Goal: Task Accomplishment & Management: Manage account settings

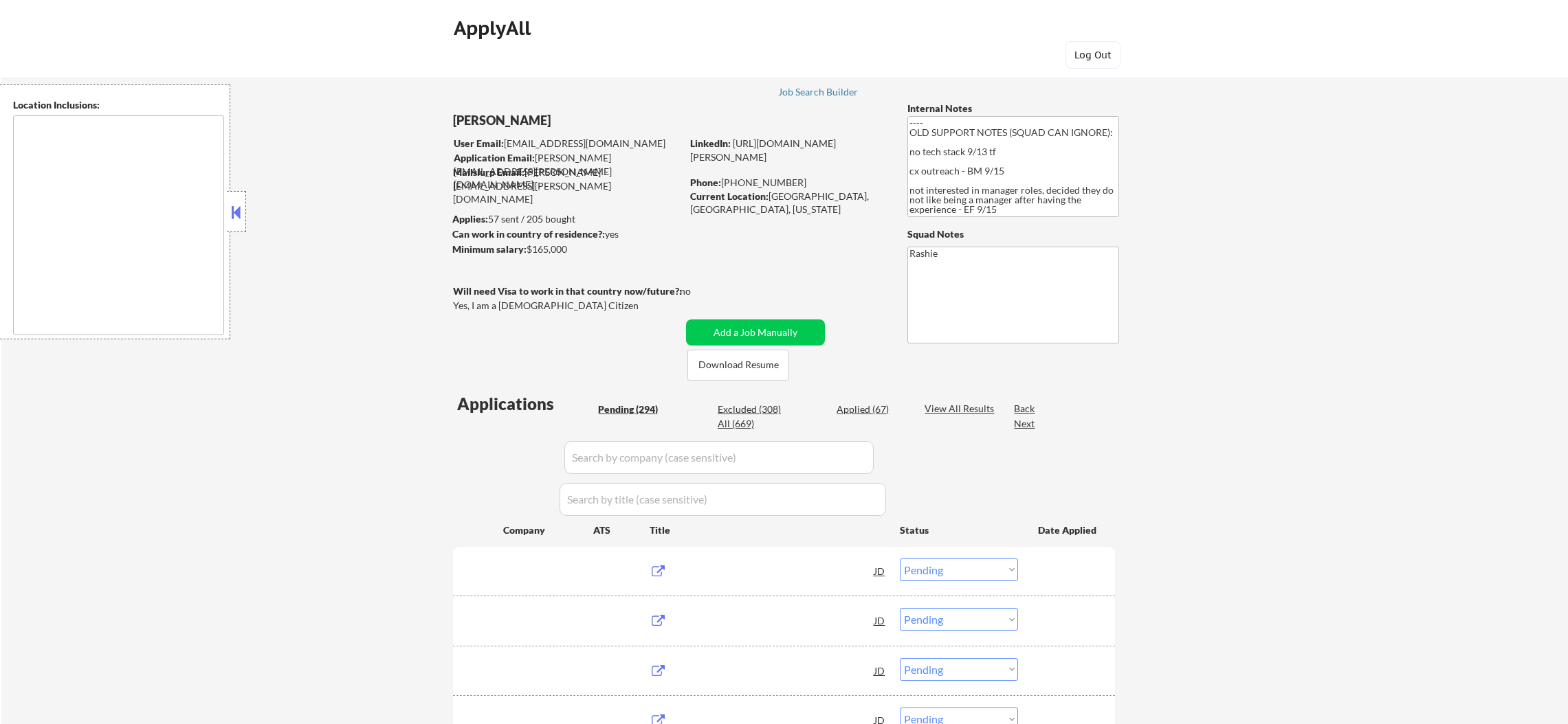
select select ""pending""
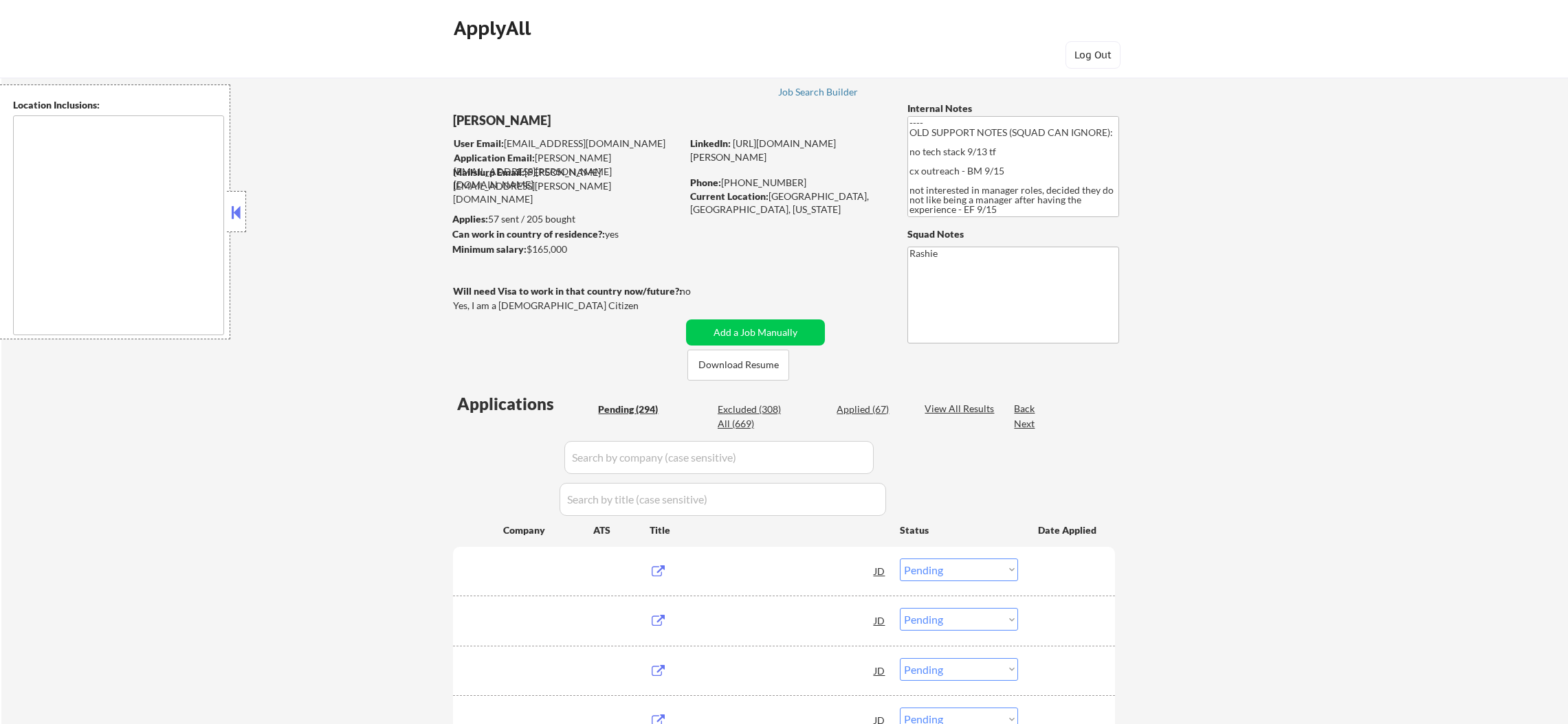
select select ""pending""
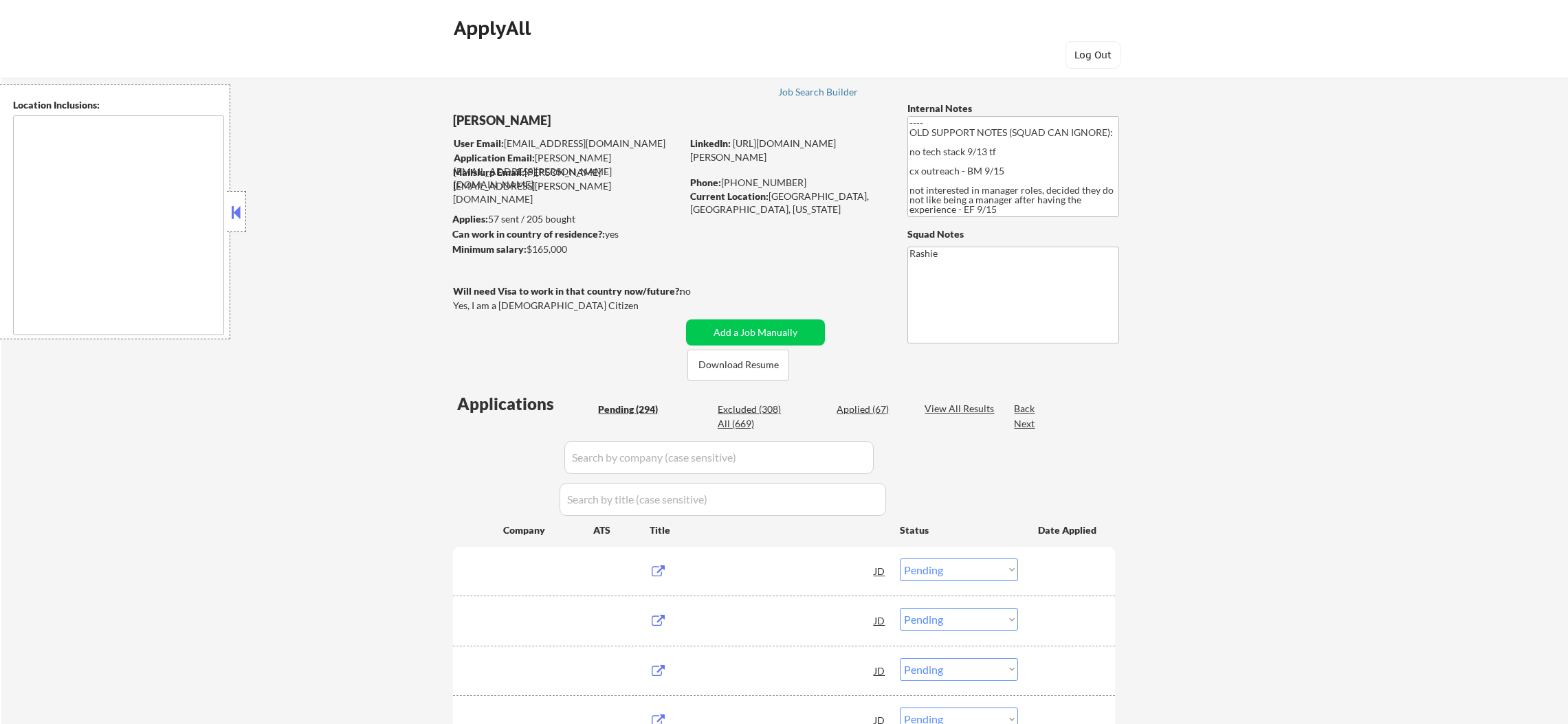
select select ""pending""
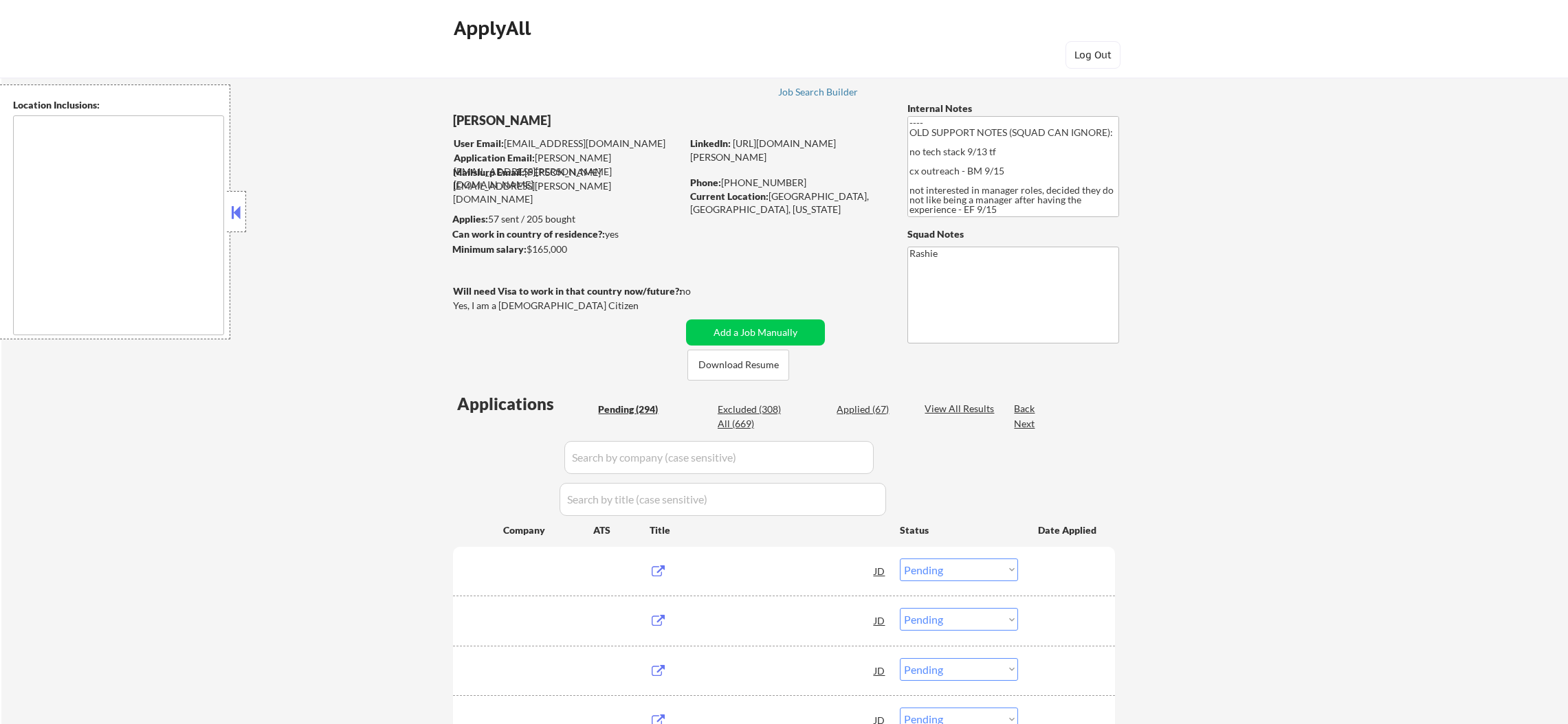
select select ""pending""
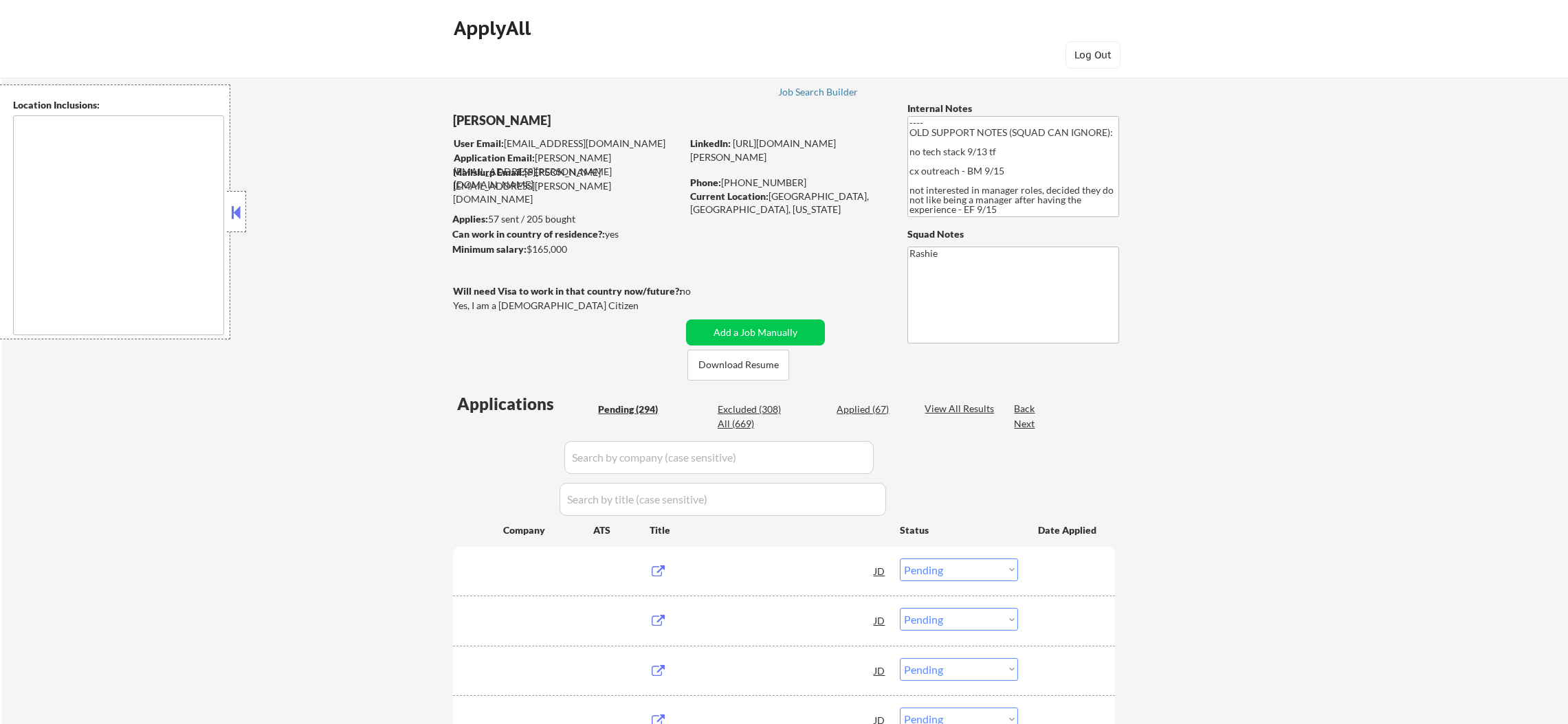
select select ""pending""
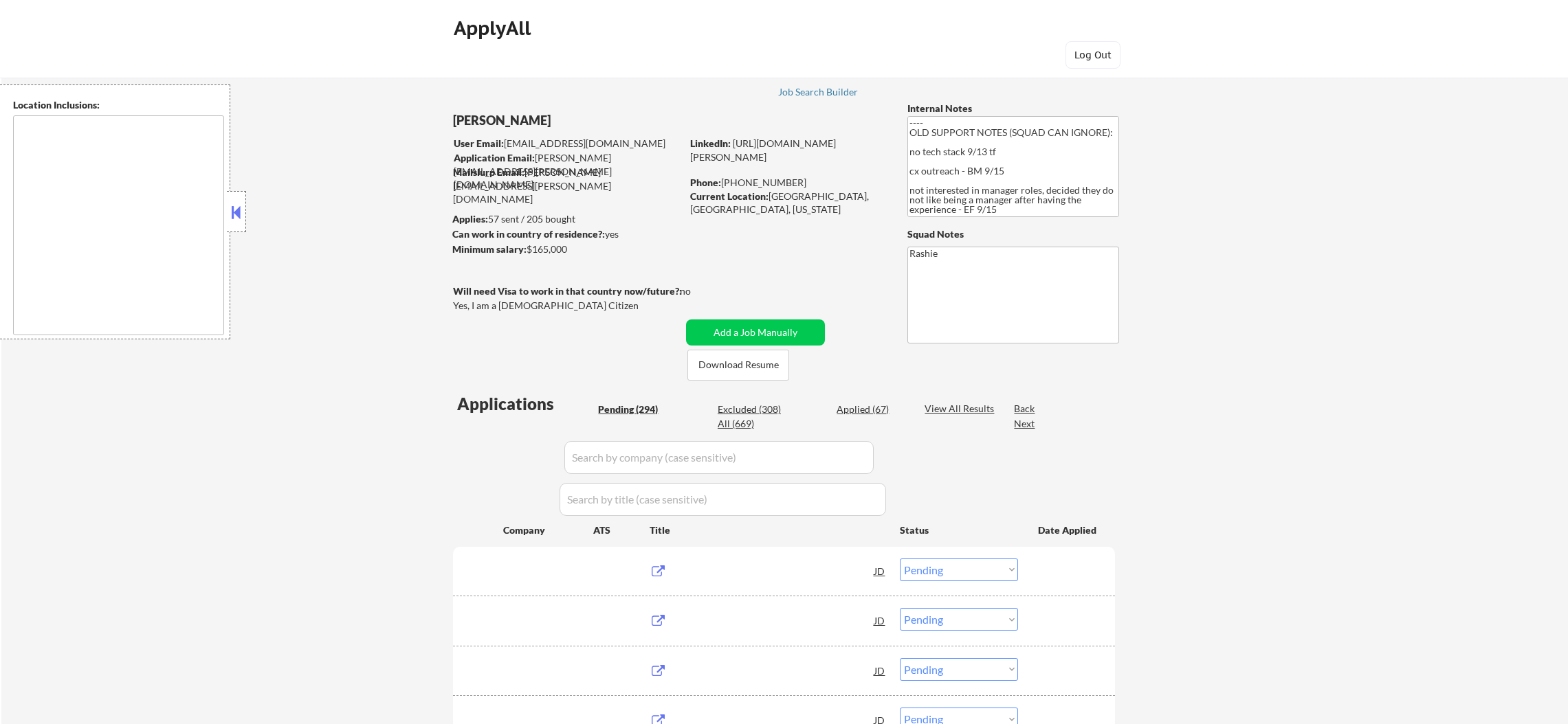
select select ""pending""
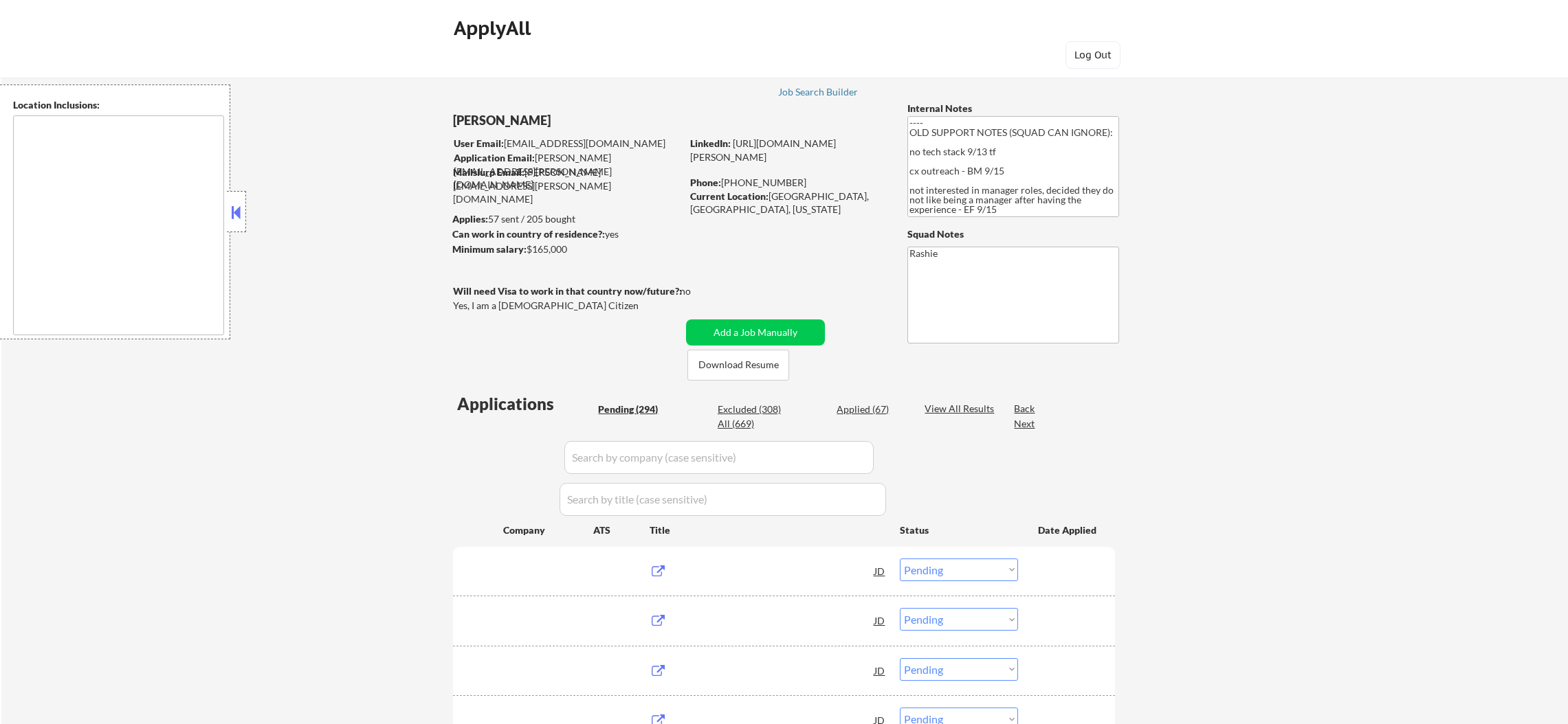
select select ""pending""
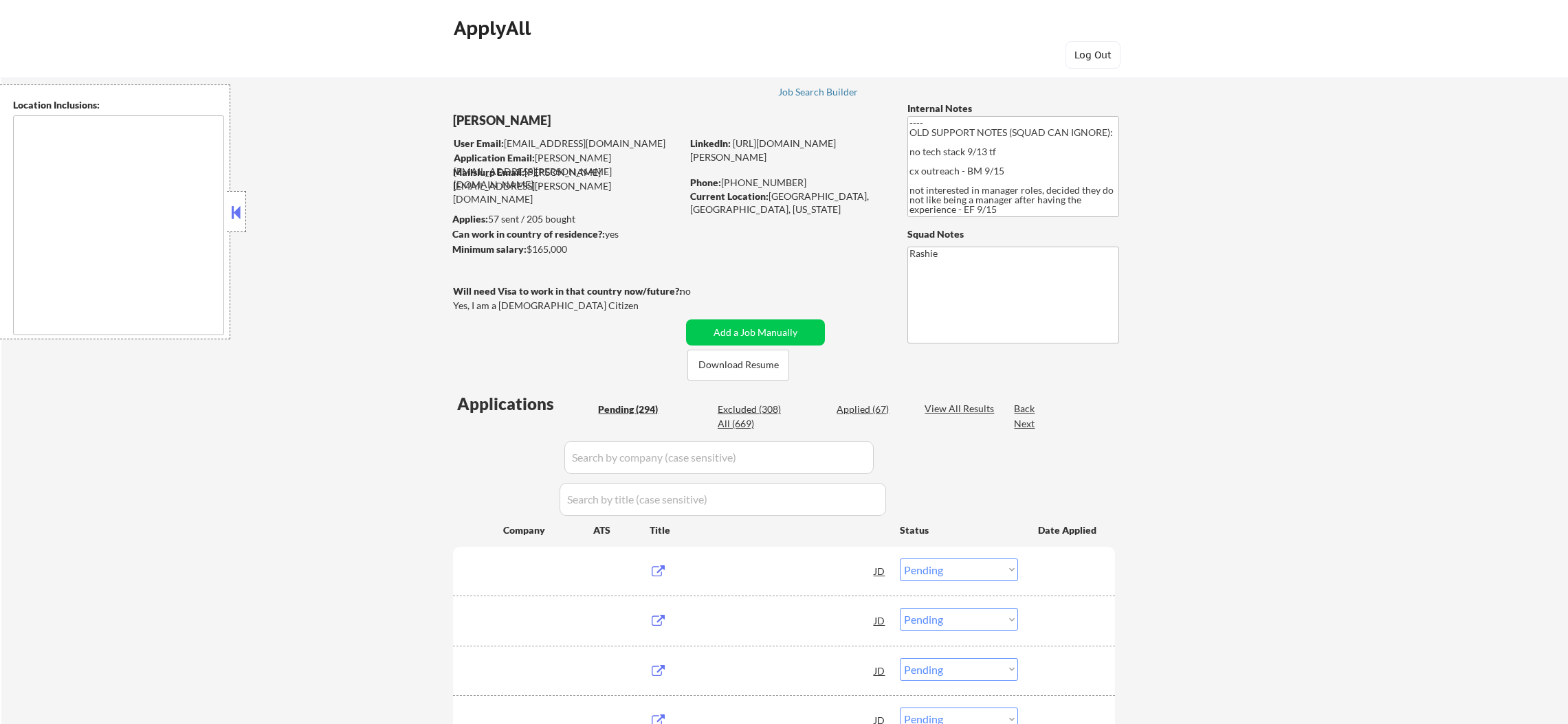
select select ""pending""
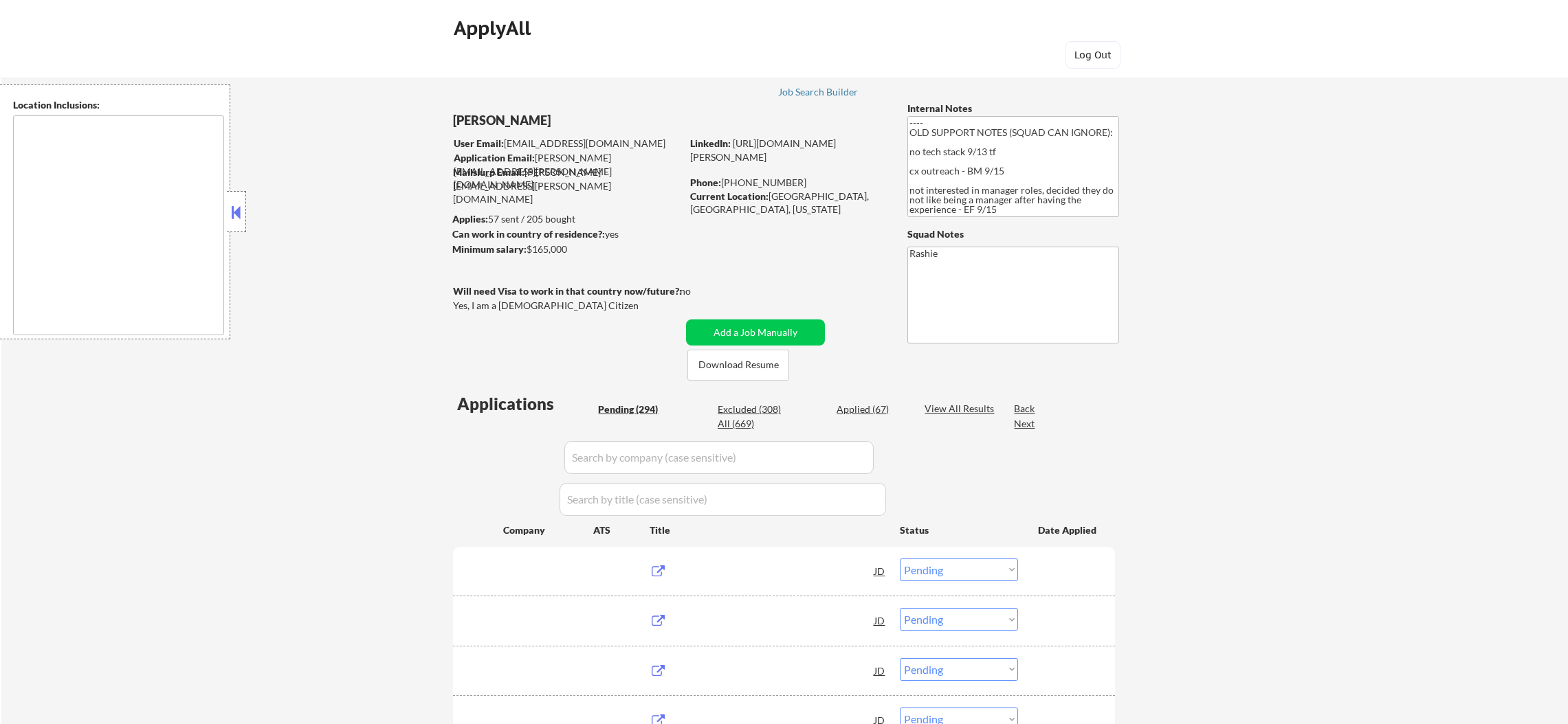
select select ""pending""
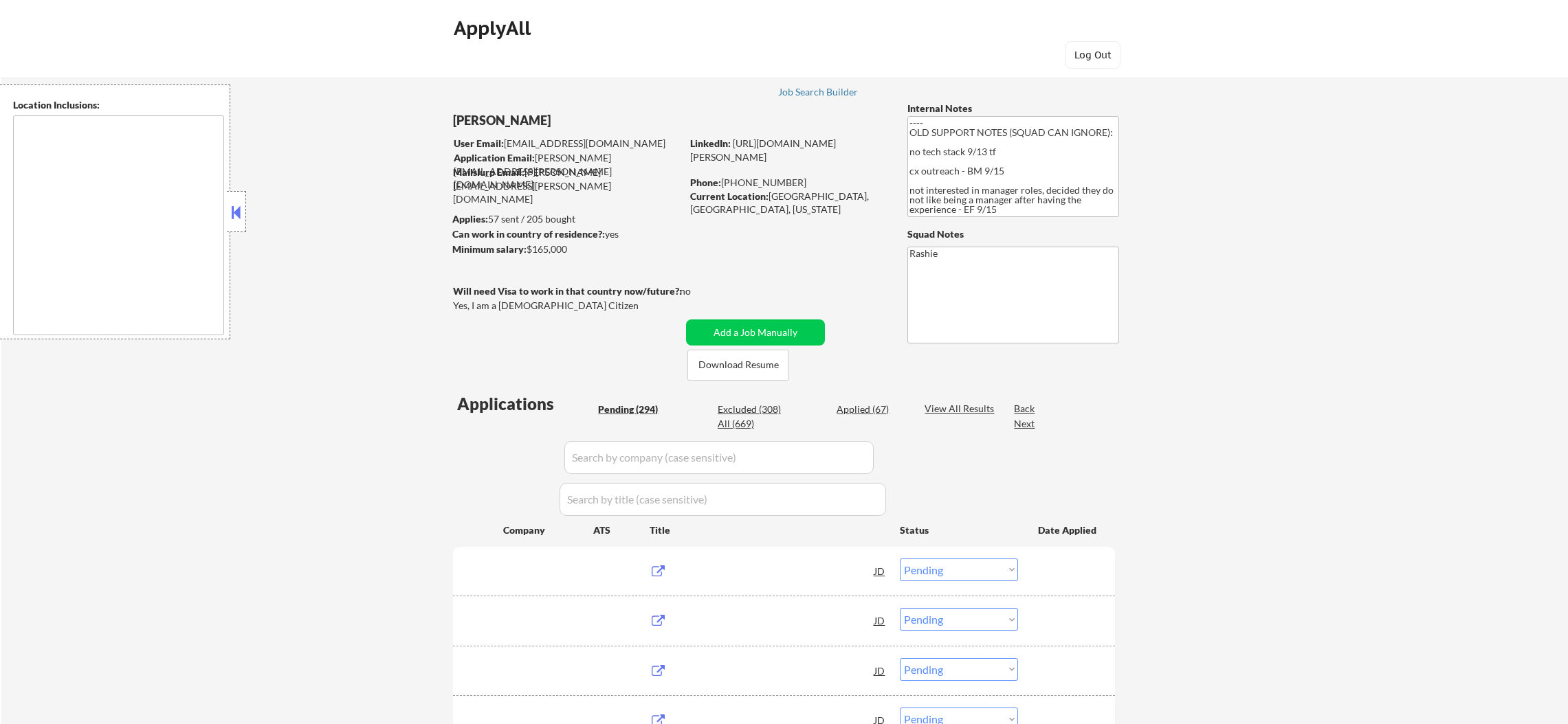
select select ""pending""
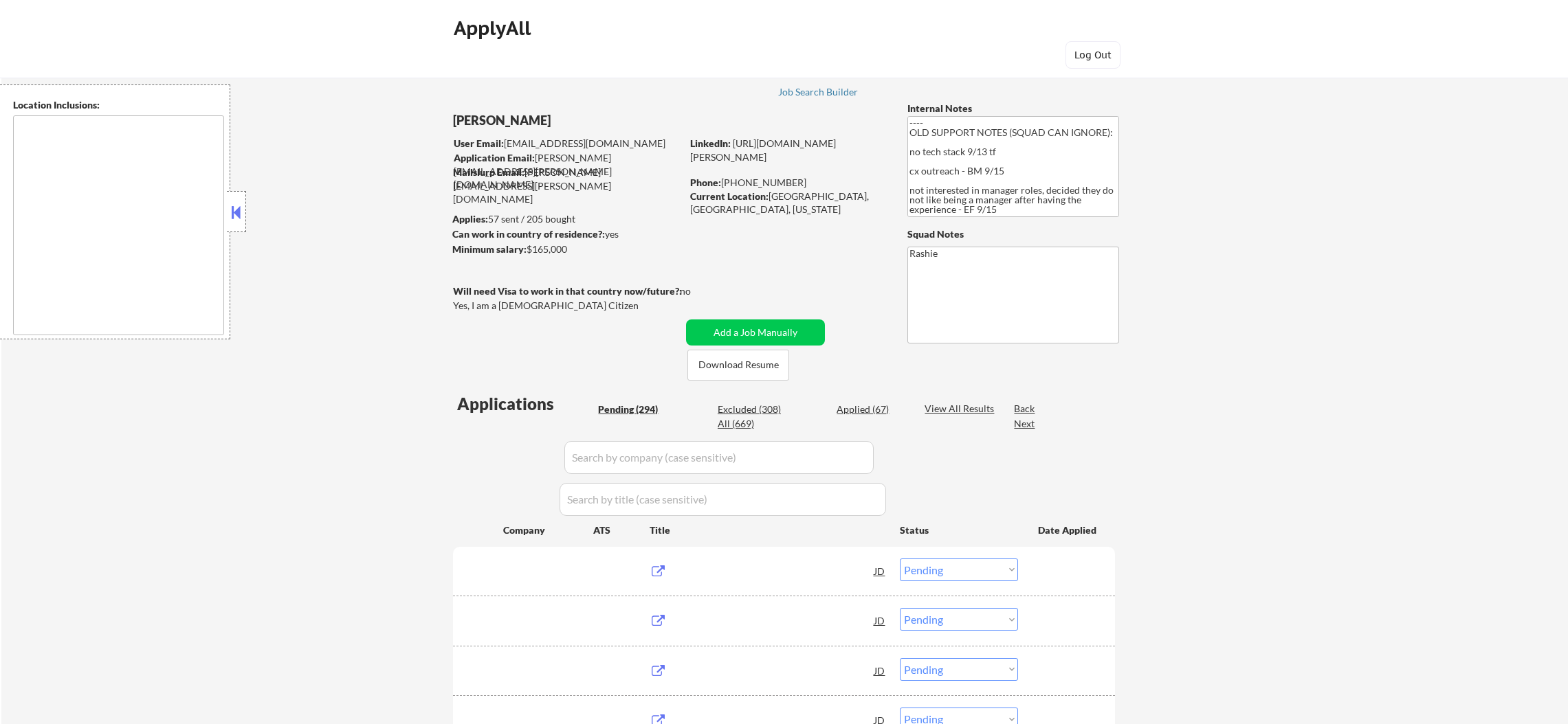
select select ""pending""
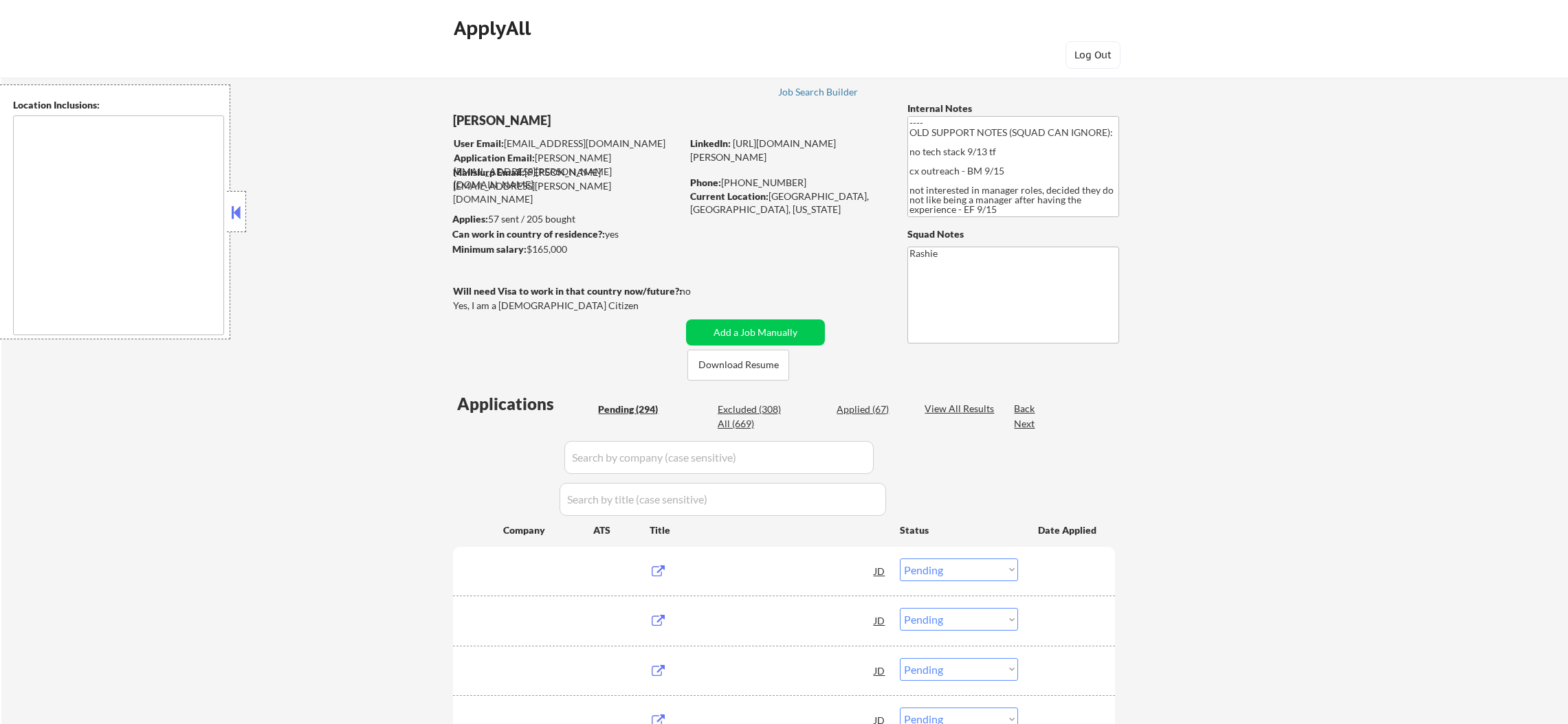
select select ""pending""
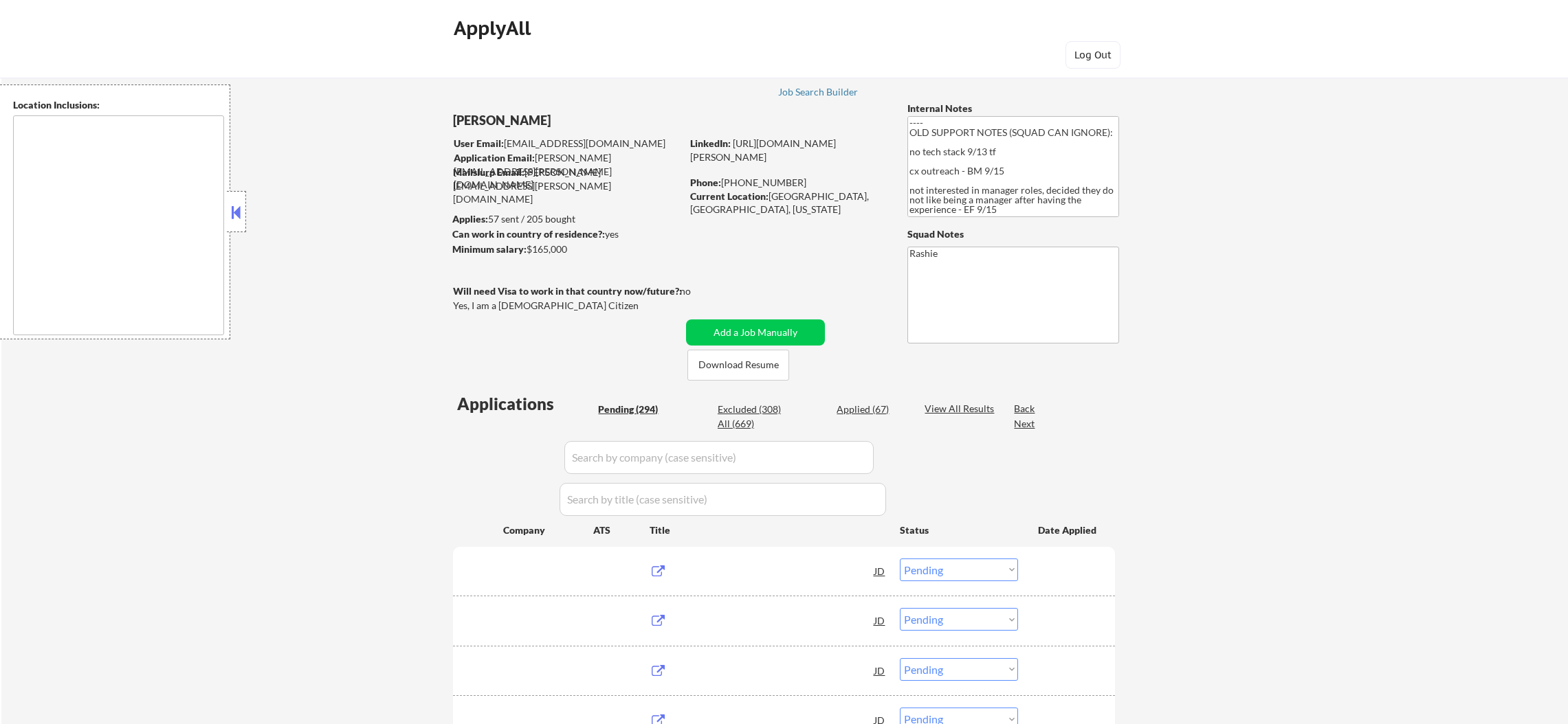
select select ""pending""
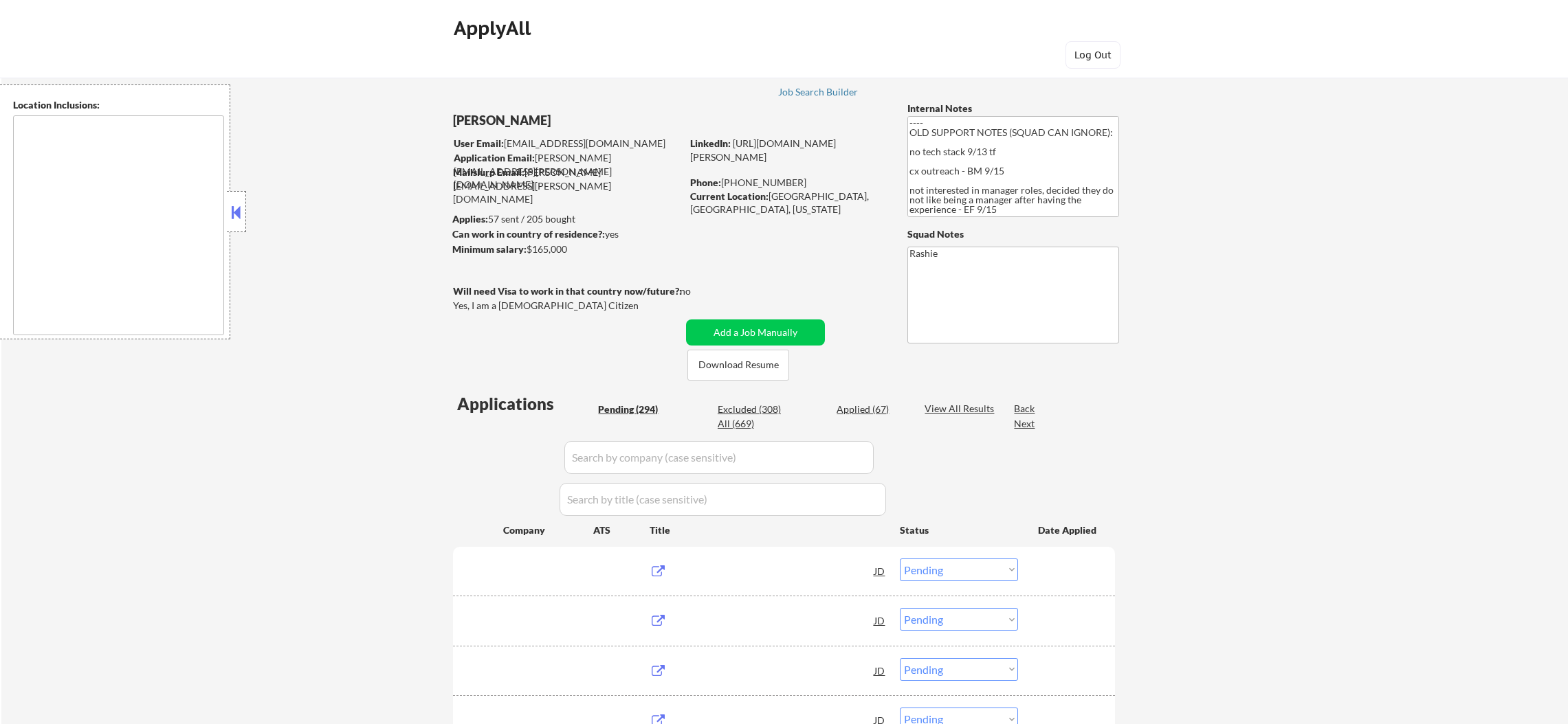
select select ""pending""
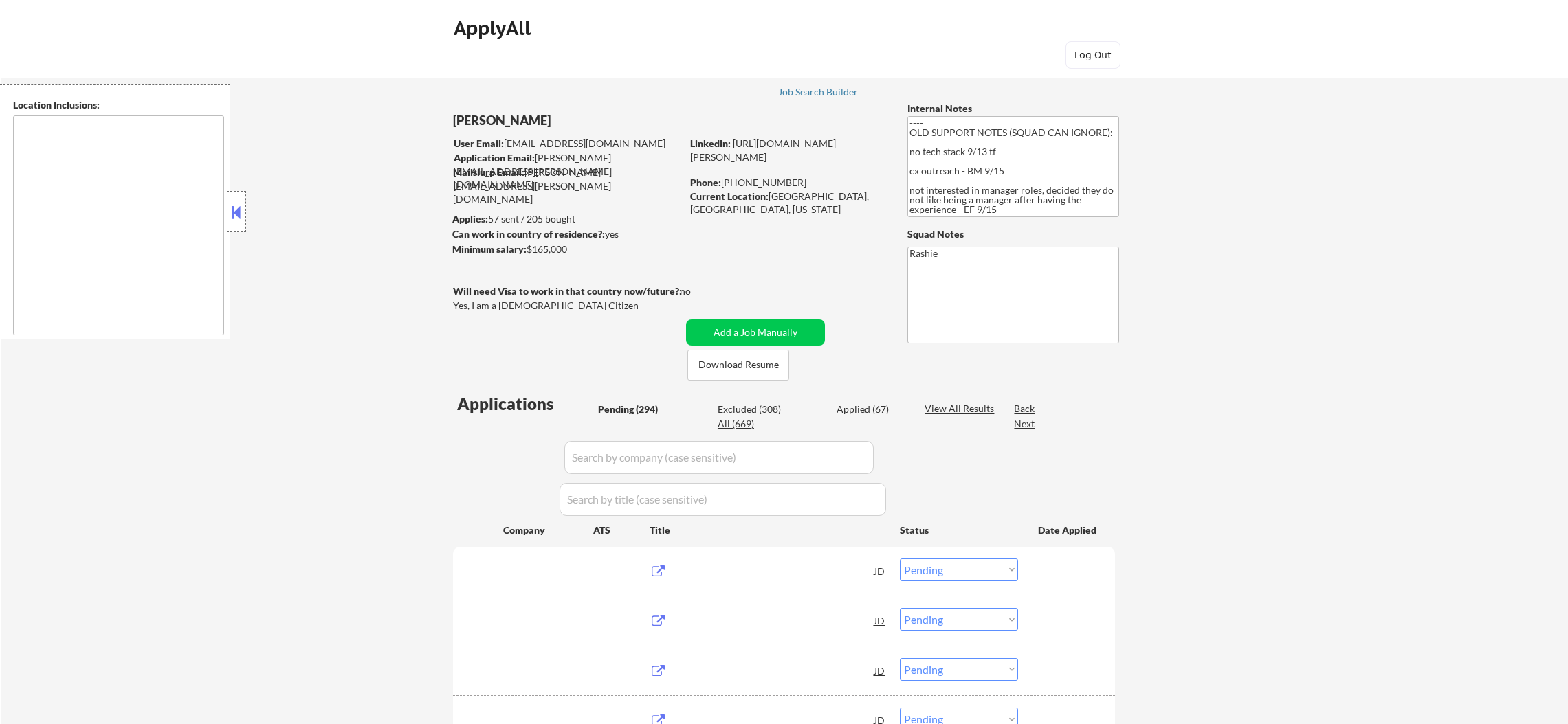
select select ""pending""
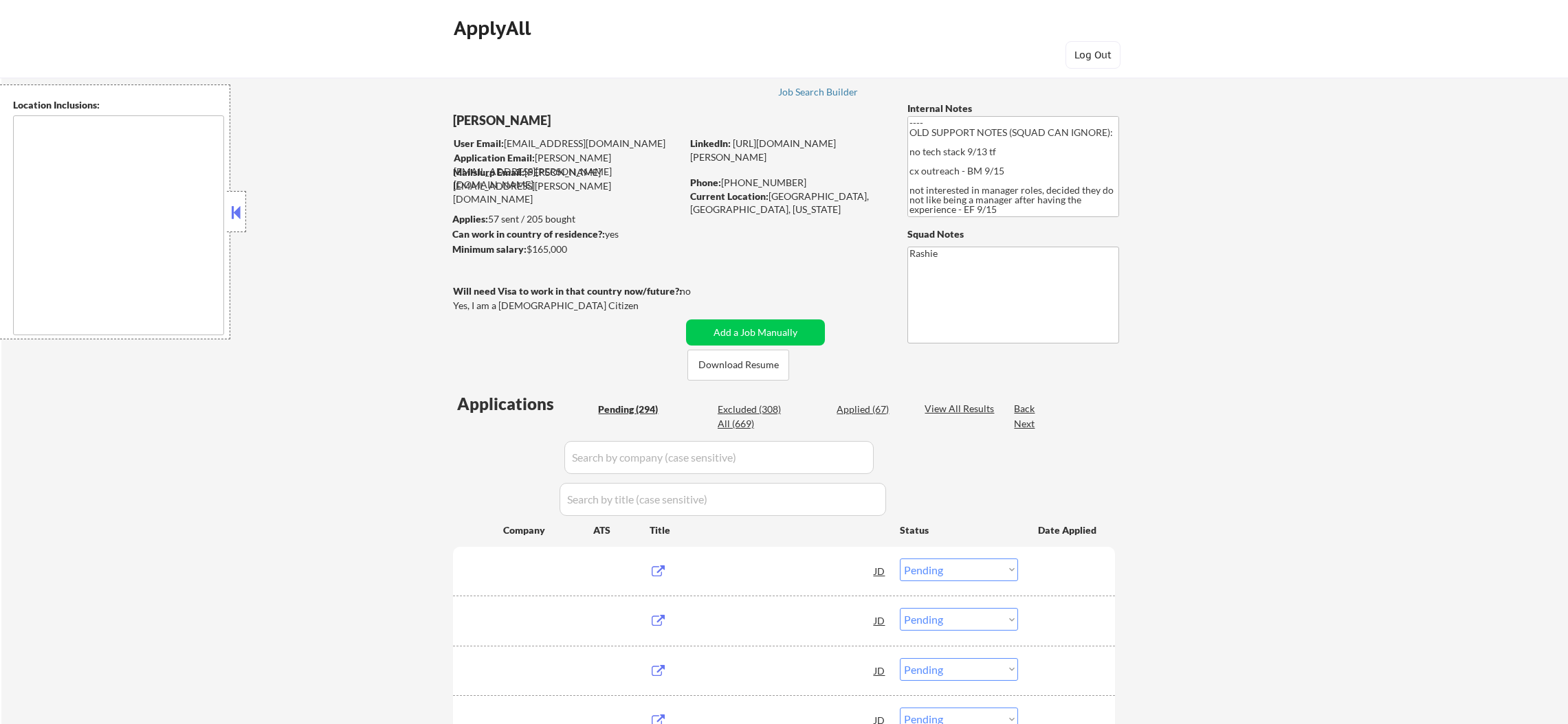
select select ""pending""
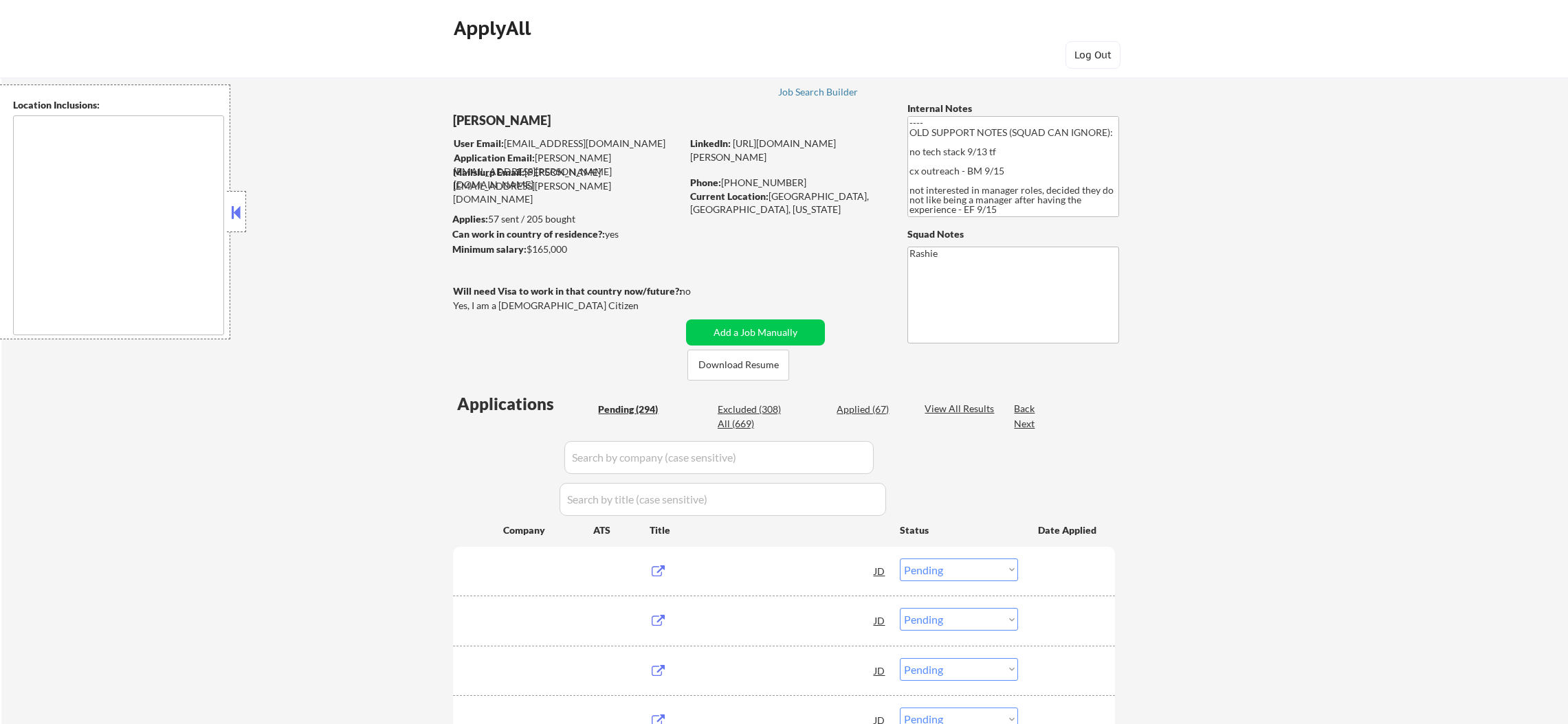
select select ""pending""
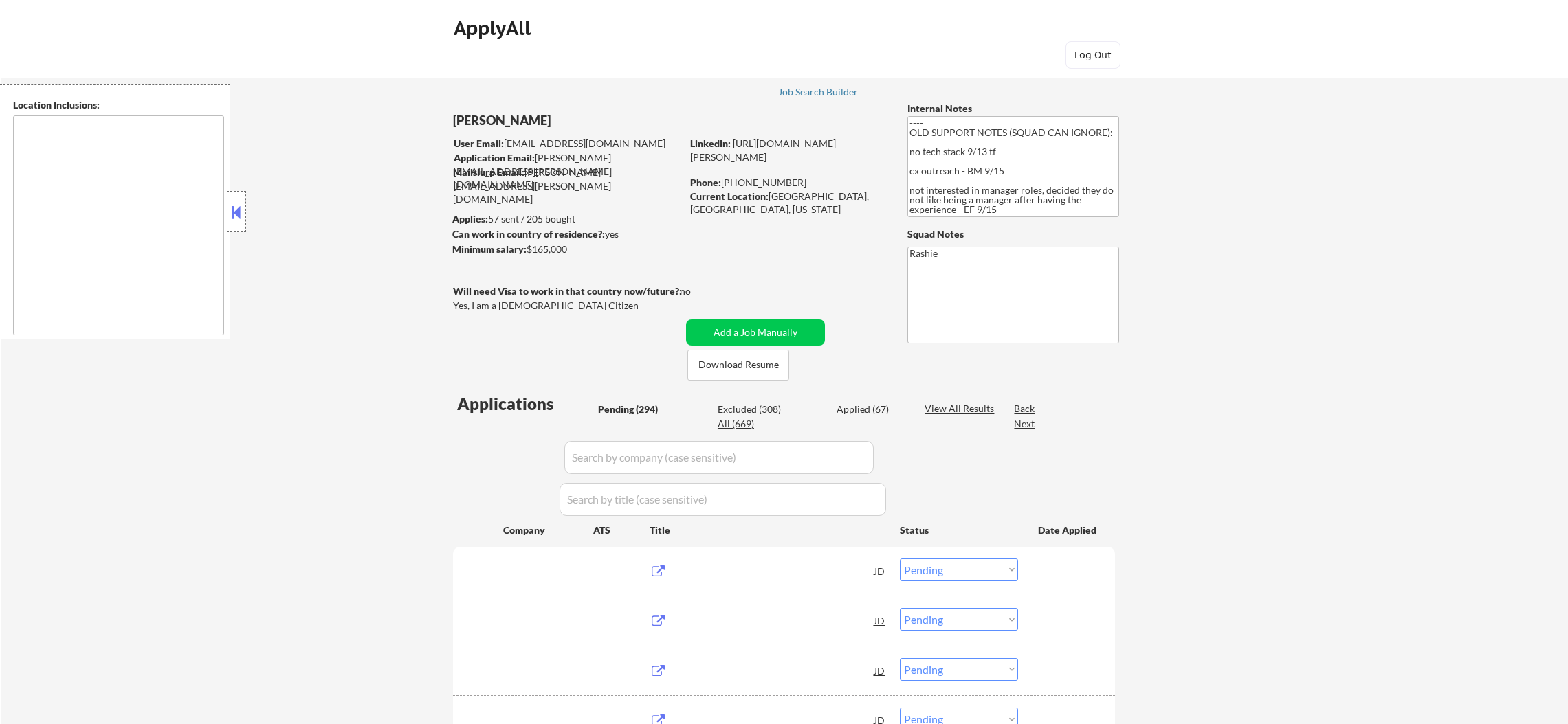
select select ""pending""
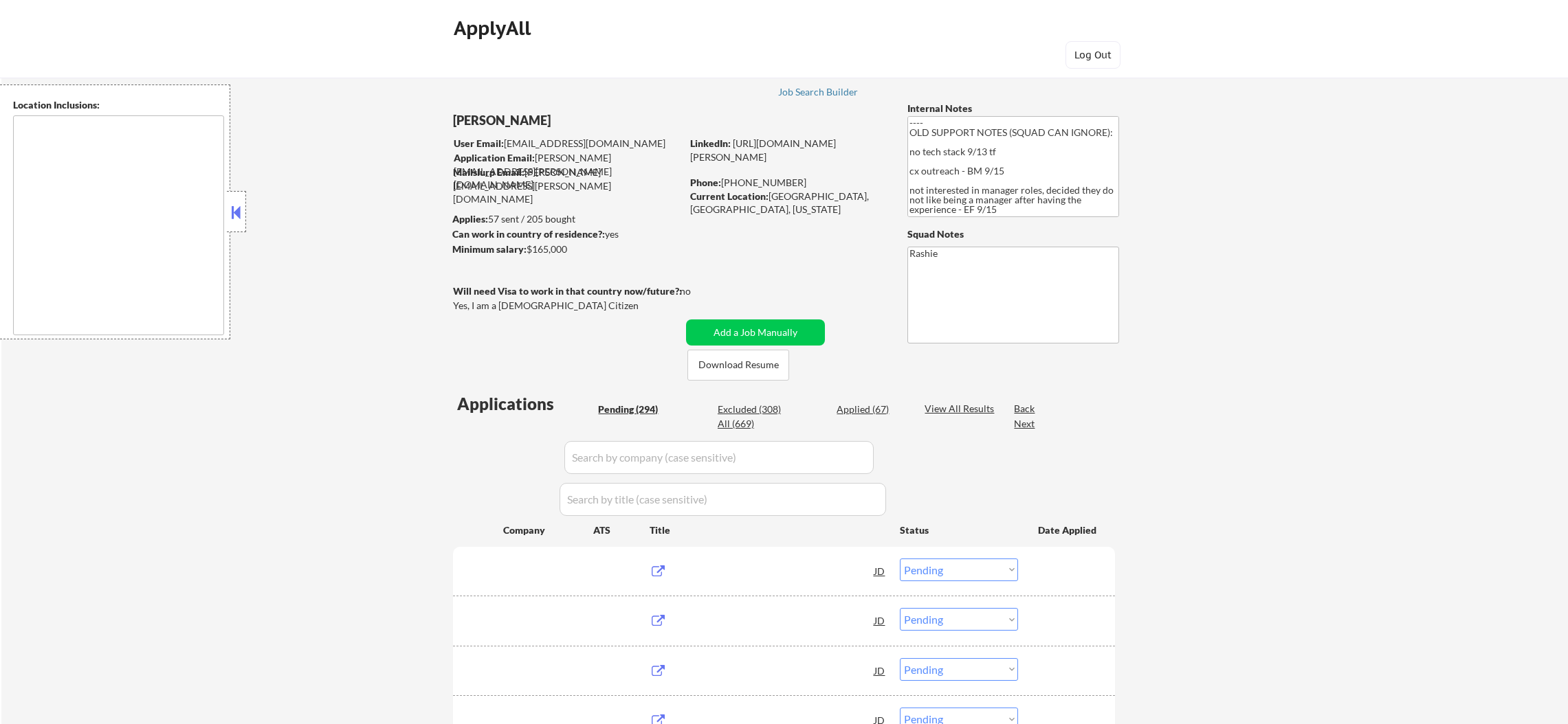
select select ""pending""
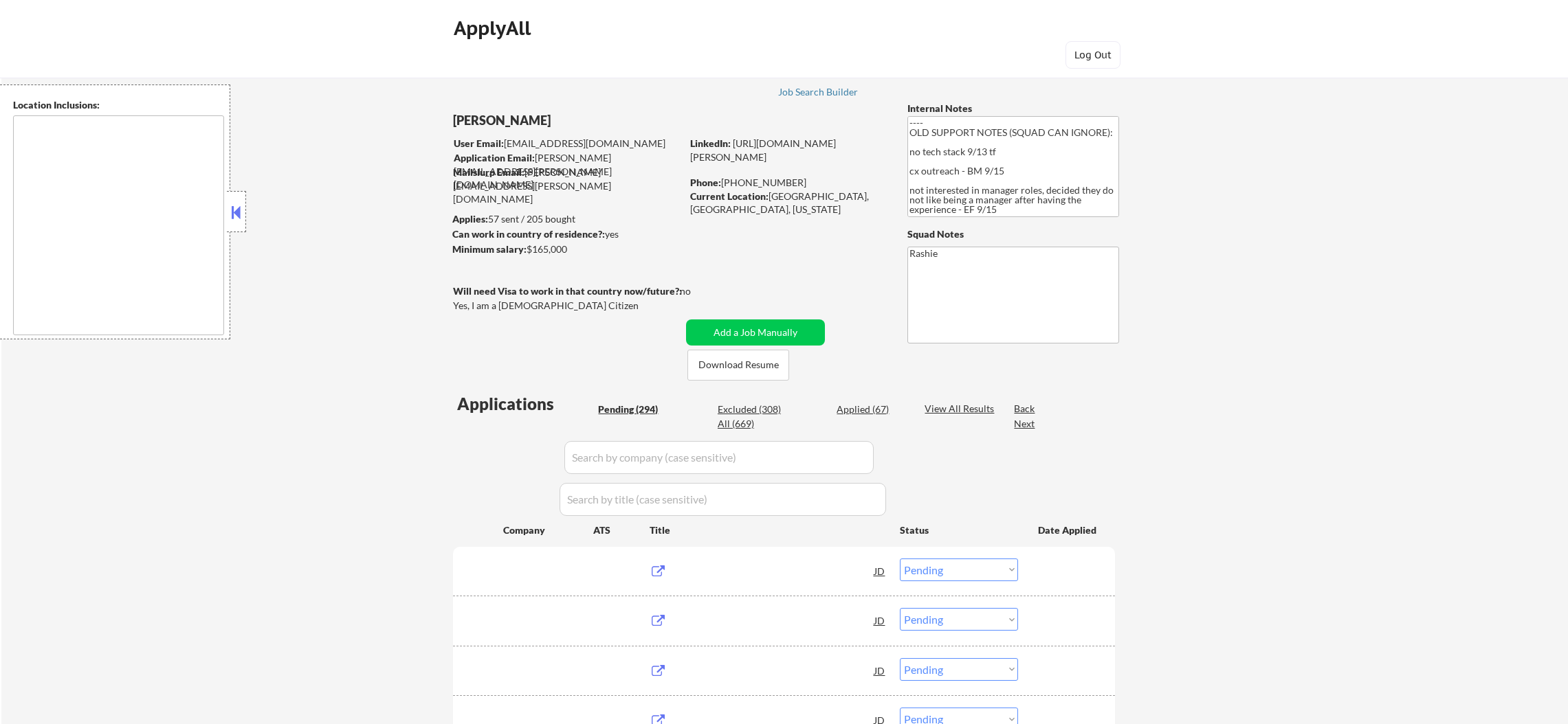
select select ""pending""
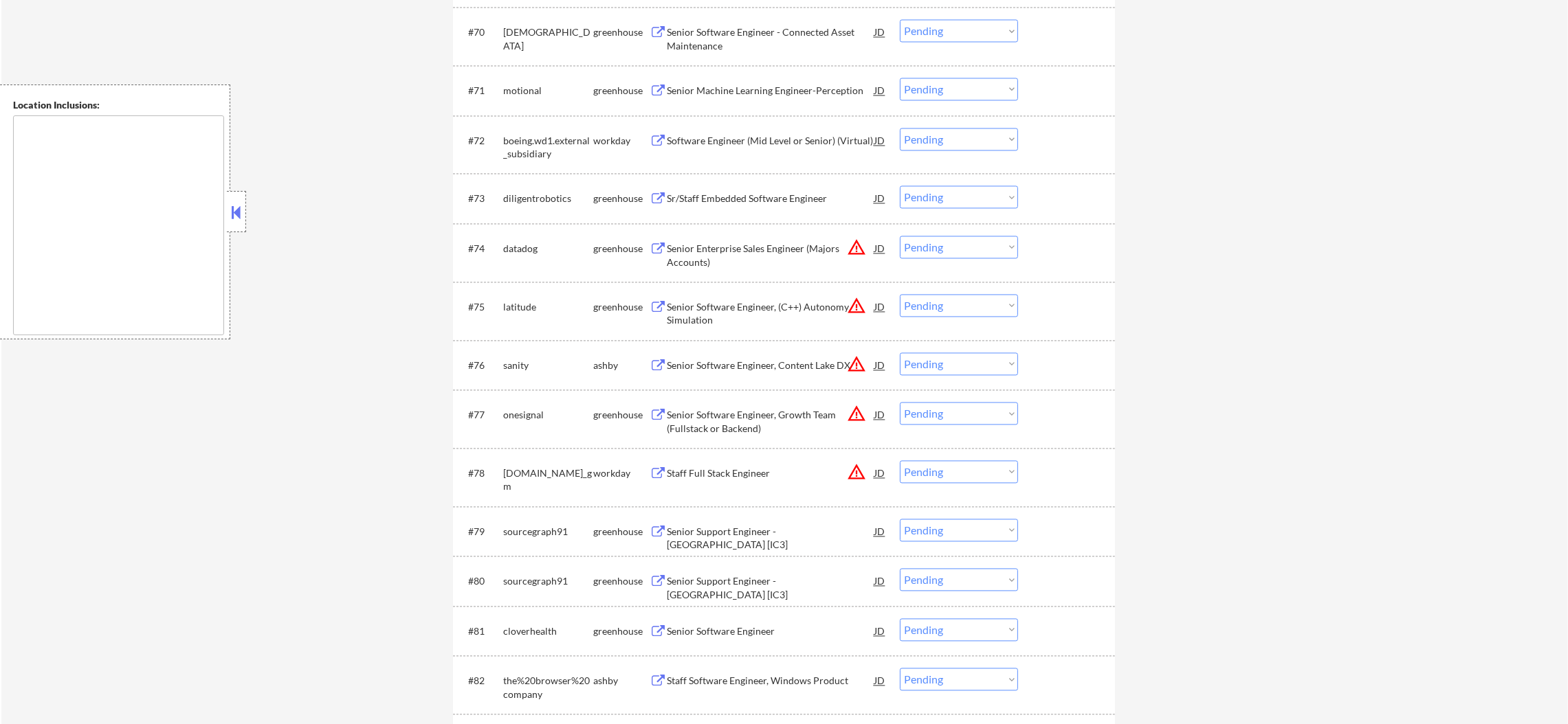
scroll to position [4103, 0]
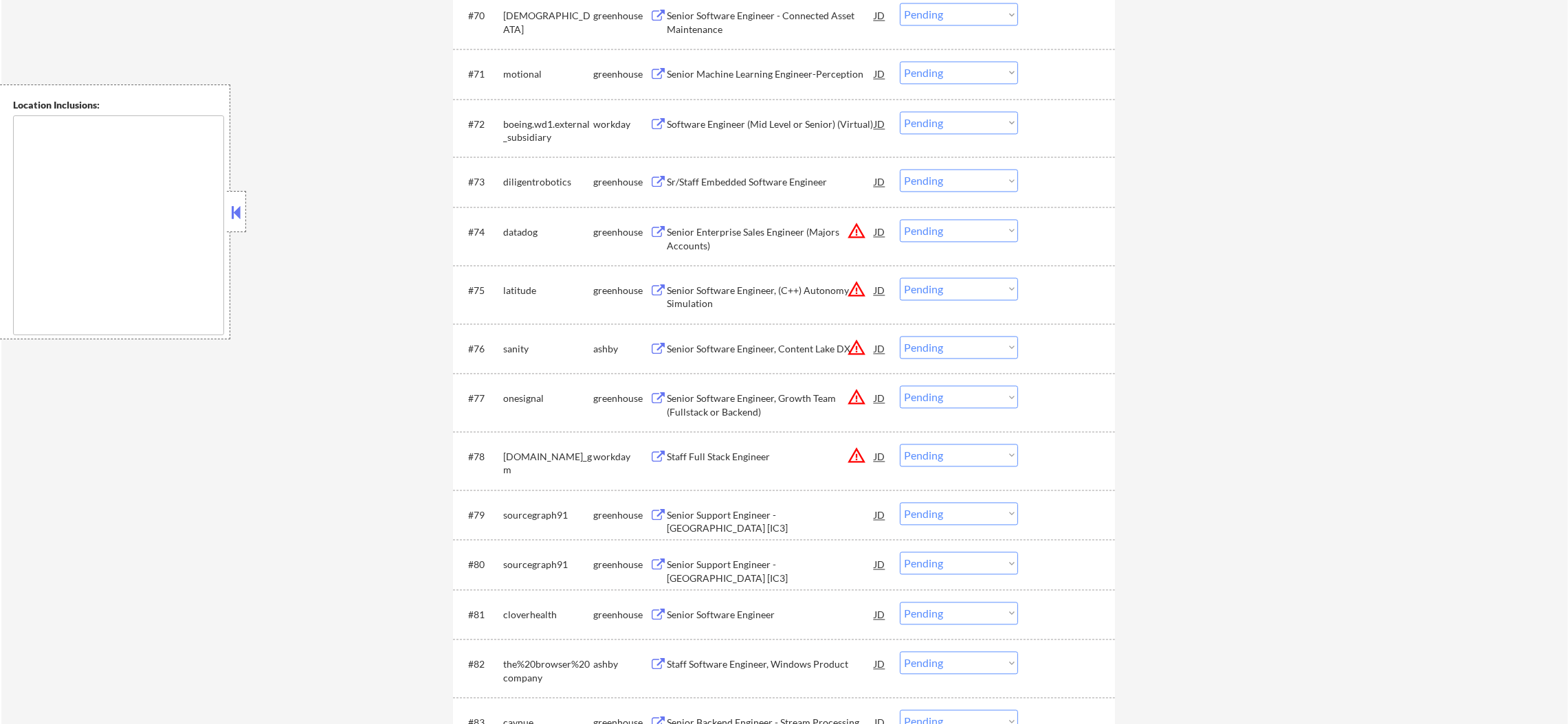
drag, startPoint x: 931, startPoint y: 349, endPoint x: 939, endPoint y: 356, distance: 10.6
click at [933, 349] on select "Choose an option... Pending Applied Excluded (Questions) Excluded (Expired) Exc…" at bounding box center [959, 347] width 118 height 23
click at [900, 336] on select "Choose an option... Pending Applied Excluded (Questions) Excluded (Expired) Exc…" at bounding box center [959, 347] width 118 height 23
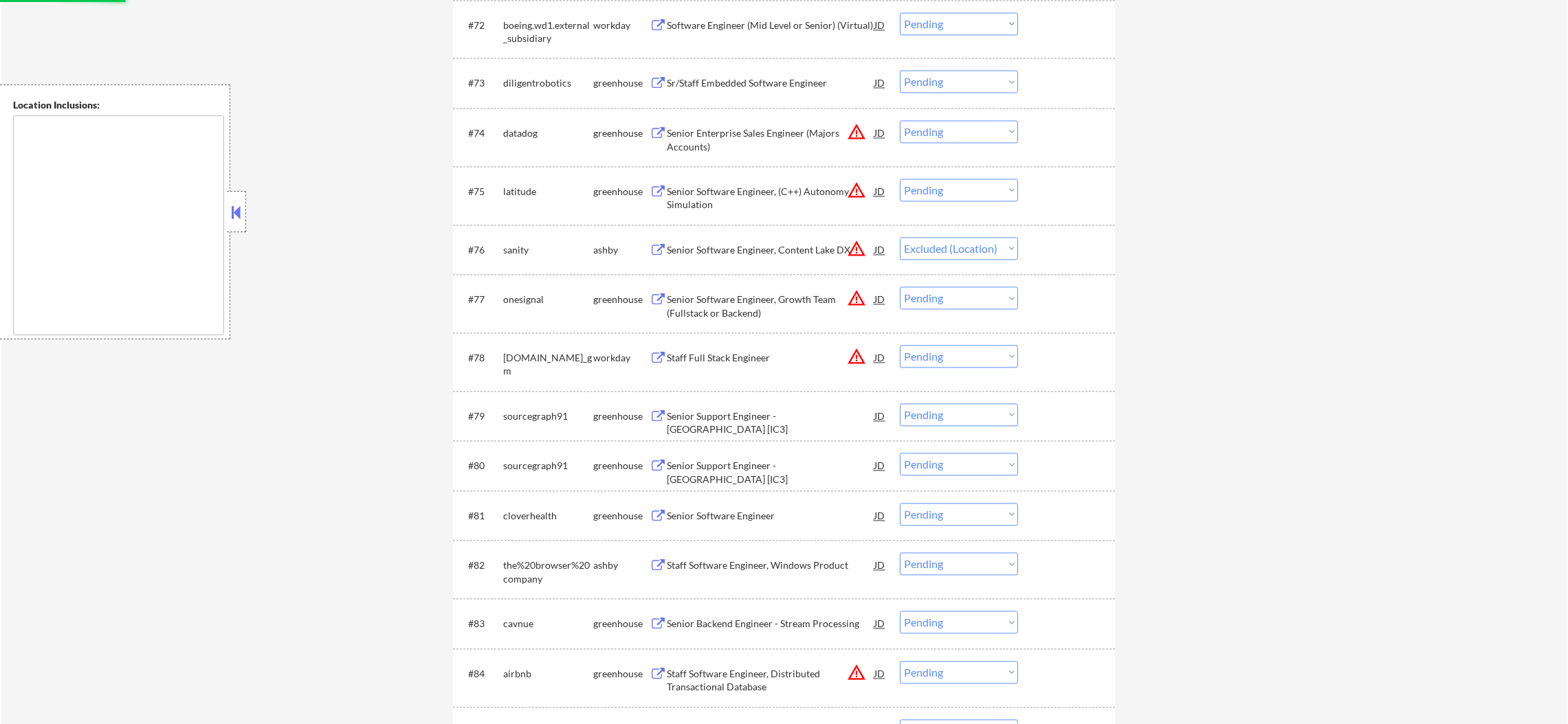
scroll to position [4206, 0]
select select ""pending""
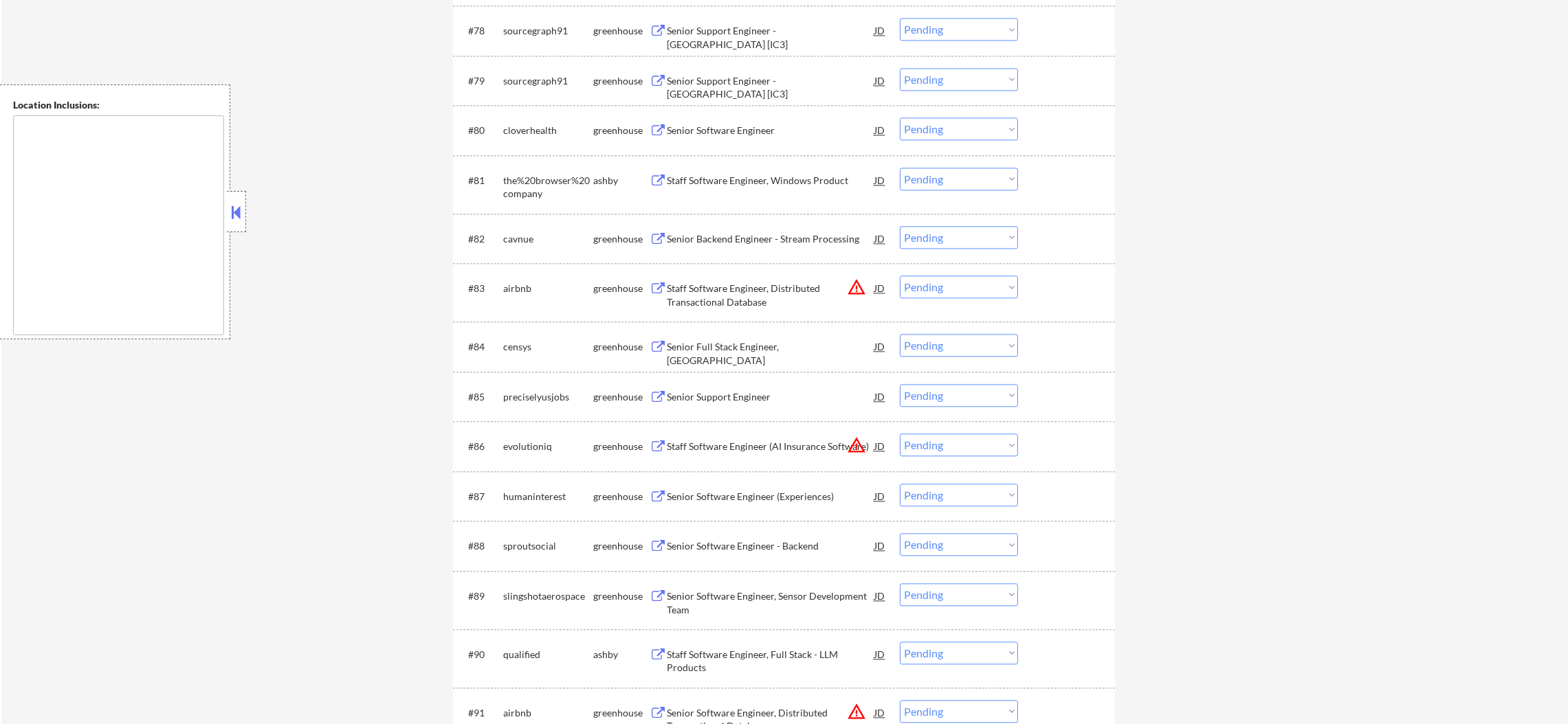
scroll to position [4549, 0]
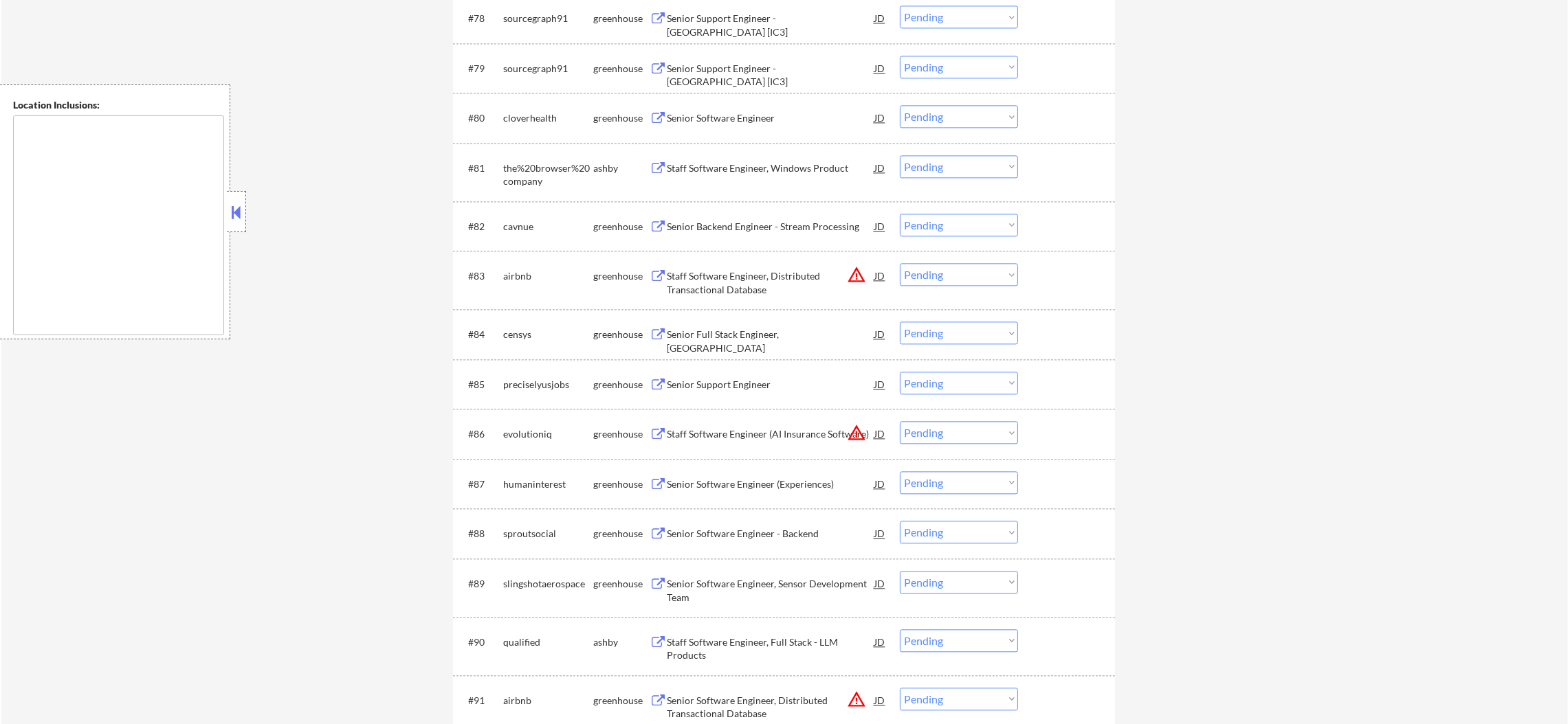
click at [793, 159] on div "Staff Software Engineer, Windows Product" at bounding box center [770, 167] width 208 height 25
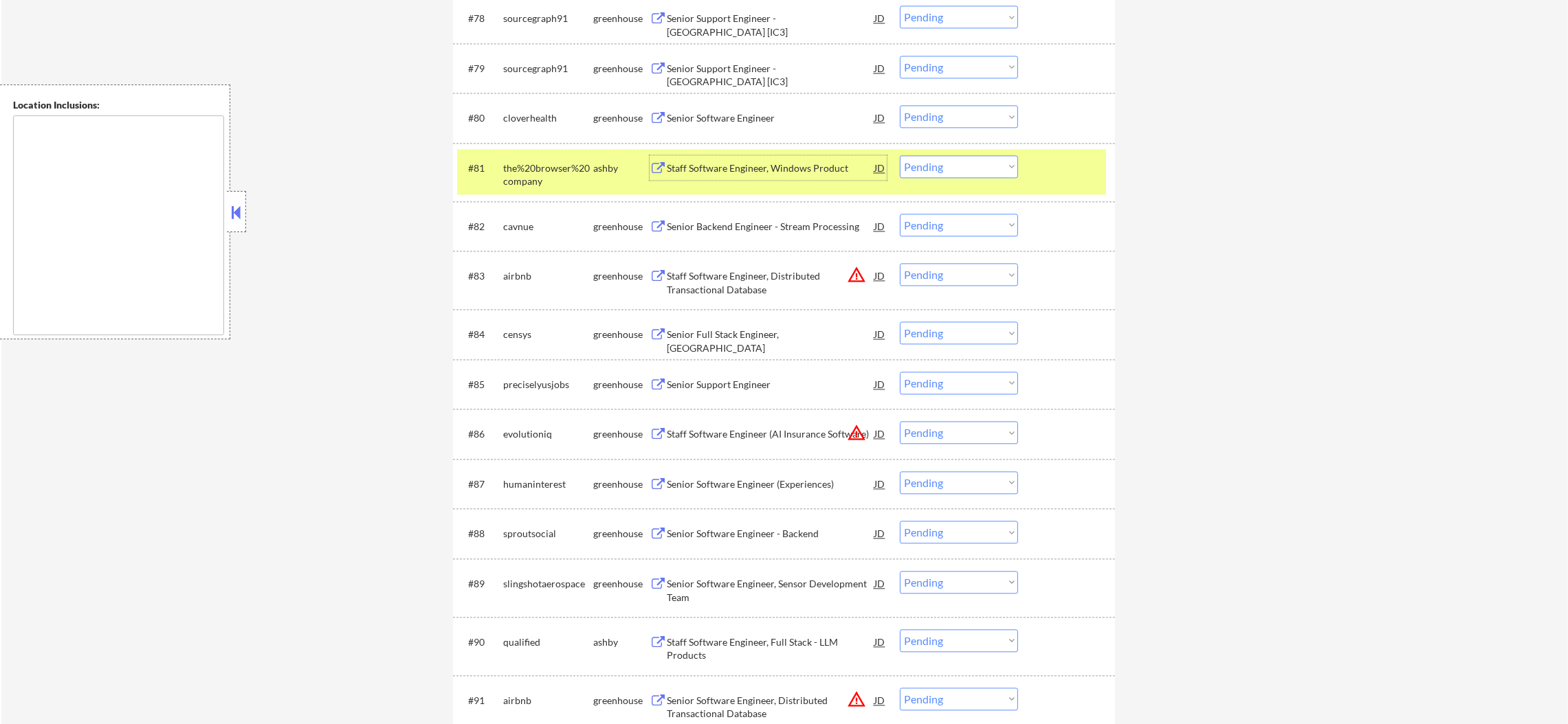
click at [913, 171] on select "Choose an option... Pending Applied Excluded (Questions) Excluded (Expired) Exc…" at bounding box center [959, 167] width 118 height 23
click at [900, 155] on select "Choose an option... Pending Applied Excluded (Questions) Excluded (Expired) Exc…" at bounding box center [959, 167] width 118 height 23
select select ""pending""
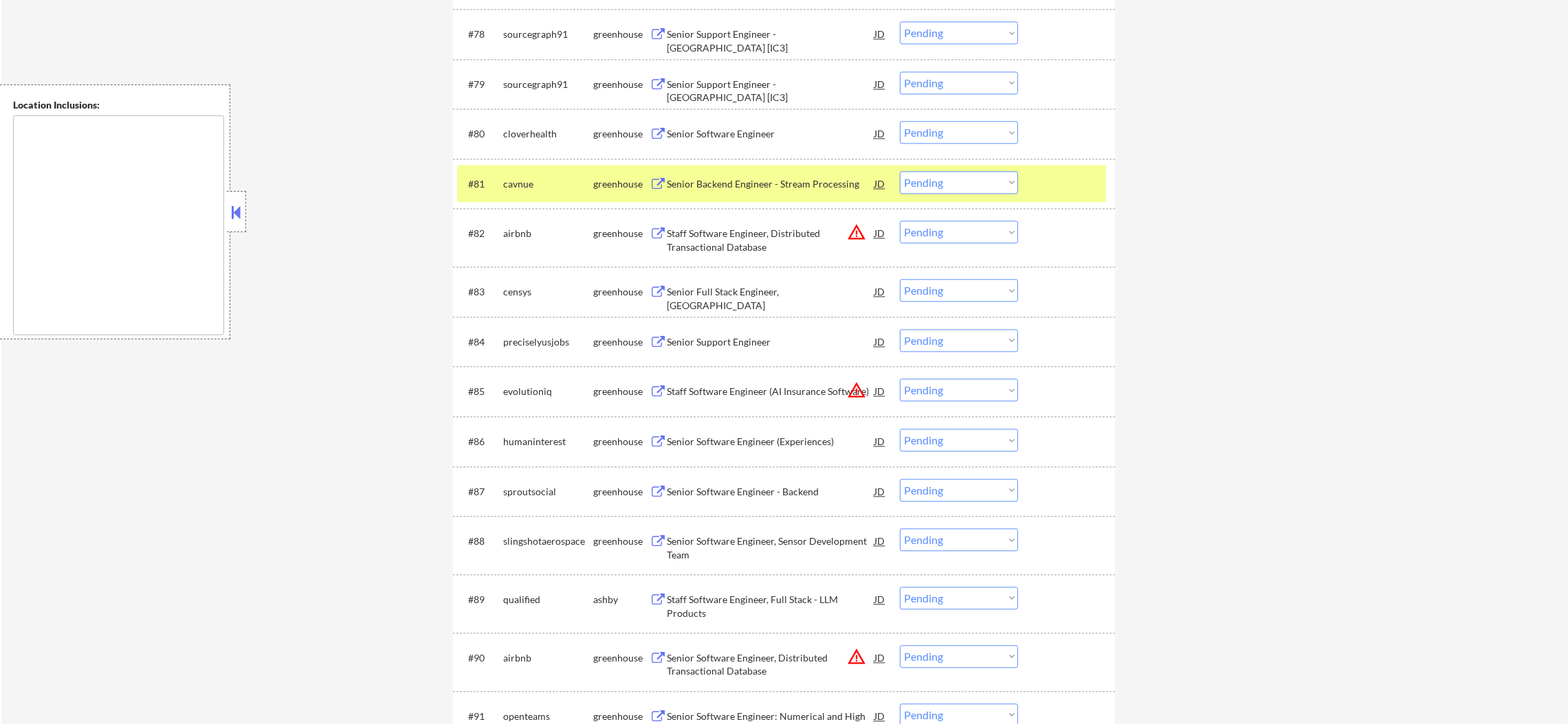
scroll to position [4515, 0]
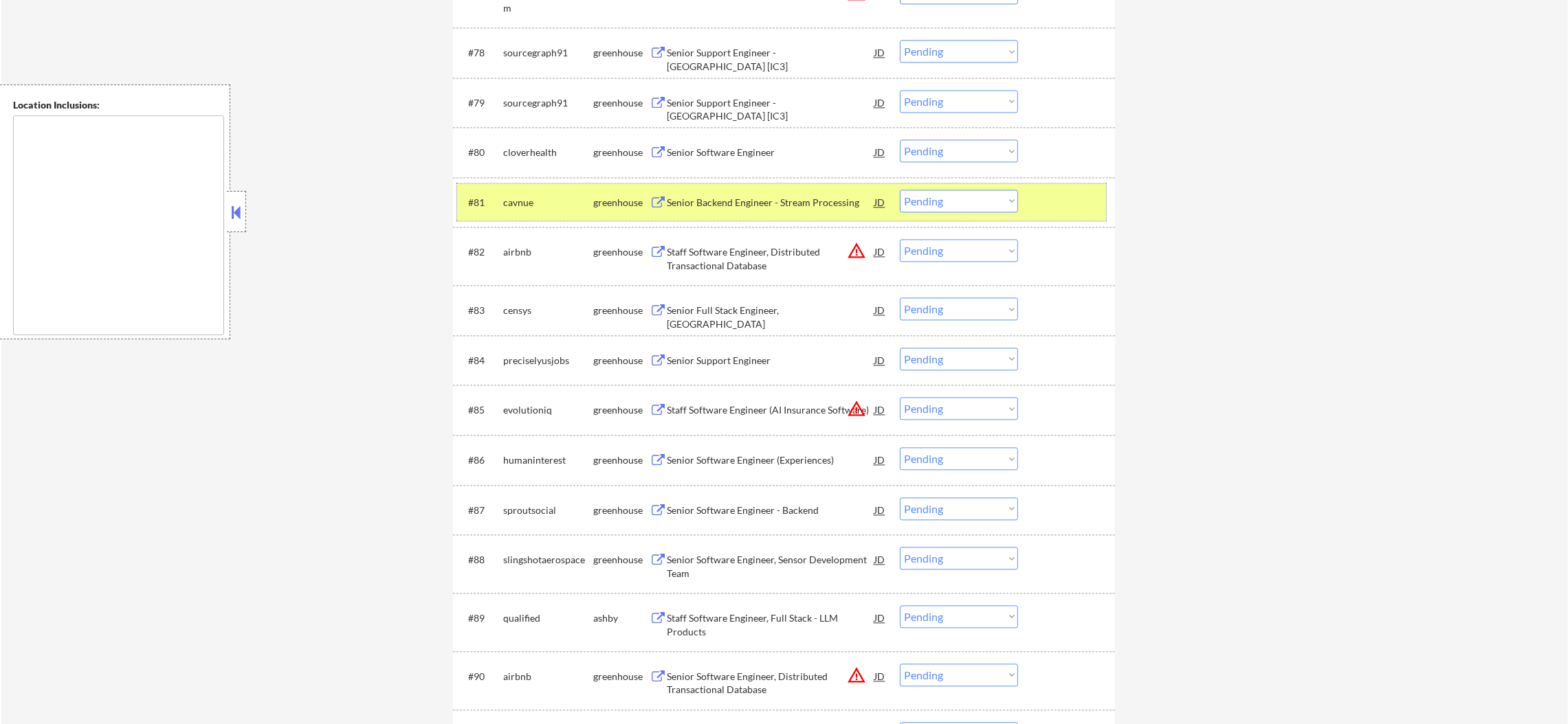
click at [504, 198] on div "cavnue" at bounding box center [549, 203] width 90 height 14
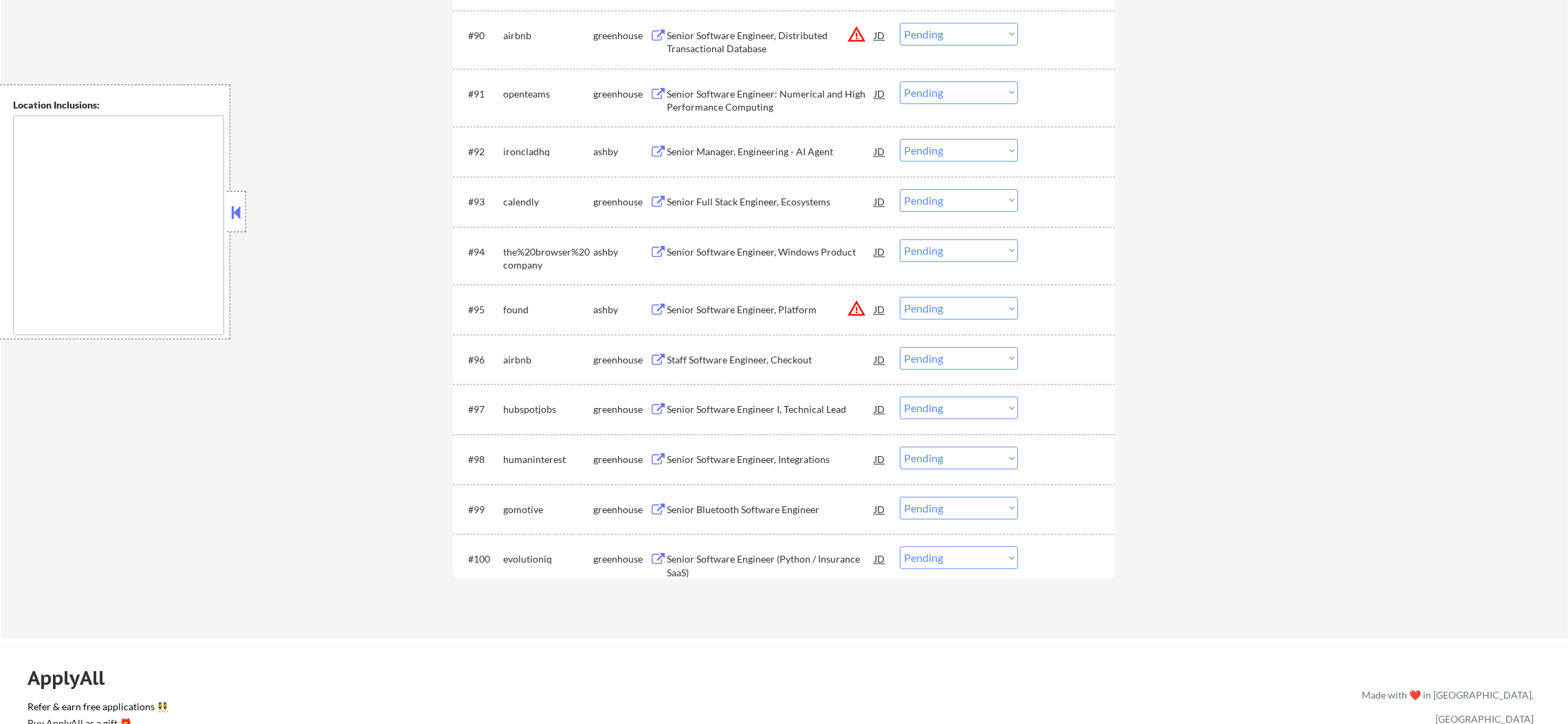
scroll to position [5030, 0]
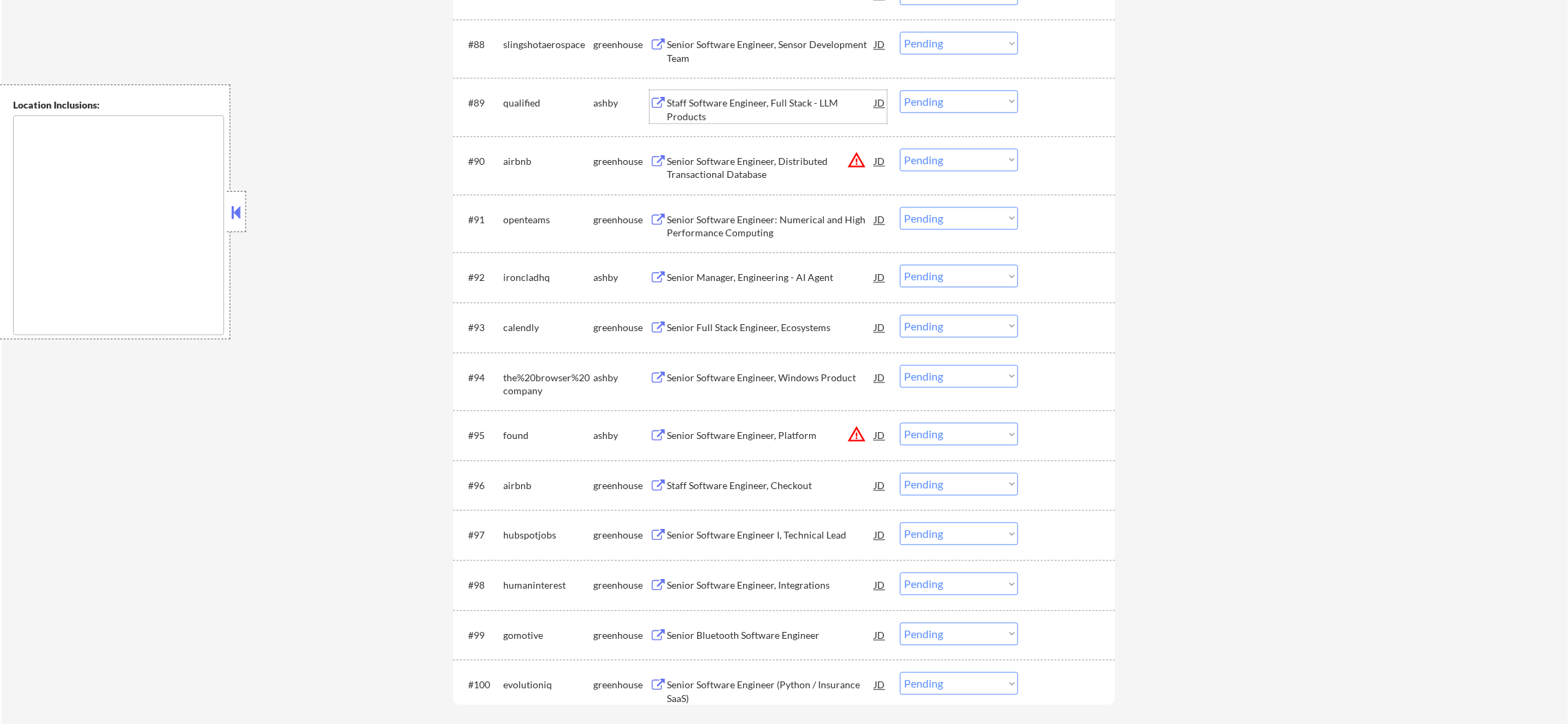
click at [749, 103] on div "Staff Software Engineer, Full Stack - LLM Products" at bounding box center [770, 109] width 208 height 27
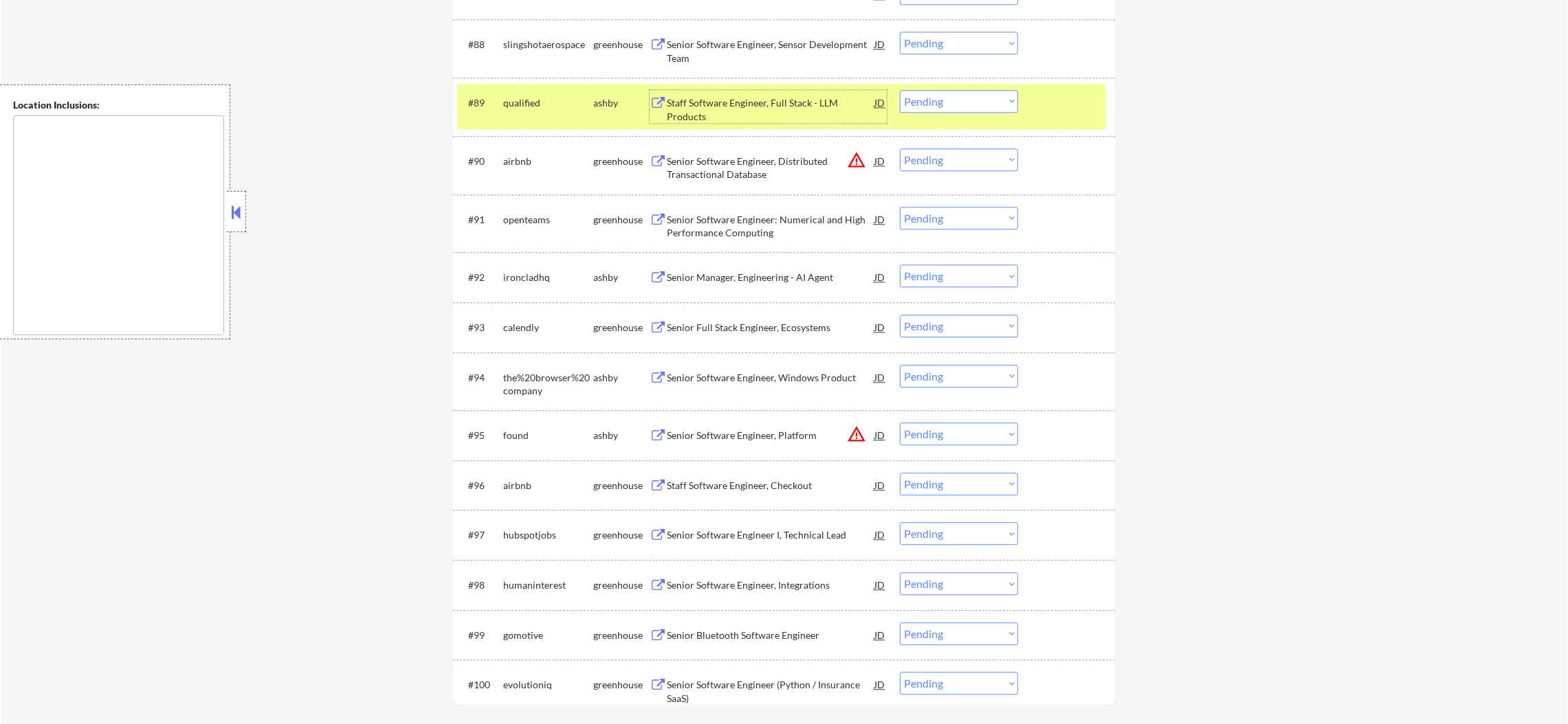
click at [942, 102] on select "Choose an option... Pending Applied Excluded (Questions) Excluded (Expired) Exc…" at bounding box center [959, 102] width 118 height 23
click at [900, 90] on select "Choose an option... Pending Applied Excluded (Questions) Excluded (Expired) Exc…" at bounding box center [959, 102] width 118 height 23
click at [555, 94] on div "qualified" at bounding box center [549, 103] width 90 height 25
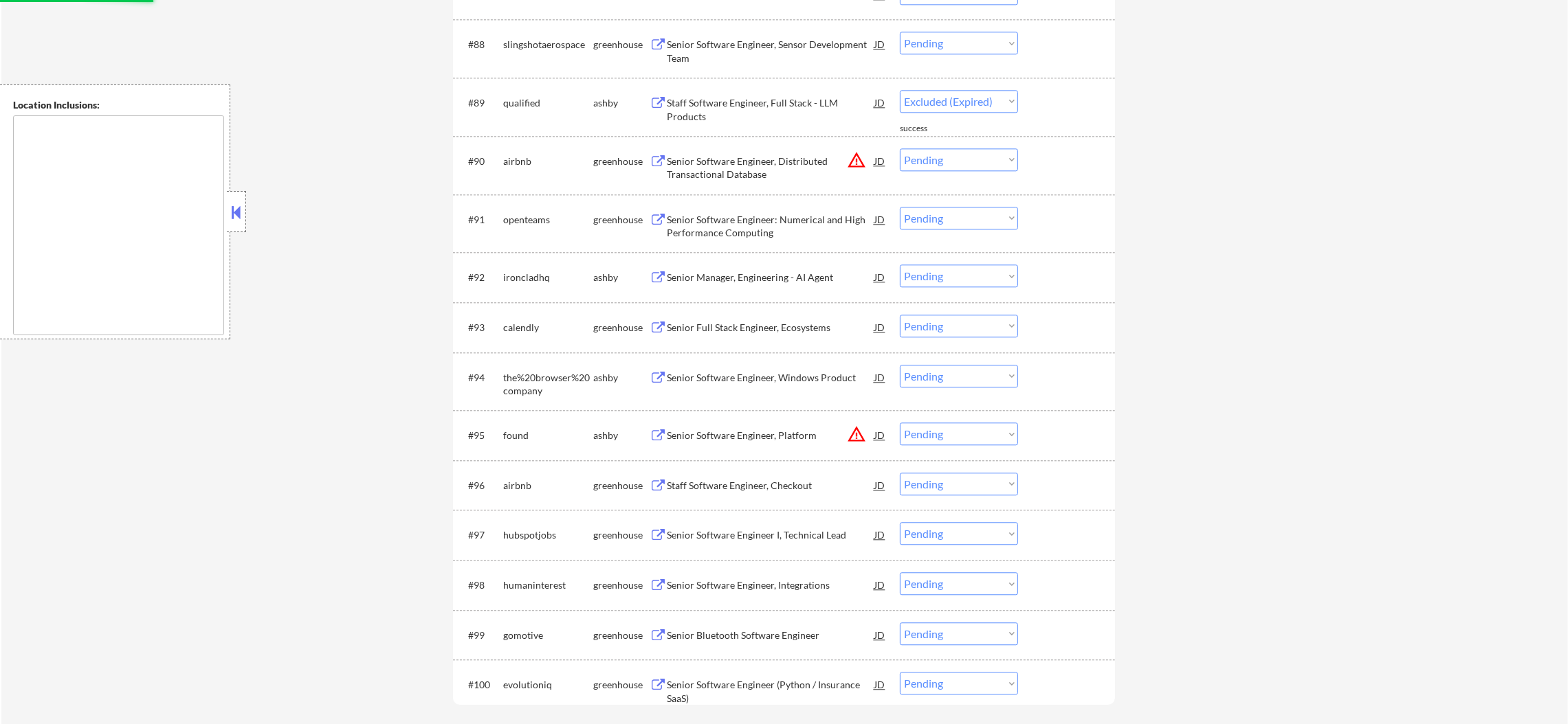
select select ""pending""
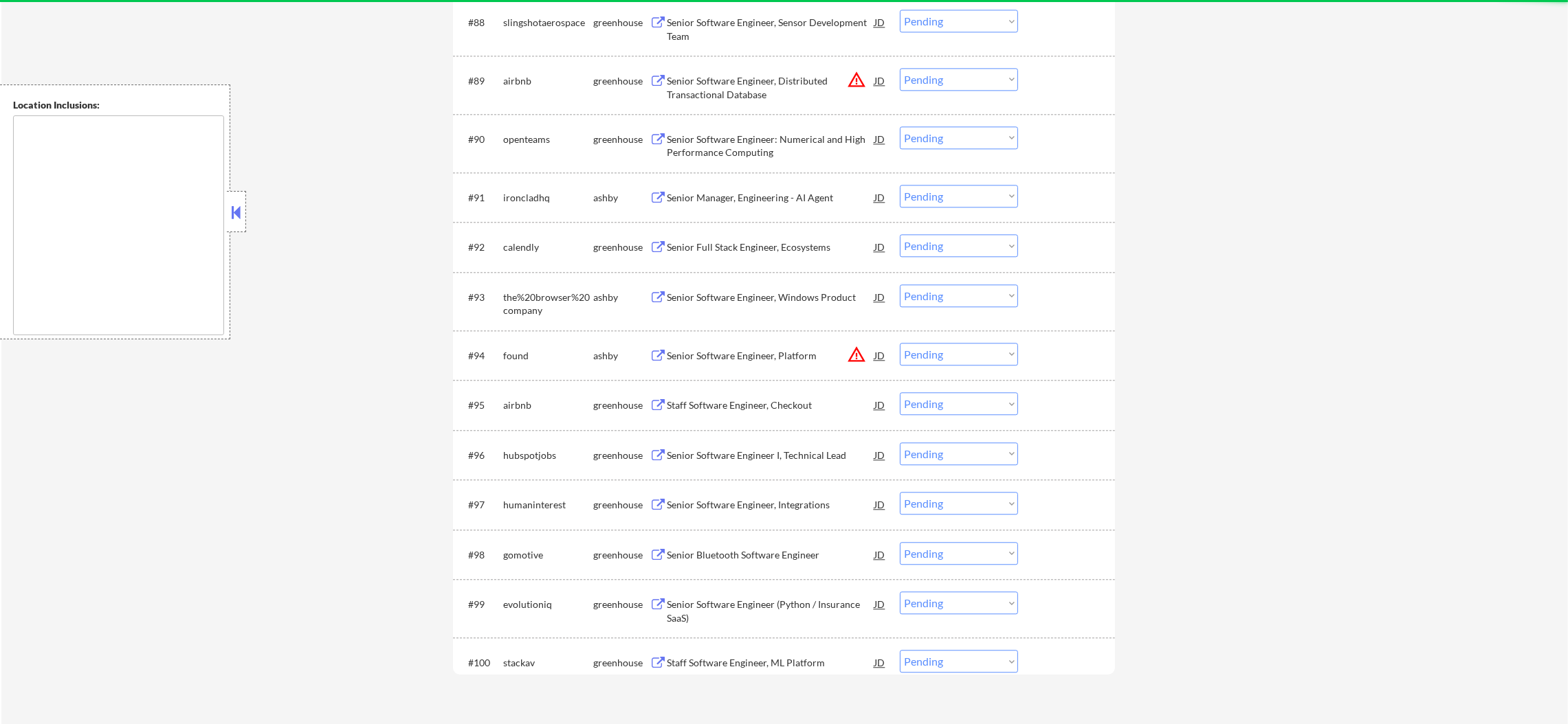
scroll to position [5065, 0]
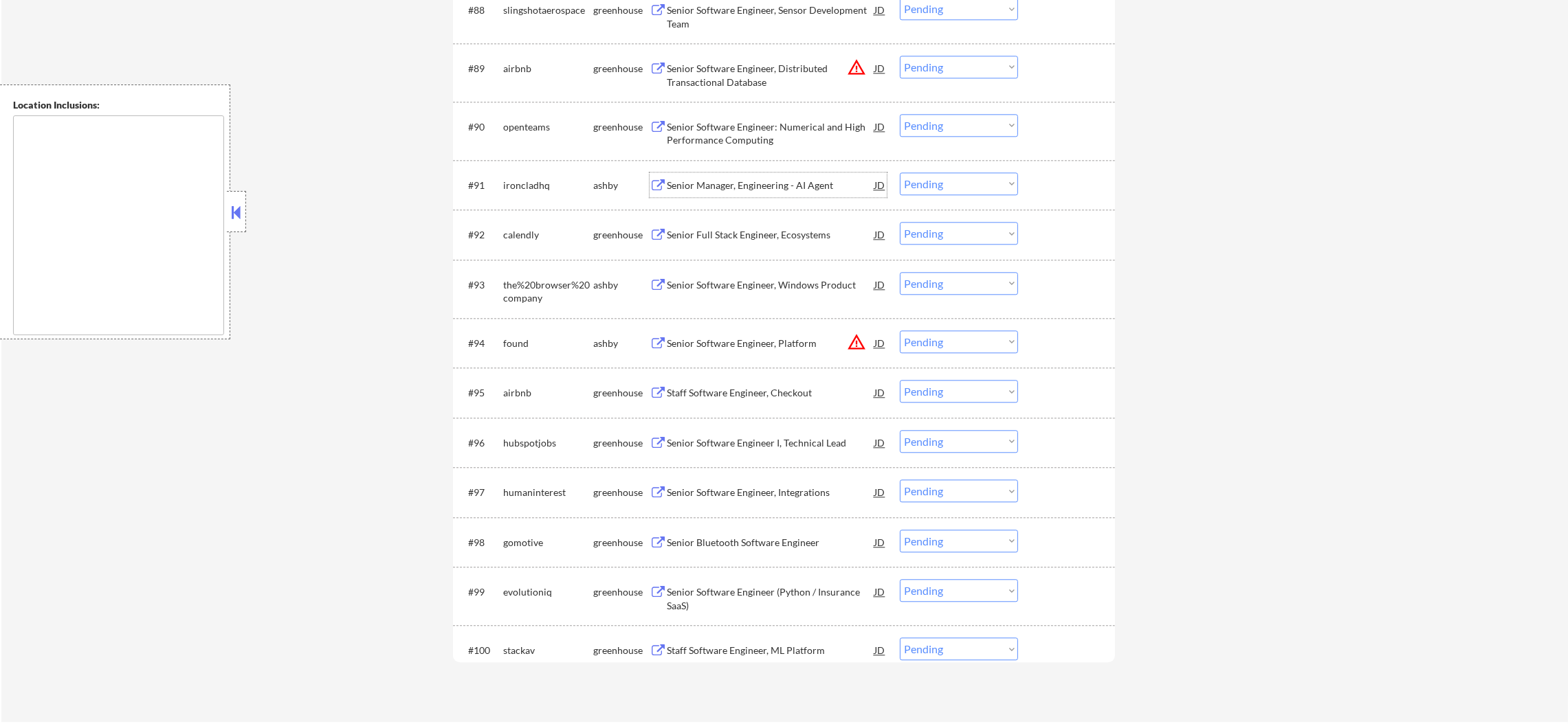
click at [749, 181] on div "Senior Manager, Engineering - AI Agent" at bounding box center [770, 186] width 208 height 14
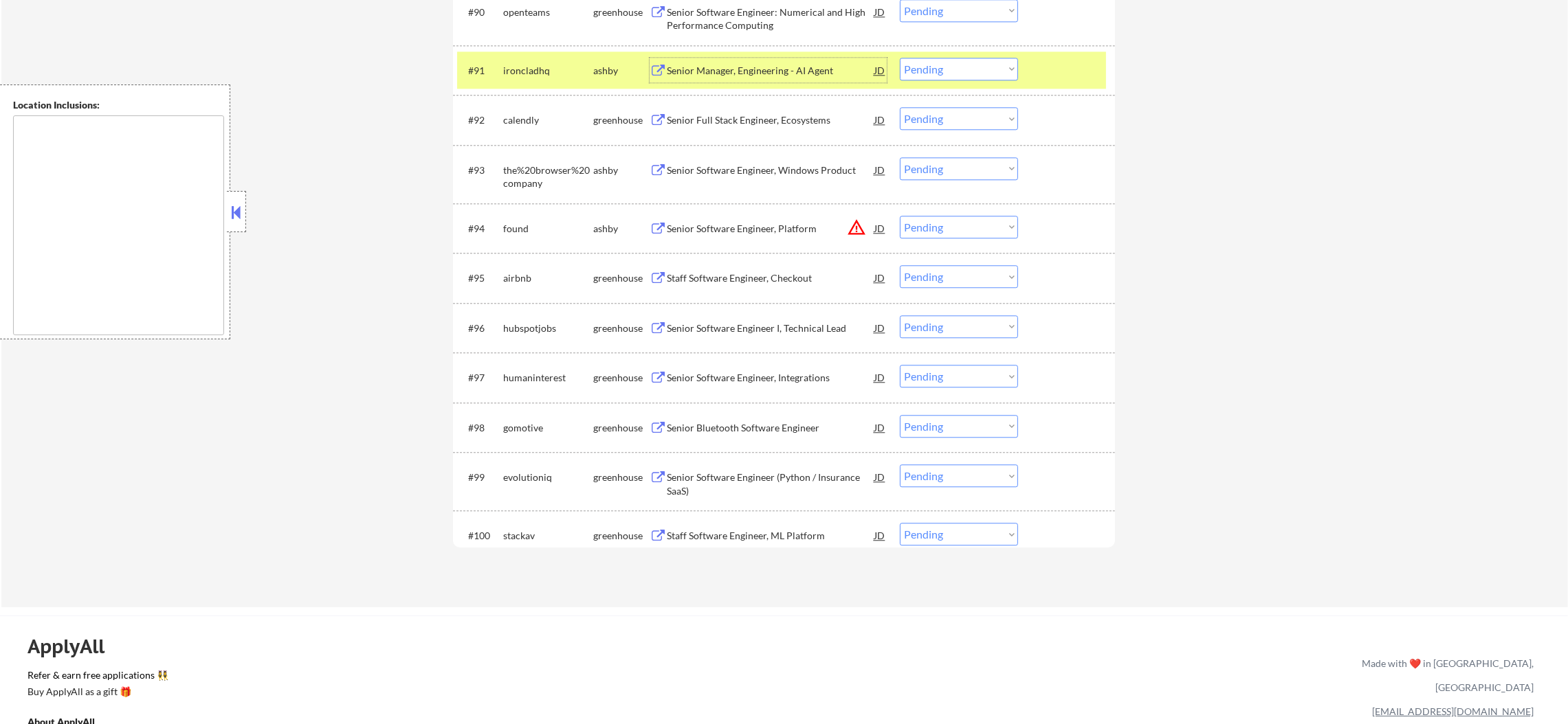
scroll to position [5202, 0]
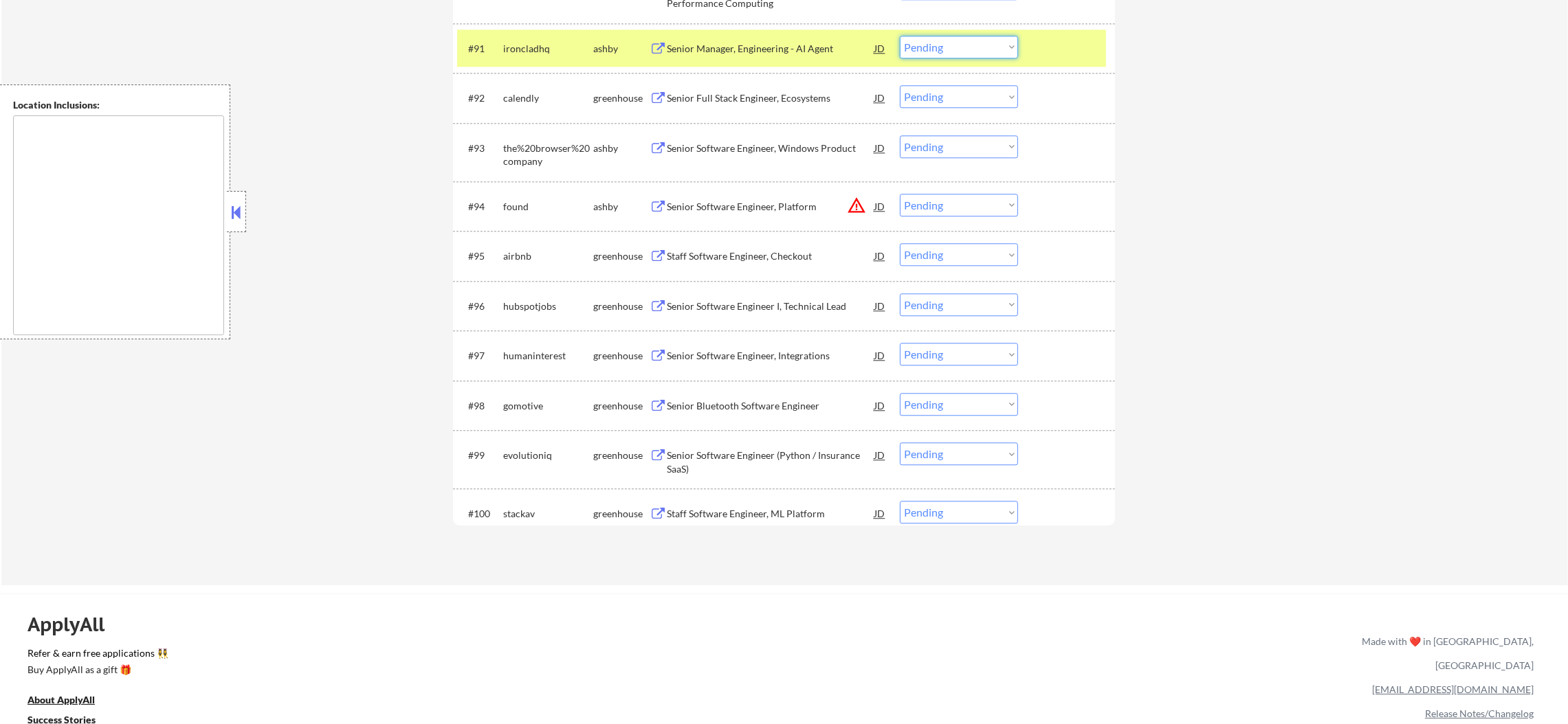
drag, startPoint x: 930, startPoint y: 36, endPoint x: 931, endPoint y: 53, distance: 17.0
click at [930, 36] on select "Choose an option... Pending Applied Excluded (Questions) Excluded (Expired) Exc…" at bounding box center [959, 48] width 118 height 23
click at [900, 36] on select "Choose an option... Pending Applied Excluded (Questions) Excluded (Expired) Exc…" at bounding box center [959, 48] width 118 height 23
click at [542, 66] on div "#91 ironcladhq ashby Senior Manager, Engineering - AI Agent JD warning_amber Ch…" at bounding box center [784, 48] width 662 height 50
select select ""pending""
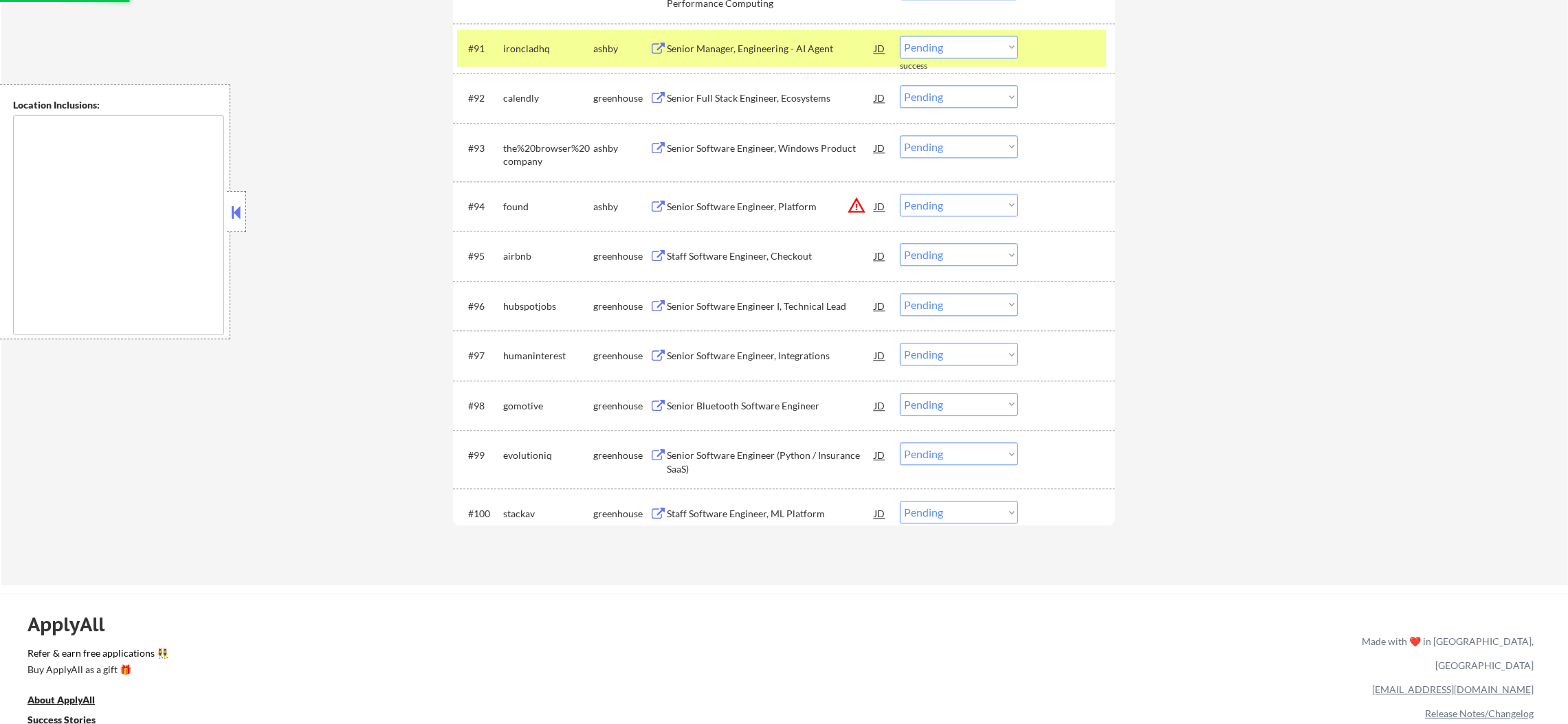
click at [542, 34] on div "#91 ironcladhq ashby Senior Manager, Engineering - AI Agent JD warning_amber Ch…" at bounding box center [782, 48] width 649 height 37
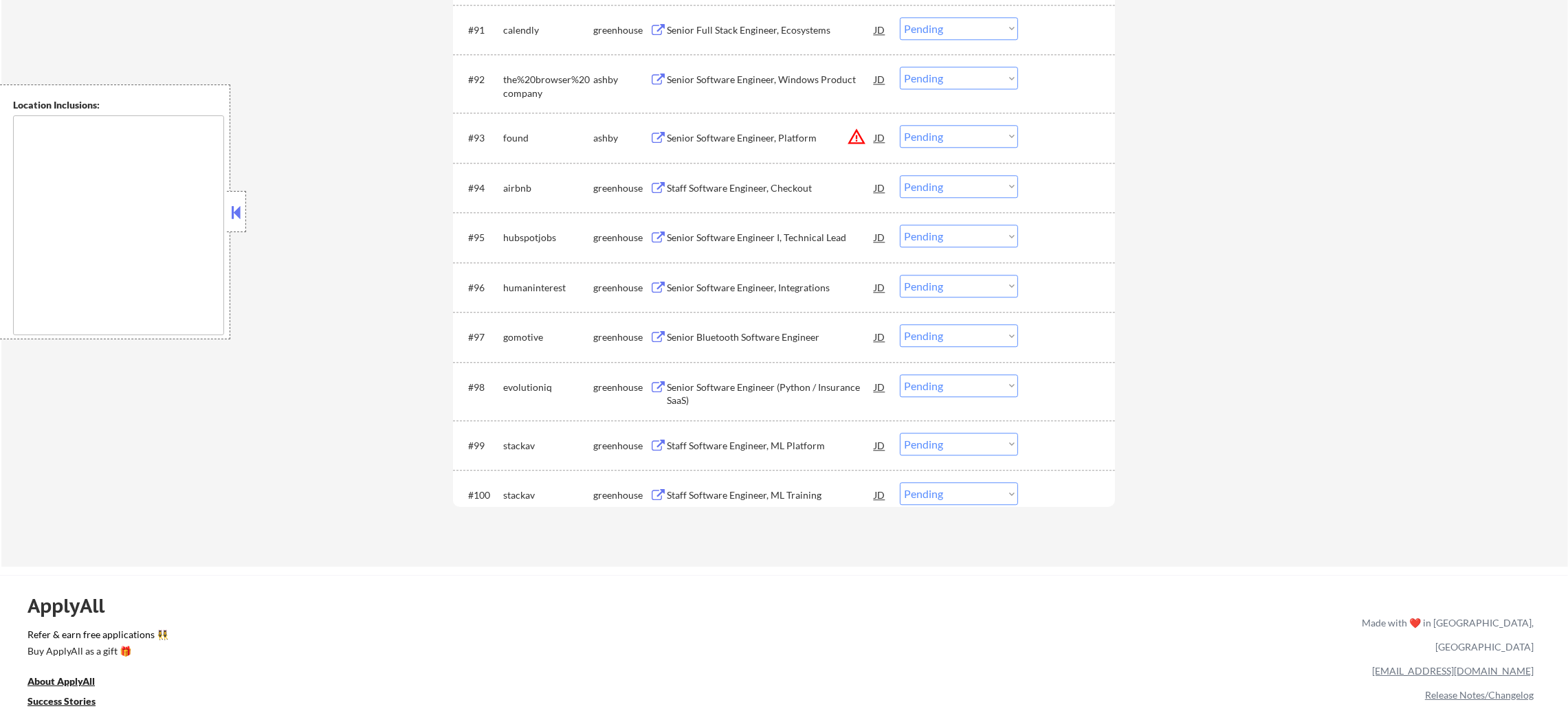
scroll to position [5236, 0]
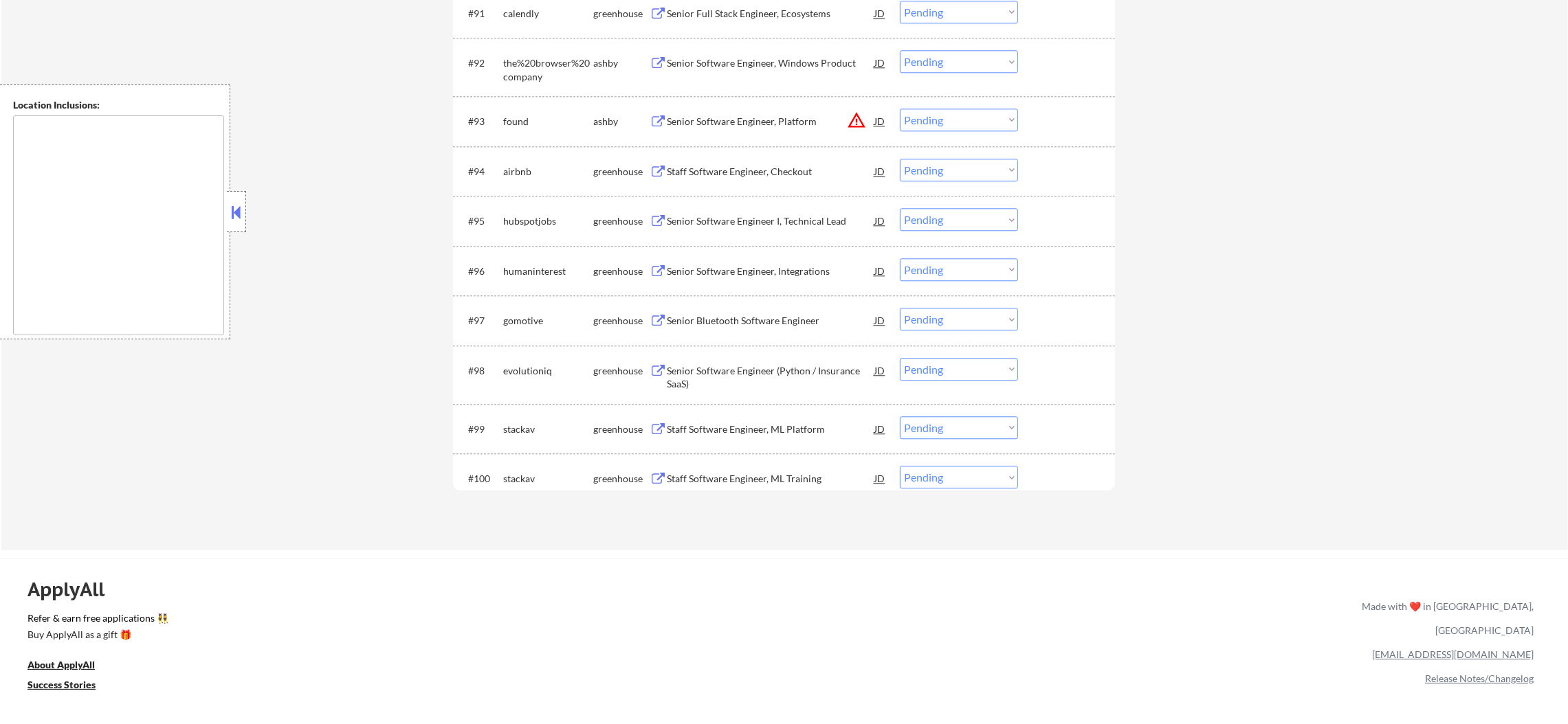
click at [930, 123] on select "Choose an option... Pending Applied Excluded (Questions) Excluded (Expired) Exc…" at bounding box center [959, 120] width 118 height 23
click at [900, 108] on select "Choose an option... Pending Applied Excluded (Questions) Excluded (Expired) Exc…" at bounding box center [959, 120] width 118 height 23
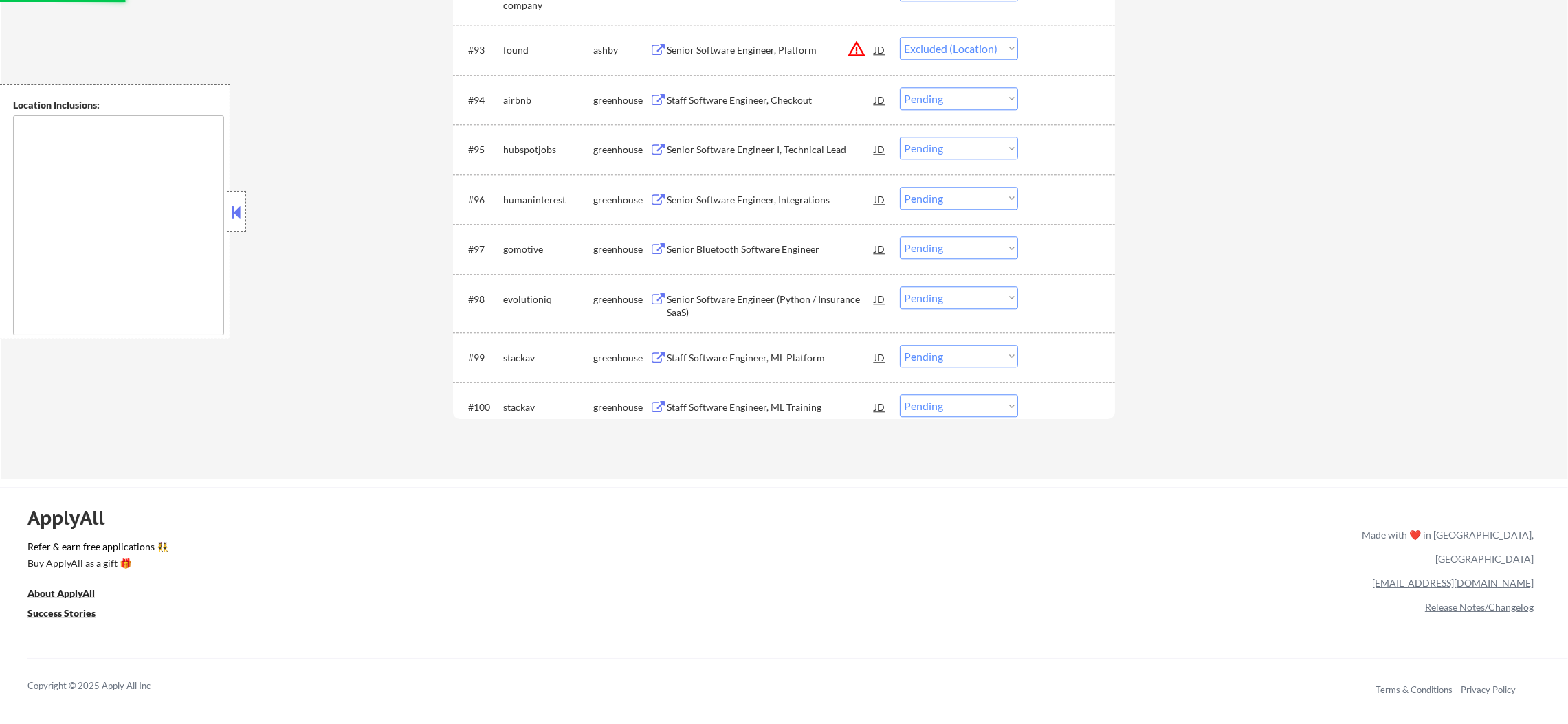
scroll to position [5374, 0]
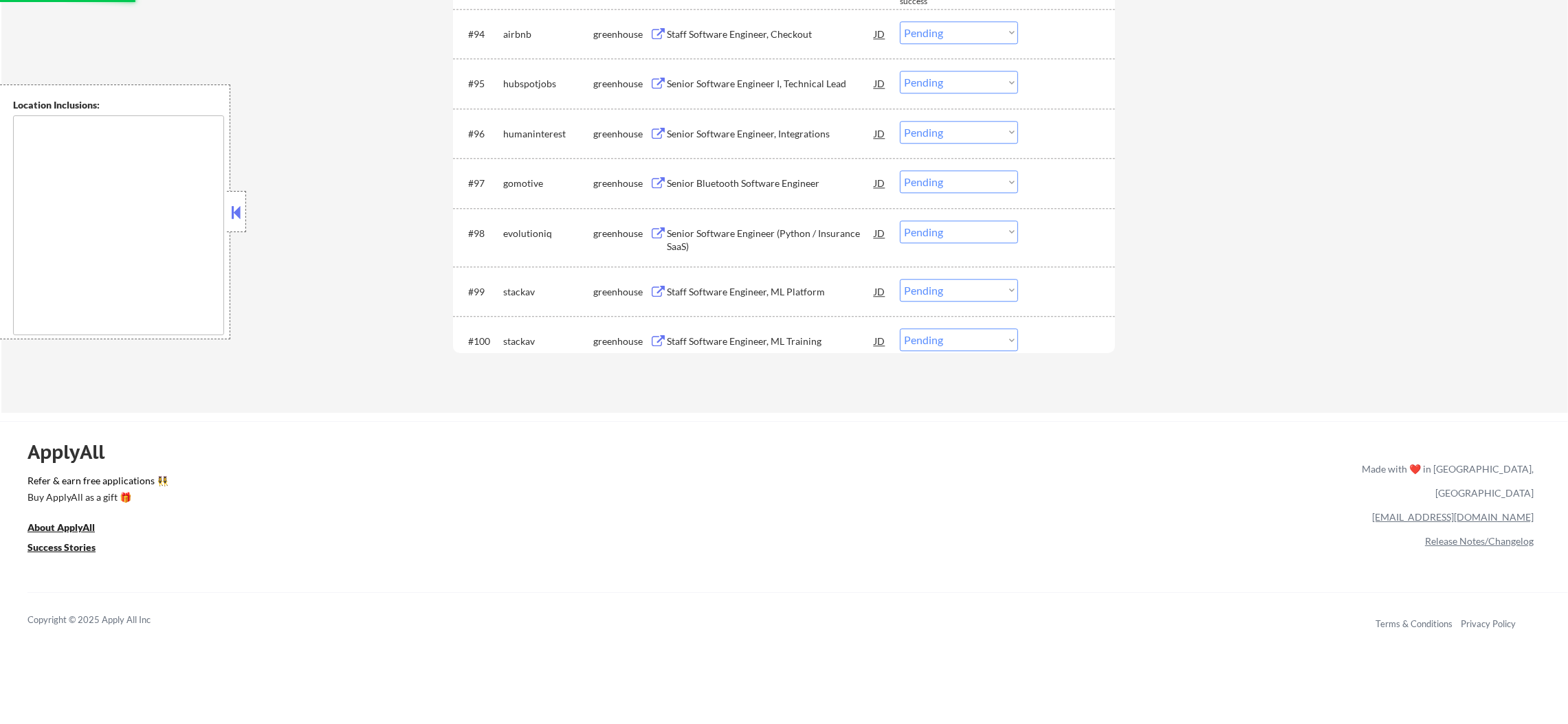
select select ""pending""
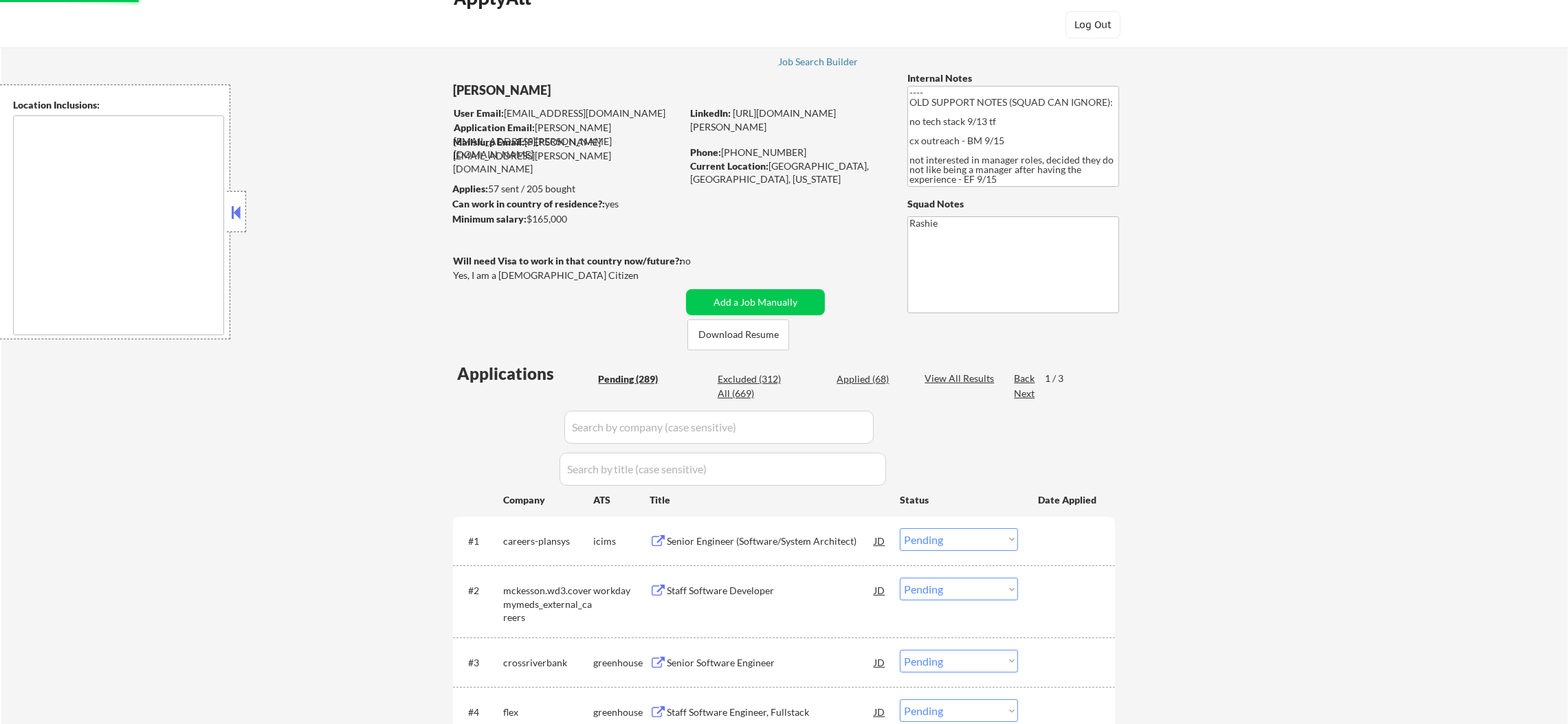
scroll to position [15, 0]
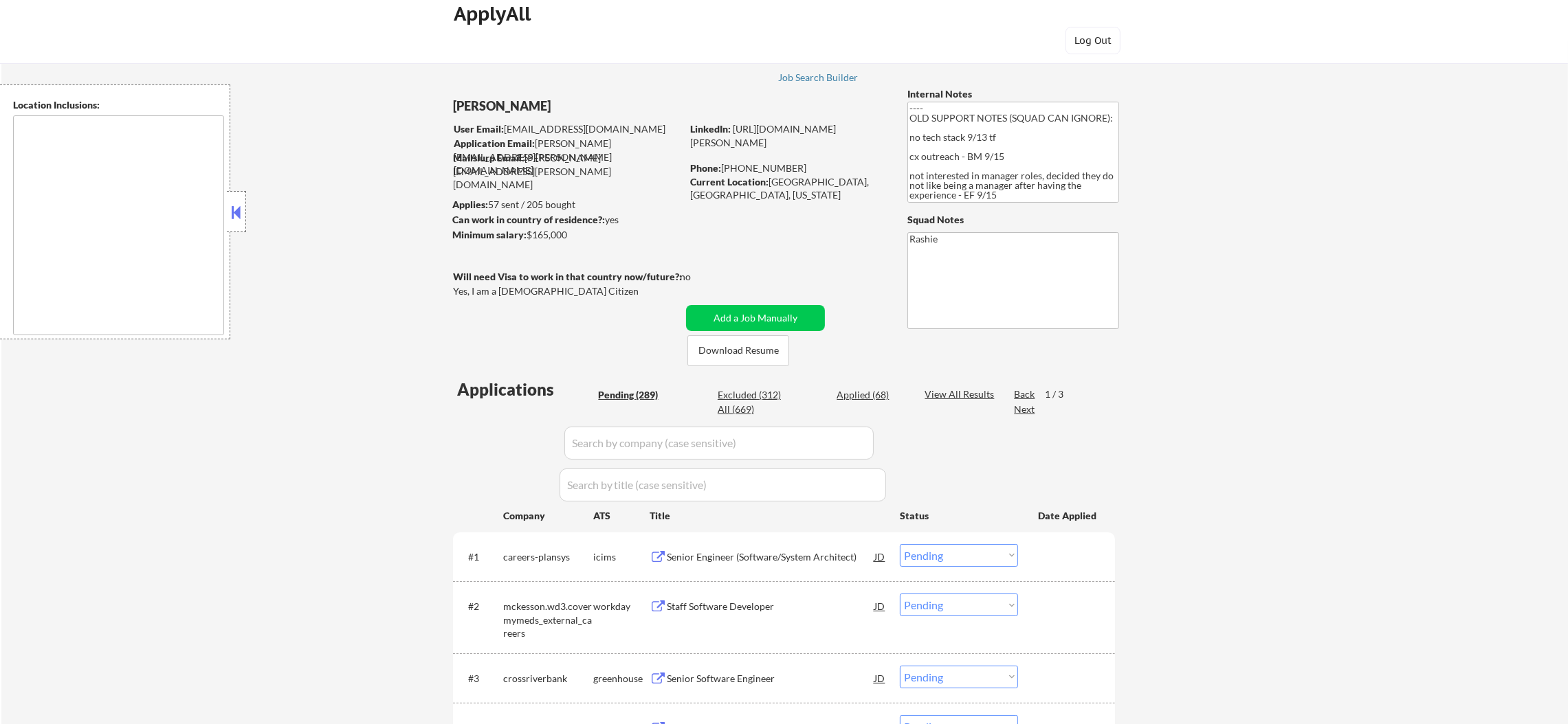
click at [1030, 407] on div "Next" at bounding box center [1025, 410] width 22 height 14
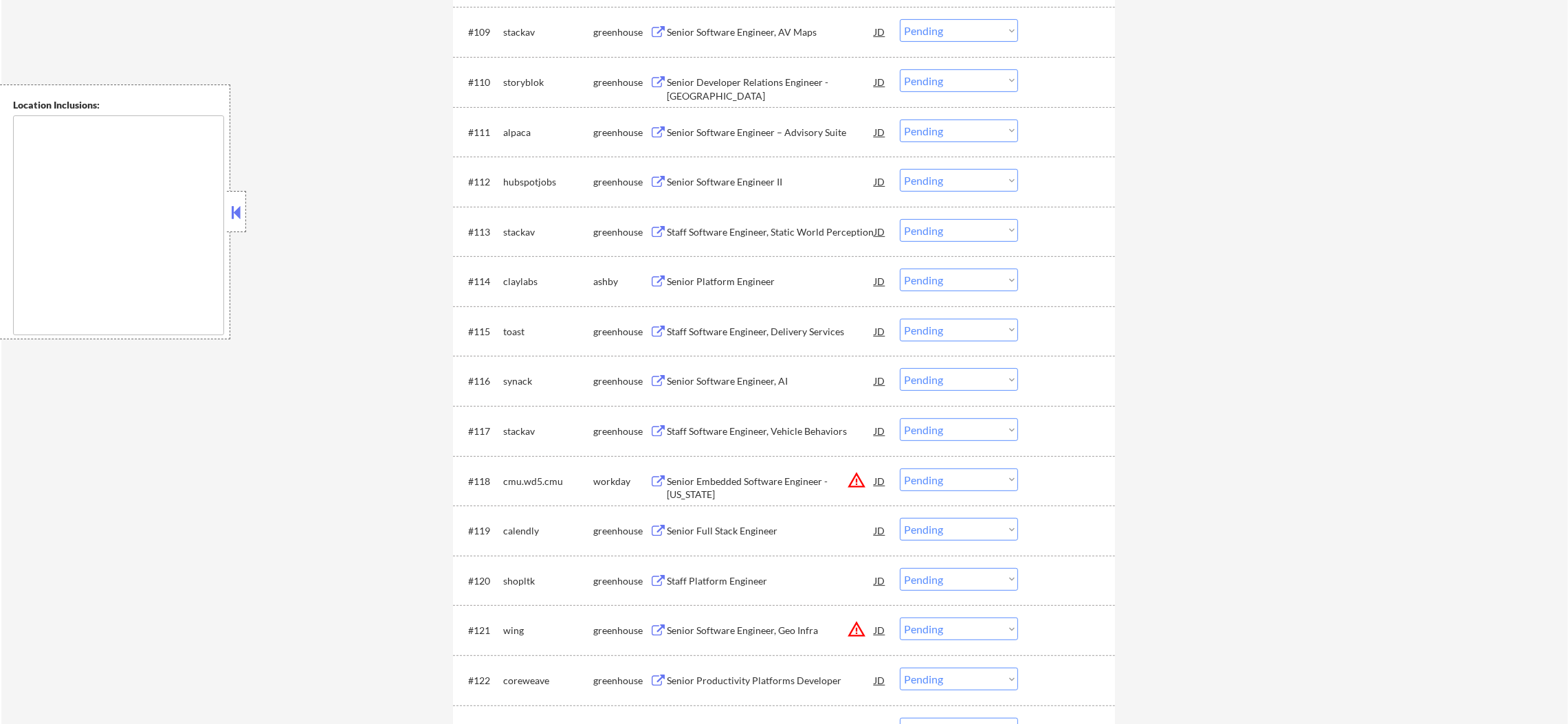
scroll to position [942, 0]
click at [760, 276] on div "Senior Platform Engineer" at bounding box center [770, 277] width 208 height 14
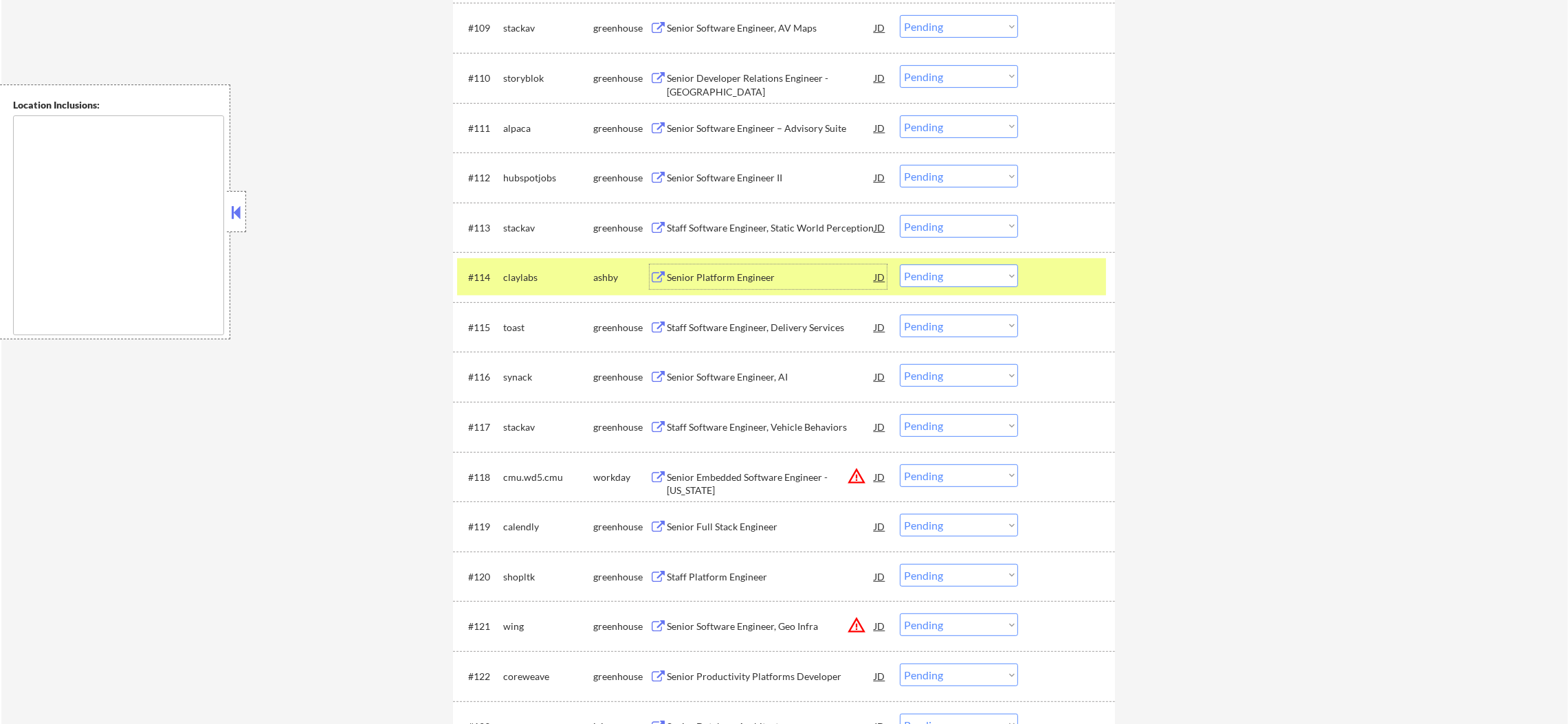
click at [922, 273] on select "Choose an option... Pending Applied Excluded (Questions) Excluded (Expired) Exc…" at bounding box center [959, 276] width 118 height 23
click at [900, 264] on select "Choose an option... Pending Applied Excluded (Questions) Excluded (Expired) Exc…" at bounding box center [959, 276] width 118 height 23
click at [522, 273] on div "claylabs" at bounding box center [549, 277] width 90 height 14
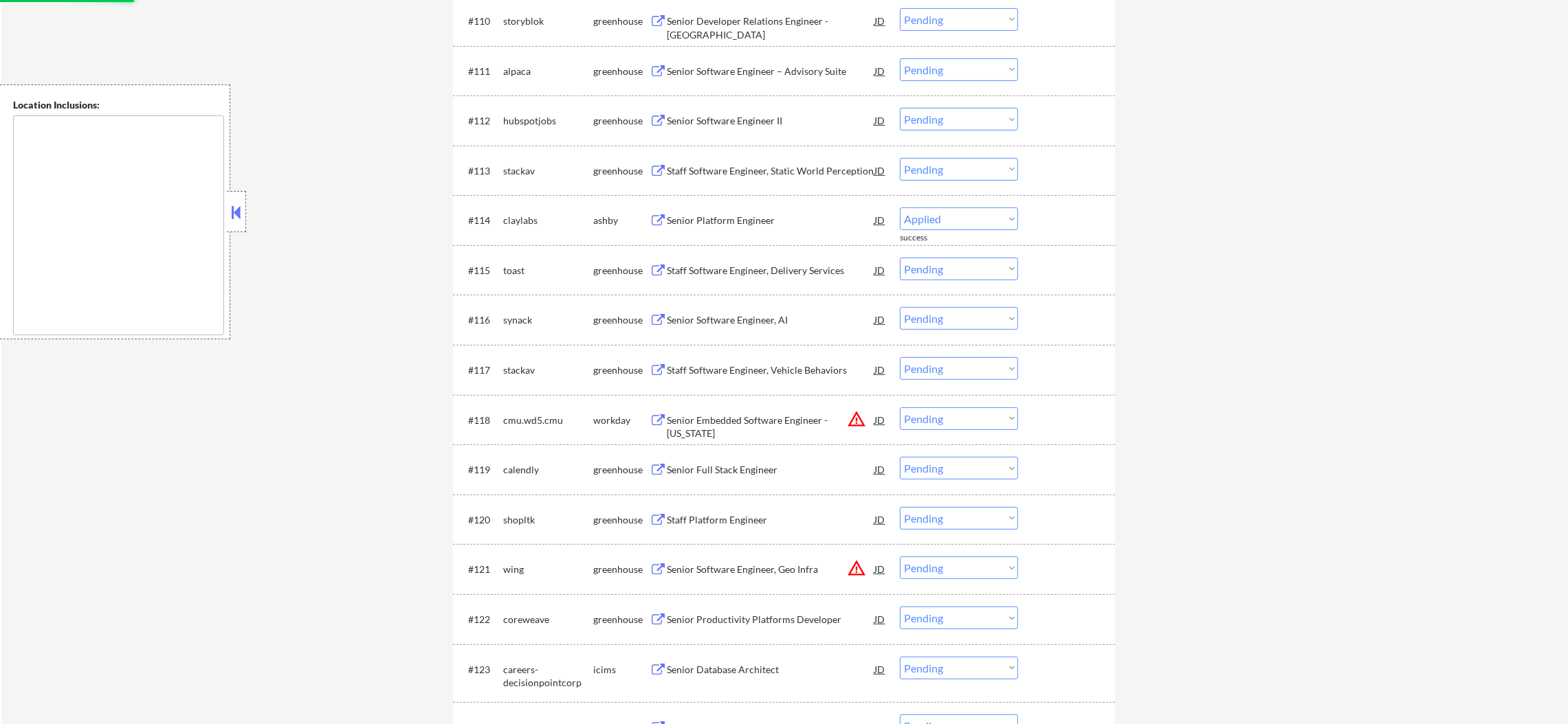
scroll to position [1175, 0]
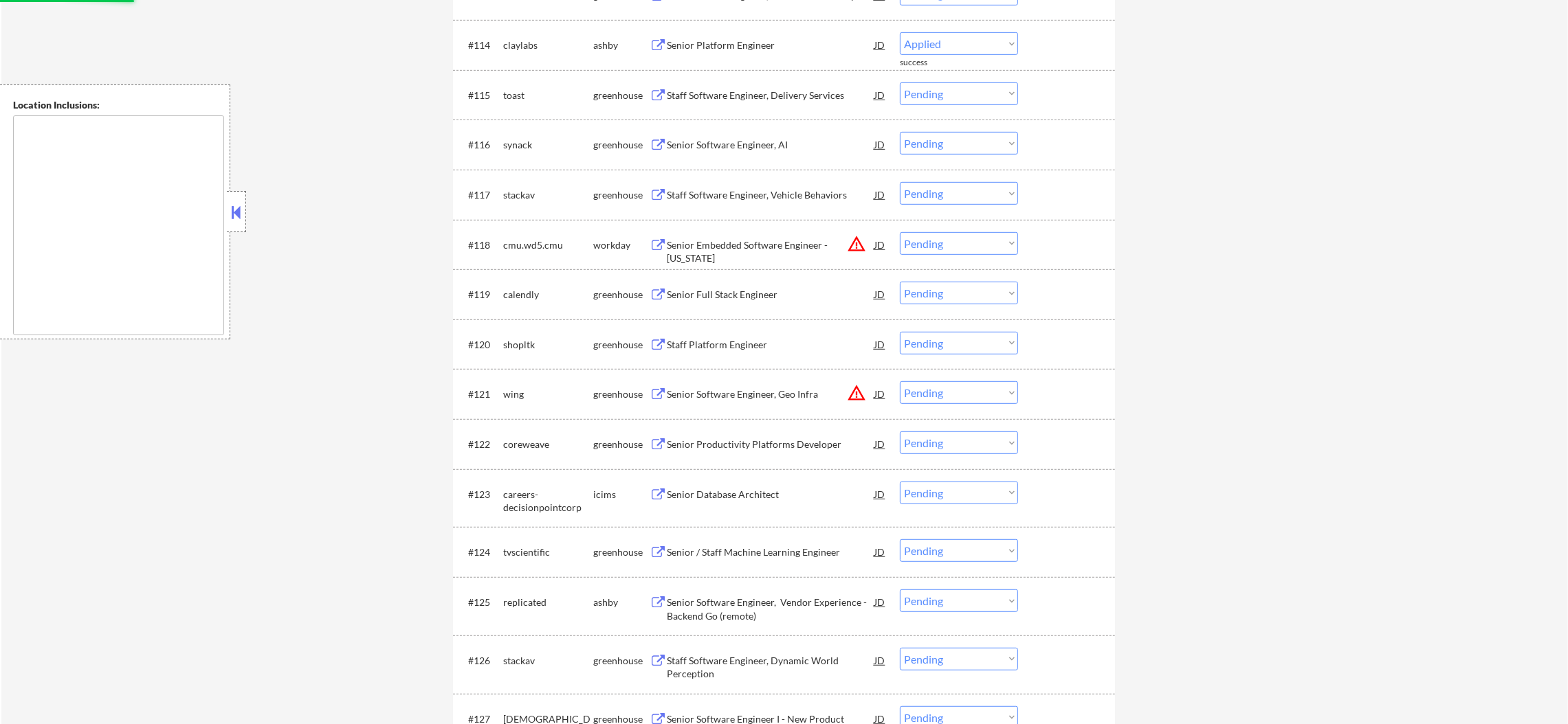
select select ""pending""
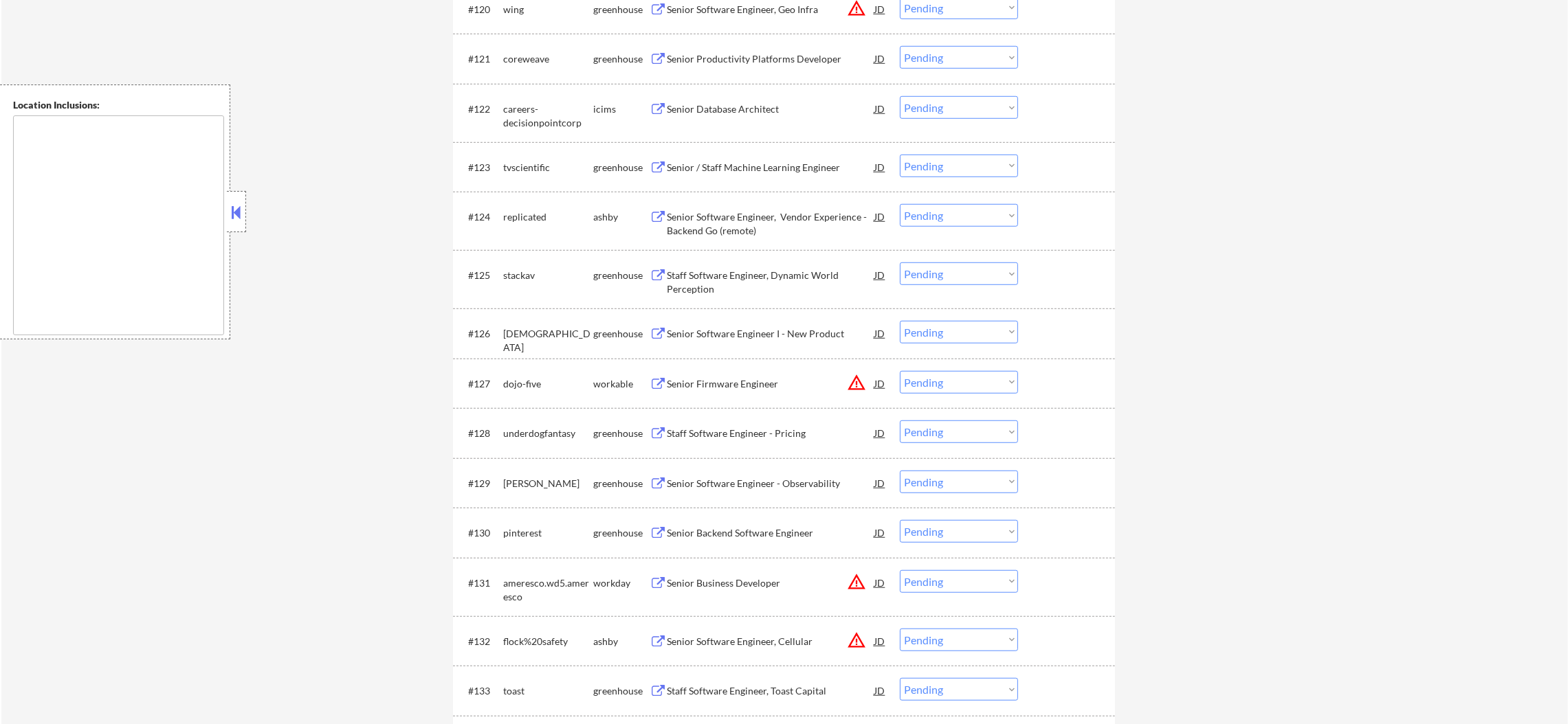
scroll to position [1560, 0]
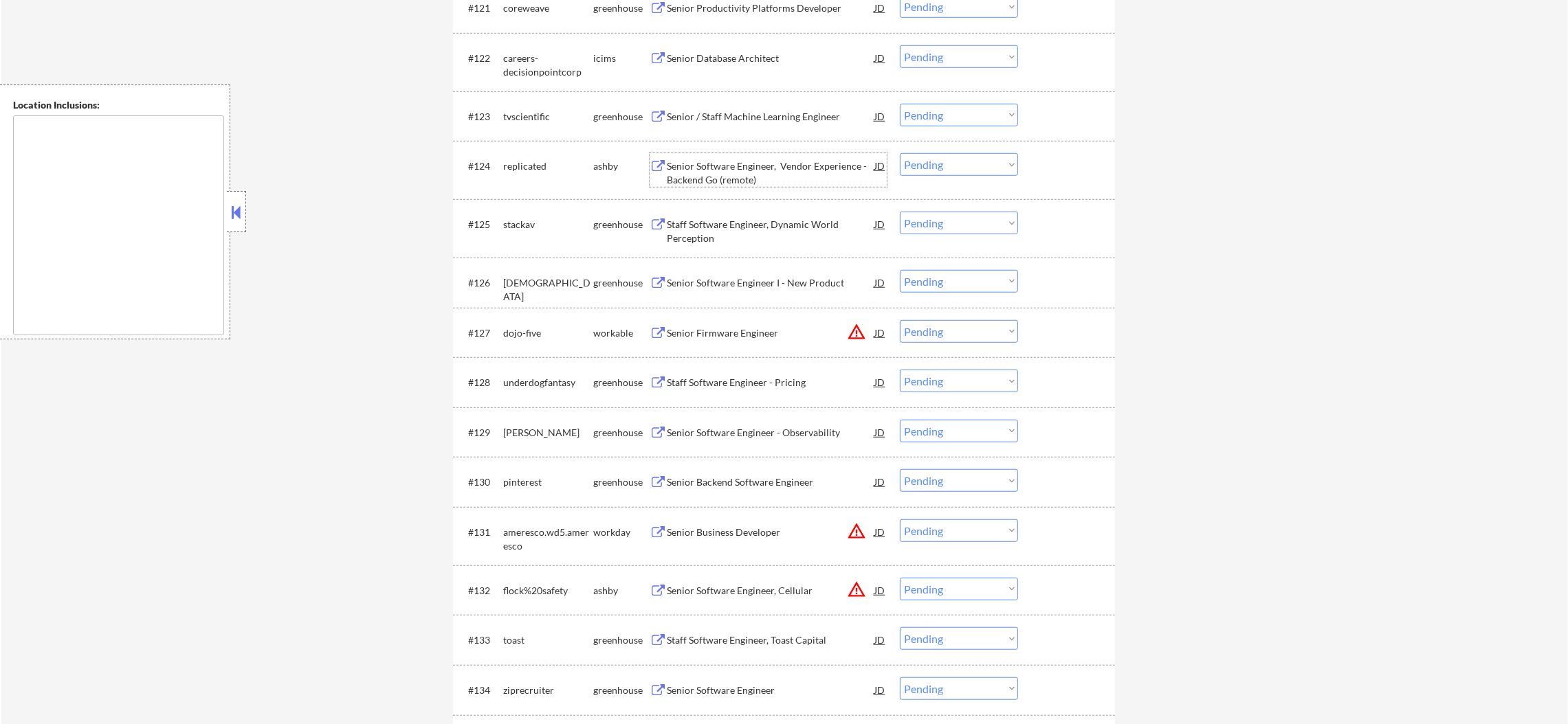
click at [754, 164] on div "Senior Software Engineer, Vendor Experience - Backend Go (remote)" at bounding box center [770, 172] width 208 height 27
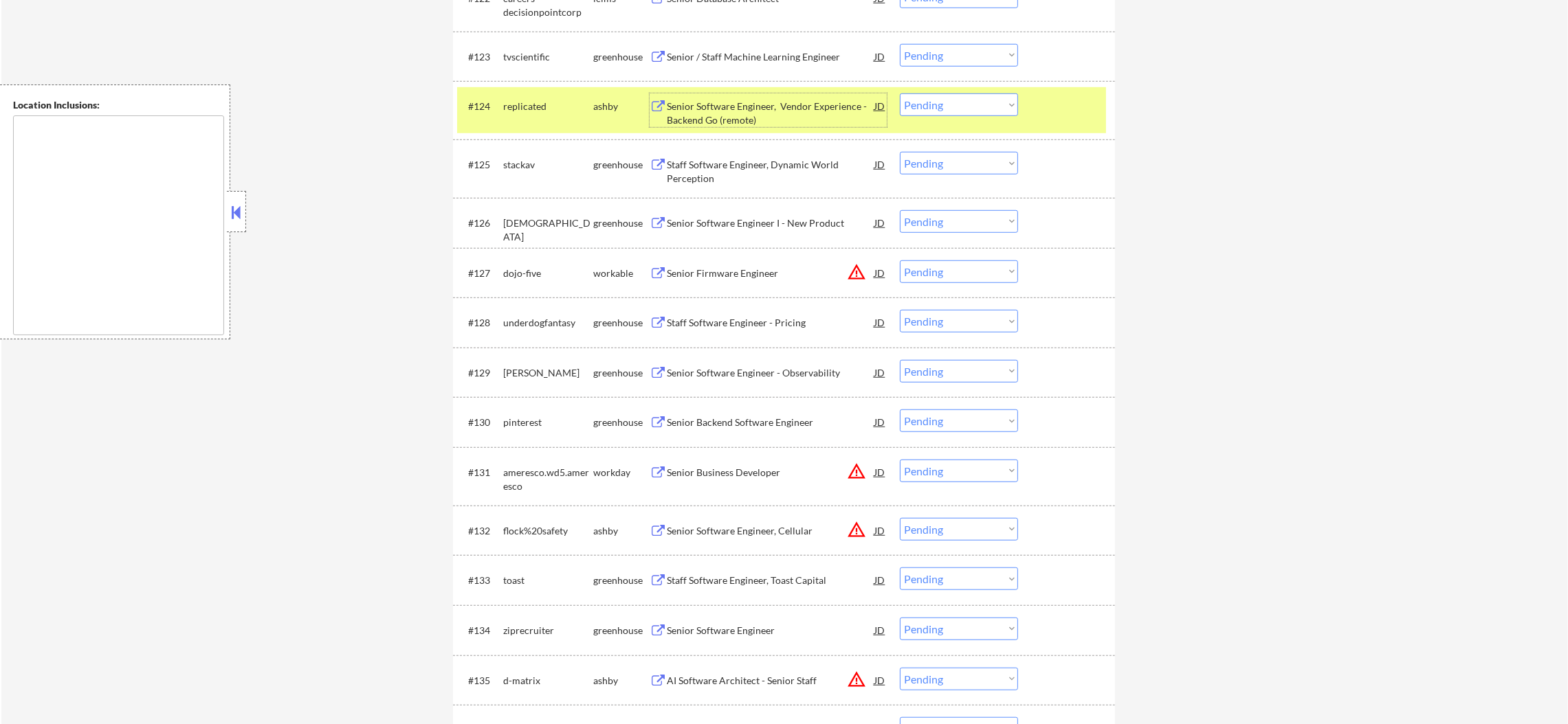
scroll to position [1630, 0]
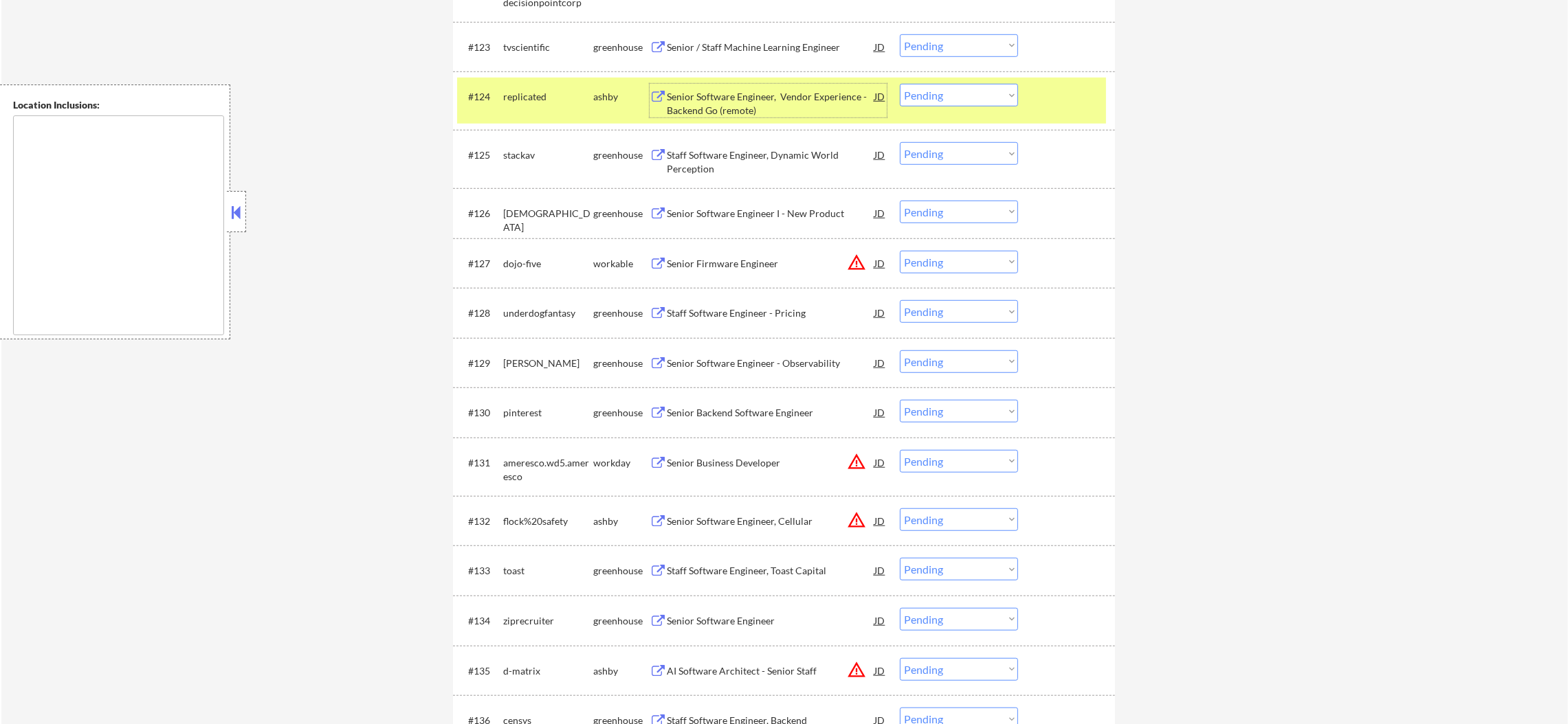
drag, startPoint x: 926, startPoint y: 93, endPoint x: 937, endPoint y: 92, distance: 11.0
click at [927, 92] on select "Choose an option... Pending Applied Excluded (Questions) Excluded (Expired) Exc…" at bounding box center [959, 95] width 118 height 23
click at [900, 84] on select "Choose an option... Pending Applied Excluded (Questions) Excluded (Expired) Exc…" at bounding box center [959, 95] width 118 height 23
click at [568, 92] on div "replicated" at bounding box center [549, 97] width 90 height 14
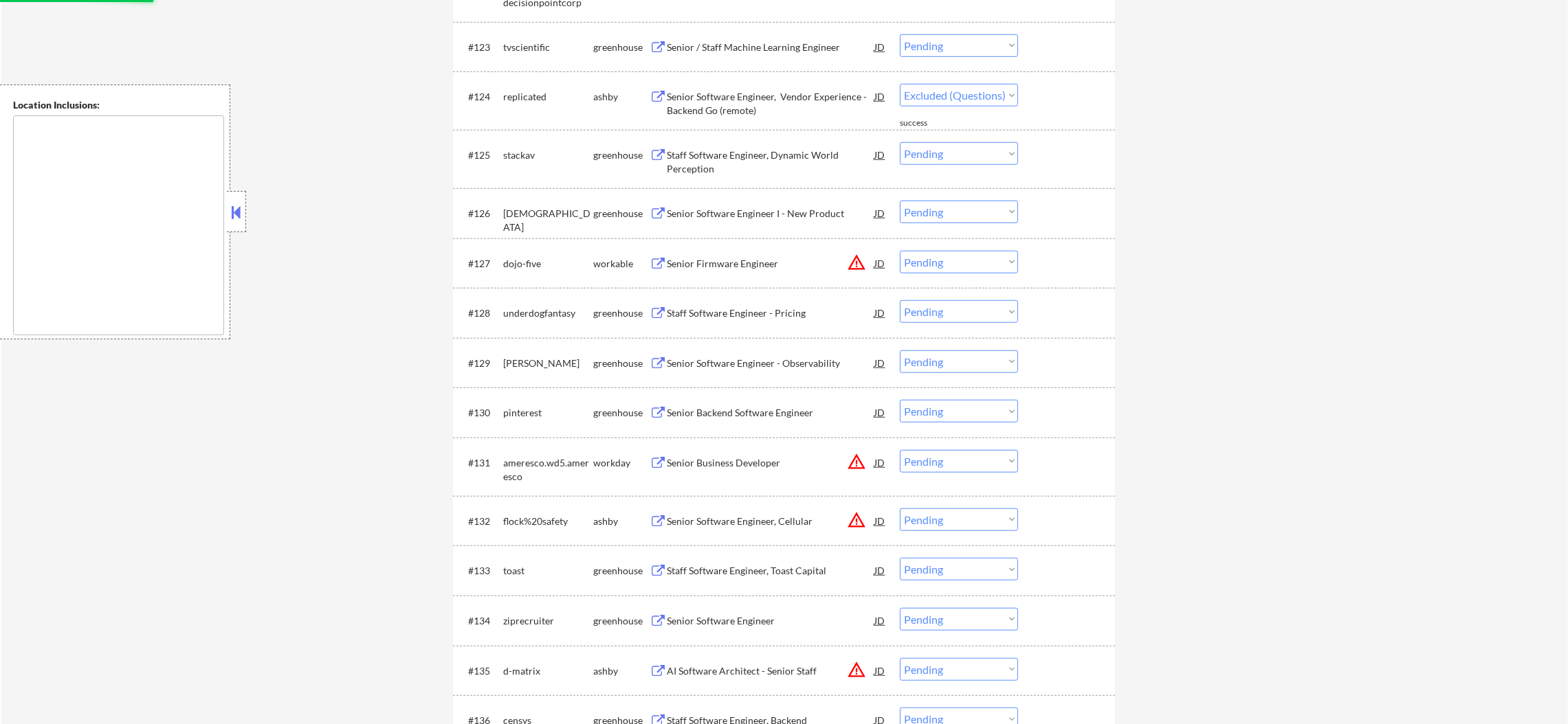
select select ""pending""
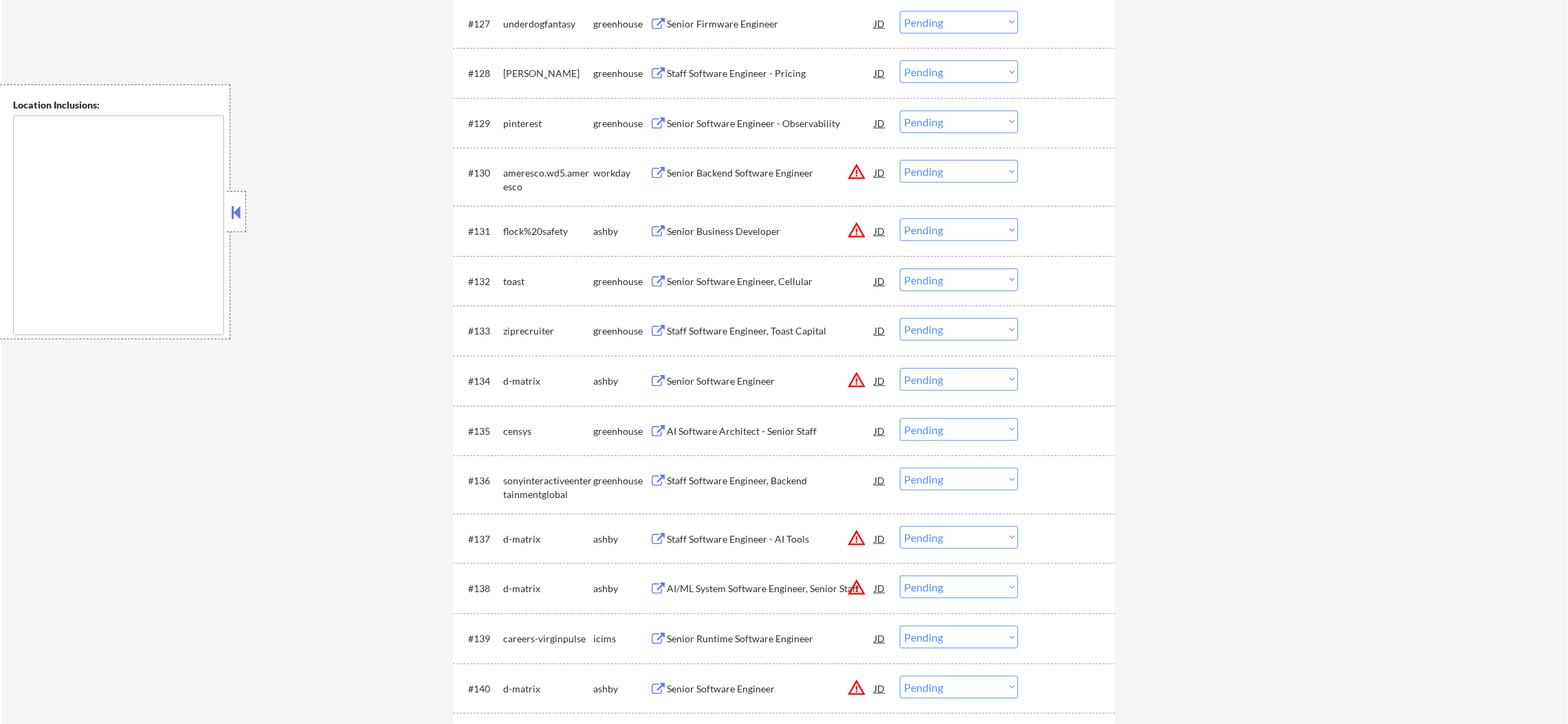
click at [936, 228] on select "Choose an option... Pending Applied Excluded (Questions) Excluded (Expired) Exc…" at bounding box center [959, 230] width 118 height 23
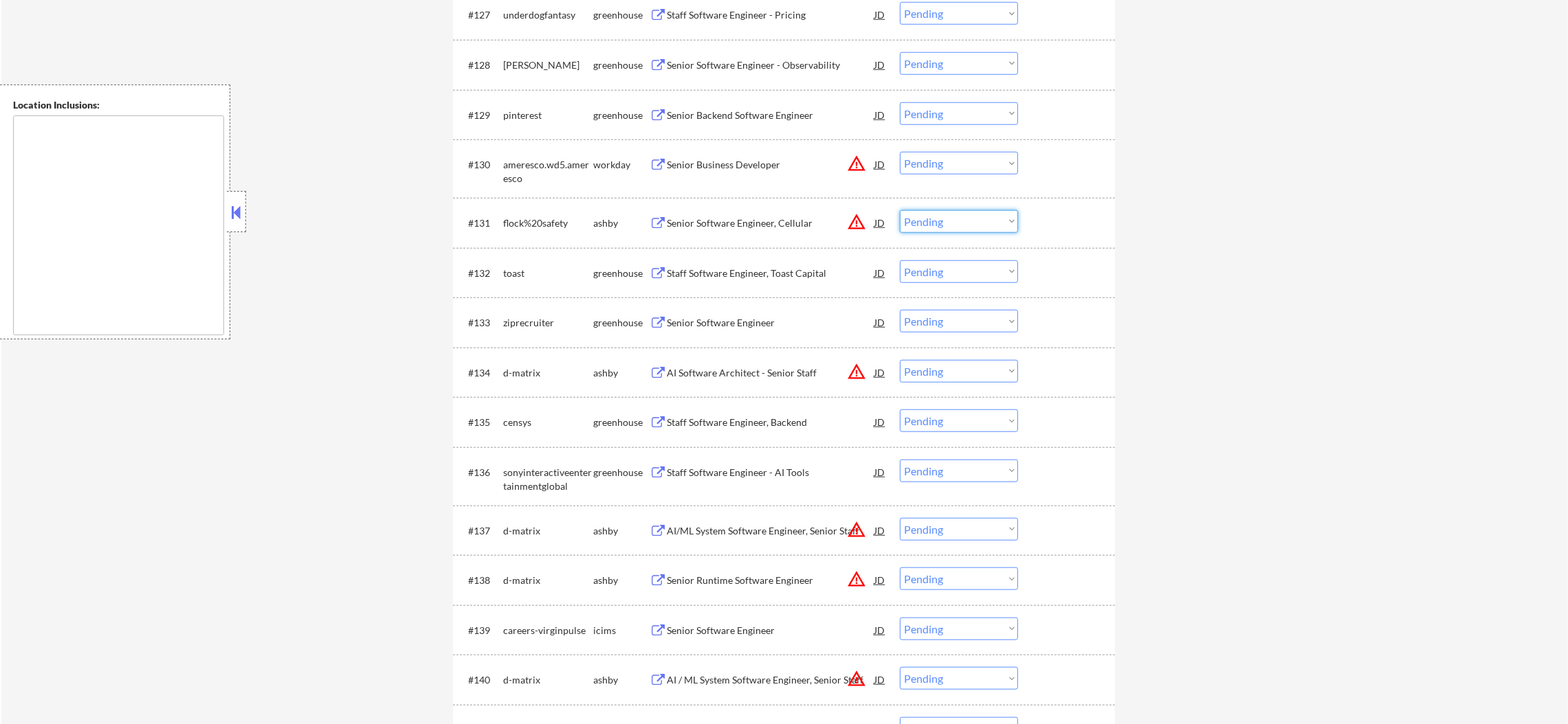
click at [1111, 263] on div "#132 toast greenhouse Staff Software Engineer, Toast Capital JD warning_amber C…" at bounding box center [784, 273] width 662 height 50
click at [966, 227] on select "Choose an option... Pending Applied Excluded (Questions) Excluded (Expired) Exc…" at bounding box center [959, 222] width 118 height 23
click at [900, 210] on select "Choose an option... Pending Applied Excluded (Questions) Excluded (Expired) Exc…" at bounding box center [959, 222] width 118 height 23
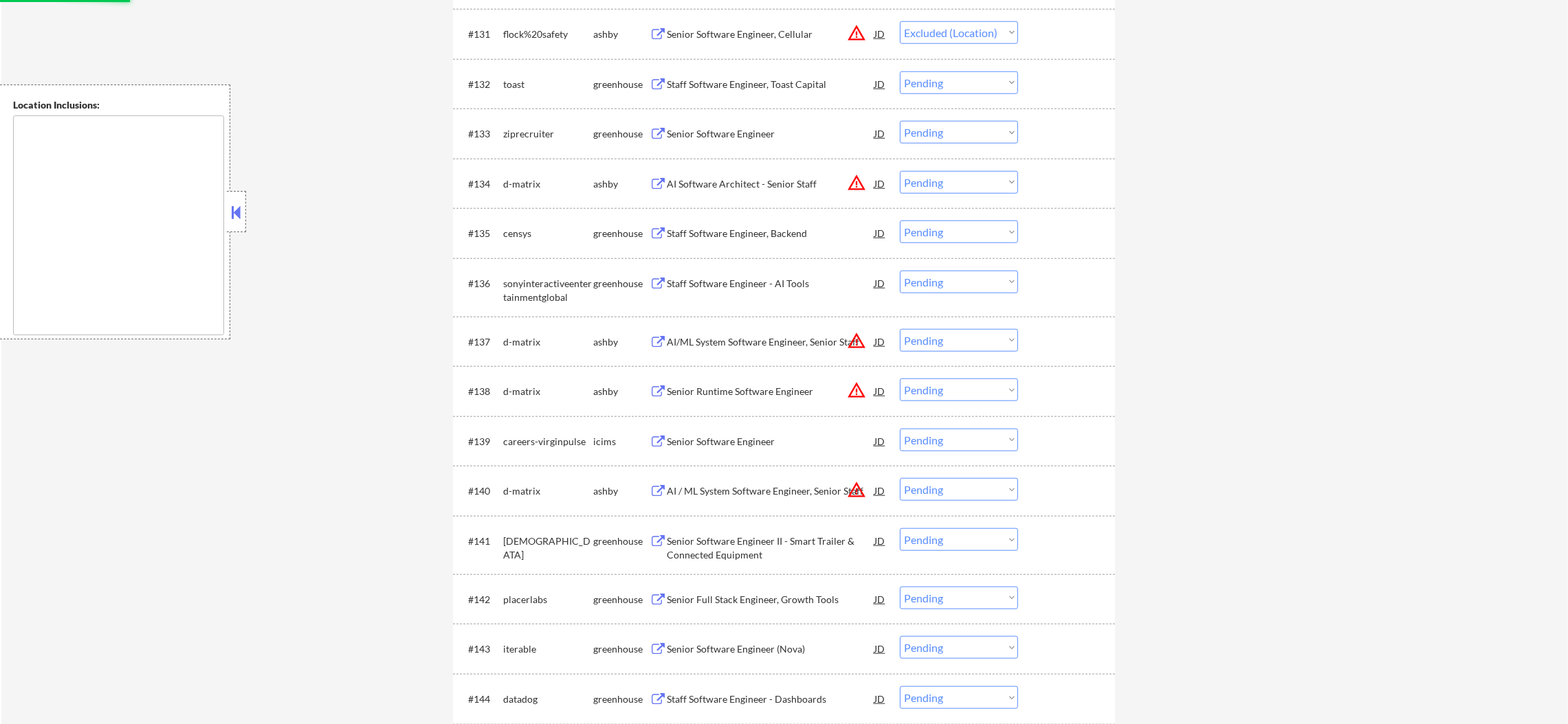
scroll to position [2042, 0]
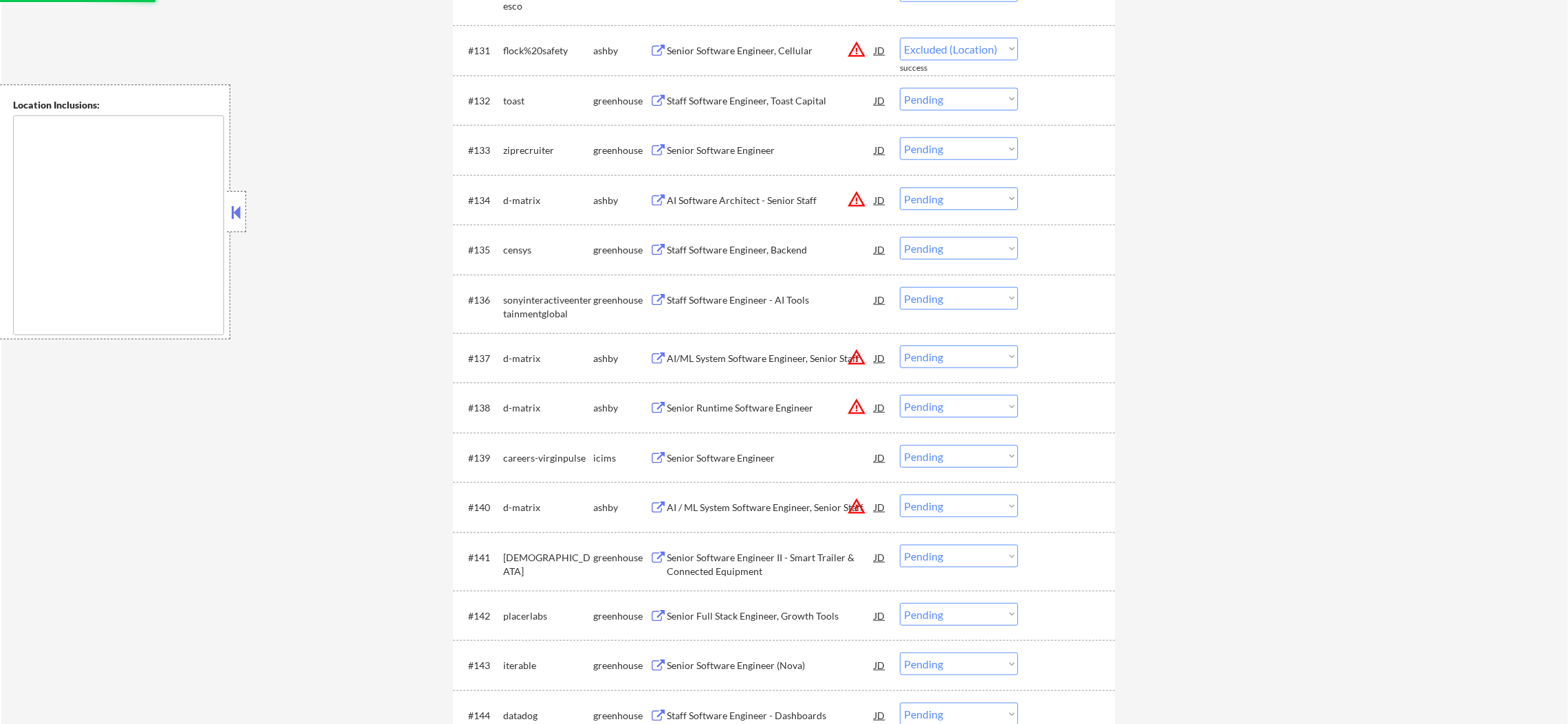
select select ""pending""
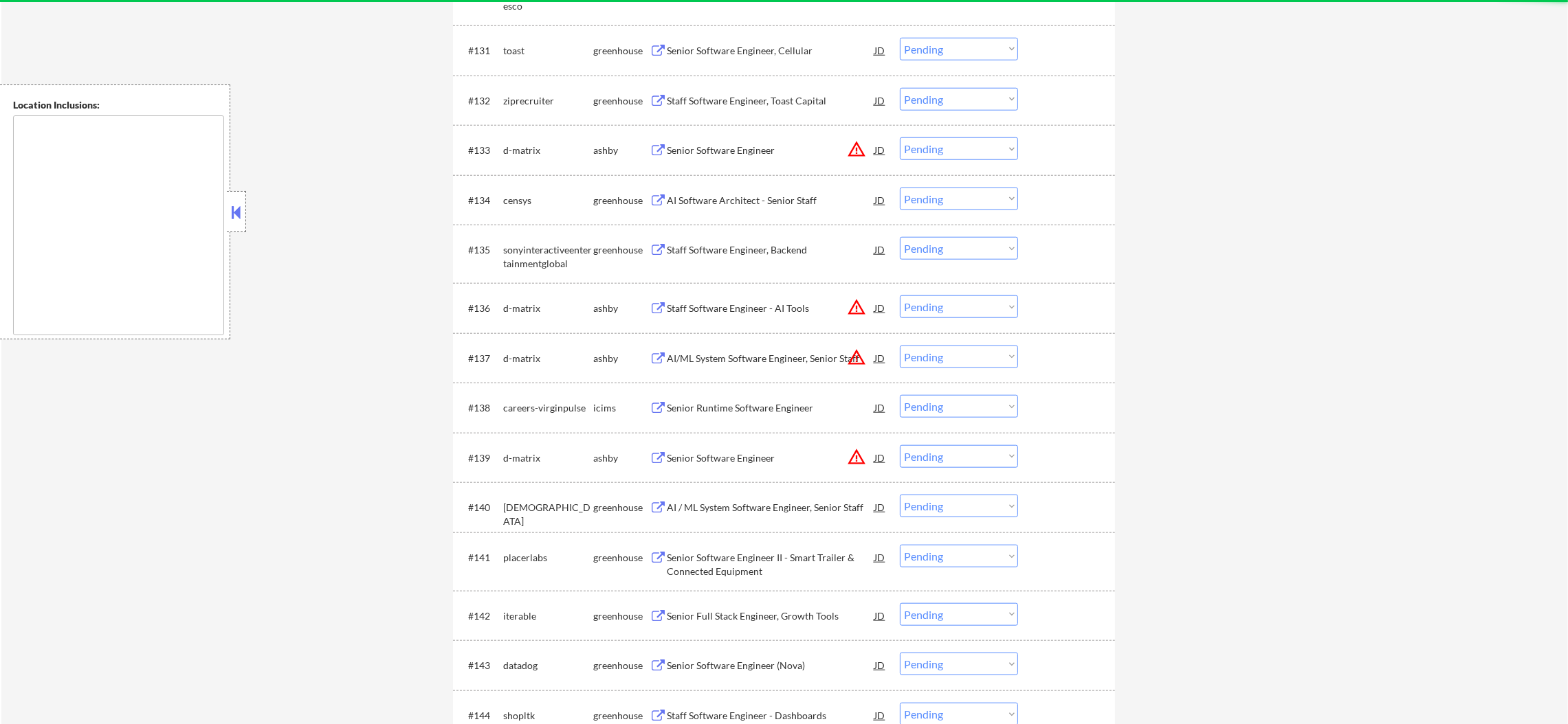
click at [935, 154] on select "Choose an option... Pending Applied Excluded (Questions) Excluded (Expired) Exc…" at bounding box center [959, 149] width 118 height 23
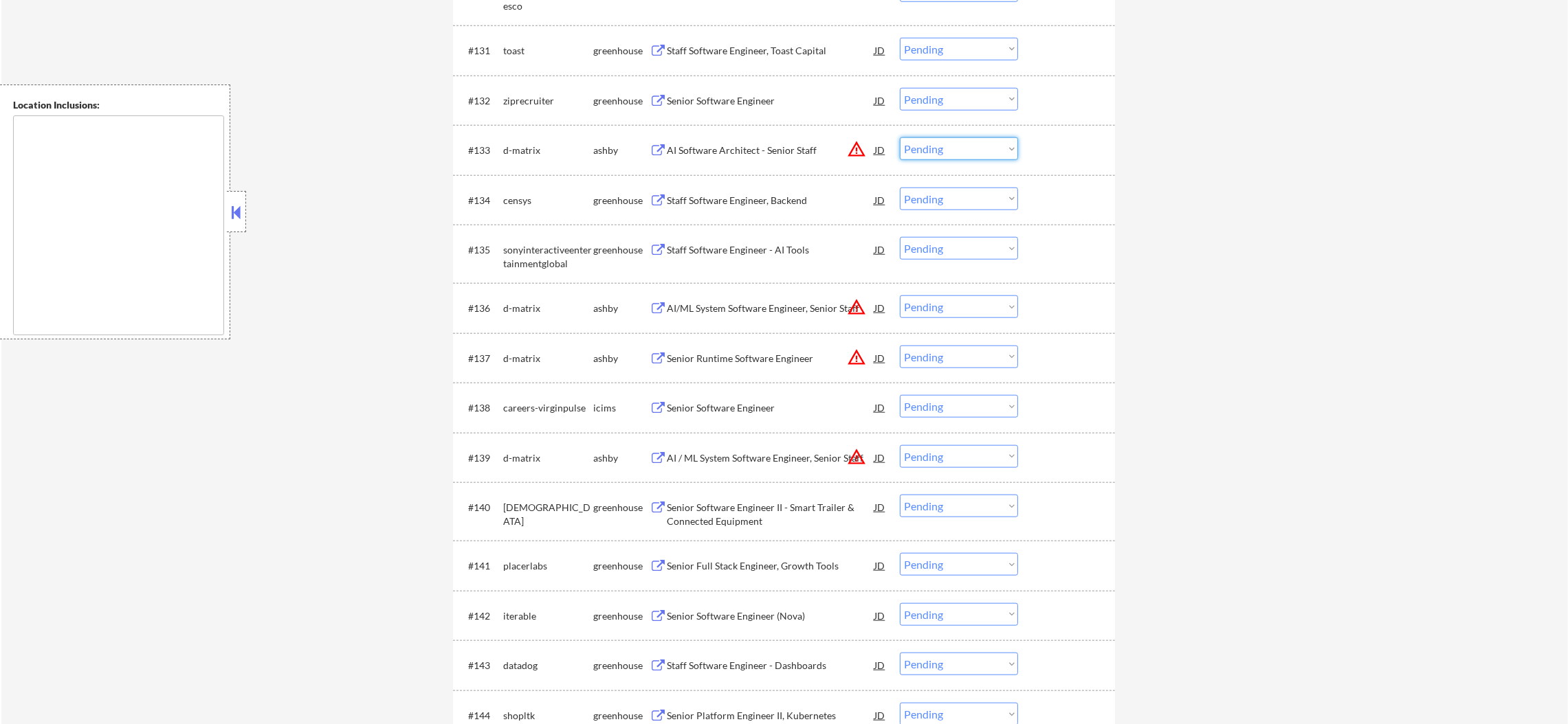
select select ""excluded__location_""
click at [900, 137] on select "Choose an option... Pending Applied Excluded (Questions) Excluded (Expired) Exc…" at bounding box center [959, 149] width 118 height 23
click at [968, 268] on div "#135 sonyinteractiveentertainmentglobal greenhouse Staff Software Engineer - AI…" at bounding box center [782, 253] width 649 height 45
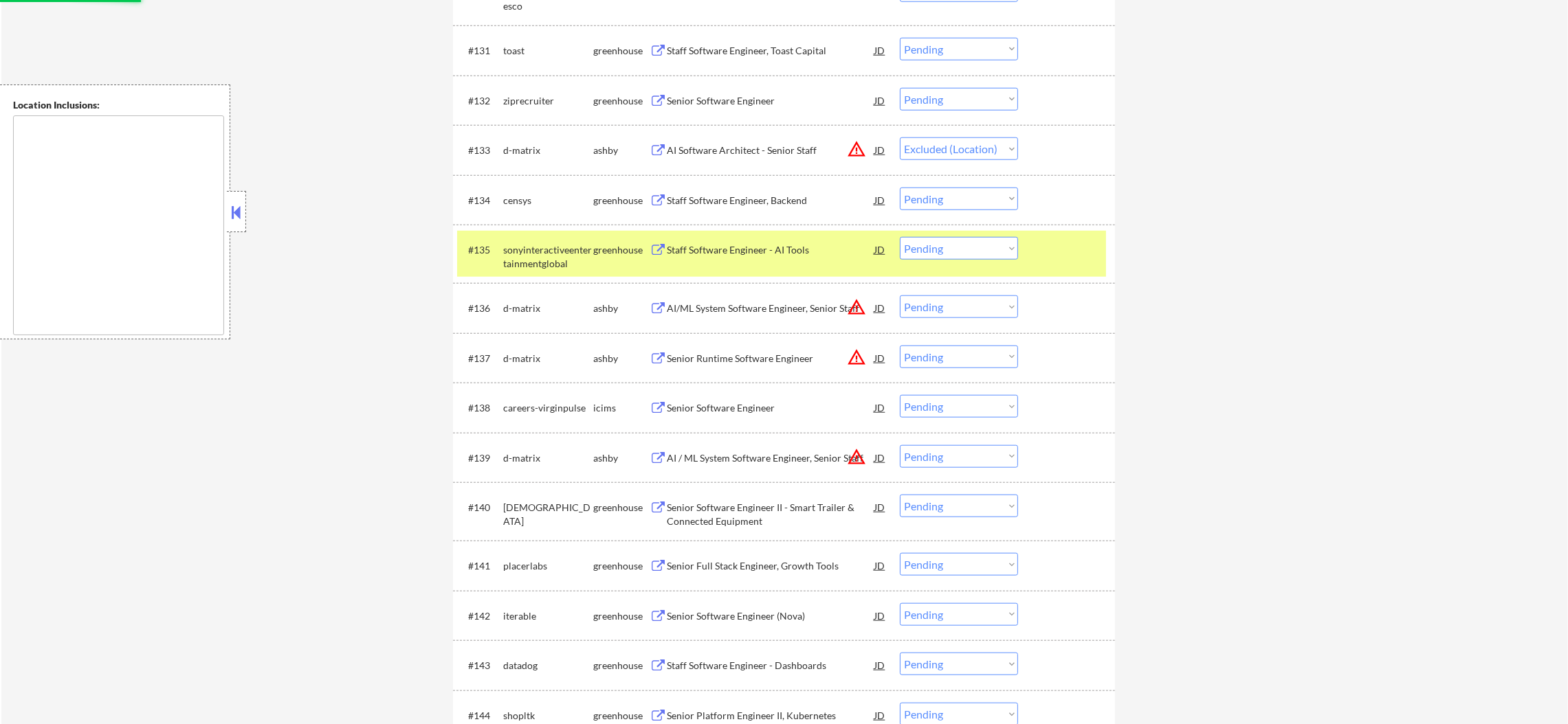
click at [545, 237] on div "sonyinteractiveentertainmentglobal" at bounding box center [549, 254] width 90 height 33
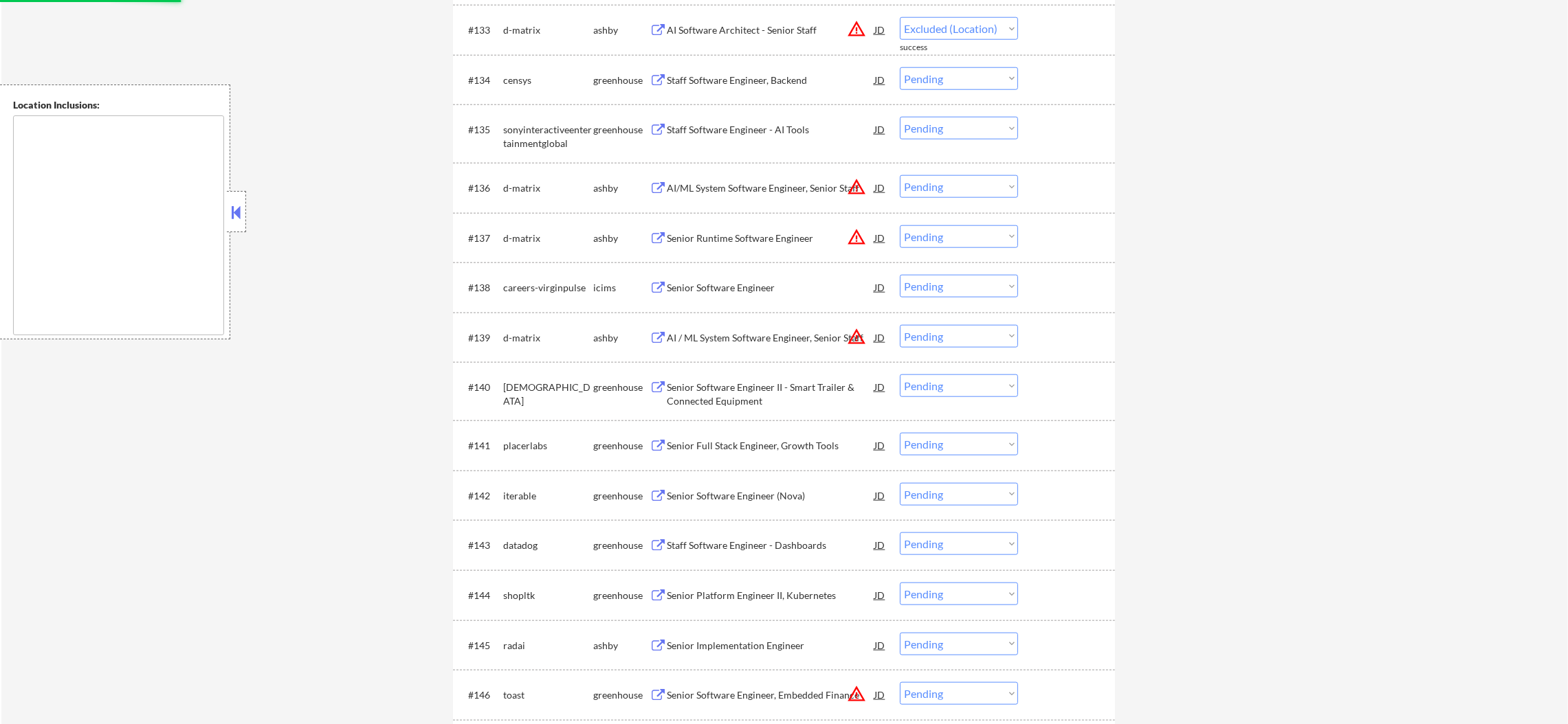
scroll to position [2179, 0]
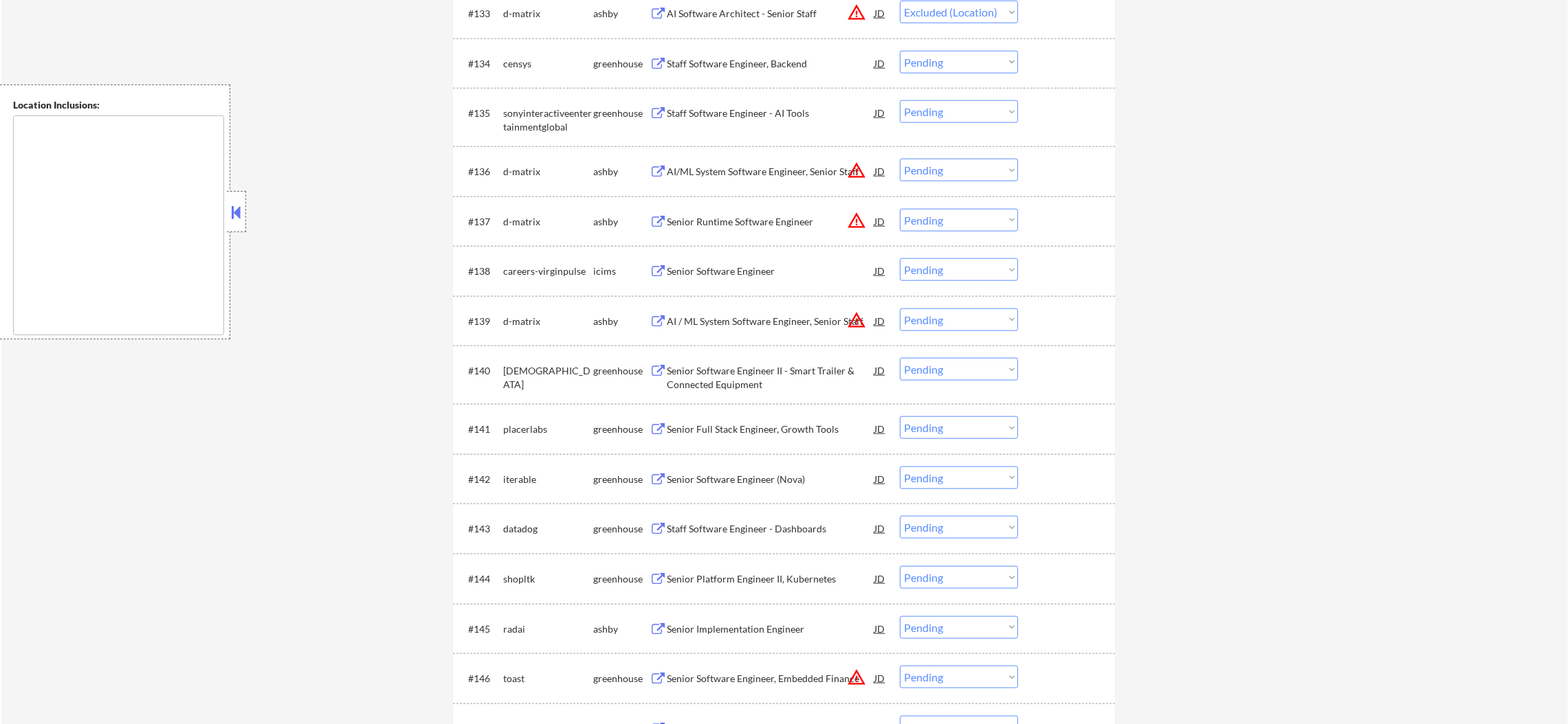
click at [930, 232] on div "#137 d-matrix ashby Senior Runtime Software Engineer JD warning_amber Choose an…" at bounding box center [782, 221] width 649 height 37
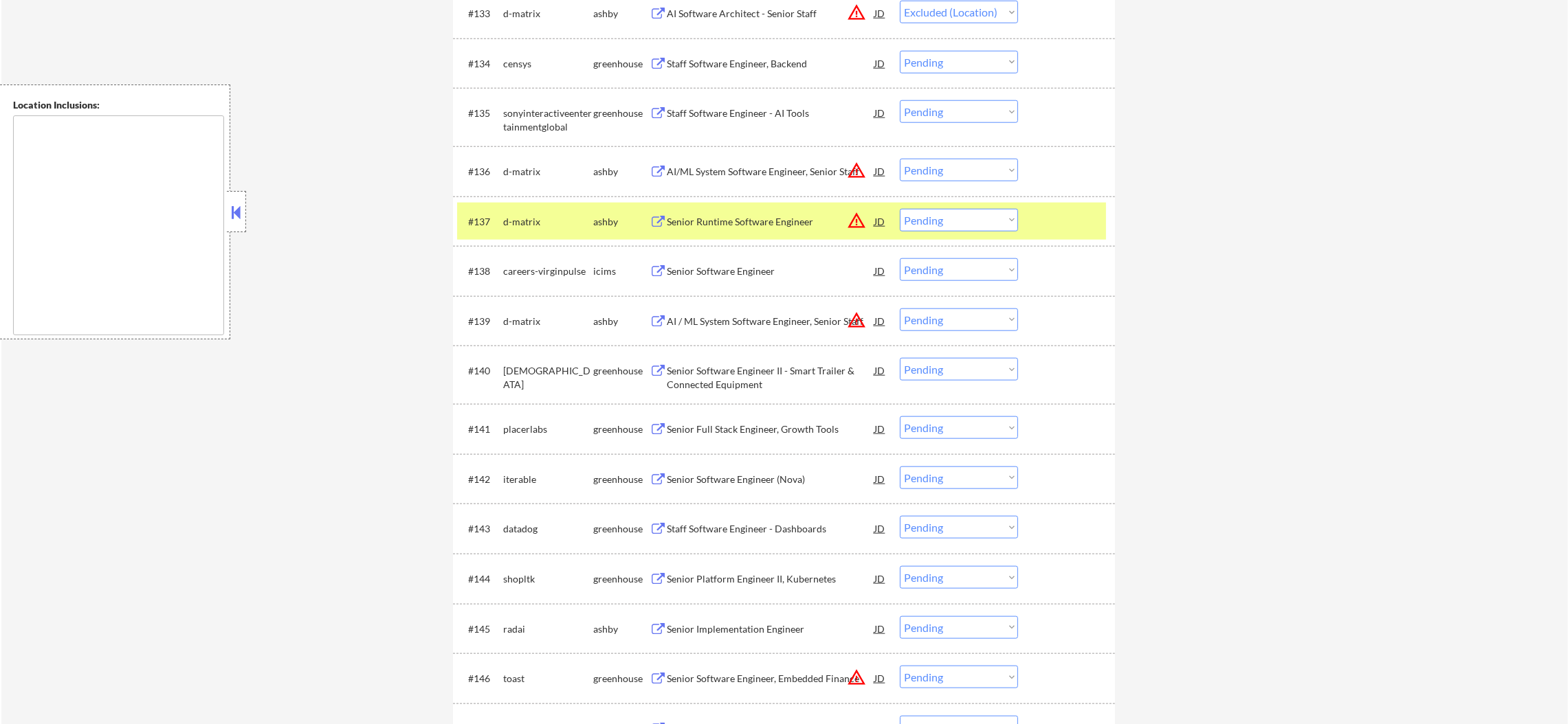
click at [947, 218] on select "Choose an option... Pending Applied Excluded (Questions) Excluded (Expired) Exc…" at bounding box center [959, 220] width 118 height 23
select select ""excluded__location_""
click at [900, 208] on select "Choose an option... Pending Applied Excluded (Questions) Excluded (Expired) Exc…" at bounding box center [959, 220] width 118 height 23
click at [541, 203] on div "#137 d-matrix ashby Senior Runtime Software Engineer JD warning_amber Choose an…" at bounding box center [782, 221] width 649 height 37
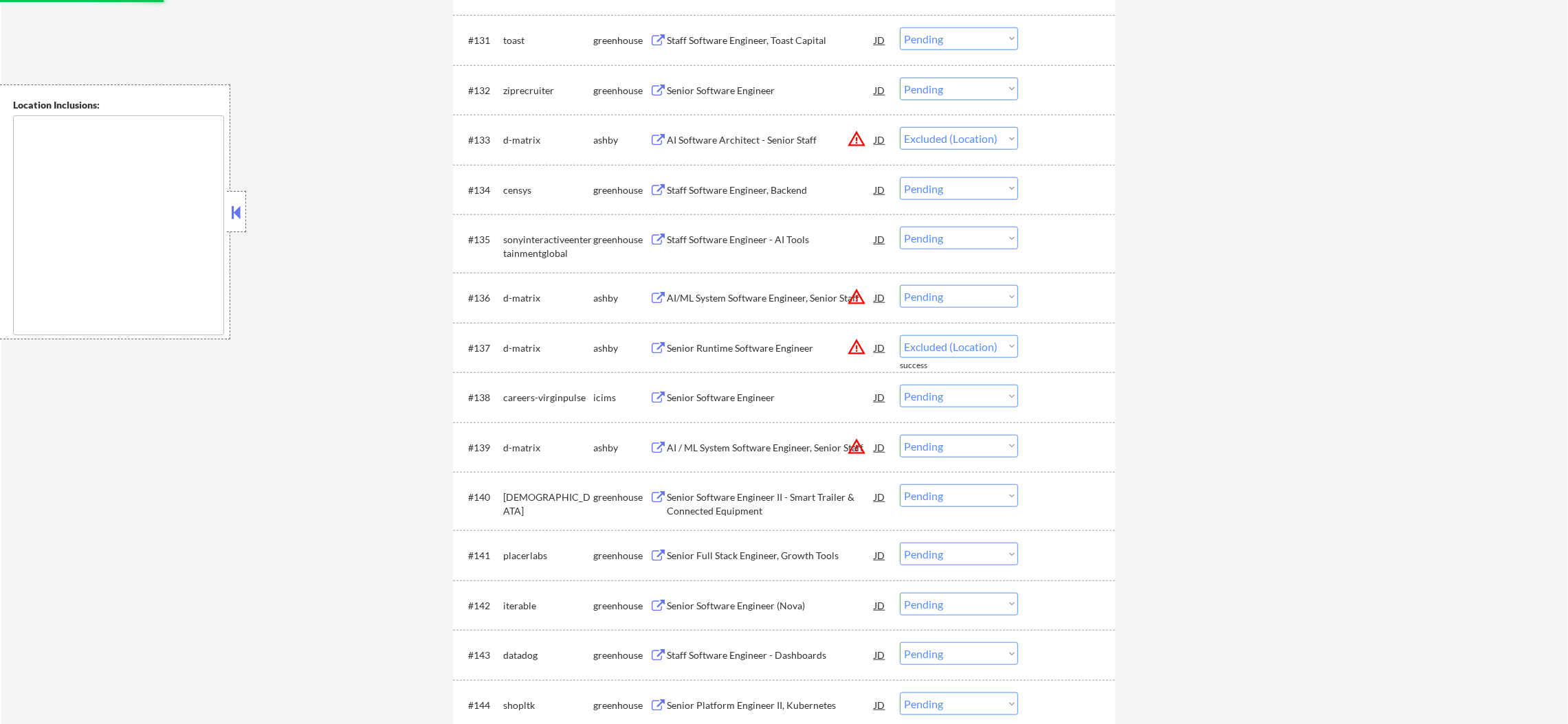
scroll to position [2042, 0]
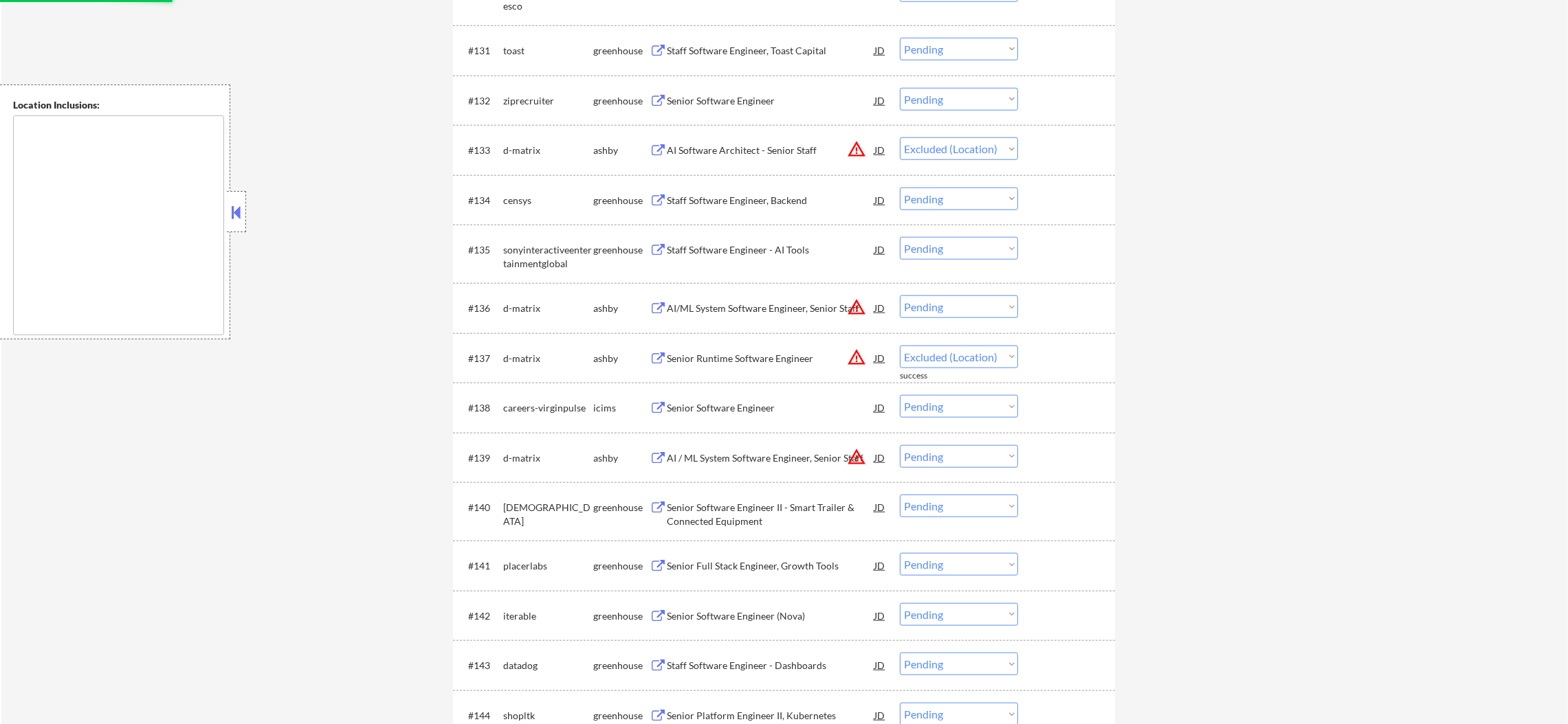
select select ""pending""
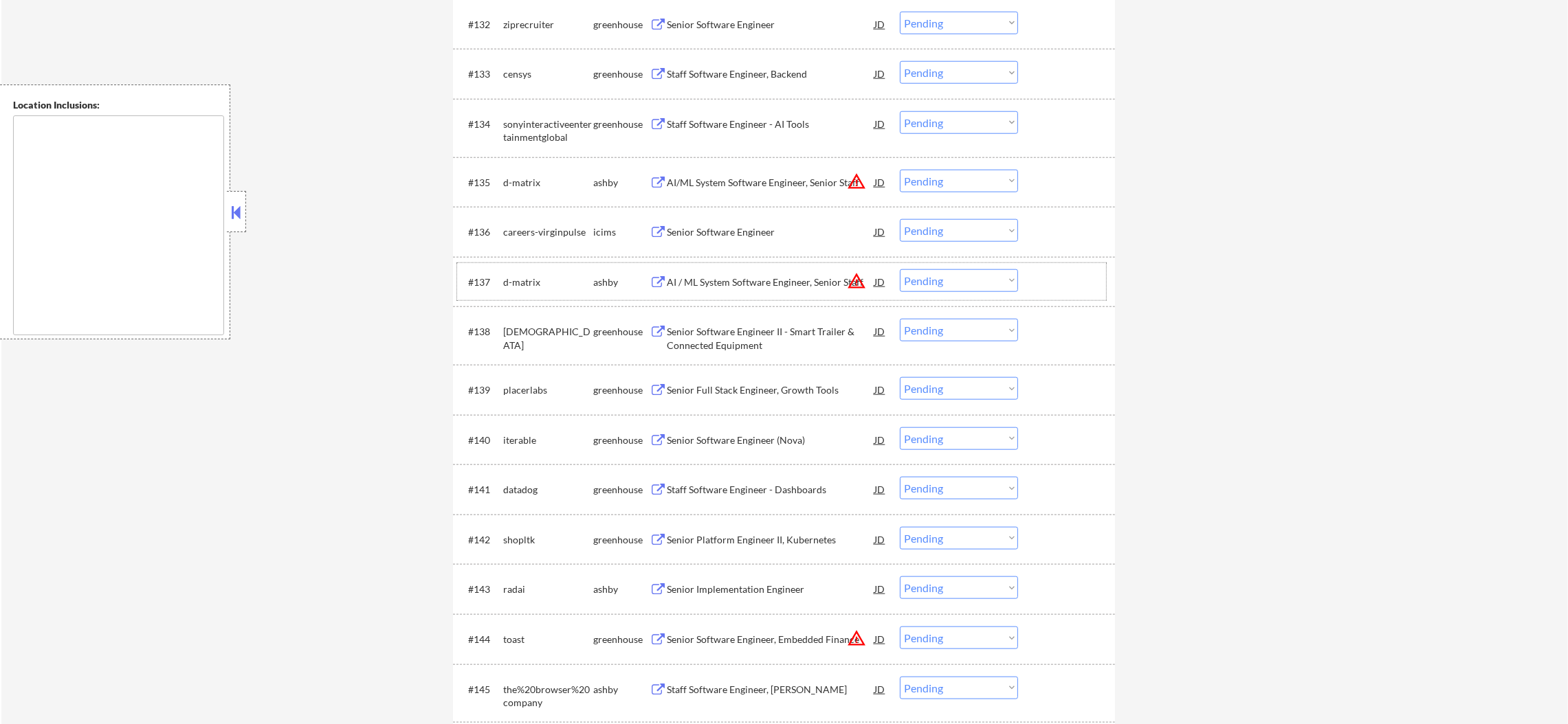
scroll to position [2145, 0]
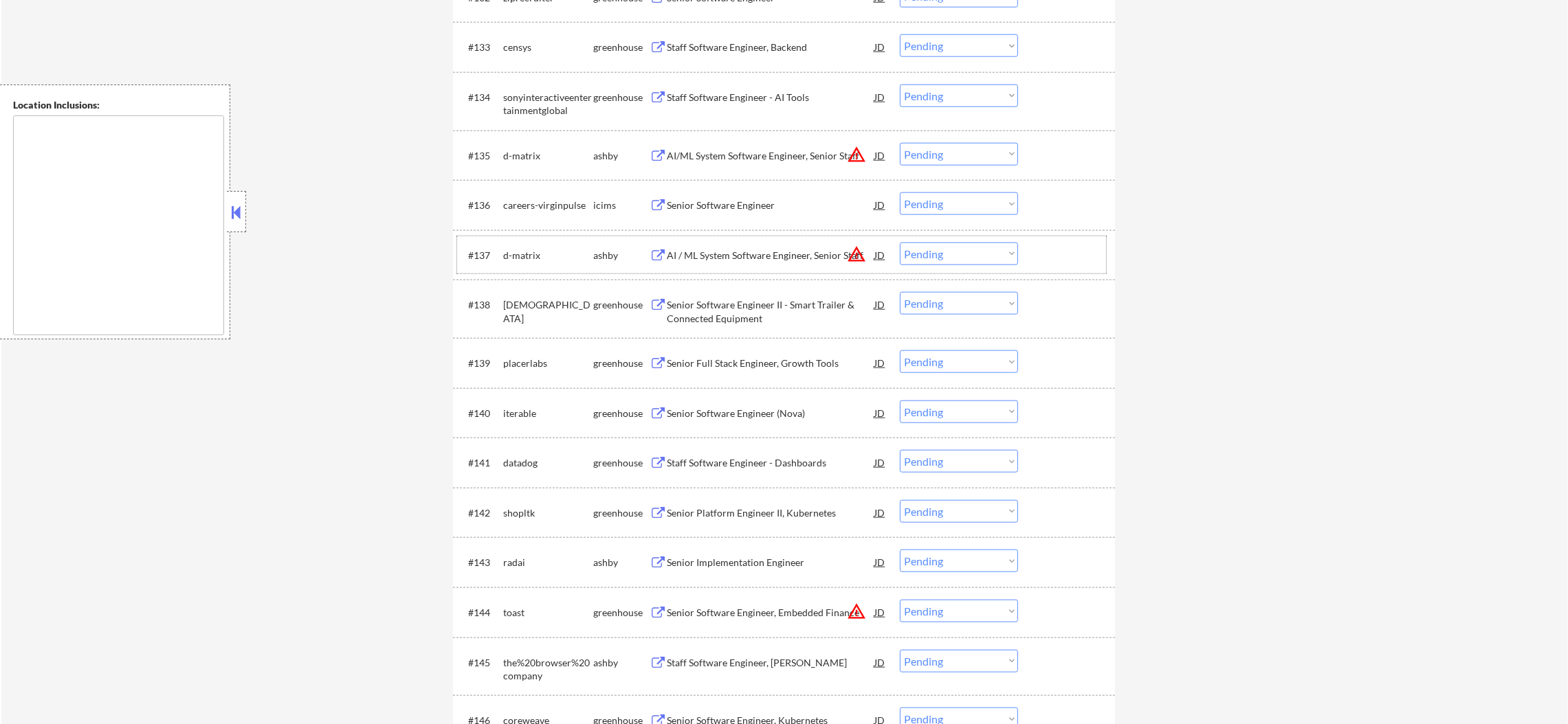
click at [937, 146] on select "Choose an option... Pending Applied Excluded (Questions) Excluded (Expired) Exc…" at bounding box center [959, 154] width 118 height 23
click at [900, 143] on select "Choose an option... Pending Applied Excluded (Questions) Excluded (Expired) Exc…" at bounding box center [959, 154] width 118 height 23
select select ""pending""
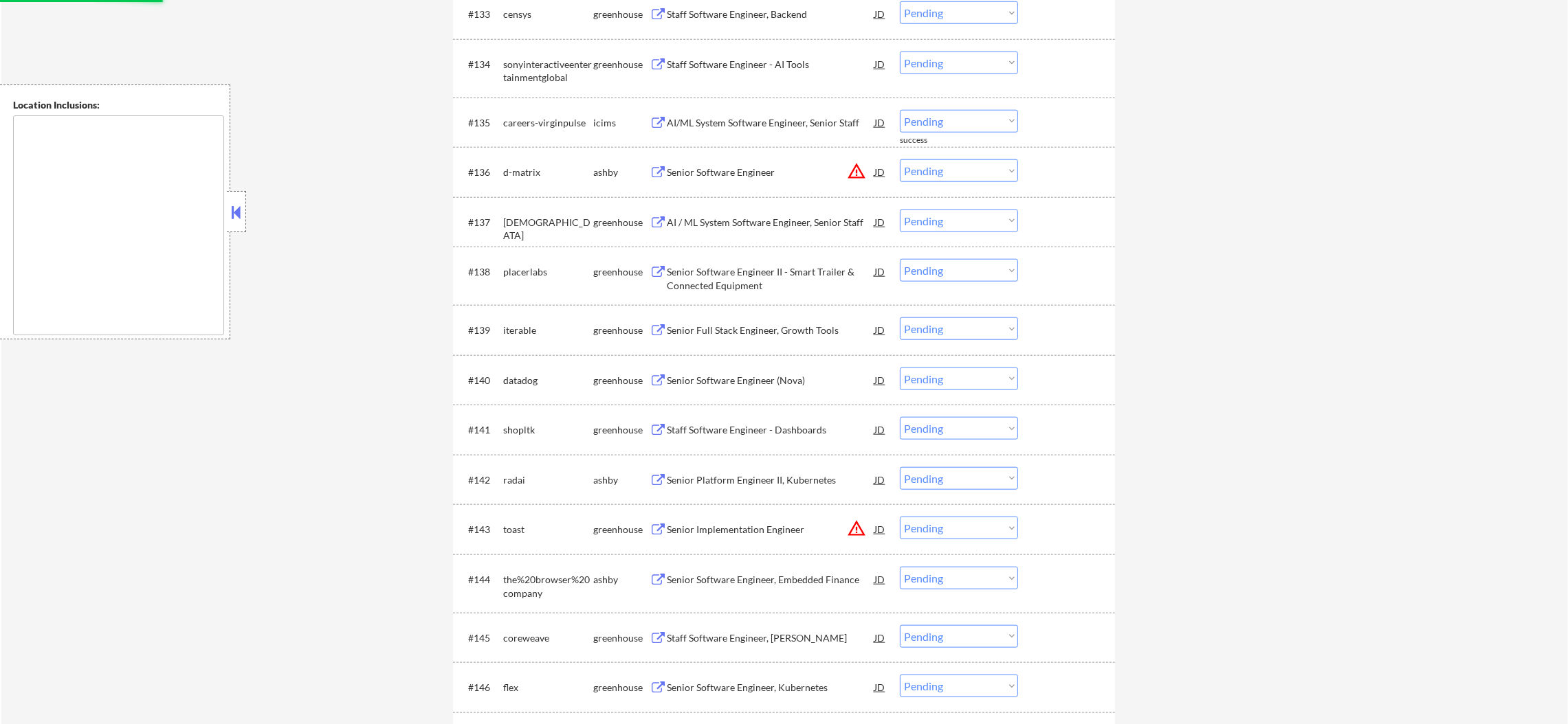
scroll to position [2179, 0]
click at [959, 161] on select "Choose an option... Pending Applied Excluded (Questions) Excluded (Expired) Exc…" at bounding box center [959, 170] width 118 height 23
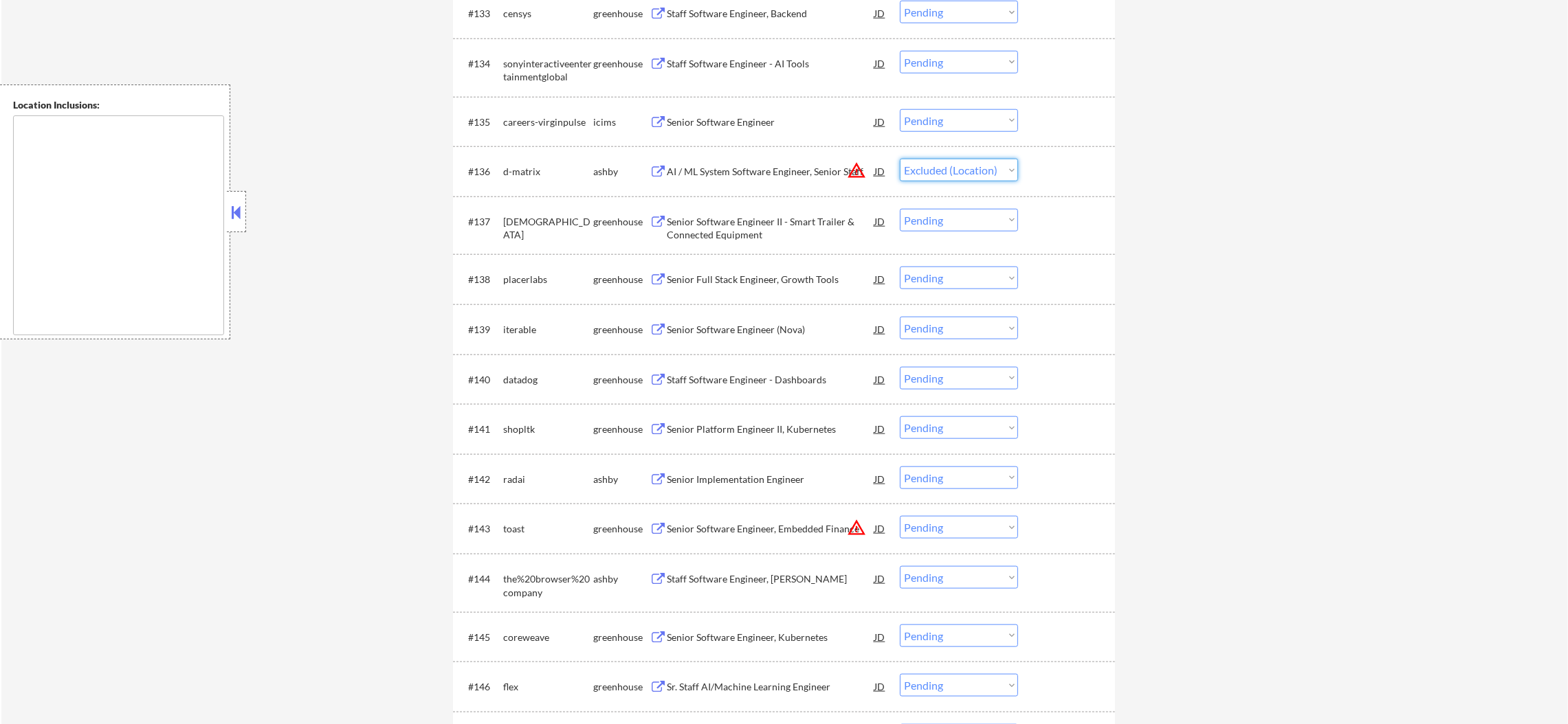
click at [900, 158] on select "Choose an option... Pending Applied Excluded (Questions) Excluded (Expired) Exc…" at bounding box center [959, 170] width 118 height 23
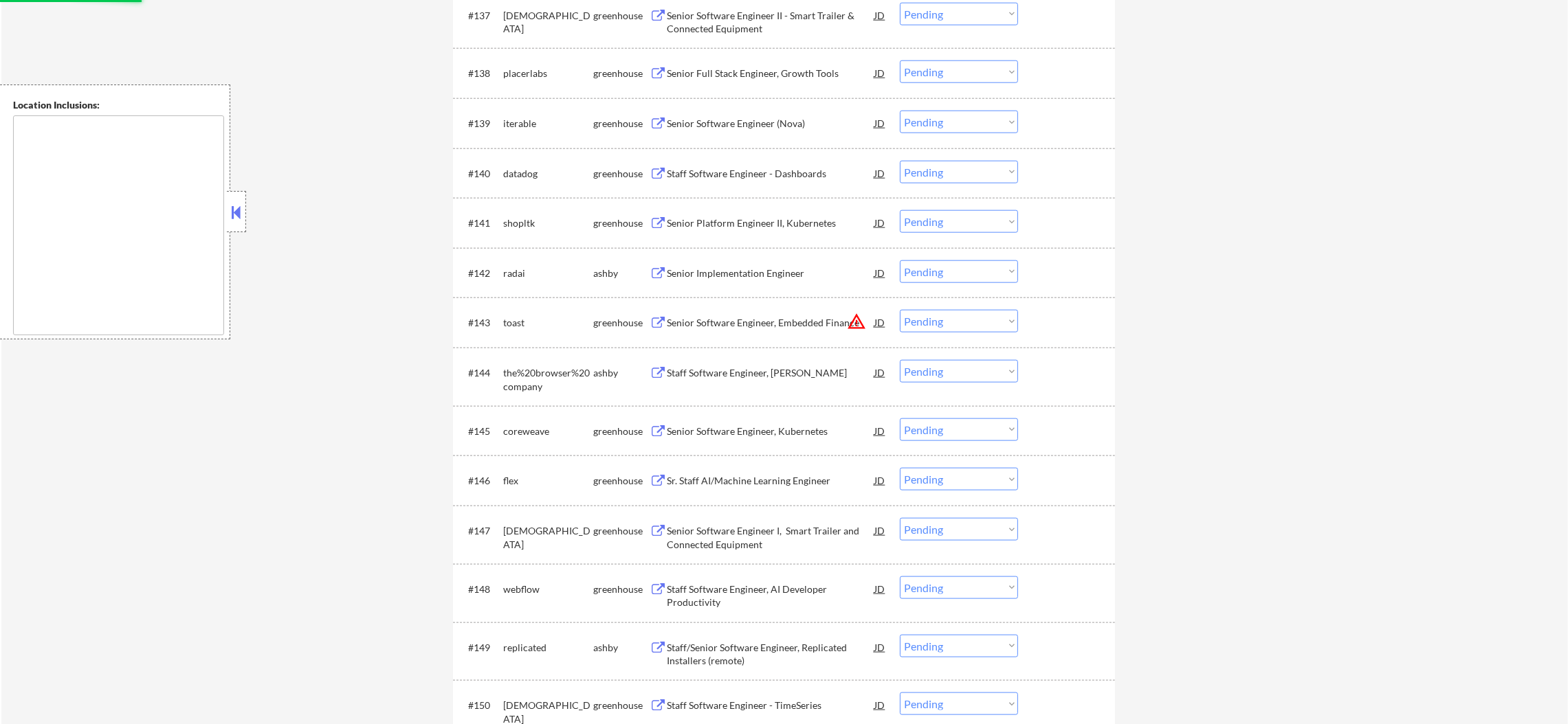
scroll to position [2419, 0]
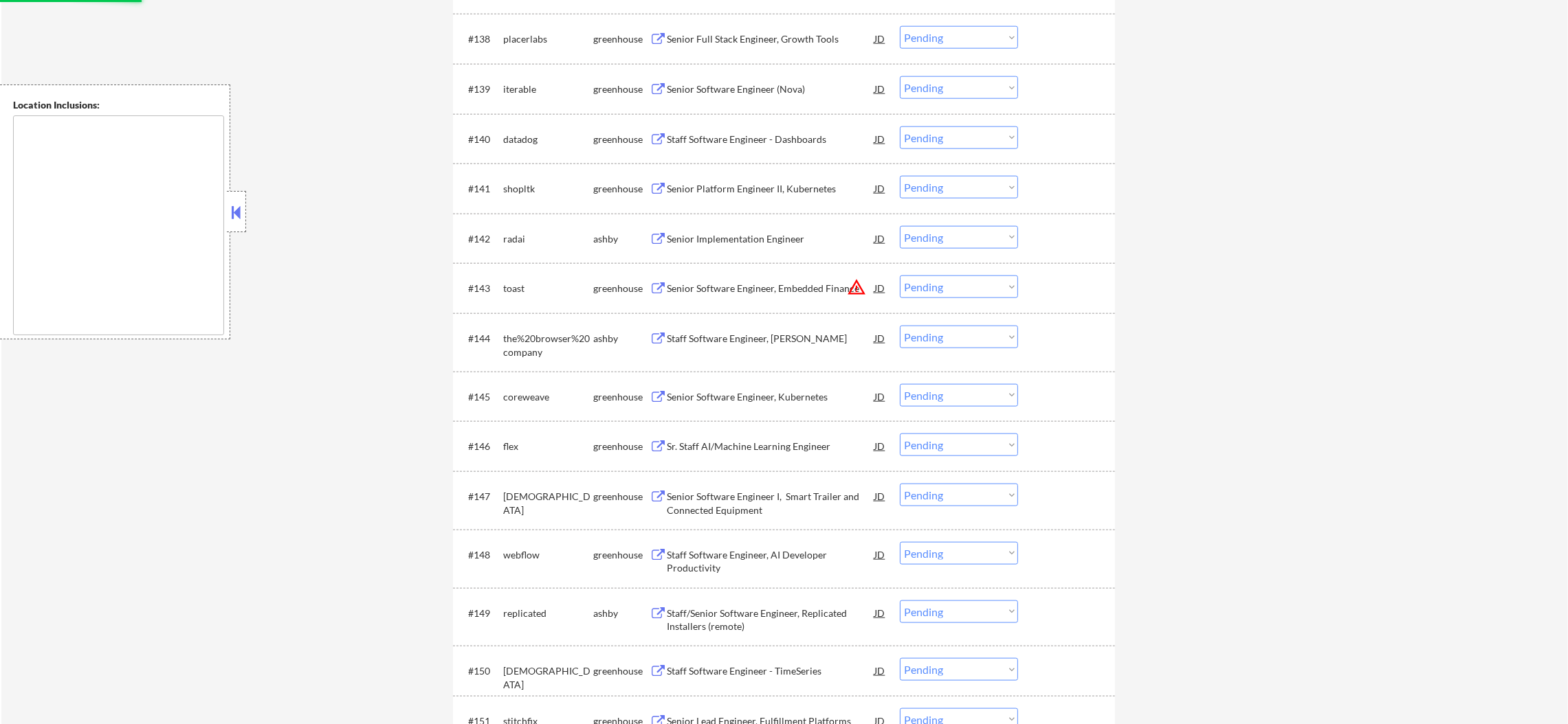
select select ""pending""
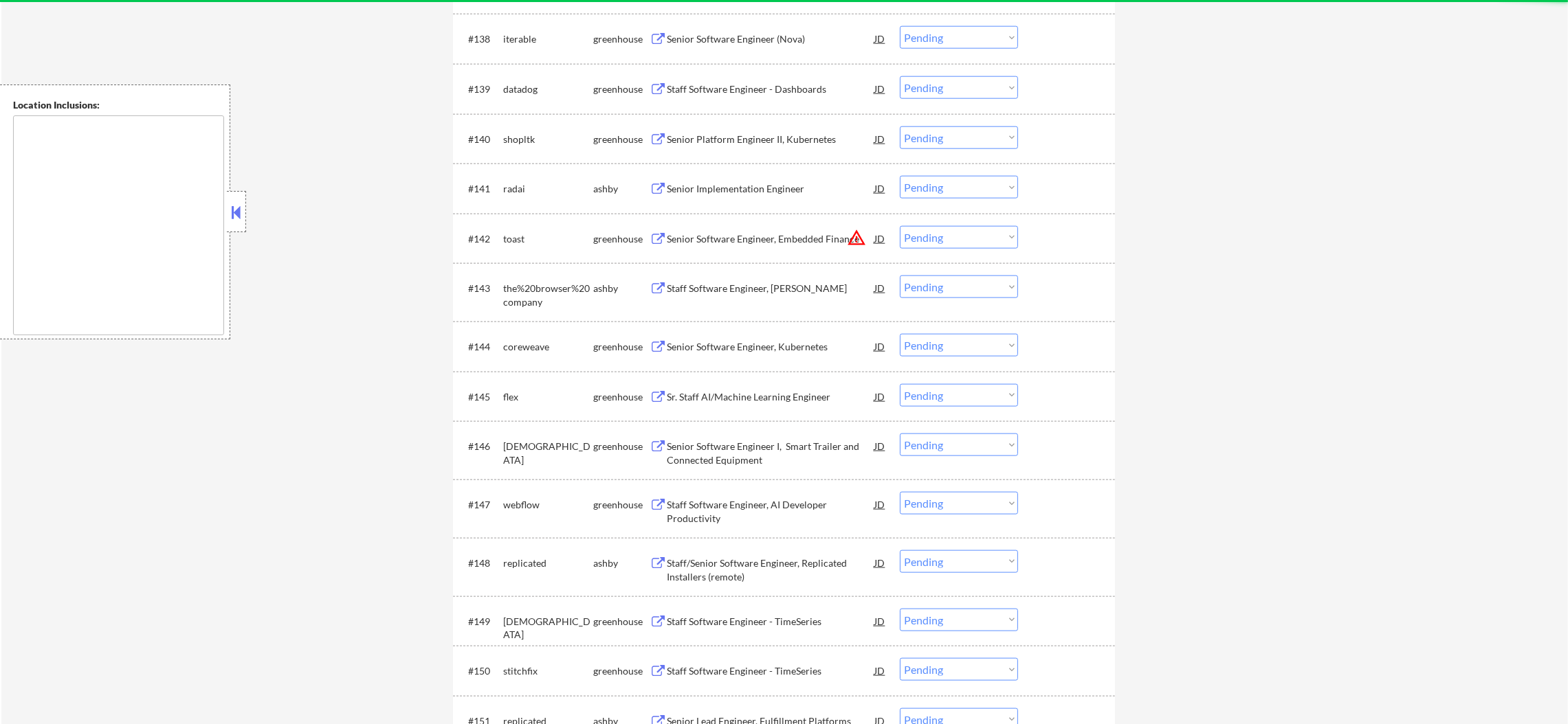
click at [777, 196] on div "Senior Implementation Engineer" at bounding box center [770, 188] width 208 height 25
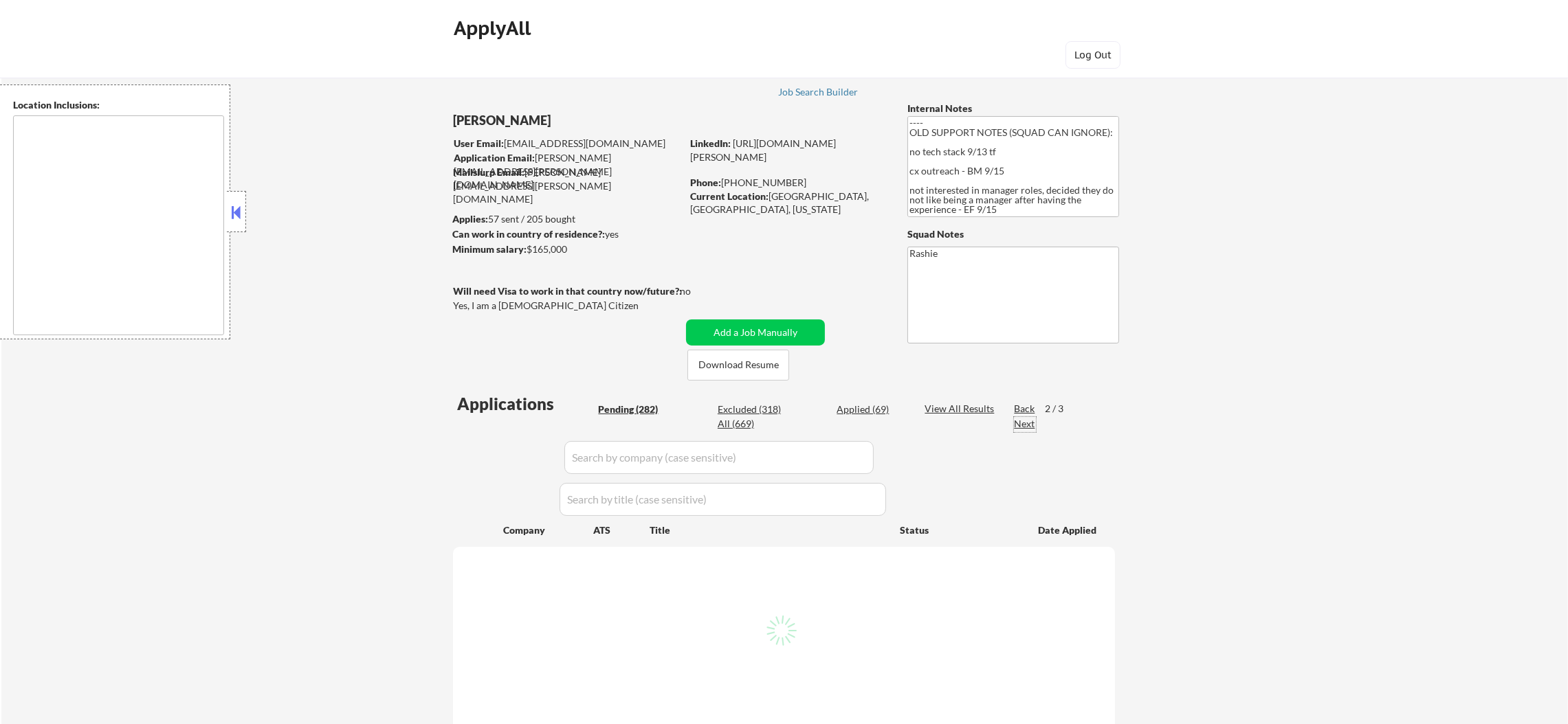
select select ""pending""
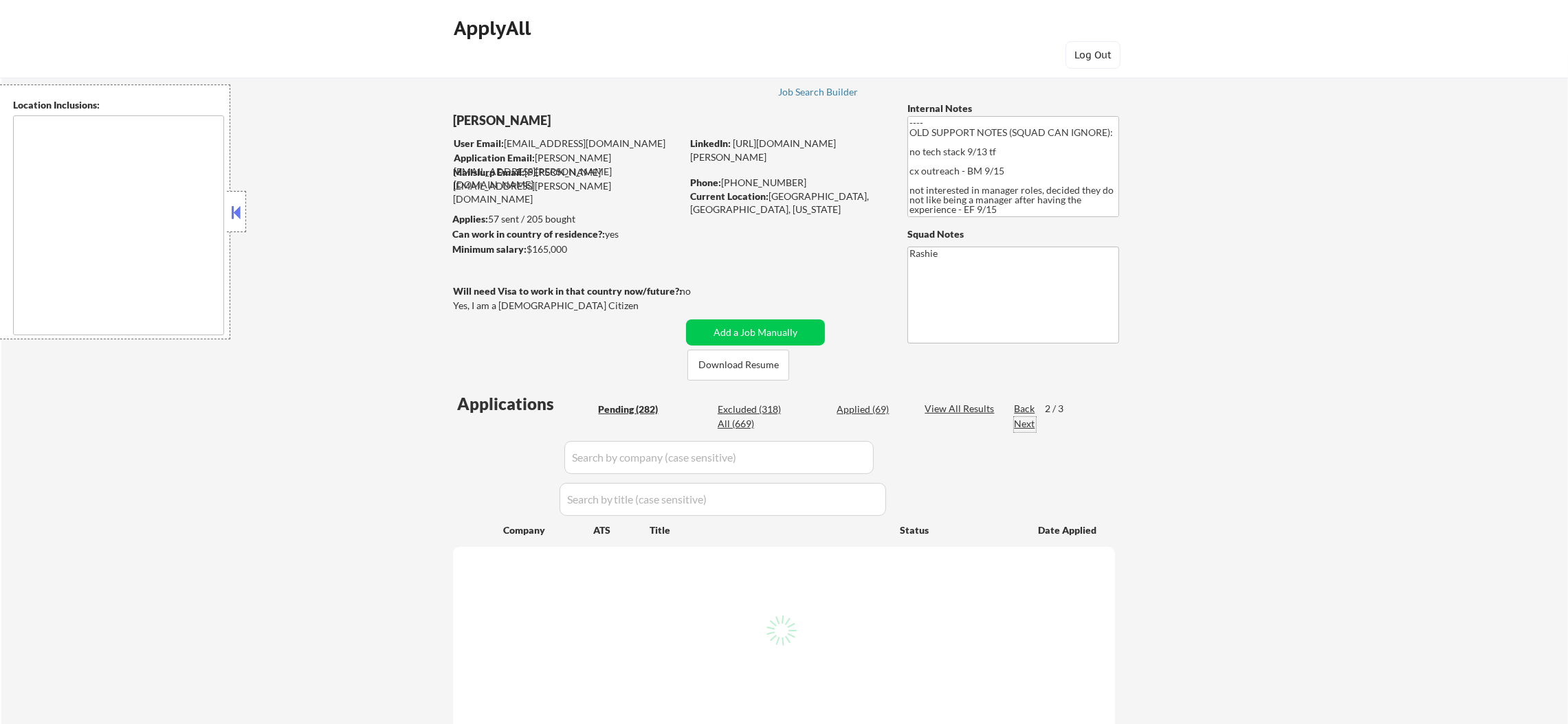
select select ""pending""
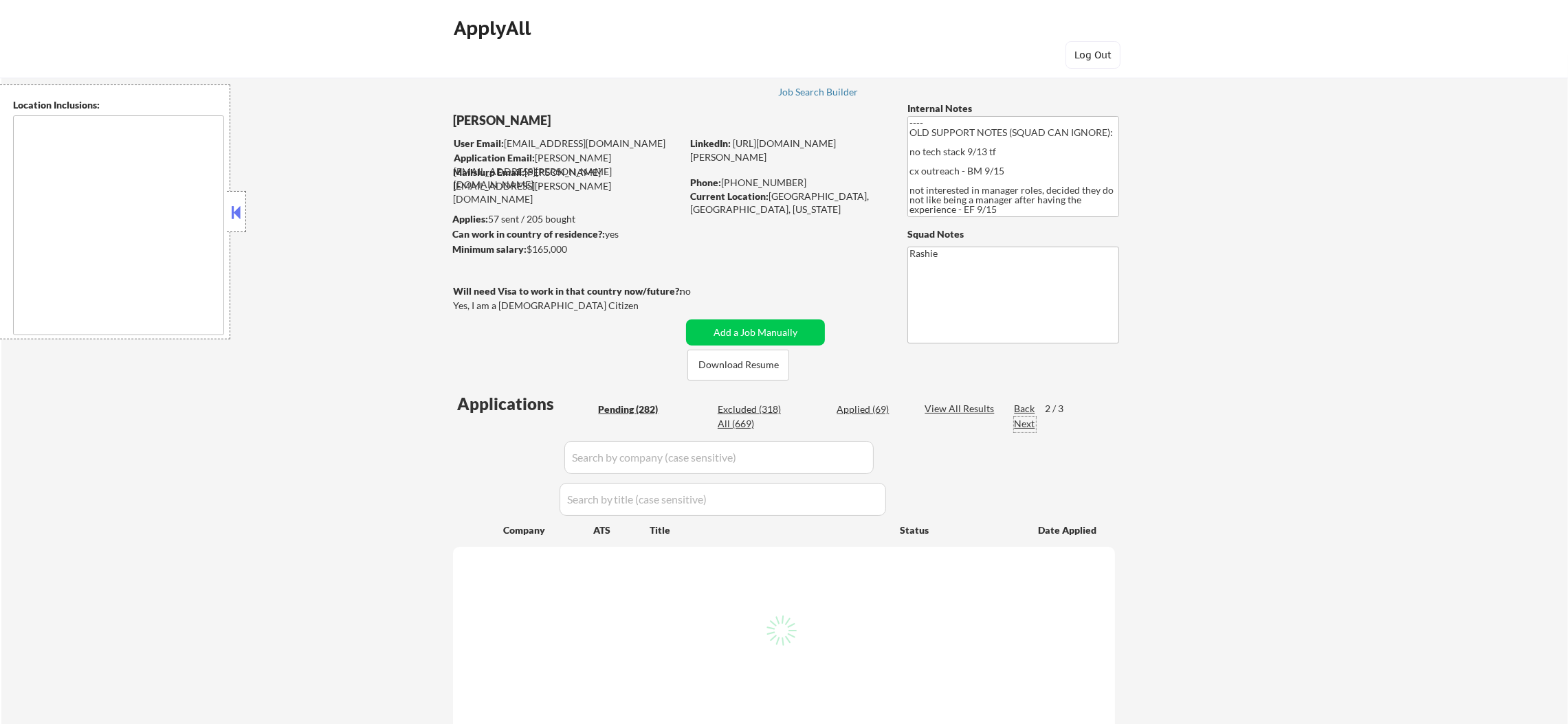
select select ""pending""
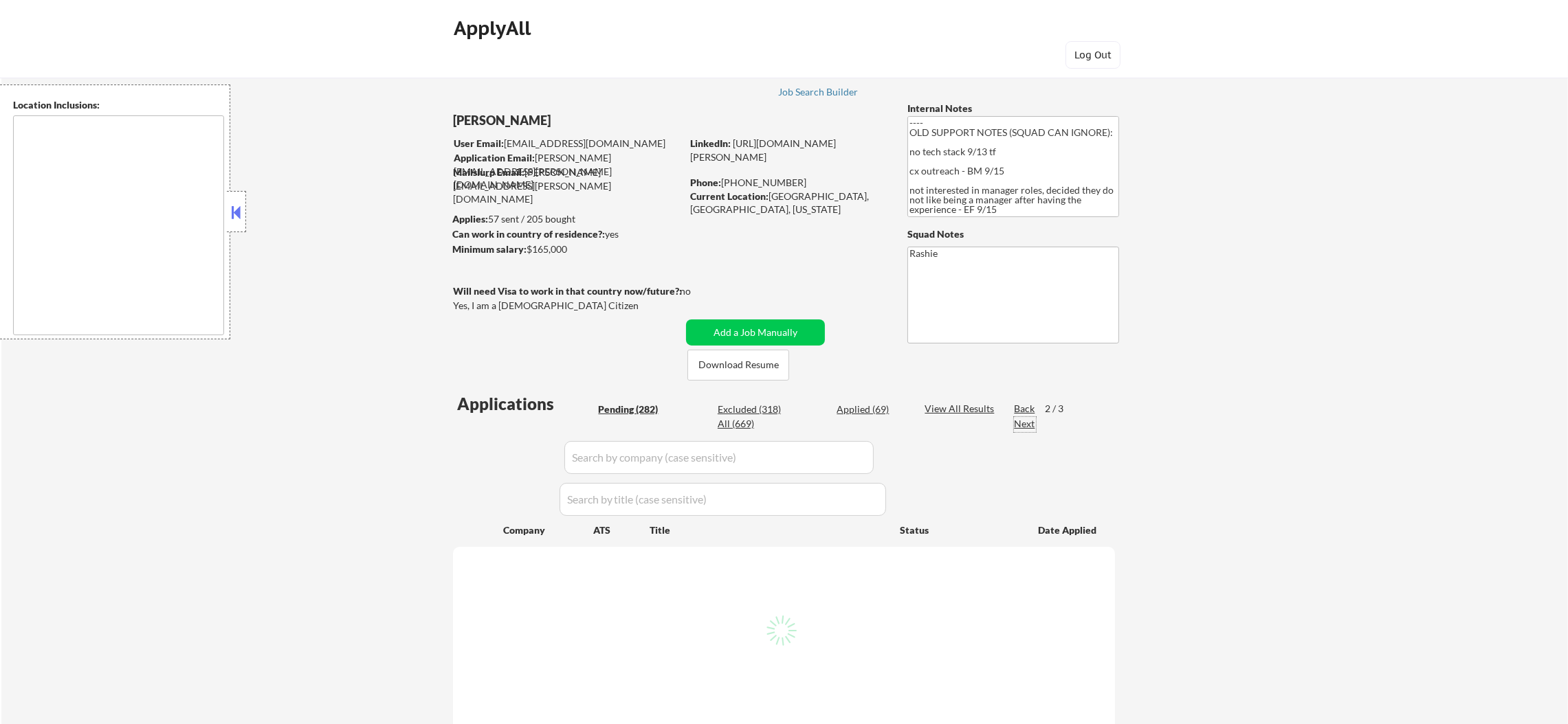
select select ""pending""
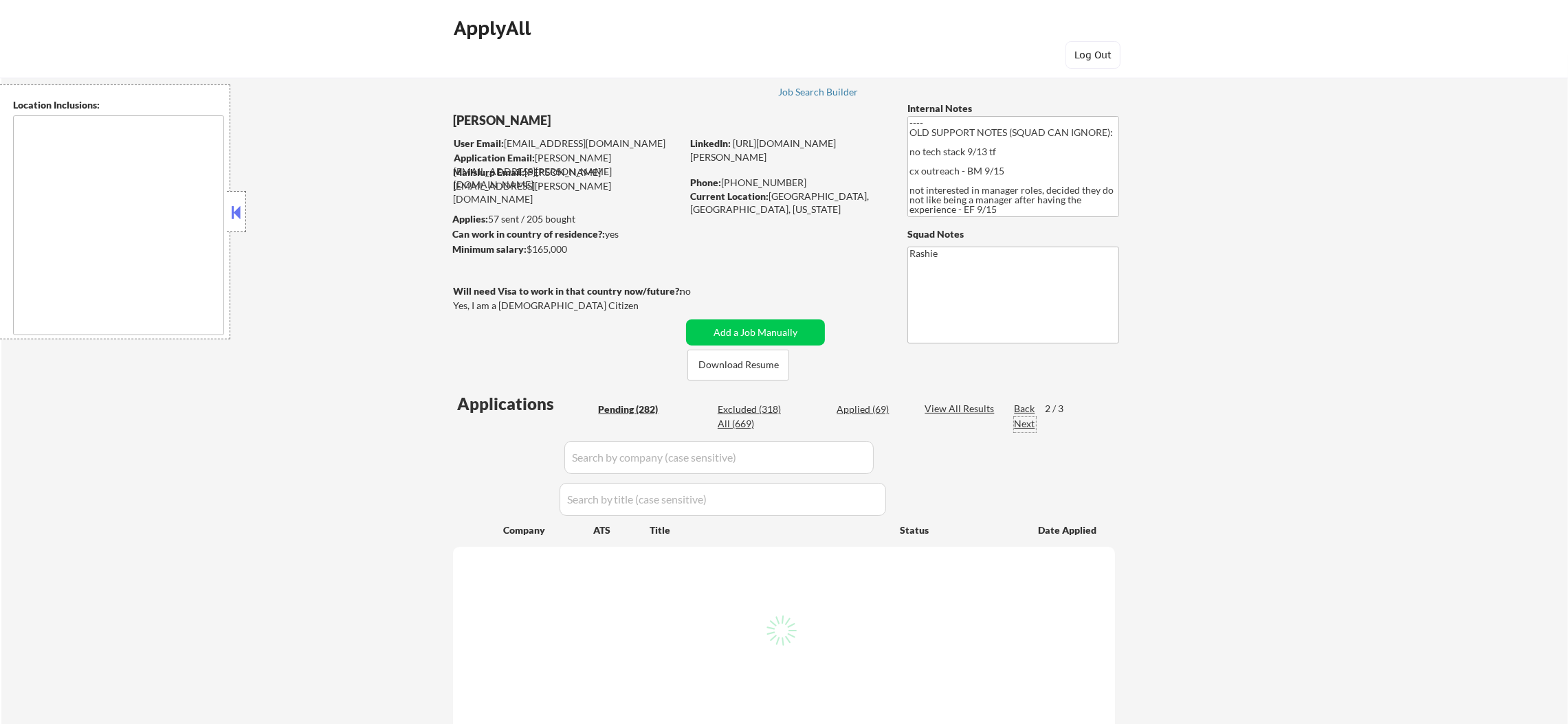
select select ""pending""
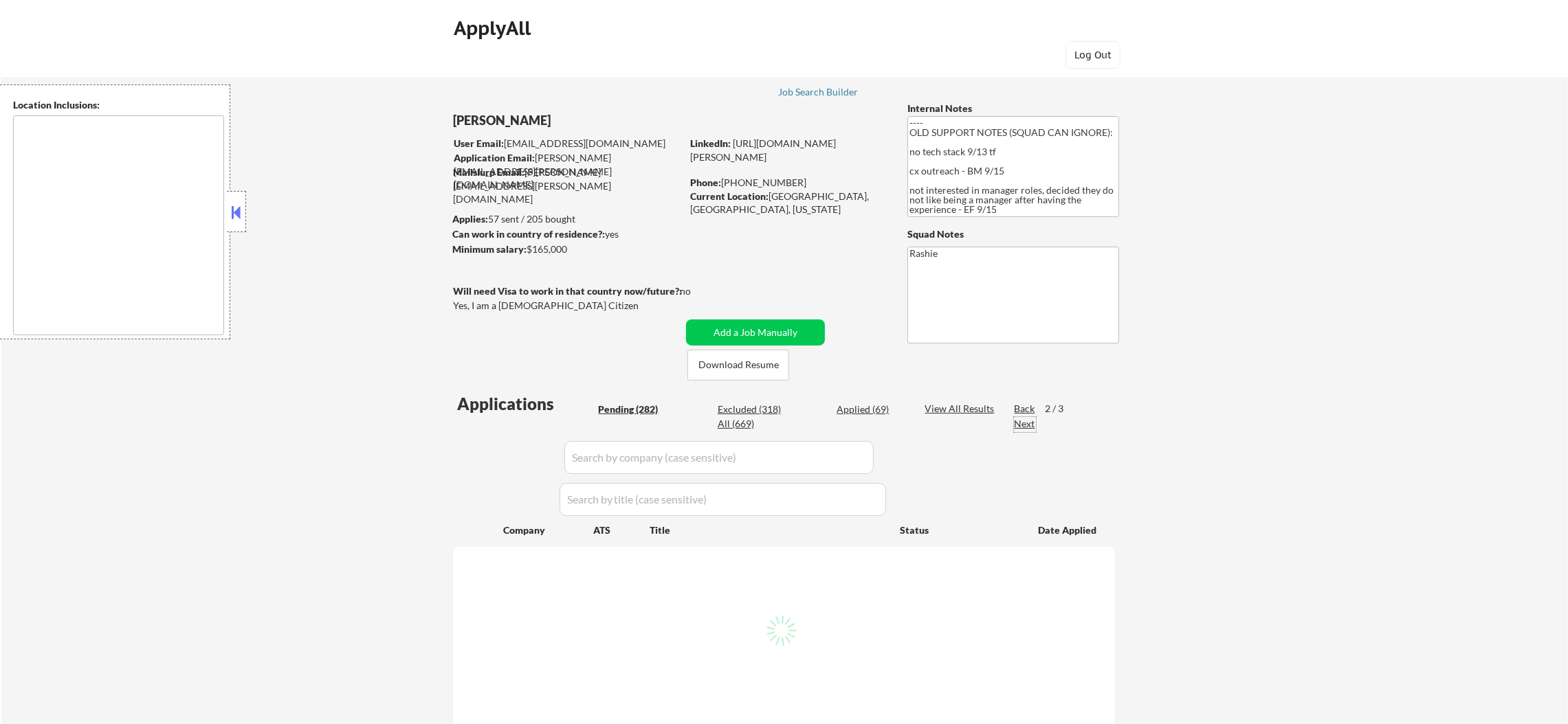
select select ""pending""
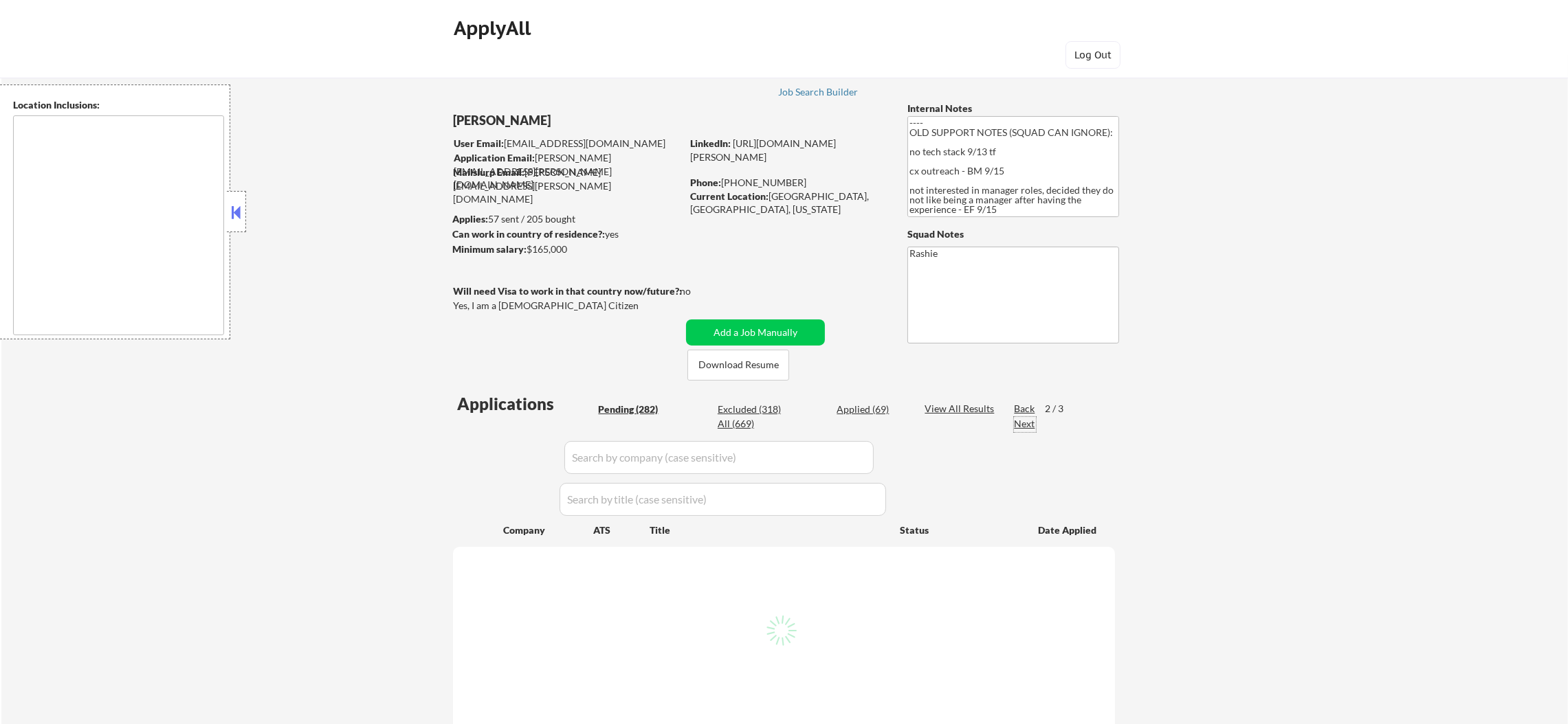
select select ""pending""
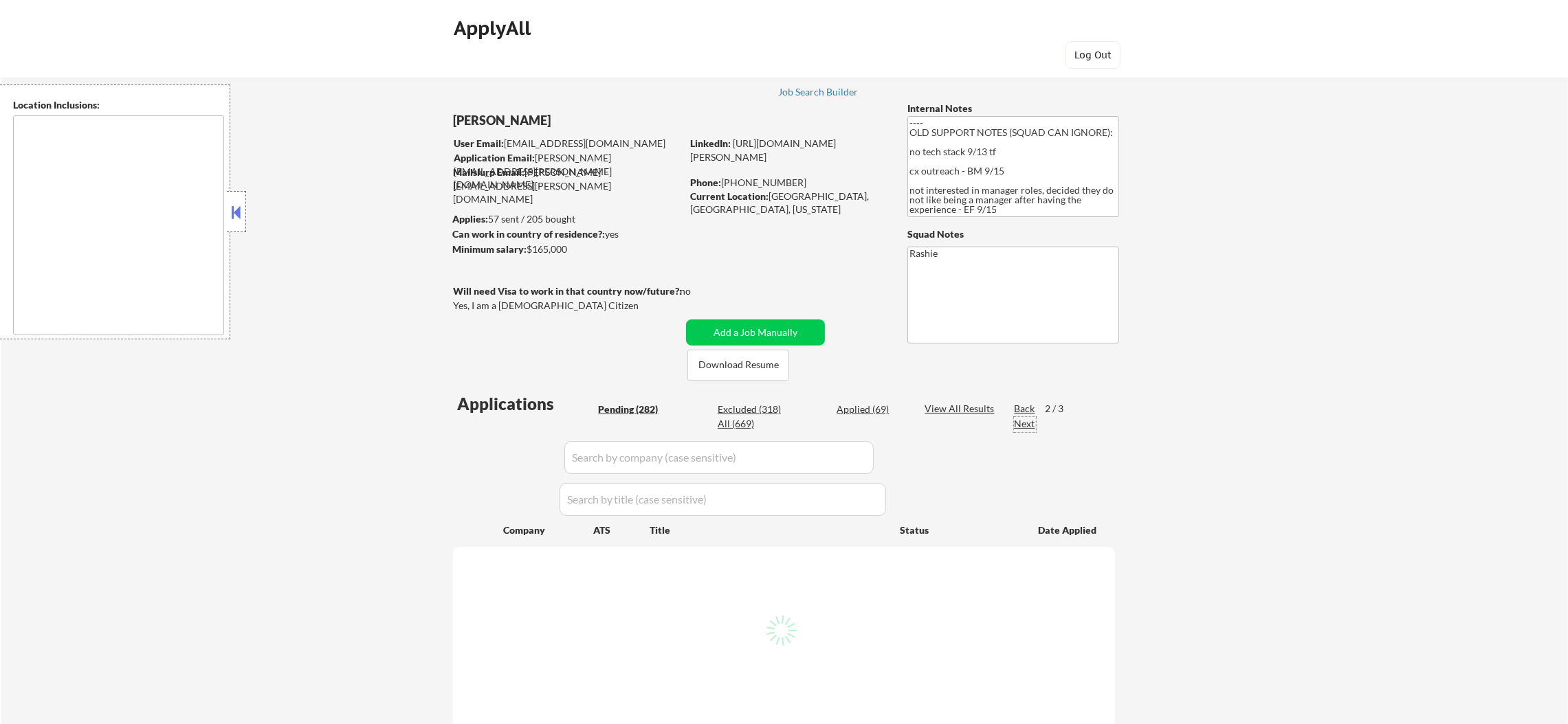
select select ""pending""
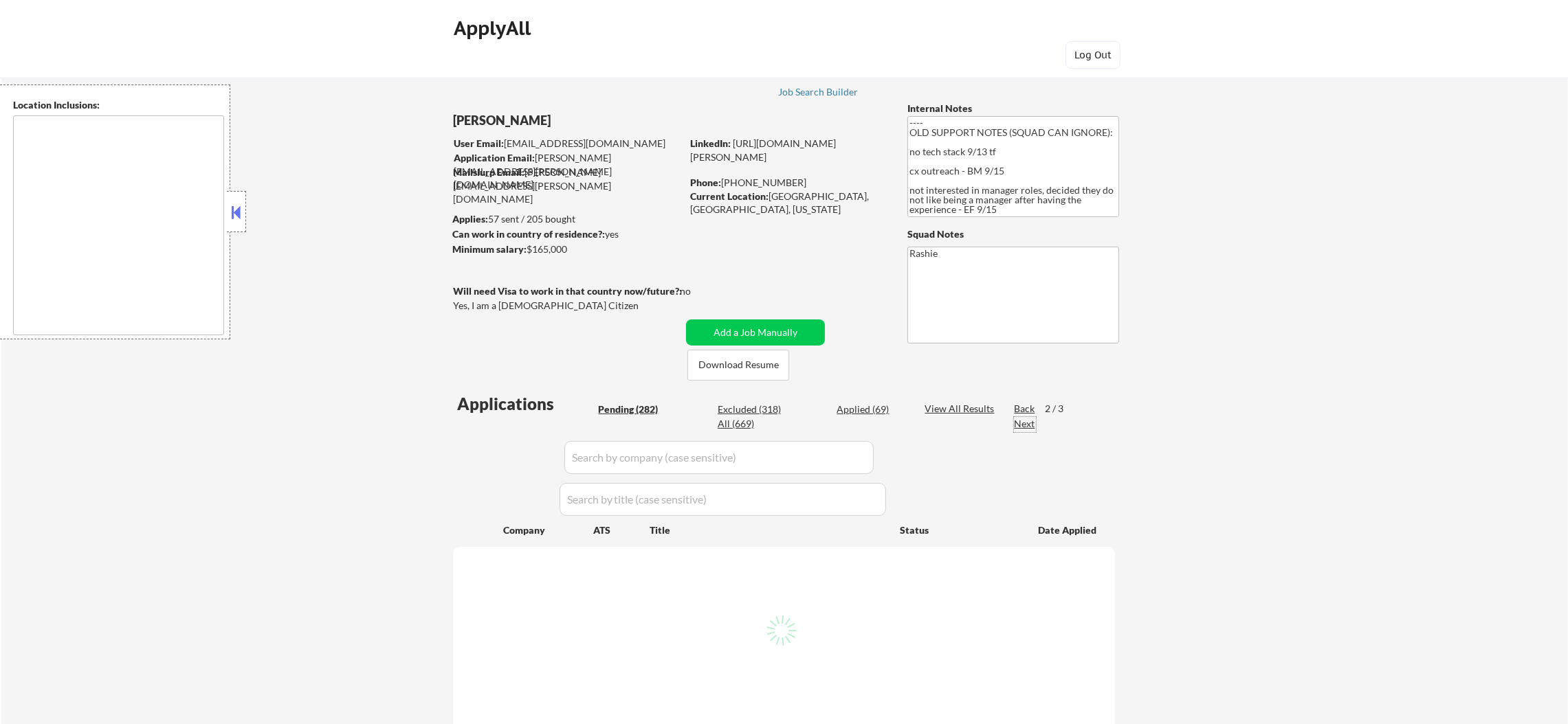
select select ""pending""
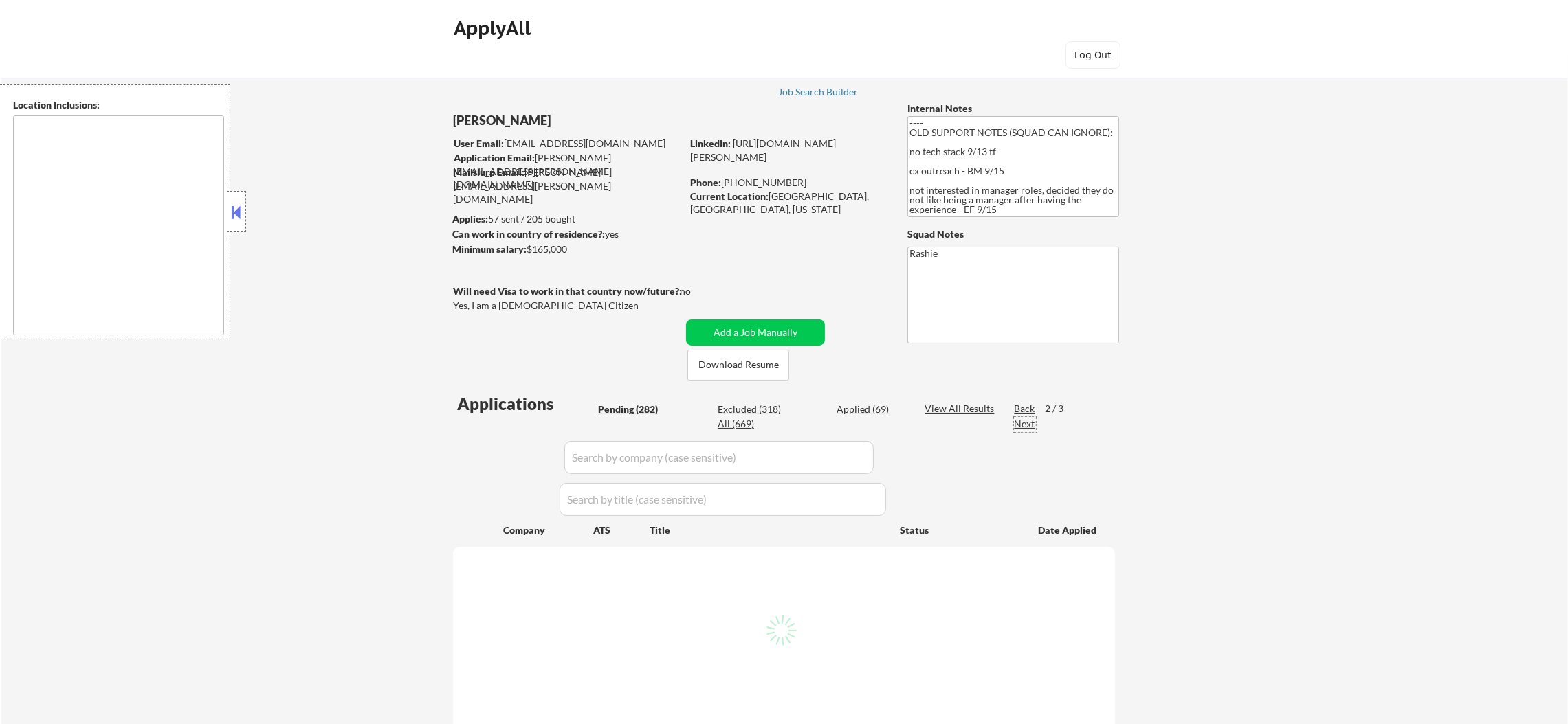
select select ""pending""
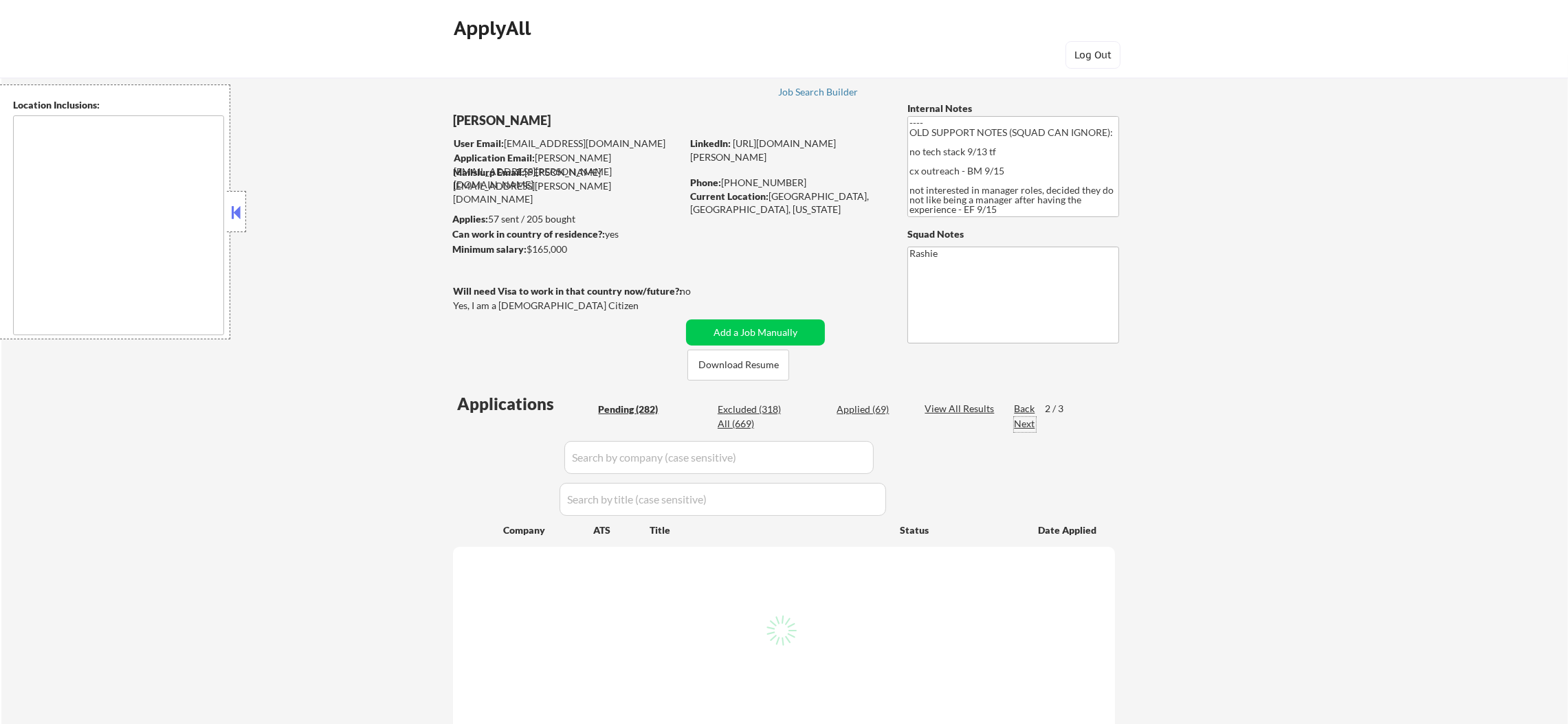
select select ""pending""
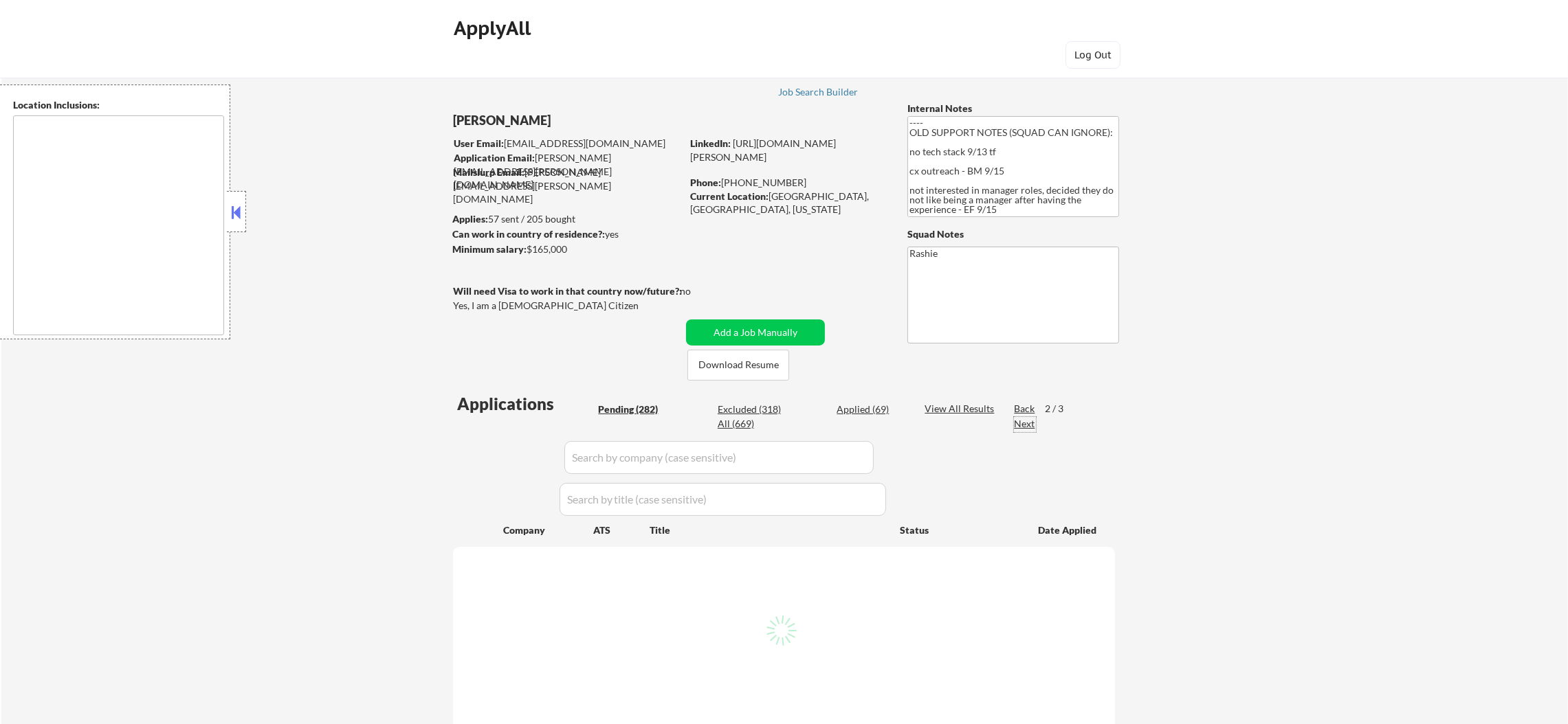
select select ""pending""
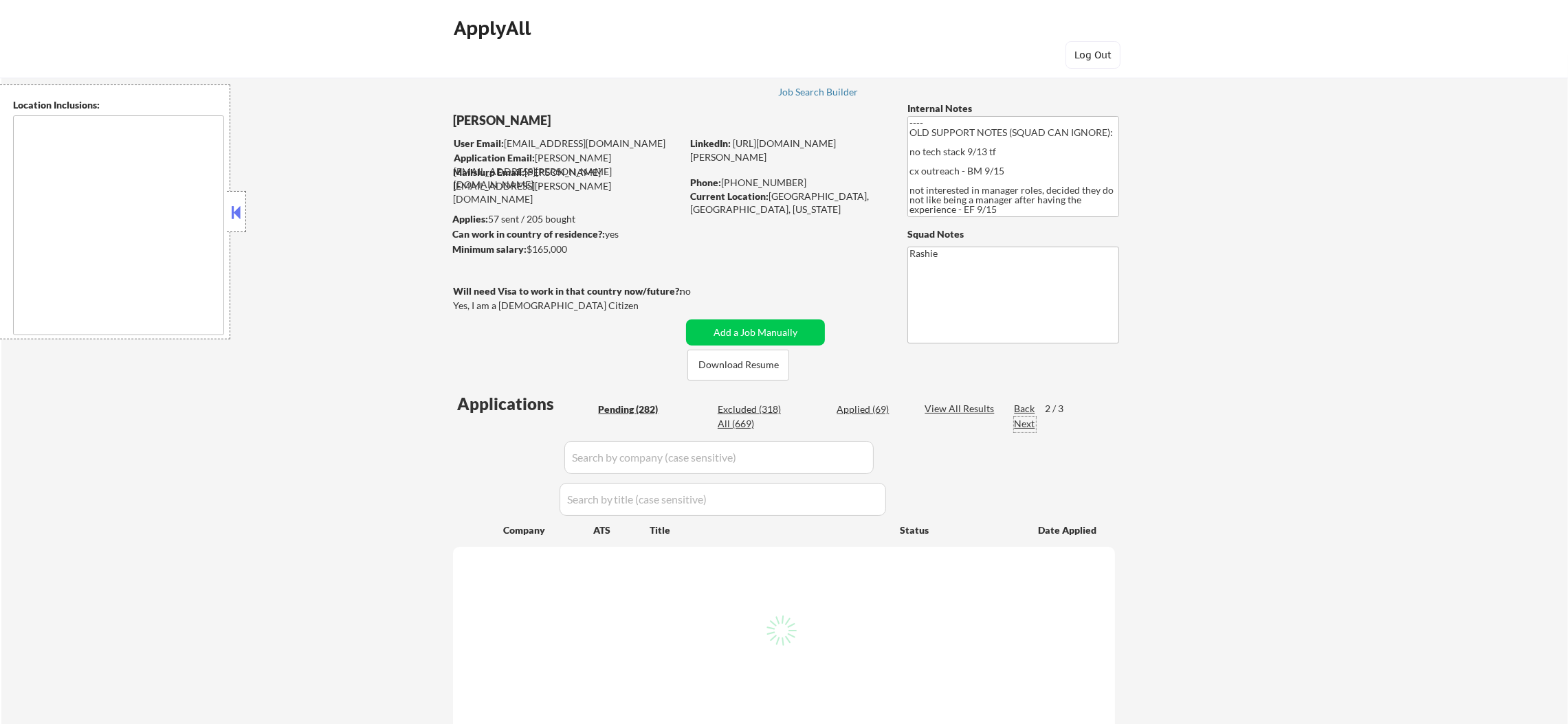
select select ""pending""
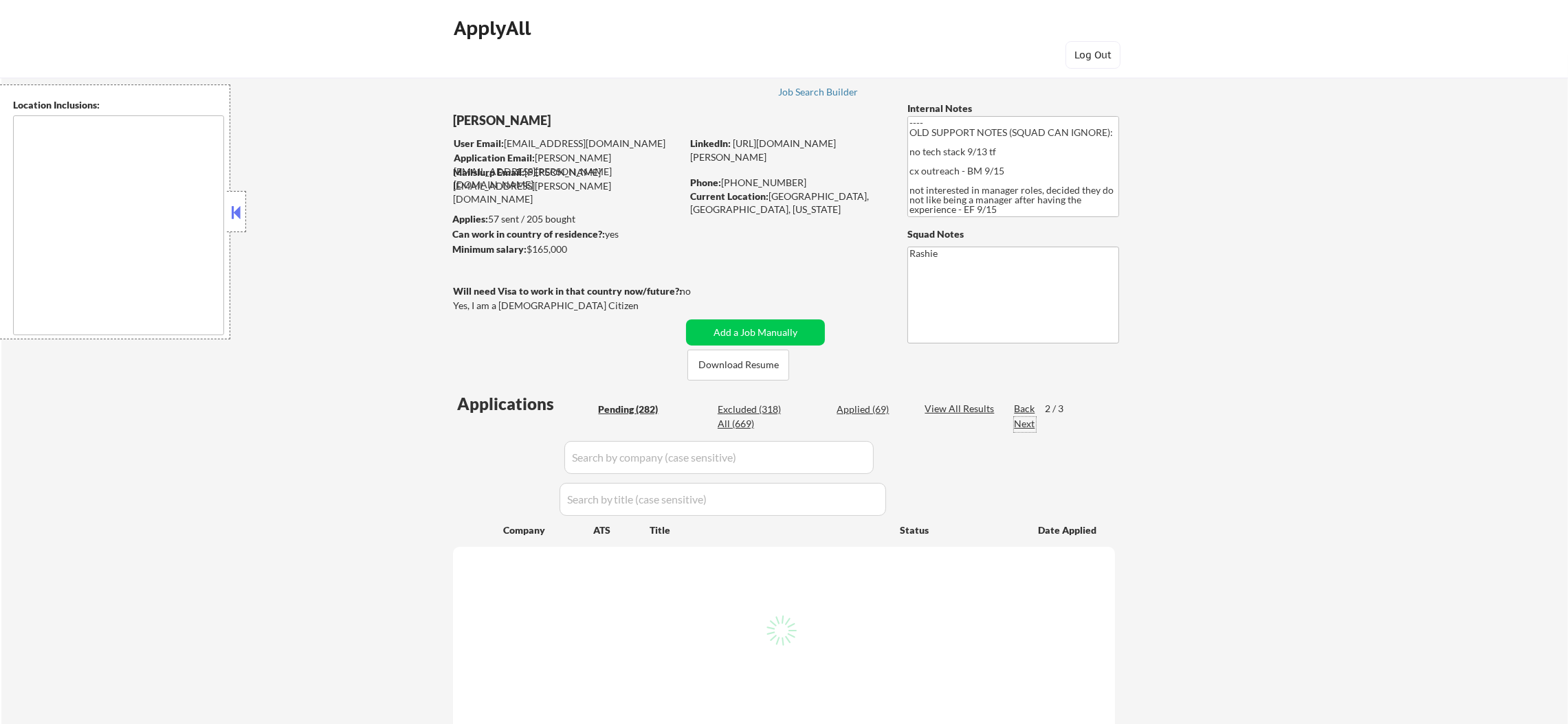
select select ""pending""
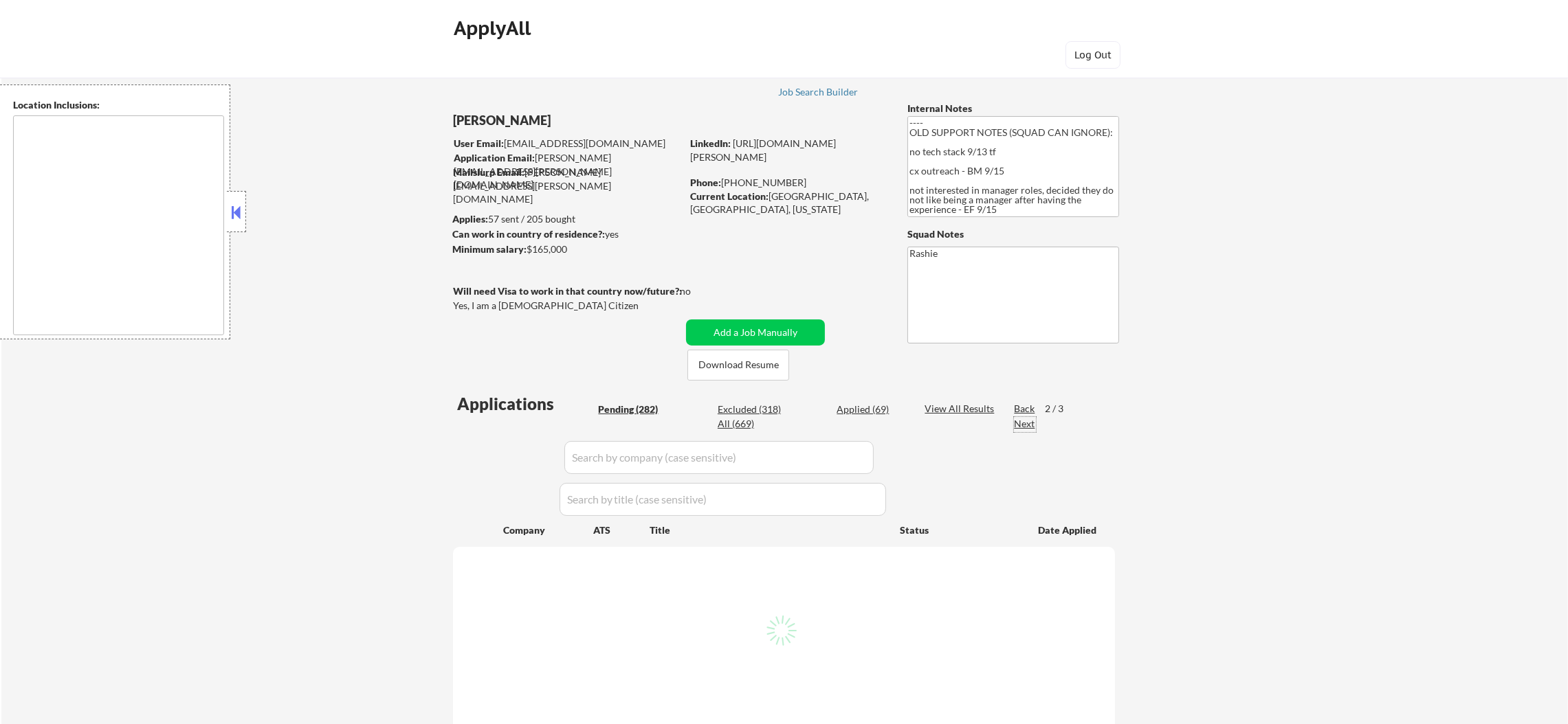
select select ""pending""
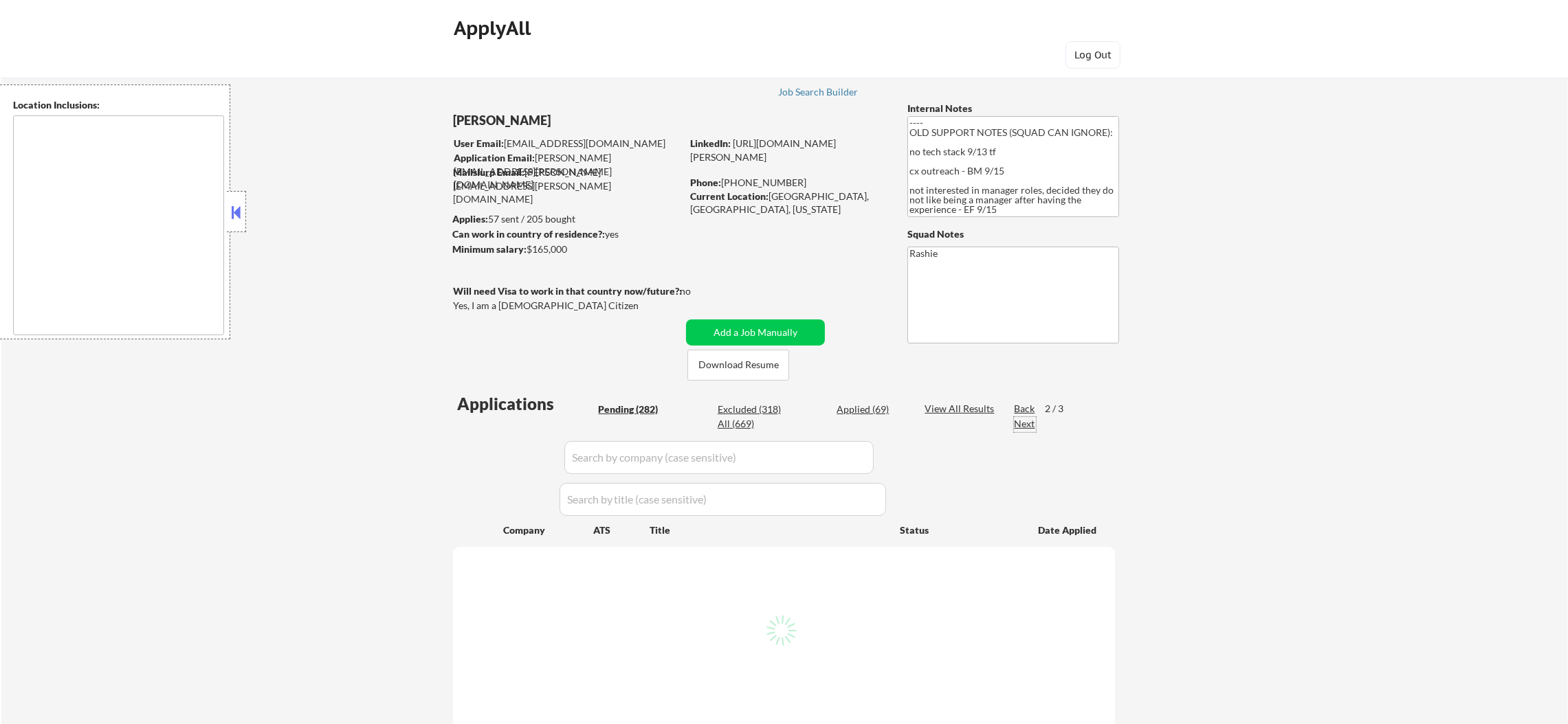
select select ""pending""
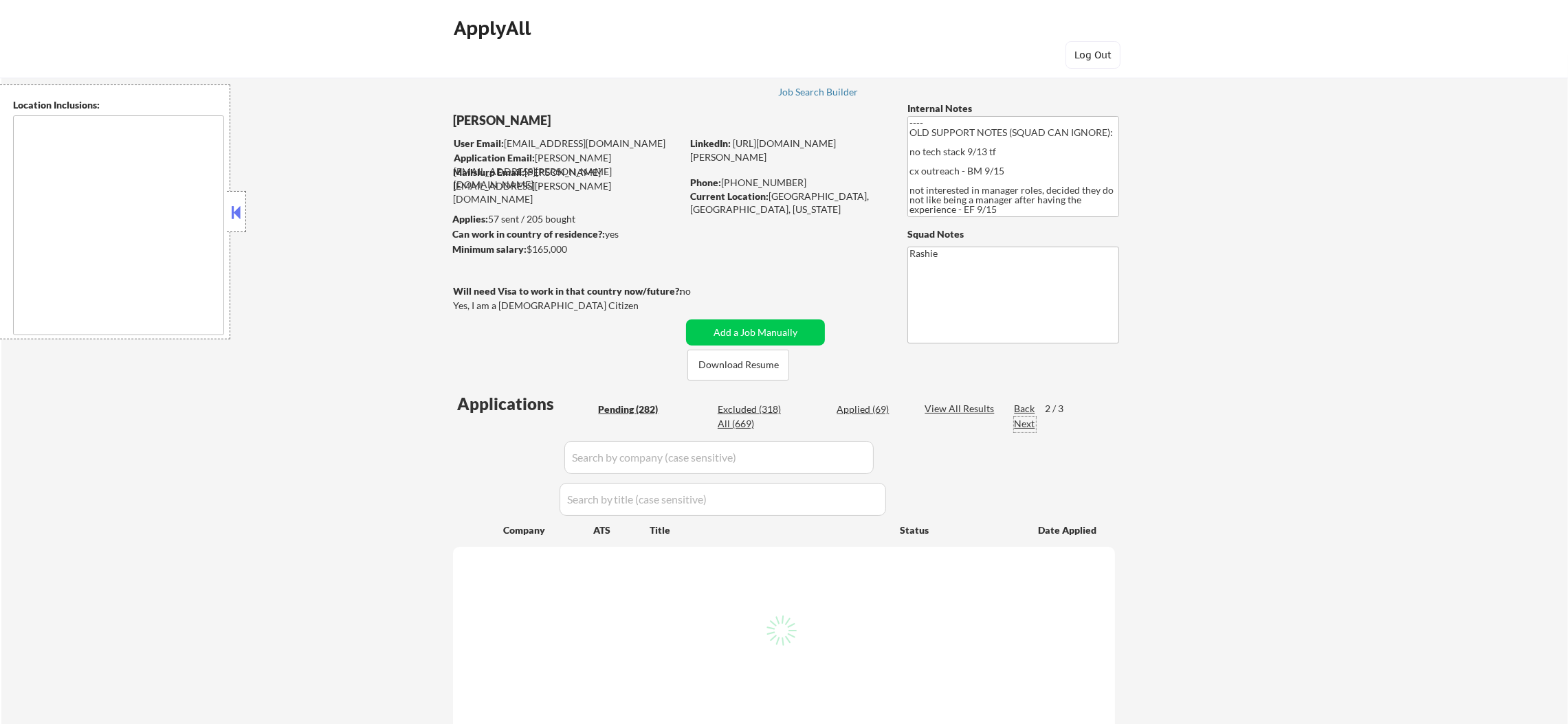
select select ""pending""
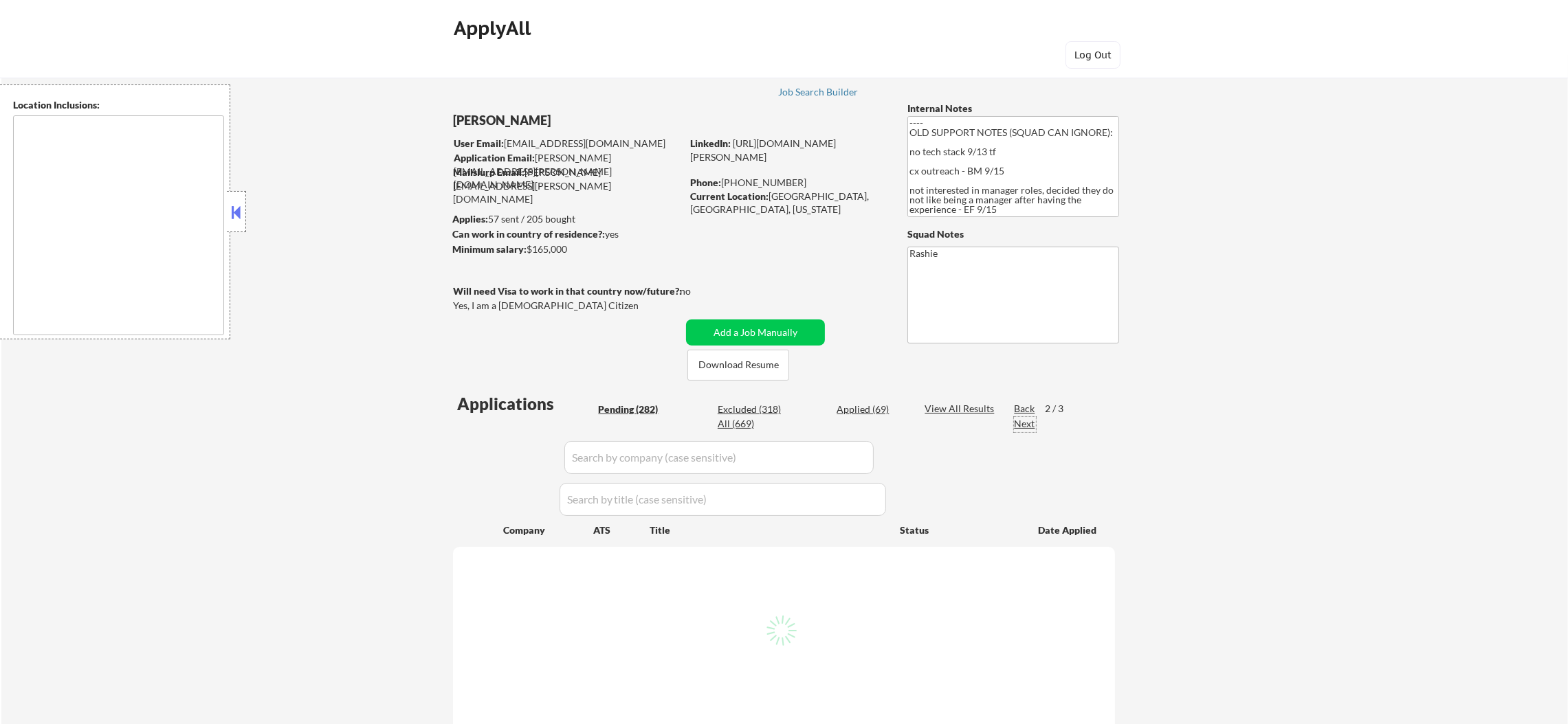
select select ""pending""
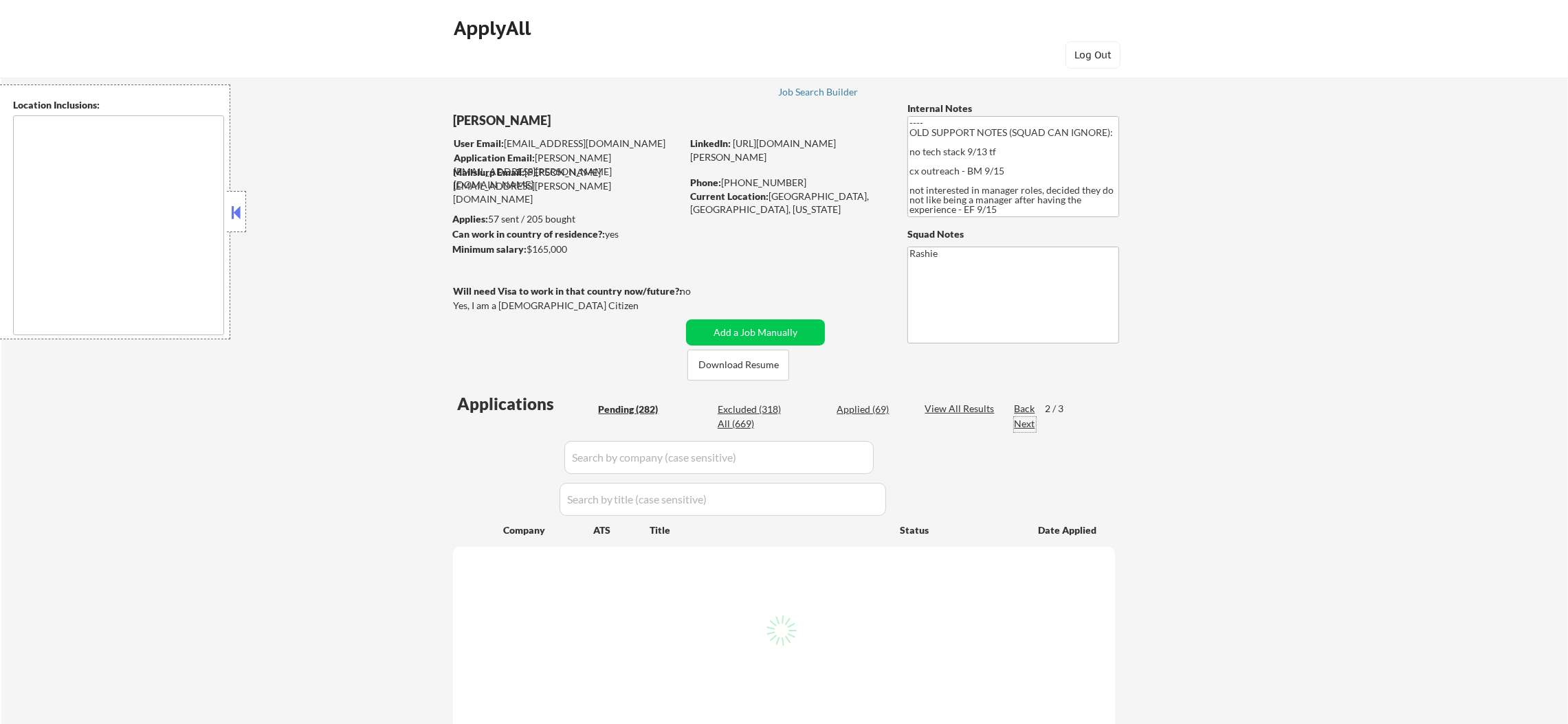
select select ""pending""
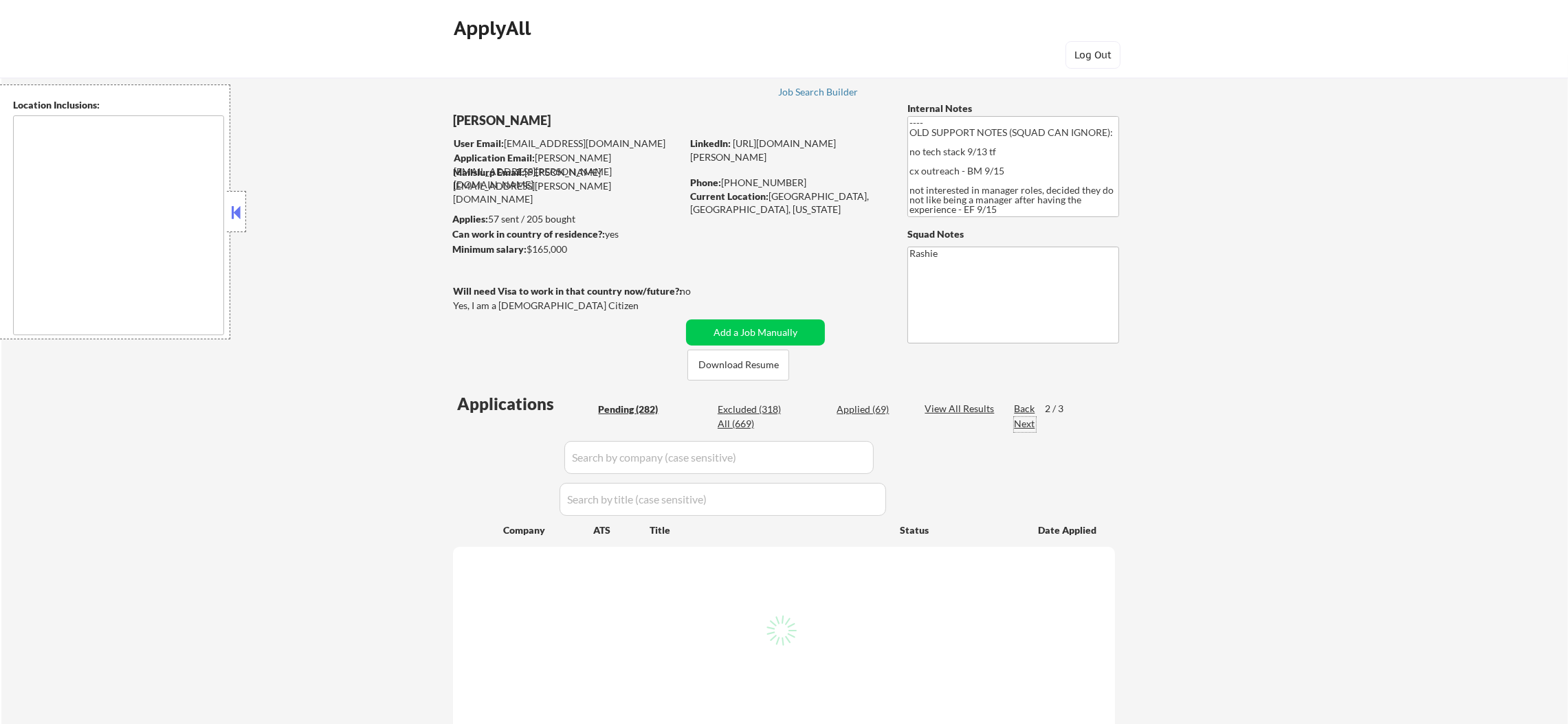
select select ""pending""
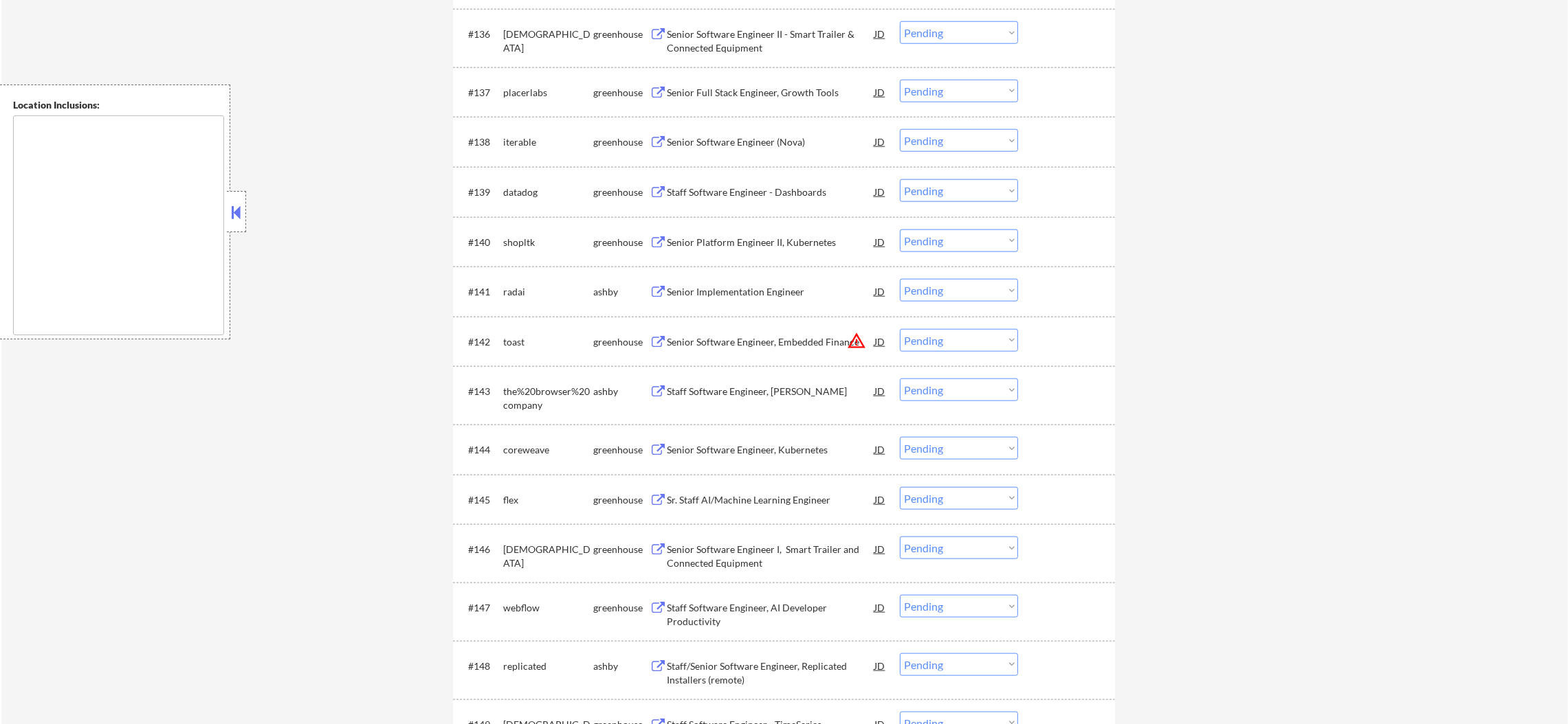
scroll to position [2335, 0]
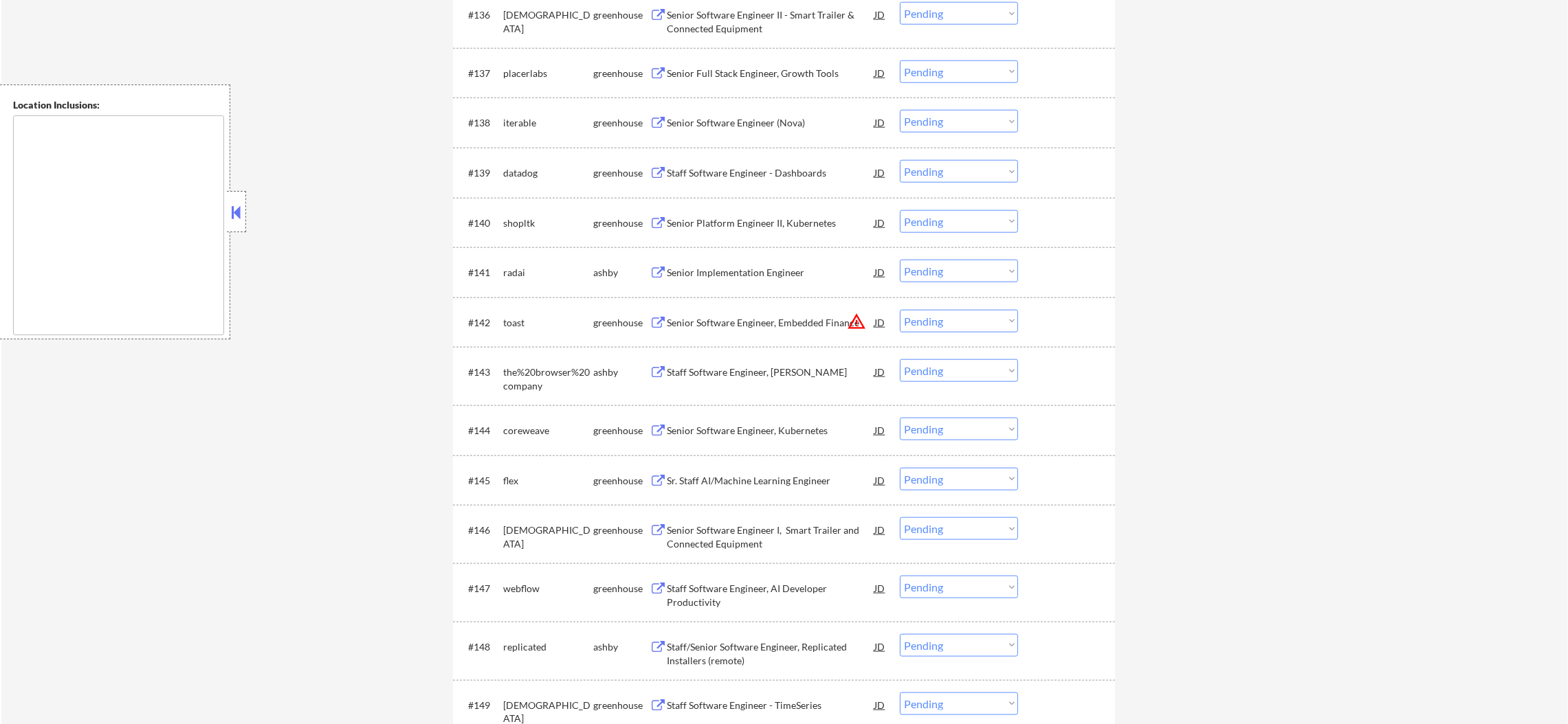
click at [804, 275] on div "Senior Implementation Engineer" at bounding box center [770, 273] width 208 height 14
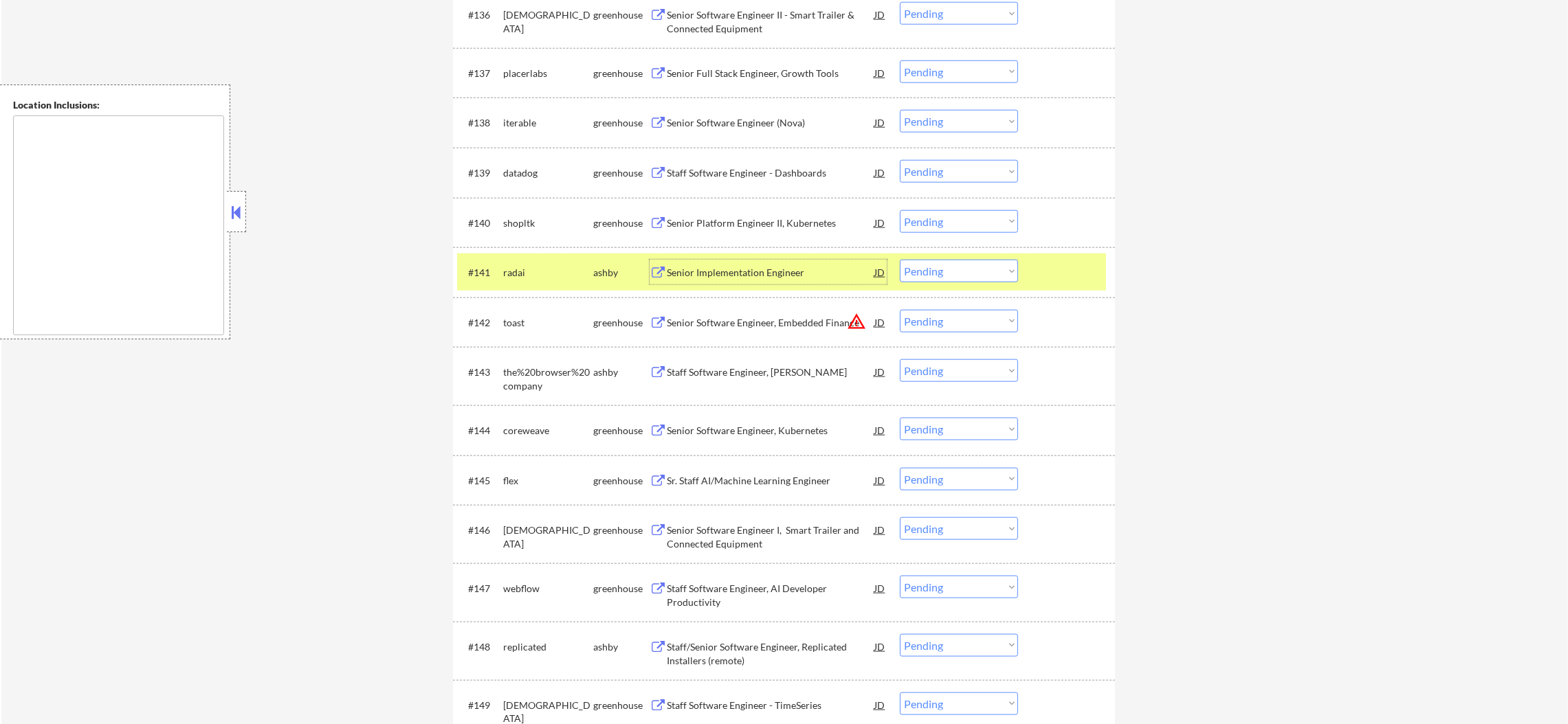
click at [917, 280] on select "Choose an option... Pending Applied Excluded (Questions) Excluded (Expired) Exc…" at bounding box center [959, 271] width 118 height 23
click at [900, 259] on select "Choose an option... Pending Applied Excluded (Questions) Excluded (Expired) Exc…" at bounding box center [959, 271] width 118 height 23
click at [508, 271] on div "radai" at bounding box center [549, 273] width 90 height 14
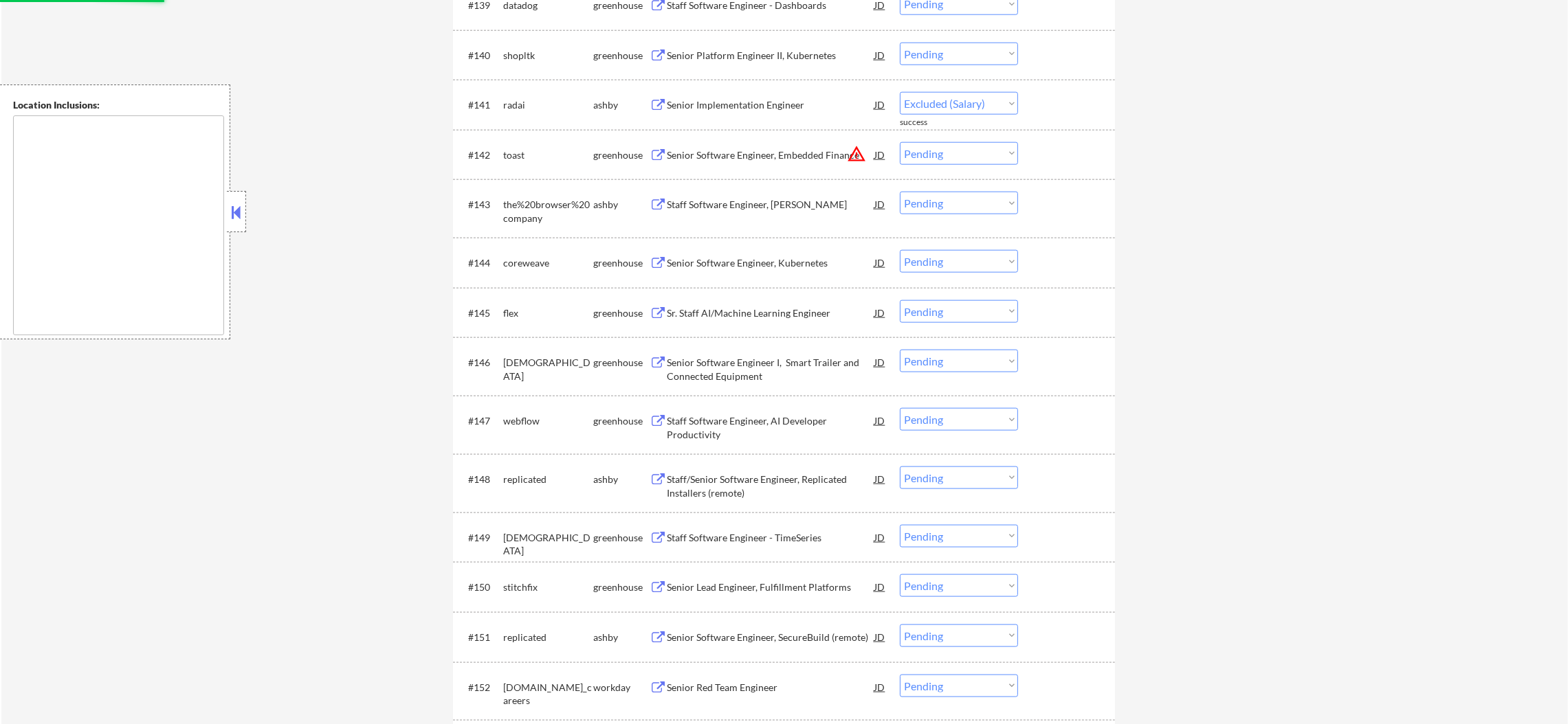
select select ""pending""
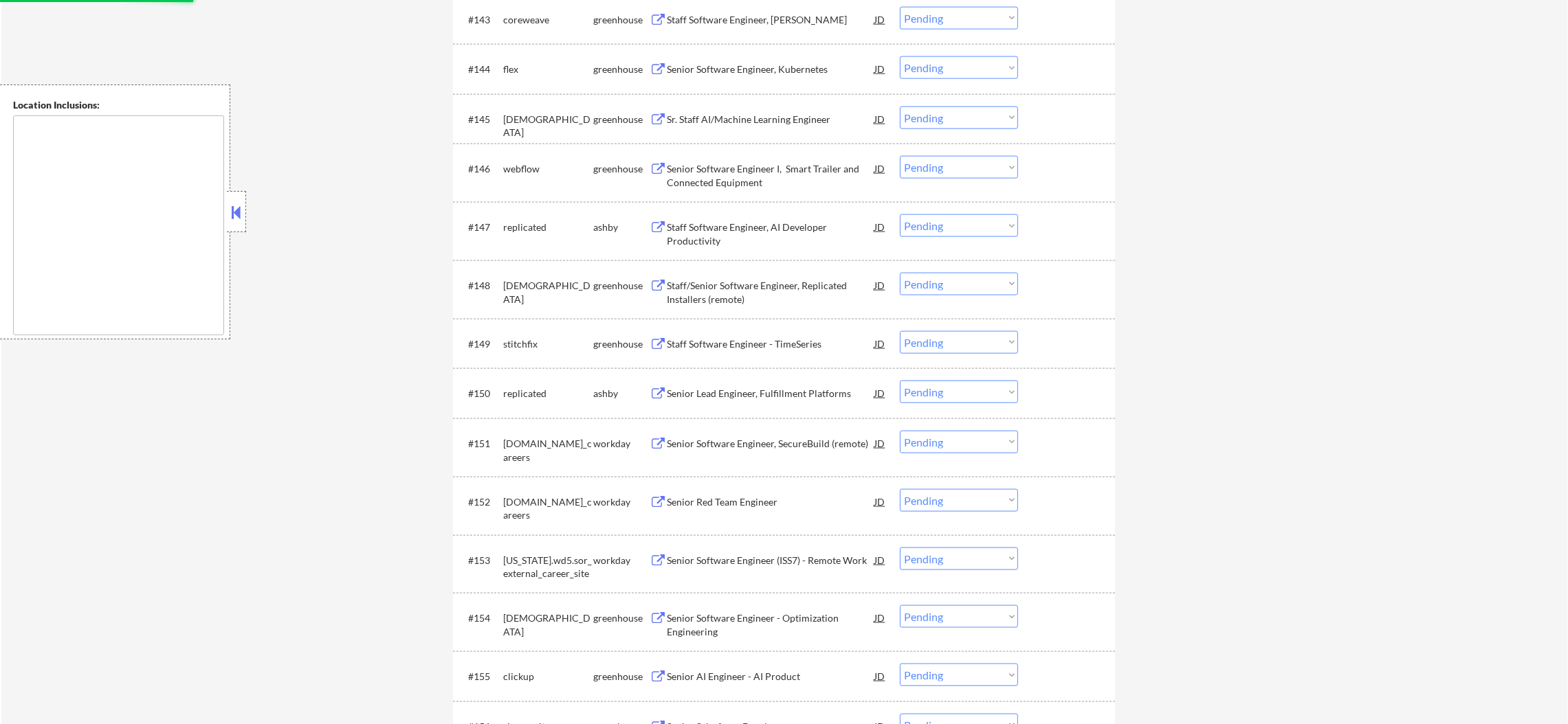
scroll to position [2714, 0]
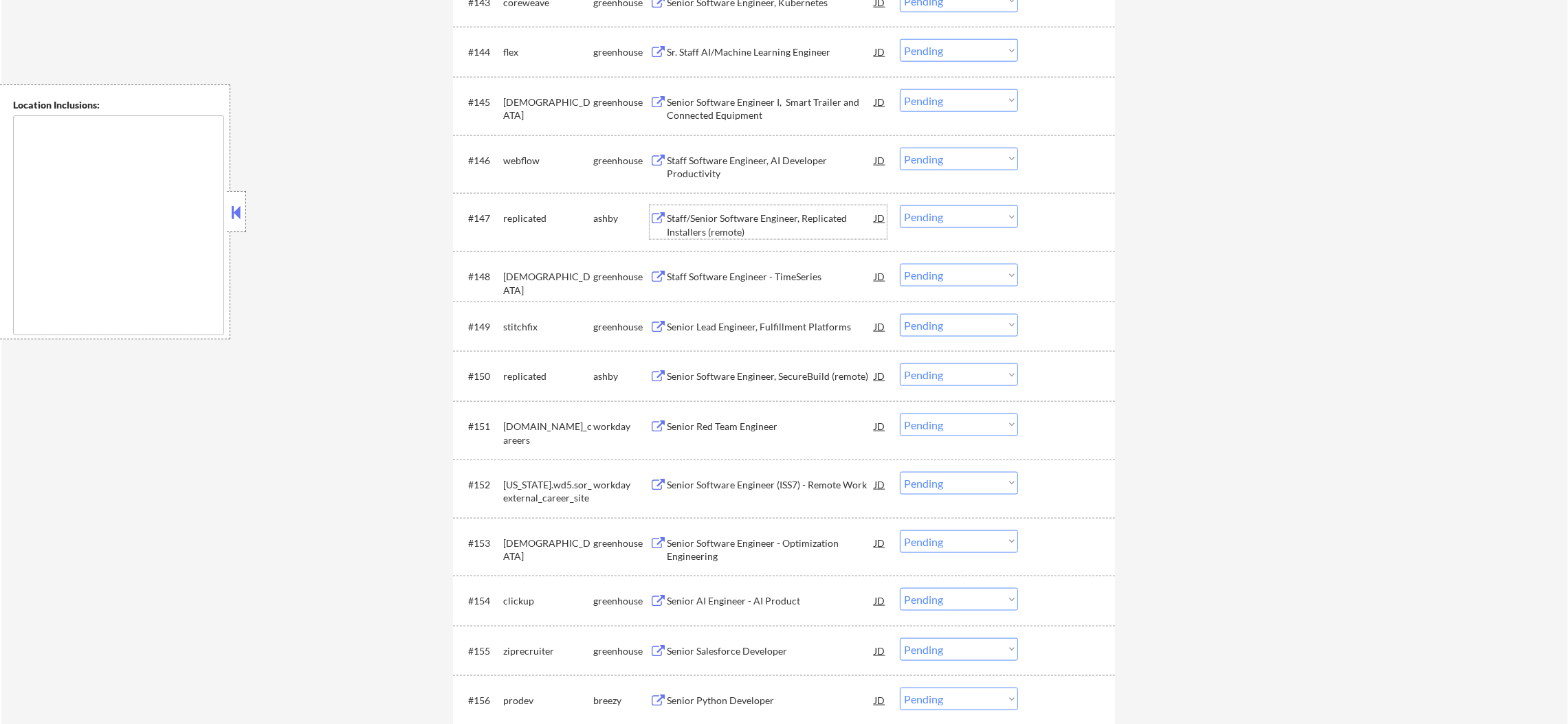
click at [764, 208] on div "Staff/Senior Software Engineer, Replicated Installers (remote)" at bounding box center [770, 222] width 208 height 33
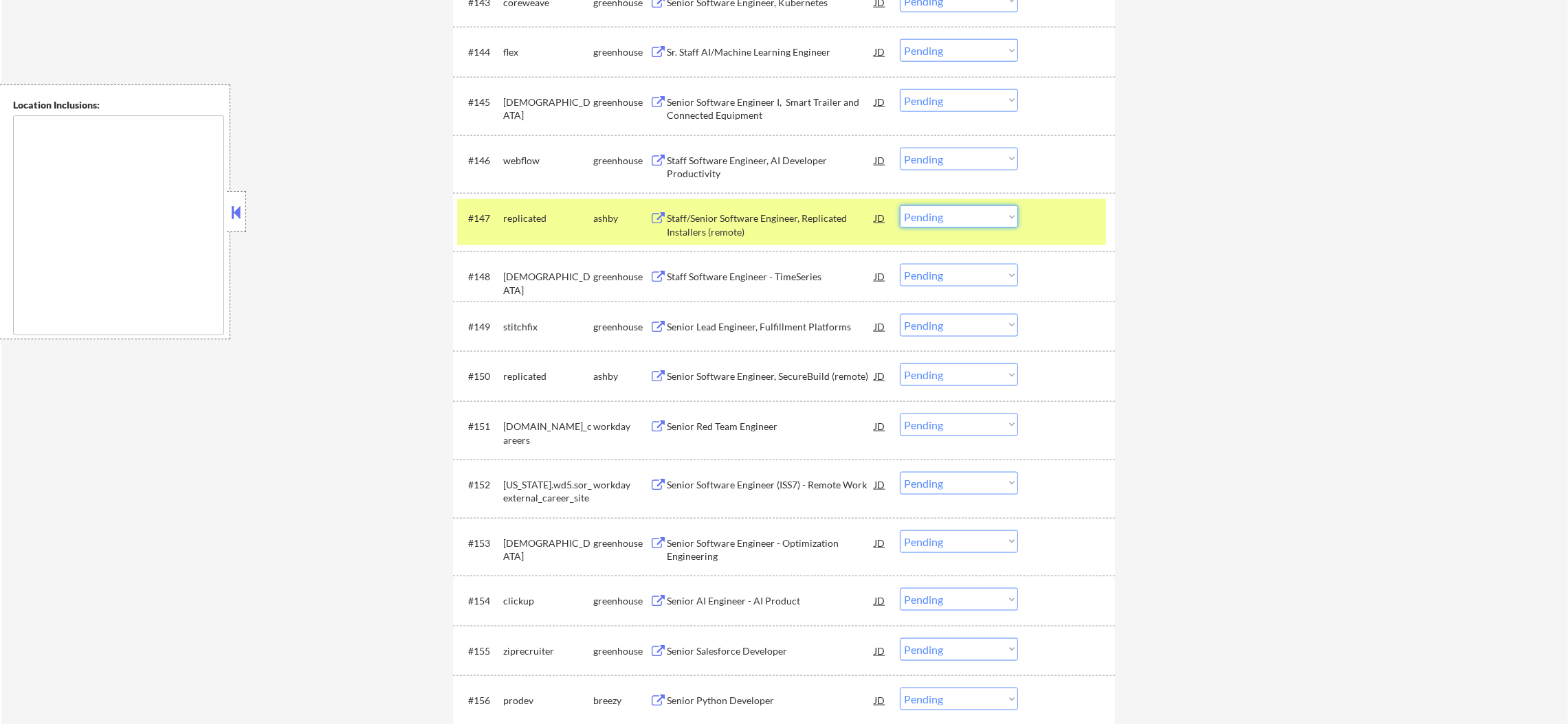
drag, startPoint x: 933, startPoint y: 214, endPoint x: 934, endPoint y: 226, distance: 12.0
click at [933, 214] on select "Choose an option... Pending Applied Excluded (Questions) Excluded (Expired) Exc…" at bounding box center [959, 217] width 118 height 23
click at [900, 205] on select "Choose an option... Pending Applied Excluded (Questions) Excluded (Expired) Exc…" at bounding box center [959, 217] width 118 height 23
click at [526, 222] on div "replicated" at bounding box center [549, 218] width 90 height 14
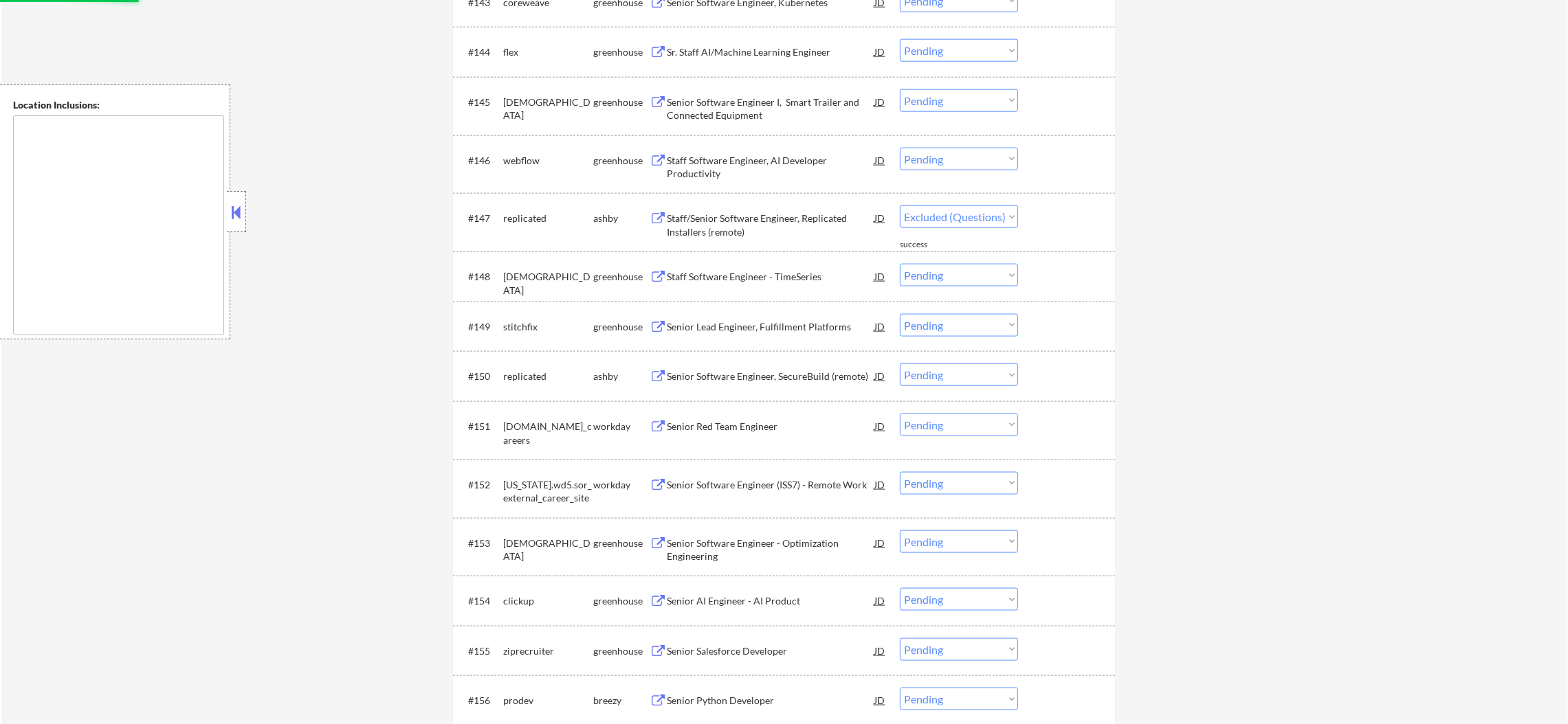
select select ""pending""
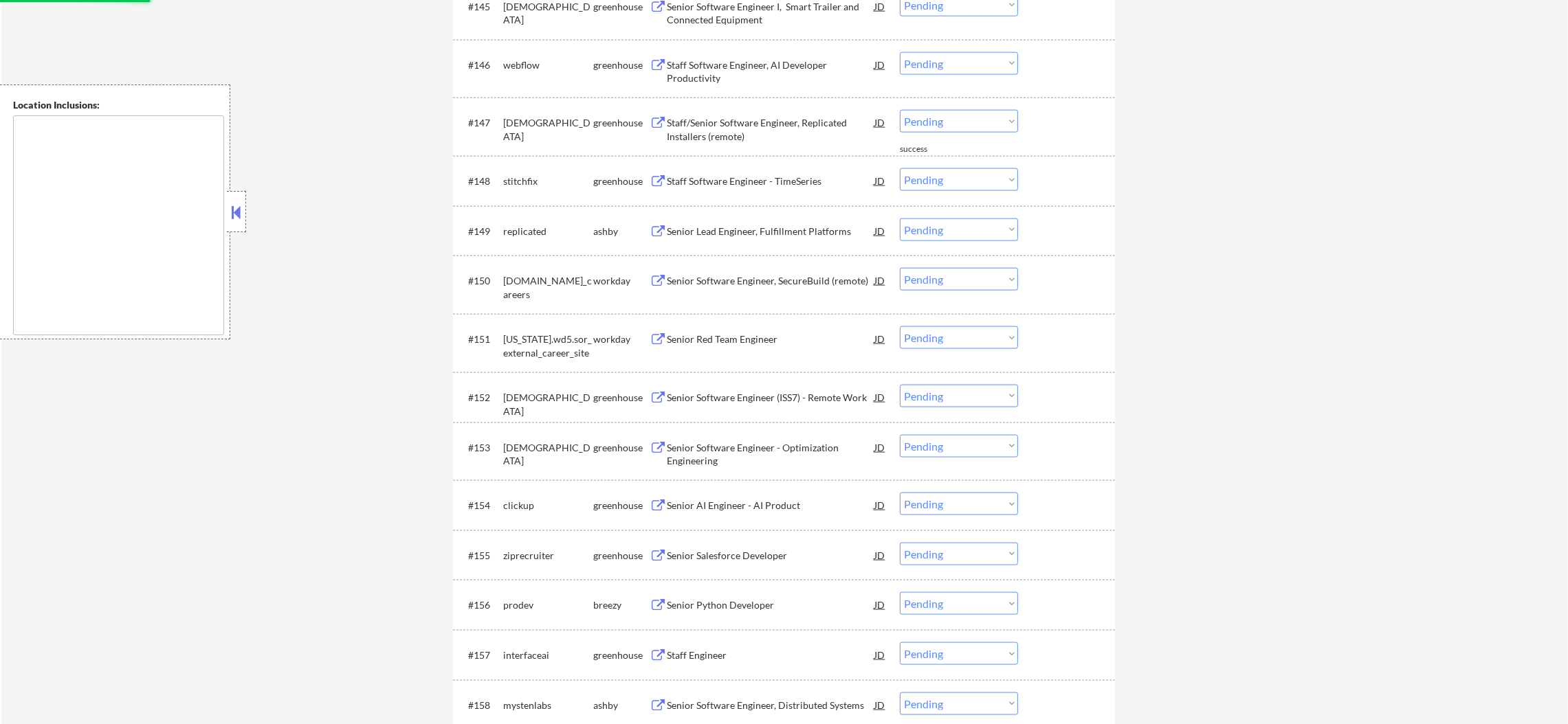
scroll to position [2886, 0]
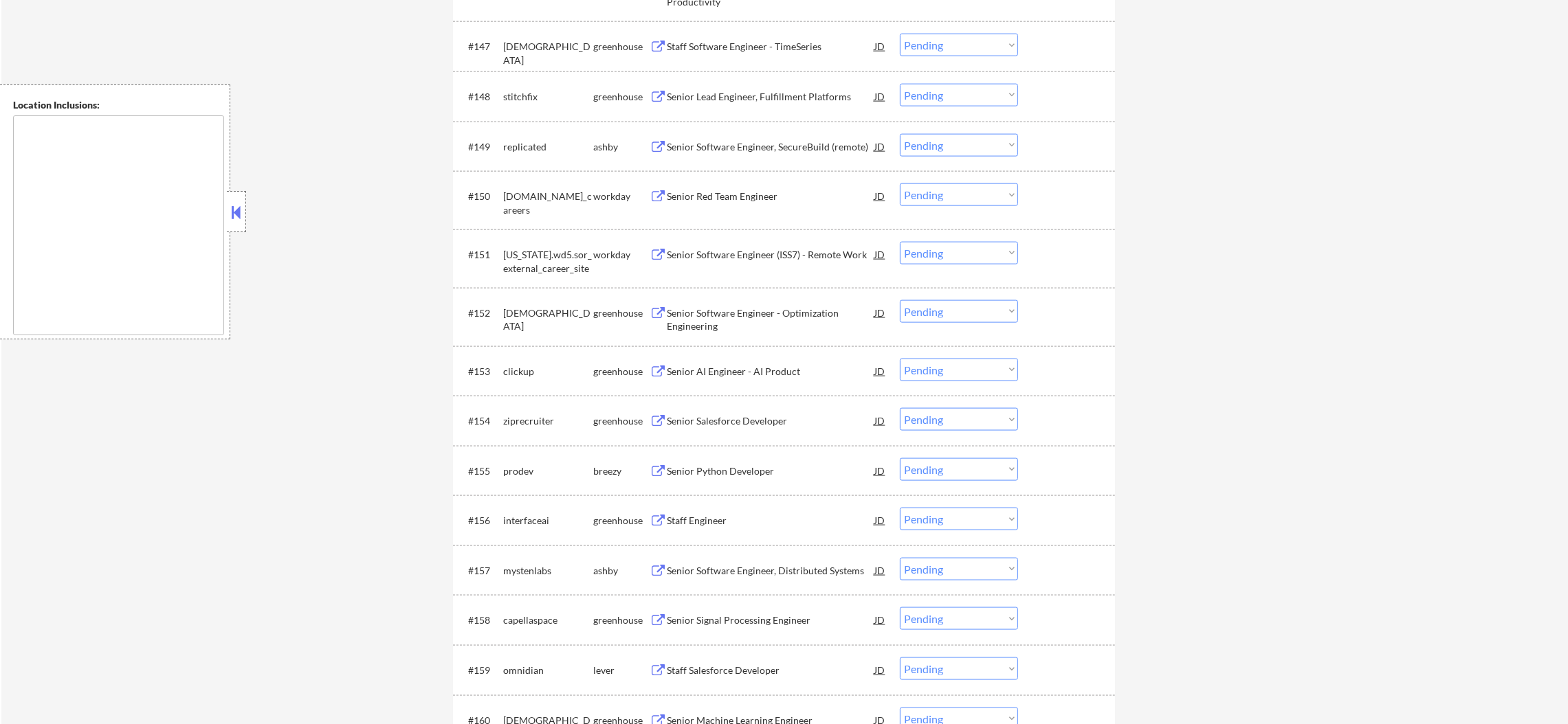
click at [746, 152] on div "Senior Software Engineer, SecureBuild (remote)" at bounding box center [770, 147] width 208 height 14
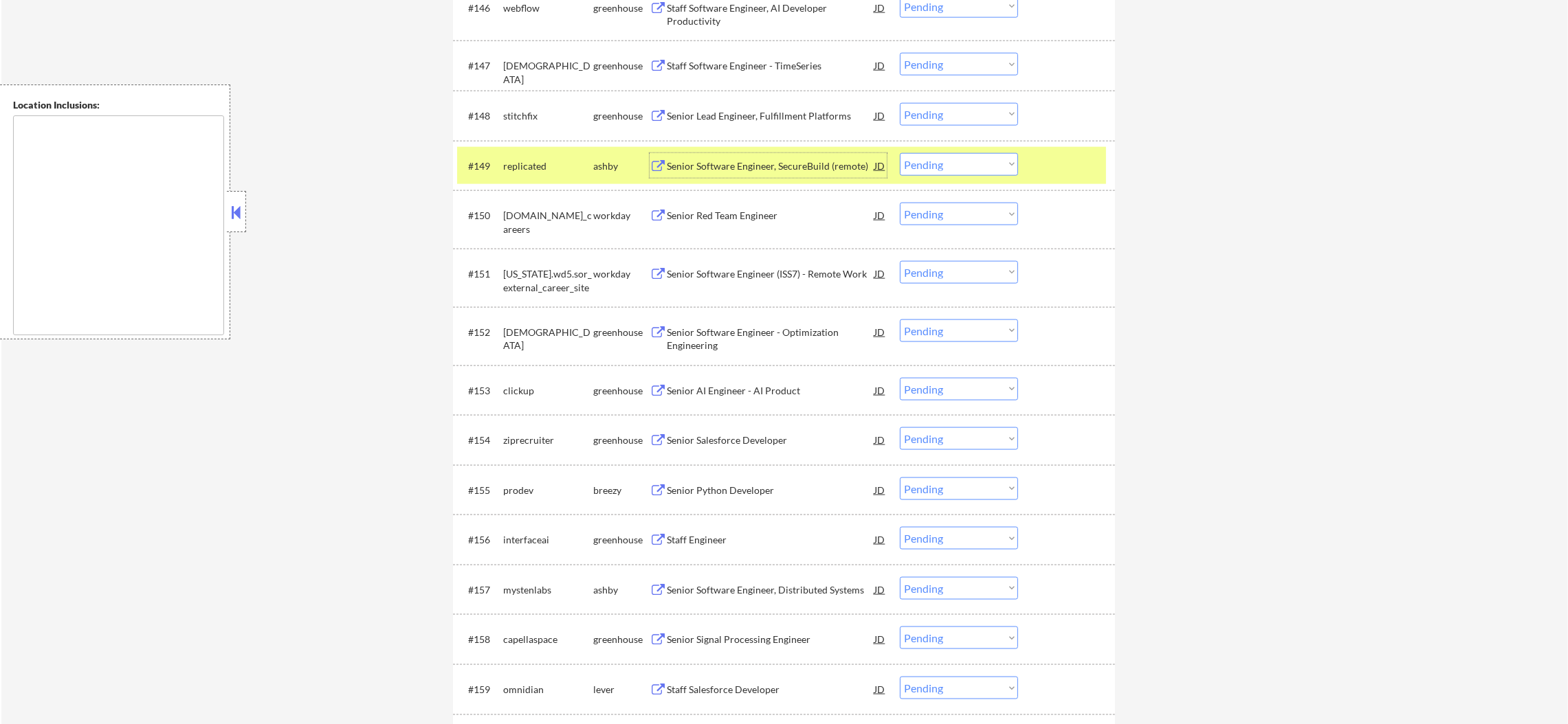
scroll to position [2851, 0]
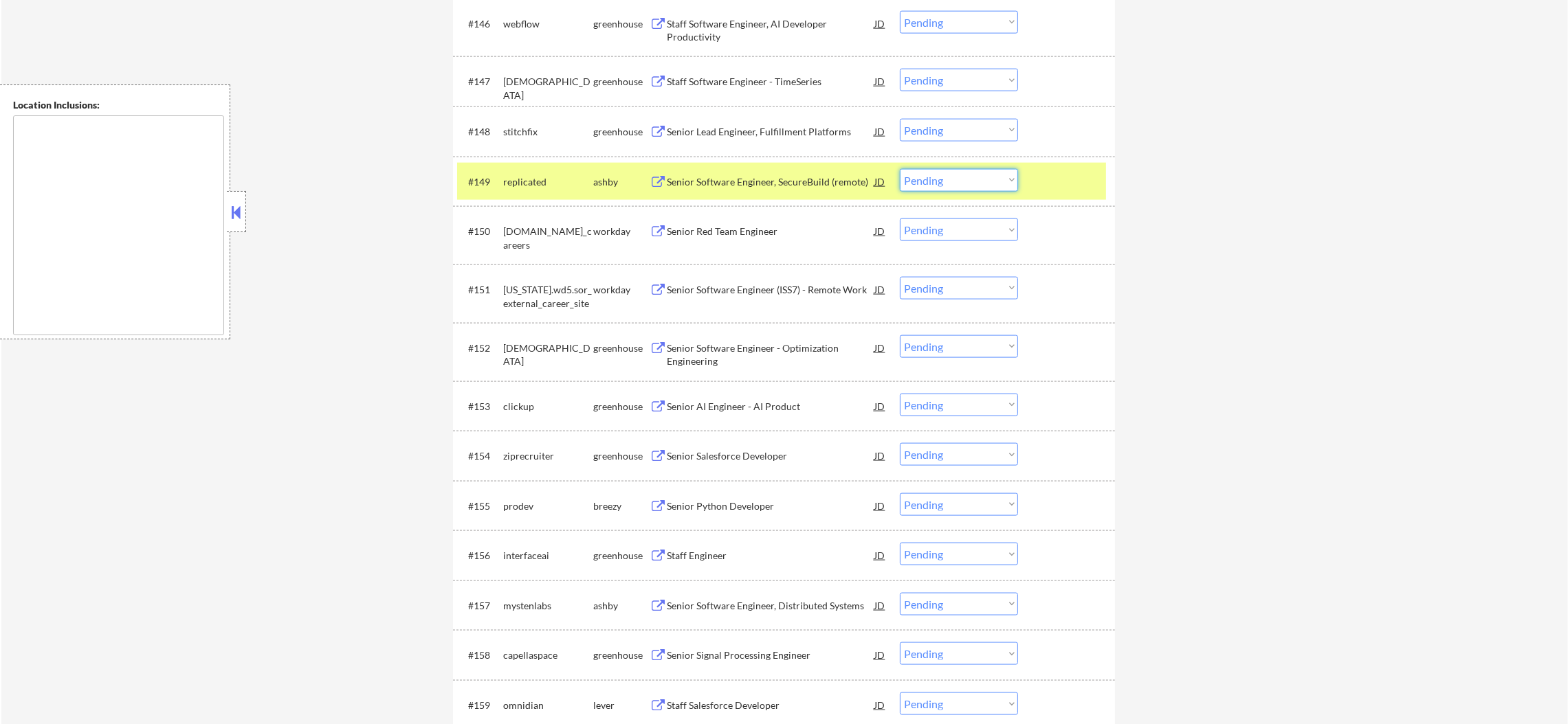
drag, startPoint x: 945, startPoint y: 177, endPoint x: 944, endPoint y: 188, distance: 11.0
click at [945, 177] on select "Choose an option... Pending Applied Excluded (Questions) Excluded (Expired) Exc…" at bounding box center [959, 181] width 118 height 23
click at [900, 169] on select "Choose an option... Pending Applied Excluded (Questions) Excluded (Expired) Exc…" at bounding box center [959, 181] width 118 height 23
click at [578, 195] on div "#149 replicated [PERSON_NAME] Senior Software Engineer, SecureBuild (remote) JD…" at bounding box center [782, 181] width 649 height 37
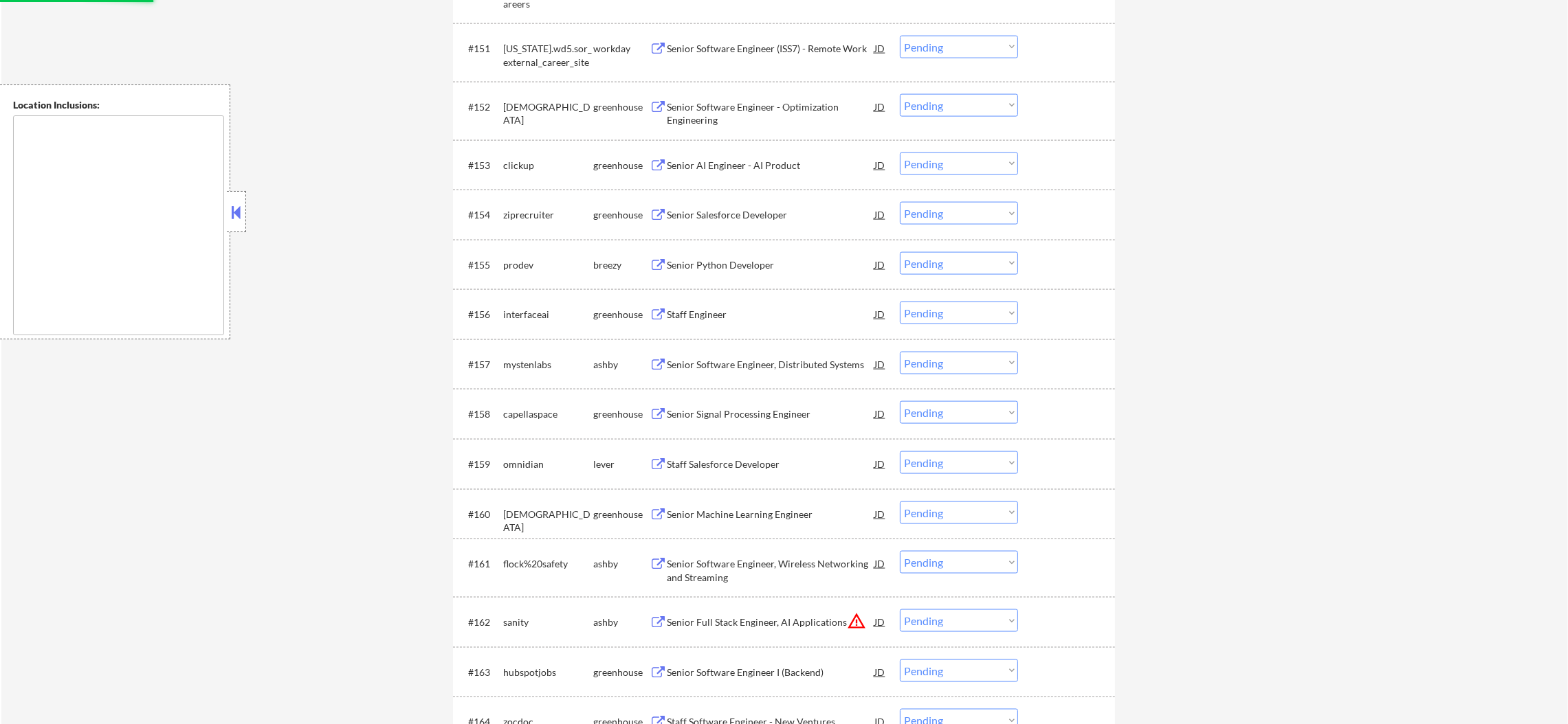
select select ""pending""
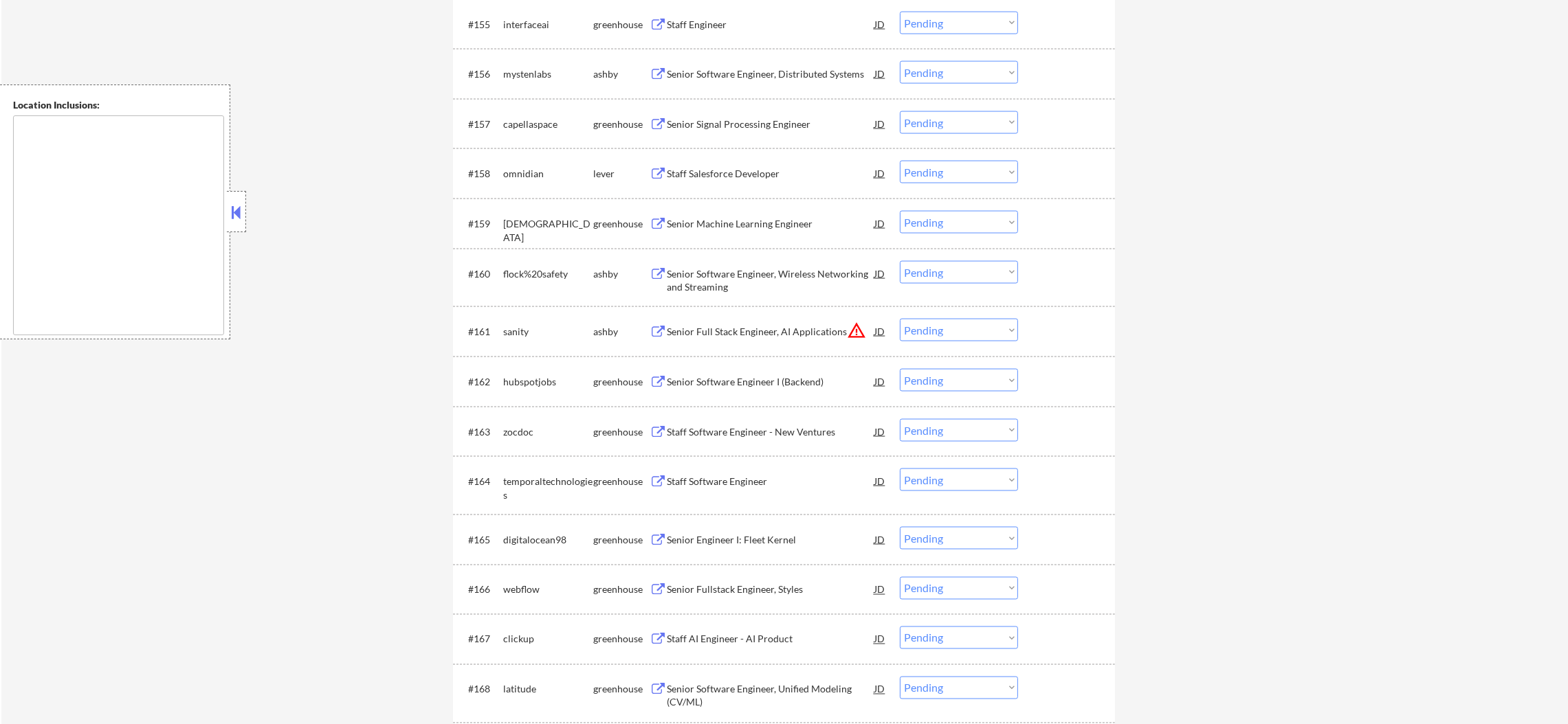
click at [828, 66] on div "Senior Software Engineer, Distributed Systems" at bounding box center [770, 74] width 208 height 25
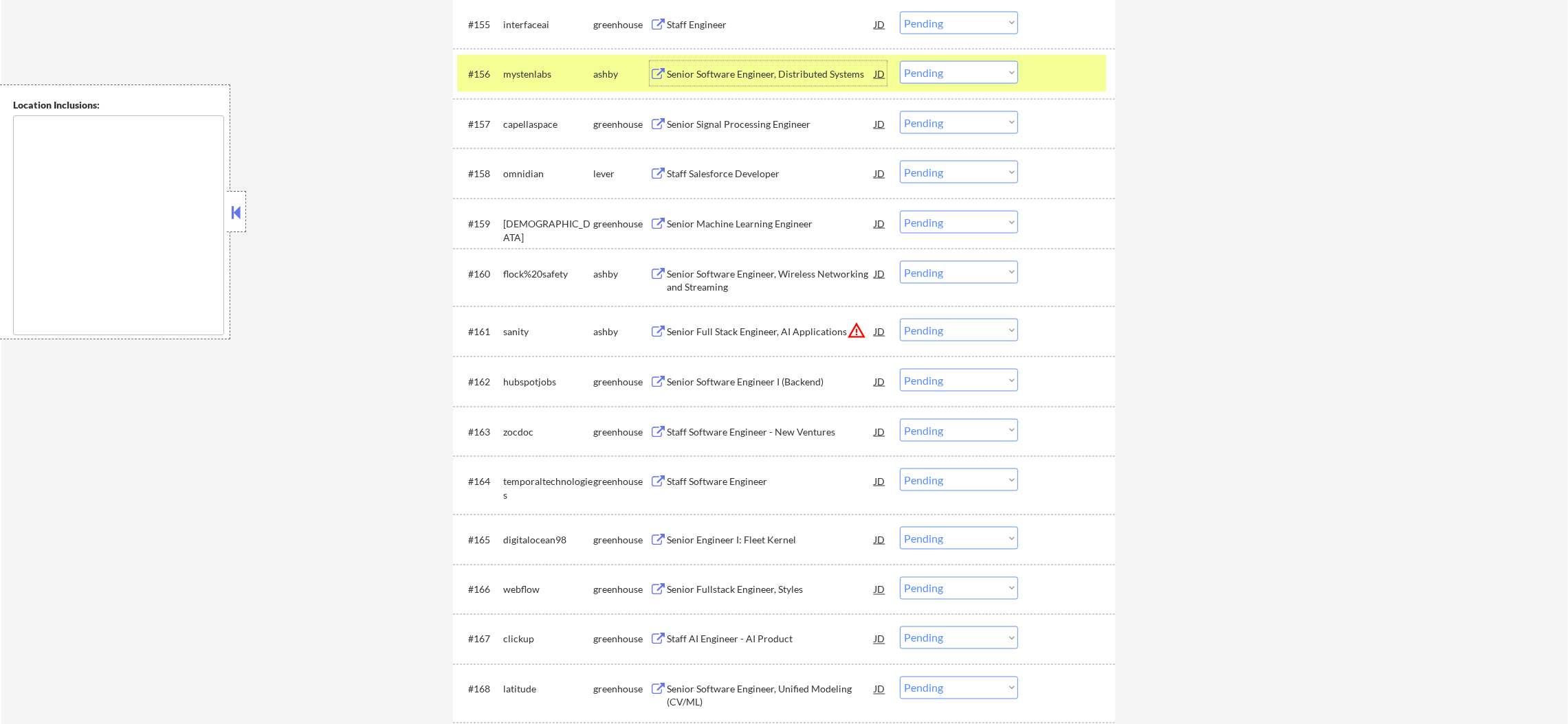
scroll to position [3298, 0]
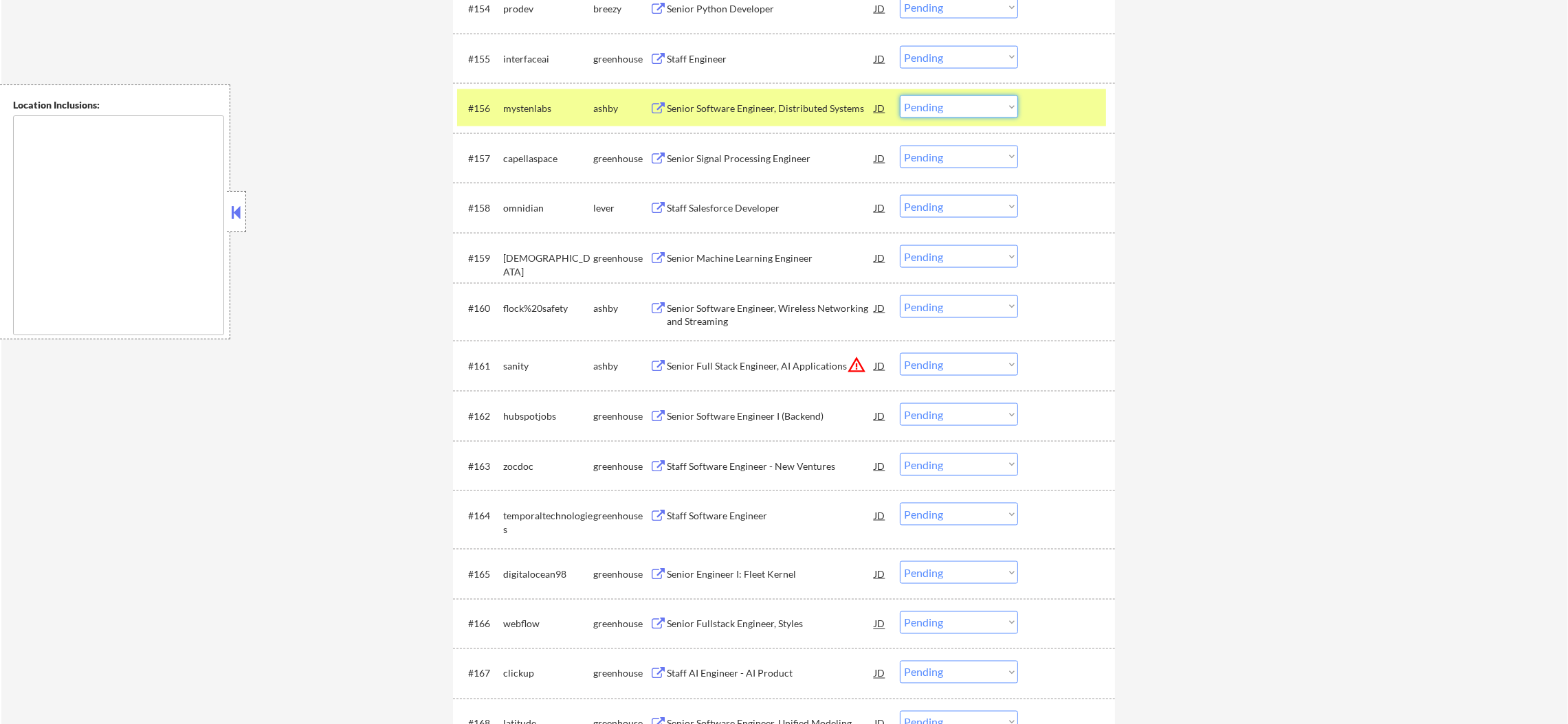
click at [903, 105] on select "Choose an option... Pending Applied Excluded (Questions) Excluded (Expired) Exc…" at bounding box center [959, 107] width 118 height 23
click at [900, 95] on select "Choose an option... Pending Applied Excluded (Questions) Excluded (Expired) Exc…" at bounding box center [959, 107] width 118 height 23
select select ""pending""
click at [549, 99] on div "mystenlabs" at bounding box center [549, 108] width 90 height 25
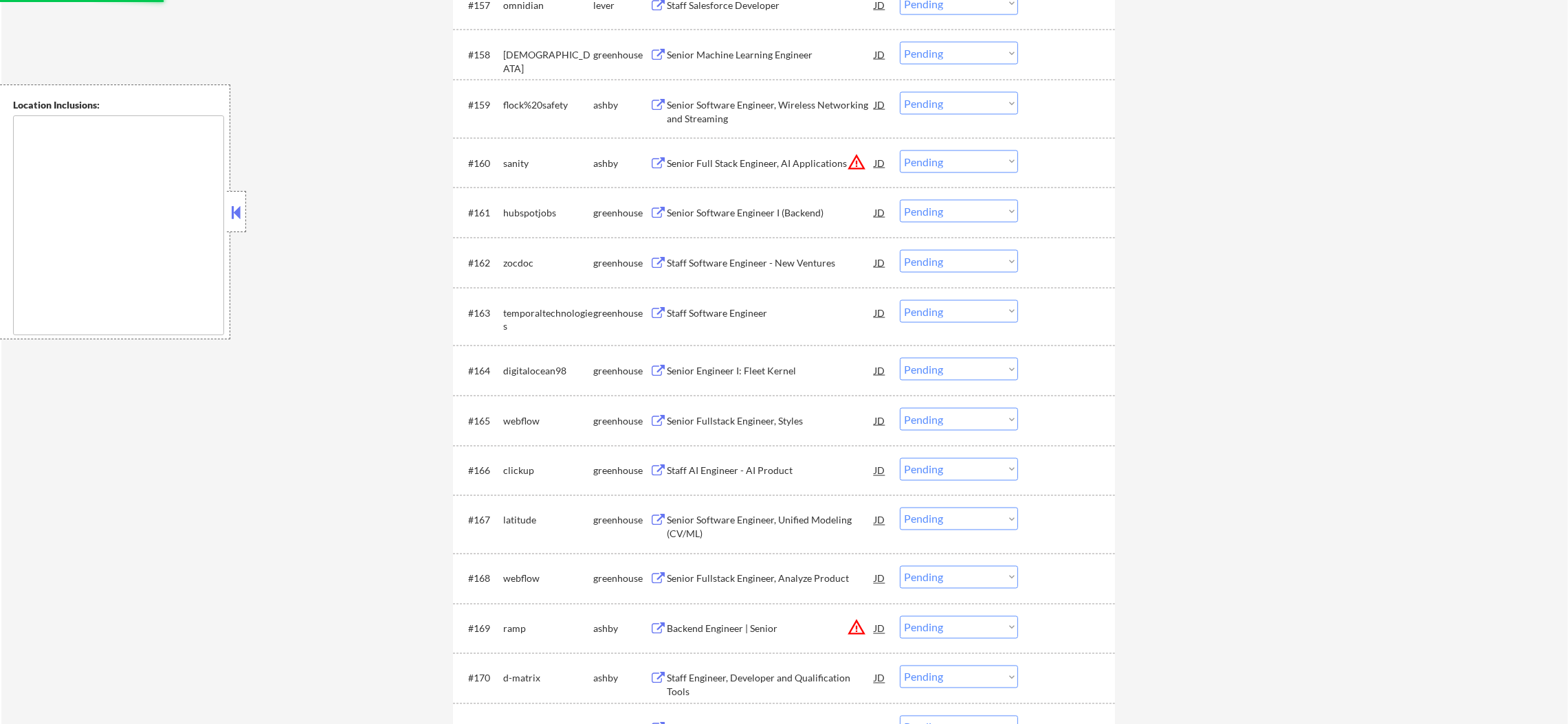
scroll to position [3469, 0]
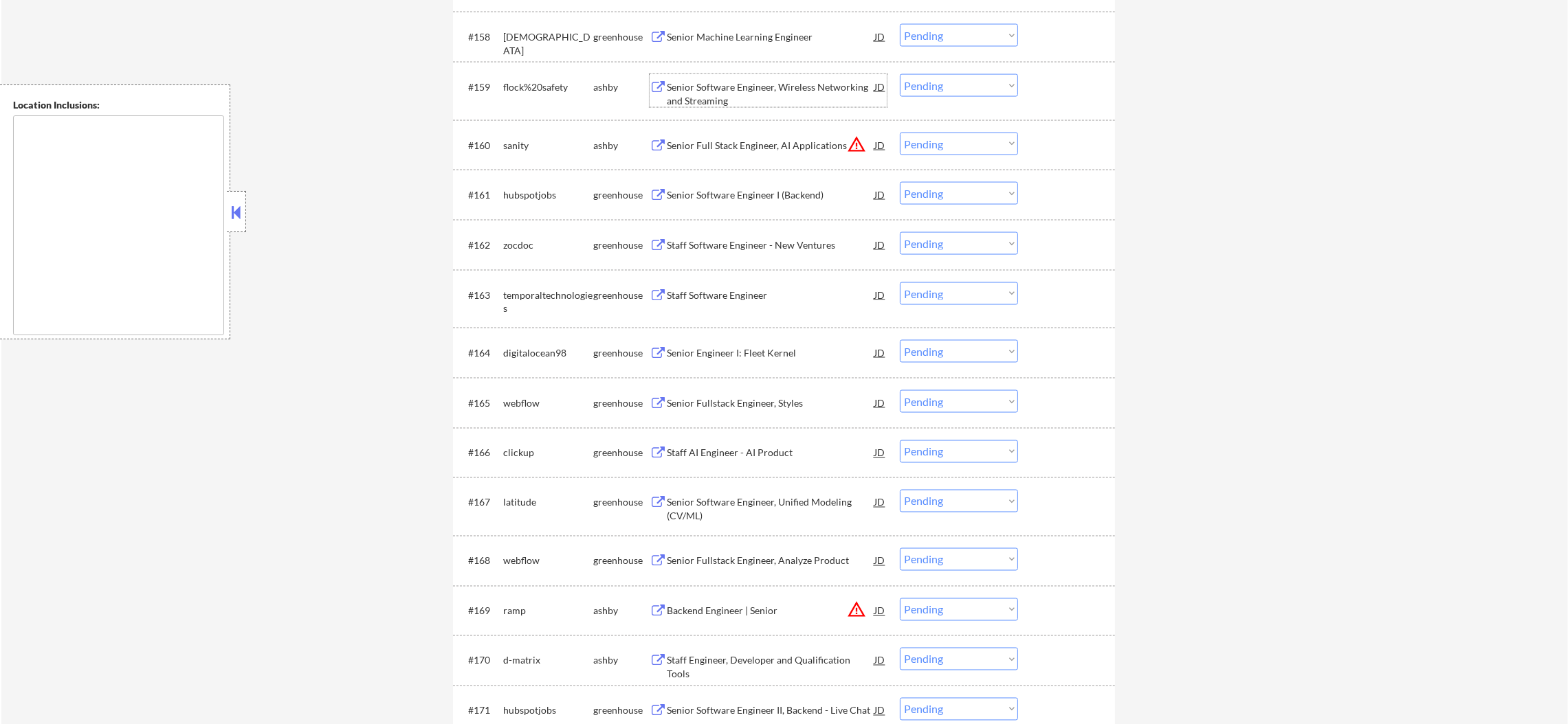
click at [738, 85] on div "Senior Software Engineer, Wireless Networking and Streaming" at bounding box center [770, 94] width 208 height 27
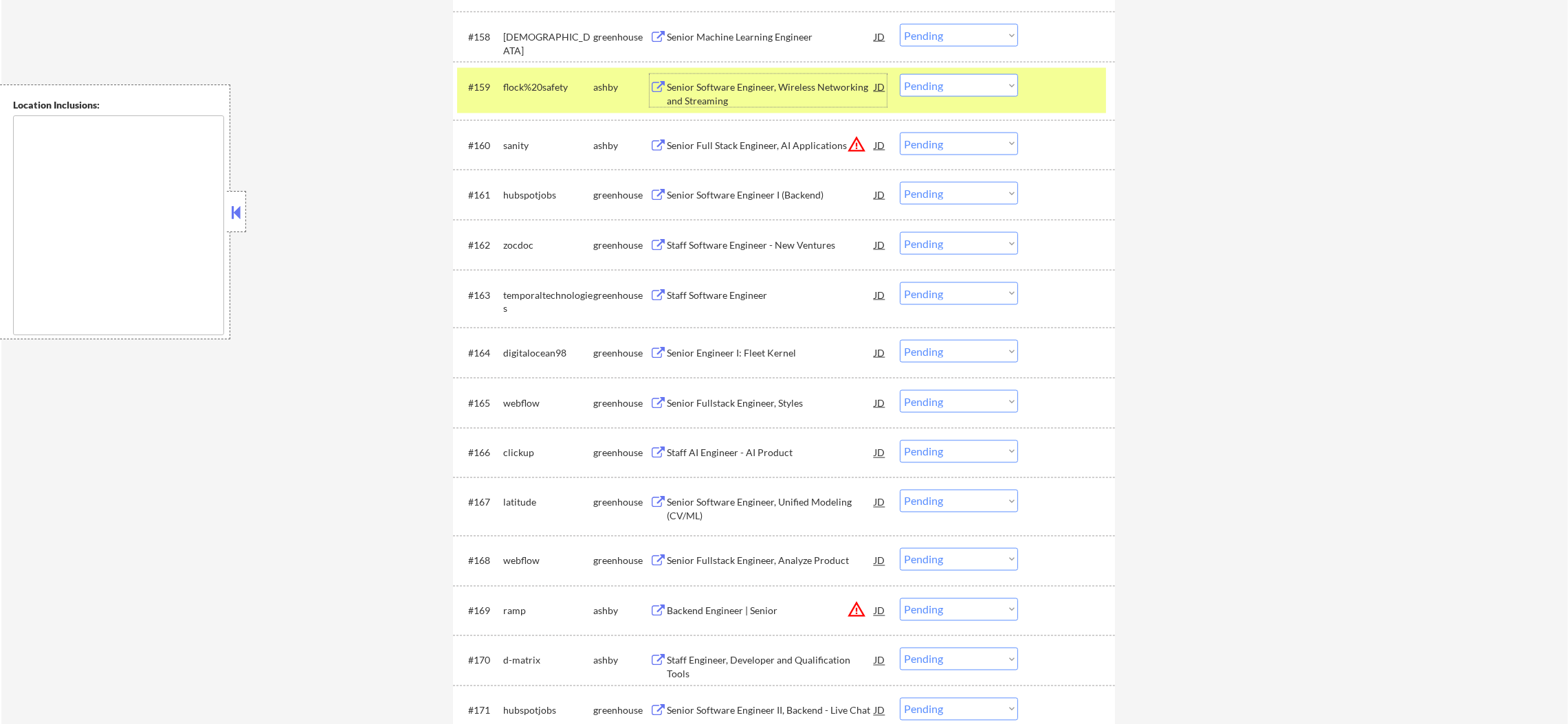
click at [935, 85] on select "Choose an option... Pending Applied Excluded (Questions) Excluded (Expired) Exc…" at bounding box center [959, 85] width 118 height 23
click at [900, 74] on select "Choose an option... Pending Applied Excluded (Questions) Excluded (Expired) Exc…" at bounding box center [959, 85] width 118 height 23
click at [517, 97] on div "flock%20safety" at bounding box center [549, 86] width 90 height 25
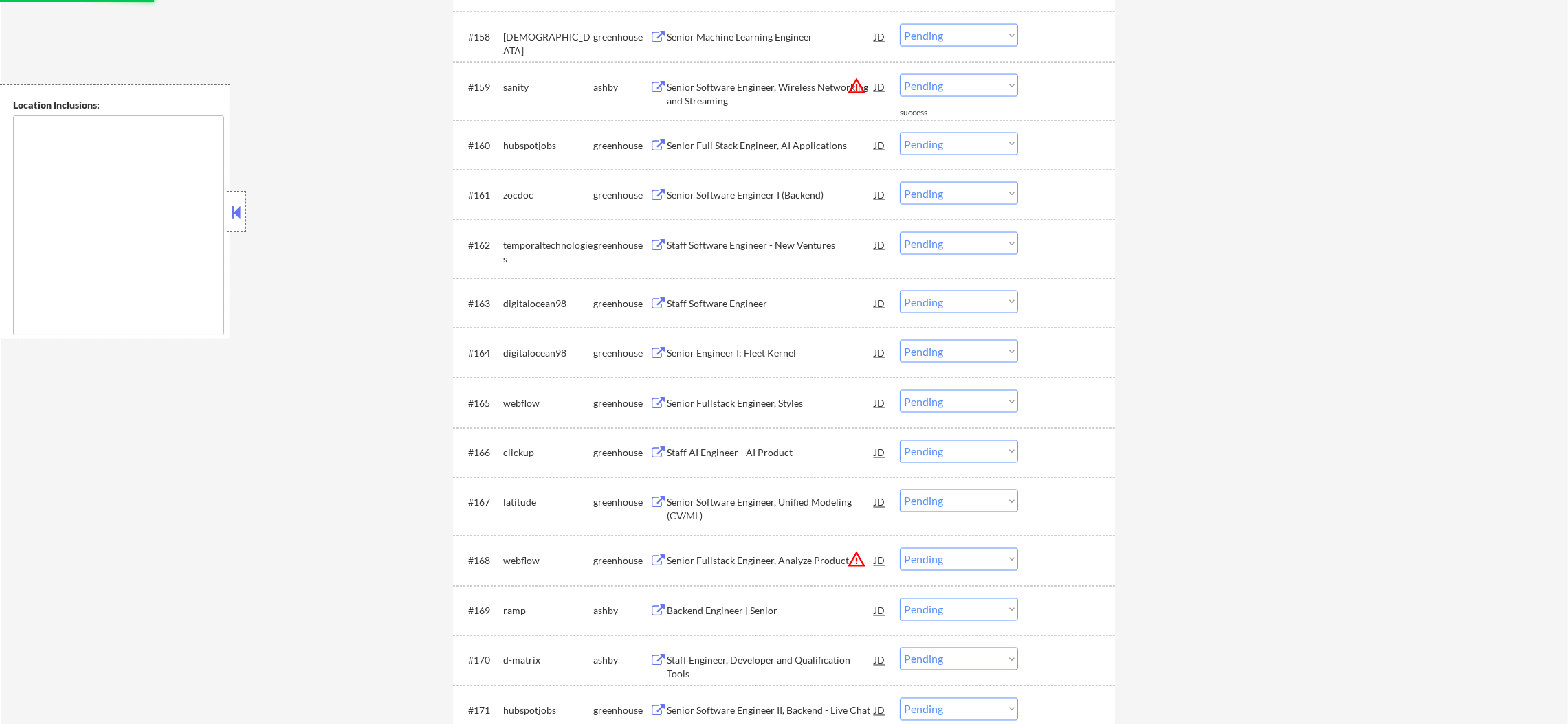
scroll to position [3504, 0]
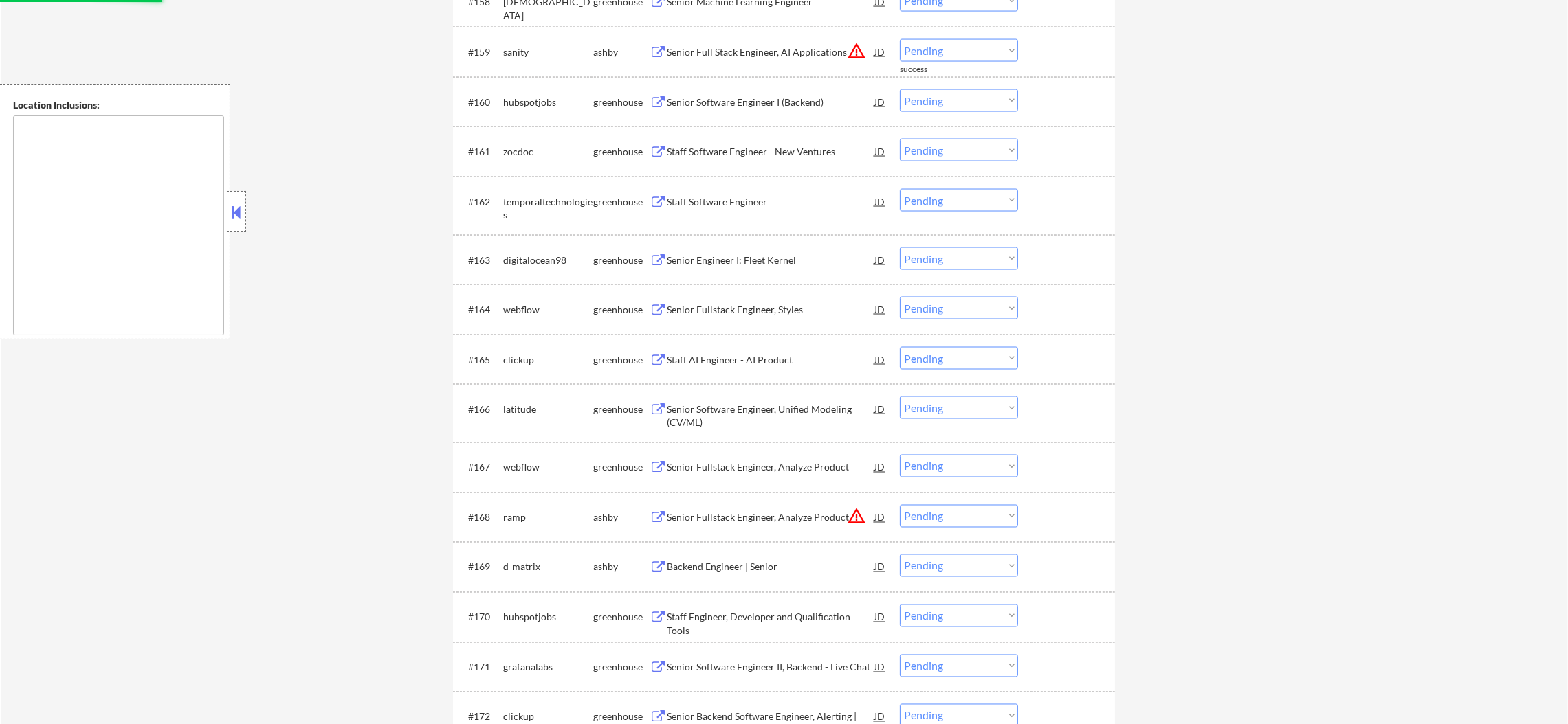
click at [960, 44] on select "Choose an option... Pending Applied Excluded (Questions) Excluded (Expired) Exc…" at bounding box center [959, 51] width 118 height 23
click at [900, 39] on select "Choose an option... Pending Applied Excluded (Questions) Excluded (Expired) Exc…" at bounding box center [959, 51] width 118 height 23
select select ""pending""
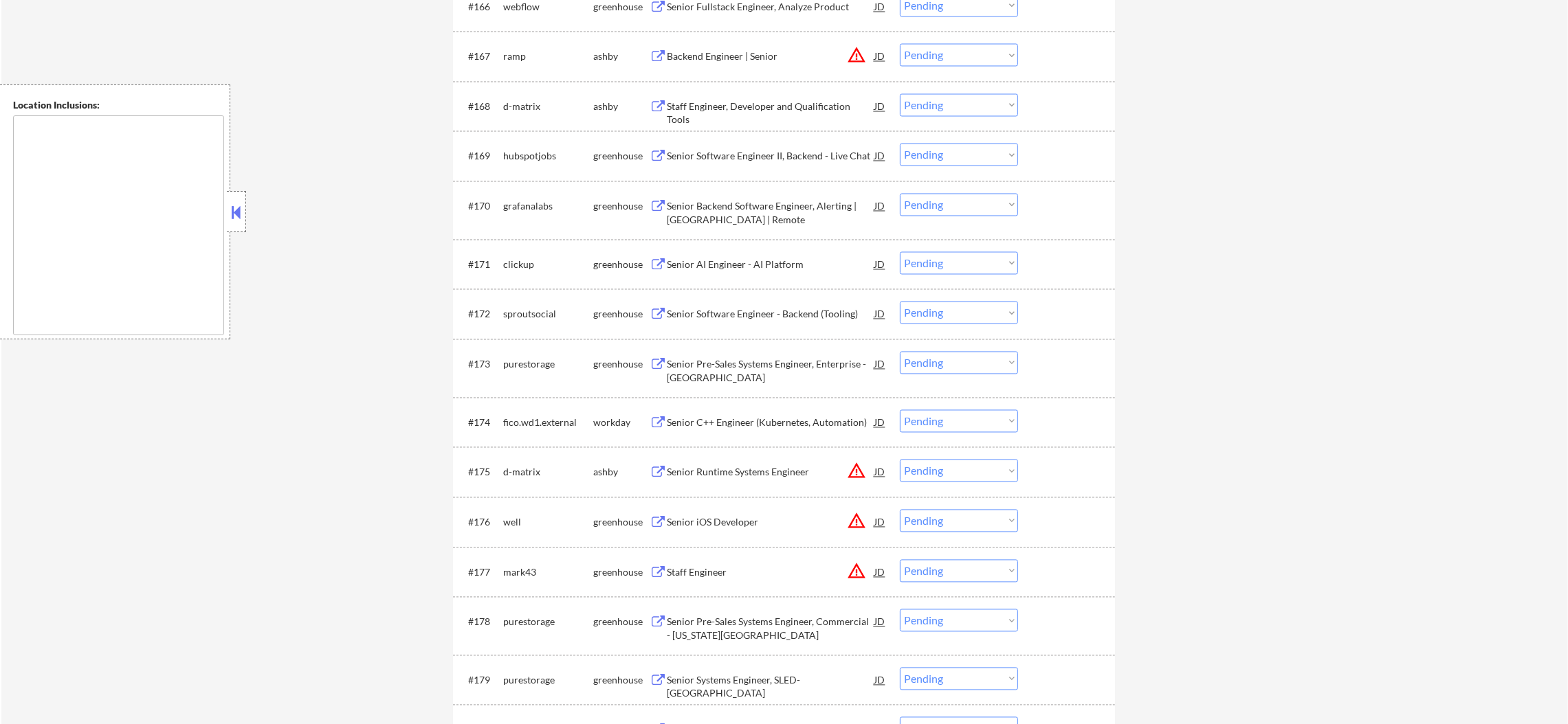
scroll to position [3916, 0]
click at [978, 48] on select "Choose an option... Pending Applied Excluded (Questions) Excluded (Expired) Exc…" at bounding box center [959, 55] width 118 height 23
click at [900, 44] on select "Choose an option... Pending Applied Excluded (Questions) Excluded (Expired) Exc…" at bounding box center [959, 55] width 118 height 23
click at [843, 94] on div "Staff Engineer, Developer and Qualification Tools" at bounding box center [770, 106] width 208 height 25
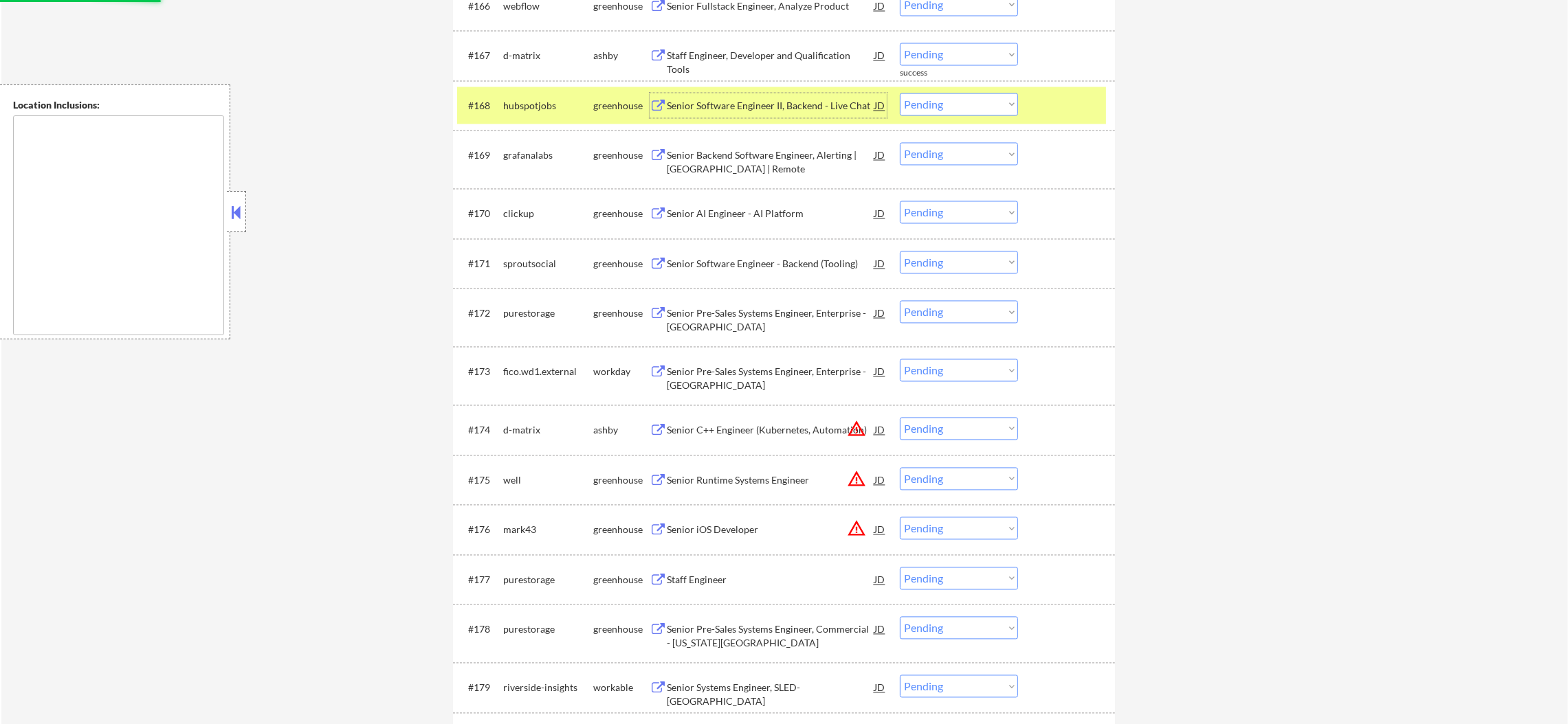
scroll to position [3882, 0]
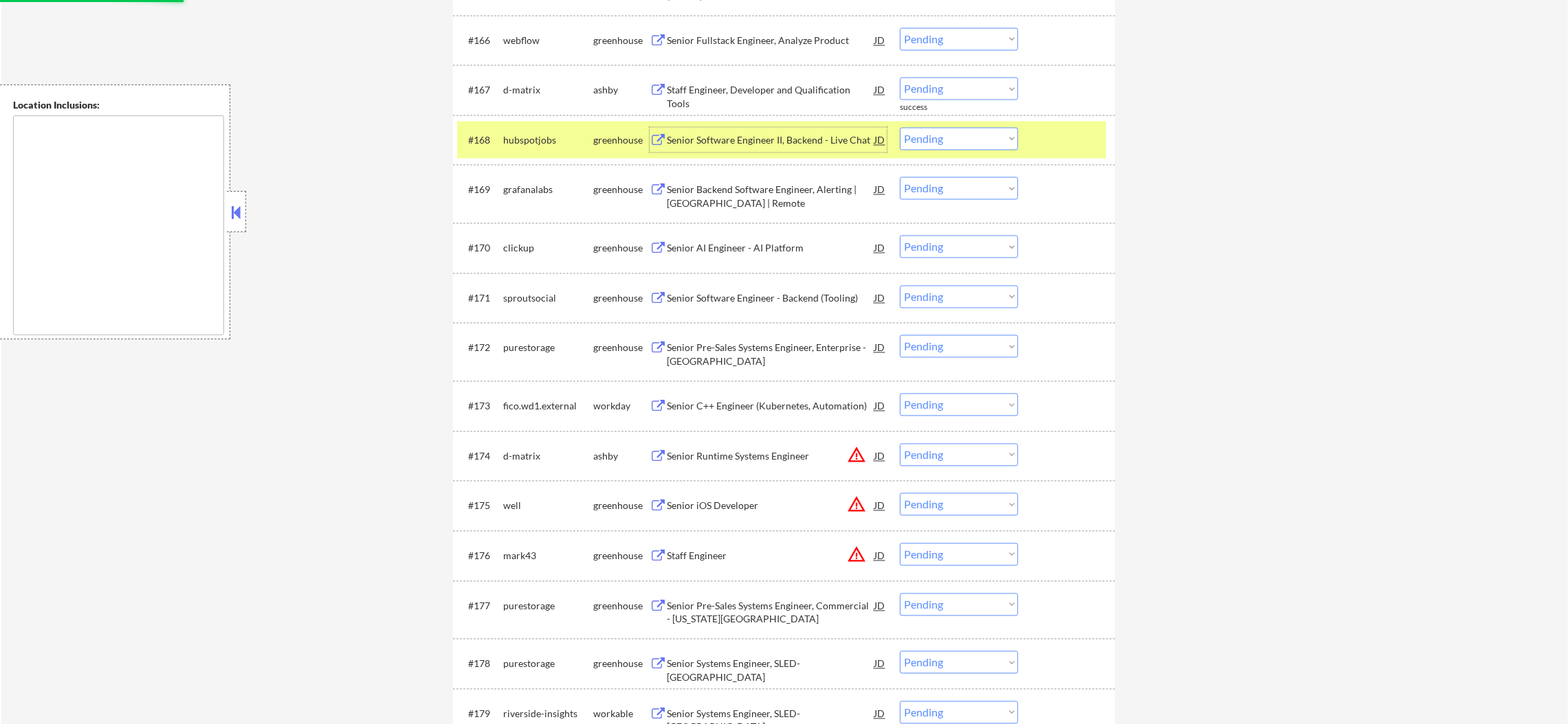
click at [540, 135] on div "hubspotjobs" at bounding box center [549, 140] width 90 height 14
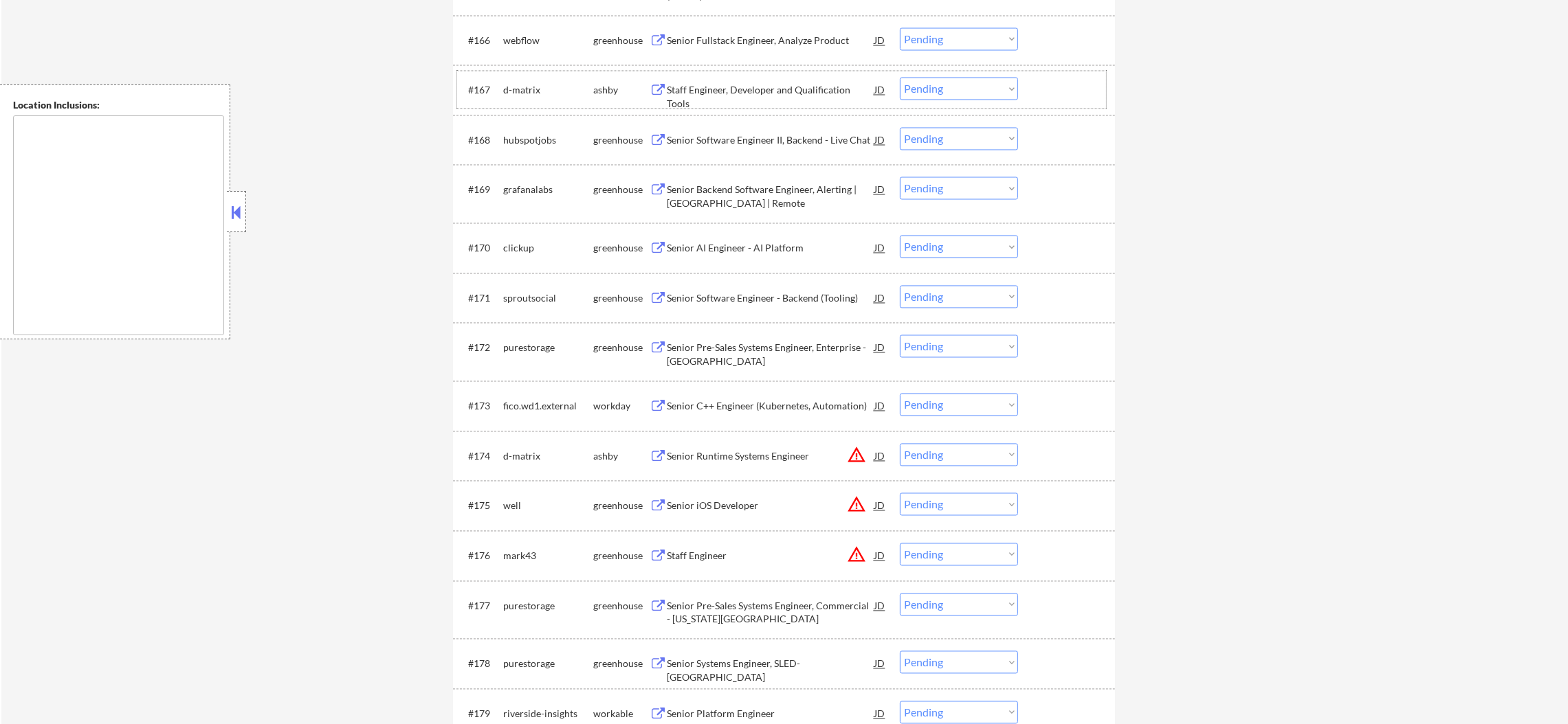
click at [531, 80] on div "d-matrix" at bounding box center [549, 90] width 90 height 25
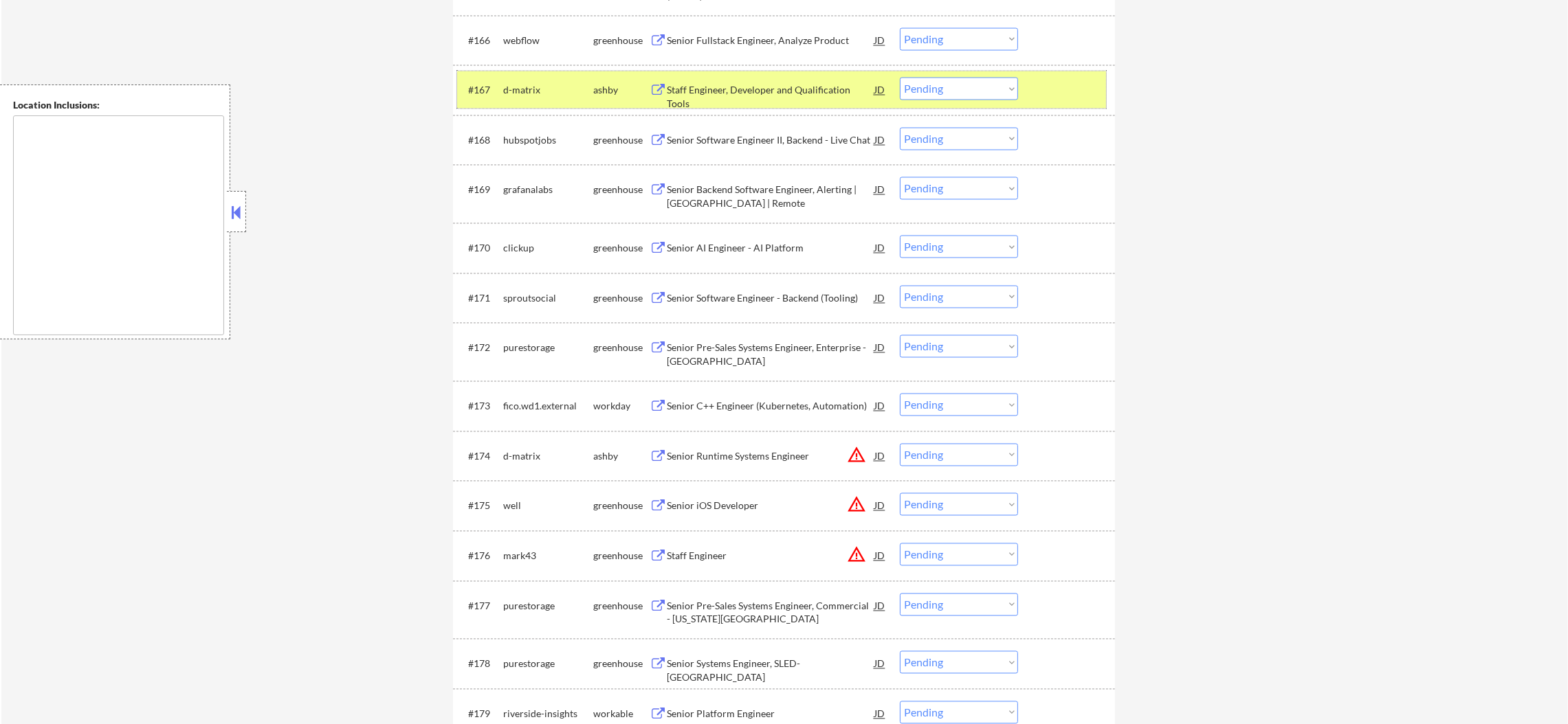
click at [934, 85] on select "Choose an option... Pending Applied Excluded (Questions) Excluded (Expired) Exc…" at bounding box center [959, 89] width 118 height 23
click at [900, 78] on select "Choose an option... Pending Applied Excluded (Questions) Excluded (Expired) Exc…" at bounding box center [959, 89] width 118 height 23
click at [506, 73] on div "#167 d-matrix [PERSON_NAME] Staff Engineer, Developer and Qualification Tools J…" at bounding box center [782, 89] width 649 height 37
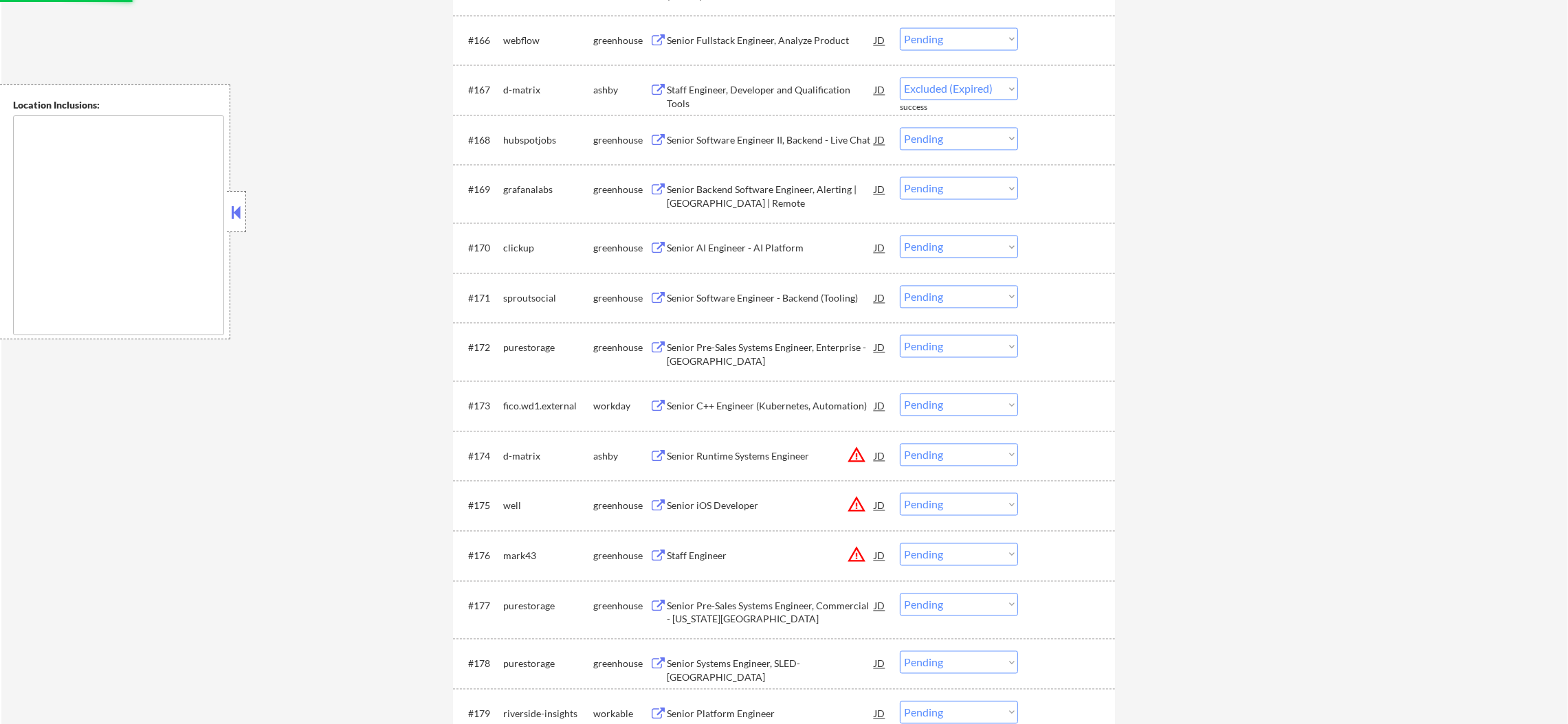
select select ""pending""
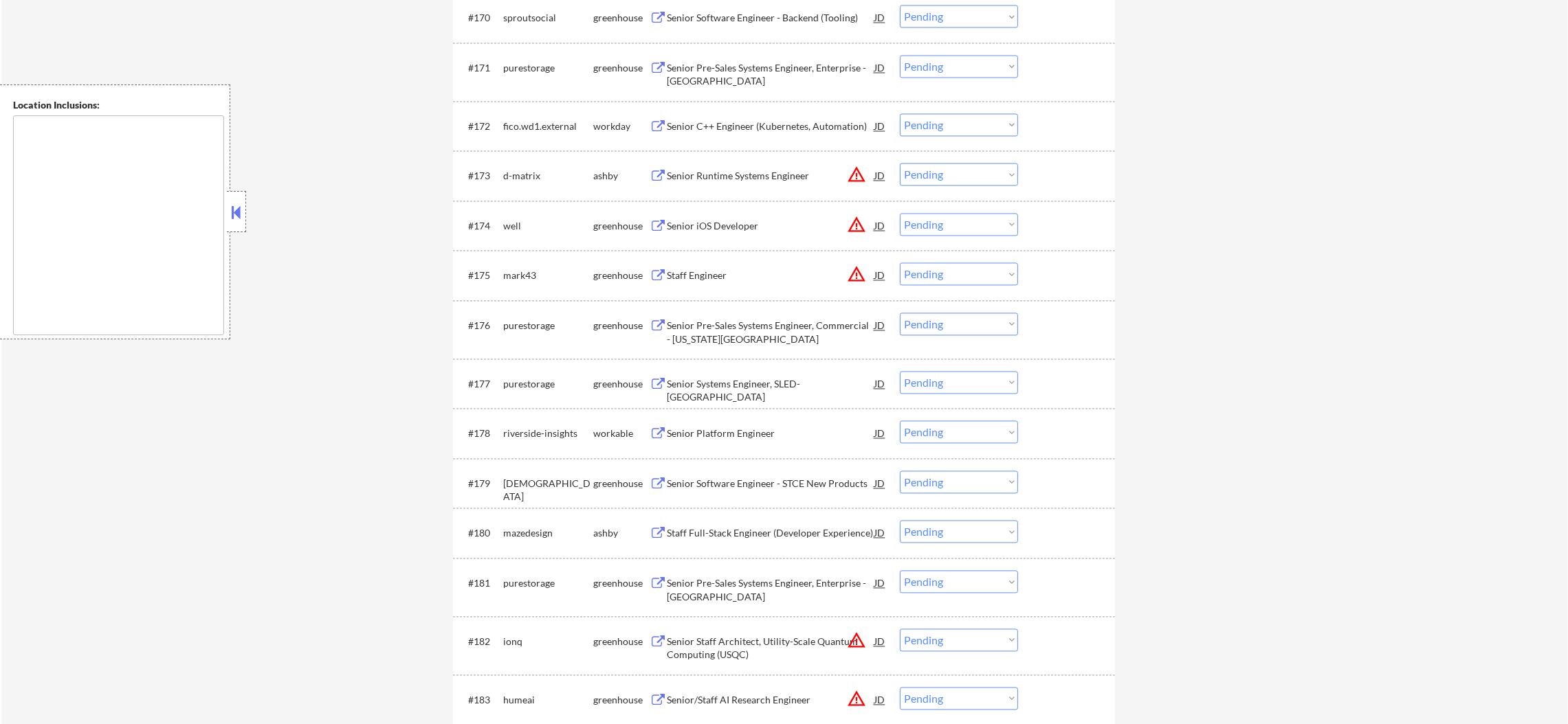
scroll to position [4122, 0]
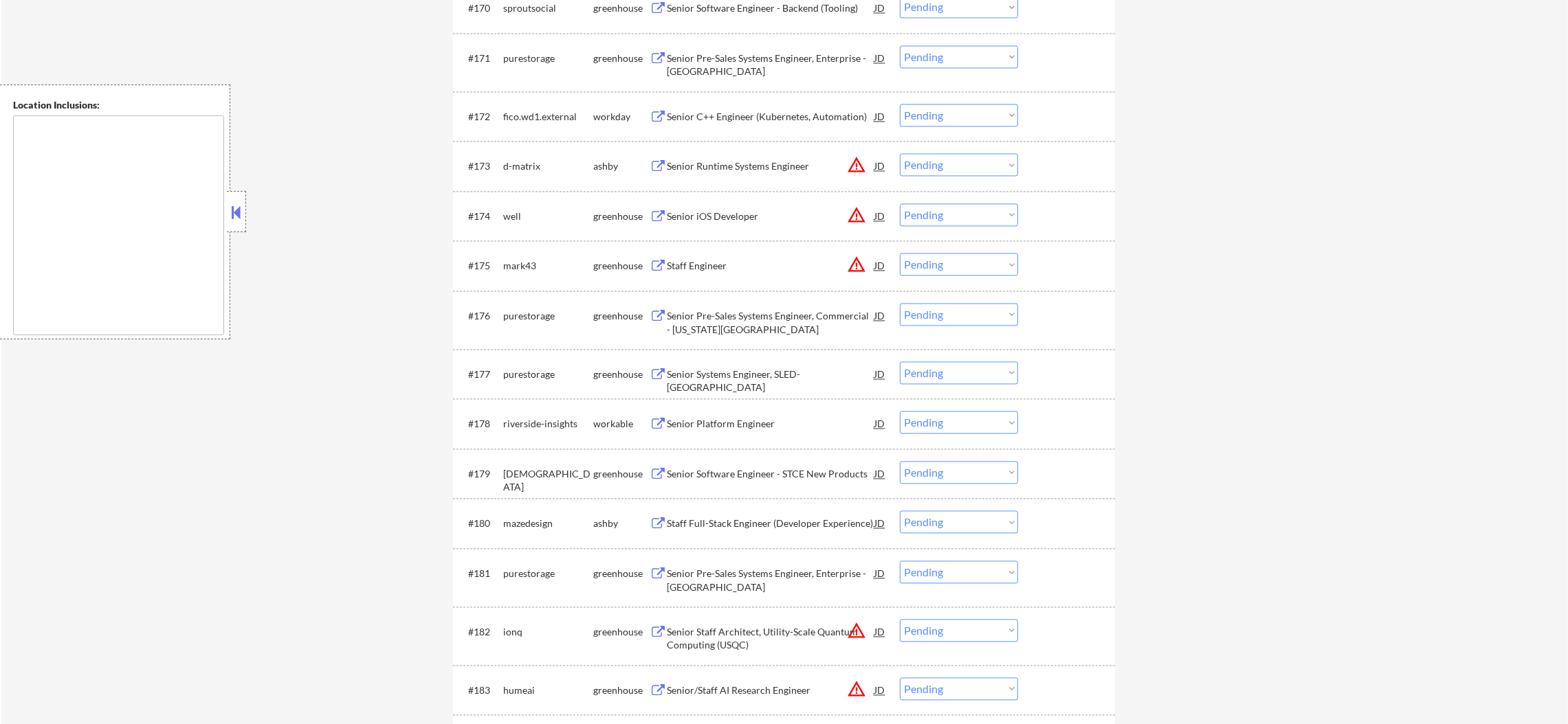
click at [925, 175] on select "Choose an option... Pending Applied Excluded (Questions) Excluded (Expired) Exc…" at bounding box center [959, 165] width 118 height 23
click at [900, 154] on select "Choose an option... Pending Applied Excluded (Questions) Excluded (Expired) Exc…" at bounding box center [959, 165] width 118 height 23
select select ""pending""
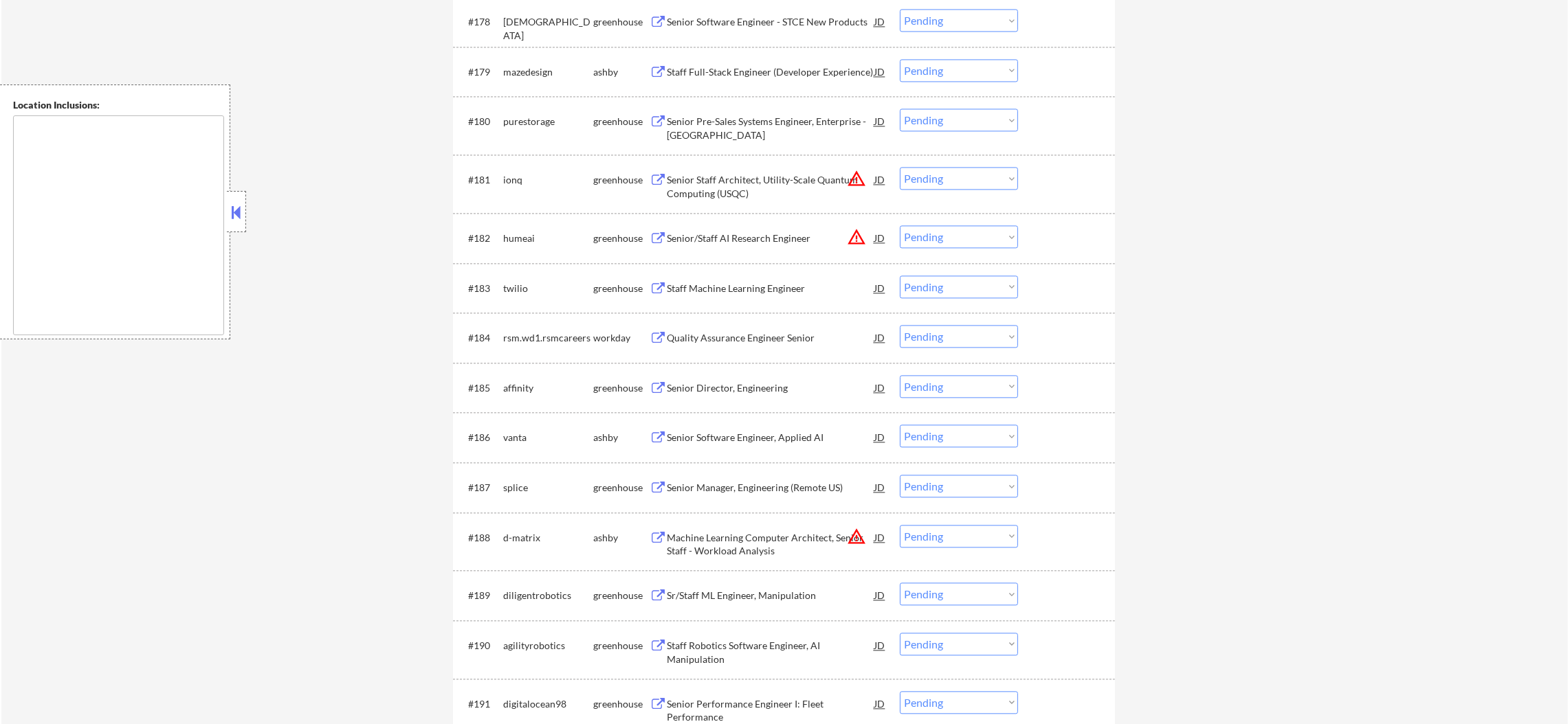
scroll to position [4534, 0]
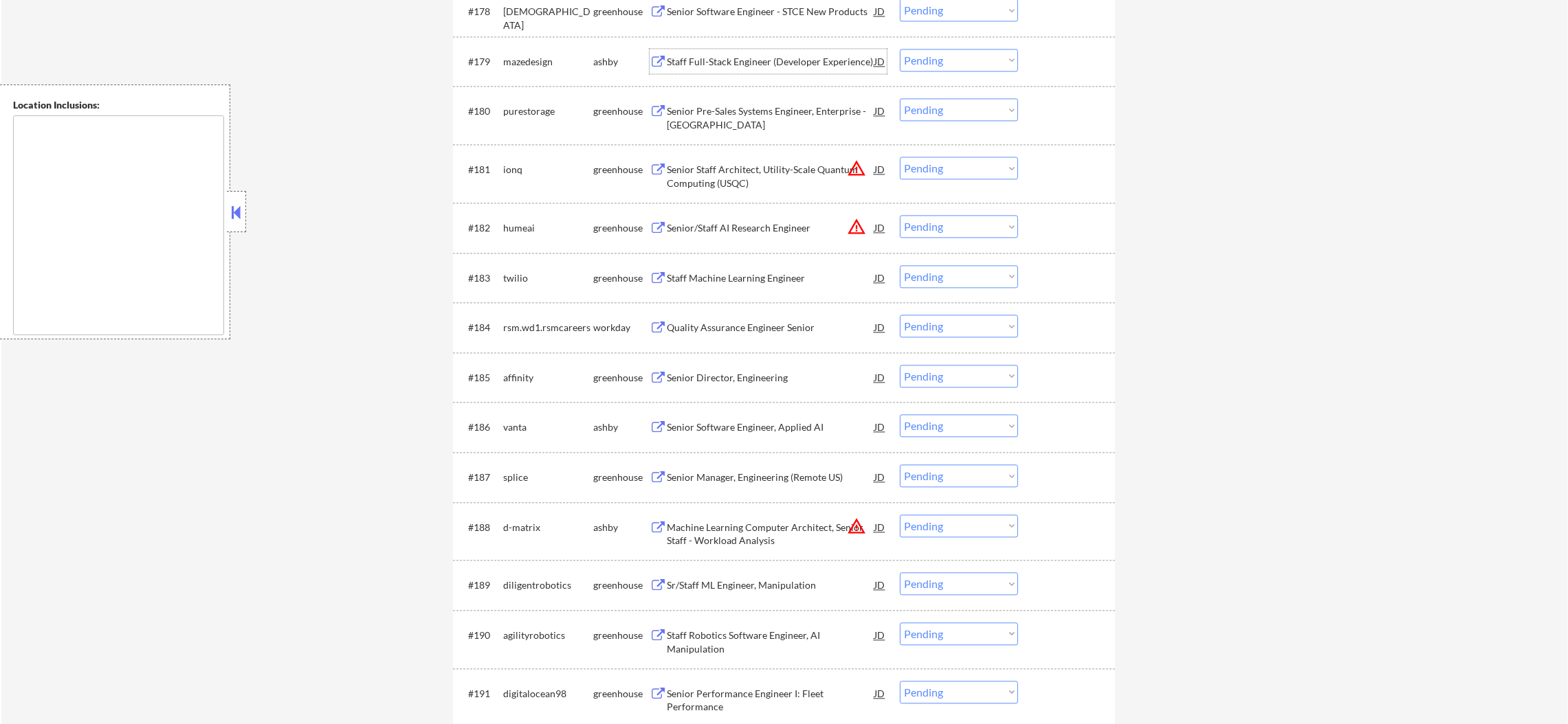
click at [773, 53] on div "Staff Full-Stack Engineer (Developer Experience)" at bounding box center [770, 61] width 208 height 25
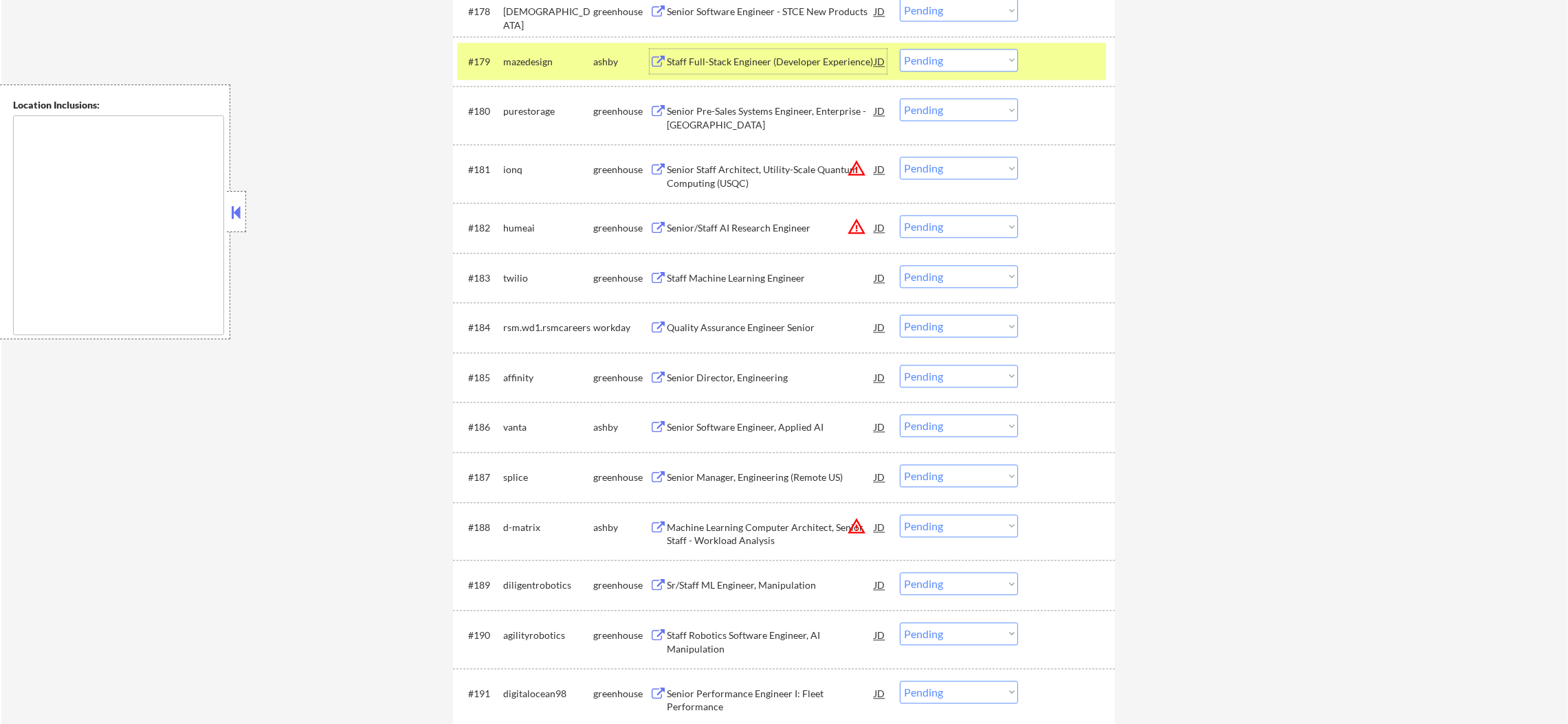
click at [937, 68] on select "Choose an option... Pending Applied Excluded (Questions) Excluded (Expired) Exc…" at bounding box center [959, 60] width 118 height 23
click at [900, 48] on select "Choose an option... Pending Applied Excluded (Questions) Excluded (Expired) Exc…" at bounding box center [959, 60] width 118 height 23
click at [551, 57] on div "mazedesign" at bounding box center [549, 62] width 90 height 14
select select ""pending""
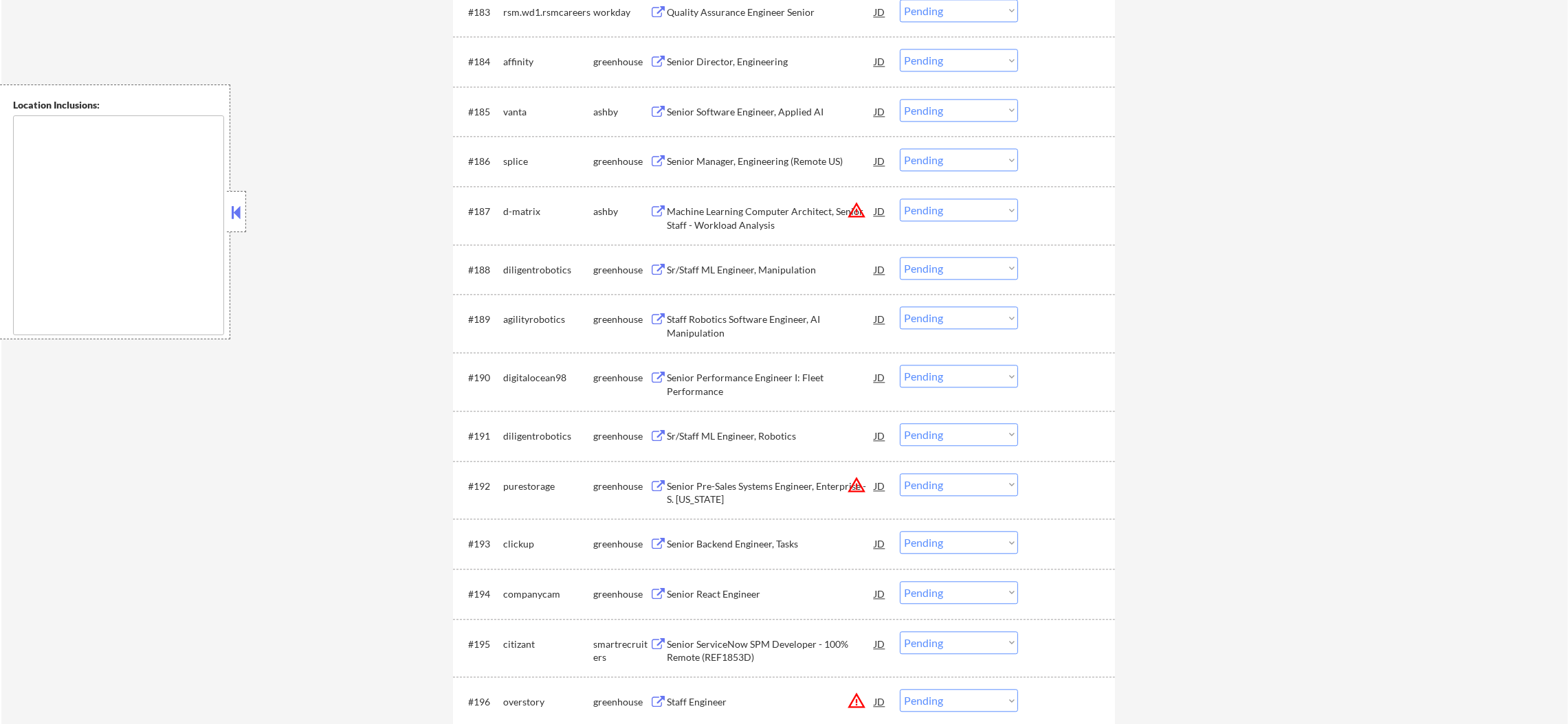
scroll to position [4809, 0]
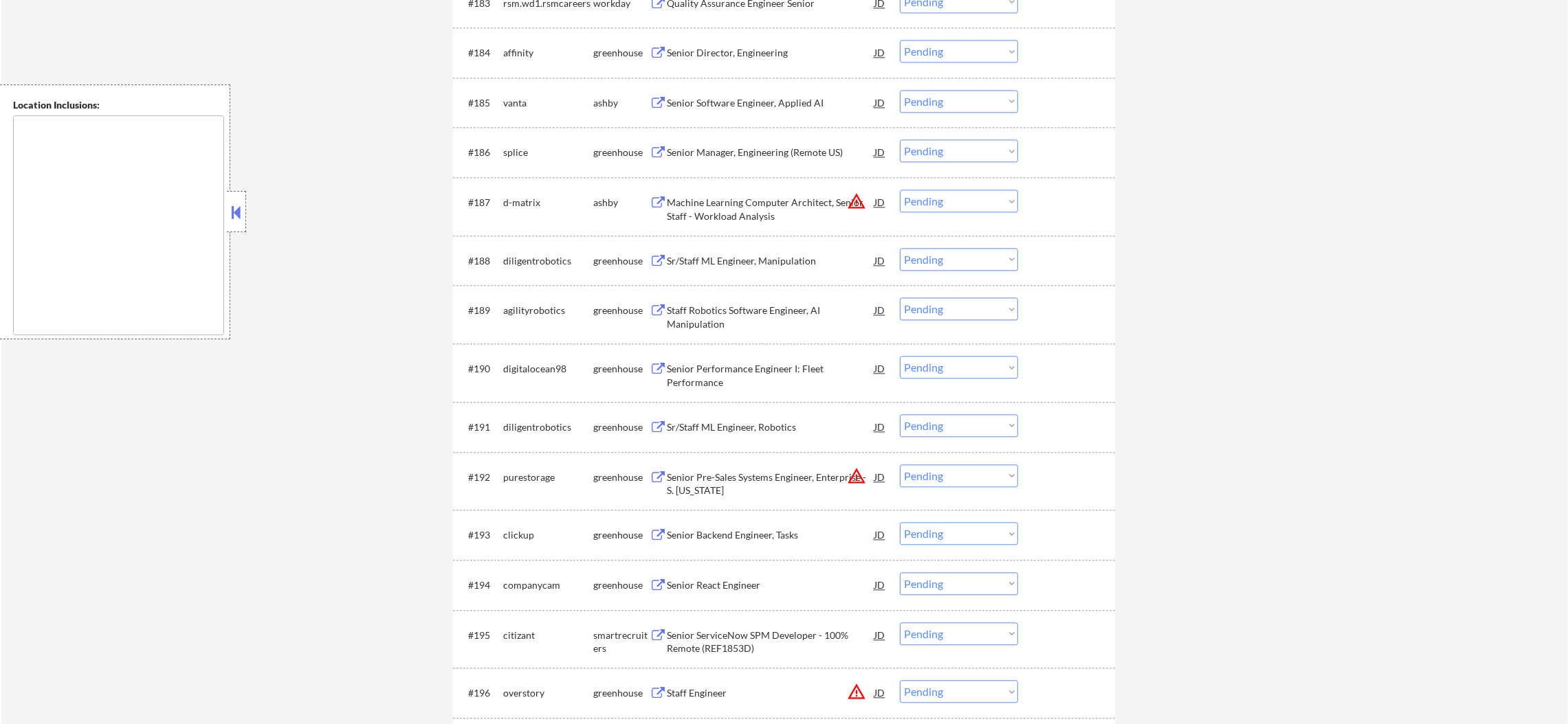
click at [775, 96] on div "Senior Software Engineer, Applied AI" at bounding box center [770, 103] width 208 height 14
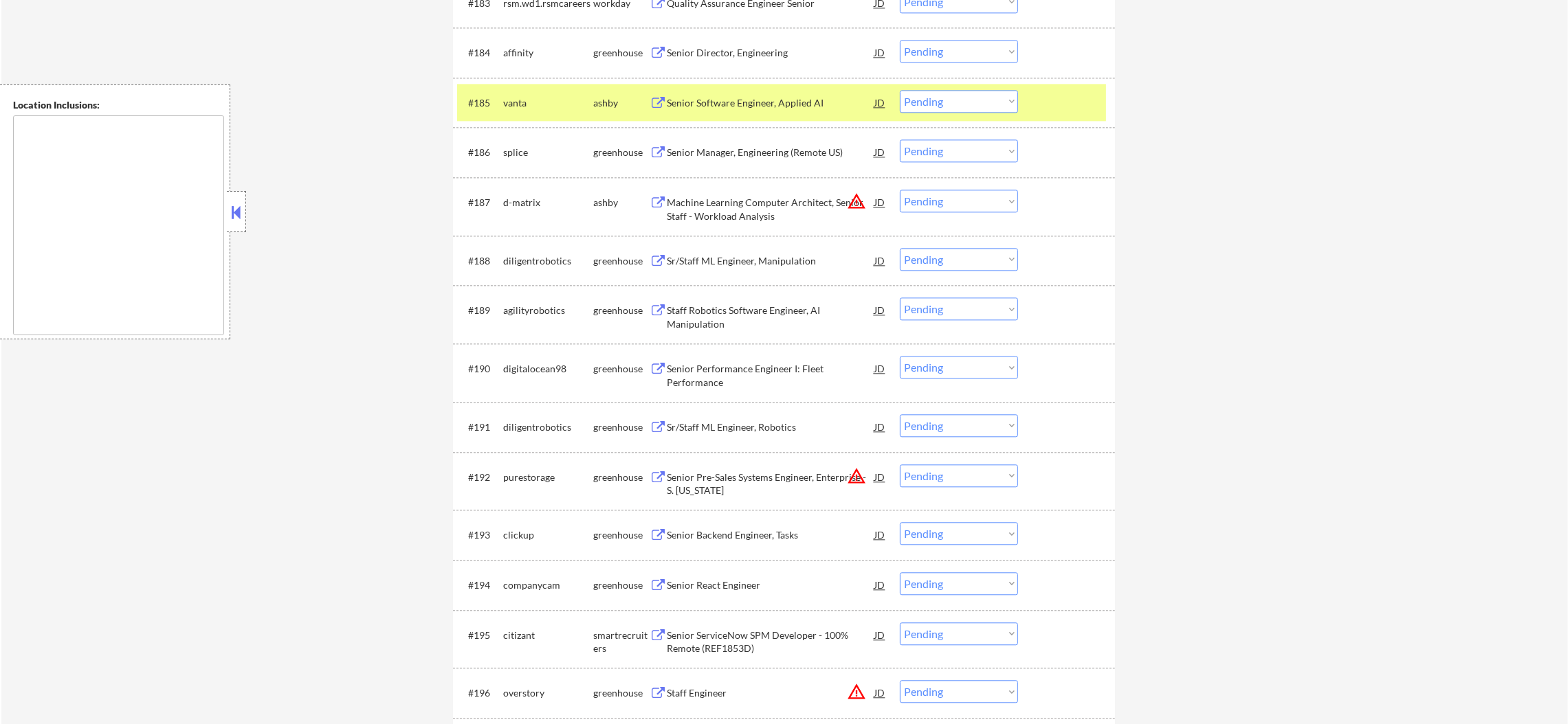
select select ""pending""
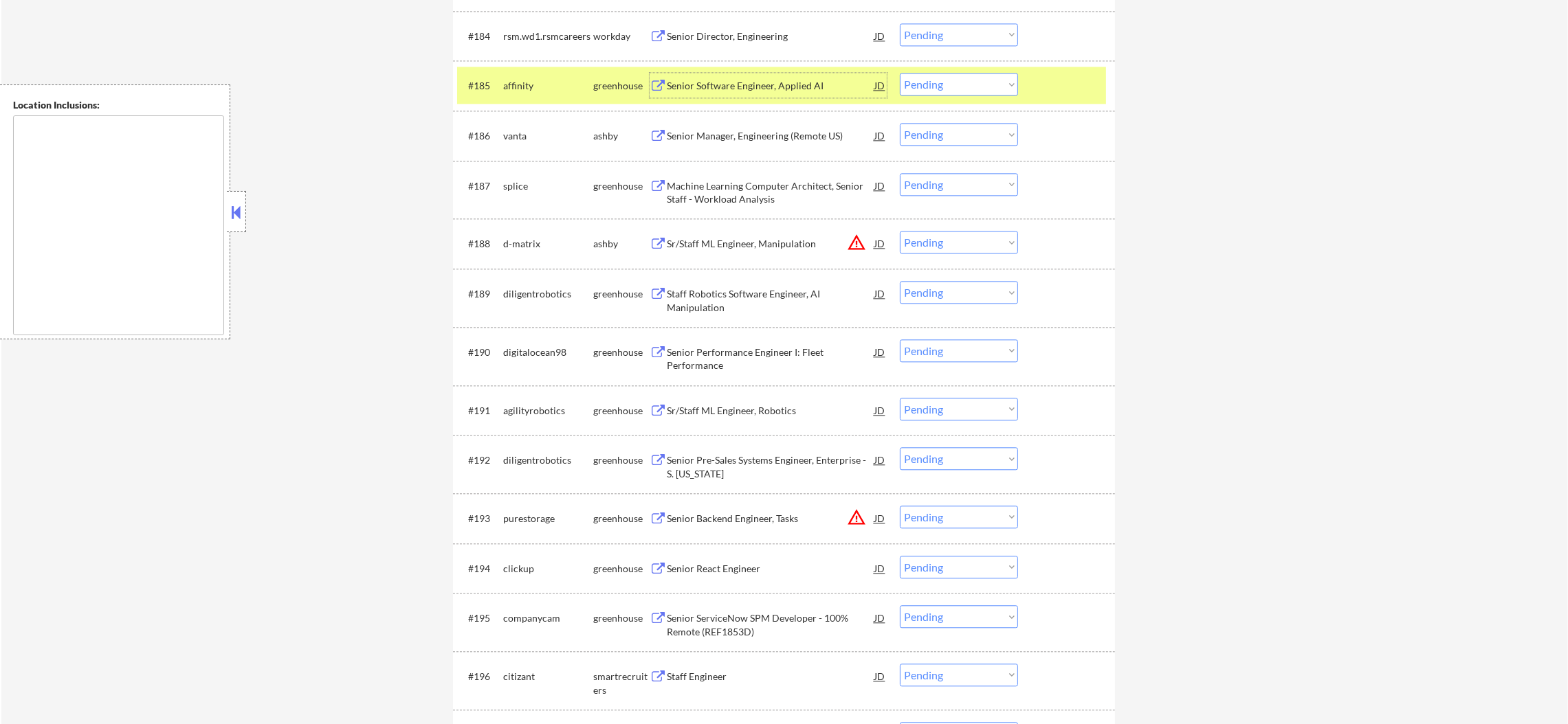
click at [934, 99] on div "#185 affinity greenhouse Senior Software Engineer, Applied AI JD warning_amber …" at bounding box center [782, 85] width 649 height 37
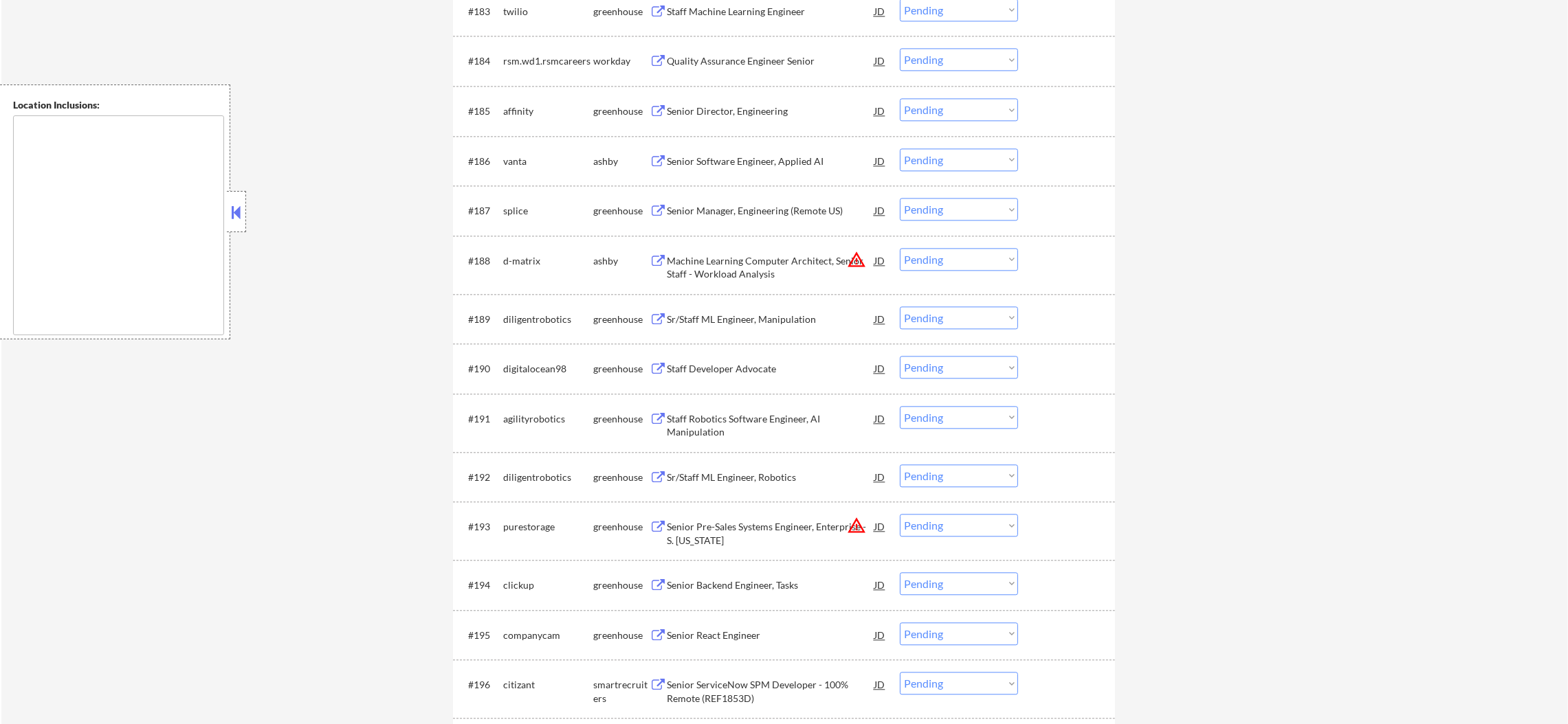
click at [919, 163] on select "Choose an option... Pending Applied Excluded (Questions) Excluded (Expired) Exc…" at bounding box center [959, 160] width 118 height 23
click at [900, 149] on select "Choose an option... Pending Applied Excluded (Questions) Excluded (Expired) Exc…" at bounding box center [959, 160] width 118 height 23
select select ""pending""
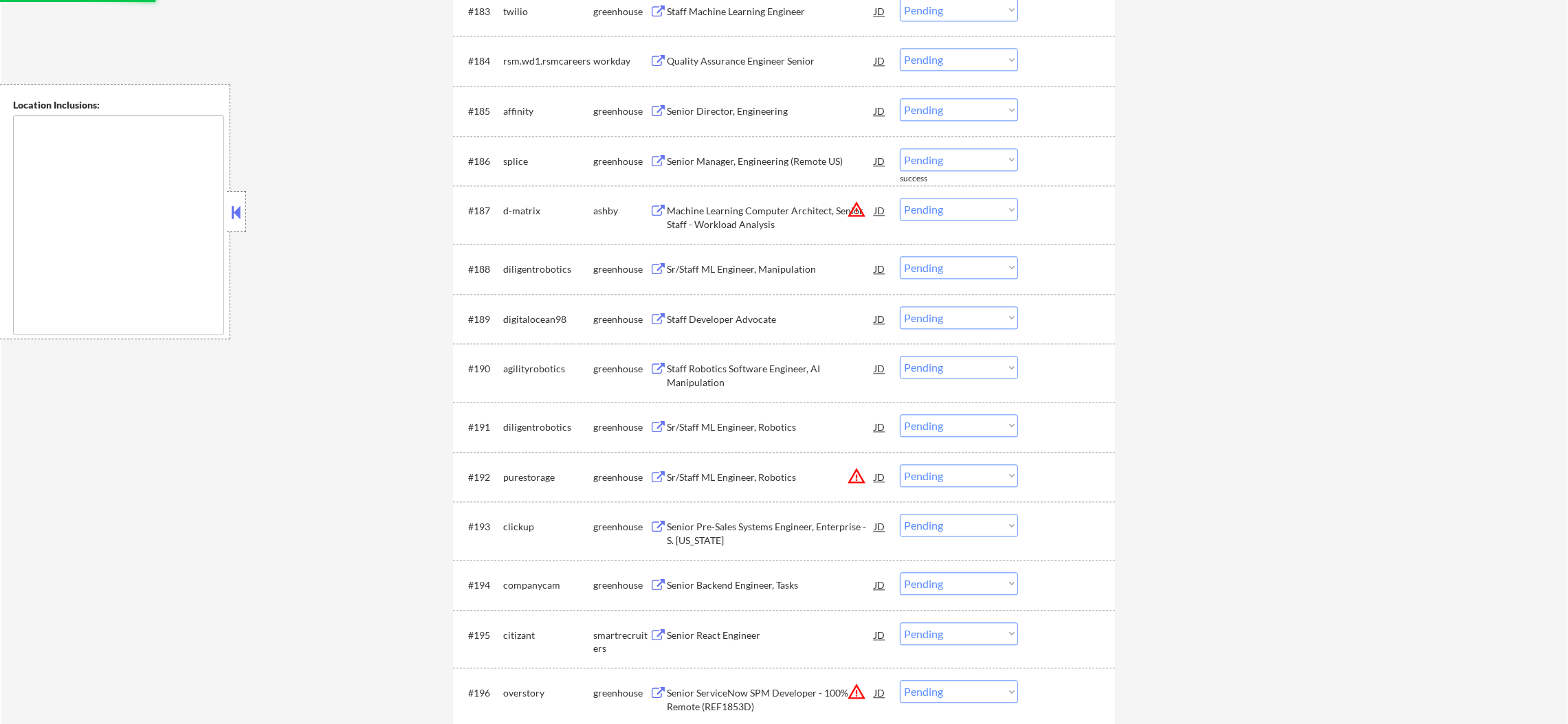
scroll to position [4844, 0]
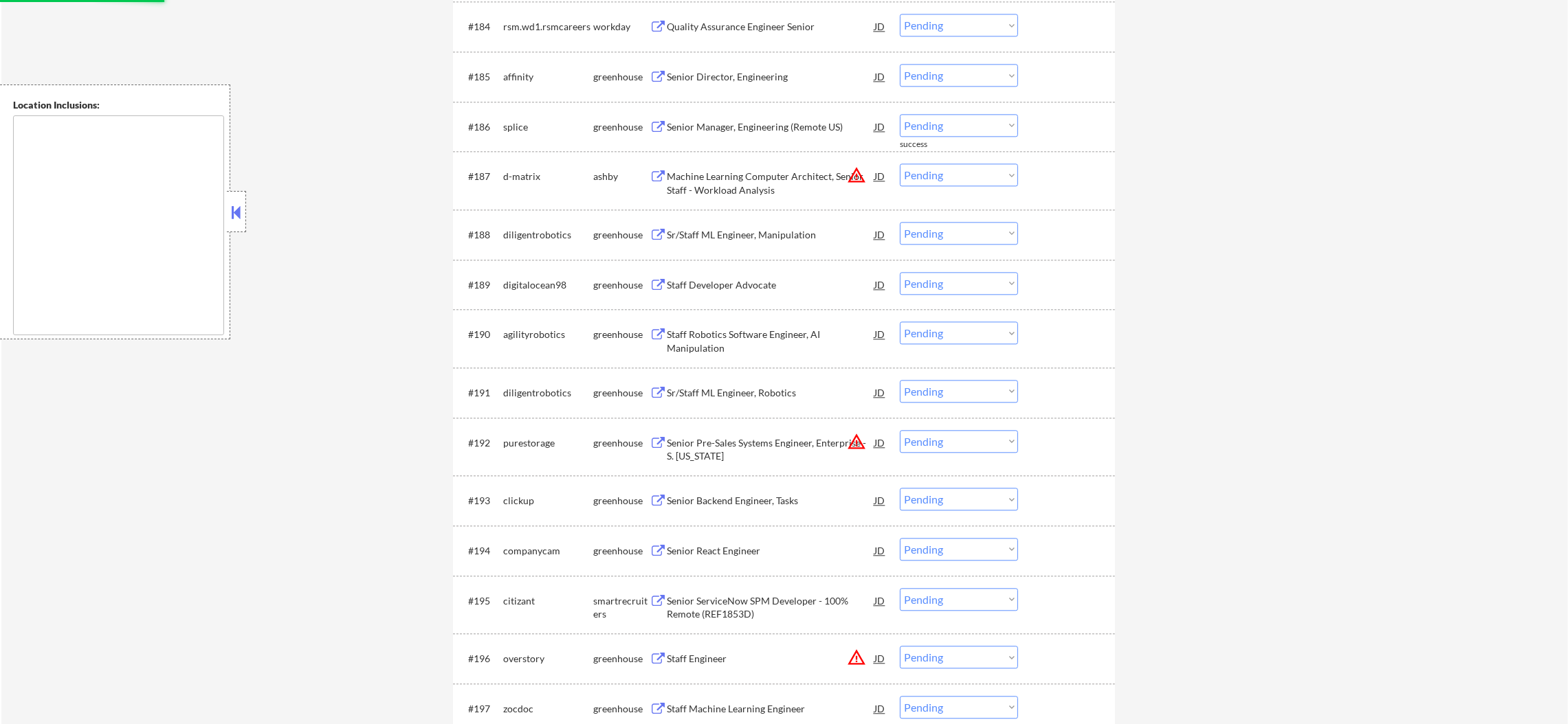
click at [942, 173] on select "Choose an option... Pending Applied Excluded (Questions) Excluded (Expired) Exc…" at bounding box center [959, 175] width 118 height 23
click at [900, 163] on select "Choose an option... Pending Applied Excluded (Questions) Excluded (Expired) Exc…" at bounding box center [959, 175] width 118 height 23
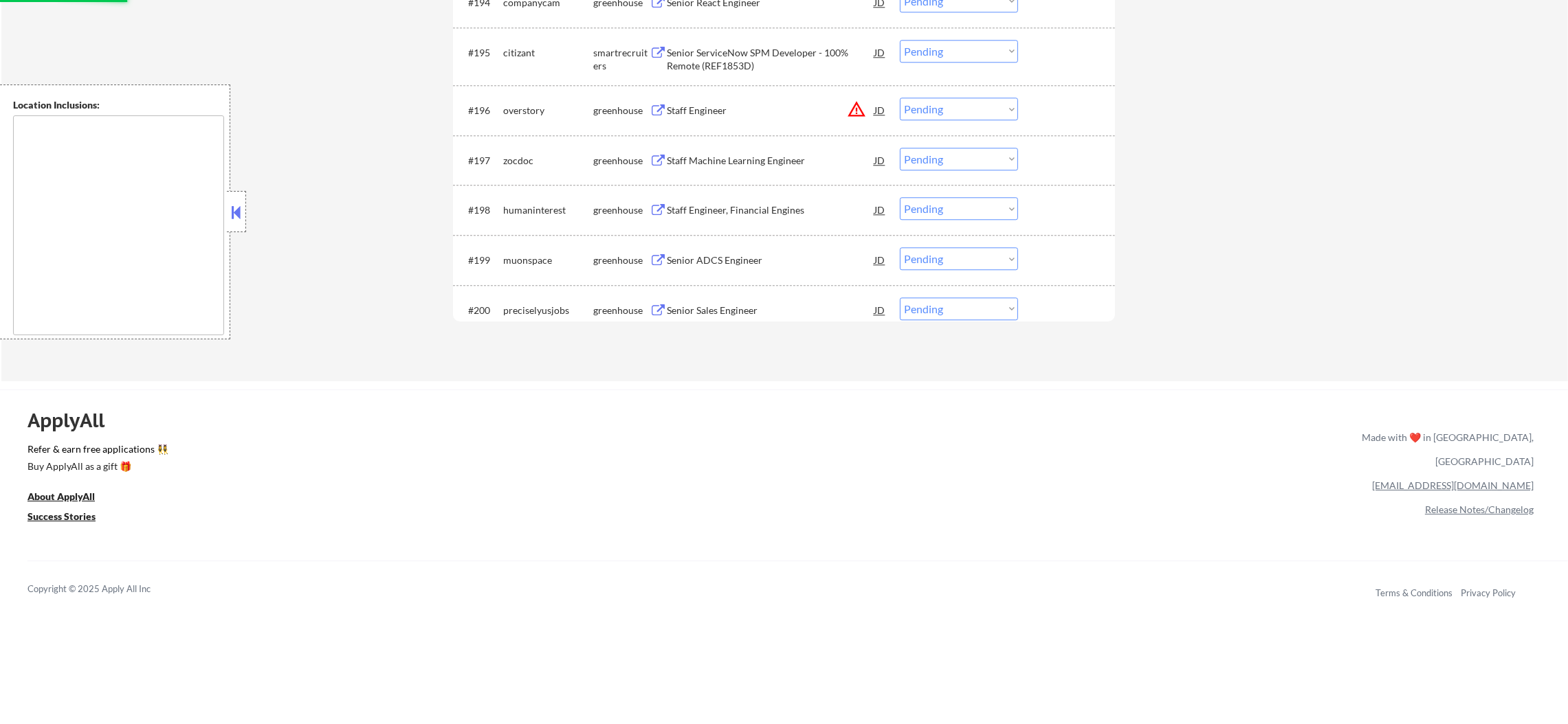
select select ""pending""
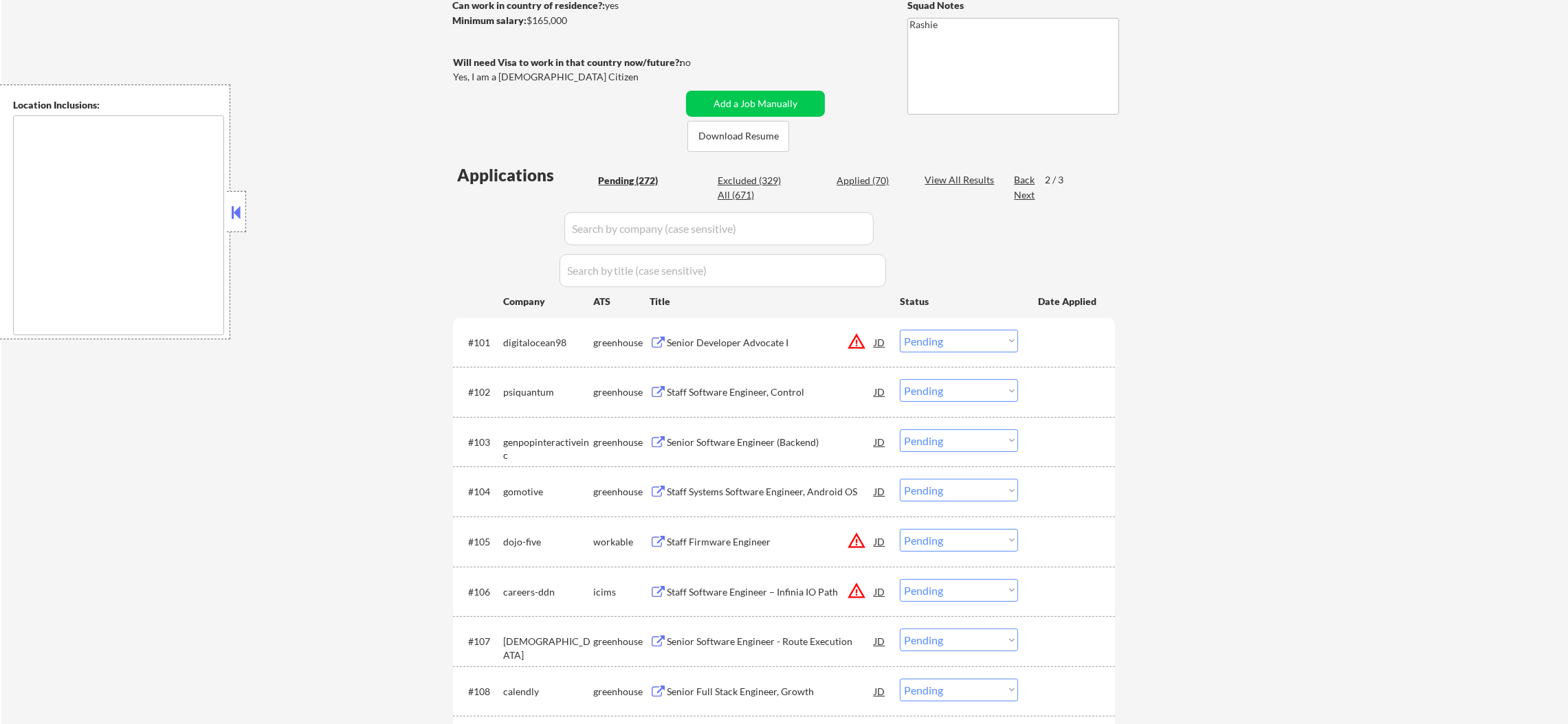
scroll to position [0, 0]
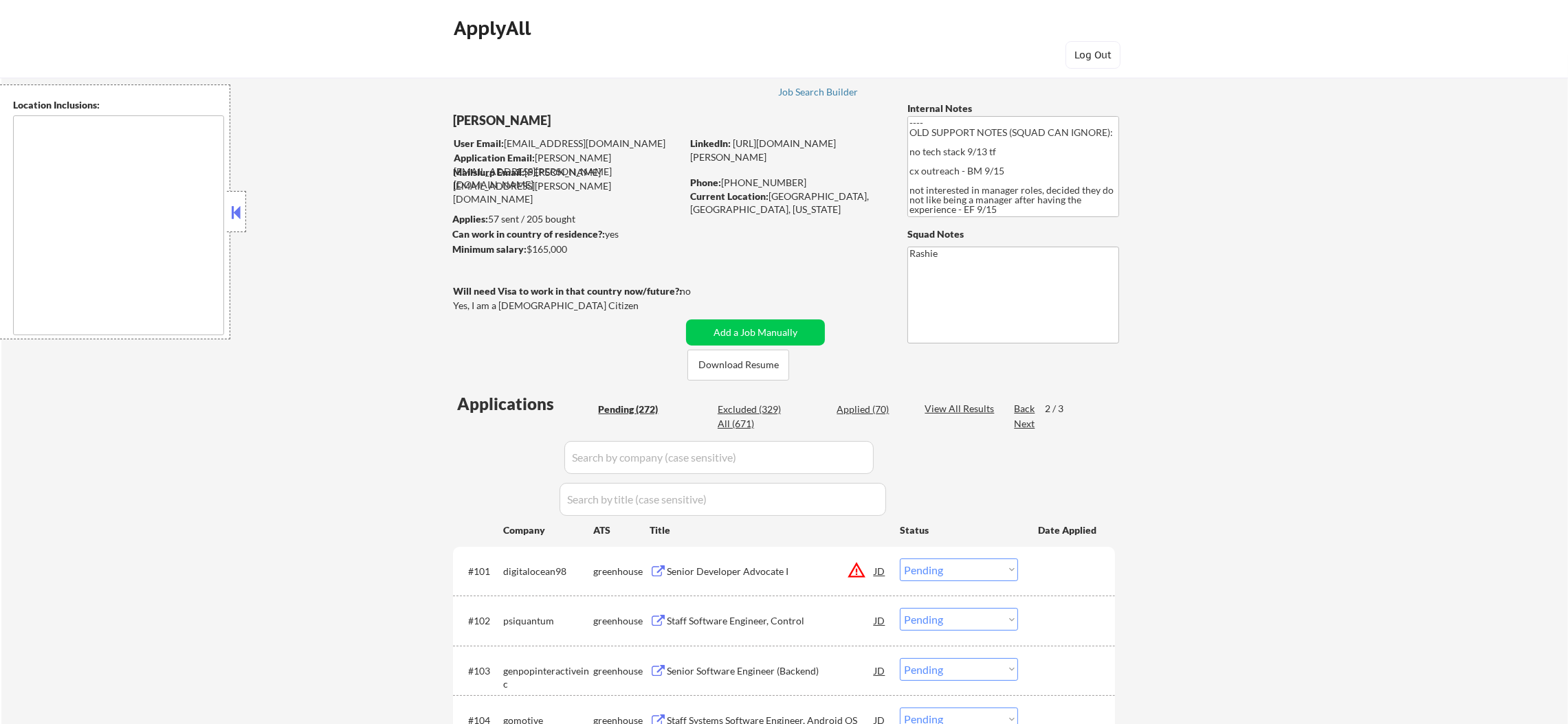
click at [1023, 419] on div "Next" at bounding box center [1025, 424] width 22 height 14
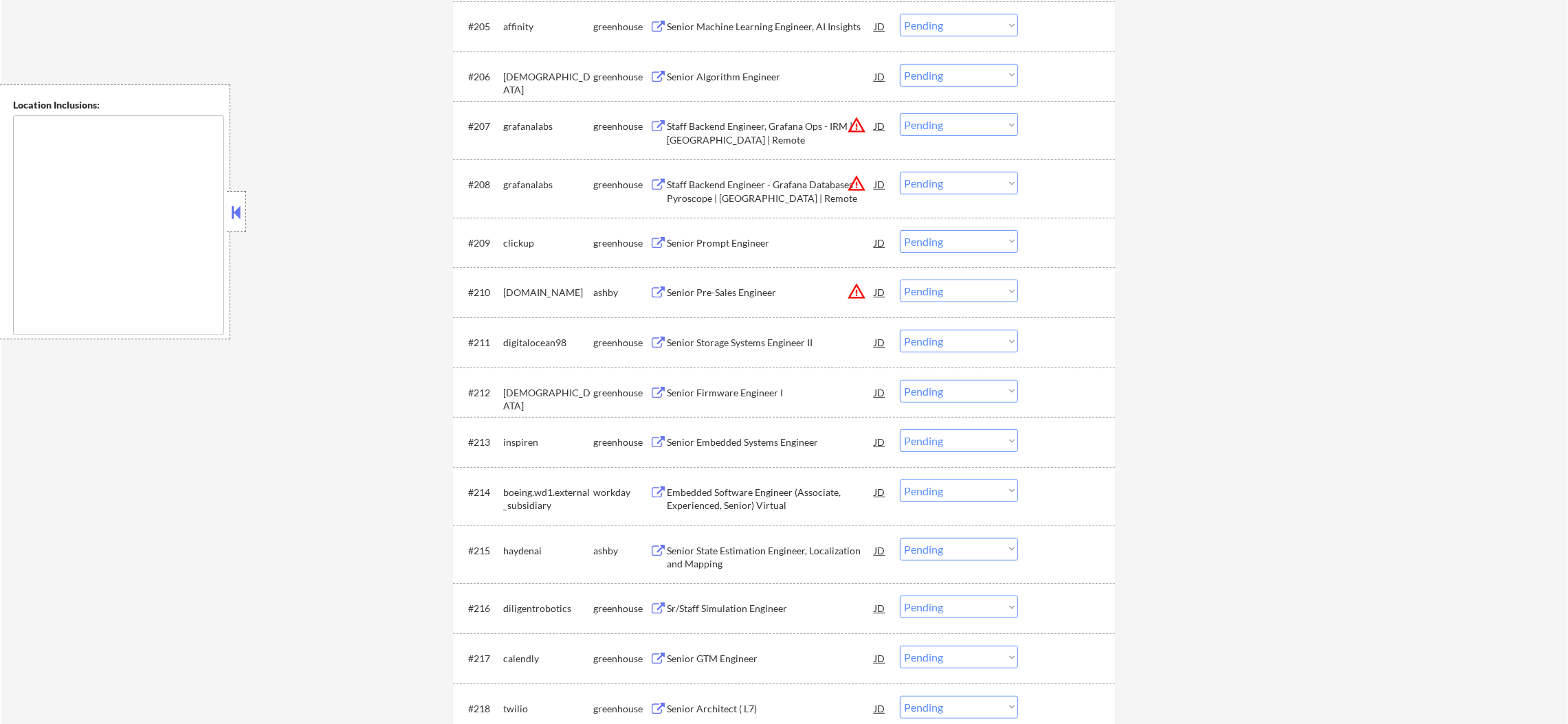
scroll to position [790, 0]
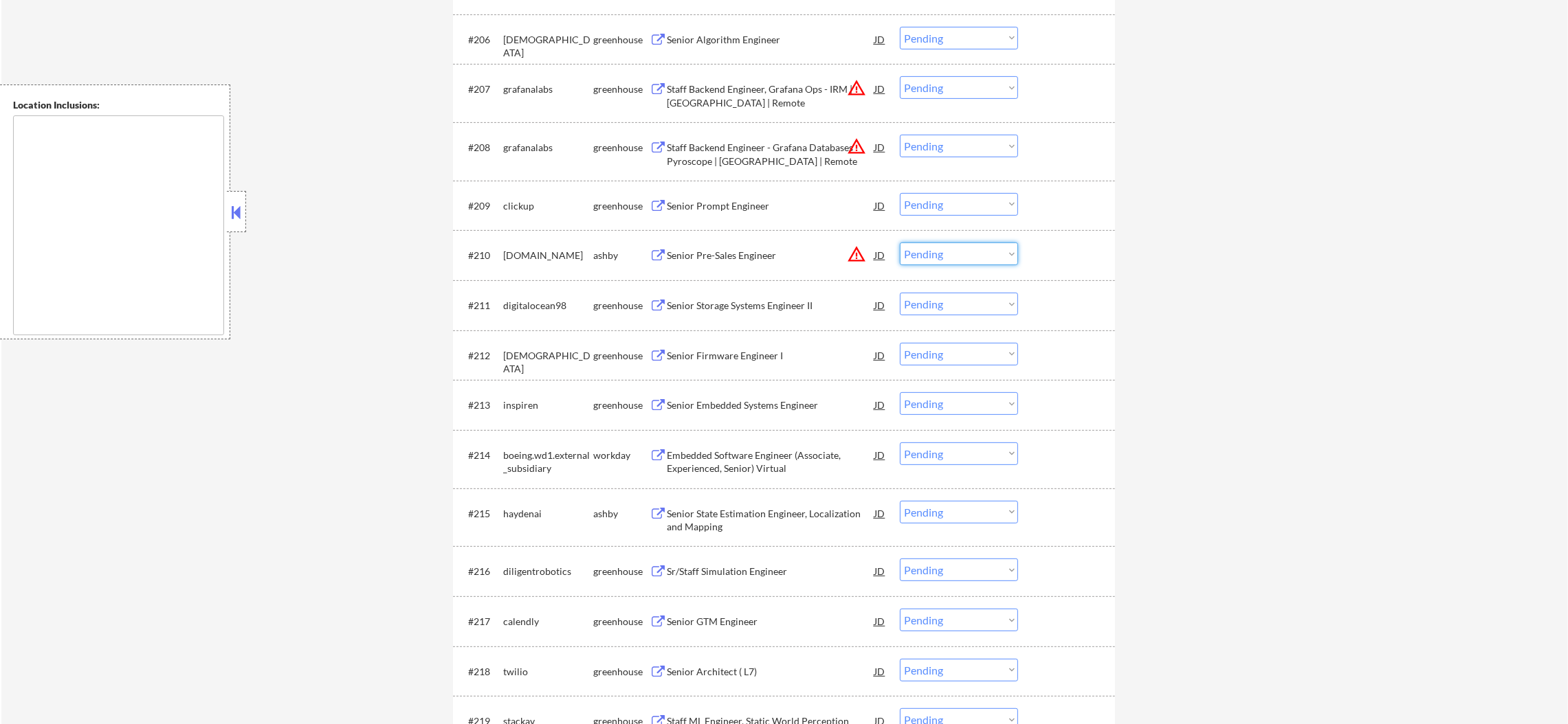
click at [922, 255] on select "Choose an option... Pending Applied Excluded (Questions) Excluded (Expired) Exc…" at bounding box center [959, 254] width 118 height 23
click at [900, 242] on select "Choose an option... Pending Applied Excluded (Questions) Excluded (Expired) Exc…" at bounding box center [959, 254] width 118 height 23
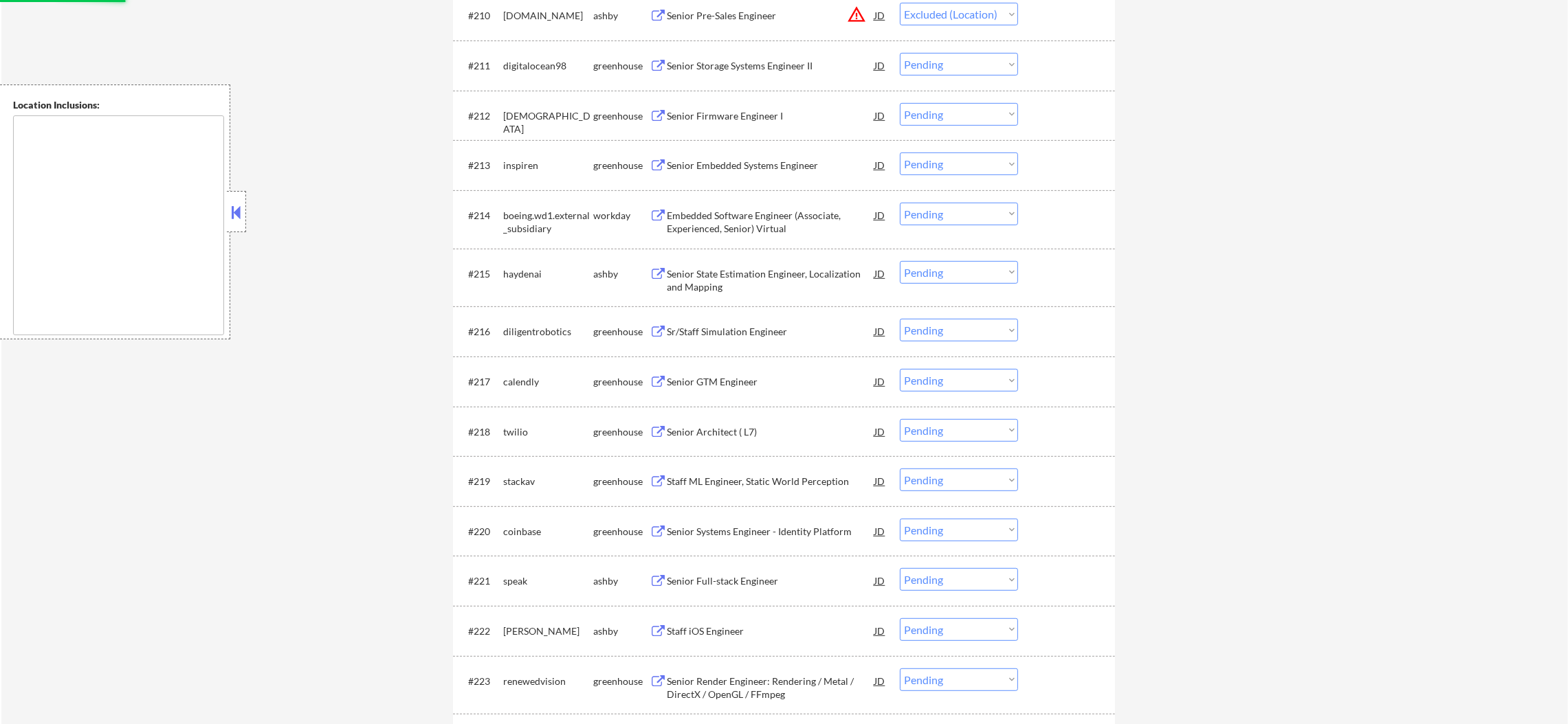
scroll to position [1030, 0]
select select ""pending""
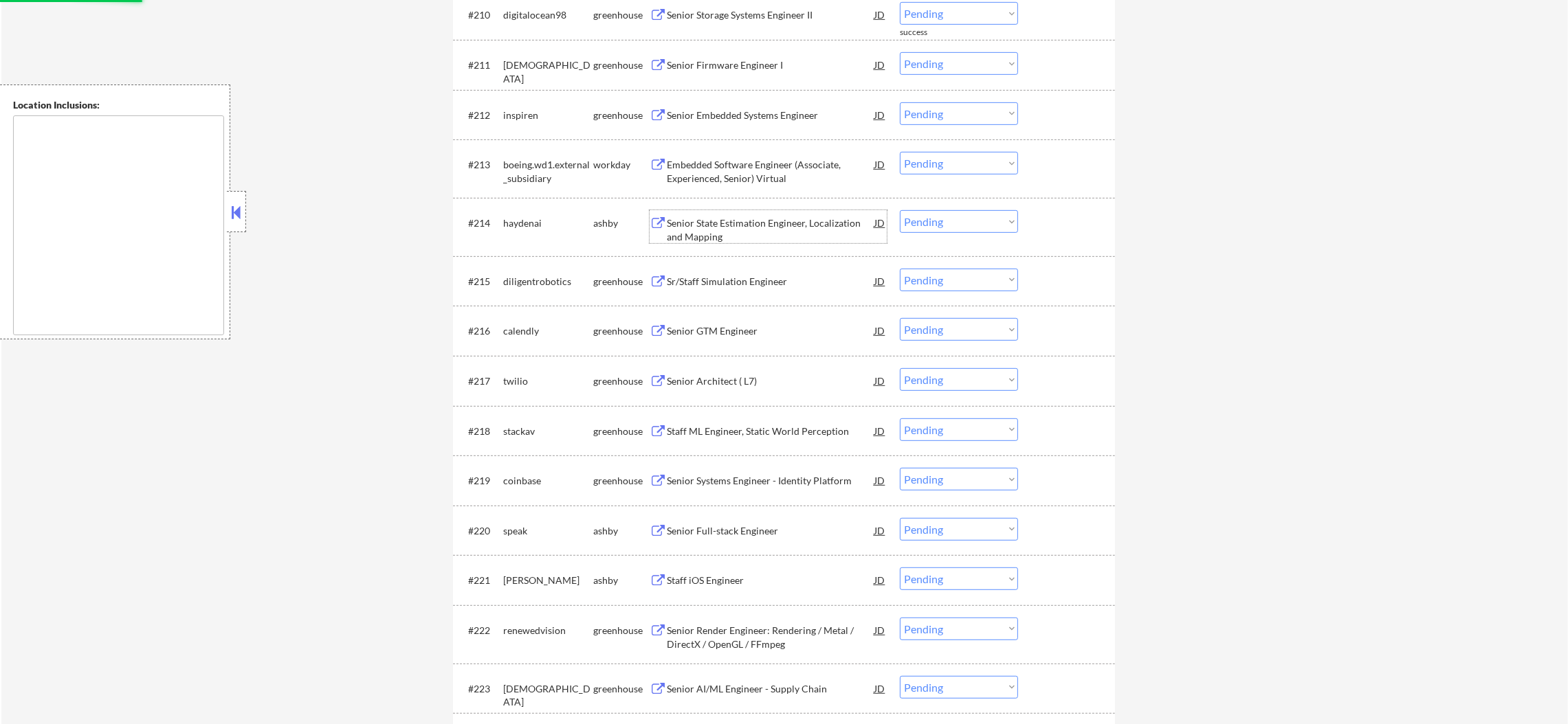
click at [749, 214] on div "Senior State Estimation Engineer, Localization and Mapping" at bounding box center [770, 227] width 208 height 33
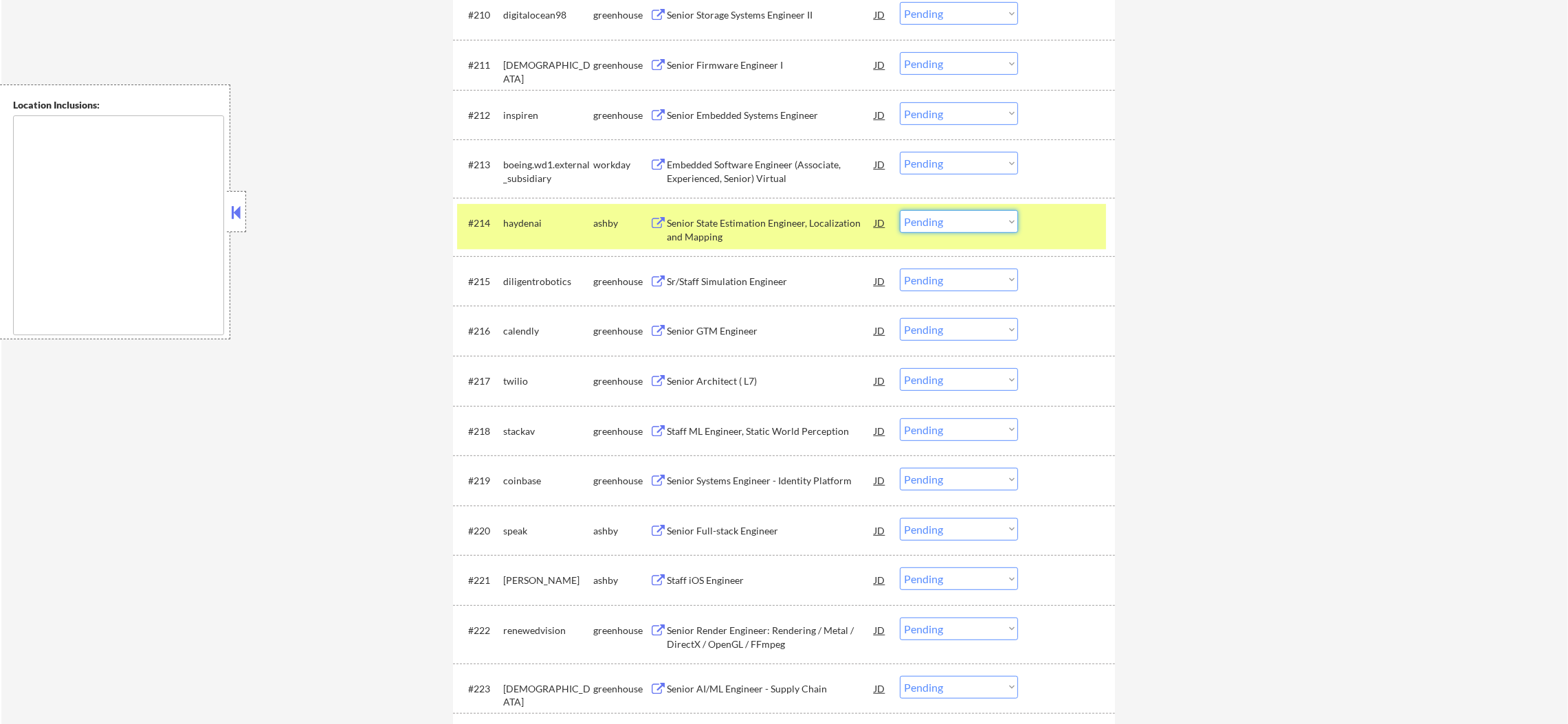
click at [959, 222] on select "Choose an option... Pending Applied Excluded (Questions) Excluded (Expired) Exc…" at bounding box center [959, 222] width 118 height 23
click at [900, 210] on select "Choose an option... Pending Applied Excluded (Questions) Excluded (Expired) Exc…" at bounding box center [959, 222] width 118 height 23
click at [517, 233] on div "haydenai" at bounding box center [549, 222] width 90 height 25
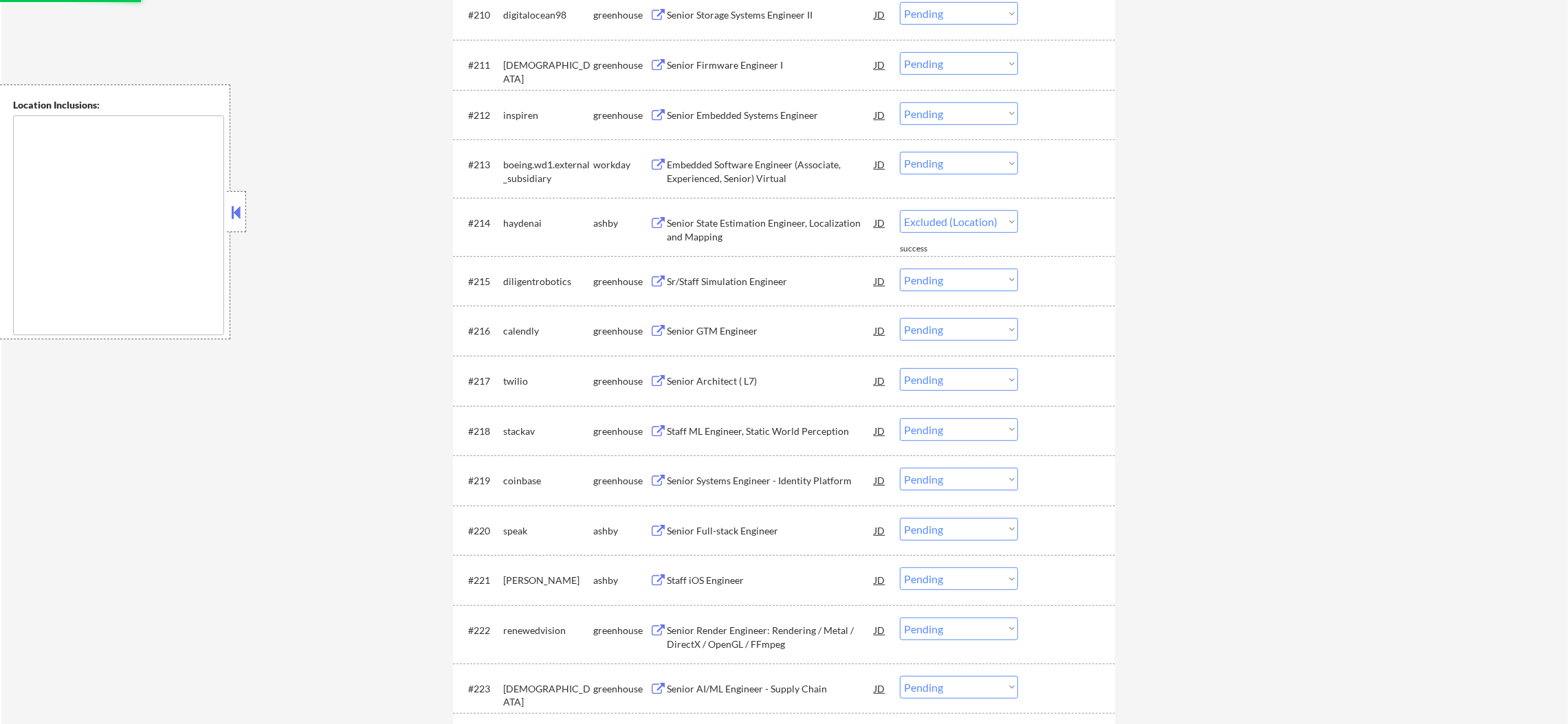
select select ""pending""
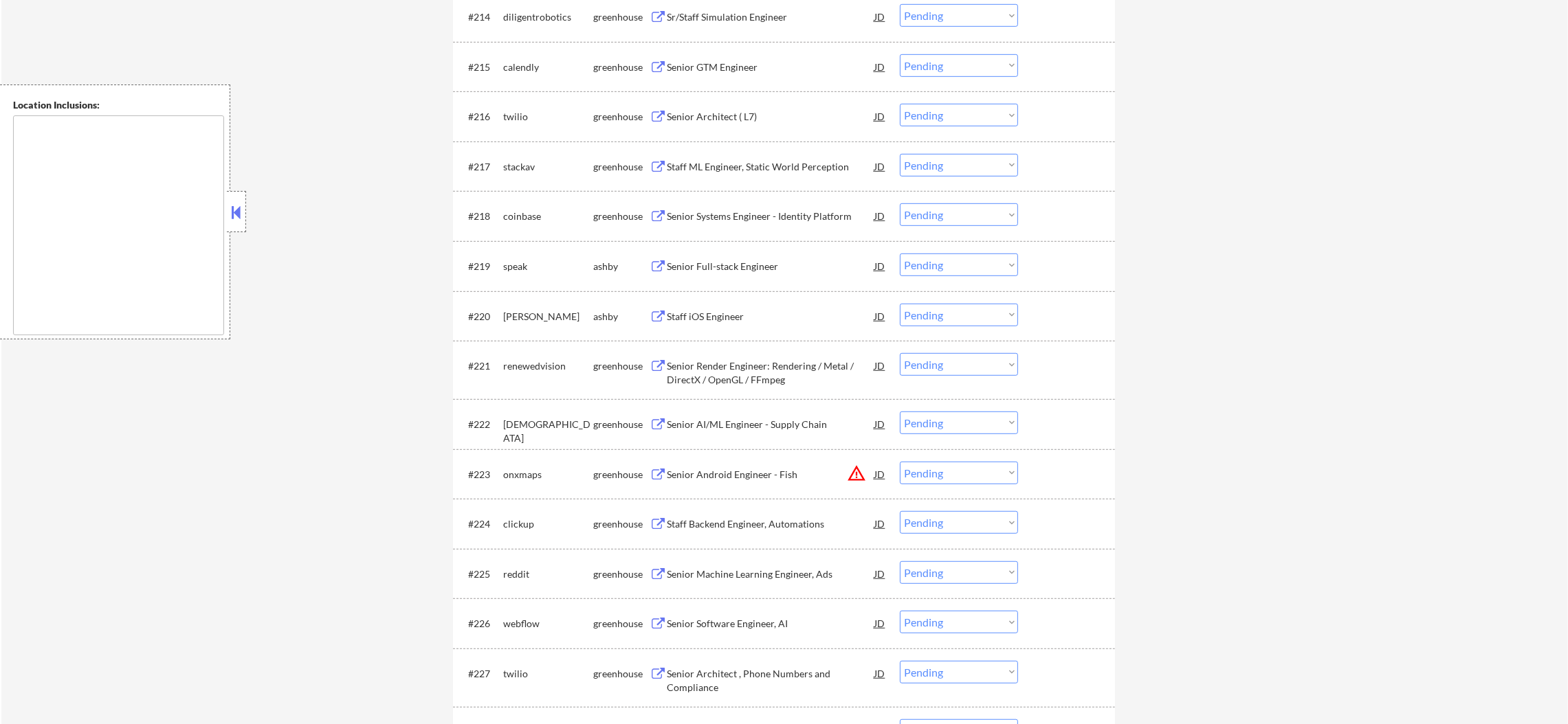
scroll to position [1272, 0]
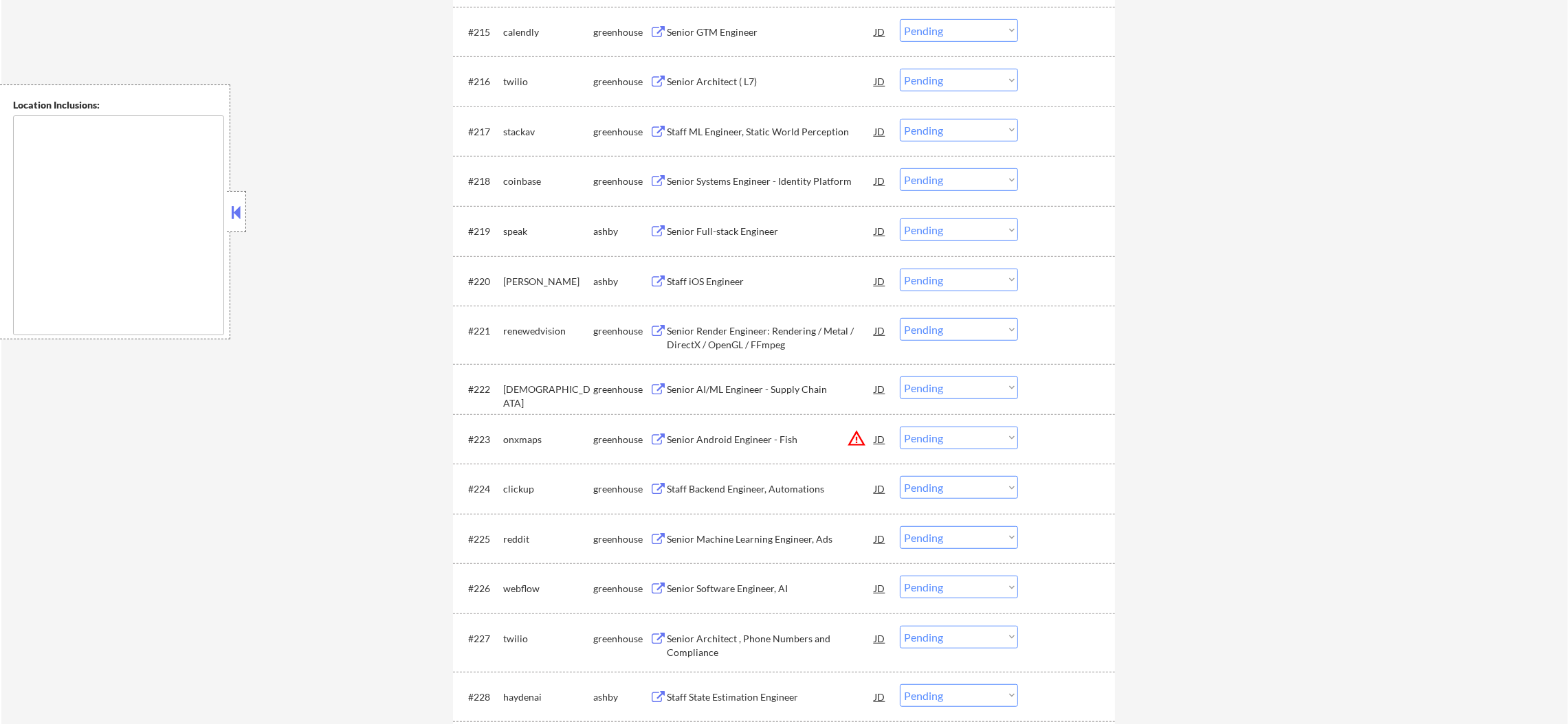
click at [748, 233] on div "Senior Full-stack Engineer" at bounding box center [770, 231] width 208 height 14
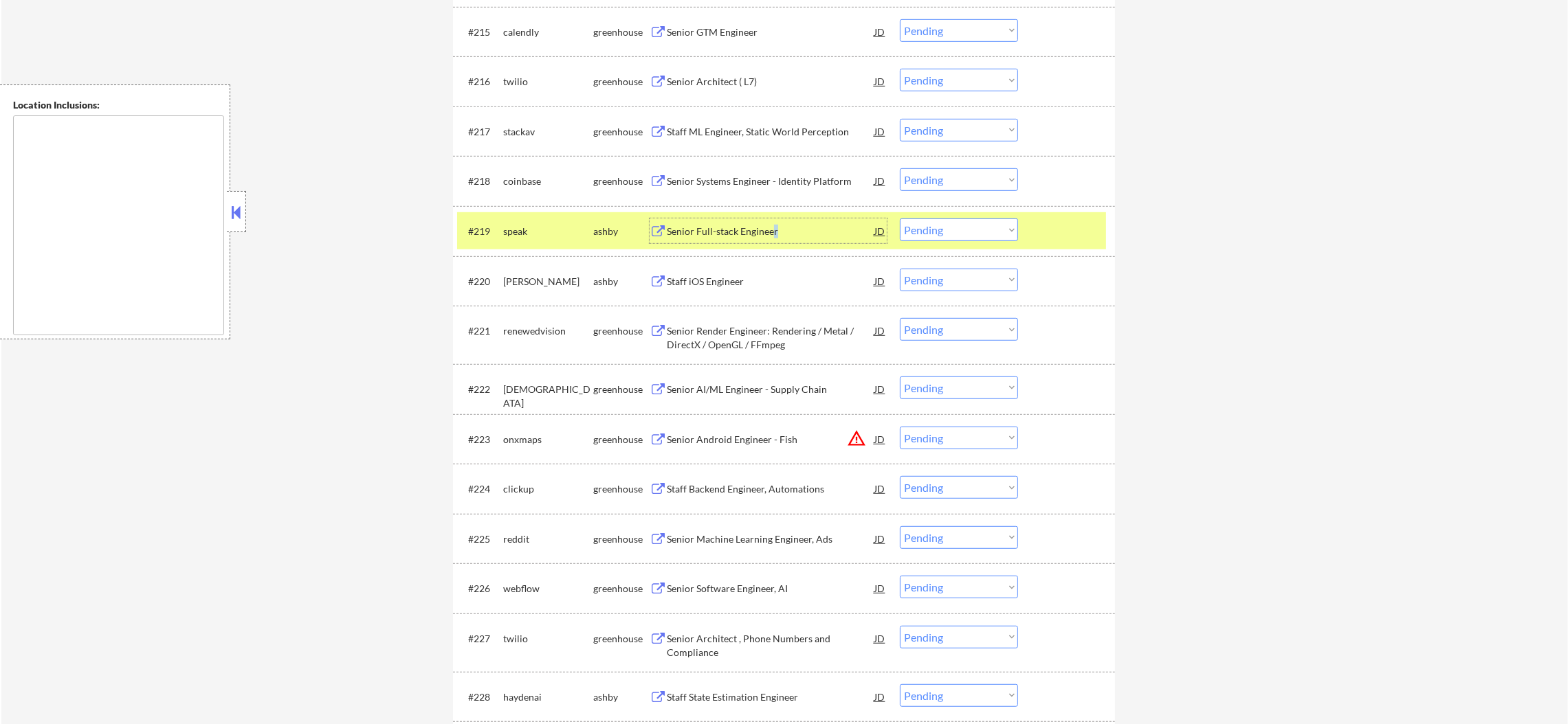
click at [775, 222] on div "Senior Full-stack Engineer" at bounding box center [770, 231] width 208 height 25
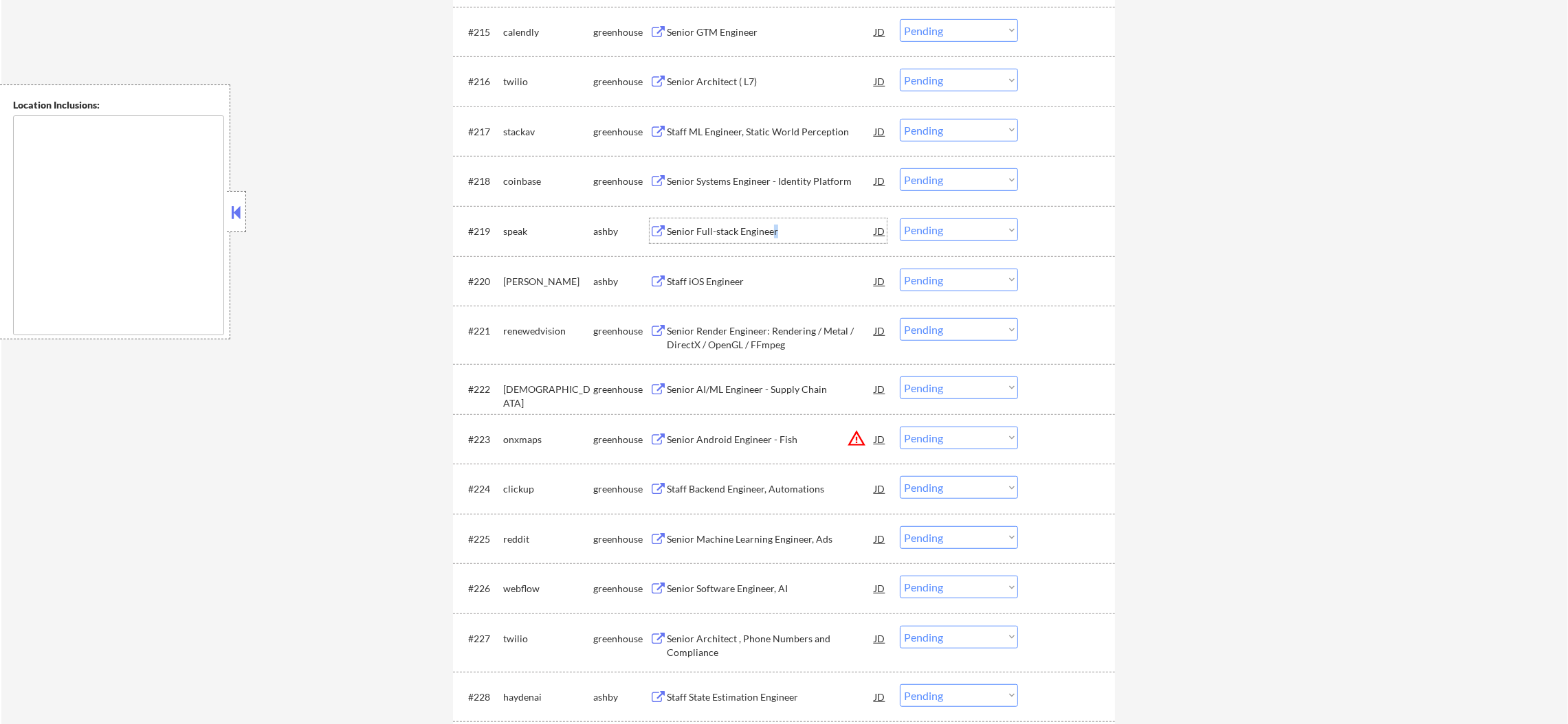
click at [931, 229] on select "Choose an option... Pending Applied Excluded (Questions) Excluded (Expired) Exc…" at bounding box center [959, 230] width 118 height 23
click at [900, 218] on select "Choose an option... Pending Applied Excluded (Questions) Excluded (Expired) Exc…" at bounding box center [959, 230] width 118 height 23
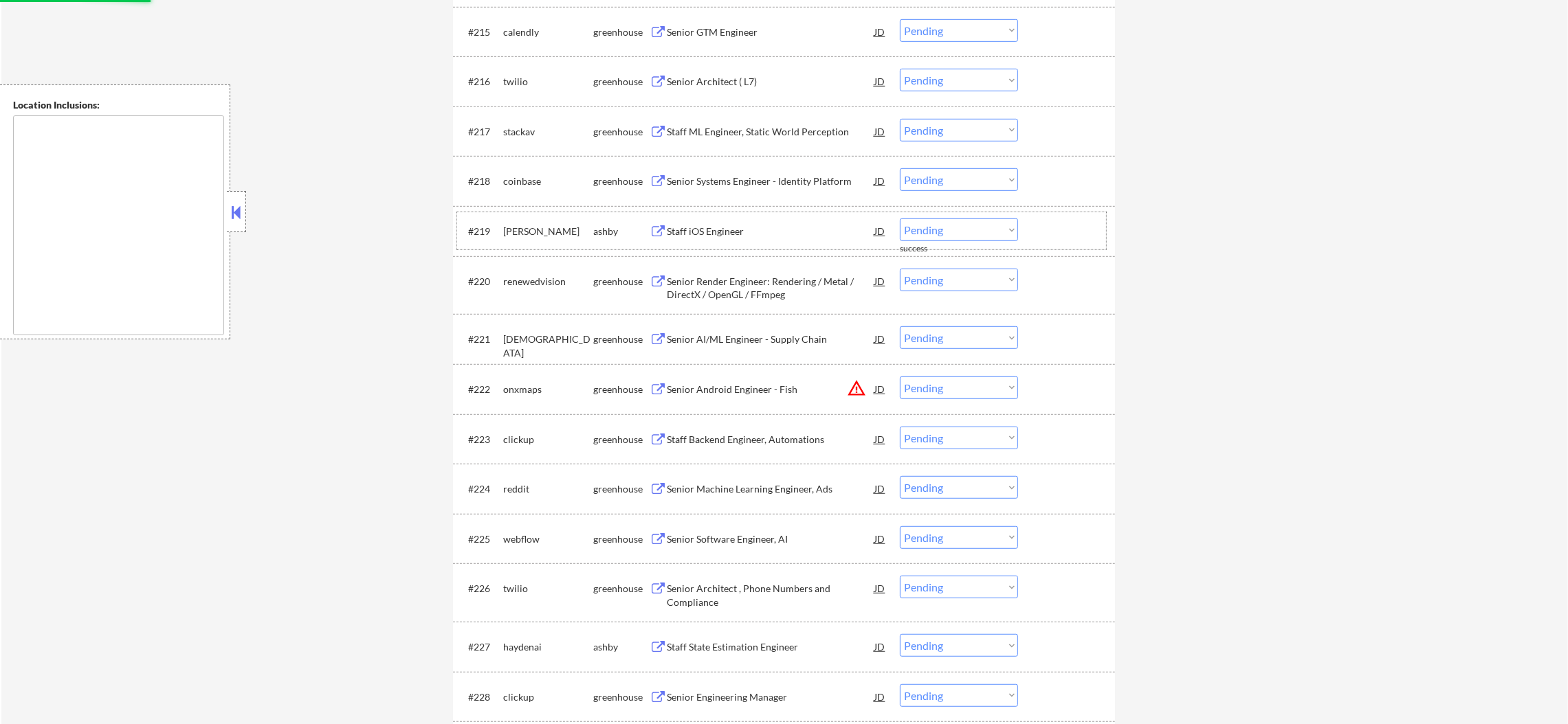
click at [543, 226] on div "[PERSON_NAME]" at bounding box center [549, 231] width 90 height 14
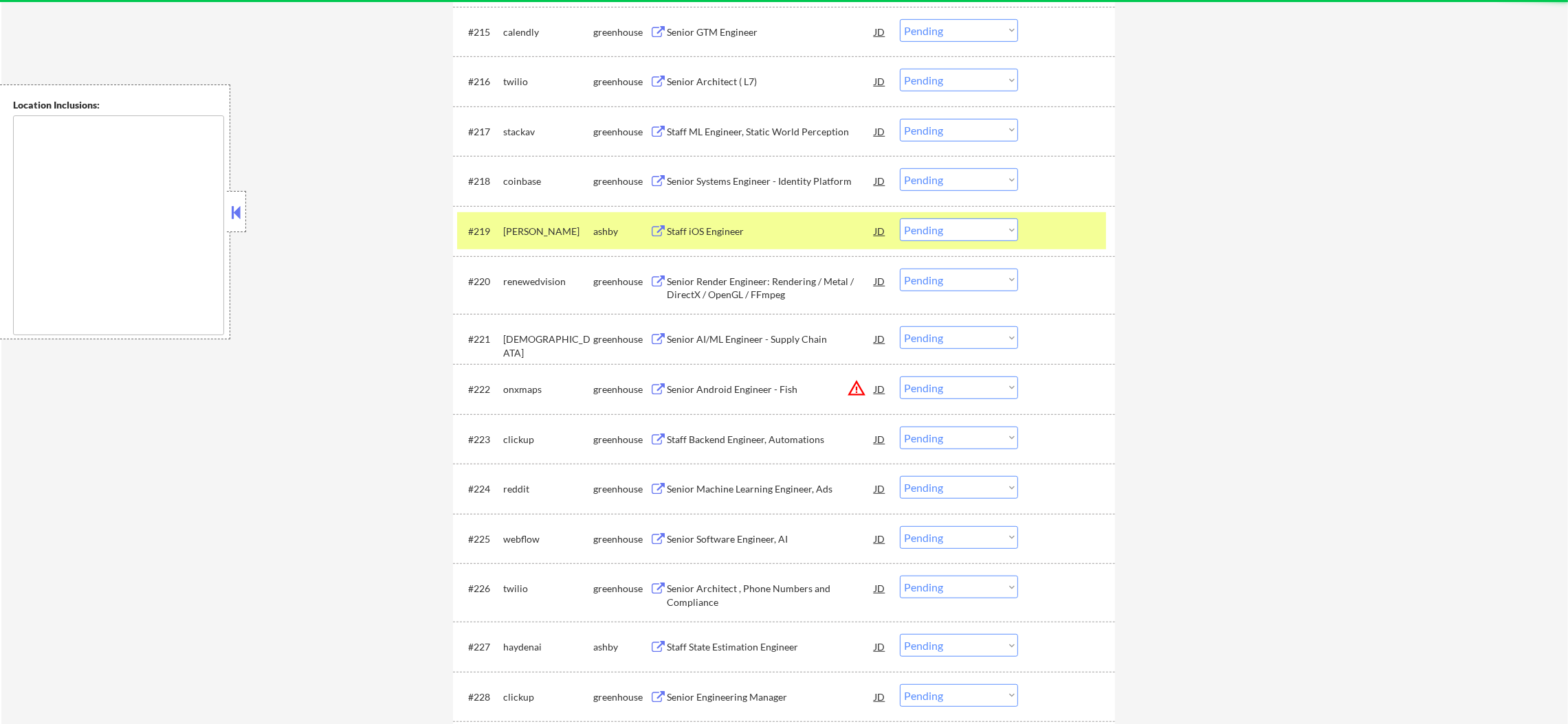
click at [765, 234] on div "Staff iOS Engineer" at bounding box center [770, 231] width 208 height 14
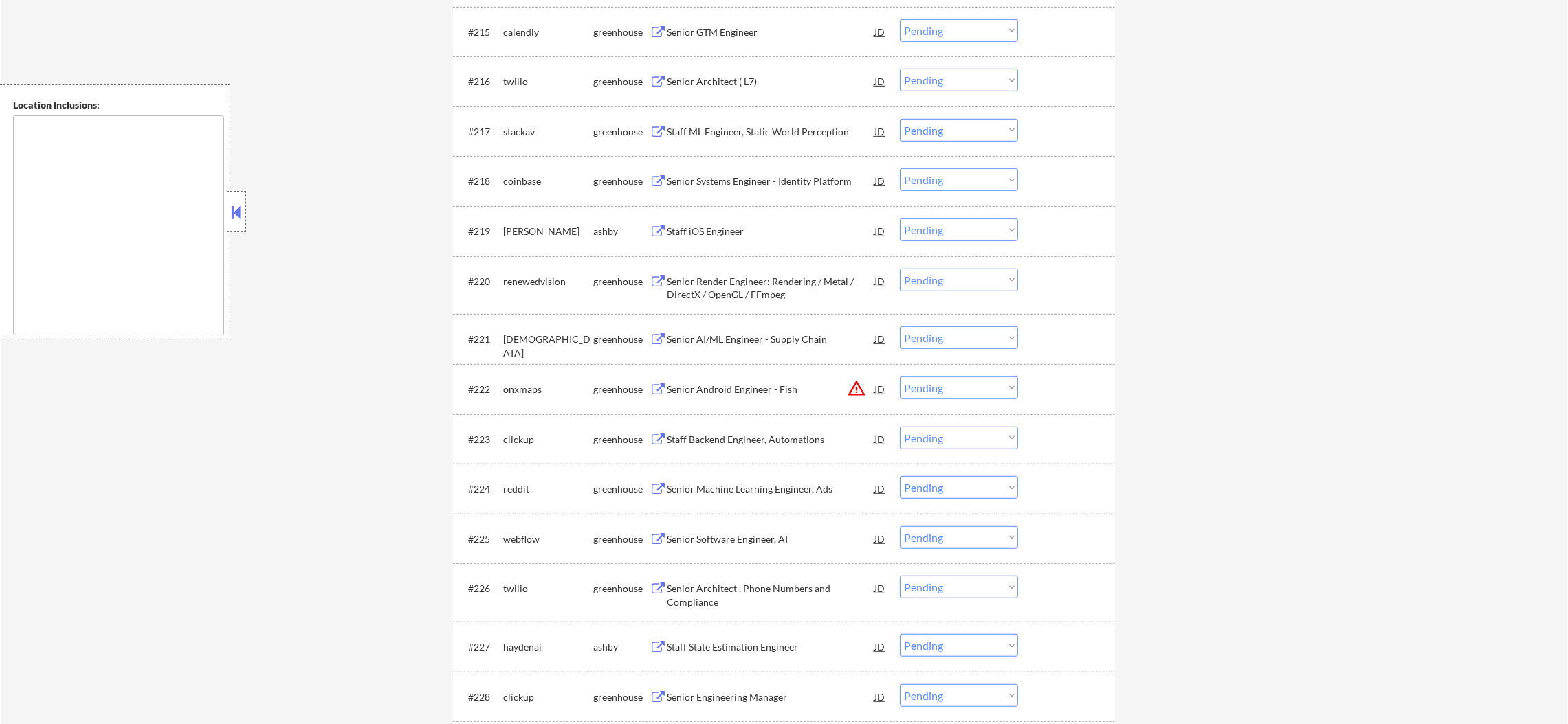
click at [513, 254] on div "#219 [PERSON_NAME] Staff iOS Engineer JD Choose an option... Pending Applied Ex…" at bounding box center [784, 231] width 662 height 50
click at [522, 225] on div "[PERSON_NAME]" at bounding box center [549, 231] width 90 height 14
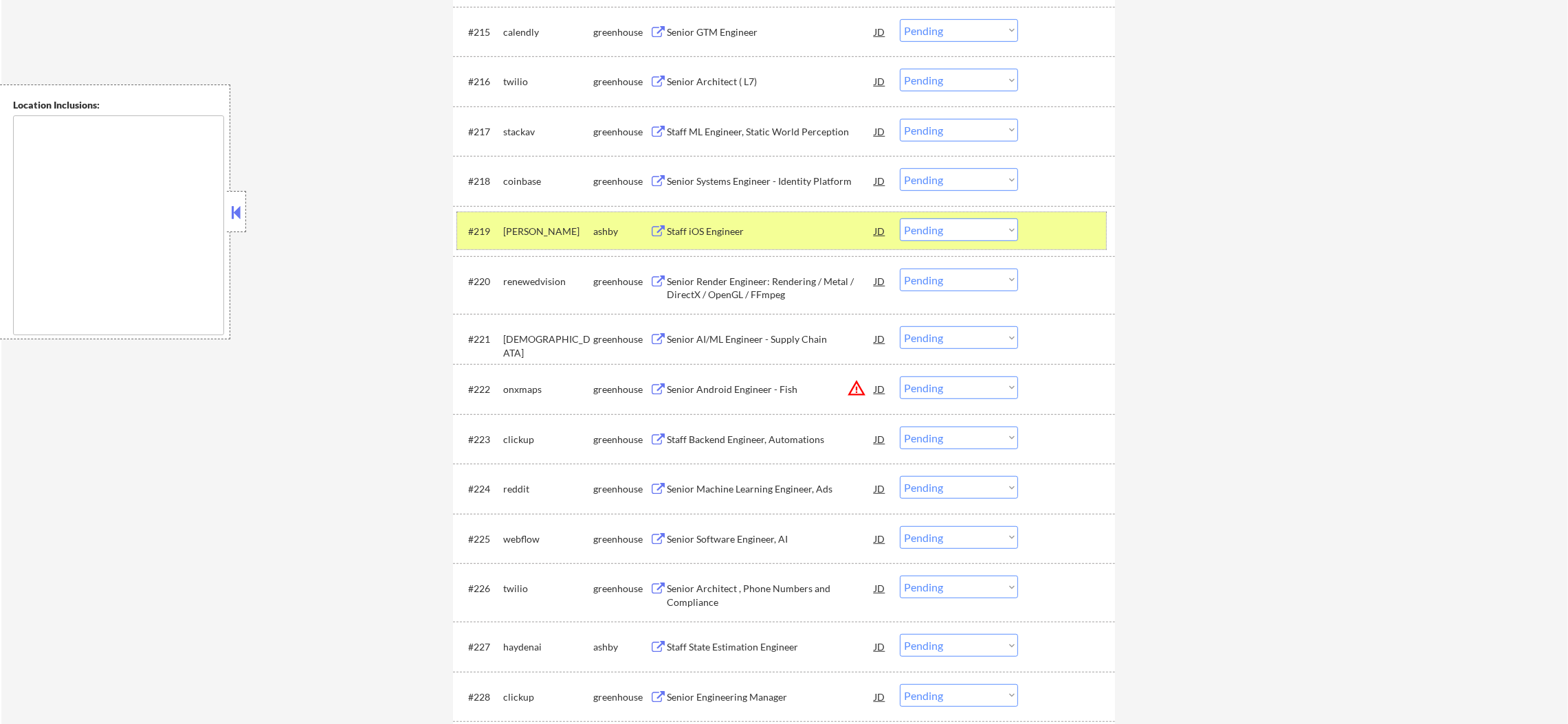
click at [915, 222] on select "Choose an option... Pending Applied Excluded (Questions) Excluded (Expired) Exc…" at bounding box center [959, 230] width 118 height 23
click at [900, 218] on select "Choose an option... Pending Applied Excluded (Questions) Excluded (Expired) Exc…" at bounding box center [959, 230] width 118 height 23
click at [522, 234] on div "[PERSON_NAME]" at bounding box center [549, 231] width 90 height 14
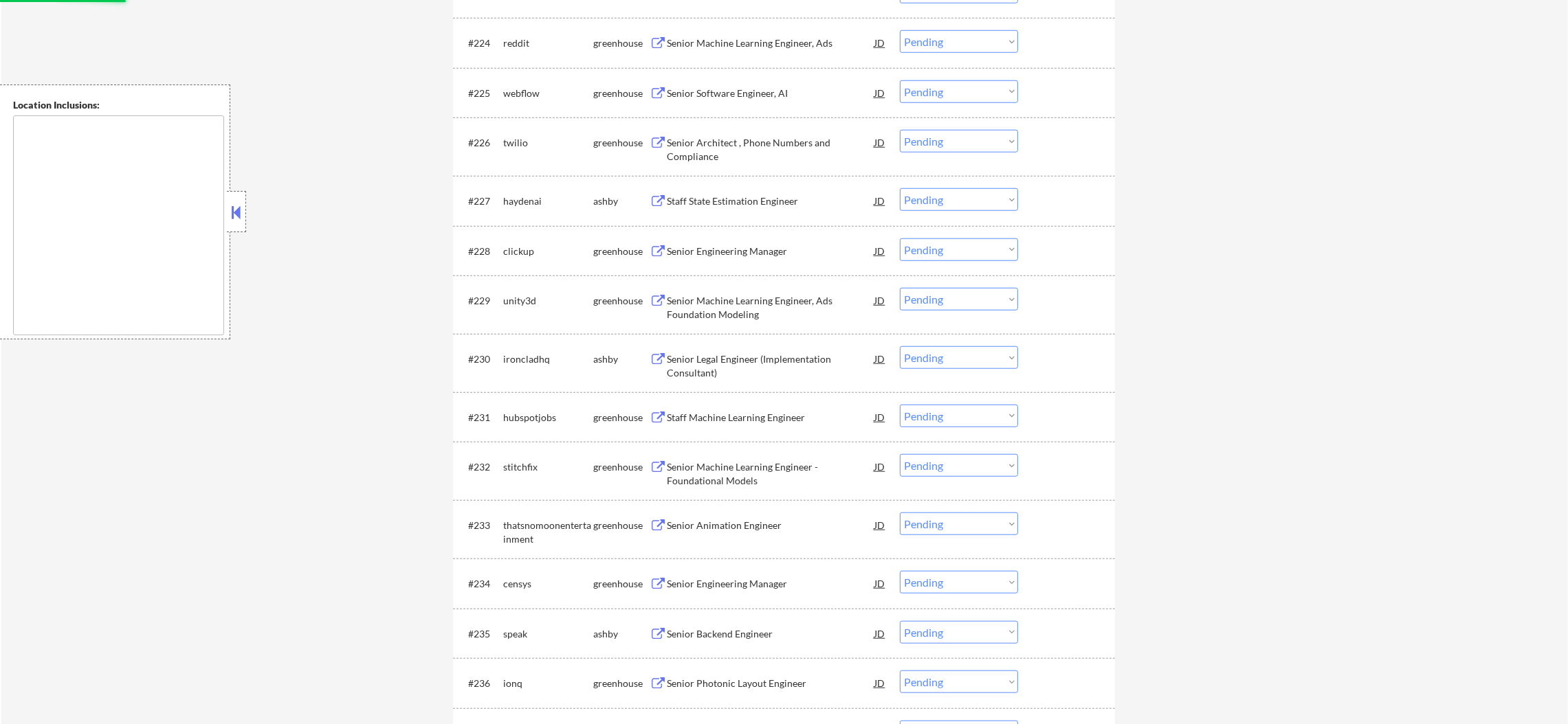
select select ""pending""
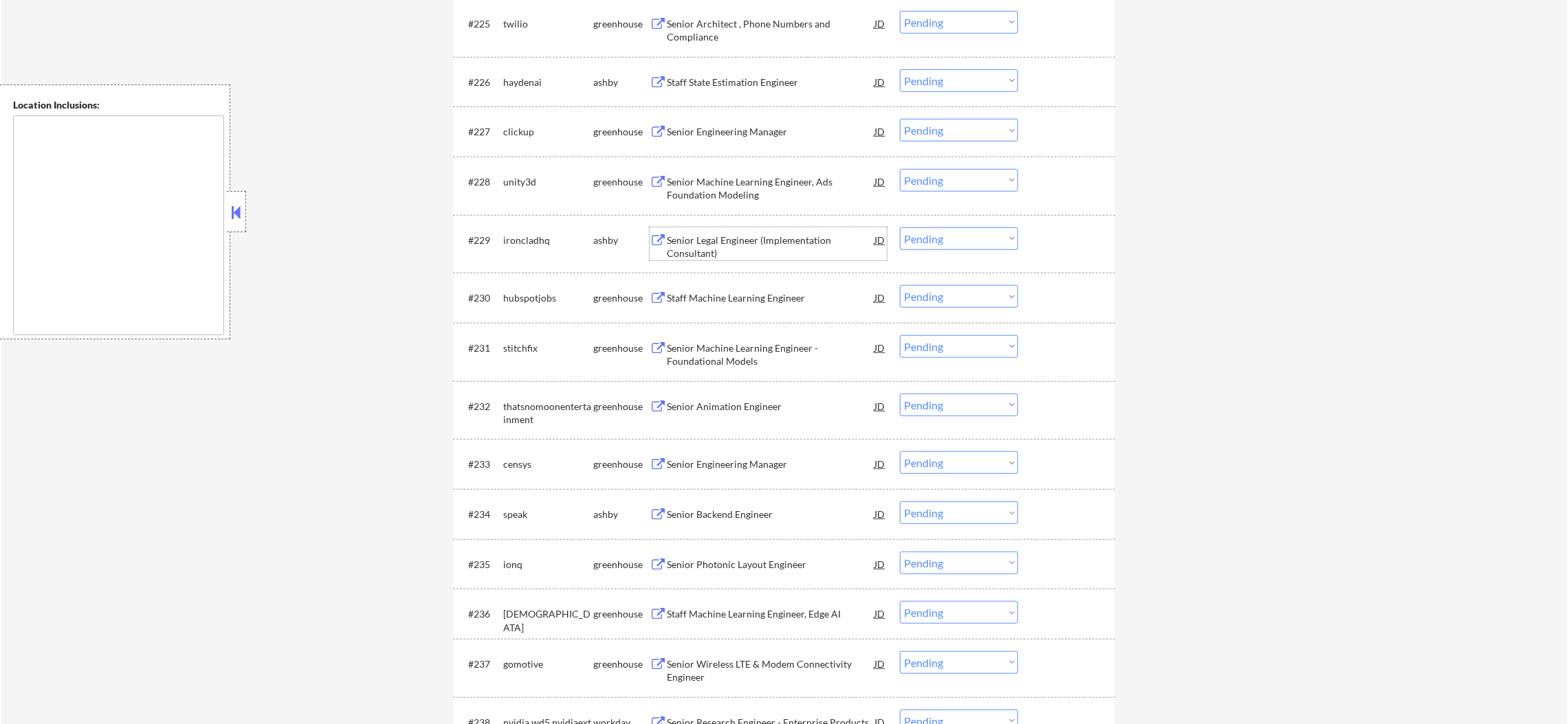
click at [733, 251] on div "Senior Legal Engineer (Implementation Consultant)" at bounding box center [770, 247] width 208 height 27
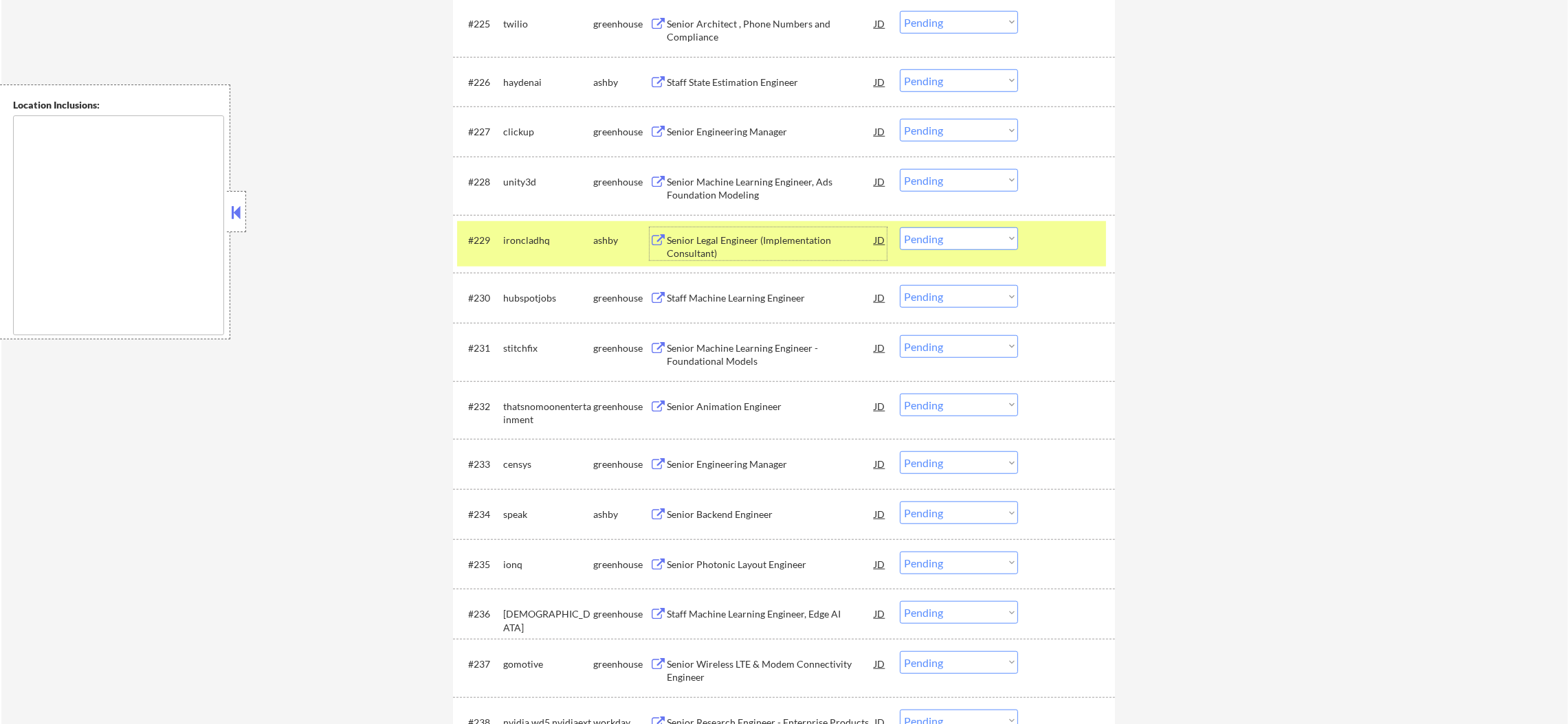
click at [959, 239] on select "Choose an option... Pending Applied Excluded (Questions) Excluded (Expired) Exc…" at bounding box center [959, 239] width 118 height 23
click at [900, 227] on select "Choose an option... Pending Applied Excluded (Questions) Excluded (Expired) Exc…" at bounding box center [959, 239] width 118 height 23
click at [526, 251] on div "#229 ironcladhq [PERSON_NAME] Senior Legal Engineer (Implementation Consultant)…" at bounding box center [782, 244] width 649 height 45
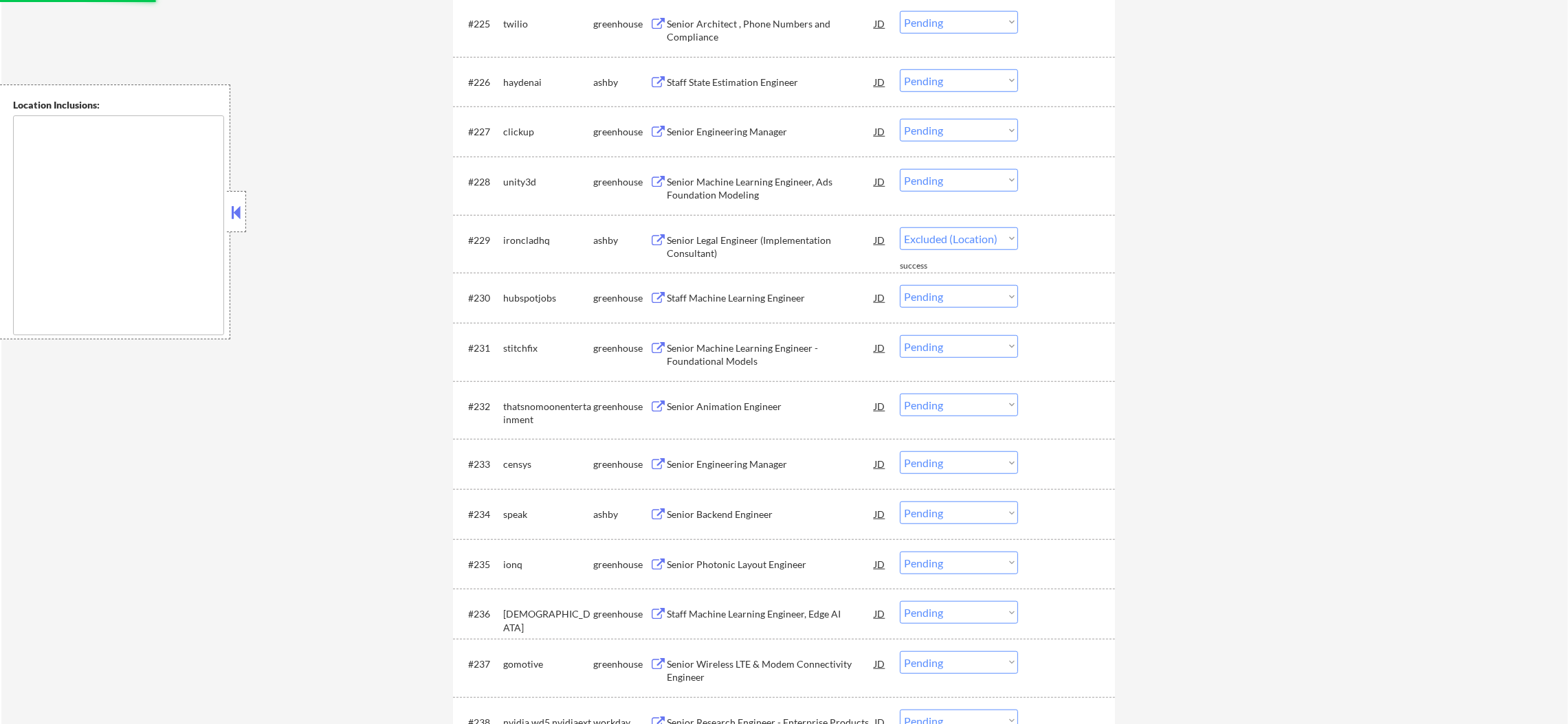
select select ""pending""
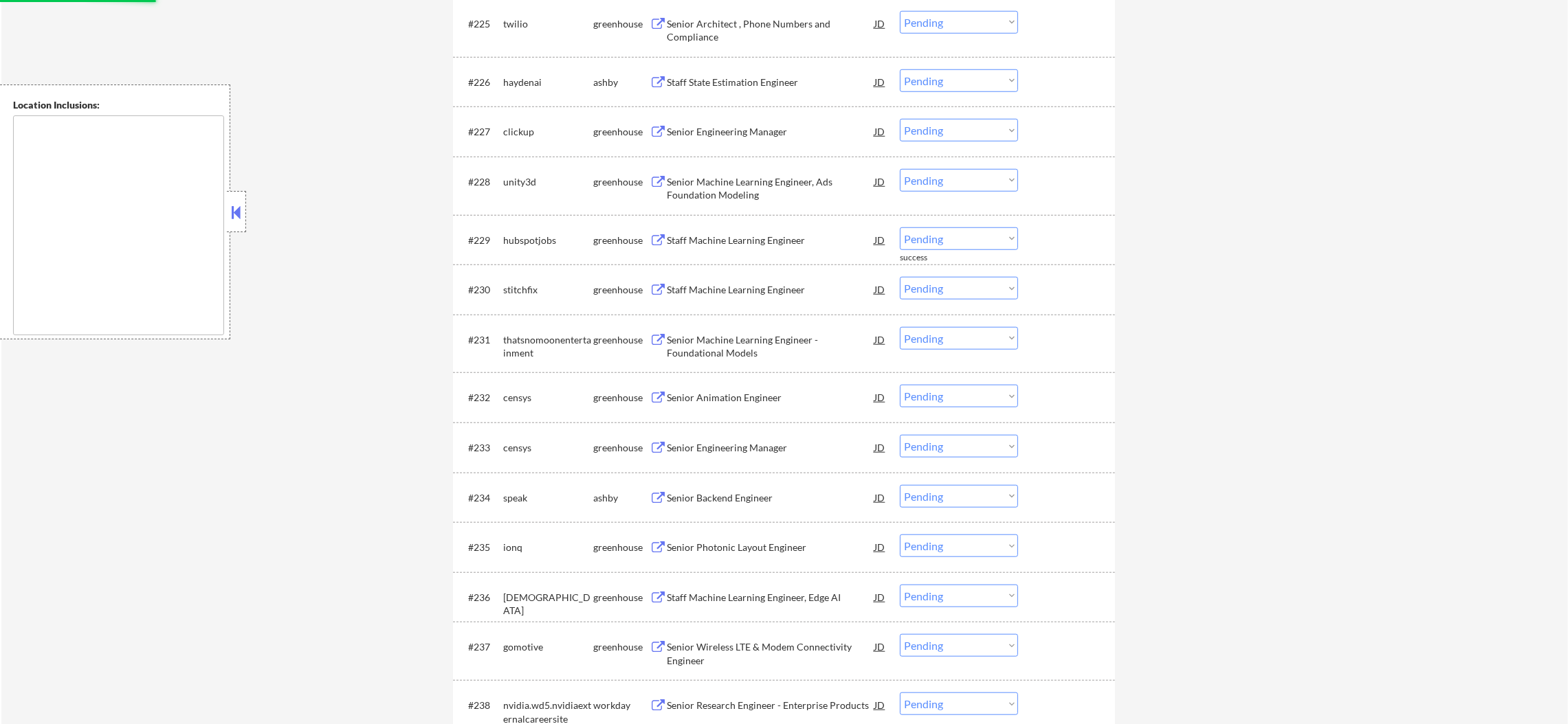
click at [729, 86] on div "Staff State Estimation Engineer" at bounding box center [770, 82] width 208 height 25
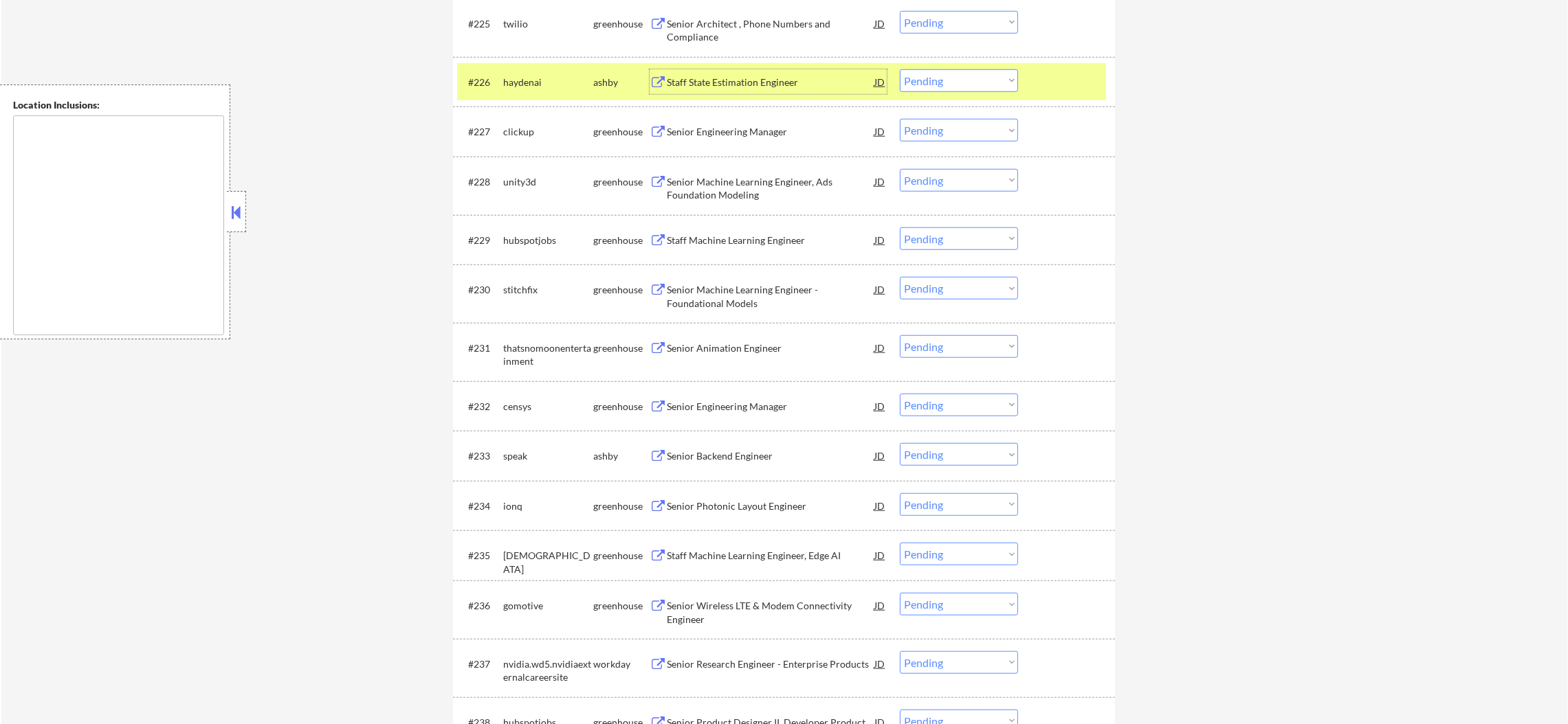
click at [980, 68] on div "#226 [PERSON_NAME] Staff State Estimation Engineer JD warning_amber Choose an o…" at bounding box center [782, 81] width 649 height 37
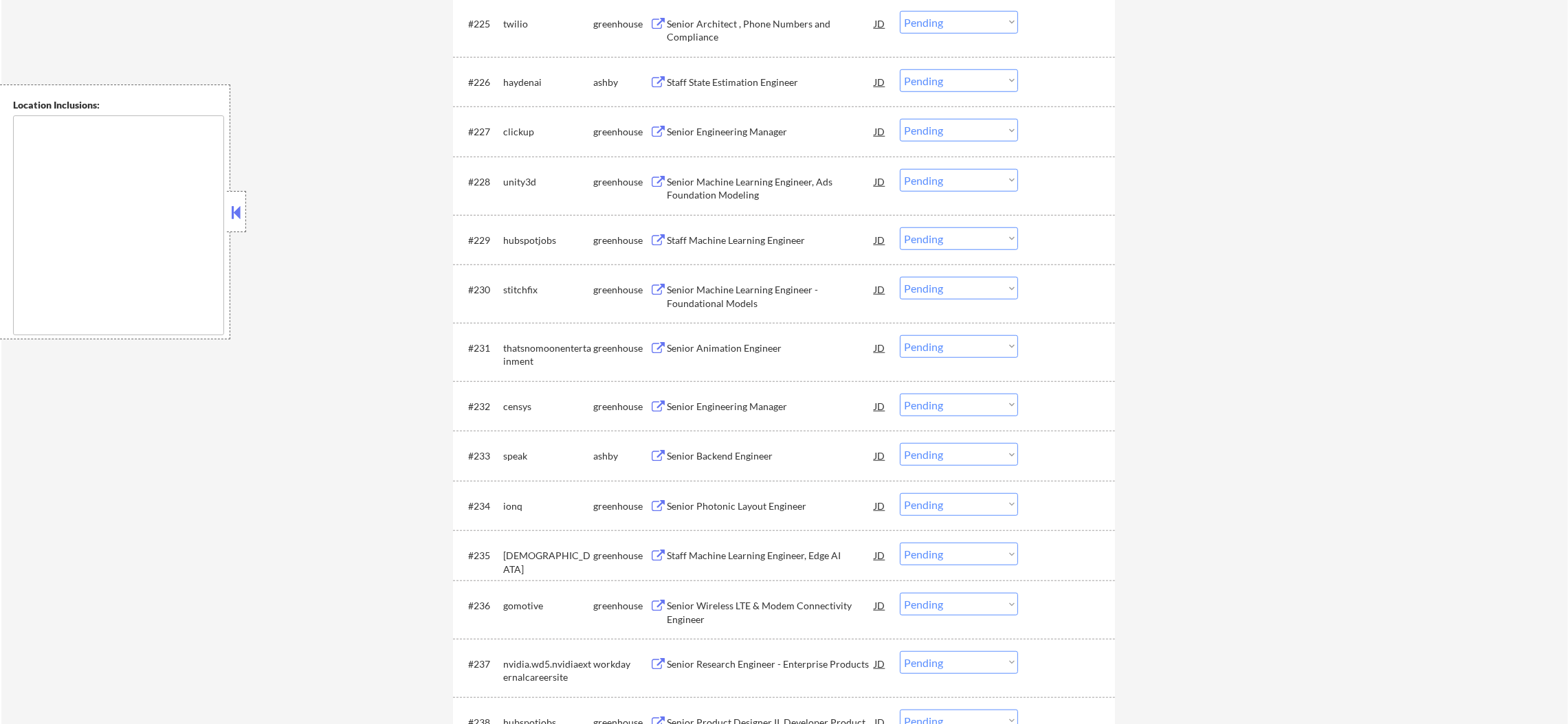
click at [979, 85] on select "Choose an option... Pending Applied Excluded (Questions) Excluded (Expired) Exc…" at bounding box center [959, 81] width 118 height 23
click at [900, 70] on select "Choose an option... Pending Applied Excluded (Questions) Excluded (Expired) Exc…" at bounding box center [959, 81] width 118 height 23
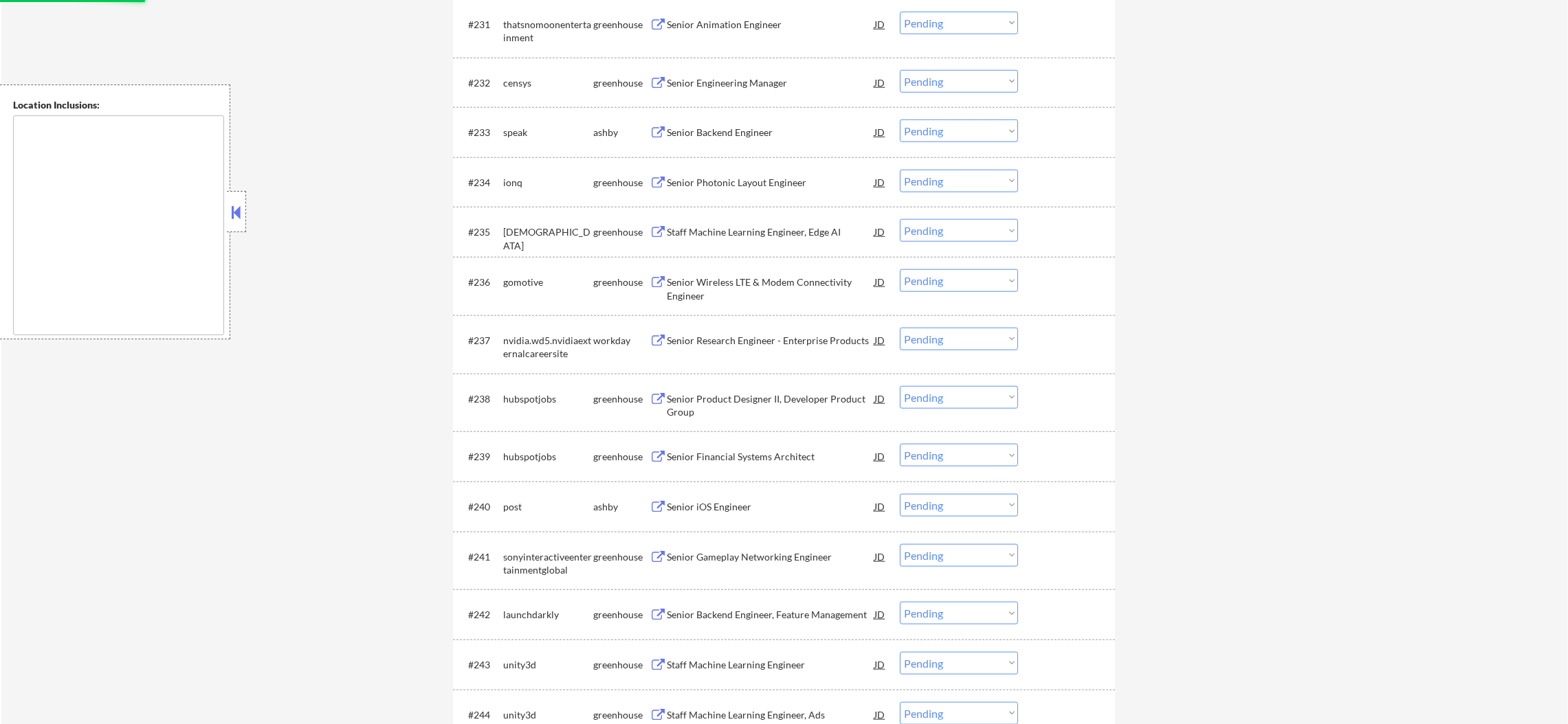
scroll to position [2129, 0]
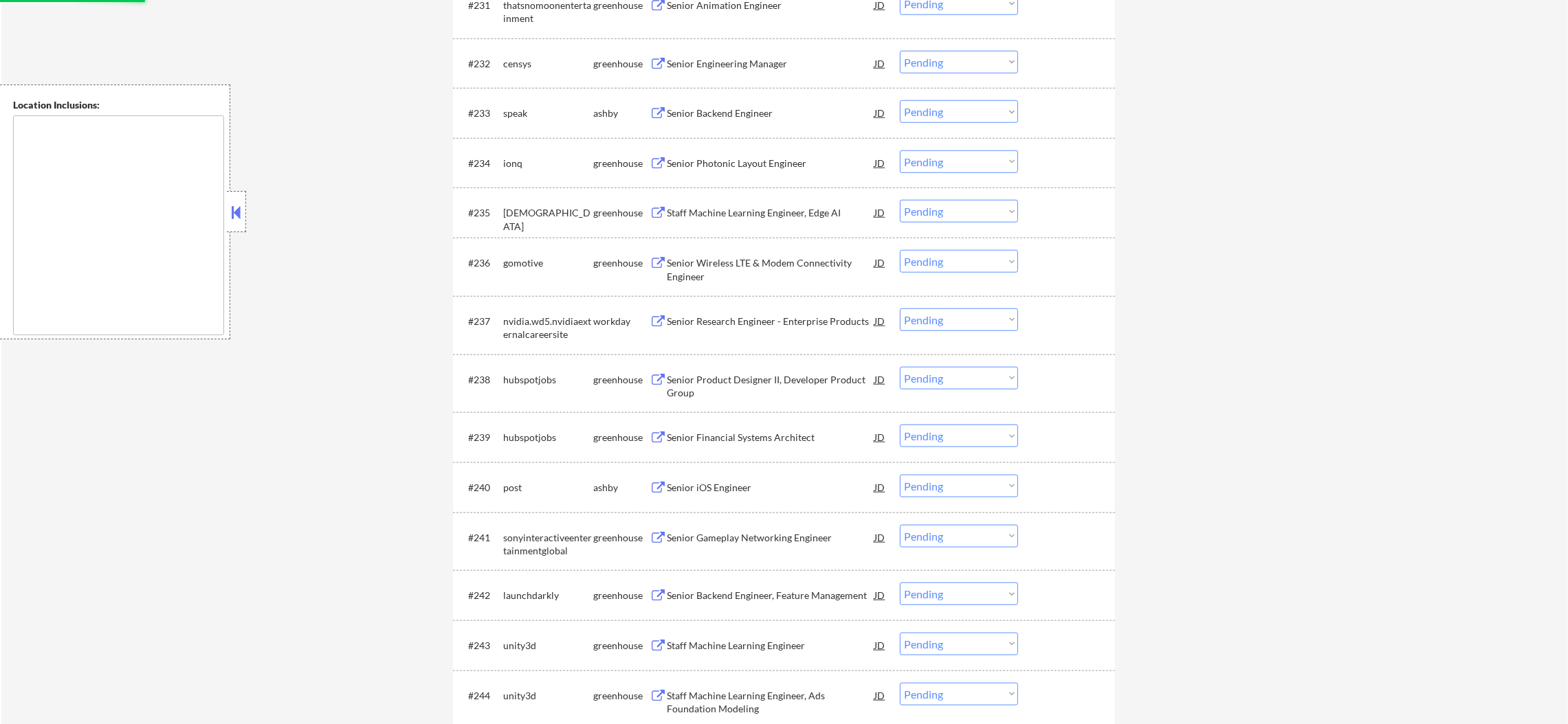
select select ""pending""
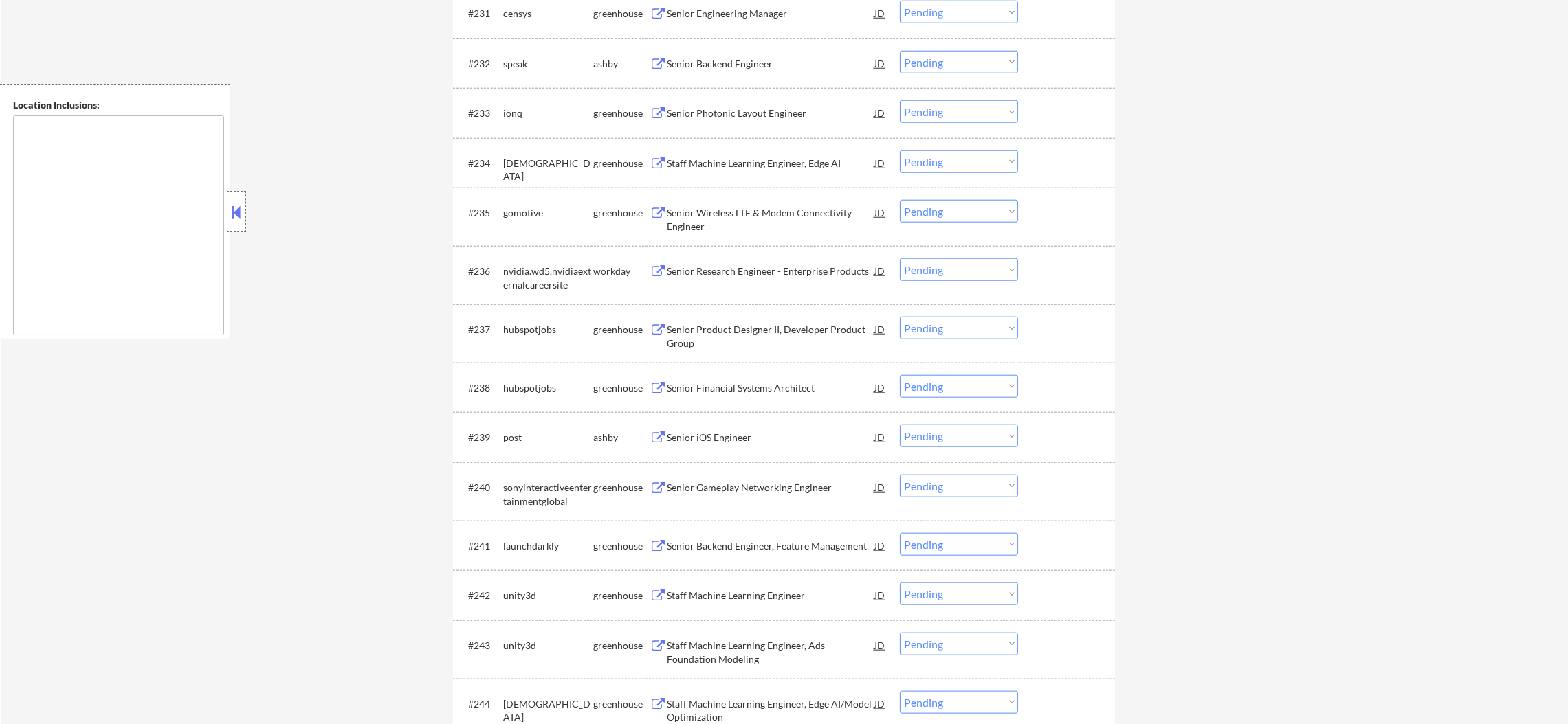
click at [706, 432] on div "Senior iOS Engineer" at bounding box center [770, 438] width 208 height 14
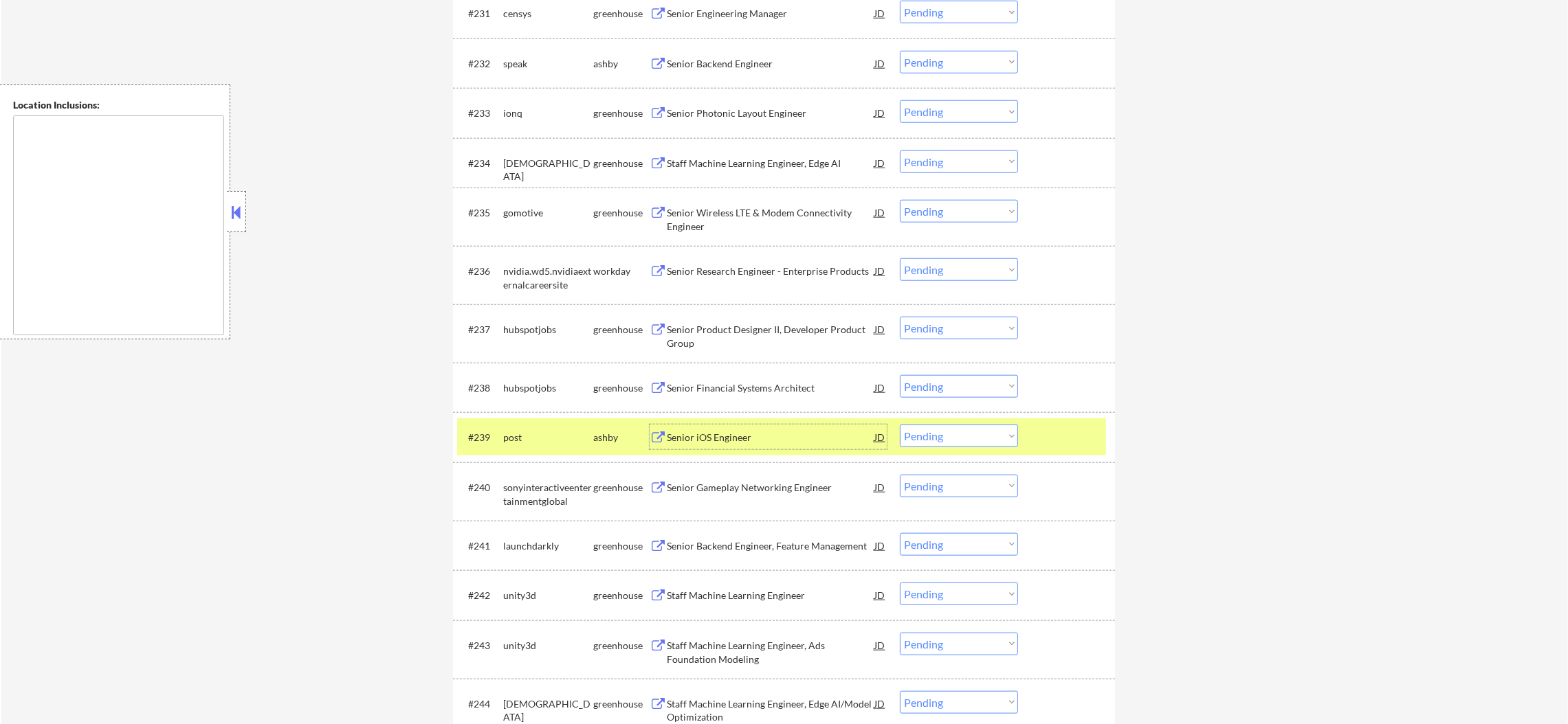
click at [941, 436] on select "Choose an option... Pending Applied Excluded (Questions) Excluded (Expired) Exc…" at bounding box center [959, 436] width 118 height 23
click at [900, 424] on select "Choose an option... Pending Applied Excluded (Questions) Excluded (Expired) Exc…" at bounding box center [959, 436] width 118 height 23
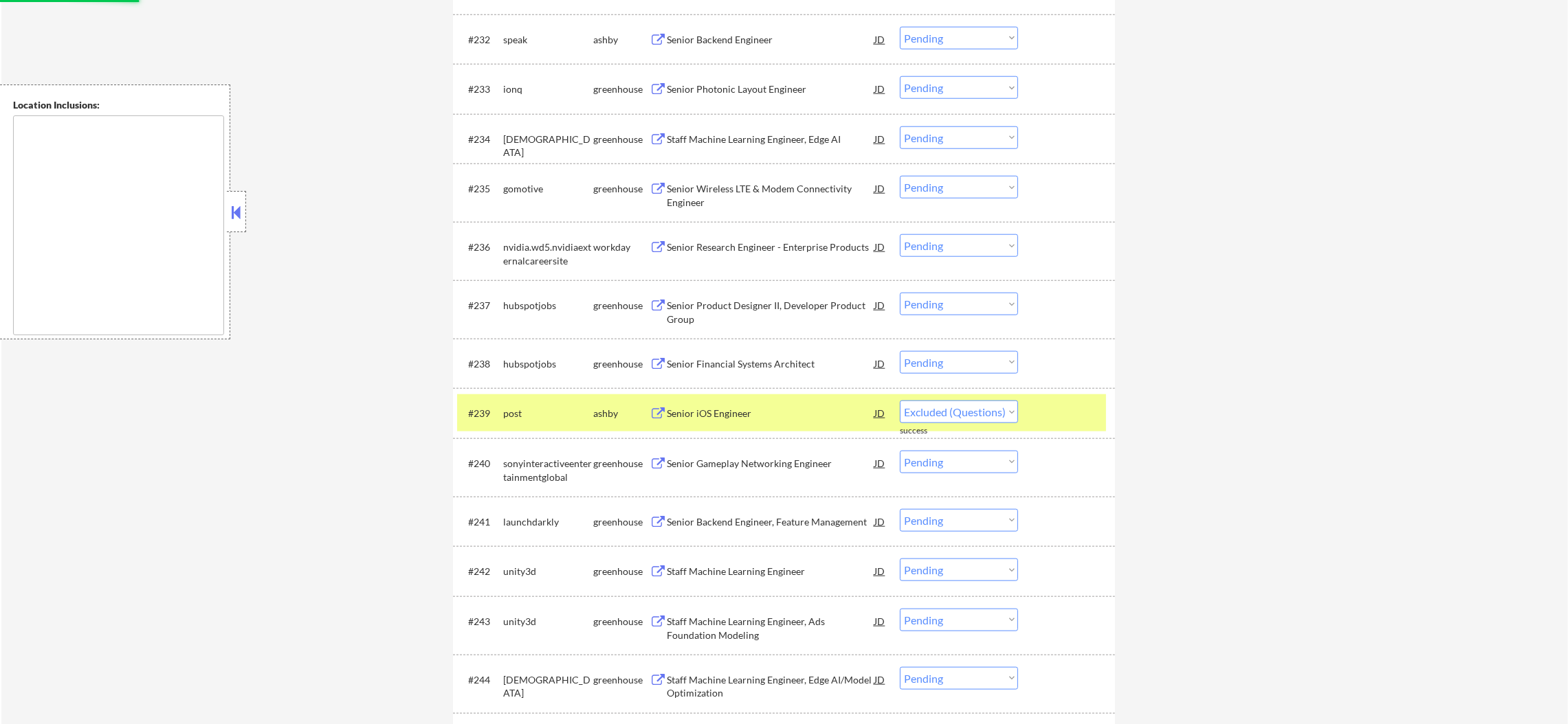
scroll to position [2199, 0]
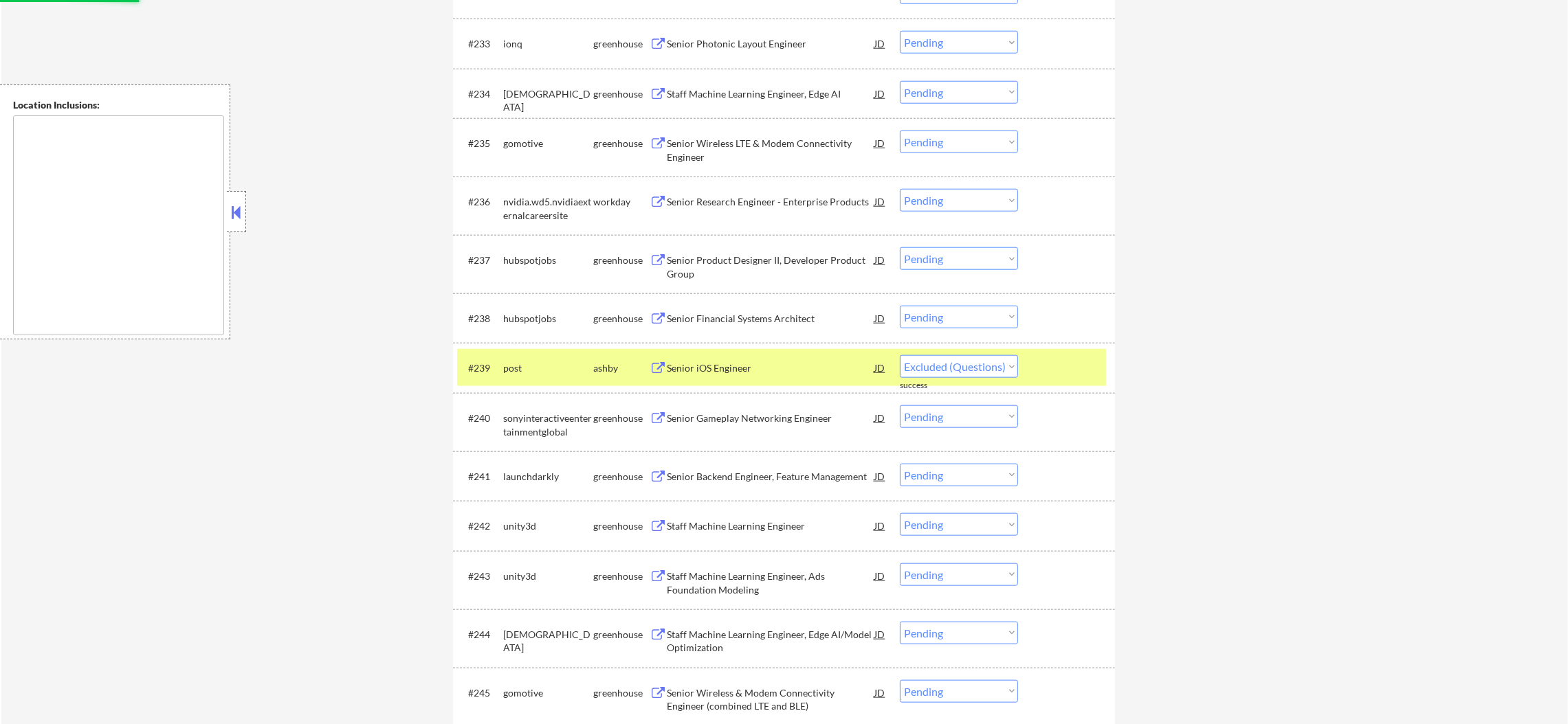
select select ""pending""
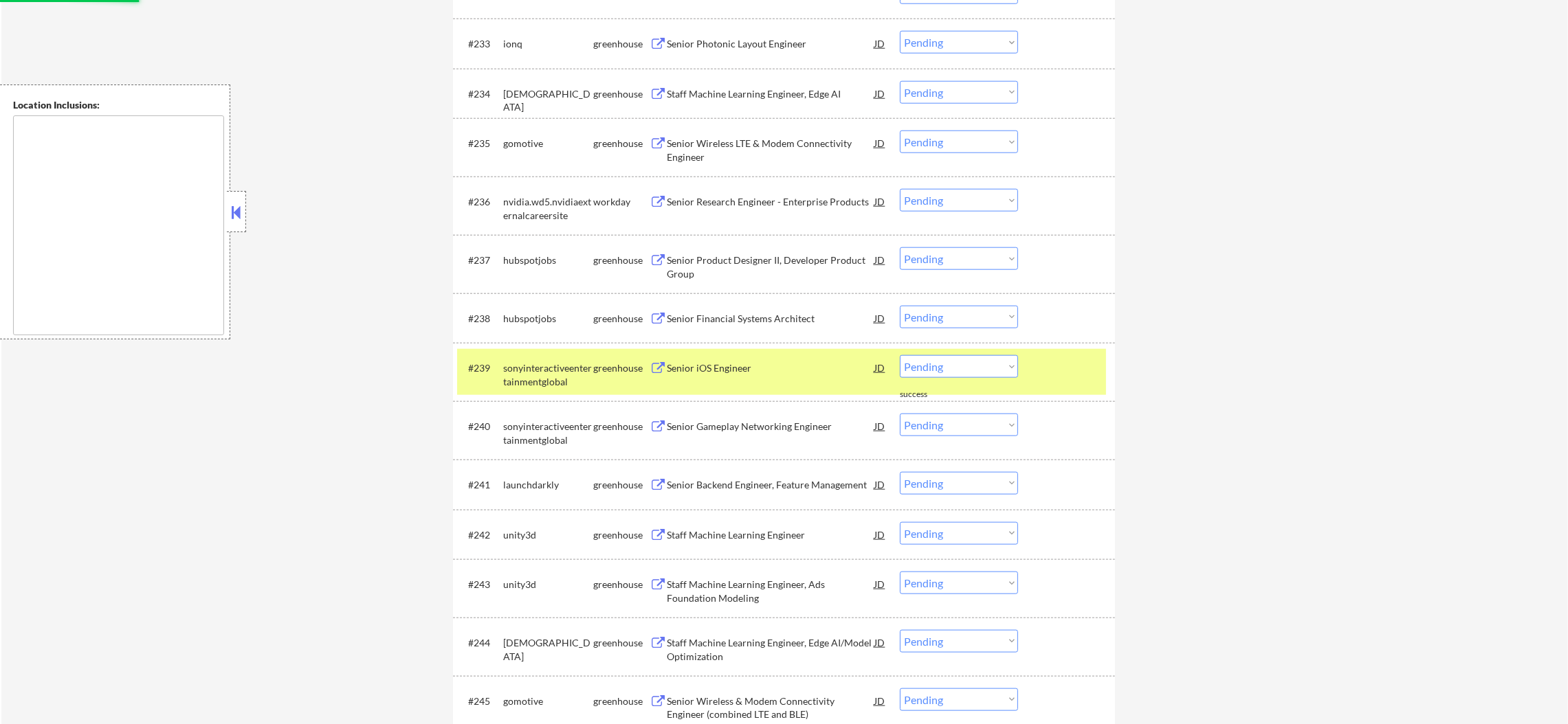
click at [530, 346] on div "#239 sonyinteractiveentertainmentglobal greenhouse Senior iOS Engineer JD Choos…" at bounding box center [784, 372] width 662 height 58
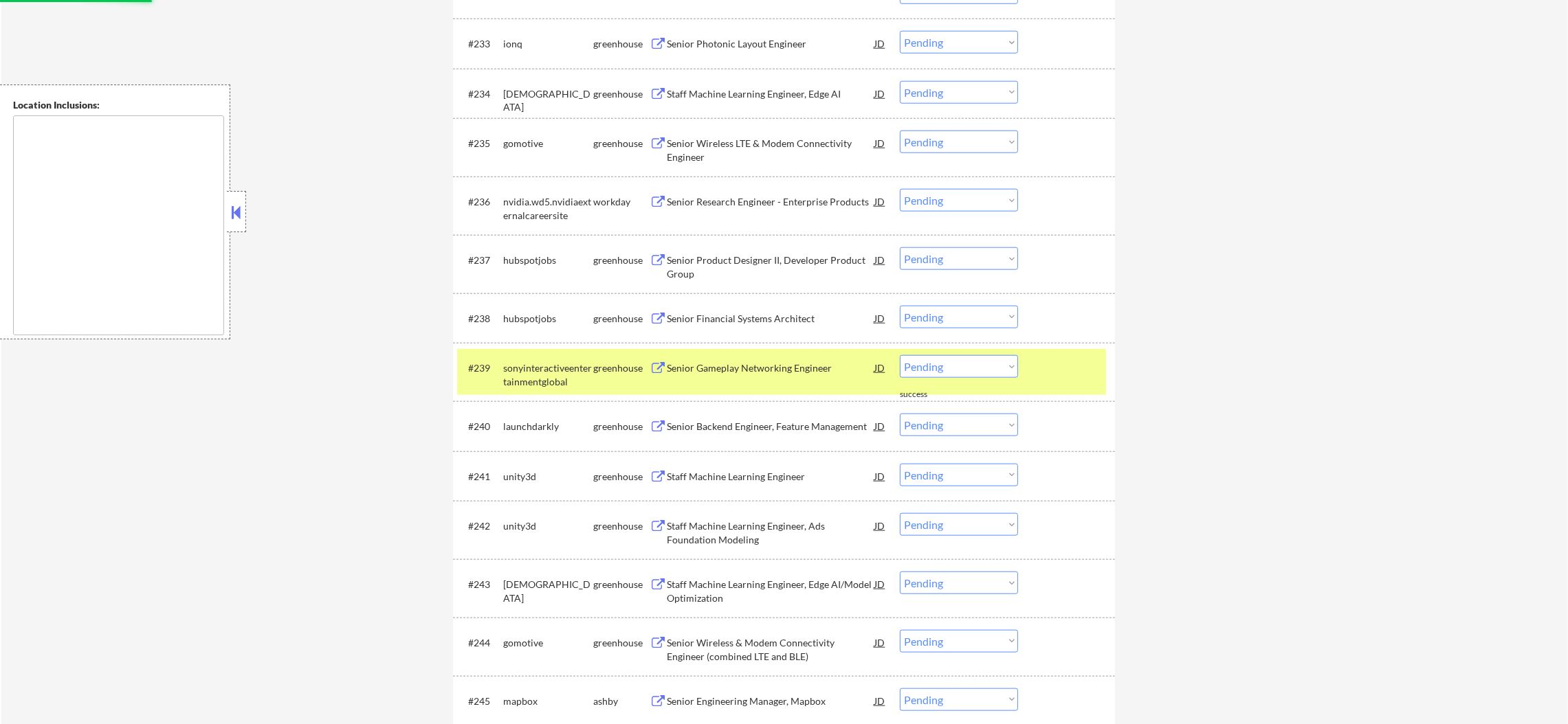
click at [514, 360] on div "sonyinteractiveentertainmentglobal" at bounding box center [549, 372] width 90 height 33
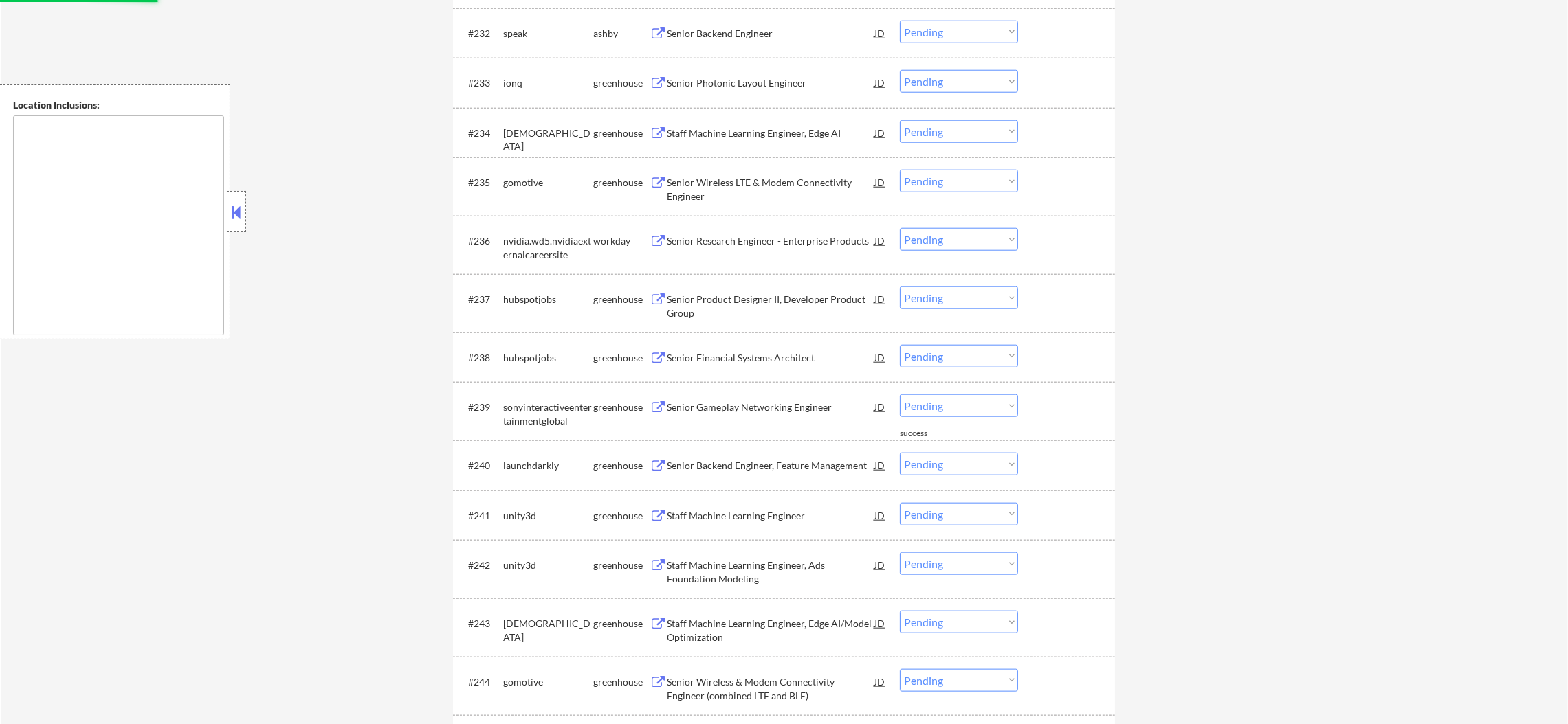
scroll to position [2027, 0]
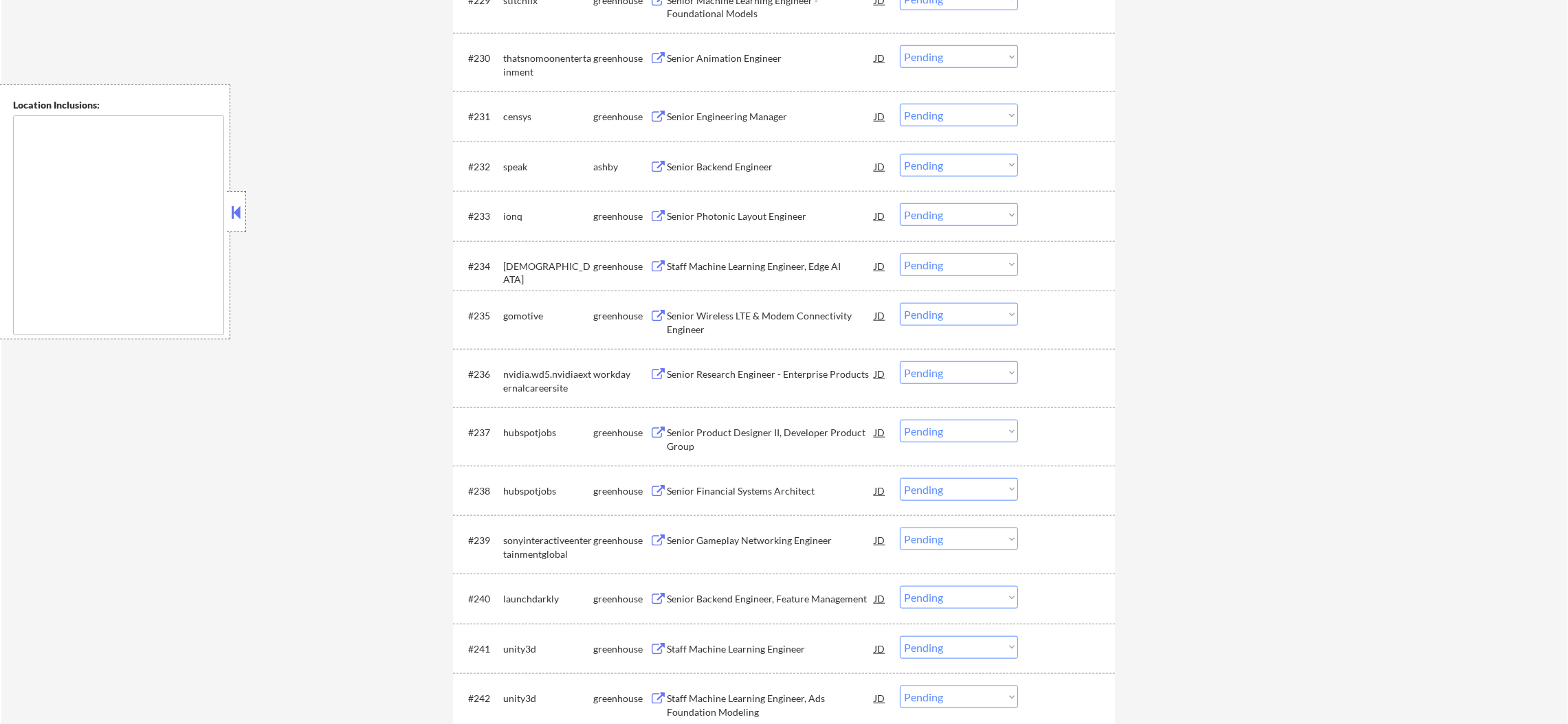
click at [732, 165] on div "Senior Backend Engineer" at bounding box center [770, 167] width 208 height 14
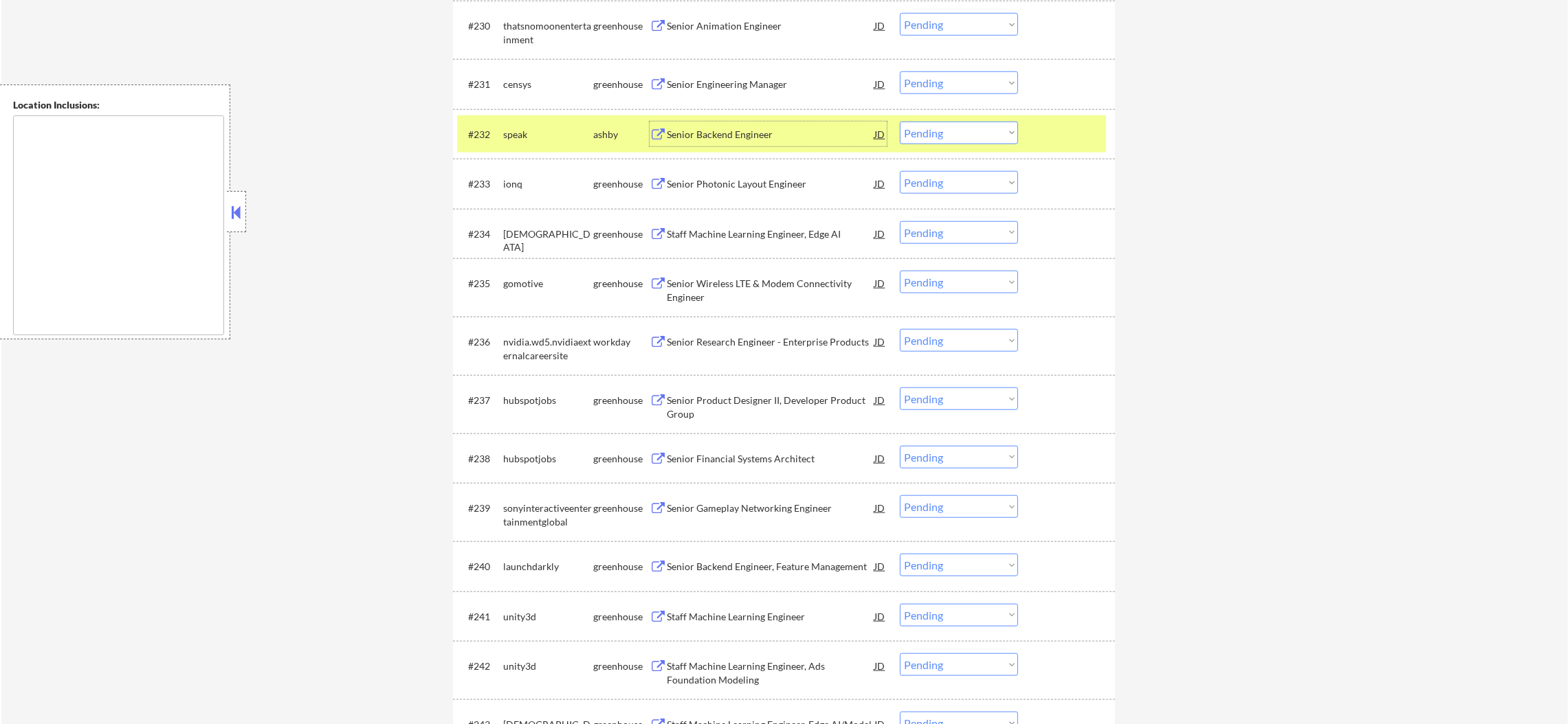
scroll to position [2129, 0]
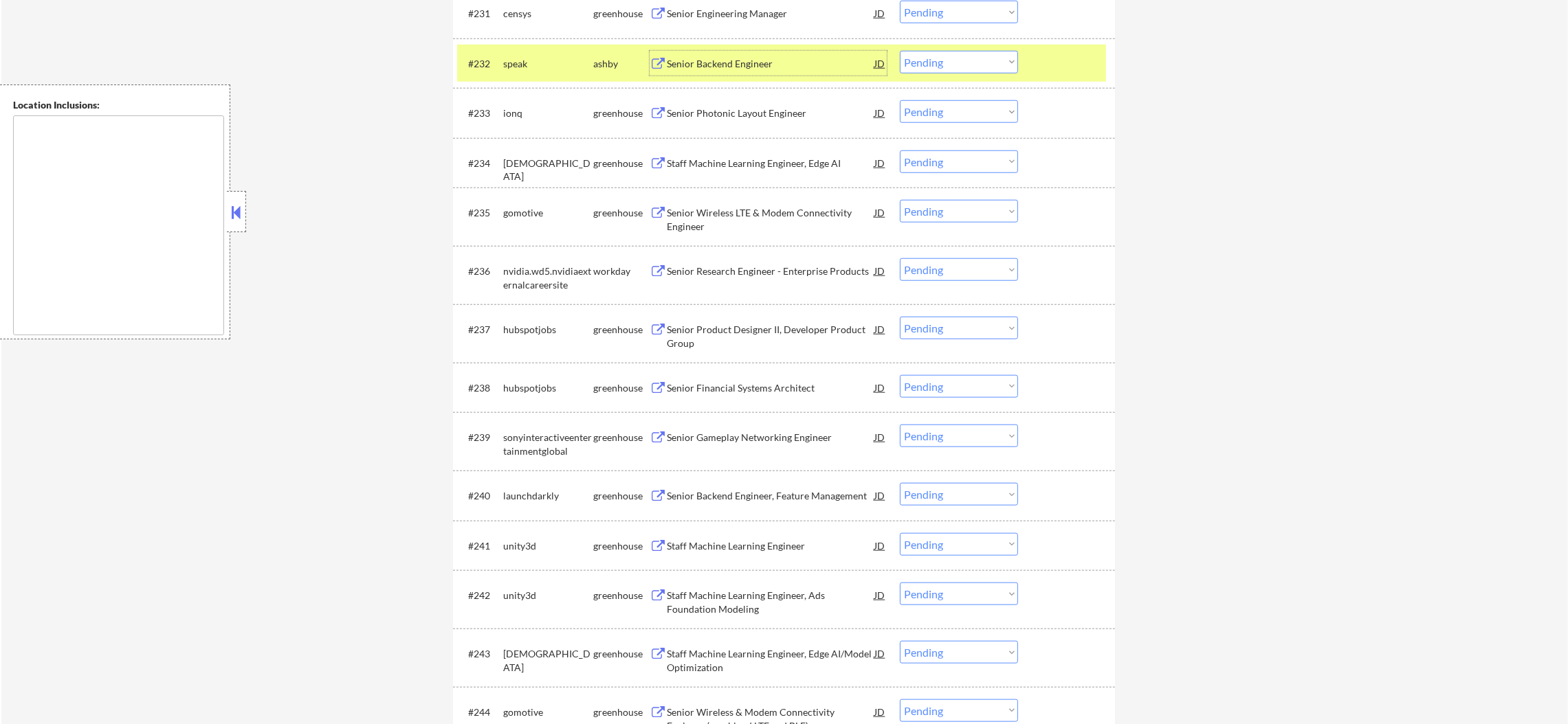
click at [923, 43] on div "#232 speak [PERSON_NAME] Senior Backend Engineer [PERSON_NAME] an option... Pen…" at bounding box center [784, 63] width 662 height 50
click at [923, 66] on select "Choose an option... Pending Applied Excluded (Questions) Excluded (Expired) Exc…" at bounding box center [959, 62] width 118 height 23
click at [900, 51] on select "Choose an option... Pending Applied Excluded (Questions) Excluded (Expired) Exc…" at bounding box center [959, 62] width 118 height 23
click at [508, 63] on div "speak" at bounding box center [549, 63] width 90 height 14
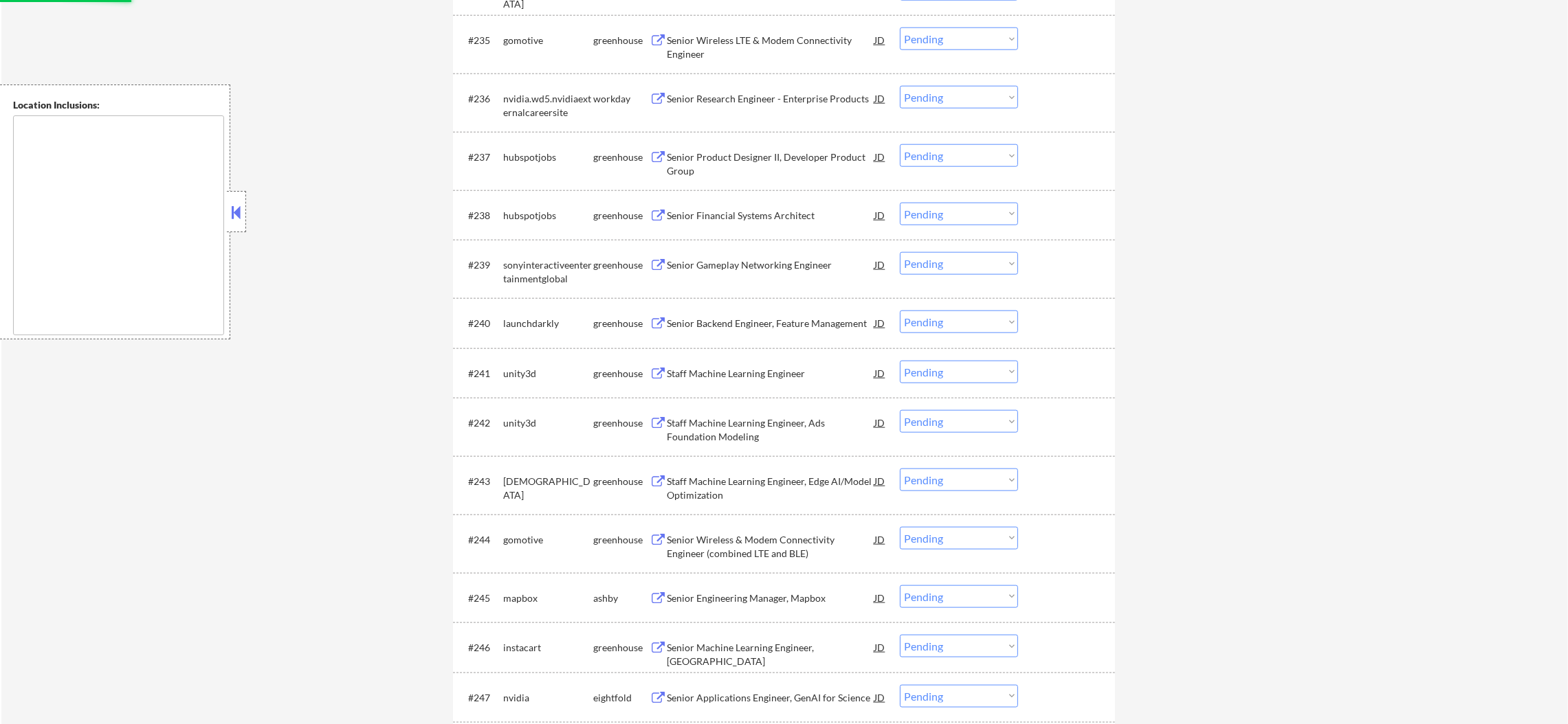
select select ""pending""
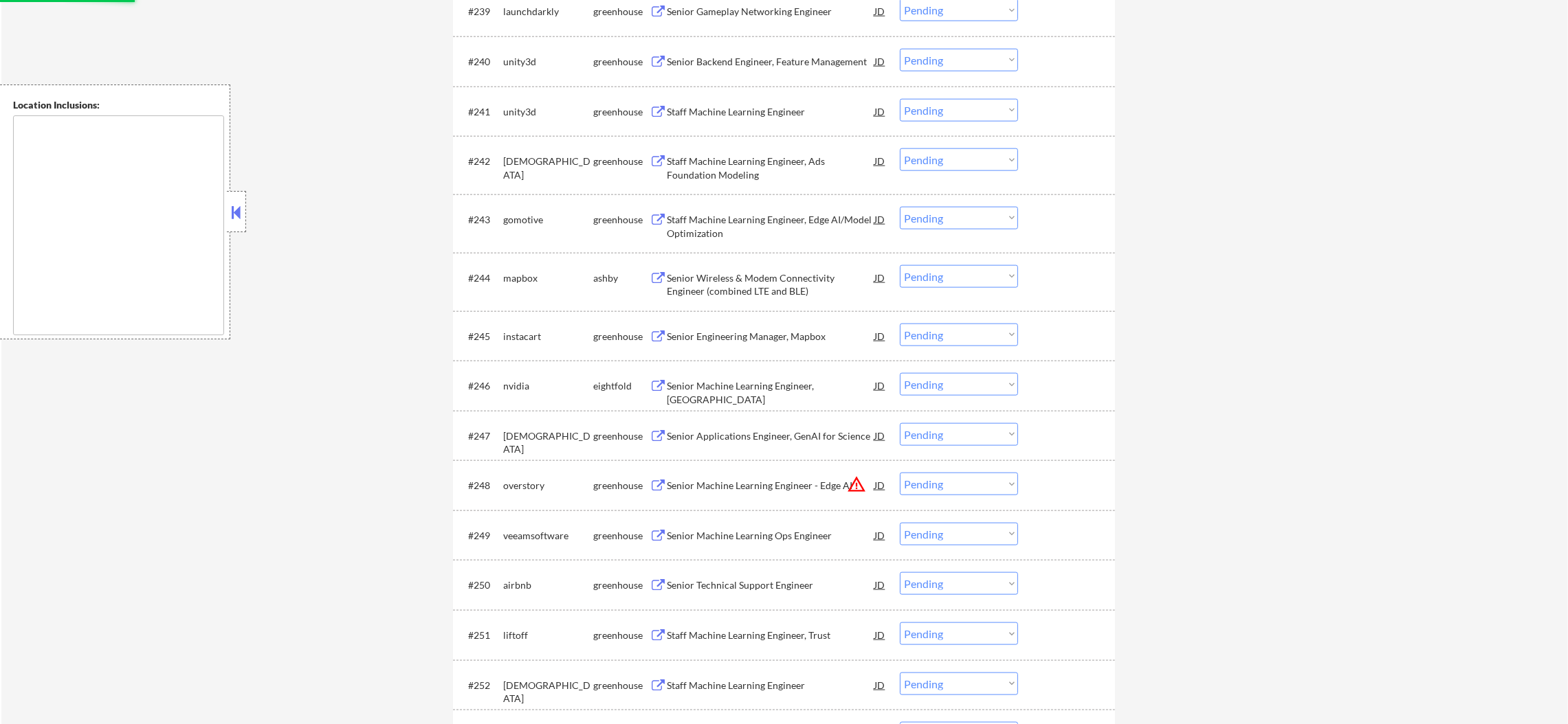
scroll to position [2576, 0]
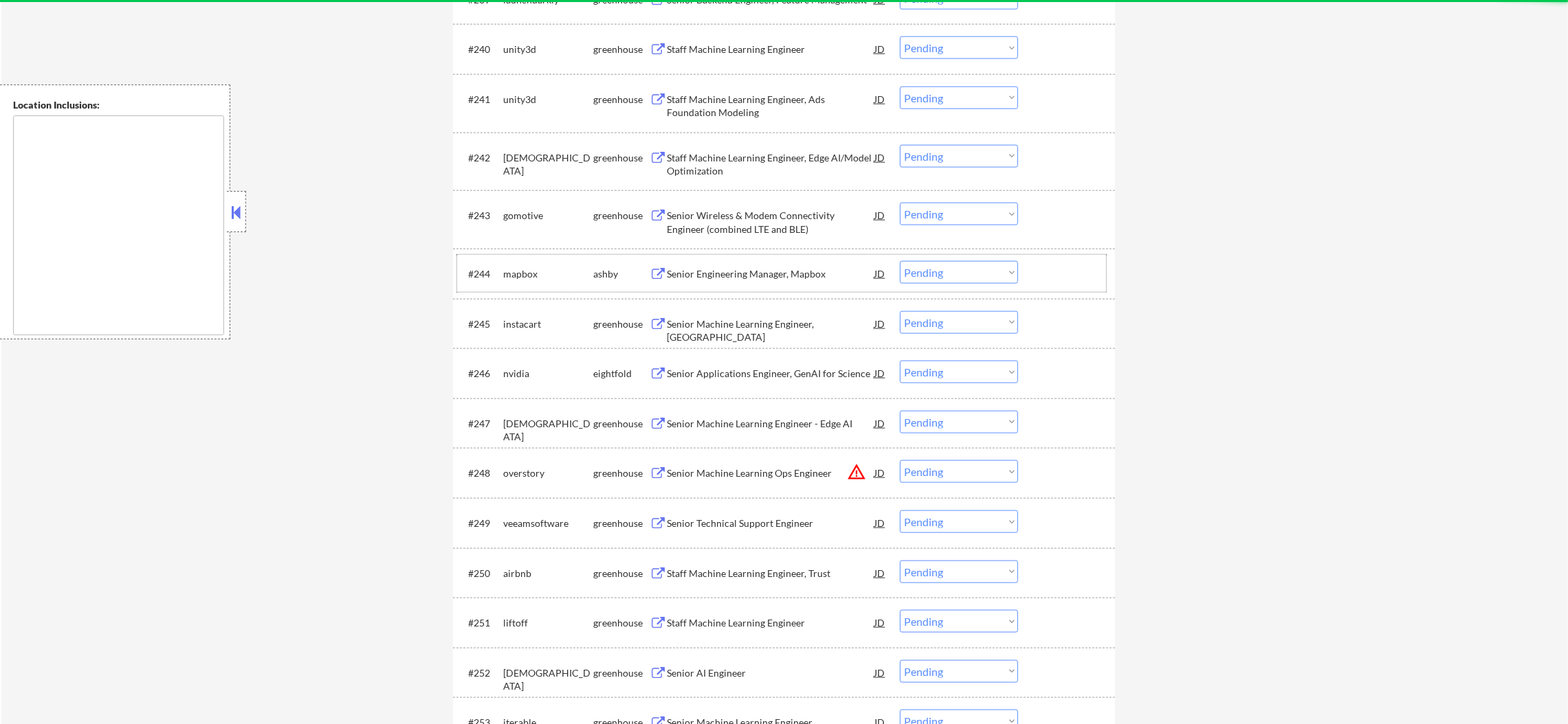
click at [713, 255] on div "#244 mapbox [PERSON_NAME] Senior Engineering Manager, Mapbox JD Choose an optio…" at bounding box center [782, 273] width 649 height 37
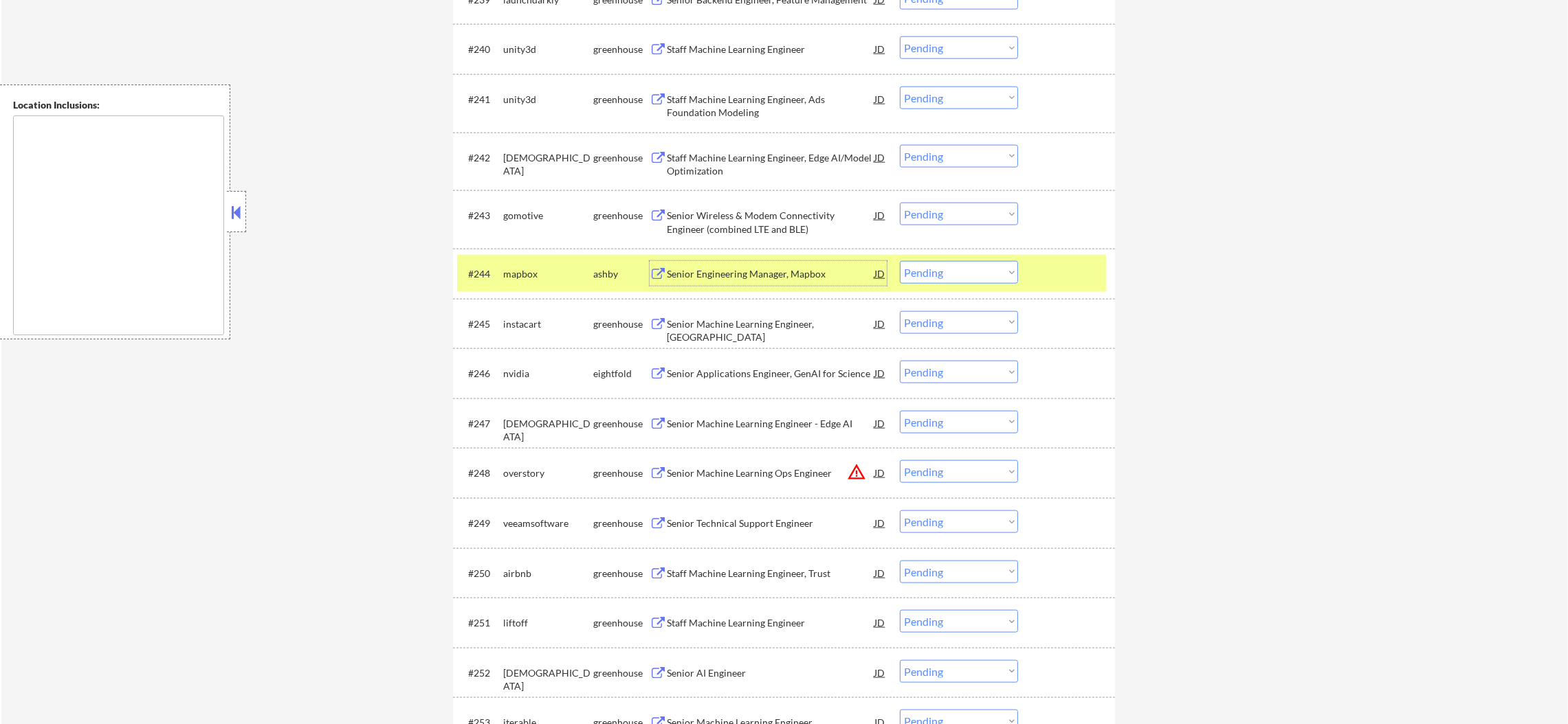
click at [715, 274] on div "Senior Engineering Manager, Mapbox" at bounding box center [770, 274] width 208 height 14
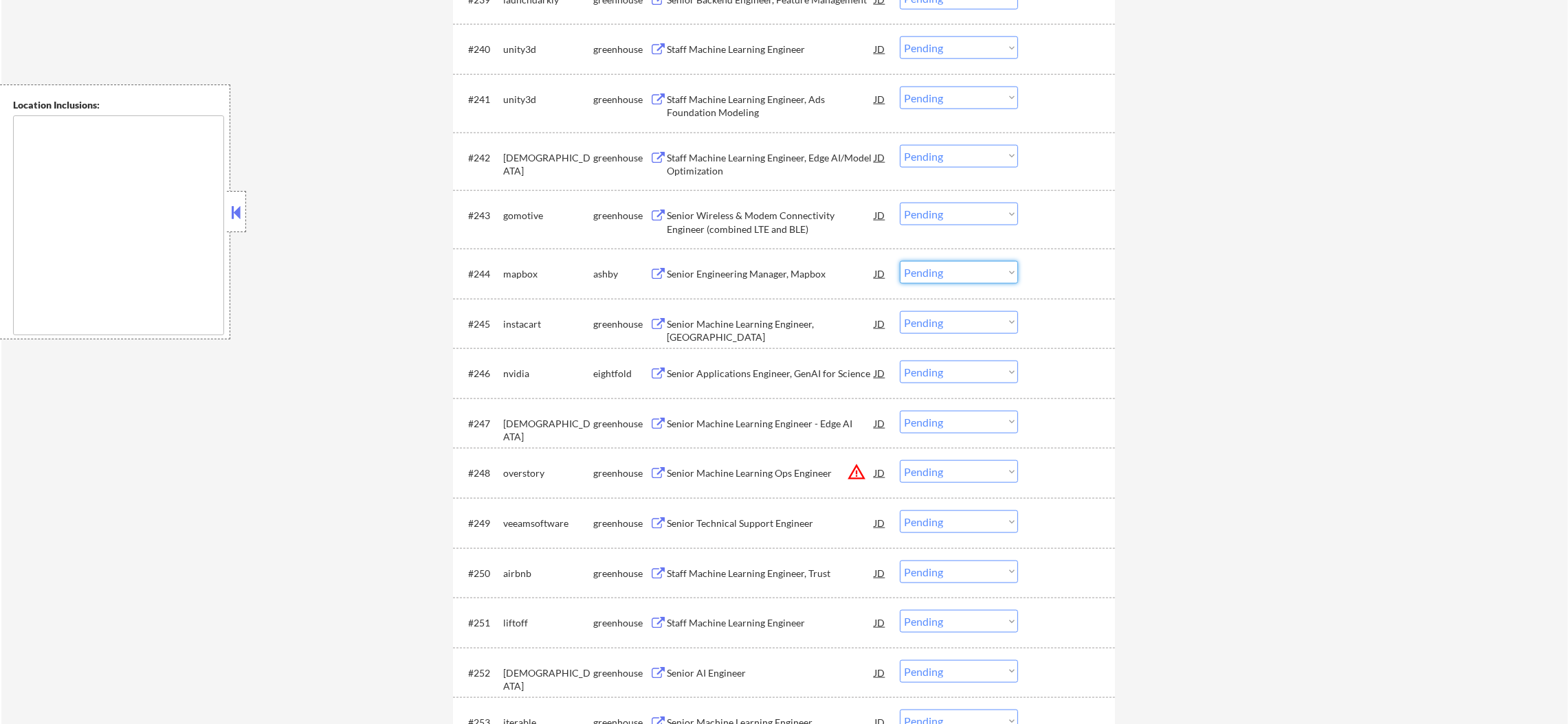
click at [935, 277] on select "Choose an option... Pending Applied Excluded (Questions) Excluded (Expired) Exc…" at bounding box center [959, 273] width 118 height 23
click at [900, 261] on select "Choose an option... Pending Applied Excluded (Questions) Excluded (Expired) Exc…" at bounding box center [959, 273] width 118 height 23
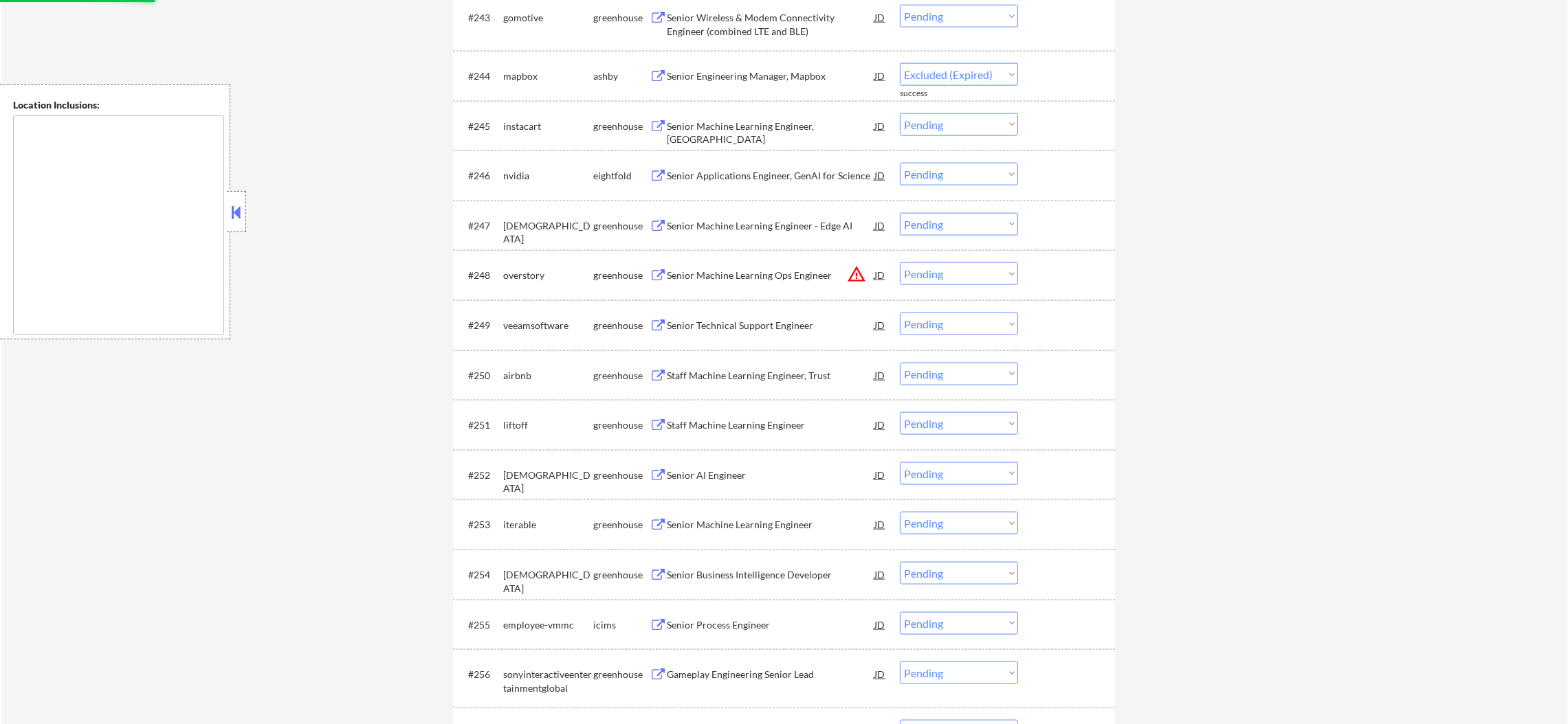
select select ""pending""
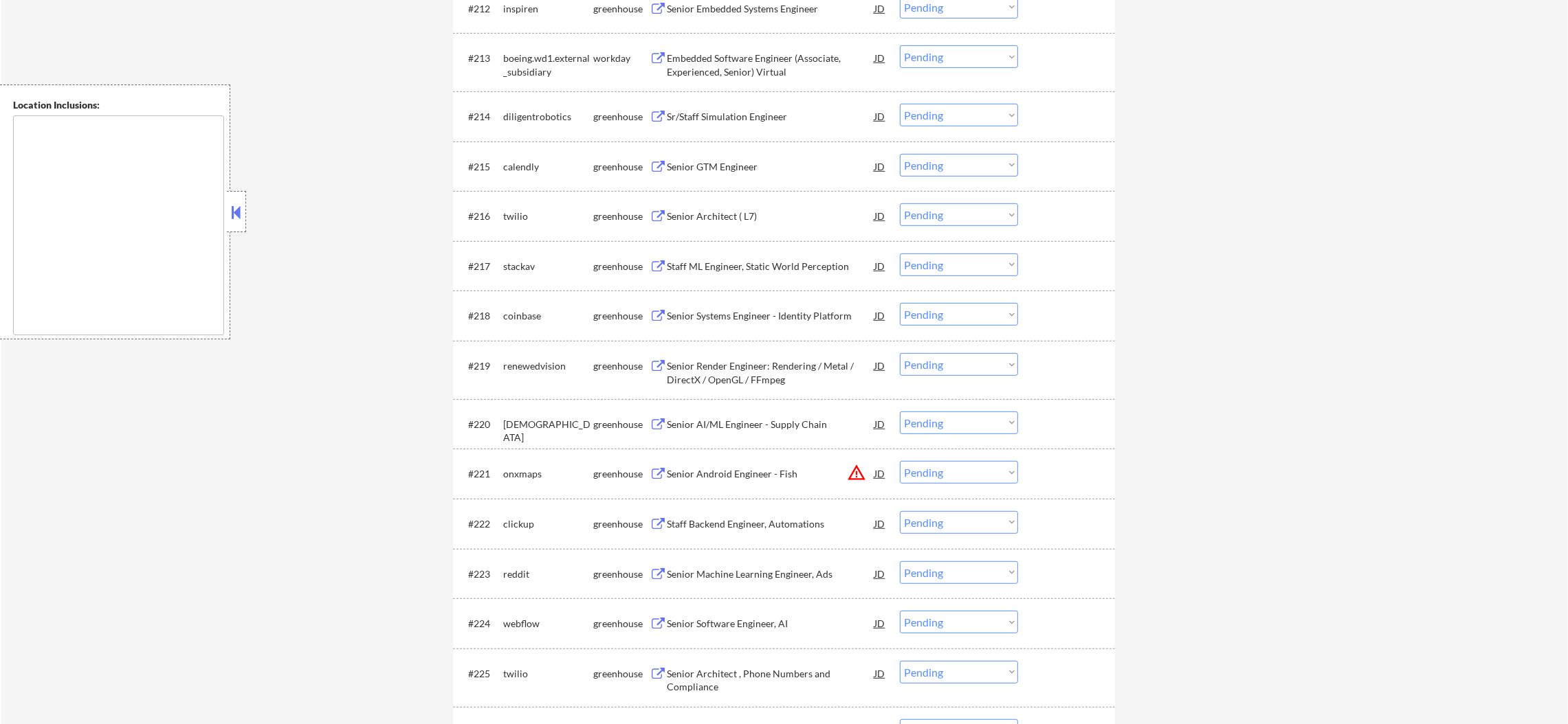
scroll to position [0, 0]
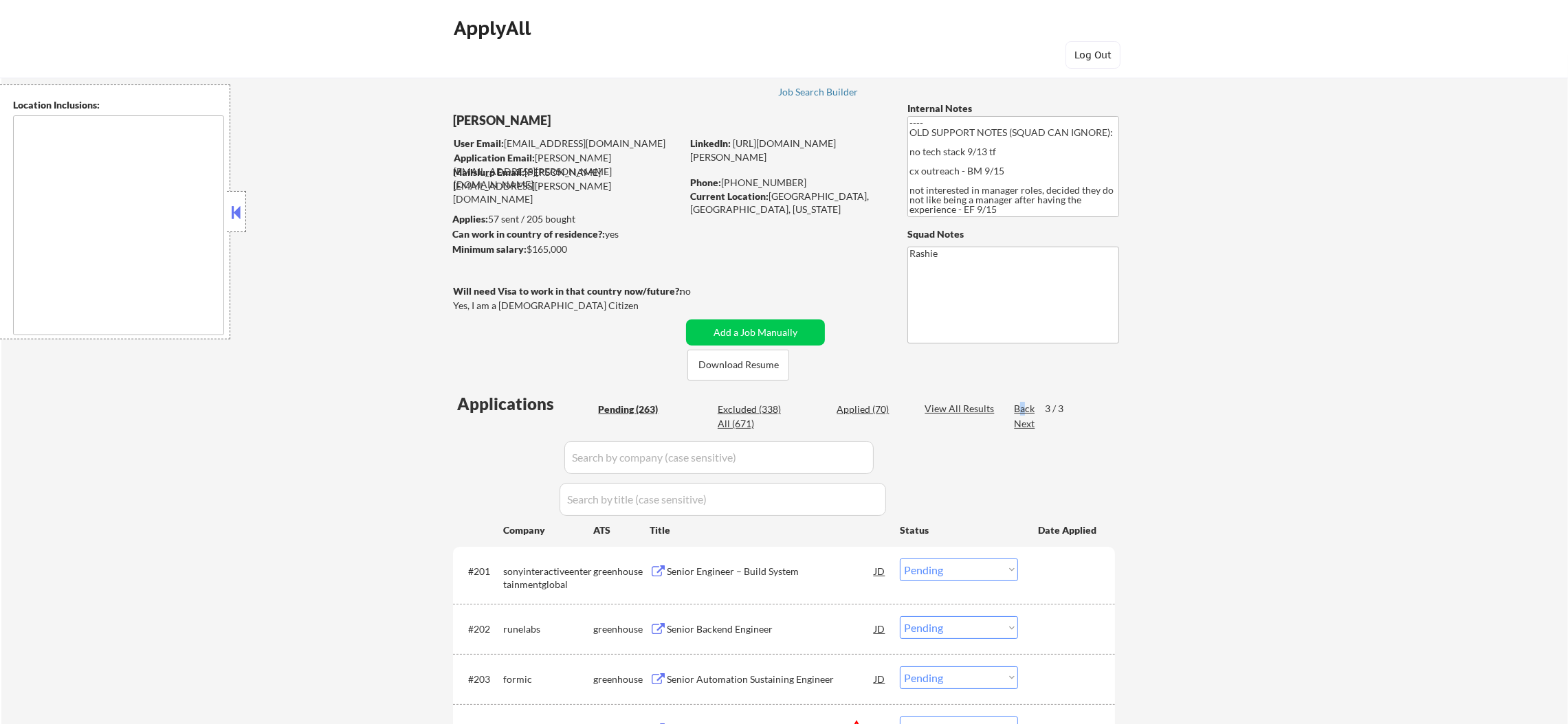
click at [1023, 406] on div "Back" at bounding box center [1025, 409] width 22 height 14
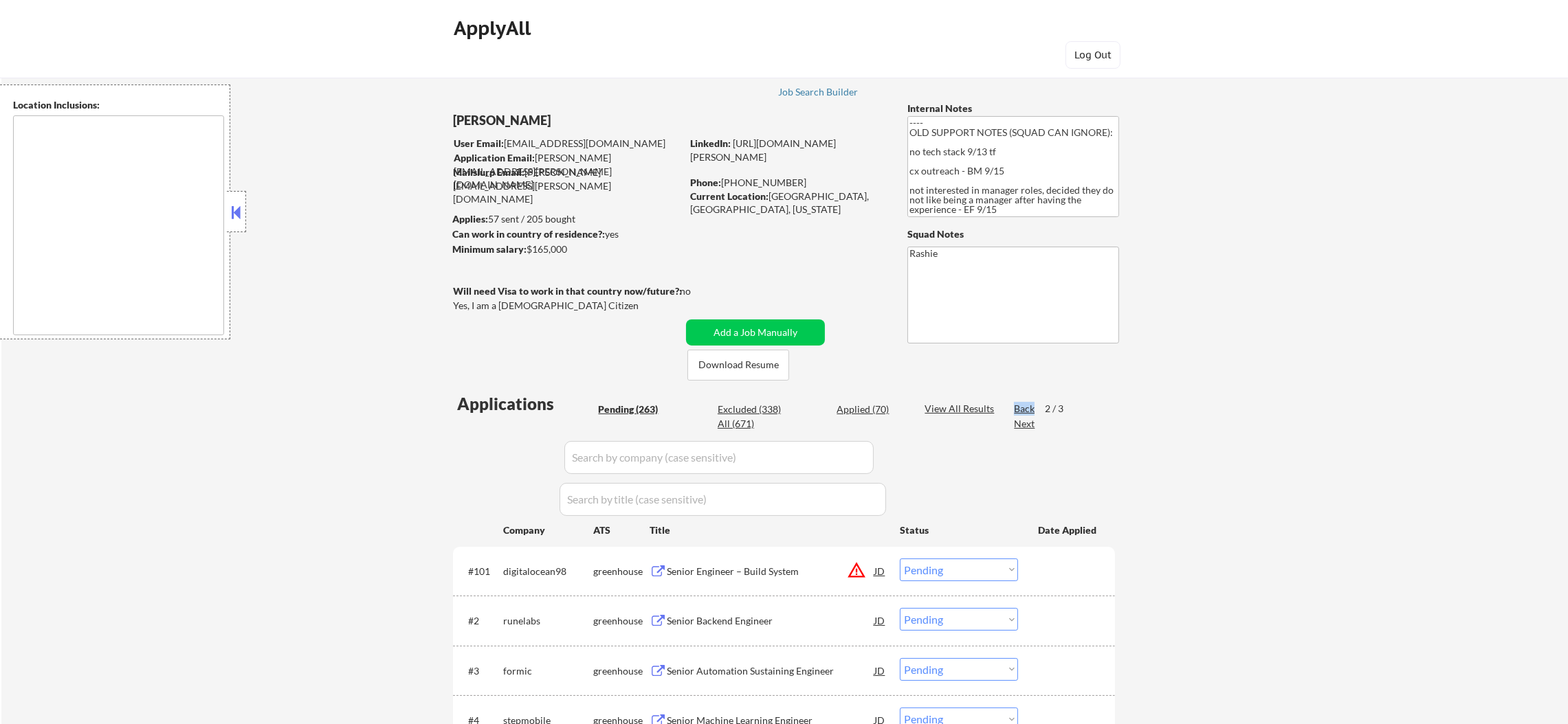
click at [1023, 406] on div "Back" at bounding box center [1025, 409] width 22 height 14
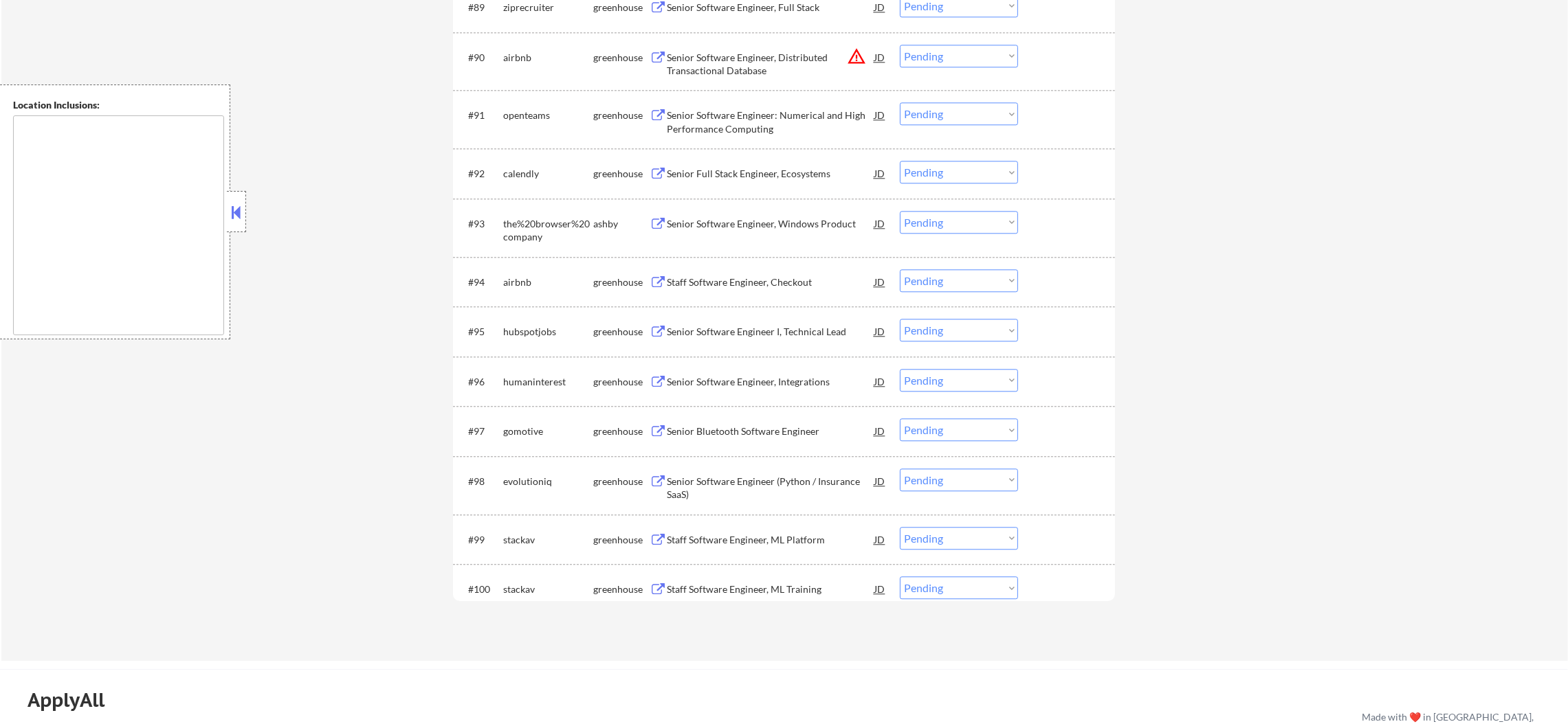
scroll to position [5251, 0]
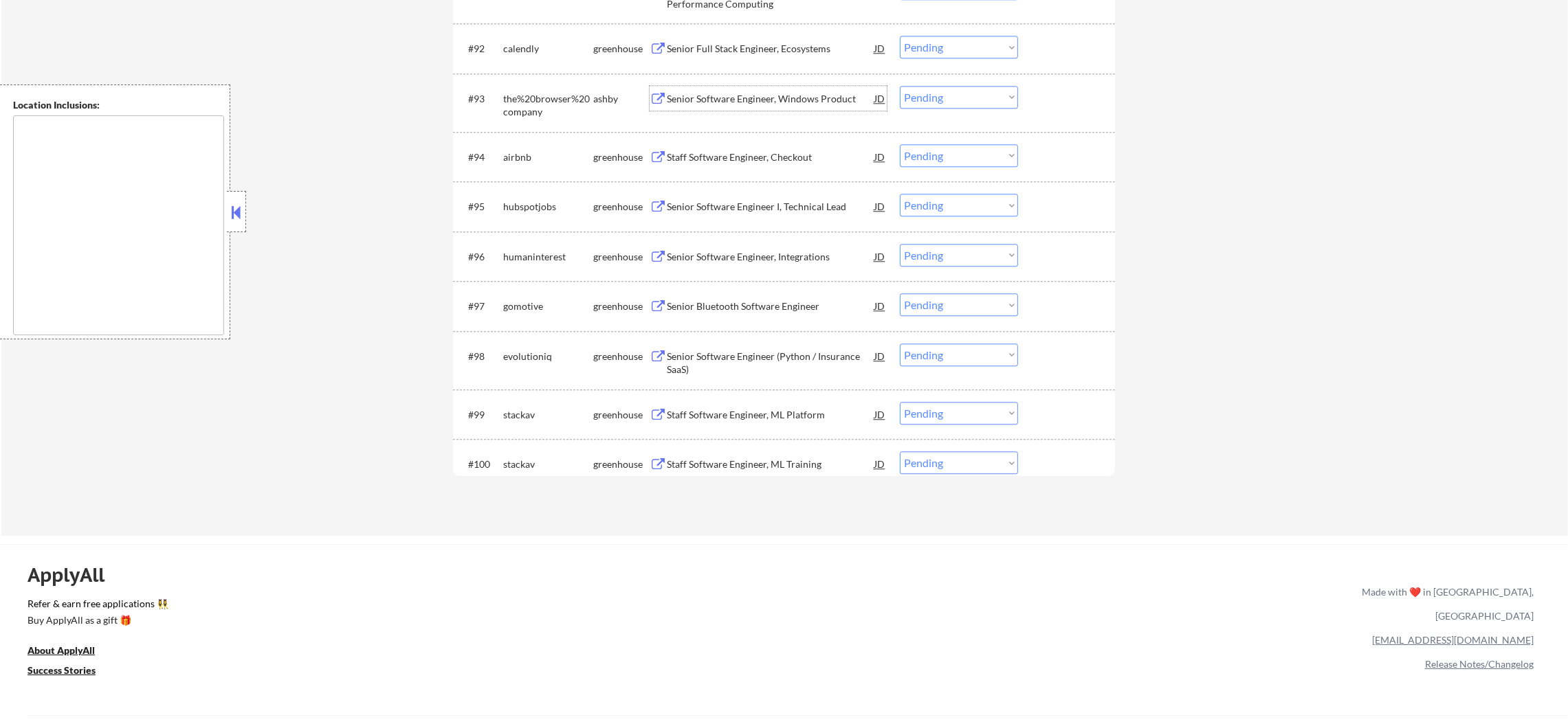
click at [824, 89] on div "Senior Software Engineer, Windows Product" at bounding box center [770, 99] width 208 height 25
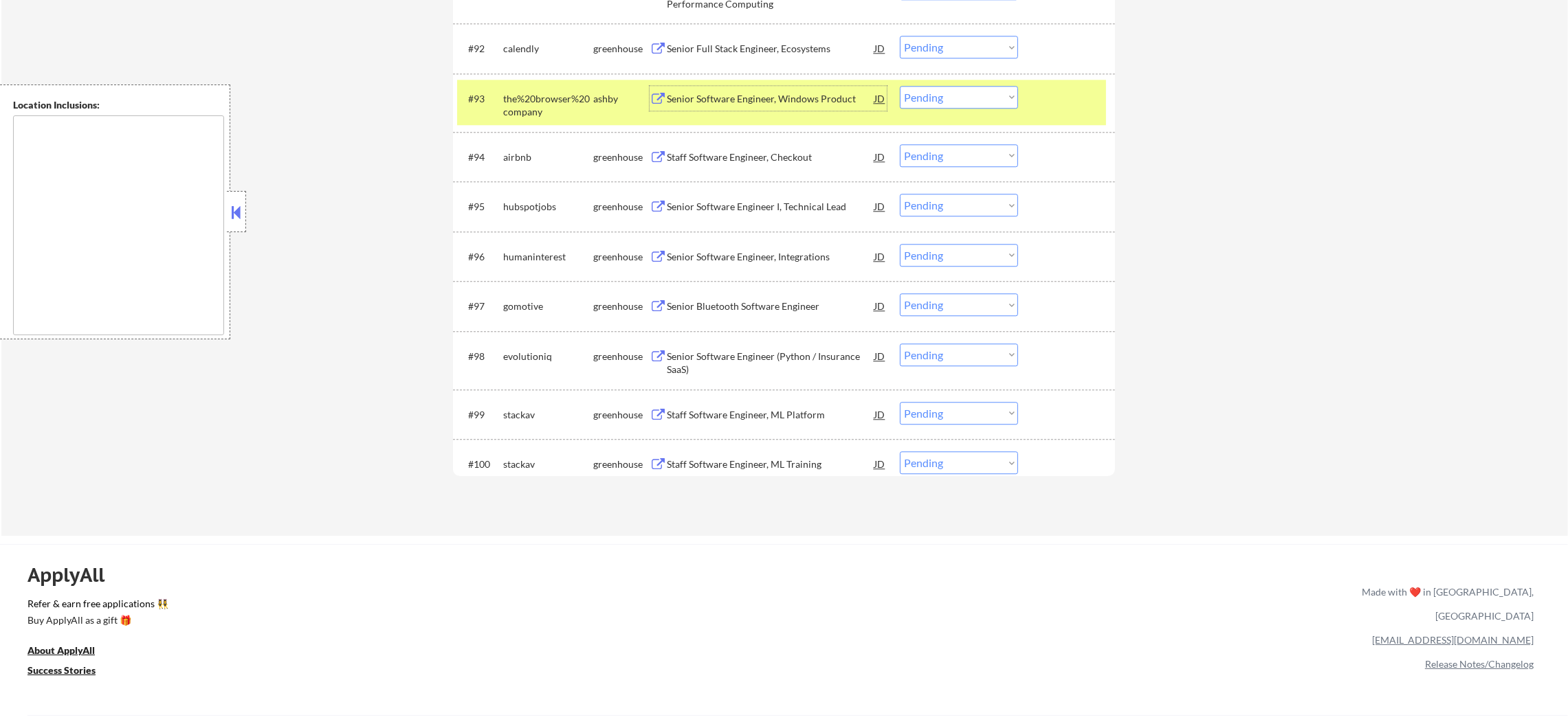
click at [915, 104] on select "Choose an option... Pending Applied Excluded (Questions) Excluded (Expired) Exc…" at bounding box center [959, 98] width 118 height 23
click at [900, 86] on select "Choose an option... Pending Applied Excluded (Questions) Excluded (Expired) Exc…" at bounding box center [959, 98] width 118 height 23
click at [542, 81] on div "#93 the%20browser%20company [PERSON_NAME] Senior Software Engineer, Windows Pro…" at bounding box center [782, 102] width 649 height 45
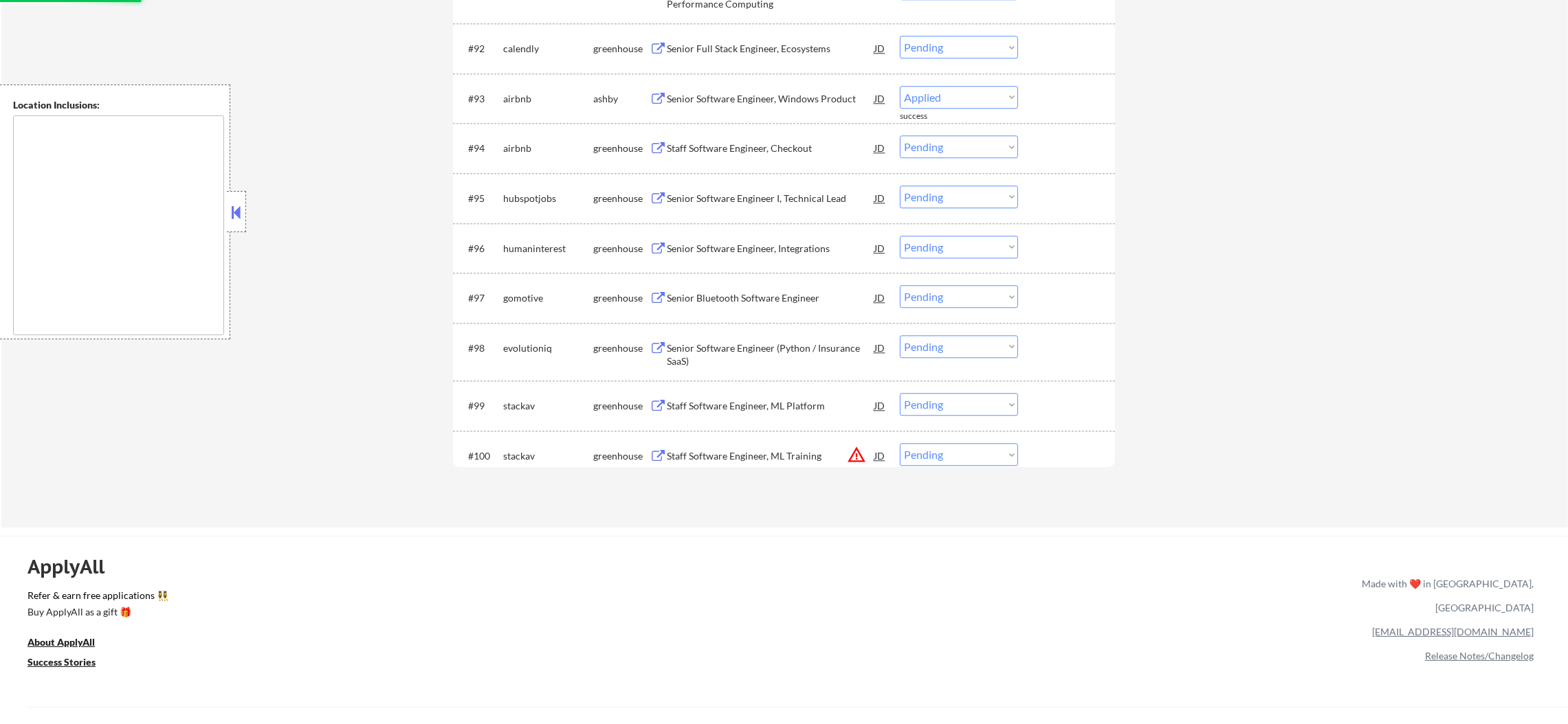
select select ""pending""
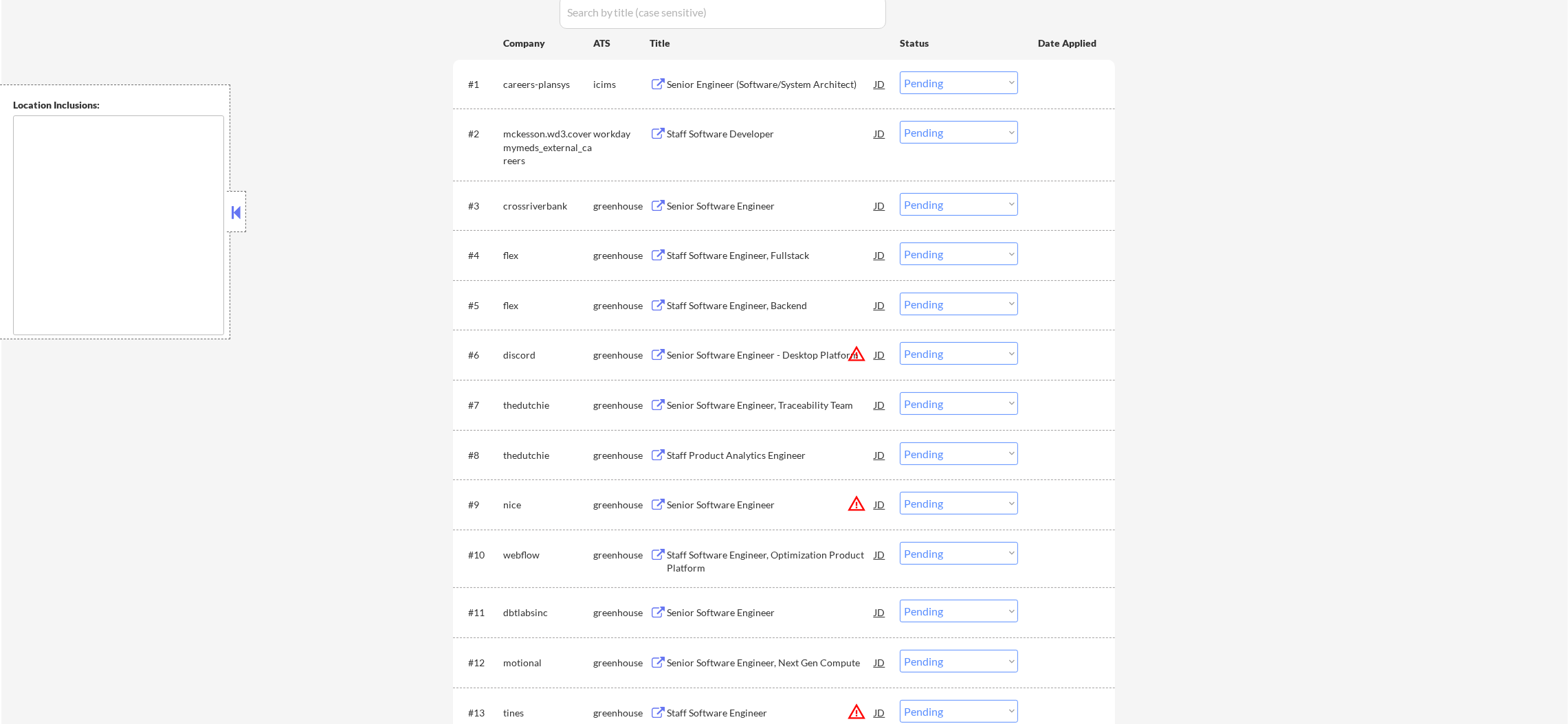
scroll to position [447, 0]
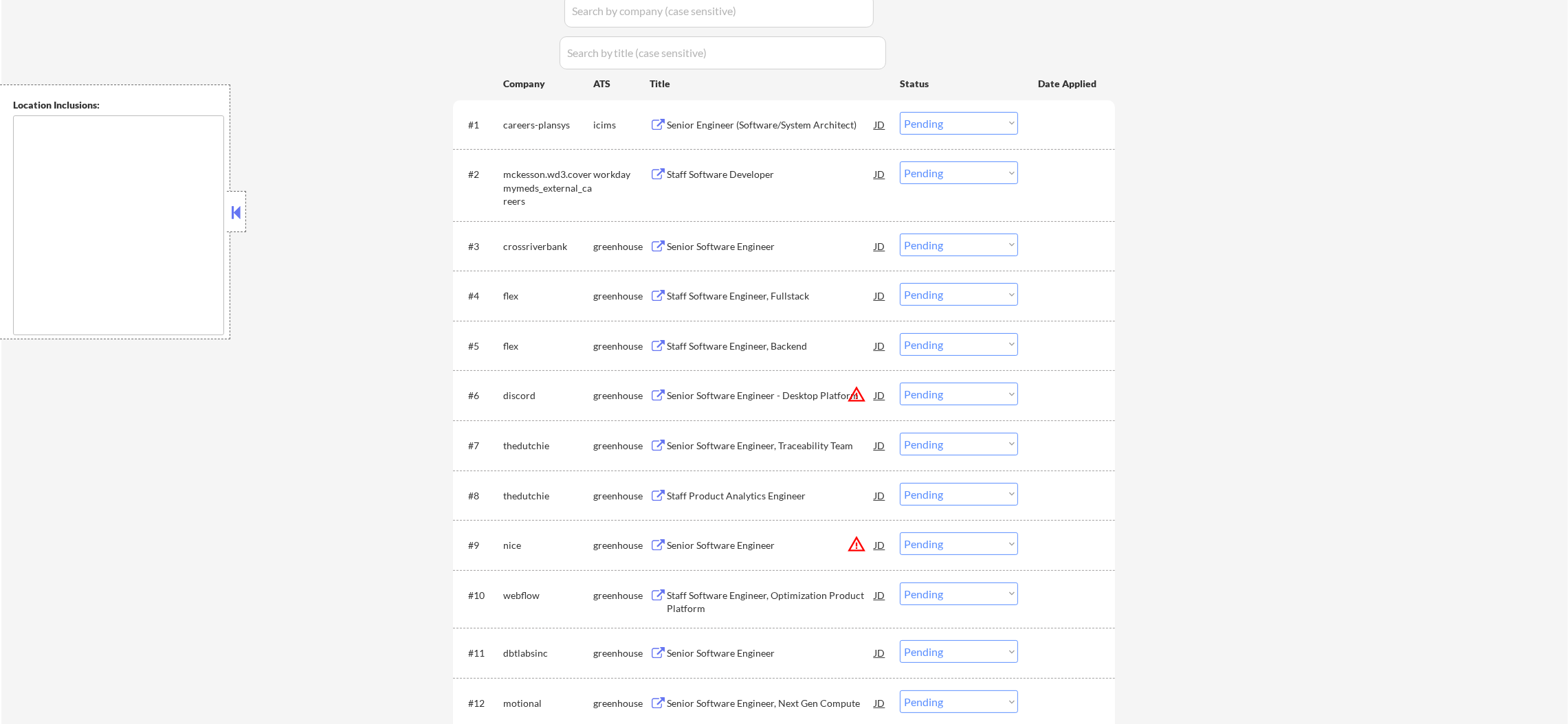
click at [757, 171] on div "Staff Software Developer" at bounding box center [770, 174] width 208 height 14
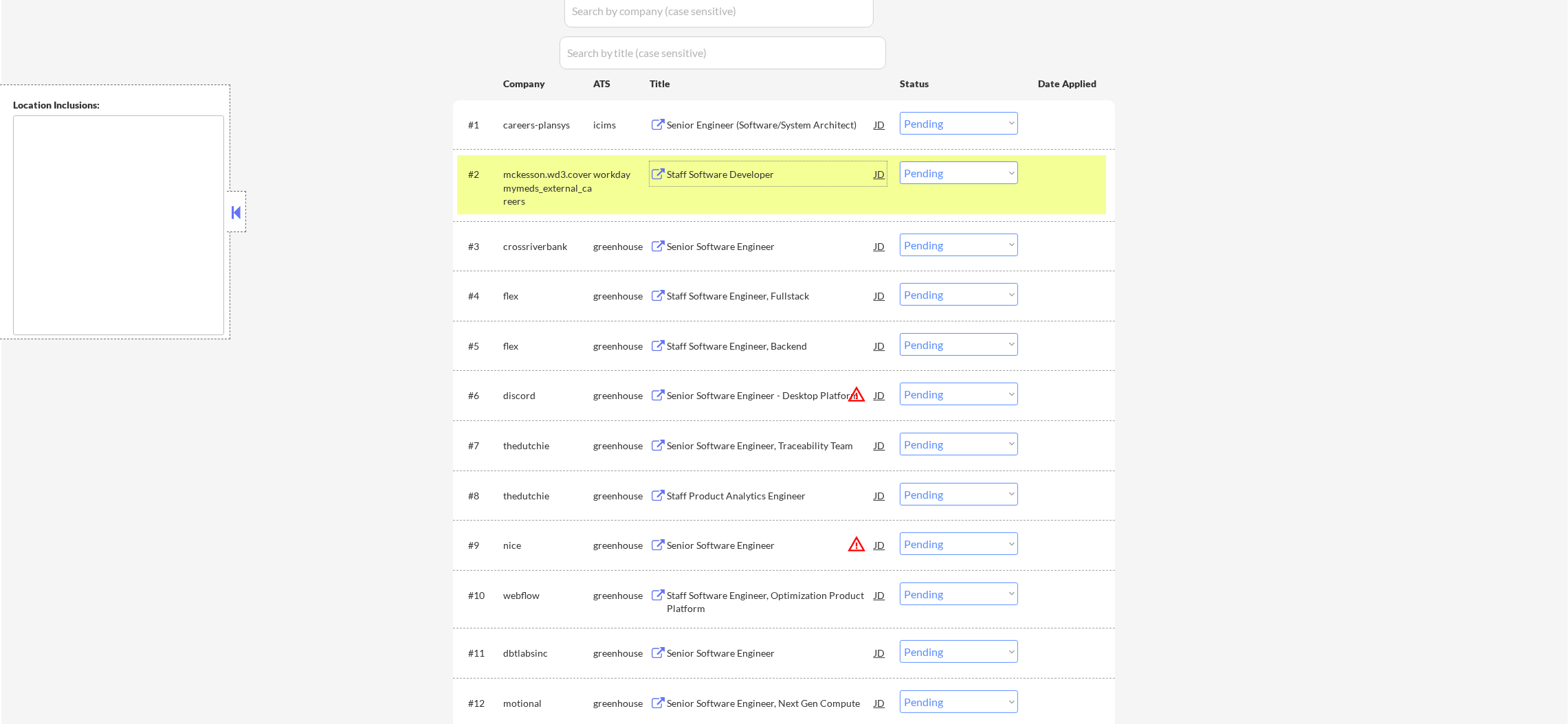
click at [934, 167] on select "Choose an option... Pending Applied Excluded (Questions) Excluded (Expired) Exc…" at bounding box center [959, 173] width 118 height 23
click at [900, 162] on select "Choose an option... Pending Applied Excluded (Questions) Excluded (Expired) Exc…" at bounding box center [959, 173] width 118 height 23
select select ""pending""
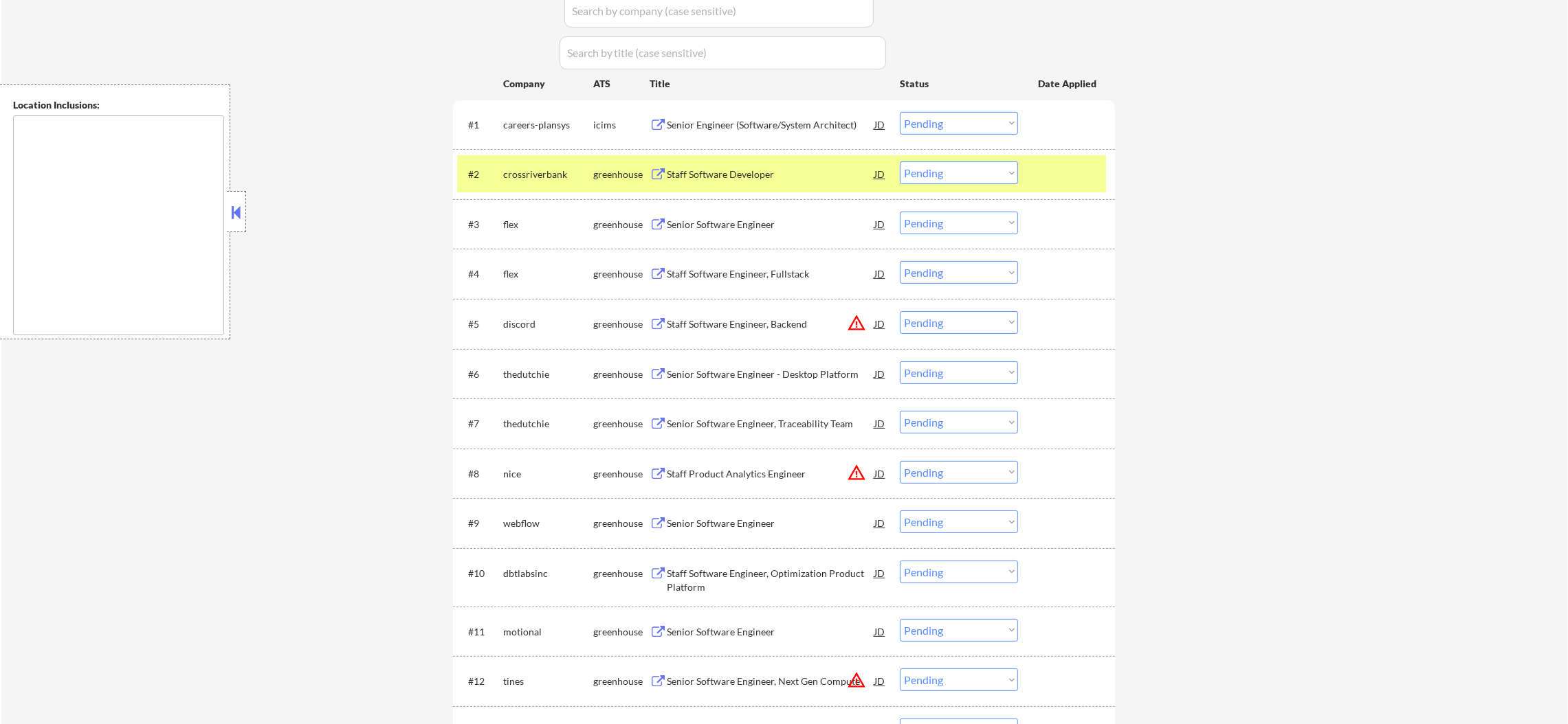
click at [540, 175] on div "crossriverbank" at bounding box center [549, 174] width 90 height 14
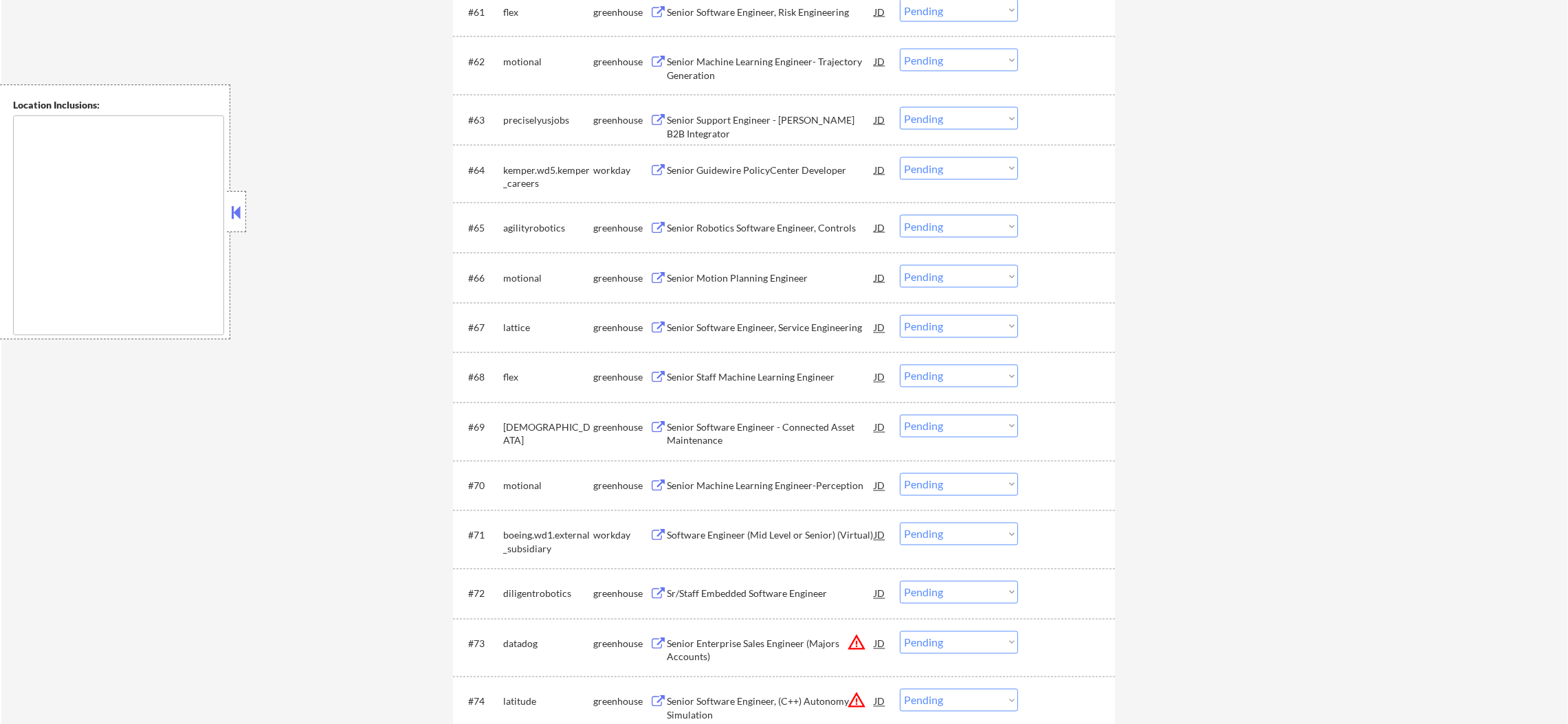
scroll to position [3635, 0]
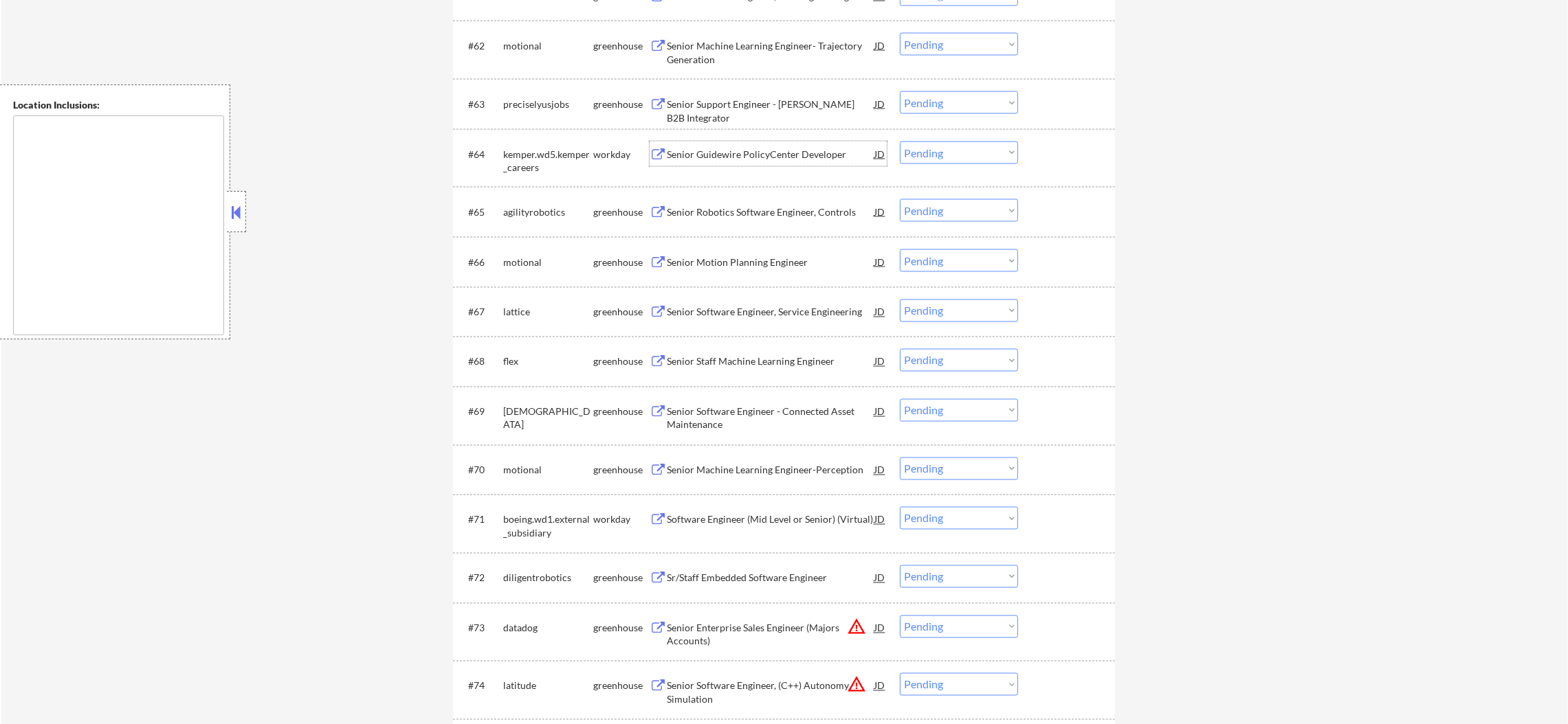
click at [819, 161] on div "Senior Guidewire PolicyCenter Developer" at bounding box center [770, 154] width 208 height 25
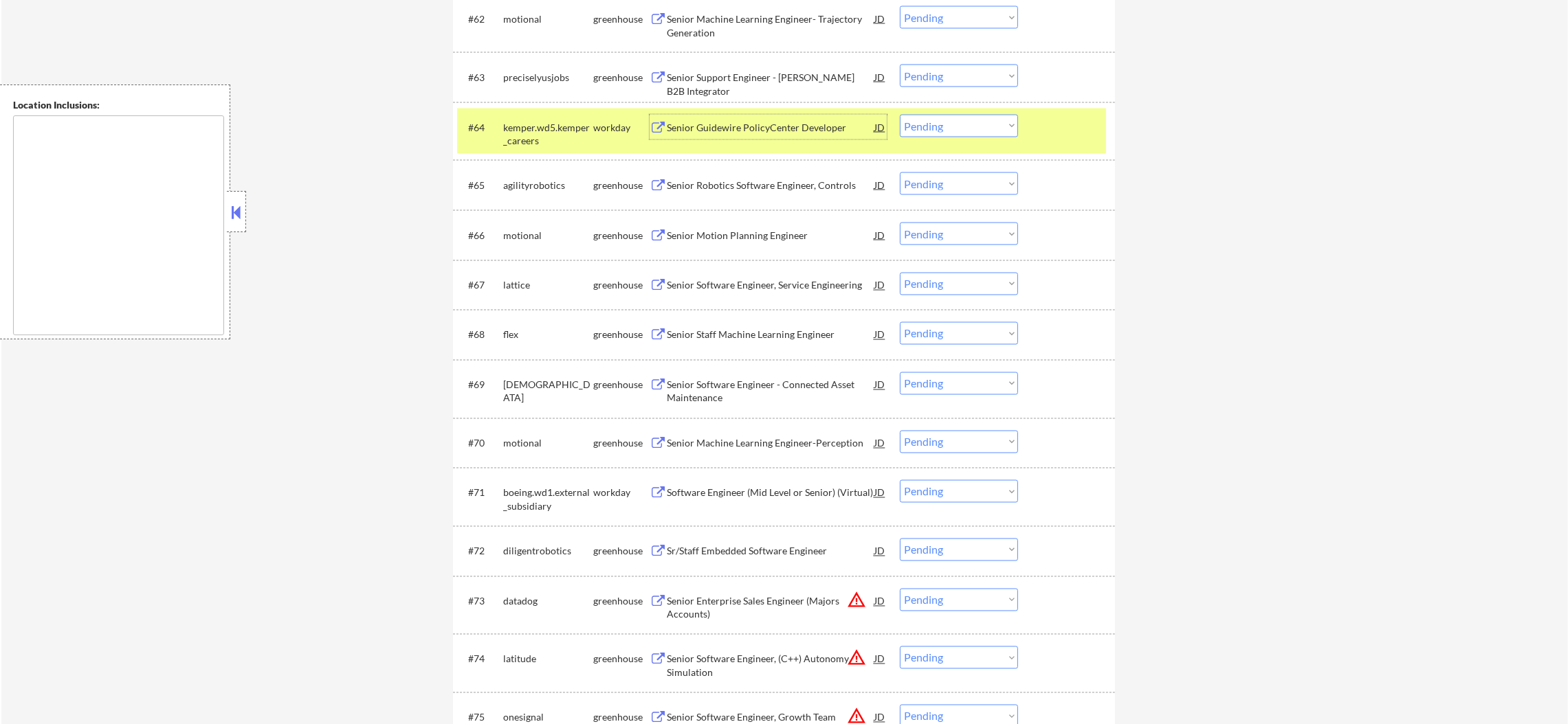
scroll to position [3738, 0]
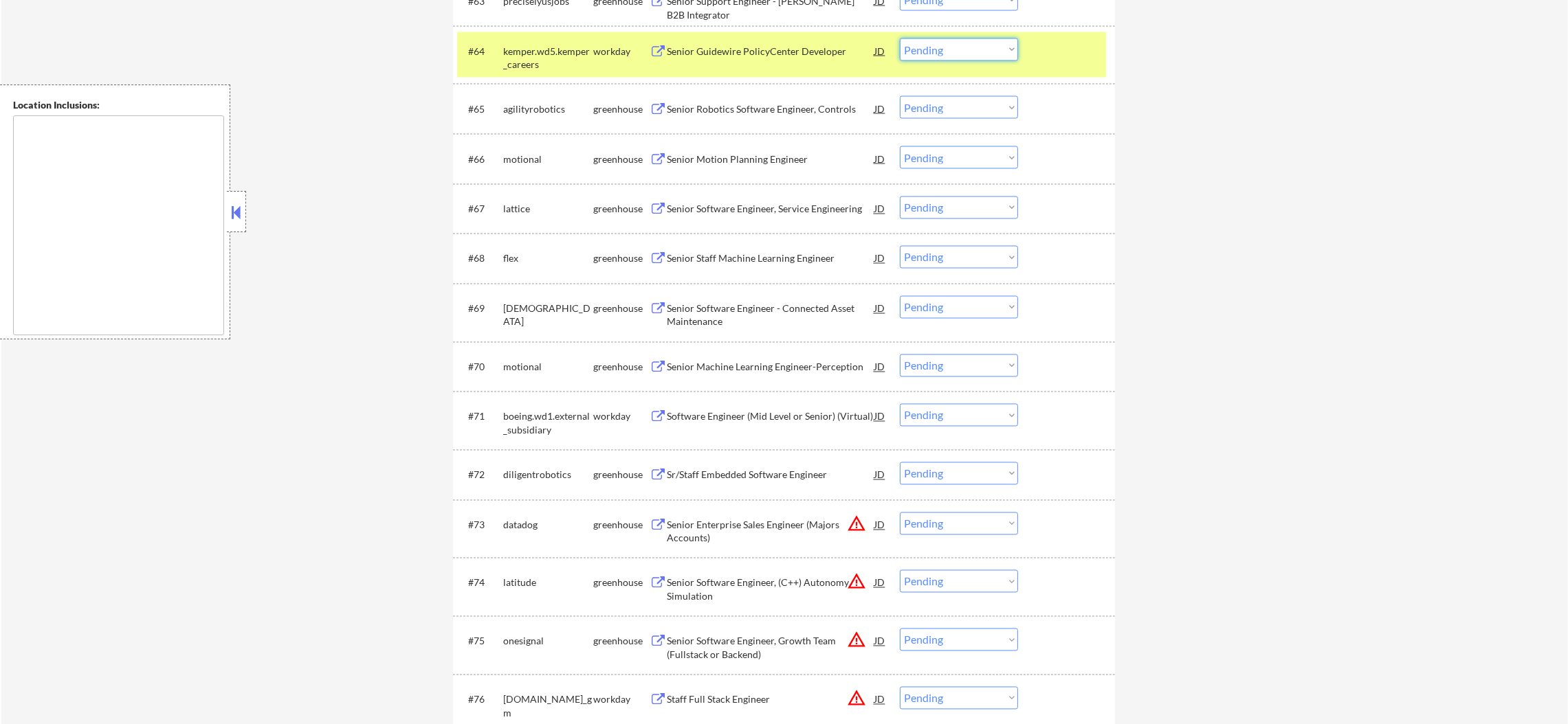
click at [946, 48] on select "Choose an option... Pending Applied Excluded (Questions) Excluded (Expired) Exc…" at bounding box center [959, 50] width 118 height 23
click at [900, 39] on select "Choose an option... Pending Applied Excluded (Questions) Excluded (Expired) Exc…" at bounding box center [959, 50] width 118 height 23
click at [527, 57] on div "kemper.wd5.kemper_careers" at bounding box center [549, 57] width 90 height 27
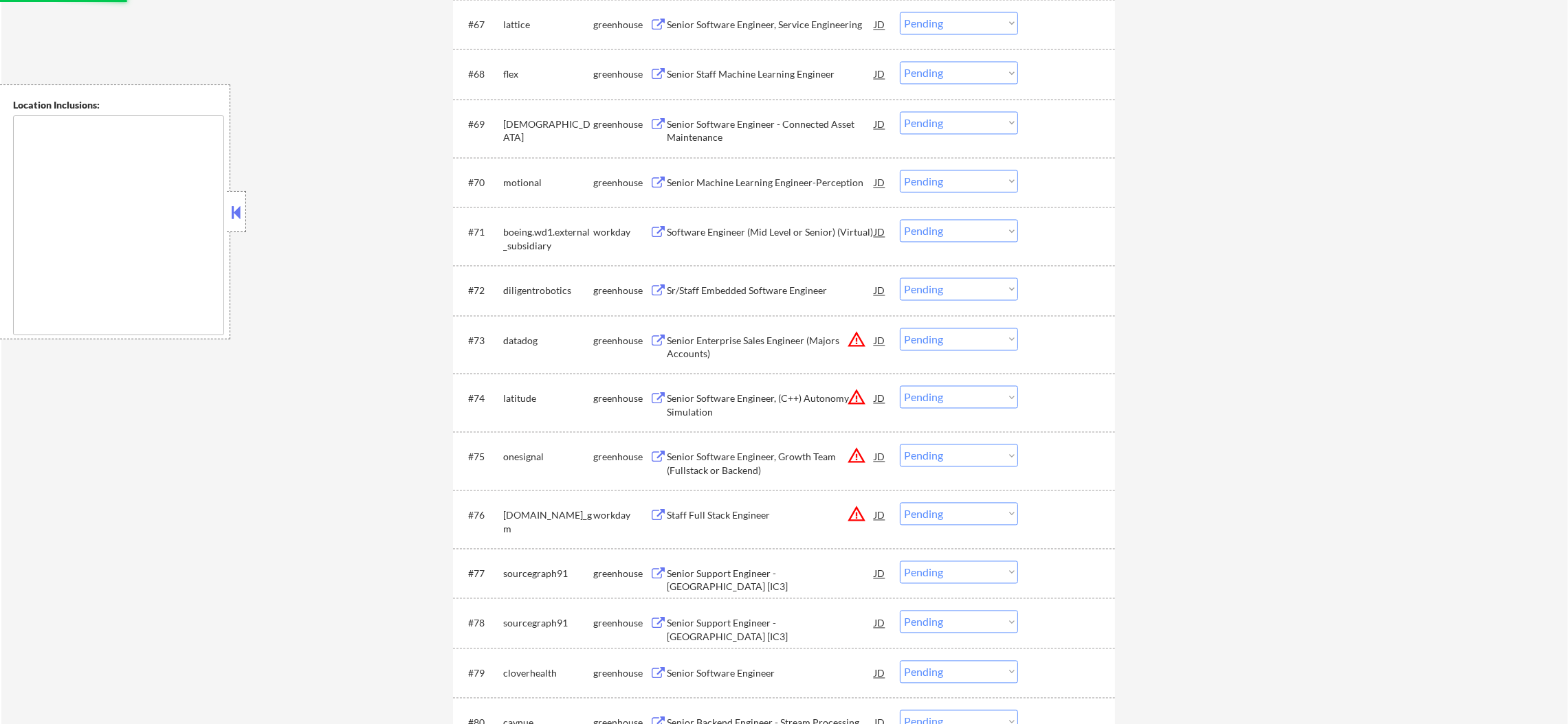
scroll to position [3944, 0]
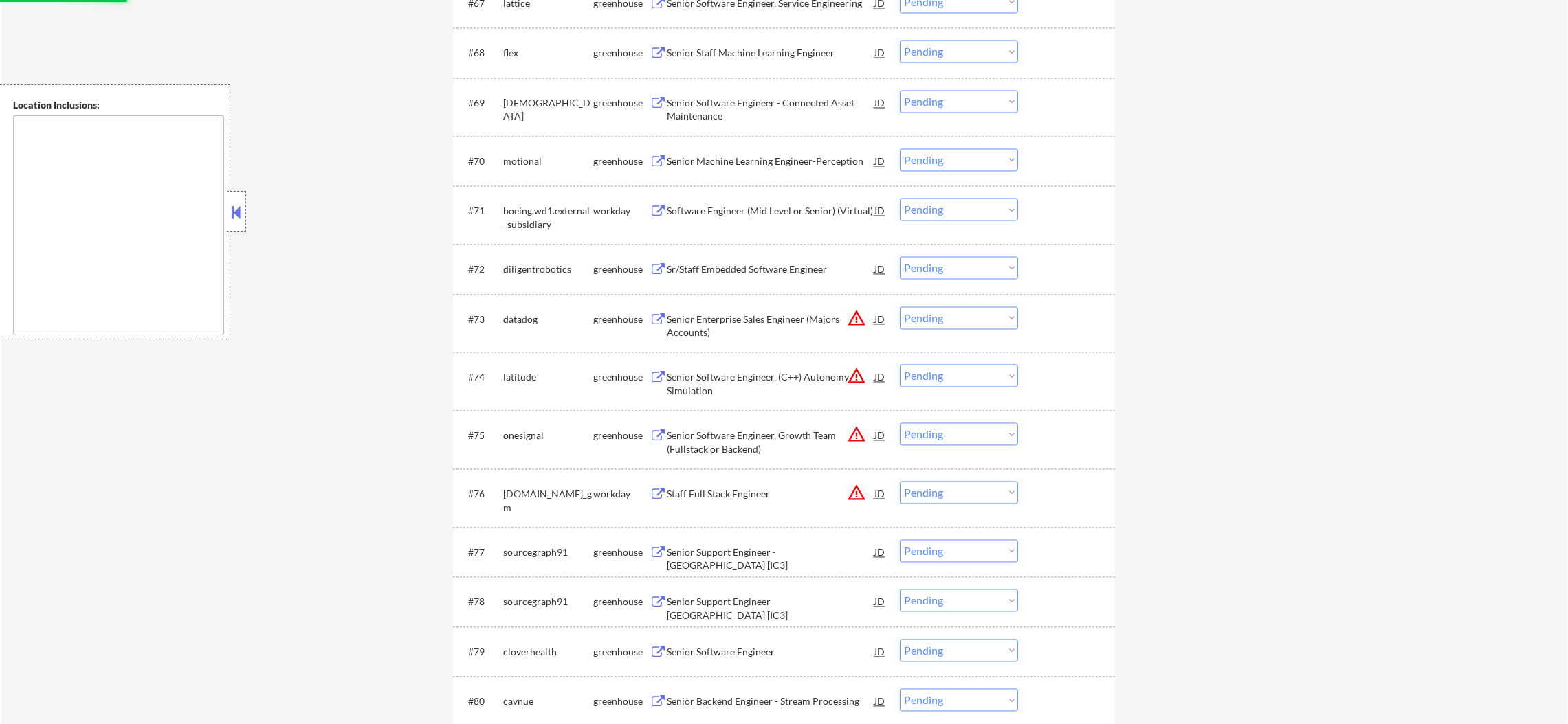
select select ""pending""
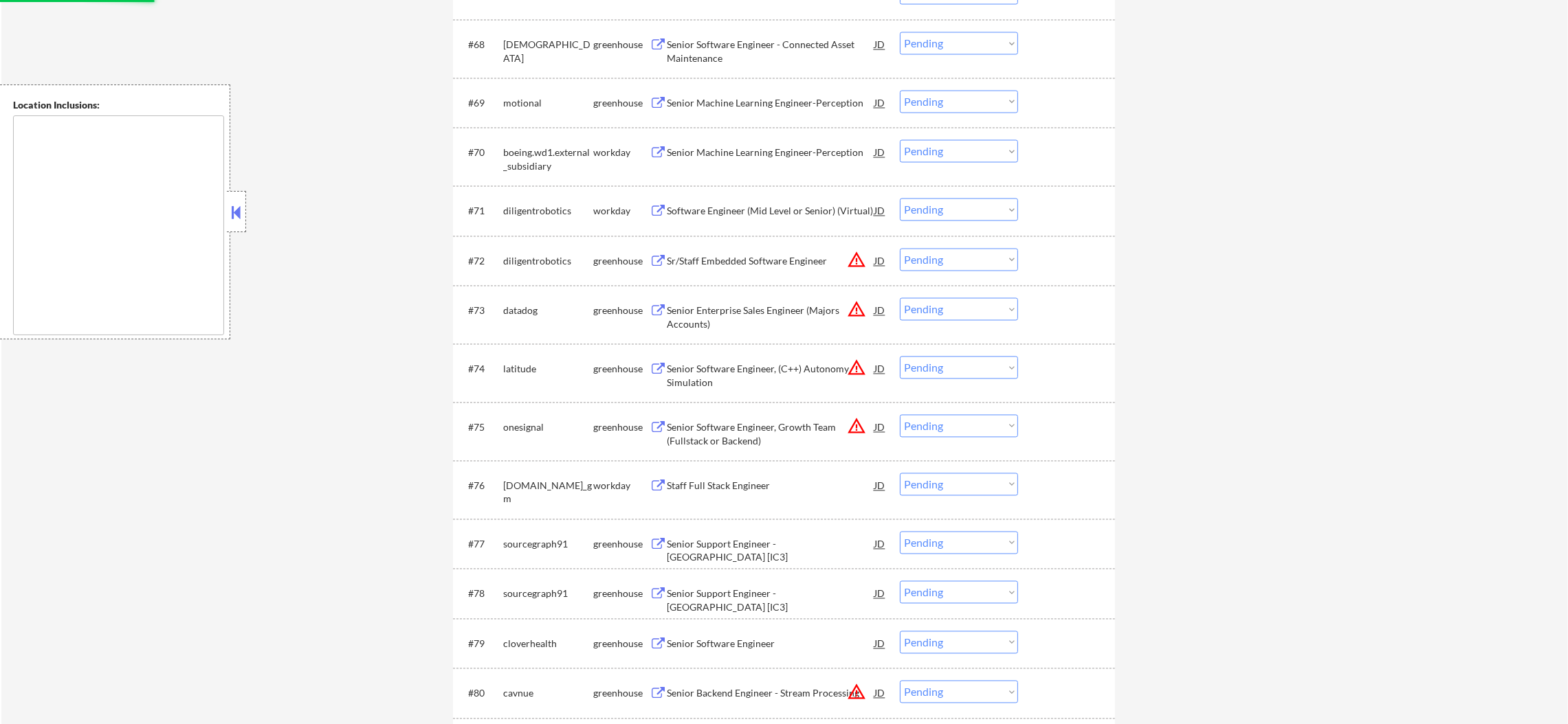
scroll to position [3980, 0]
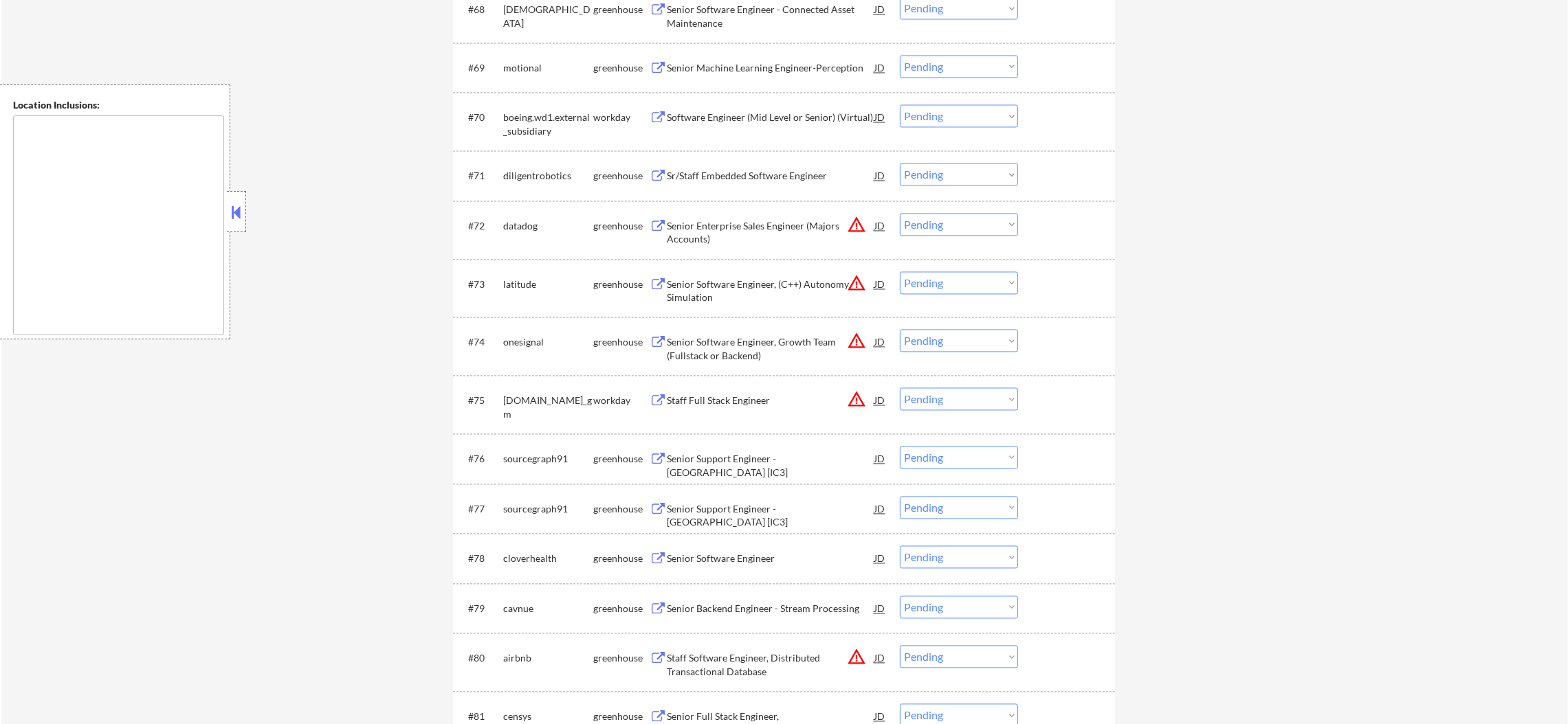
click at [745, 107] on div "Software Engineer (Mid Level or Senior) (Virtual)" at bounding box center [770, 117] width 208 height 25
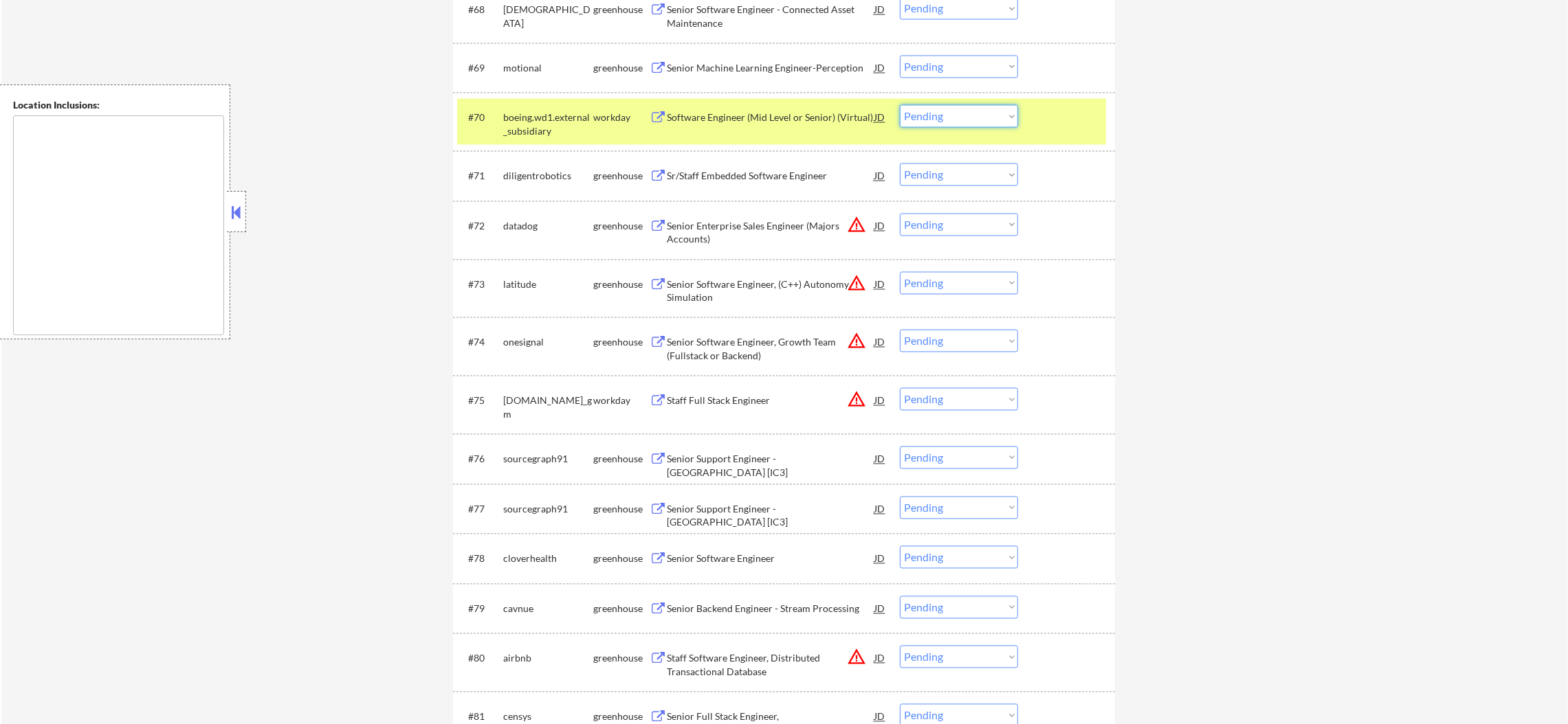
drag, startPoint x: 918, startPoint y: 105, endPoint x: 927, endPoint y: 126, distance: 22.8
click at [919, 109] on select "Choose an option... Pending Applied Excluded (Questions) Excluded (Expired) Exc…" at bounding box center [959, 116] width 118 height 23
click at [900, 104] on select "Choose an option... Pending Applied Excluded (Questions) Excluded (Expired) Exc…" at bounding box center [959, 116] width 118 height 23
click at [554, 131] on div "boeing.wd1.external_subsidiary" at bounding box center [549, 124] width 90 height 27
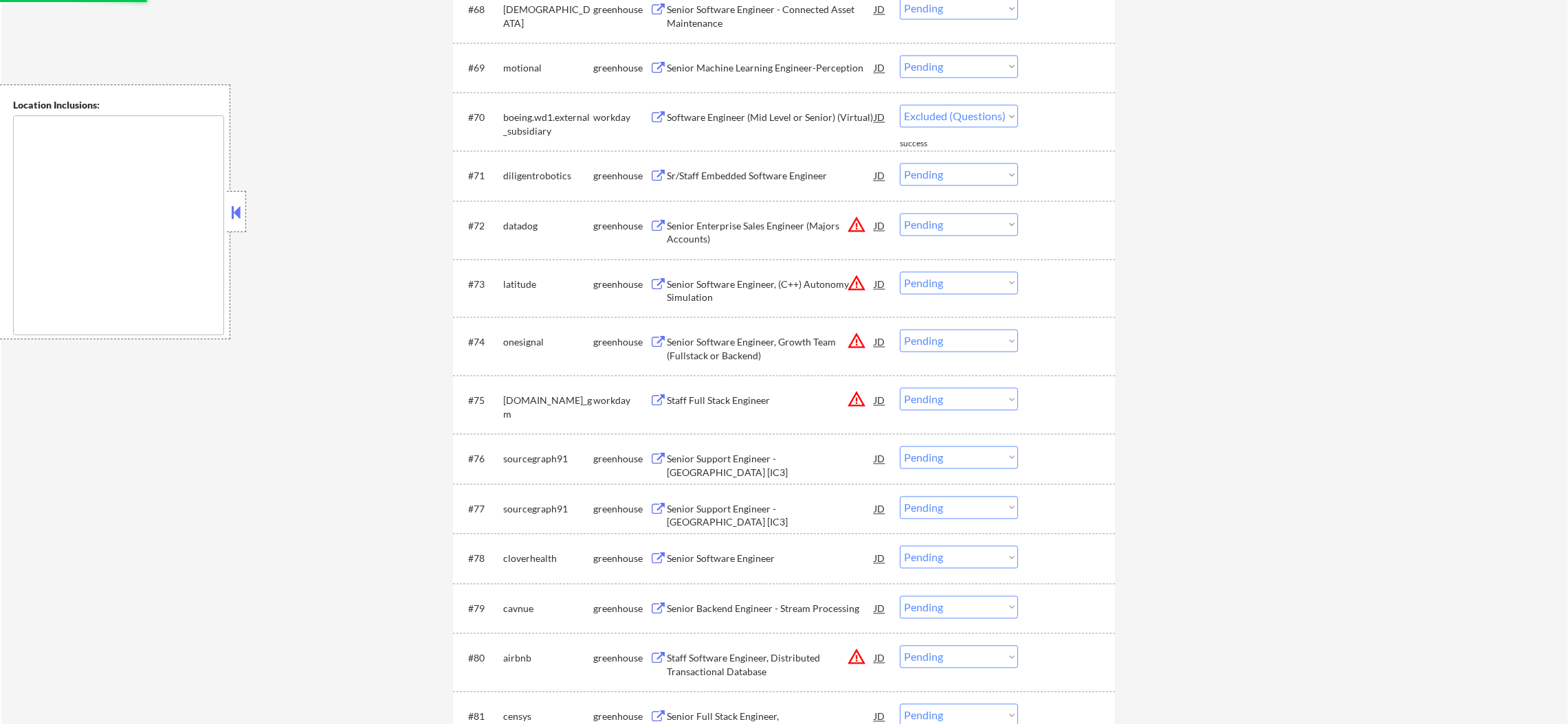
select select ""pending""
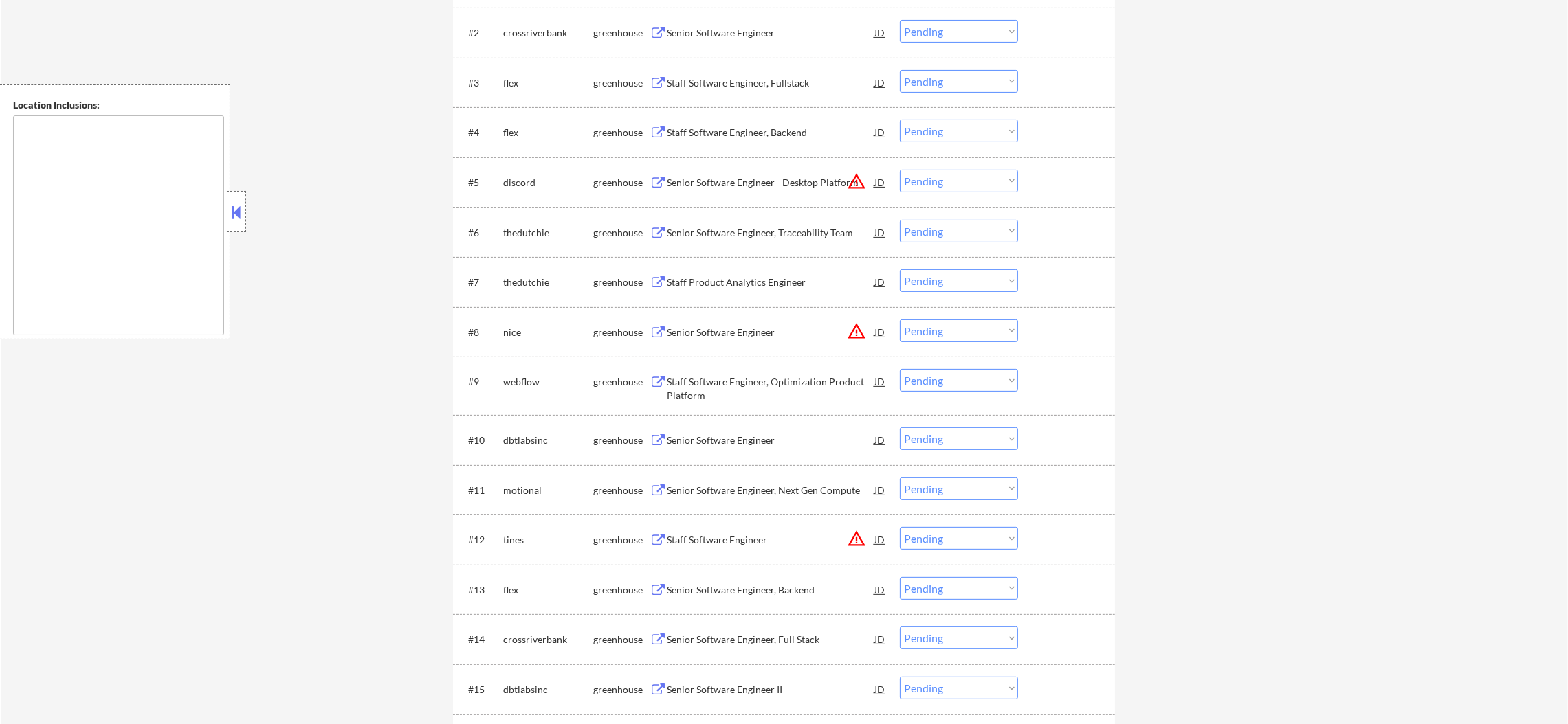
scroll to position [108, 0]
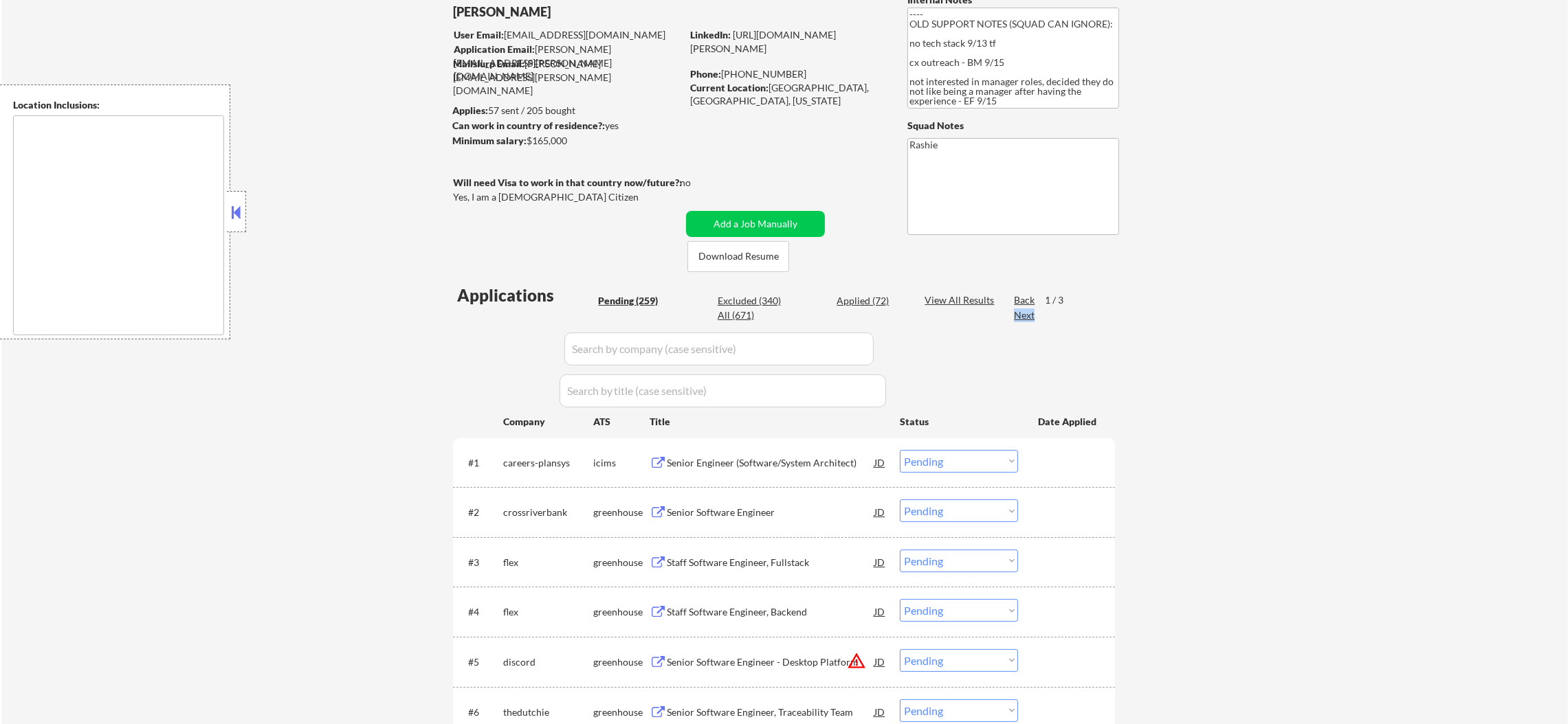
click at [1037, 313] on div "Back 1 / 3 Next" at bounding box center [1056, 308] width 85 height 30
click at [1030, 315] on div "Next" at bounding box center [1025, 315] width 22 height 14
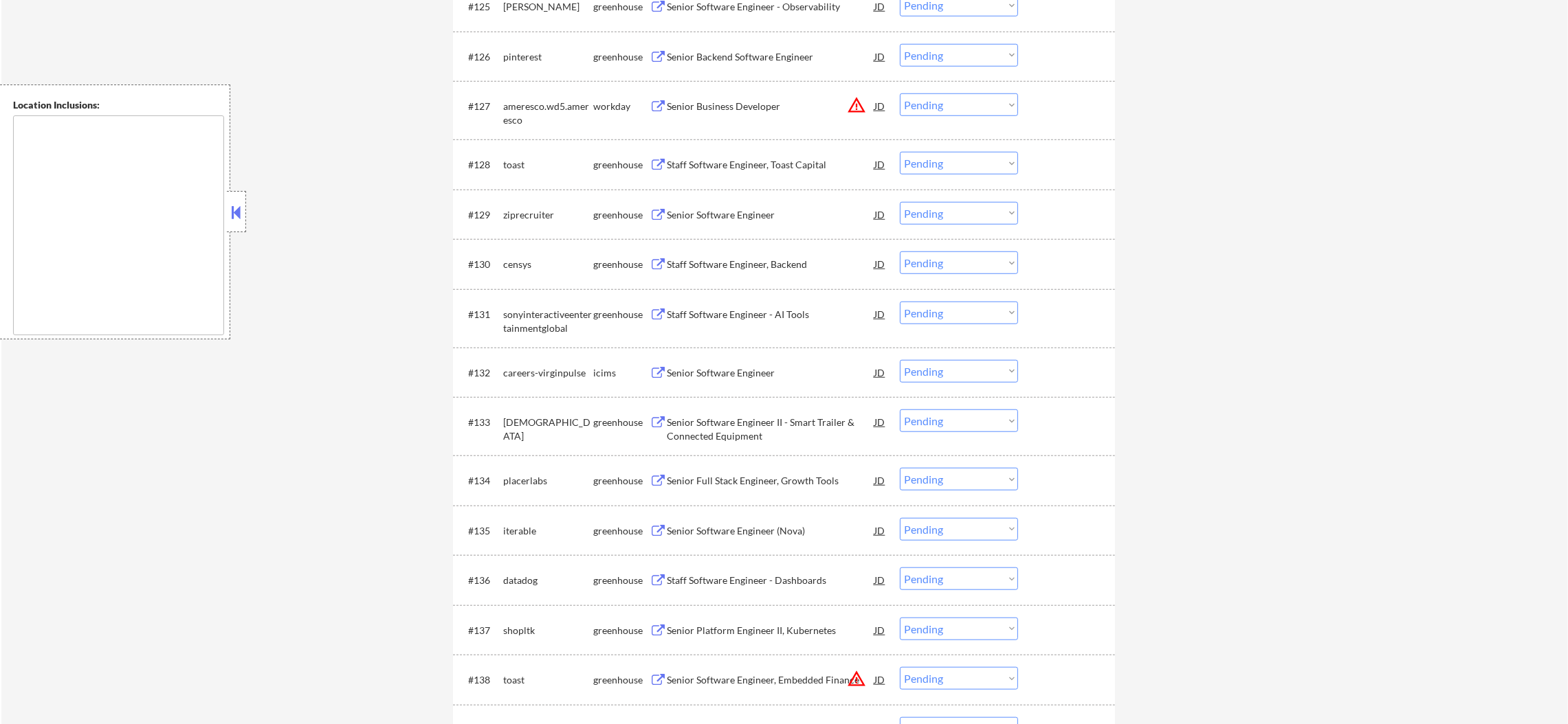
scroll to position [1757, 0]
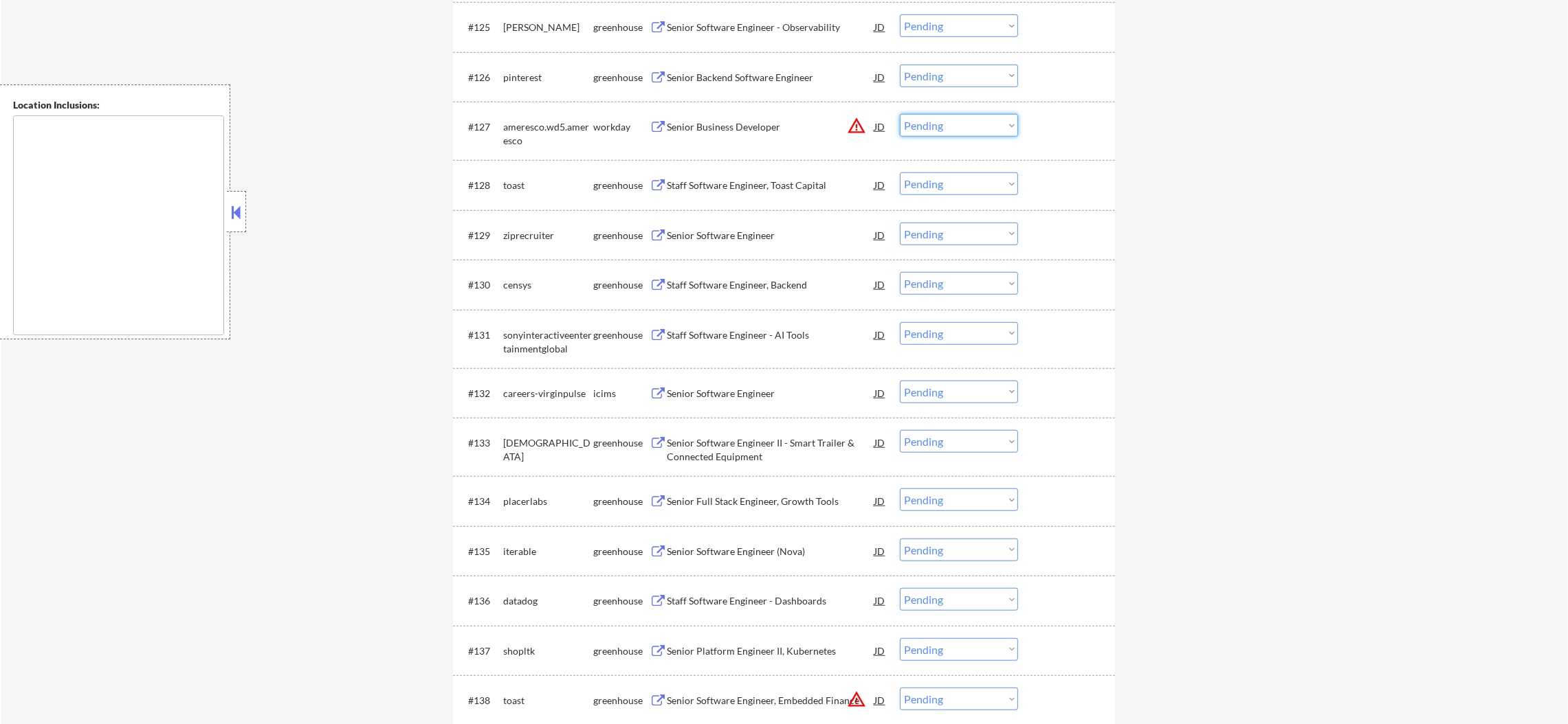
click at [939, 128] on select "Choose an option... Pending Applied Excluded (Questions) Excluded (Expired) Exc…" at bounding box center [959, 126] width 118 height 23
click at [900, 114] on select "Choose an option... Pending Applied Excluded (Questions) Excluded (Expired) Exc…" at bounding box center [959, 126] width 118 height 23
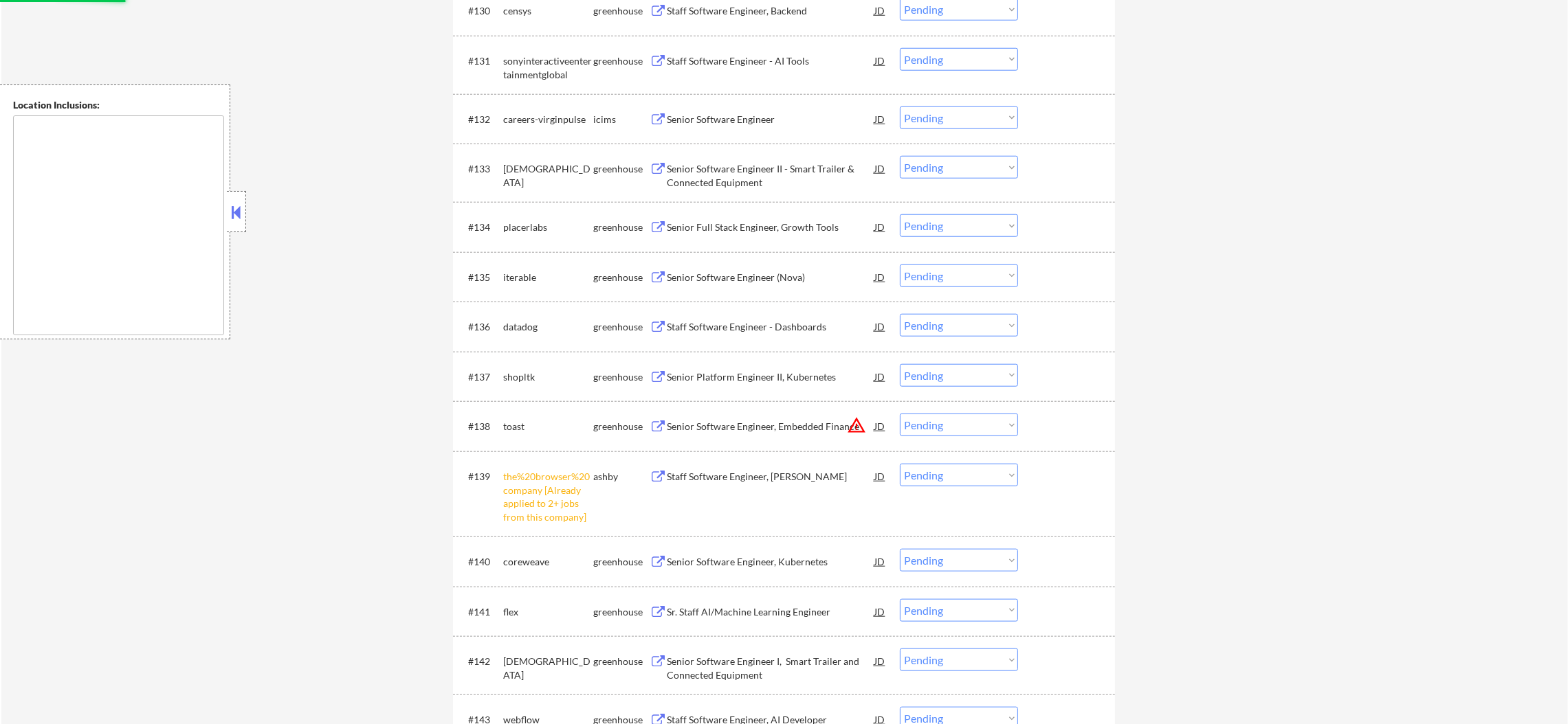
scroll to position [2033, 0]
select select ""pending""
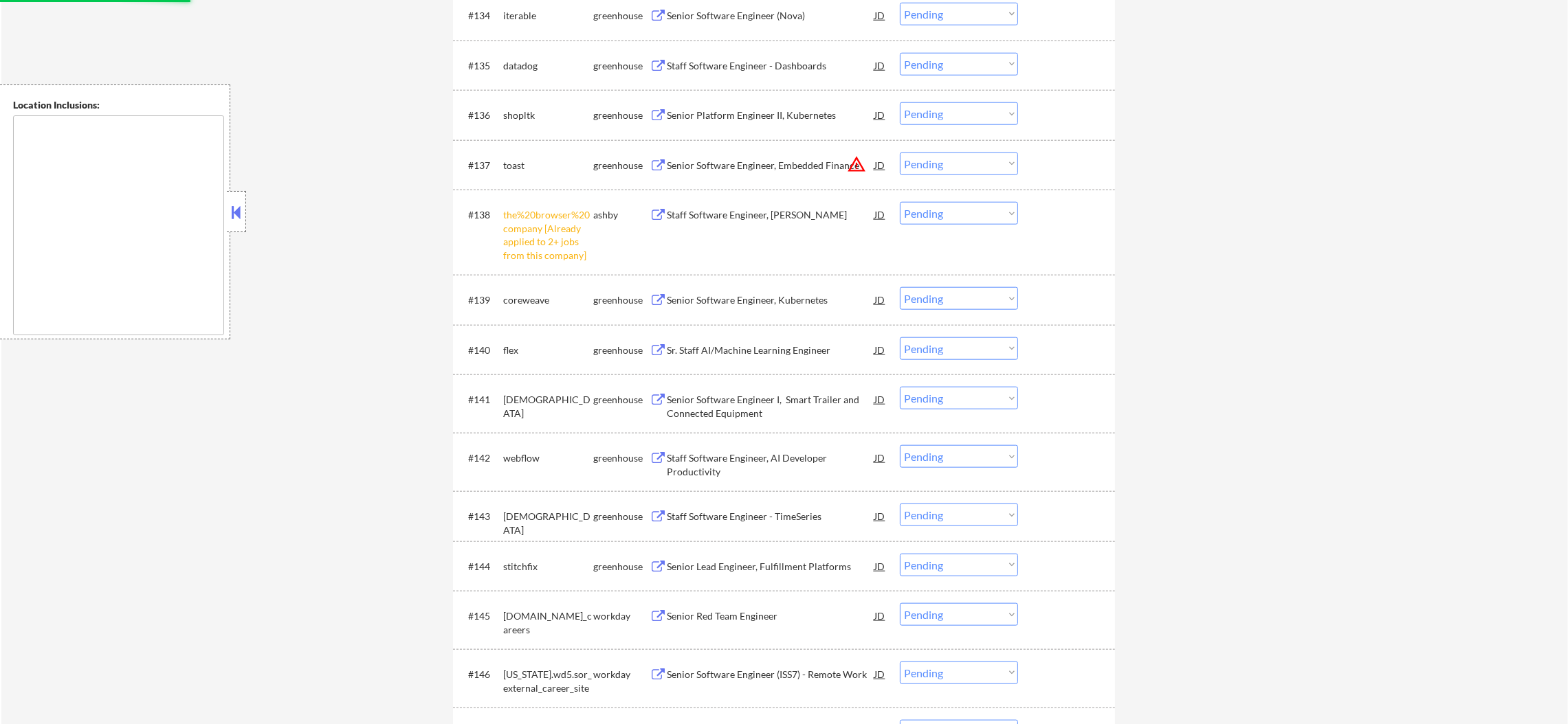
scroll to position [2239, 0]
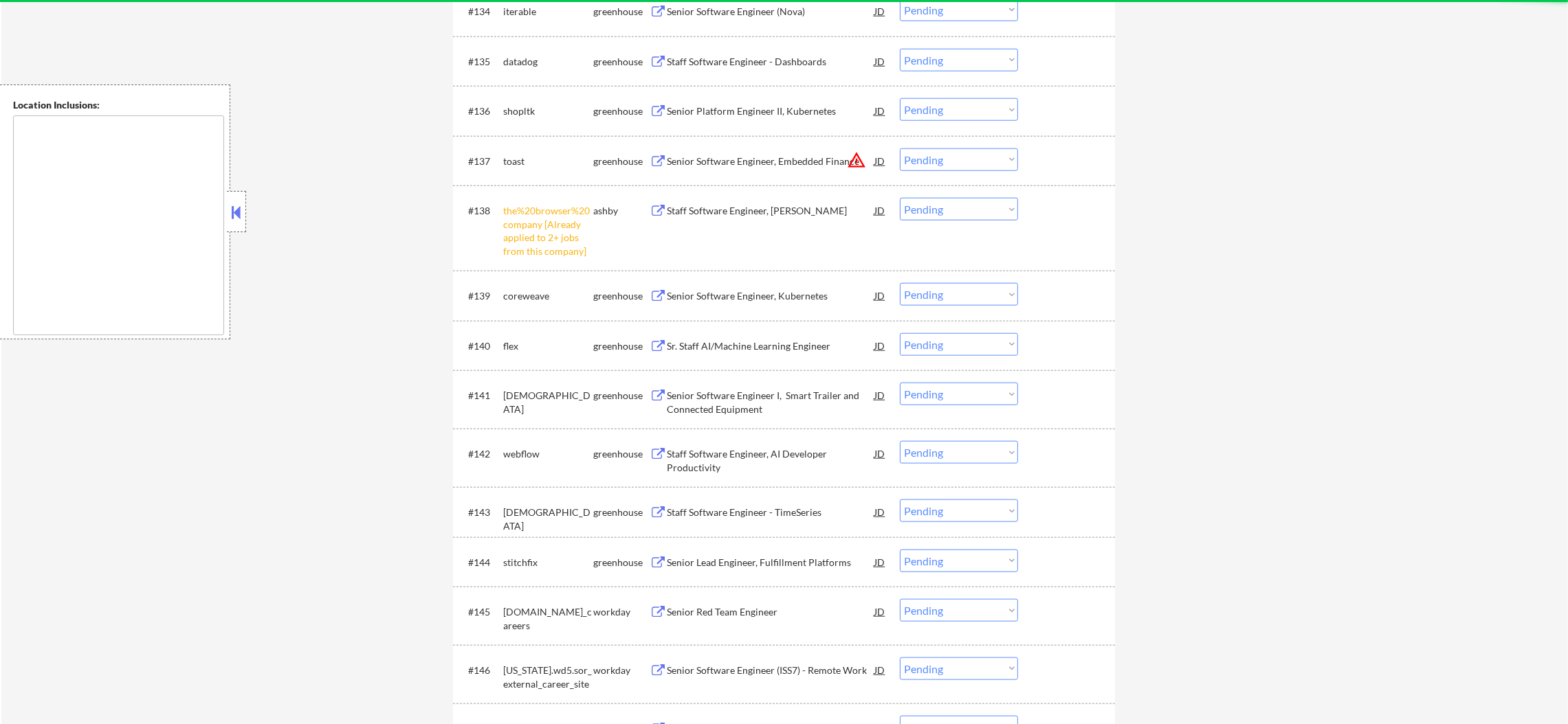
click at [960, 204] on select "Choose an option... Pending Applied Excluded (Questions) Excluded (Expired) Exc…" at bounding box center [959, 209] width 118 height 23
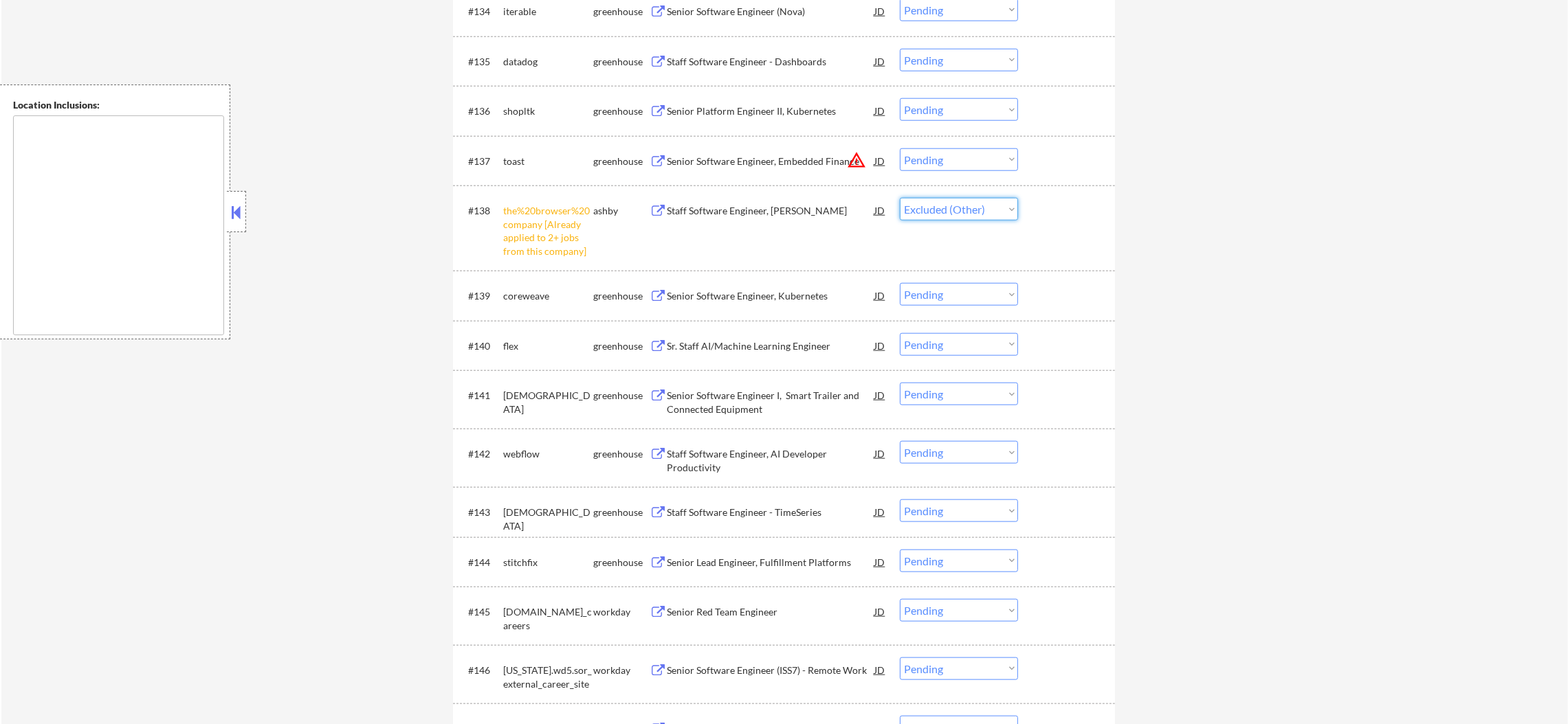
click at [900, 198] on select "Choose an option... Pending Applied Excluded (Questions) Excluded (Expired) Exc…" at bounding box center [959, 209] width 118 height 23
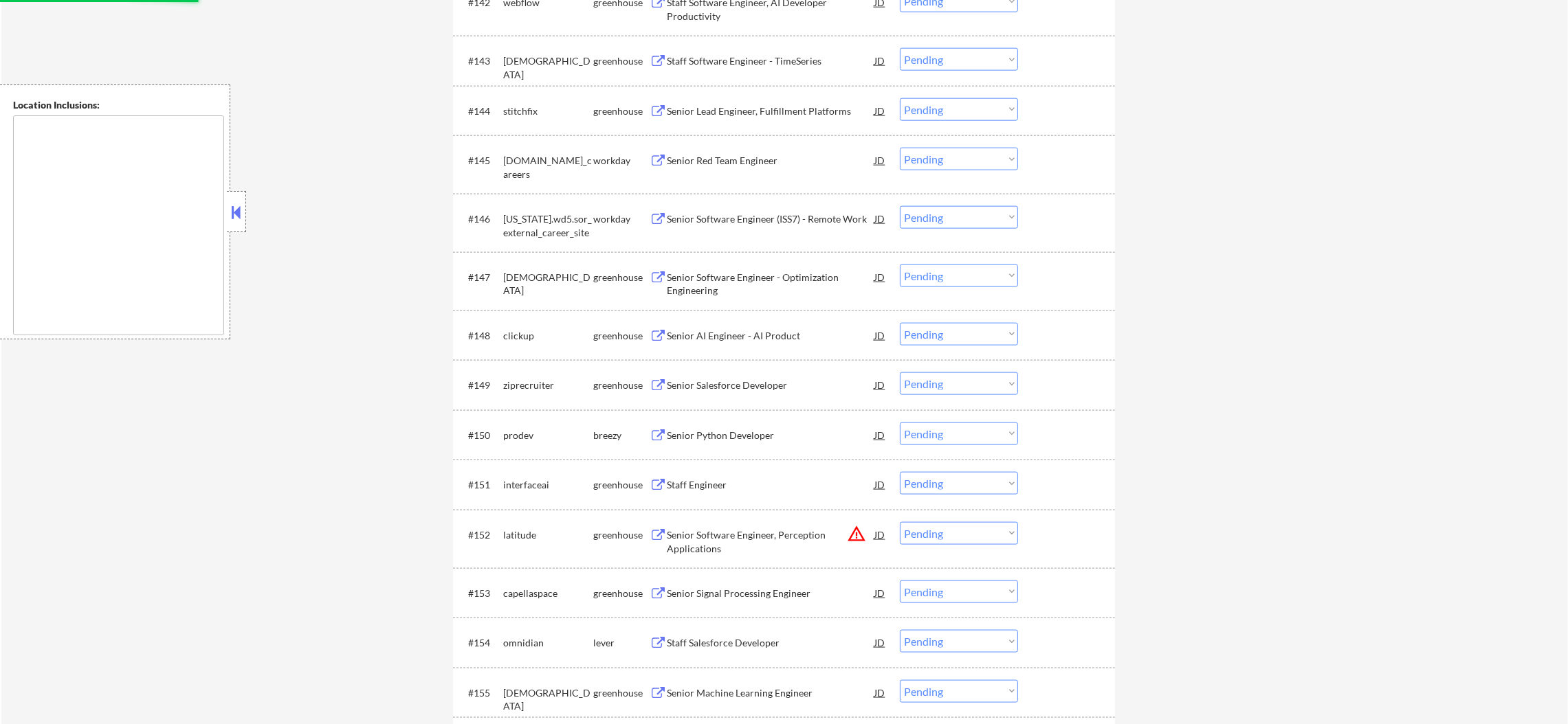
scroll to position [2685, 0]
click at [794, 227] on div "Senior Software Engineer (ISS7) - Remote Work" at bounding box center [770, 224] width 208 height 14
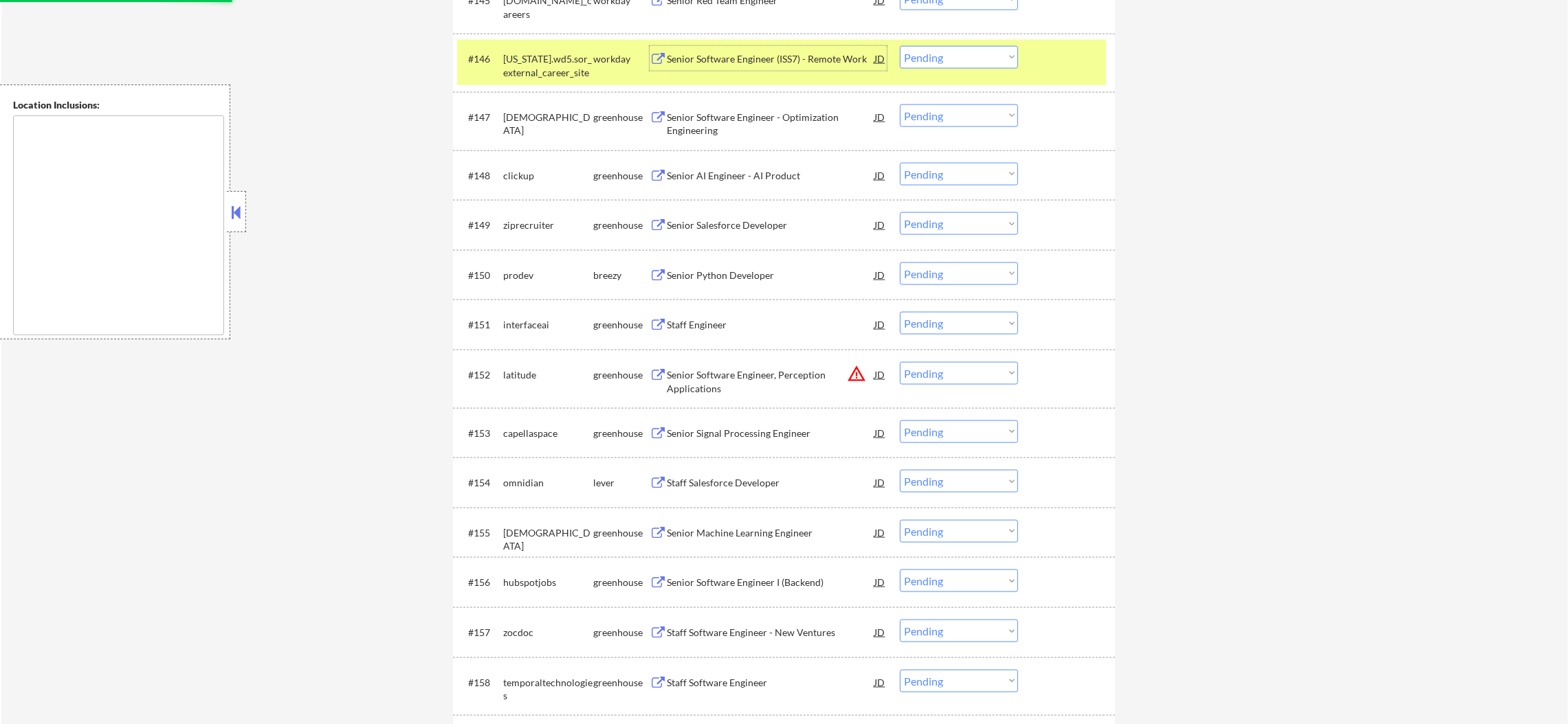
scroll to position [2857, 0]
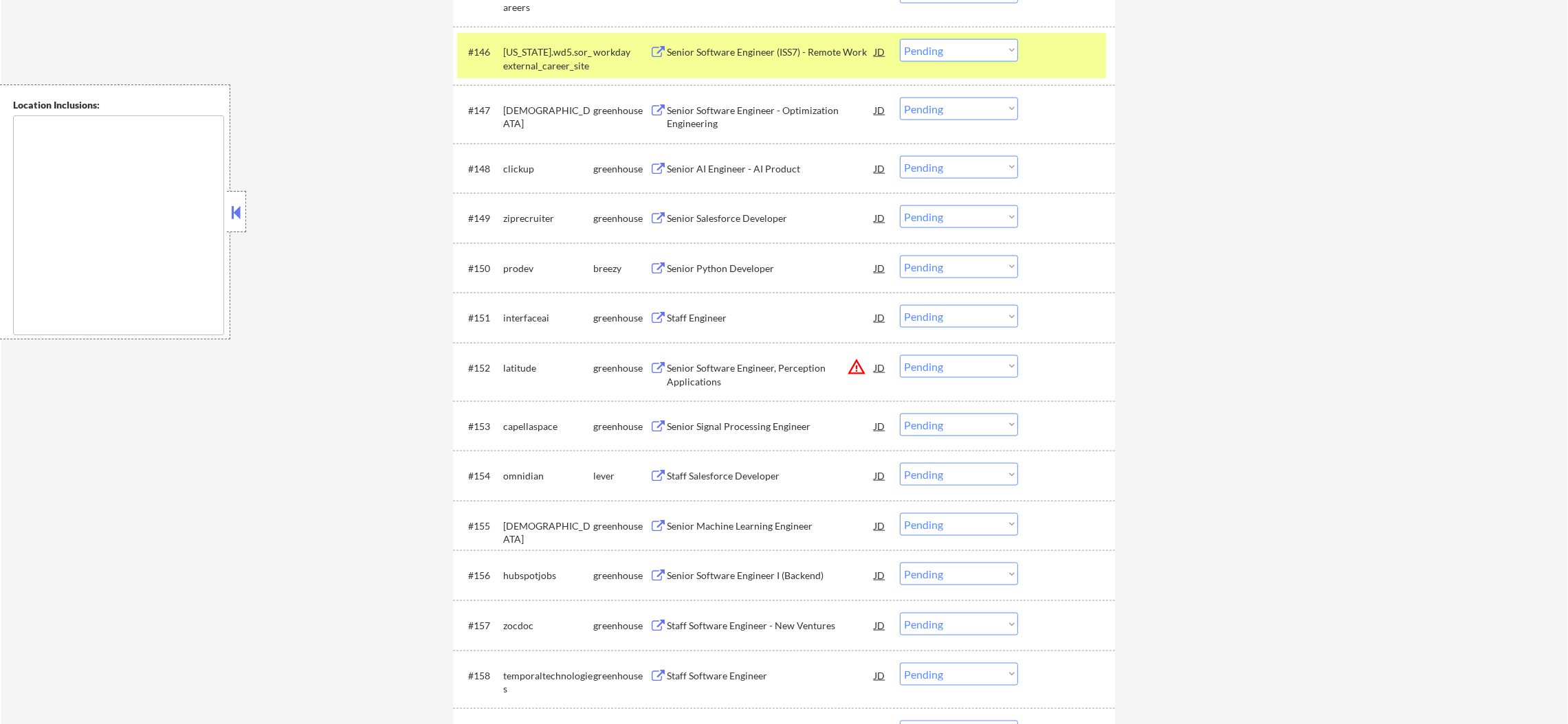
select select ""pending""
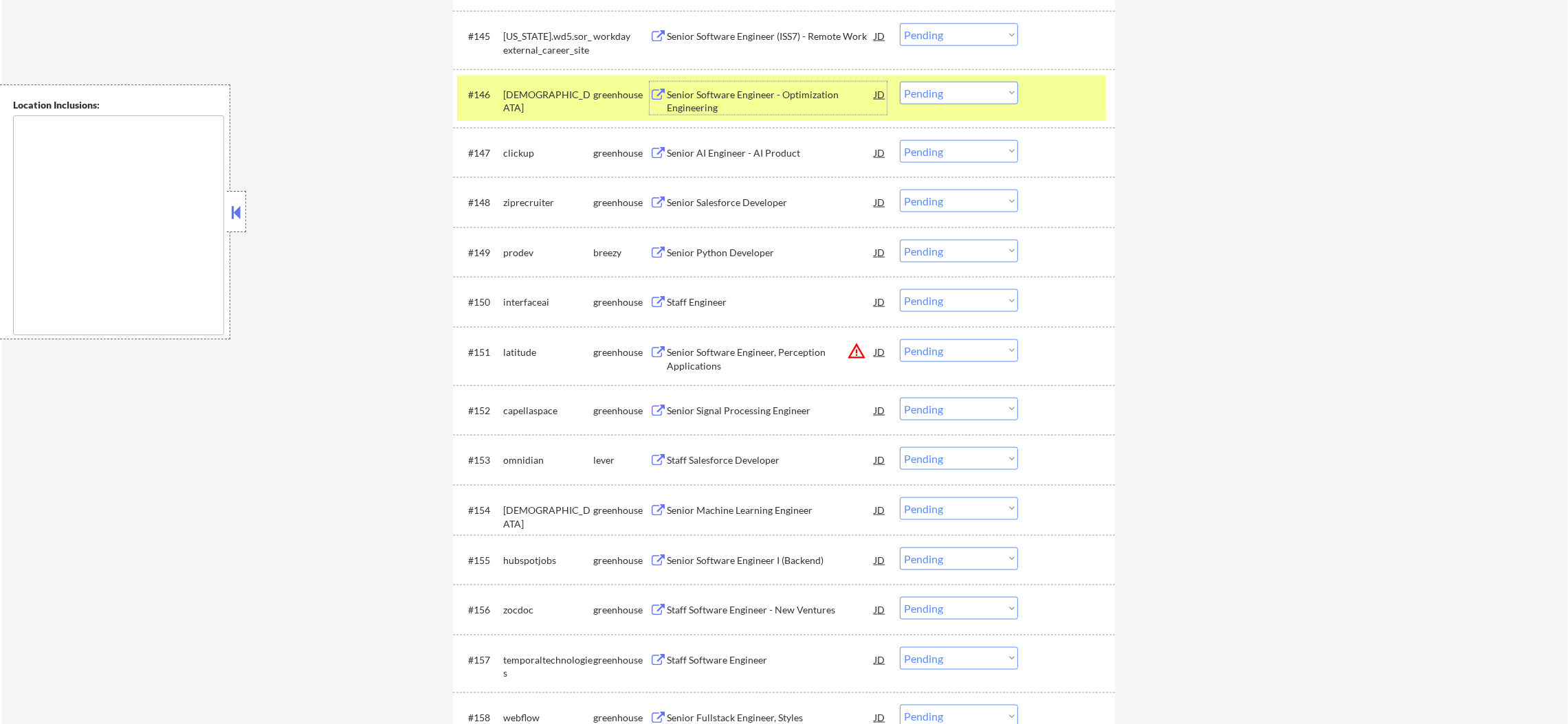
click at [534, 89] on div "[DEMOGRAPHIC_DATA]" at bounding box center [549, 101] width 90 height 27
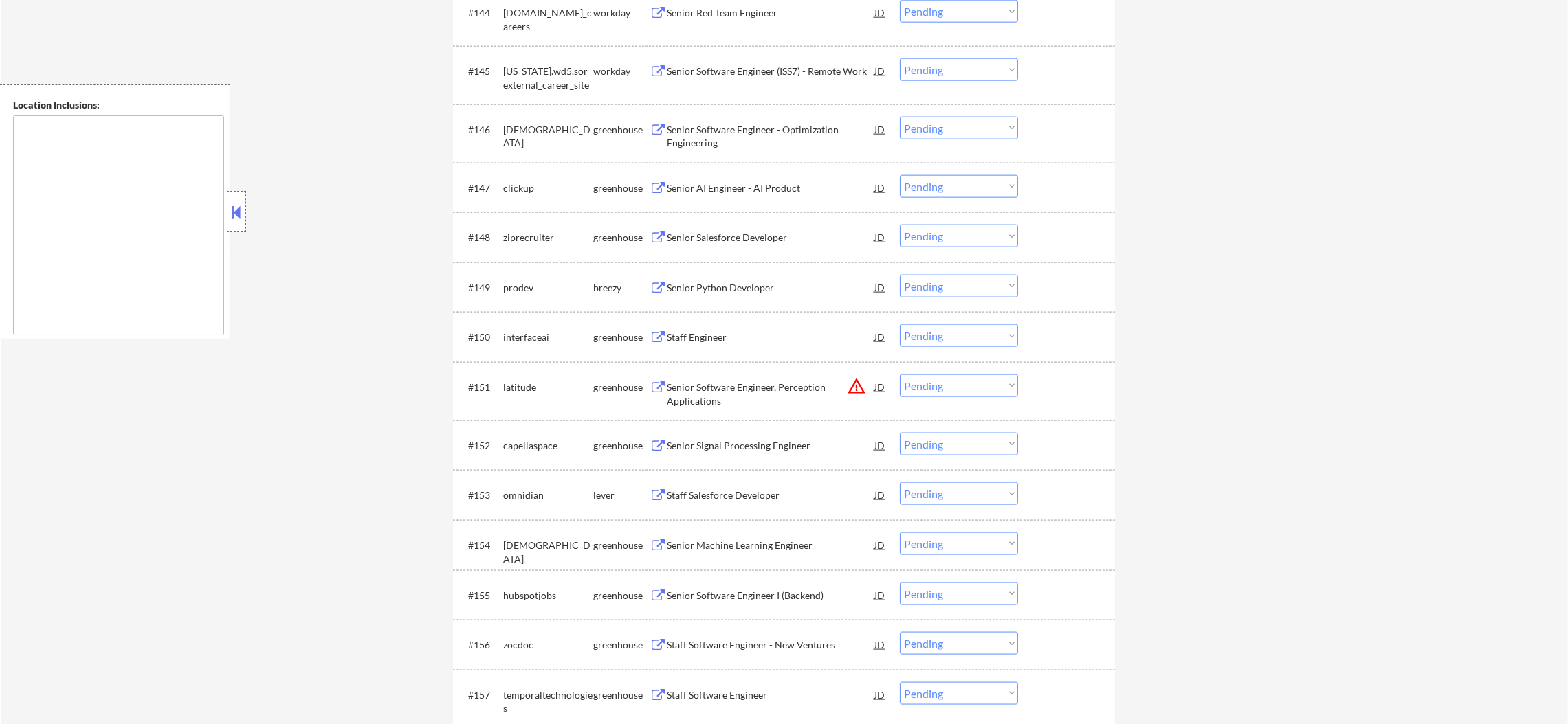
scroll to position [2720, 0]
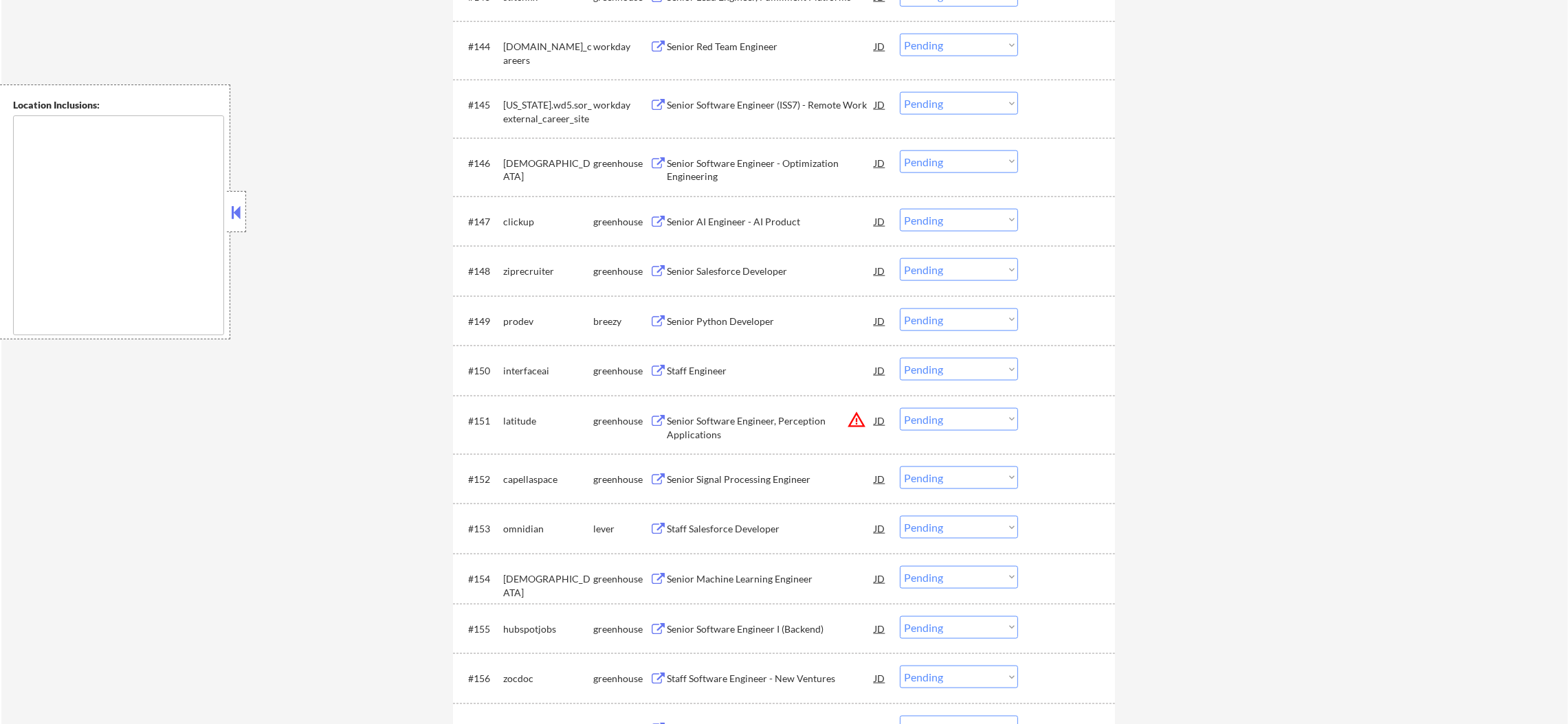
click at [756, 49] on div "Senior Red Team Engineer" at bounding box center [770, 47] width 208 height 14
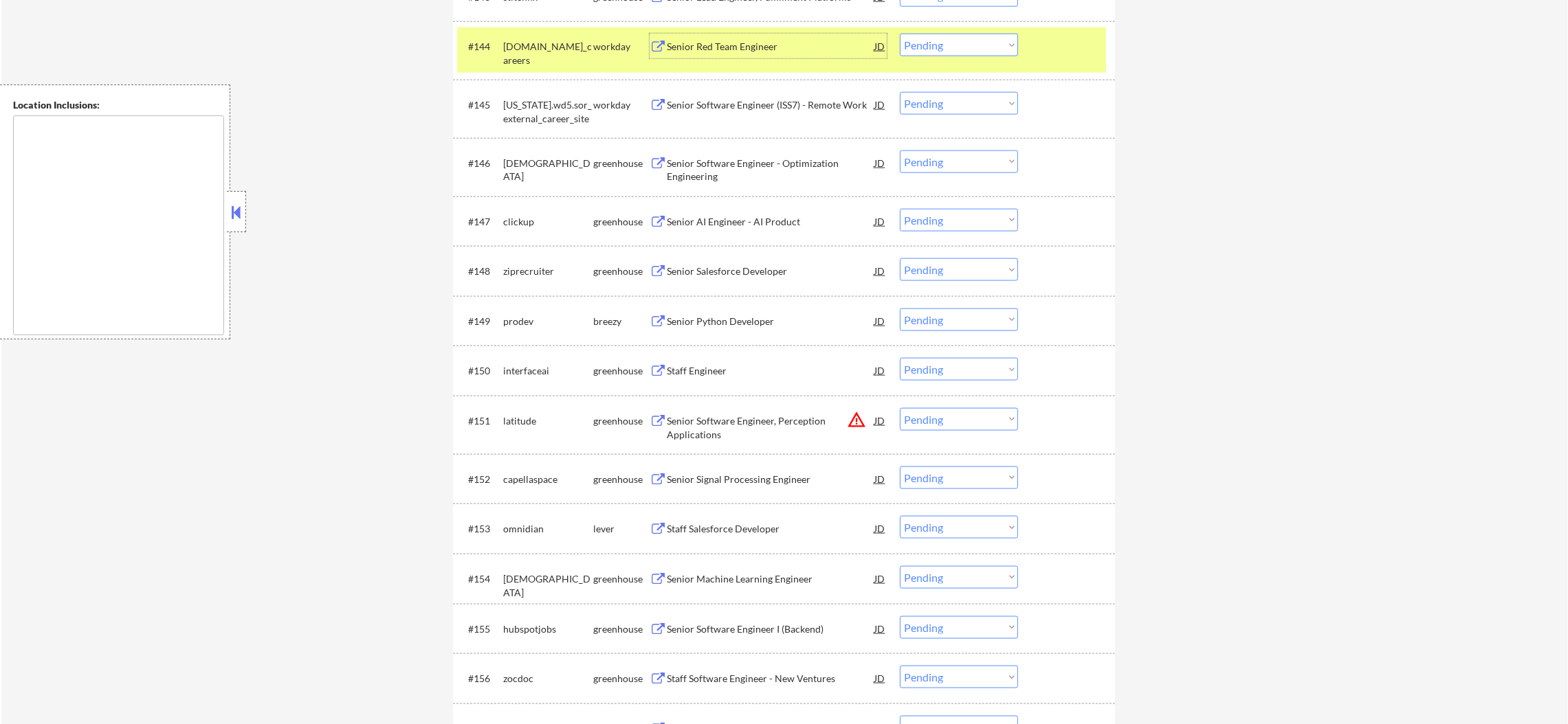
click at [986, 111] on select "Choose an option... Pending Applied Excluded (Questions) Excluded (Expired) Exc…" at bounding box center [959, 103] width 118 height 23
click at [523, 97] on div "[US_STATE].wd5.sor_external_career_site" at bounding box center [549, 108] width 90 height 33
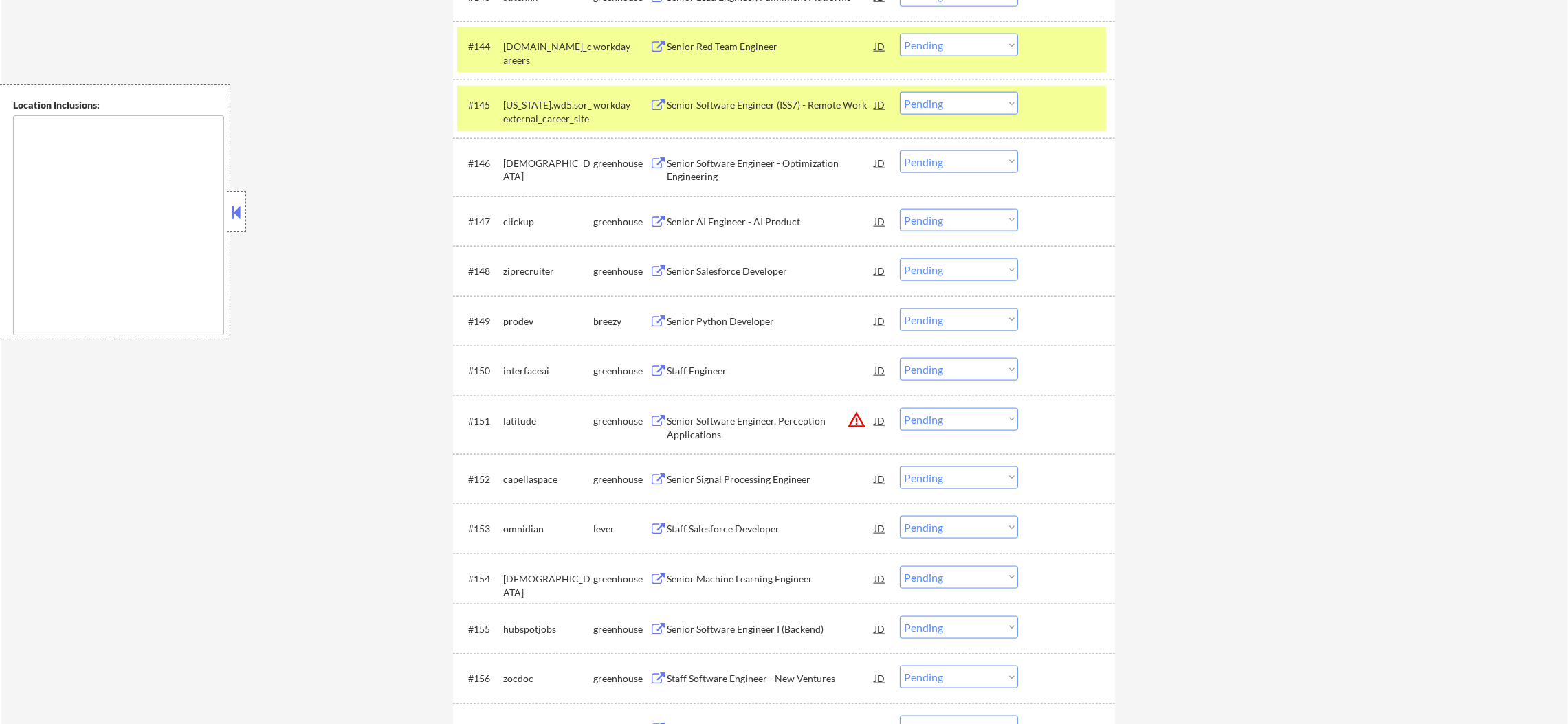
click at [517, 104] on div "[US_STATE].wd5.sor_external_career_site" at bounding box center [549, 112] width 90 height 27
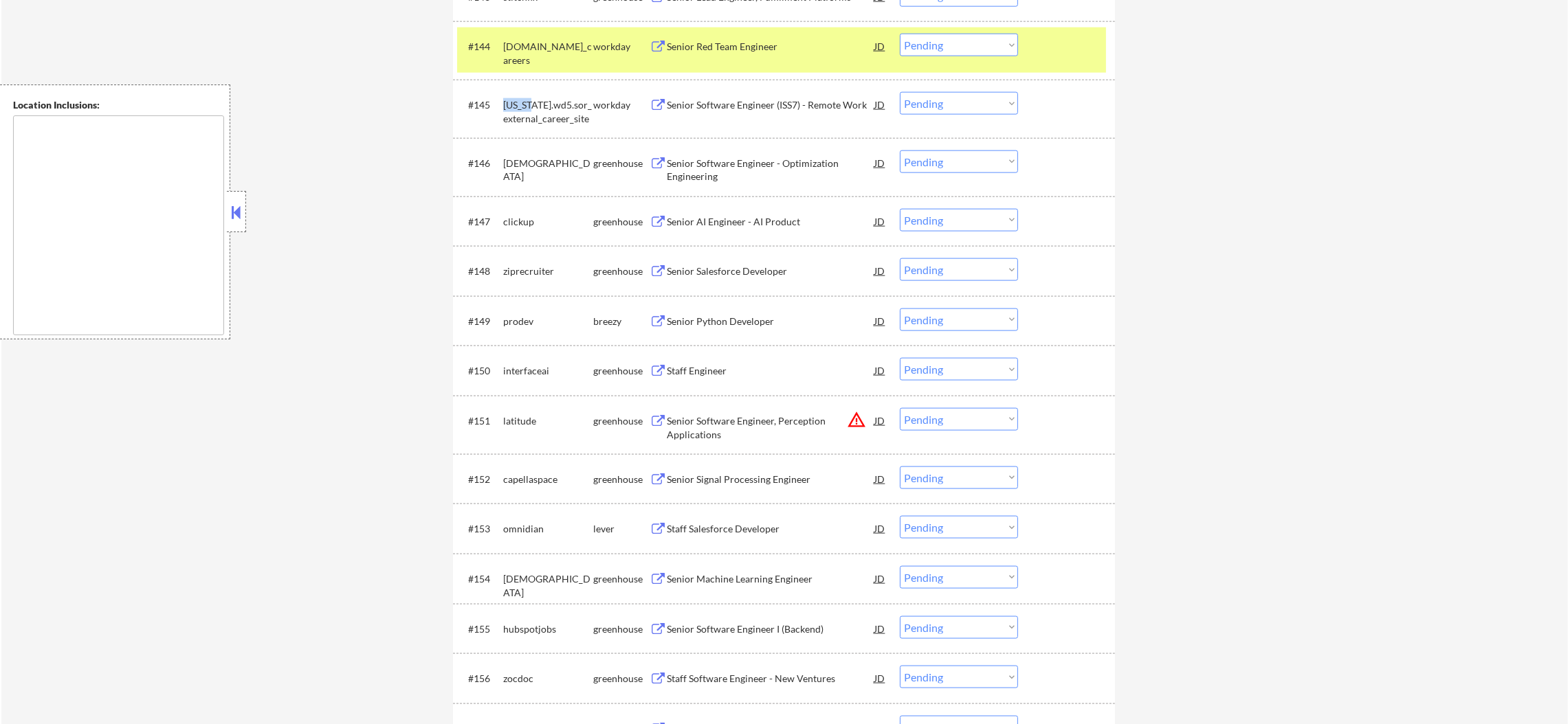
click at [517, 104] on div "[US_STATE].wd5.sor_external_career_site" at bounding box center [549, 112] width 90 height 27
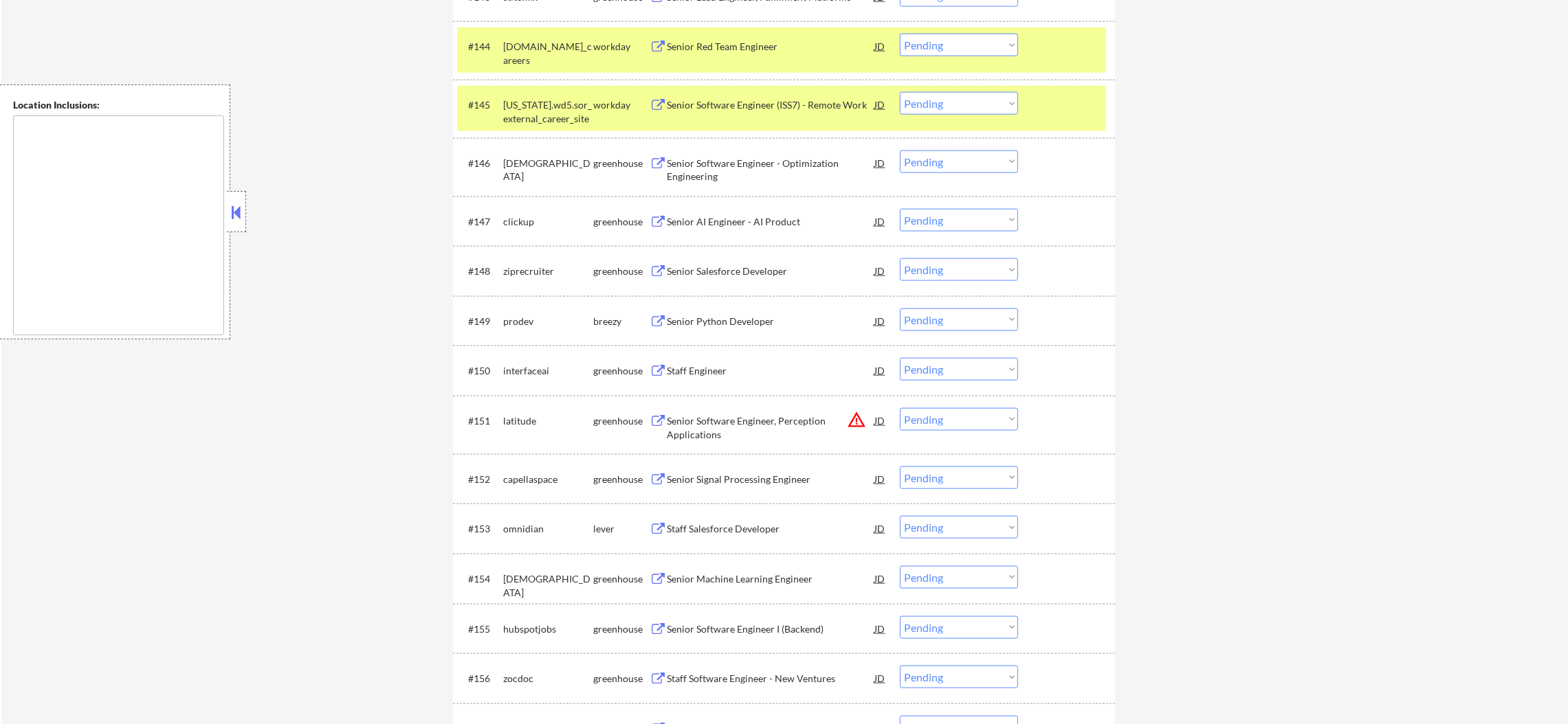
click at [535, 112] on div "[US_STATE].wd5.sor_external_career_site" at bounding box center [549, 112] width 90 height 27
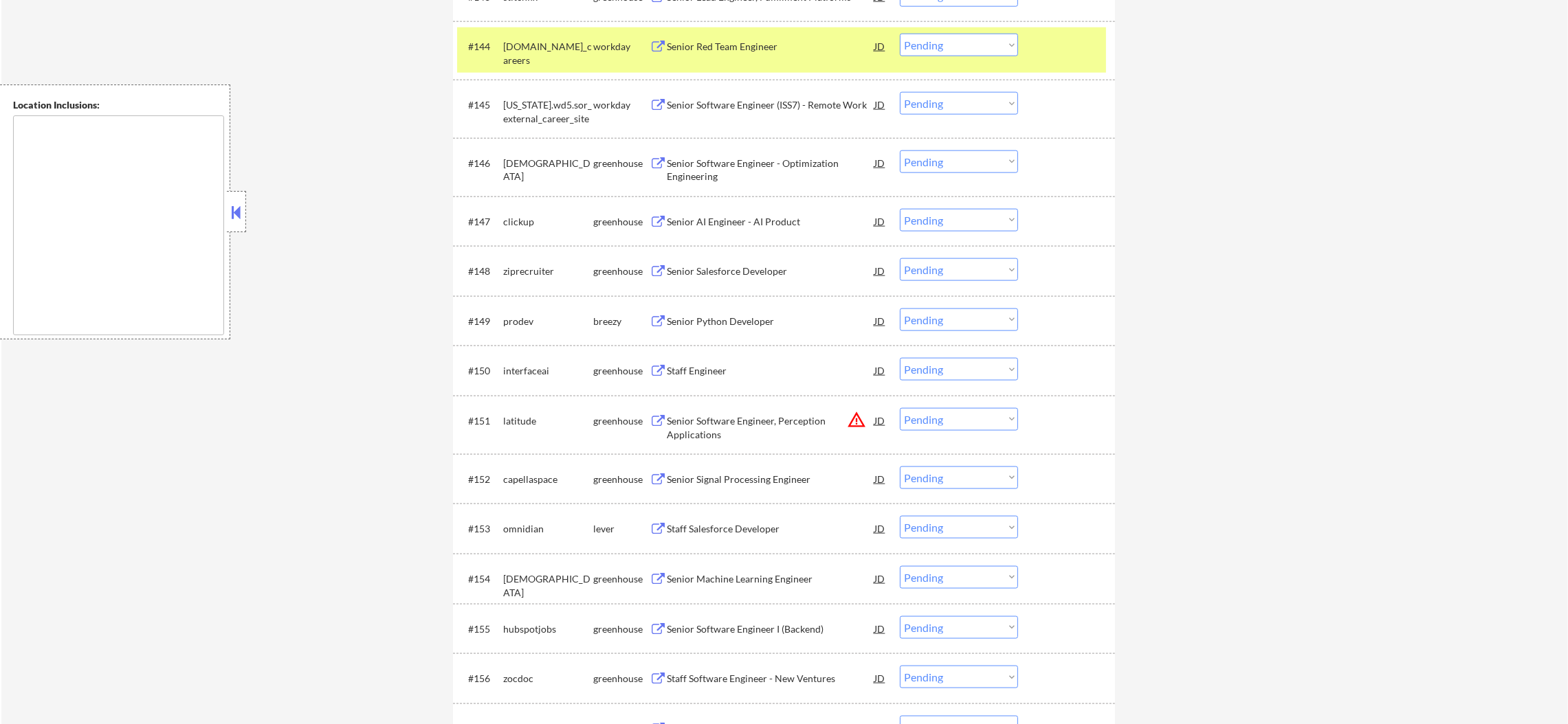
click at [564, 53] on div "[DOMAIN_NAME]_careers" at bounding box center [549, 53] width 90 height 27
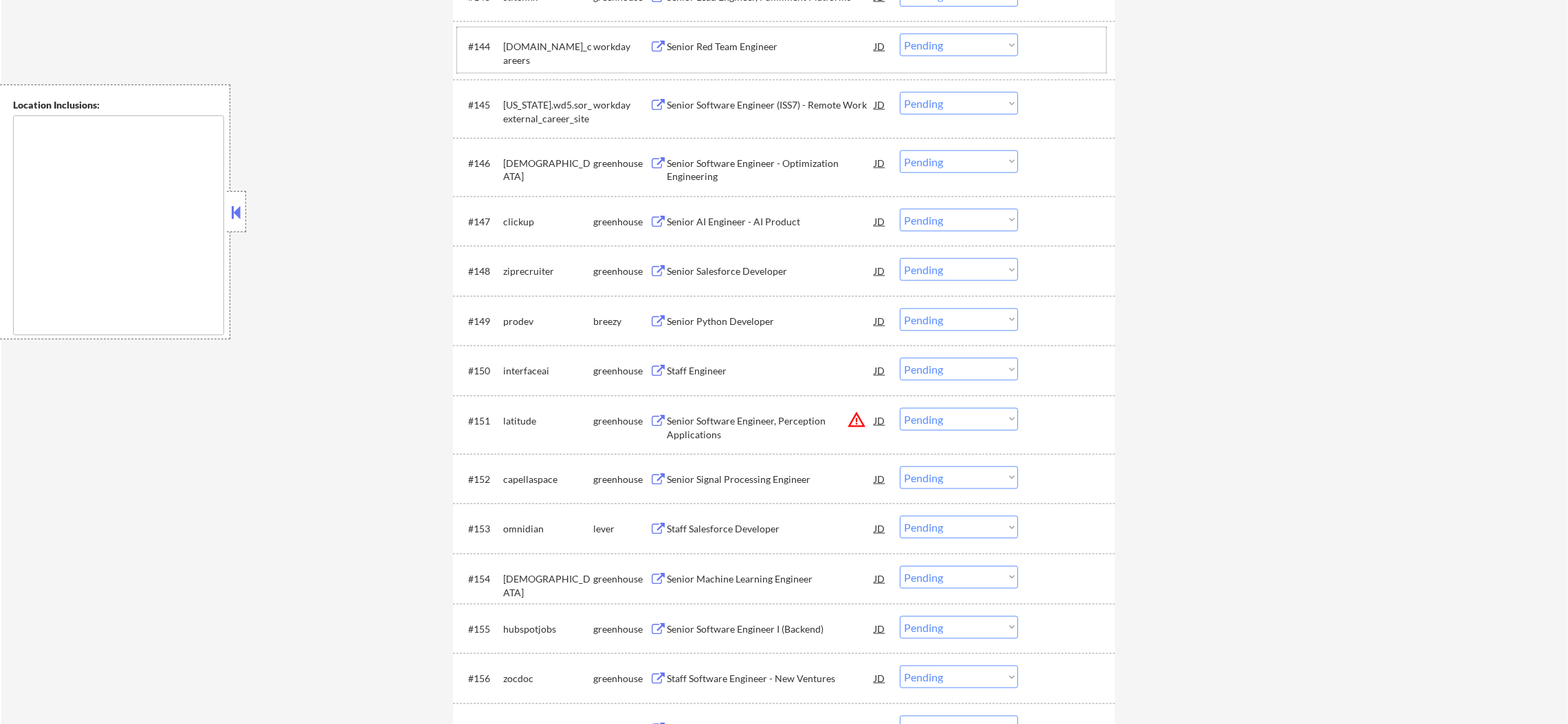
click at [938, 84] on div "#145 [US_STATE][GEOGRAPHIC_DATA]wd5.sor_external_career_site workday Senior Sof…" at bounding box center [784, 108] width 662 height 58
drag, startPoint x: 938, startPoint y: 102, endPoint x: 938, endPoint y: 112, distance: 10.0
click at [938, 108] on select "Choose an option... Pending Applied Excluded (Questions) Excluded (Expired) Exc…" at bounding box center [959, 103] width 118 height 23
click at [900, 92] on select "Choose an option... Pending Applied Excluded (Questions) Excluded (Expired) Exc…" at bounding box center [959, 103] width 118 height 23
select select ""pending""
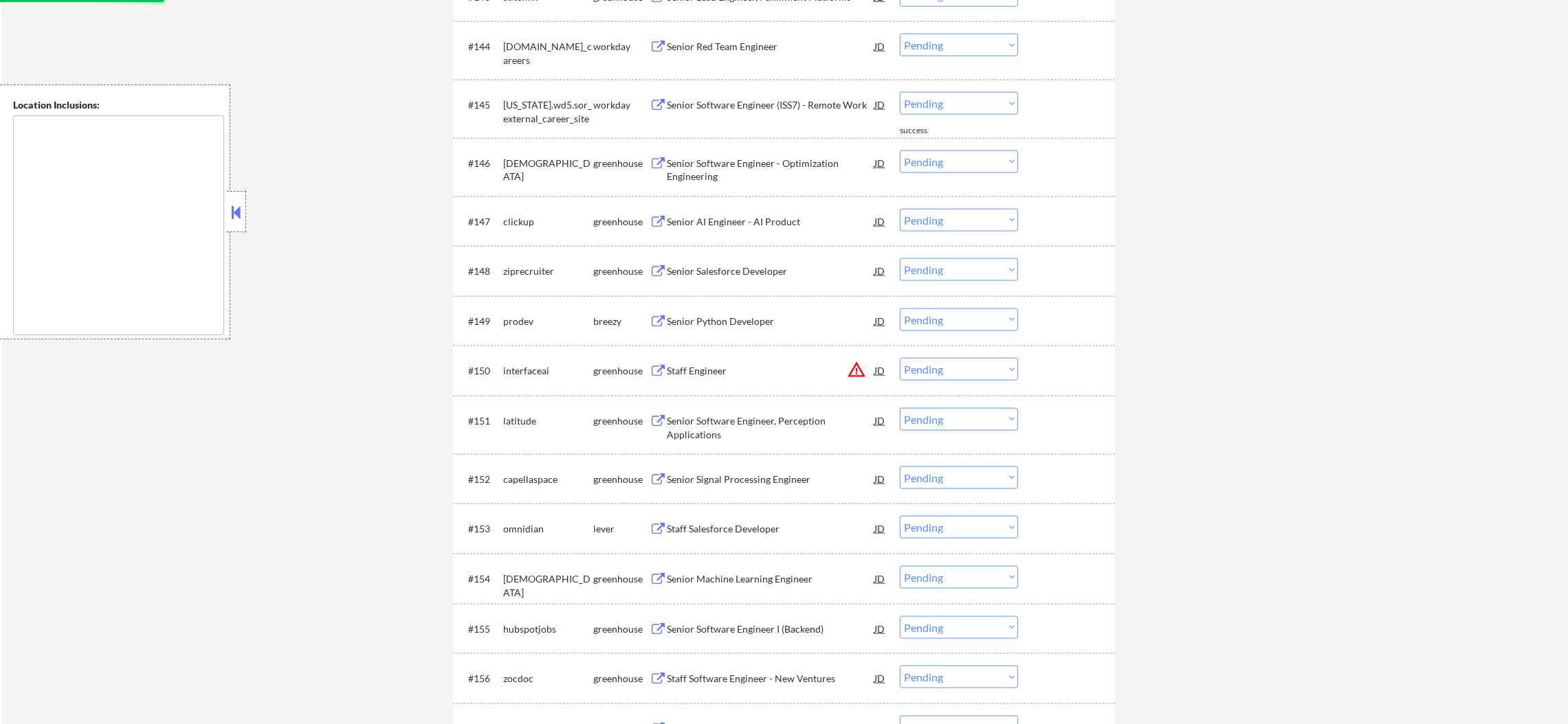
scroll to position [2651, 0]
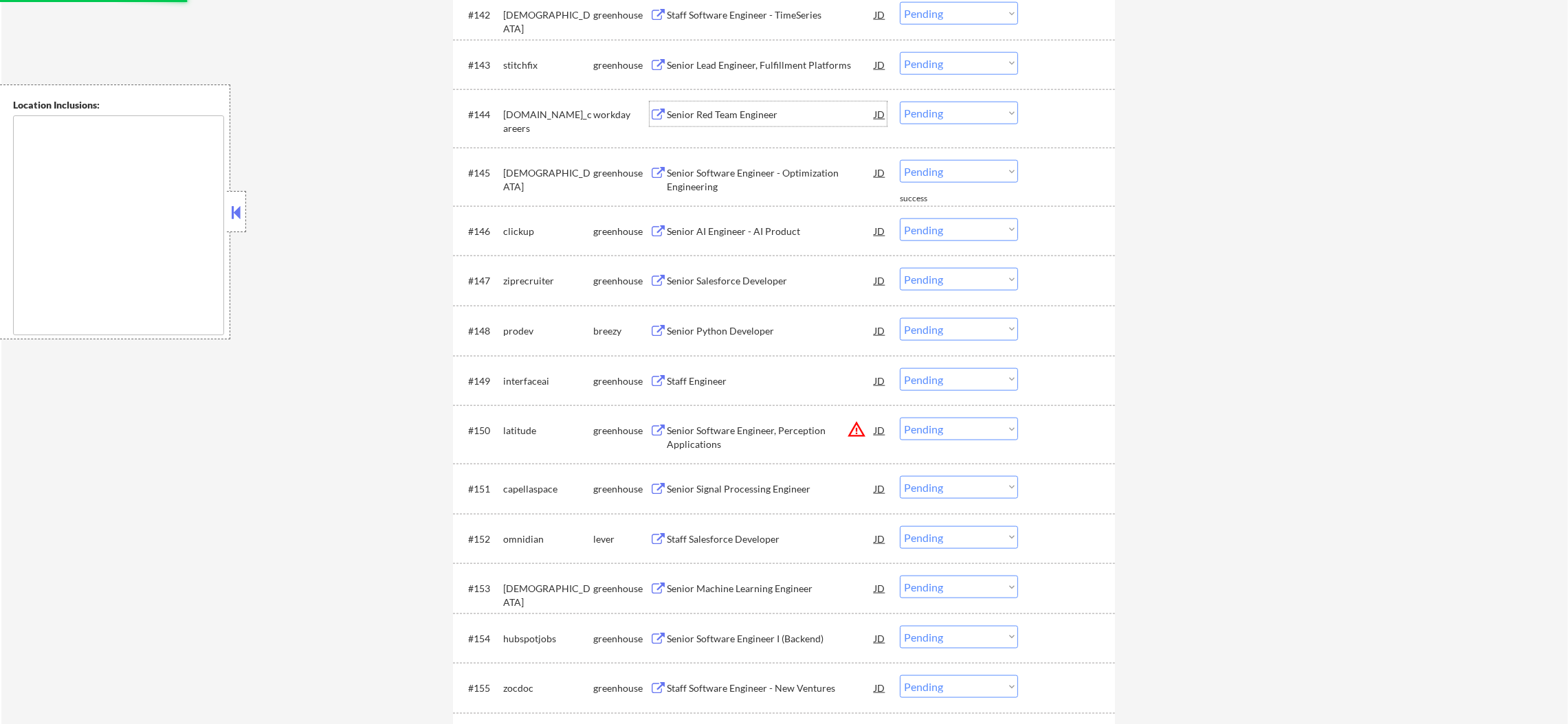
click at [746, 117] on div "Senior Red Team Engineer" at bounding box center [770, 114] width 208 height 14
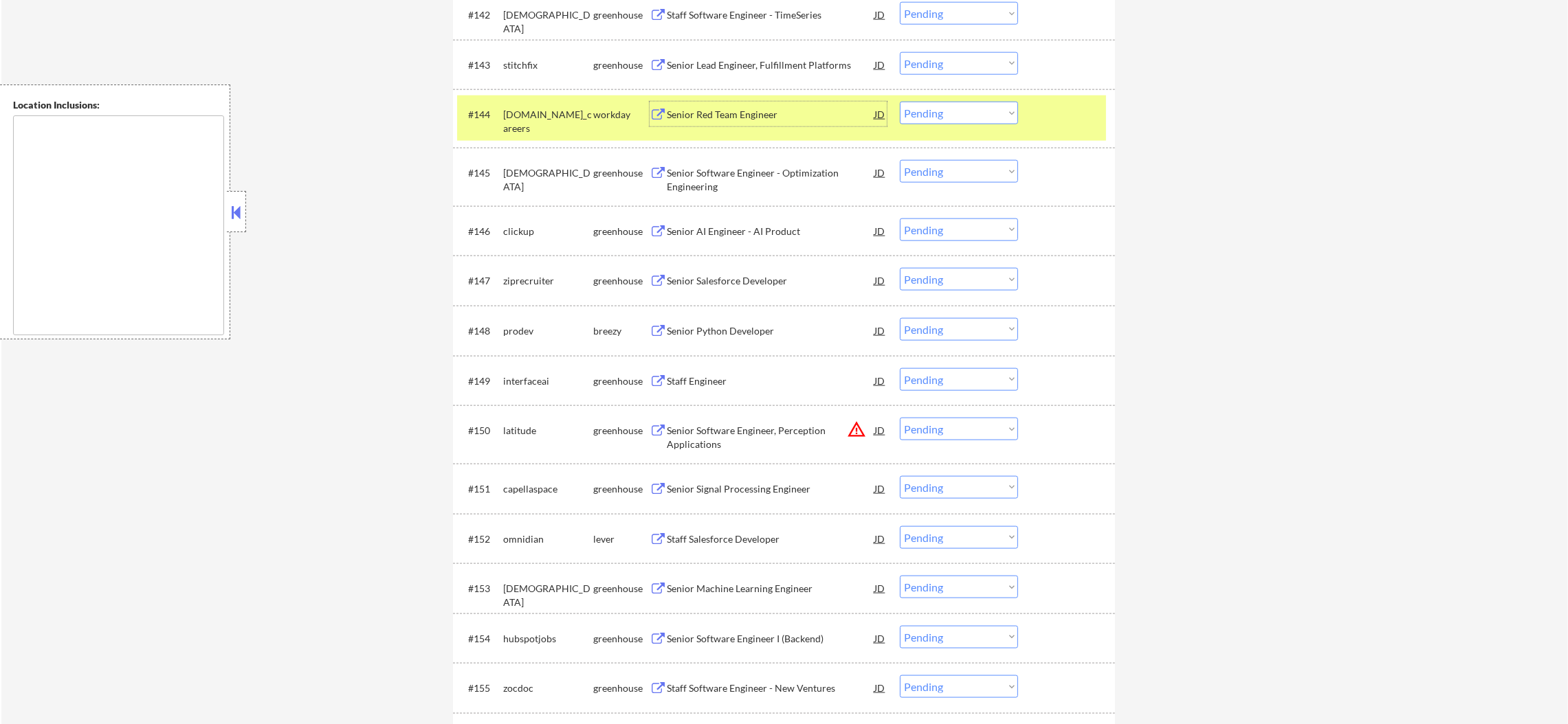
click at [939, 115] on select "Choose an option... Pending Applied Excluded (Questions) Excluded (Expired) Exc…" at bounding box center [959, 113] width 118 height 23
click at [900, 102] on select "Choose an option... Pending Applied Excluded (Questions) Excluded (Expired) Exc…" at bounding box center [959, 113] width 118 height 23
click at [548, 120] on div "[DOMAIN_NAME]_careers" at bounding box center [549, 121] width 90 height 27
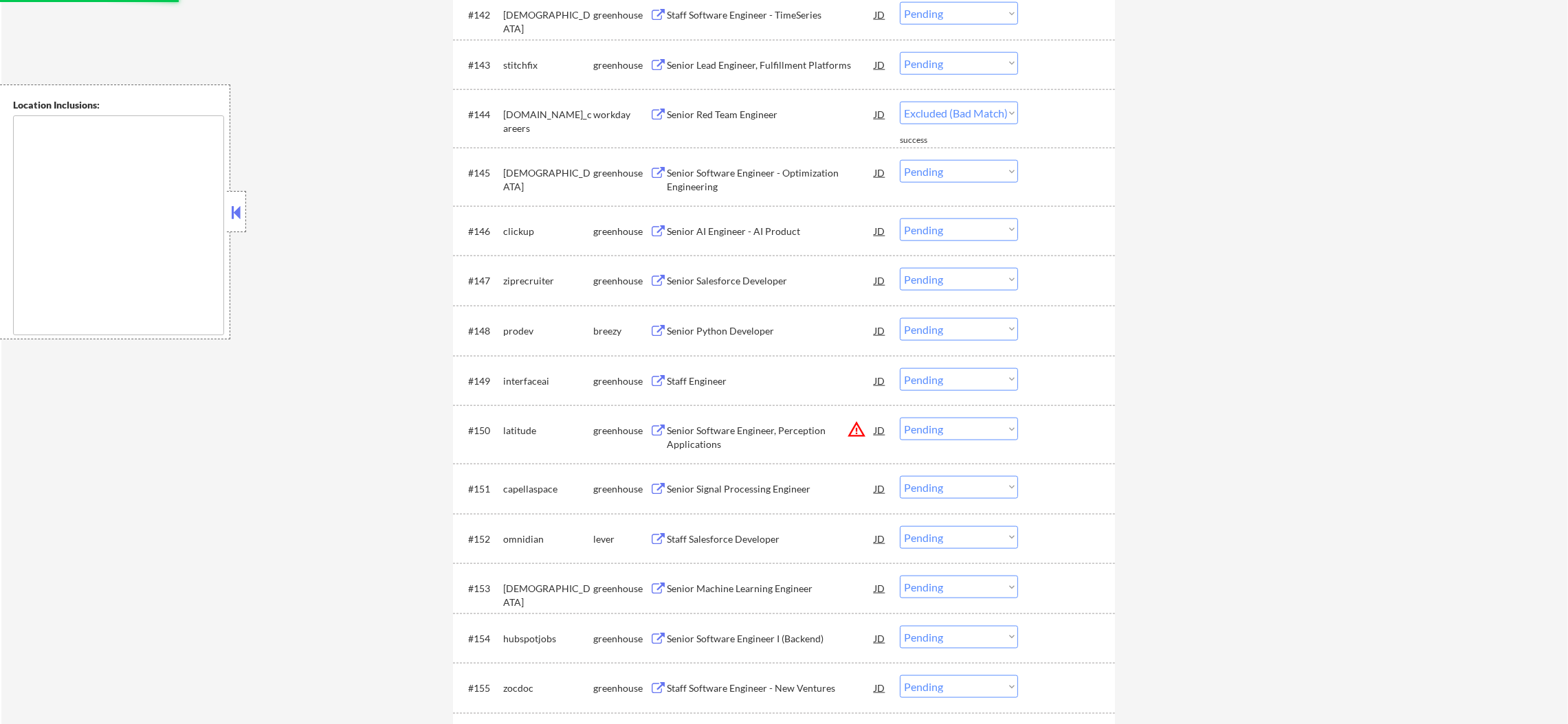
select select ""pending""
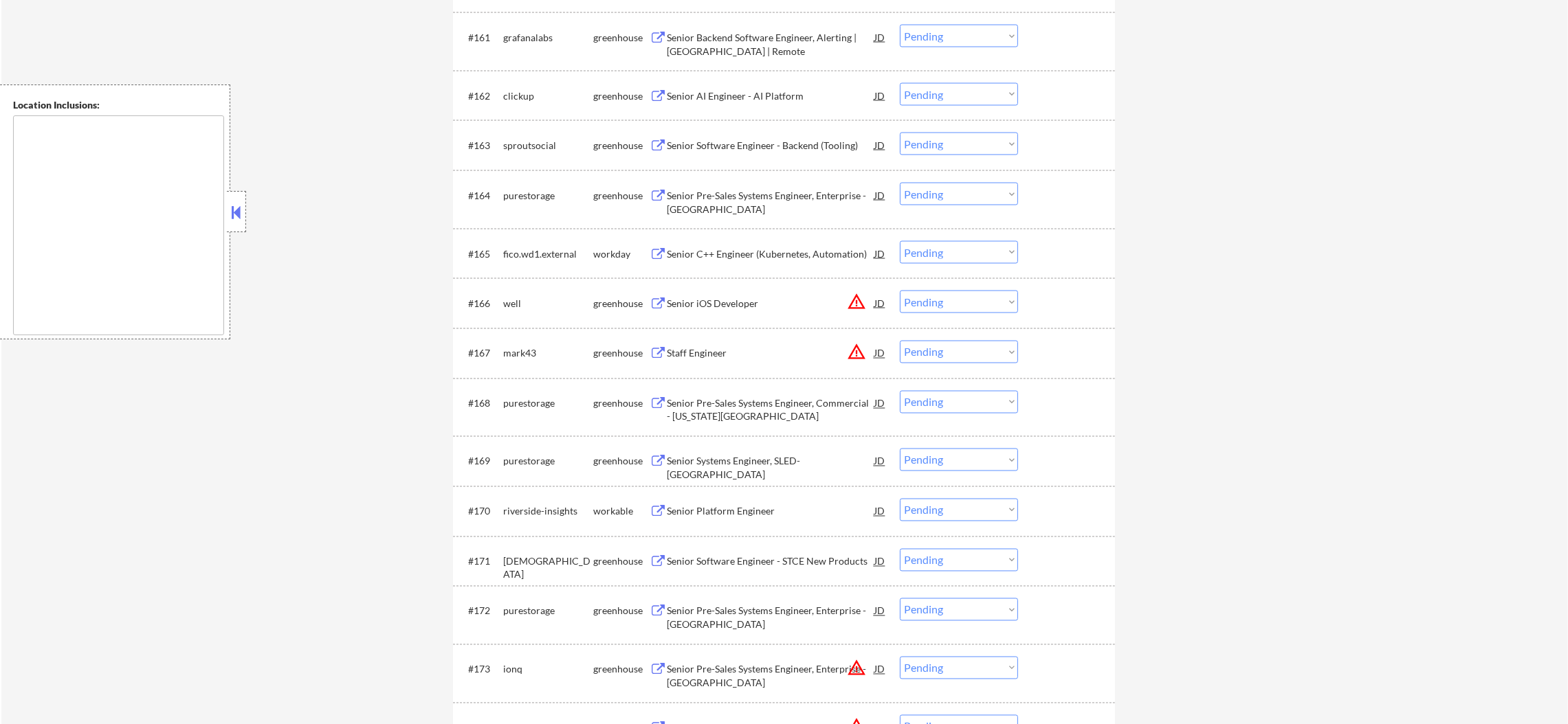
scroll to position [3613, 0]
click at [800, 246] on div "Senior C++ Engineer (Kubernetes, Automation)" at bounding box center [770, 251] width 208 height 14
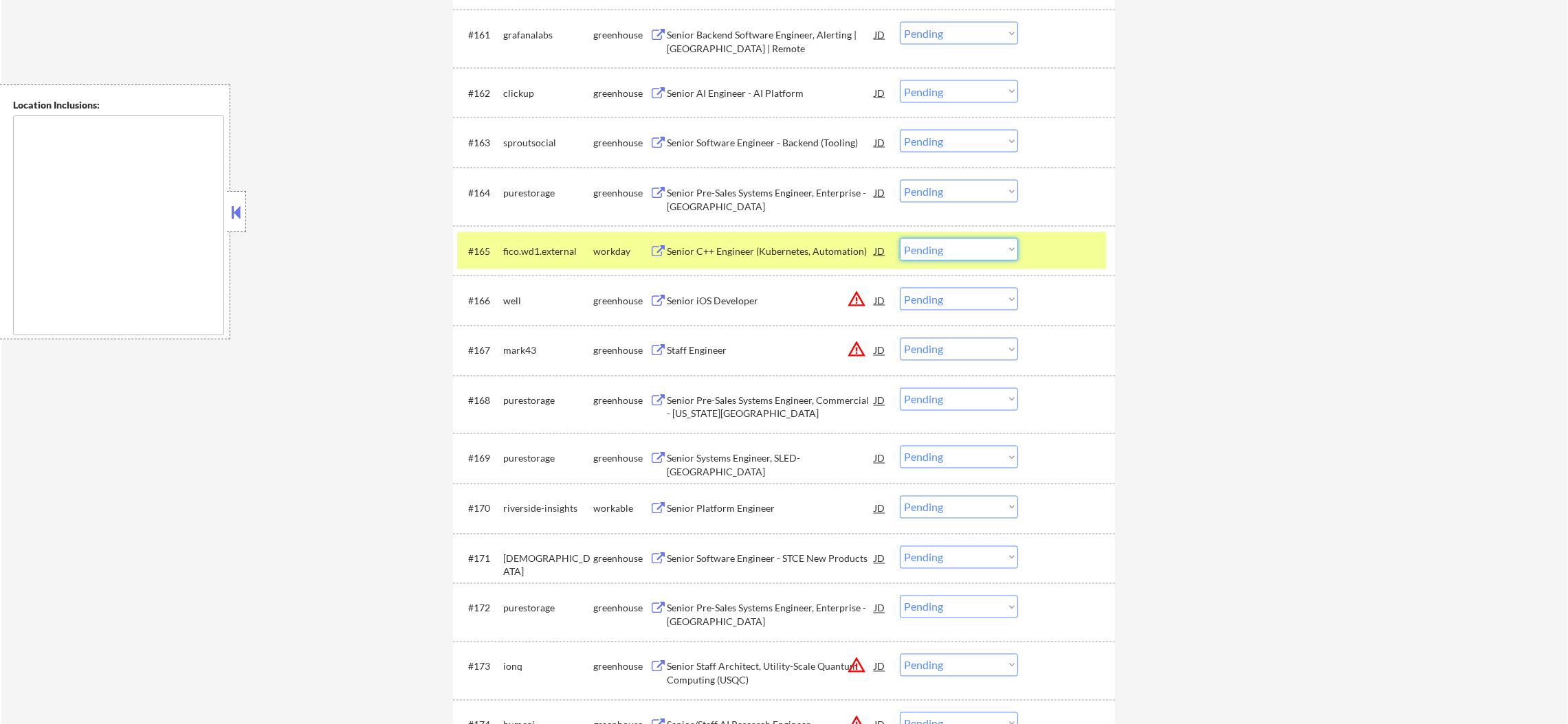
click at [919, 254] on select "Choose an option... Pending Applied Excluded (Questions) Excluded (Expired) Exc…" at bounding box center [959, 250] width 118 height 23
click at [900, 238] on select "Choose an option... Pending Applied Excluded (Questions) Excluded (Expired) Exc…" at bounding box center [959, 250] width 118 height 23
click at [536, 246] on div "fico.wd1.external" at bounding box center [549, 251] width 90 height 14
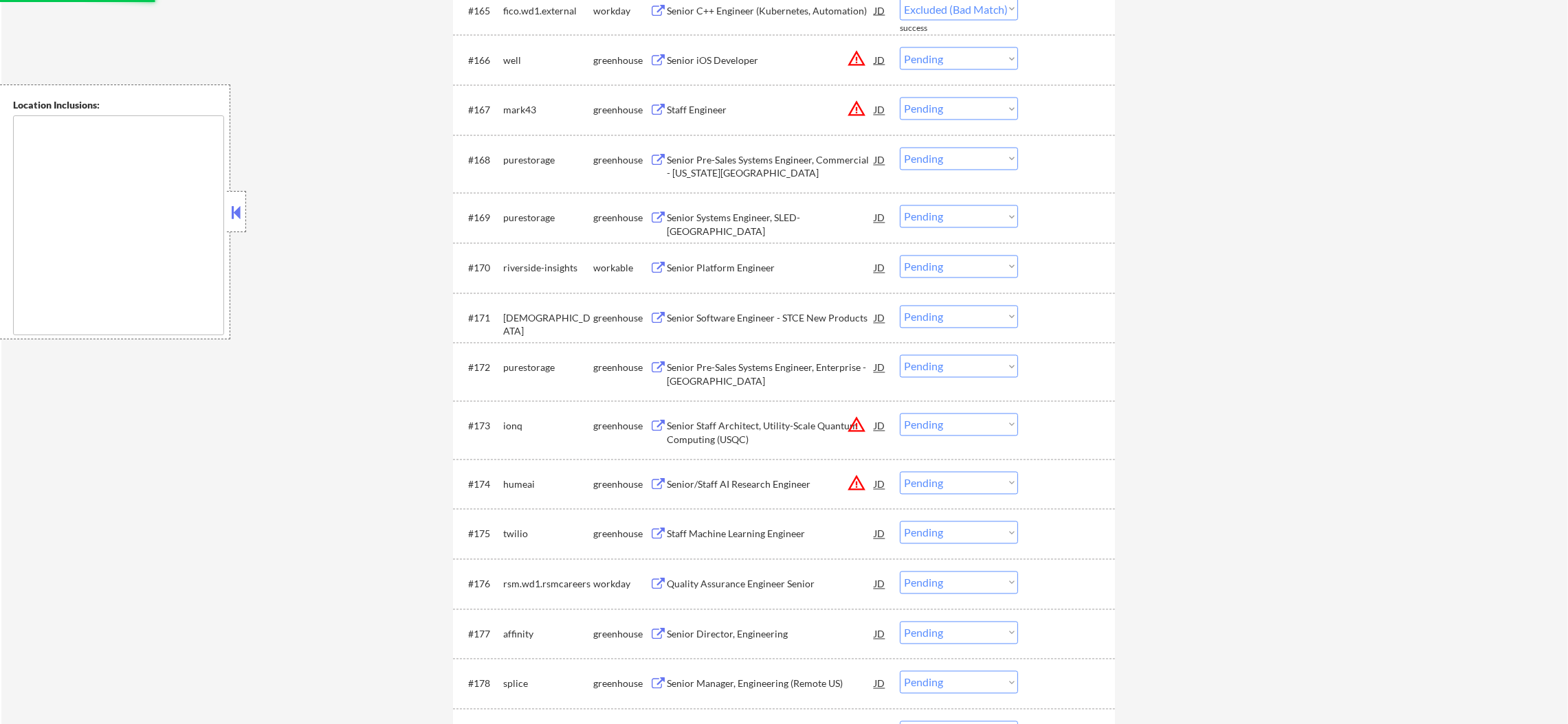
select select ""pending""
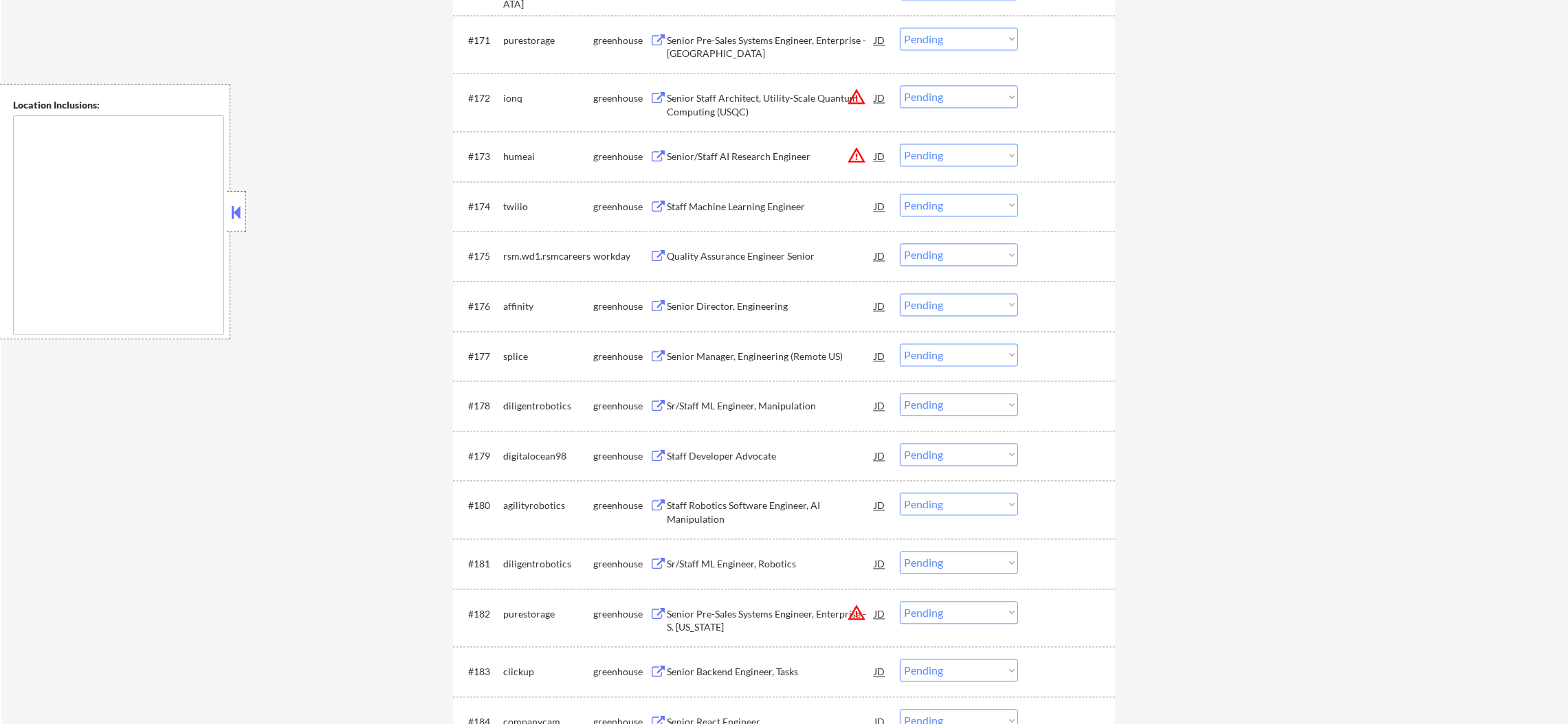
scroll to position [4128, 0]
click at [731, 266] on div "Quality Assurance Engineer Senior" at bounding box center [770, 259] width 208 height 14
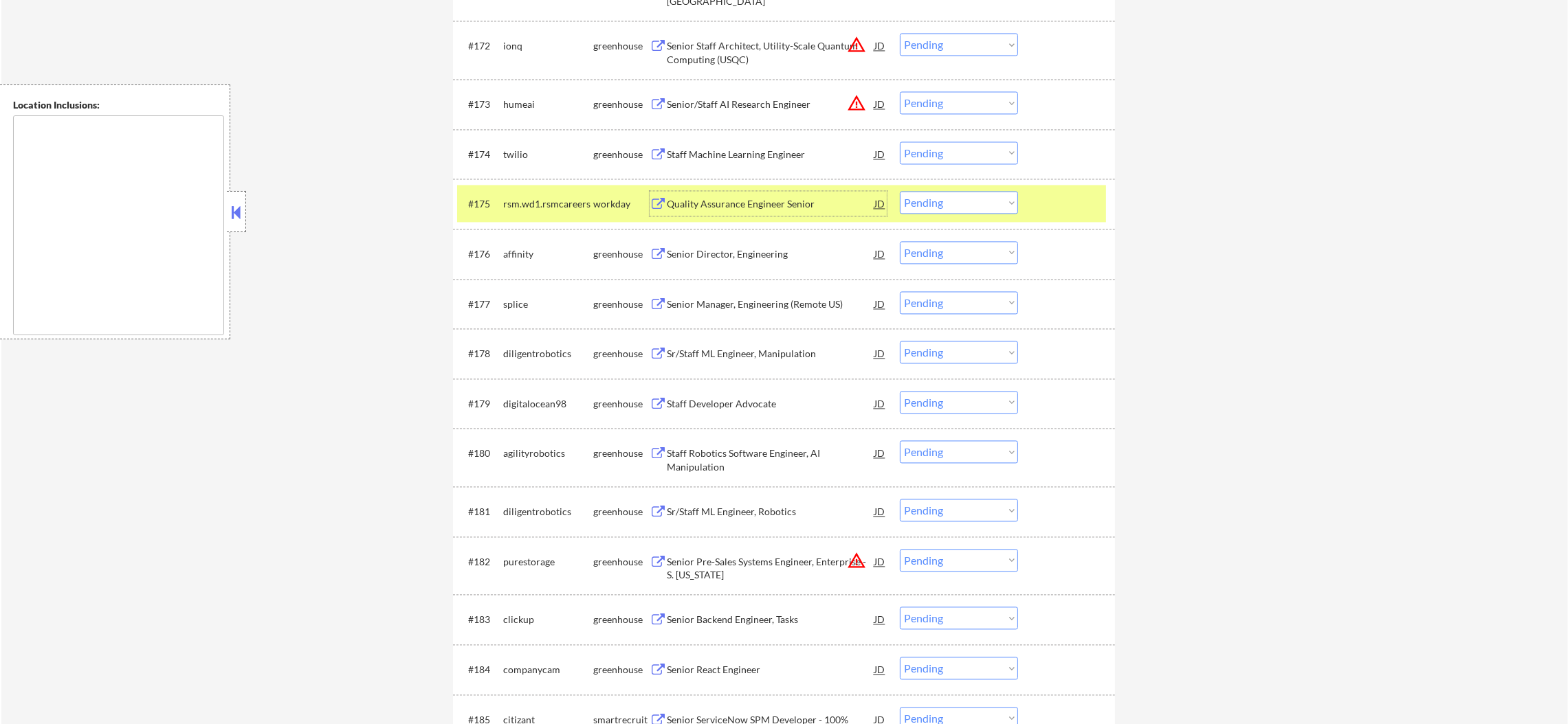
scroll to position [4334, 0]
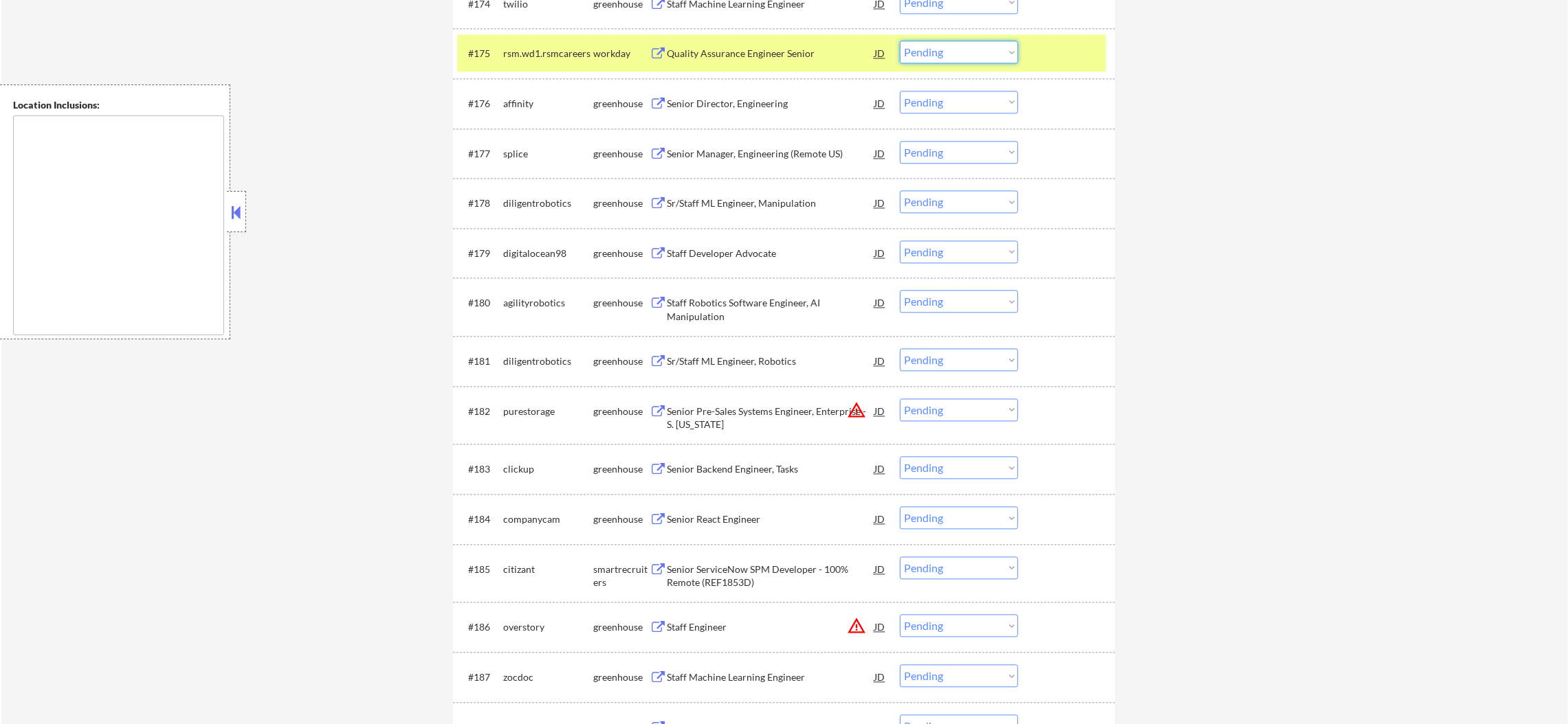
drag, startPoint x: 943, startPoint y: 53, endPoint x: 944, endPoint y: 59, distance: 6.1
click at [943, 53] on select "Choose an option... Pending Applied Excluded (Questions) Excluded (Expired) Exc…" at bounding box center [959, 52] width 118 height 23
click at [900, 40] on select "Choose an option... Pending Applied Excluded (Questions) Excluded (Expired) Exc…" at bounding box center [959, 52] width 118 height 23
click at [559, 48] on div "rsm.wd1.rsmcareers" at bounding box center [549, 53] width 90 height 14
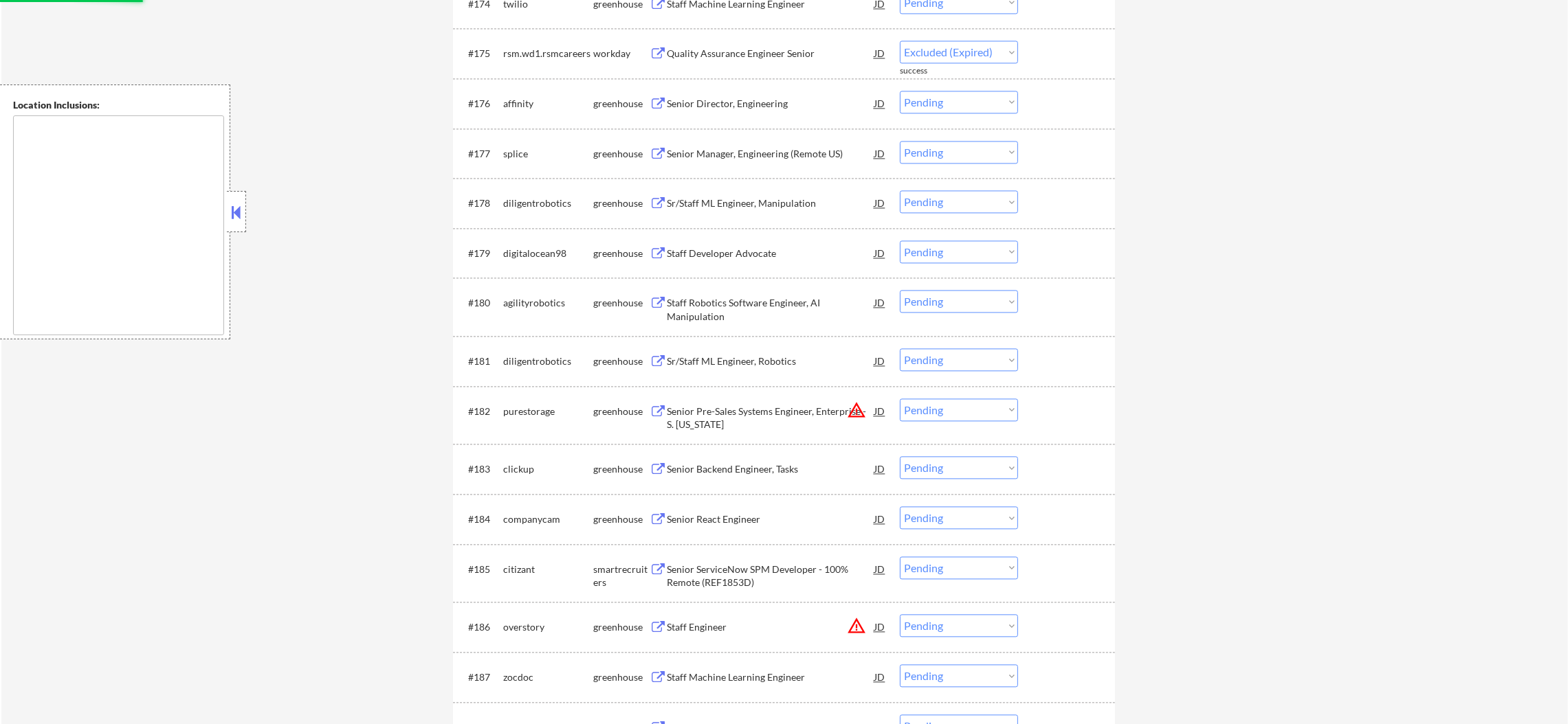
select select ""pending""
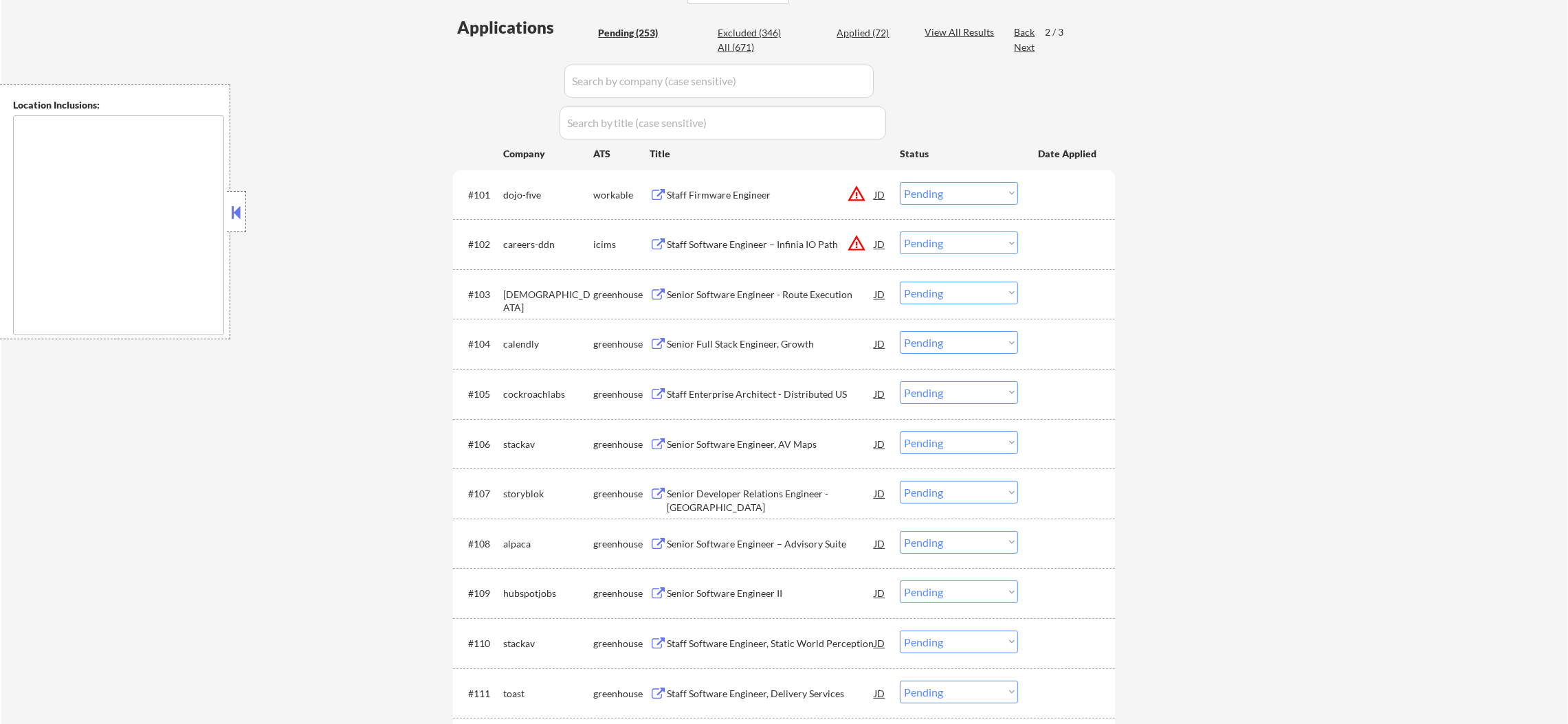
scroll to position [373, 0]
click at [1020, 44] on div "Next" at bounding box center [1025, 50] width 22 height 14
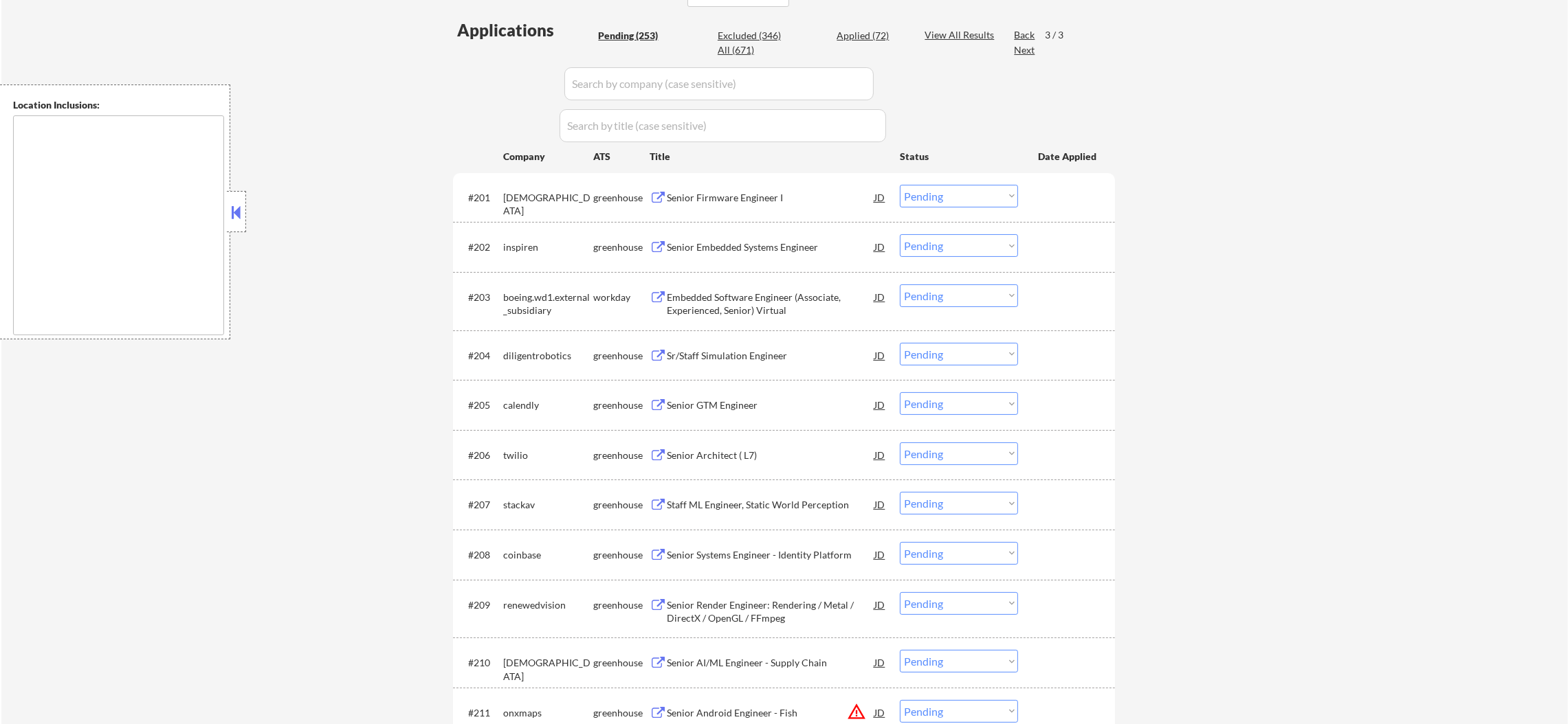
click at [776, 302] on div "Embedded Software Engineer (Associate, Experienced, Senior) Virtual" at bounding box center [770, 304] width 208 height 27
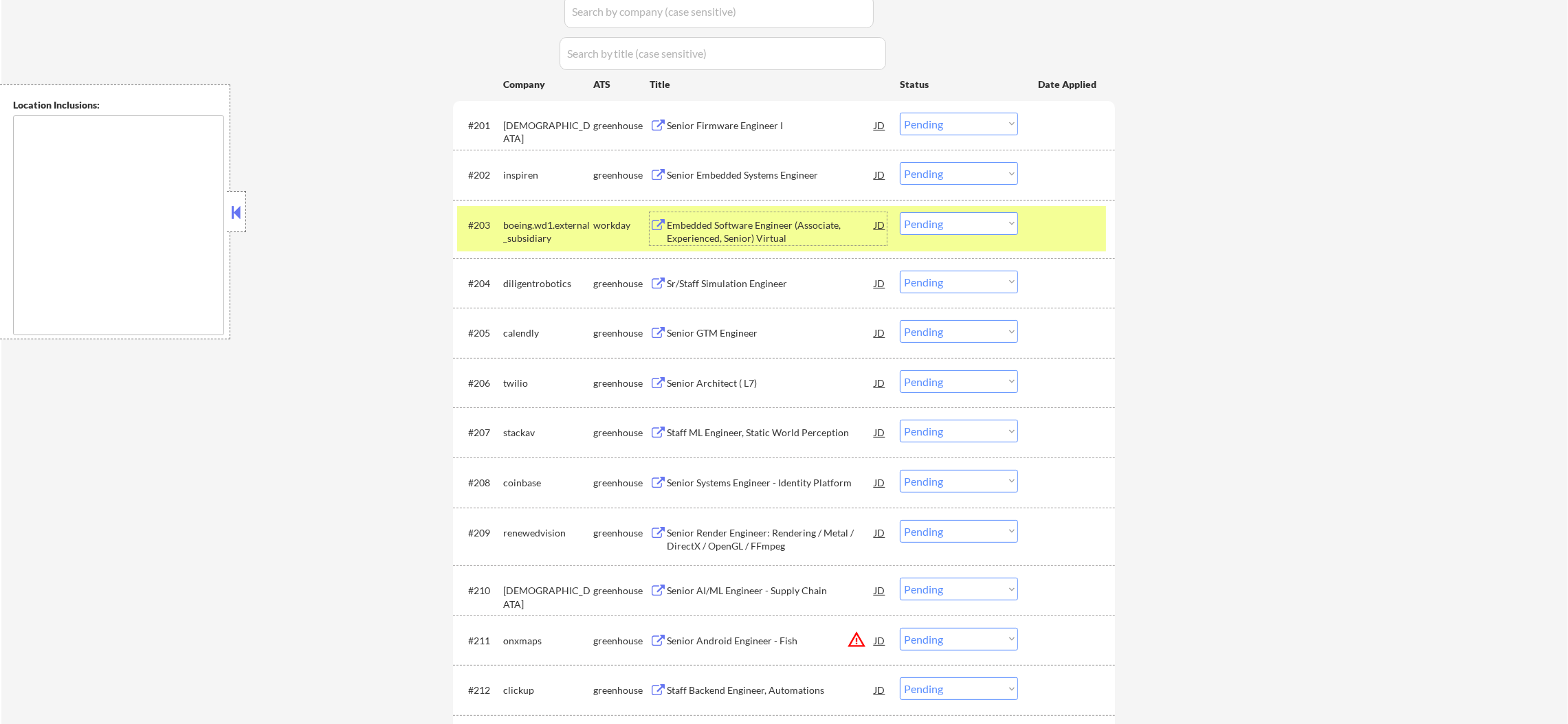
scroll to position [511, 0]
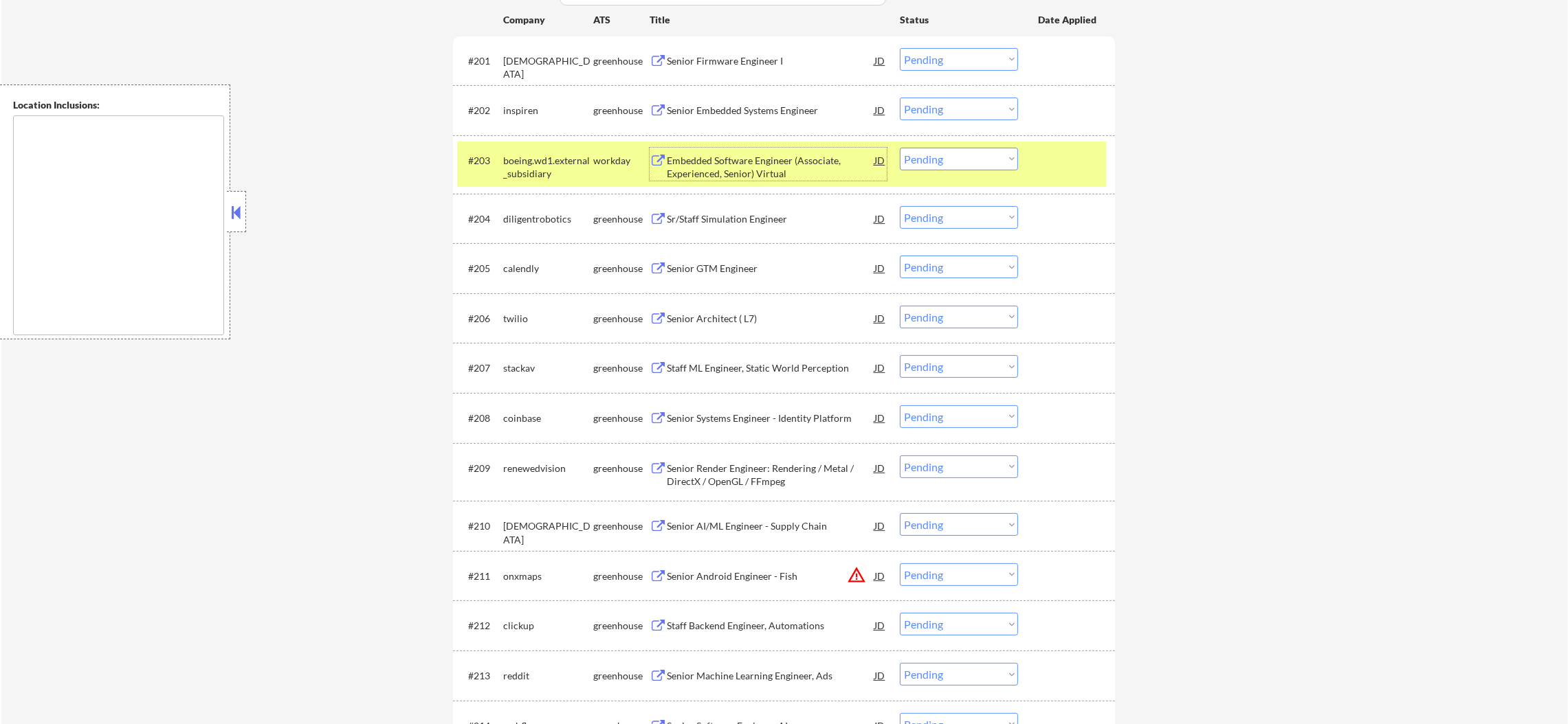
click at [936, 158] on select "Choose an option... Pending Applied Excluded (Questions) Excluded (Expired) Exc…" at bounding box center [959, 159] width 118 height 23
click at [900, 148] on select "Choose an option... Pending Applied Excluded (Questions) Excluded (Expired) Exc…" at bounding box center [959, 159] width 118 height 23
click at [530, 167] on div "boeing.wd1.external_subsidiary" at bounding box center [549, 167] width 90 height 27
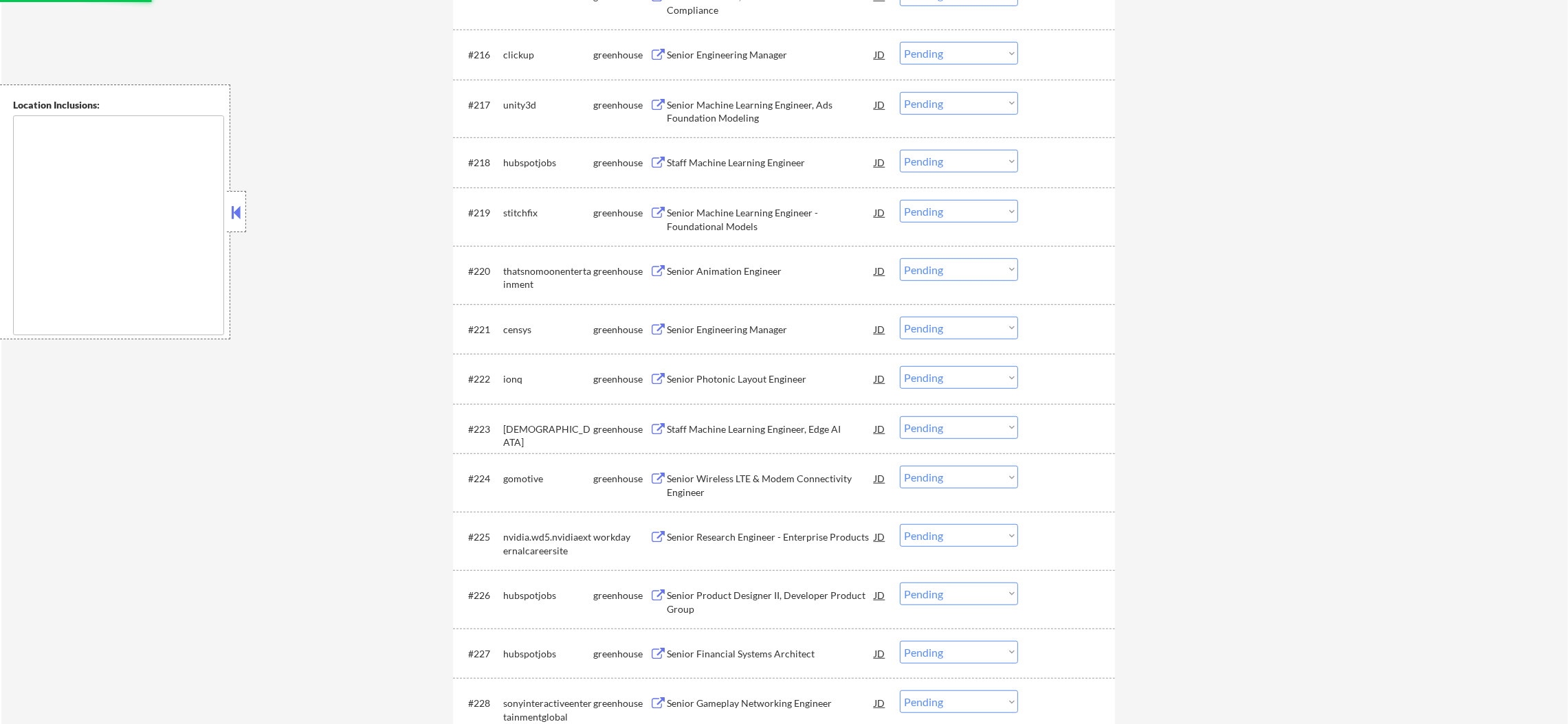
select select ""pending""
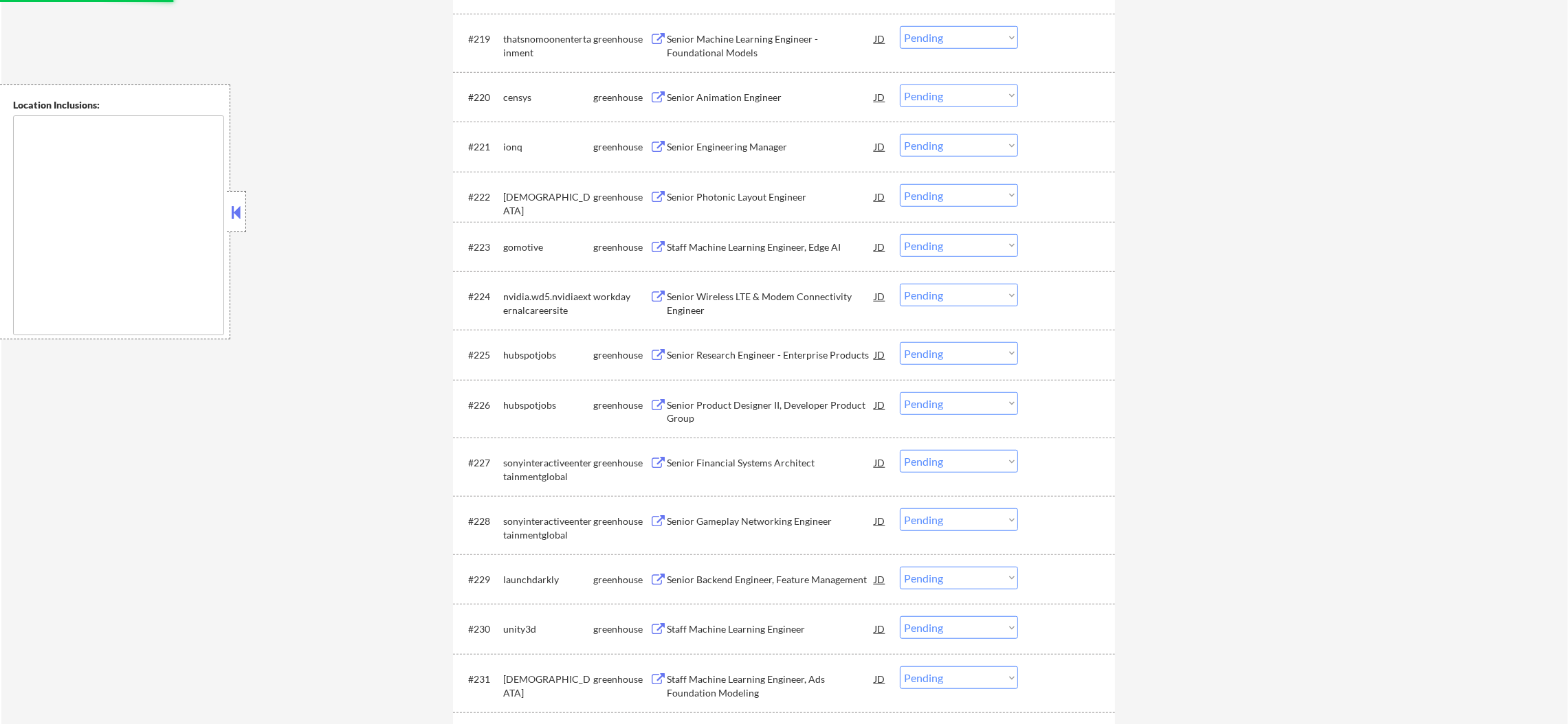
scroll to position [1508, 0]
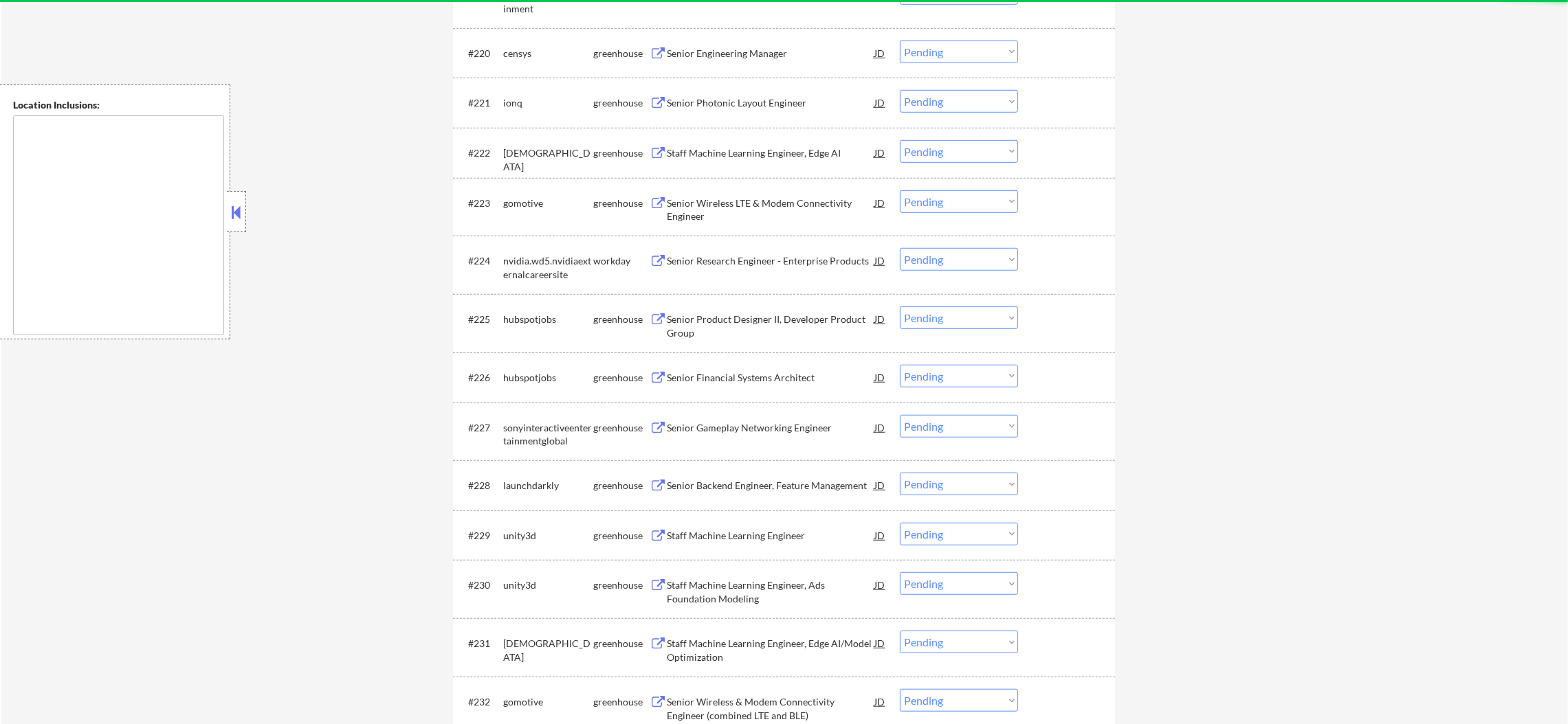
click at [732, 259] on div "Senior Research Engineer - Enterprise Products" at bounding box center [770, 261] width 208 height 14
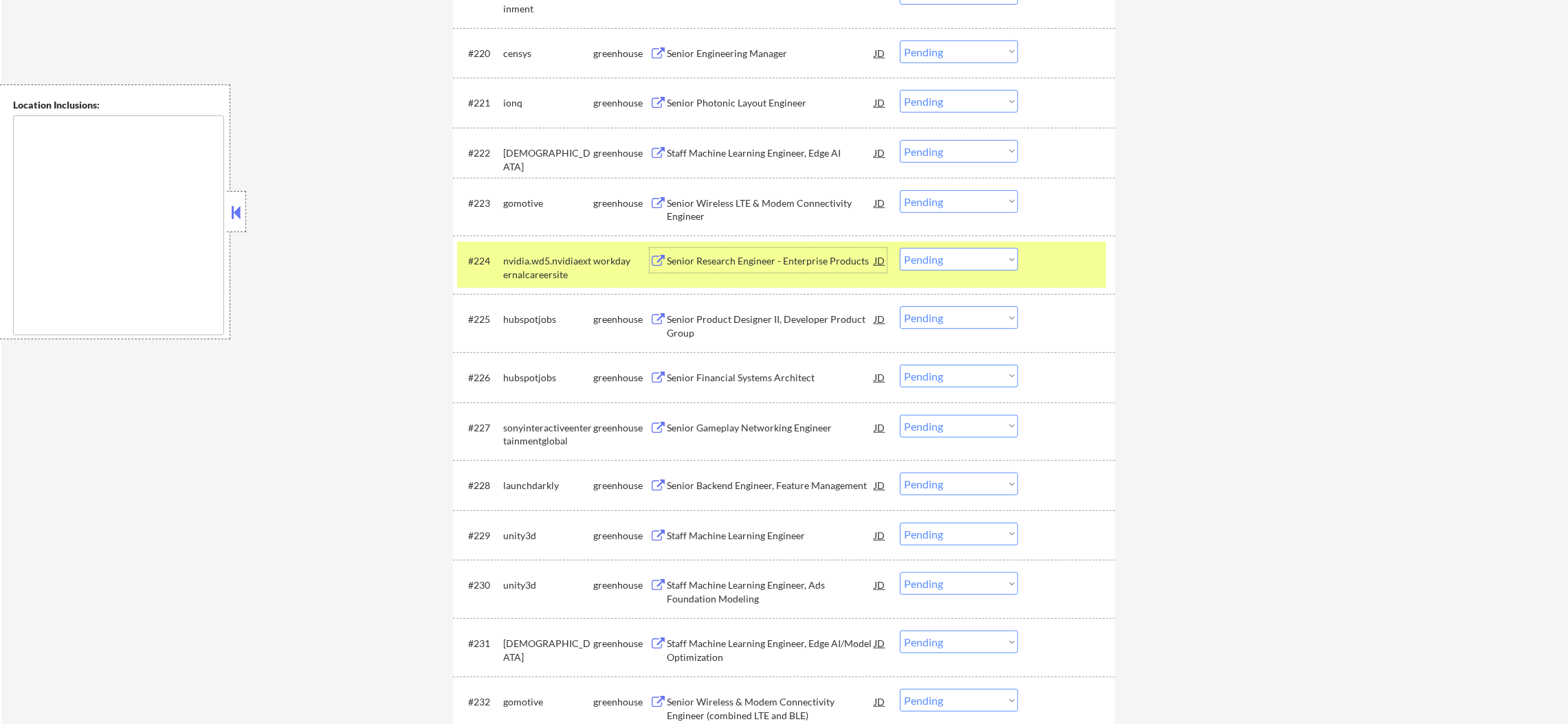
click at [948, 263] on select "Choose an option... Pending Applied Excluded (Questions) Excluded (Expired) Exc…" at bounding box center [959, 259] width 118 height 23
click at [900, 248] on select "Choose an option... Pending Applied Excluded (Questions) Excluded (Expired) Exc…" at bounding box center [959, 259] width 118 height 23
click at [546, 277] on div "nvidia.wd5.nvidiaexternalcareersite" at bounding box center [549, 268] width 90 height 27
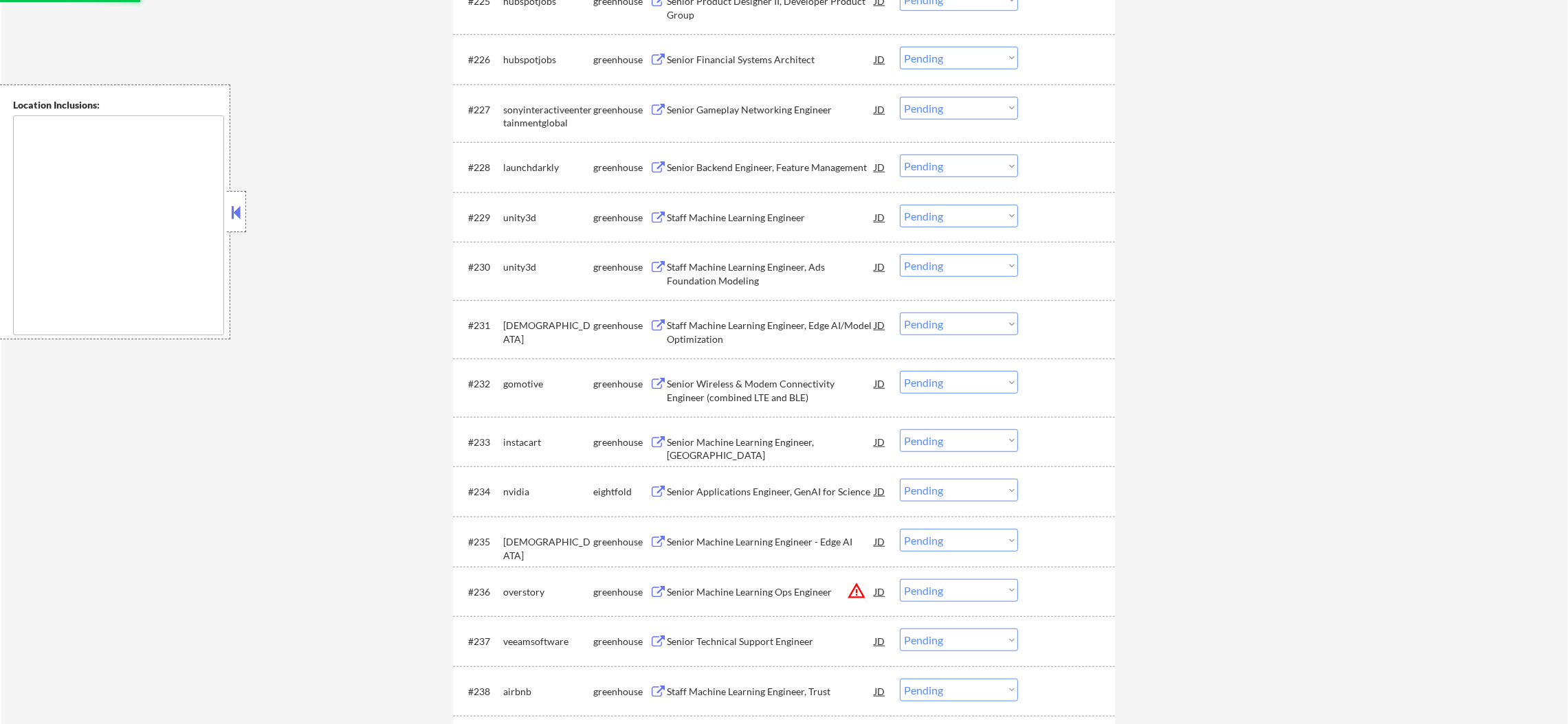
select select ""pending""
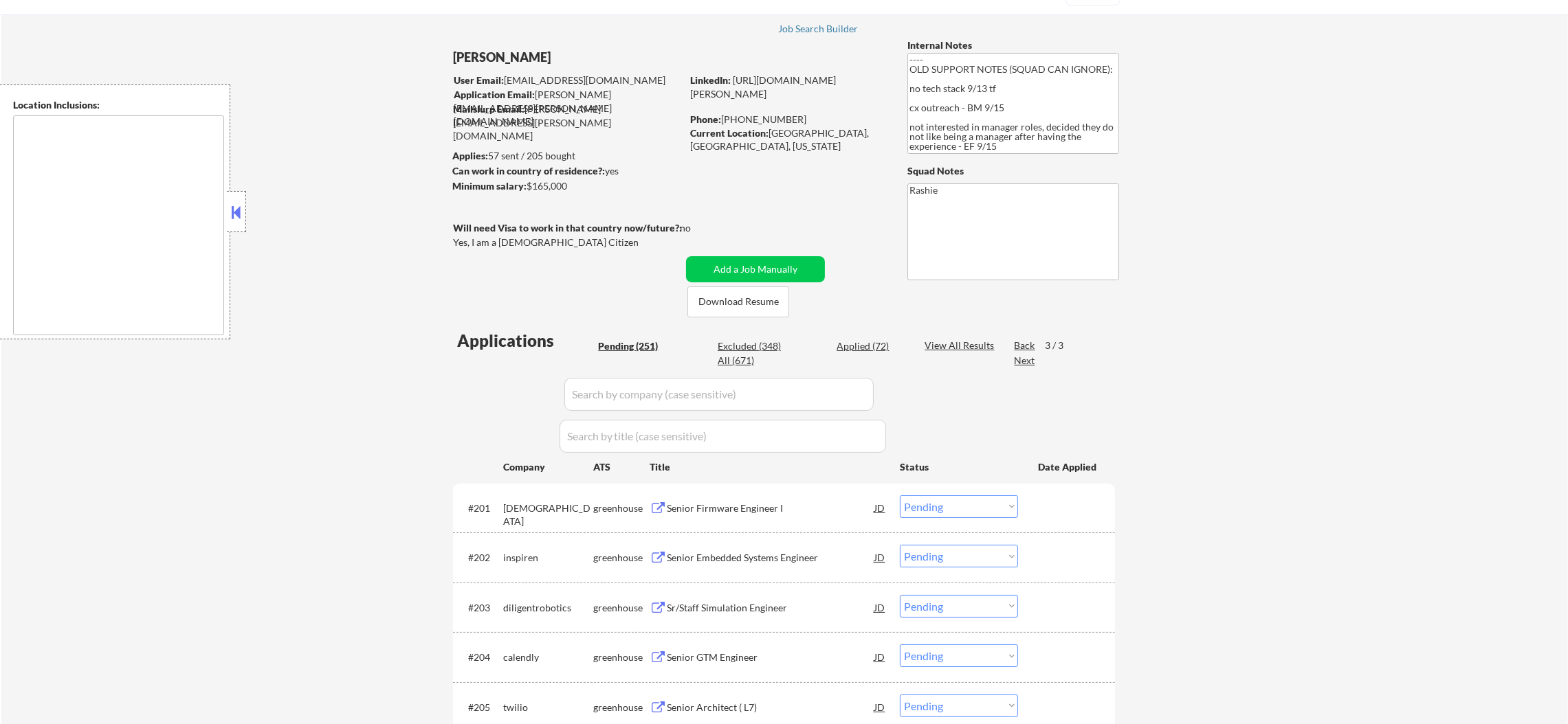
scroll to position [206, 0]
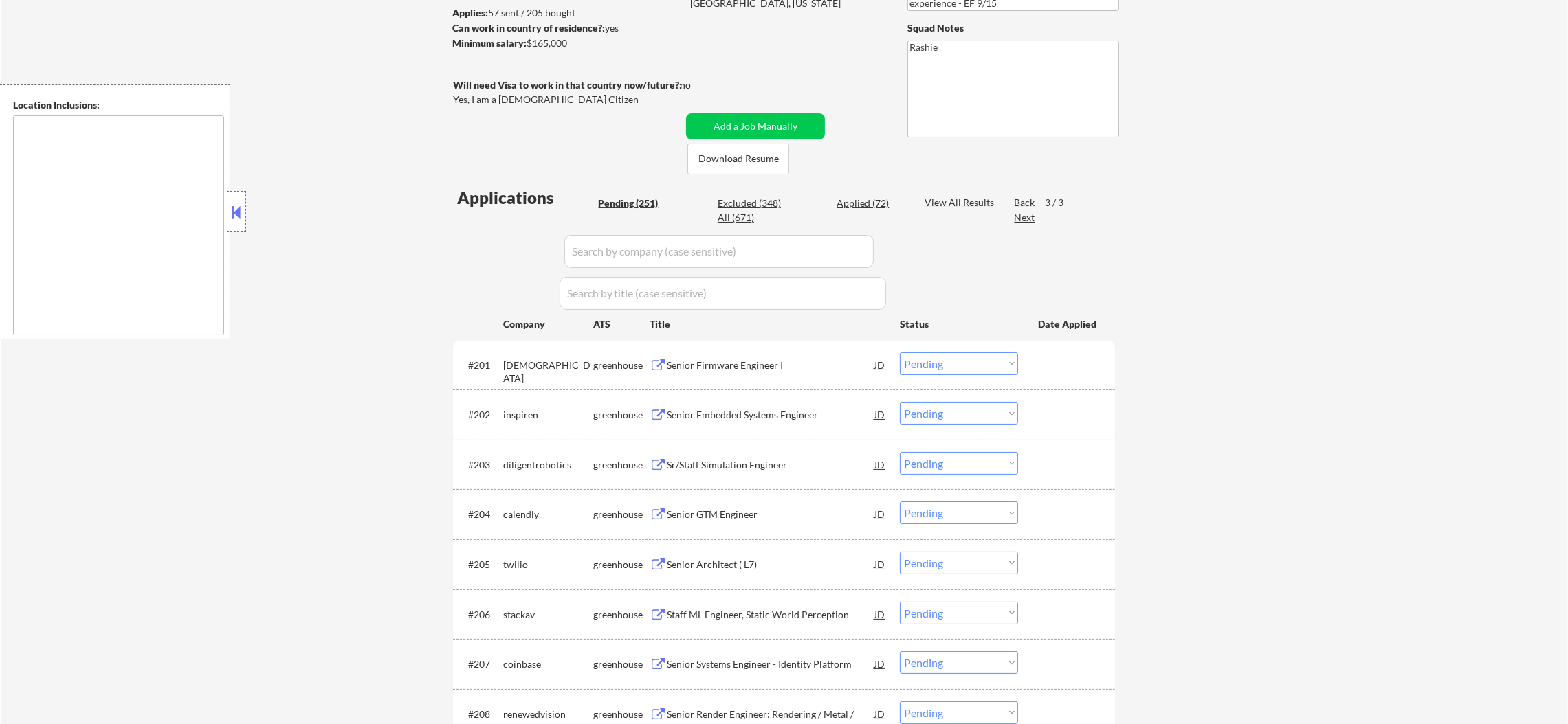
click at [1026, 202] on div "Back" at bounding box center [1025, 203] width 22 height 14
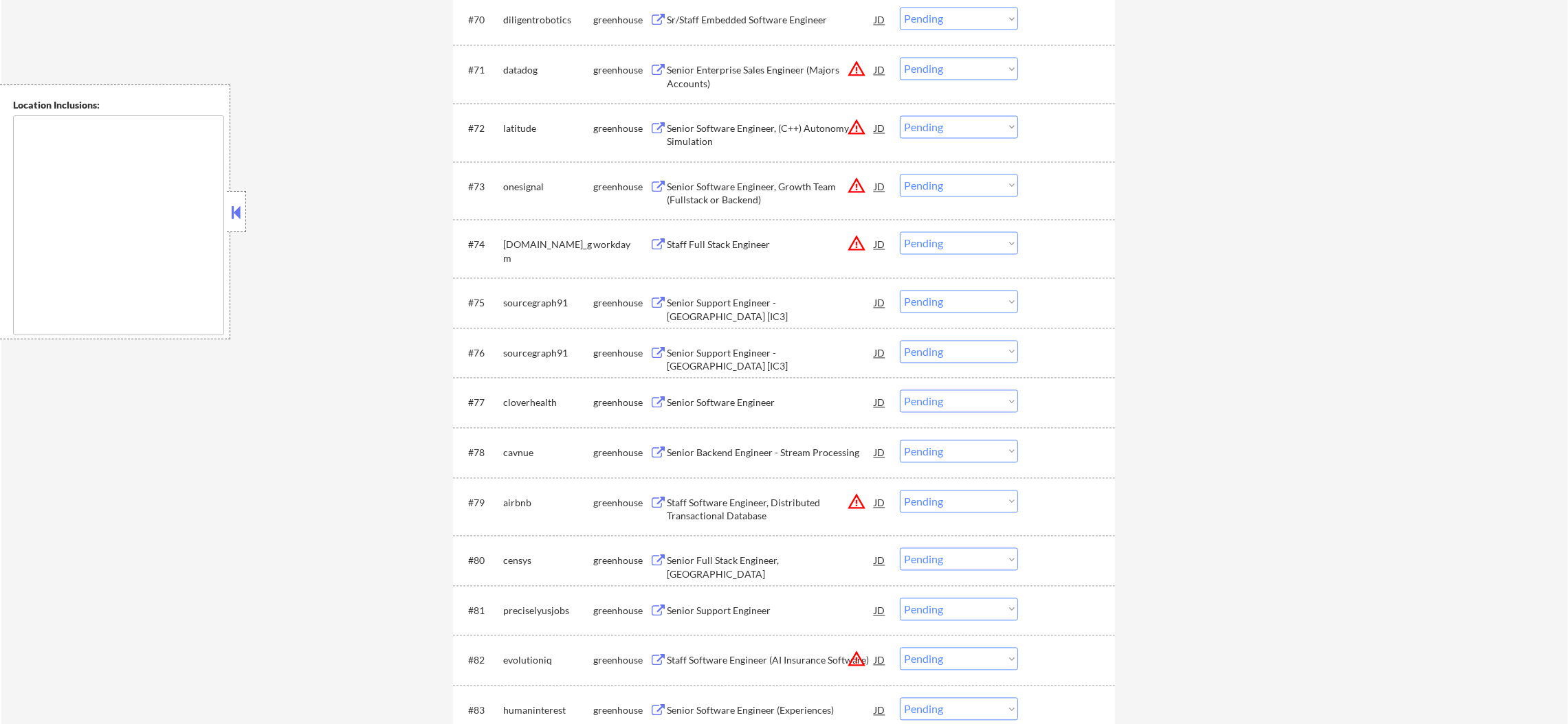
scroll to position [4088, 0]
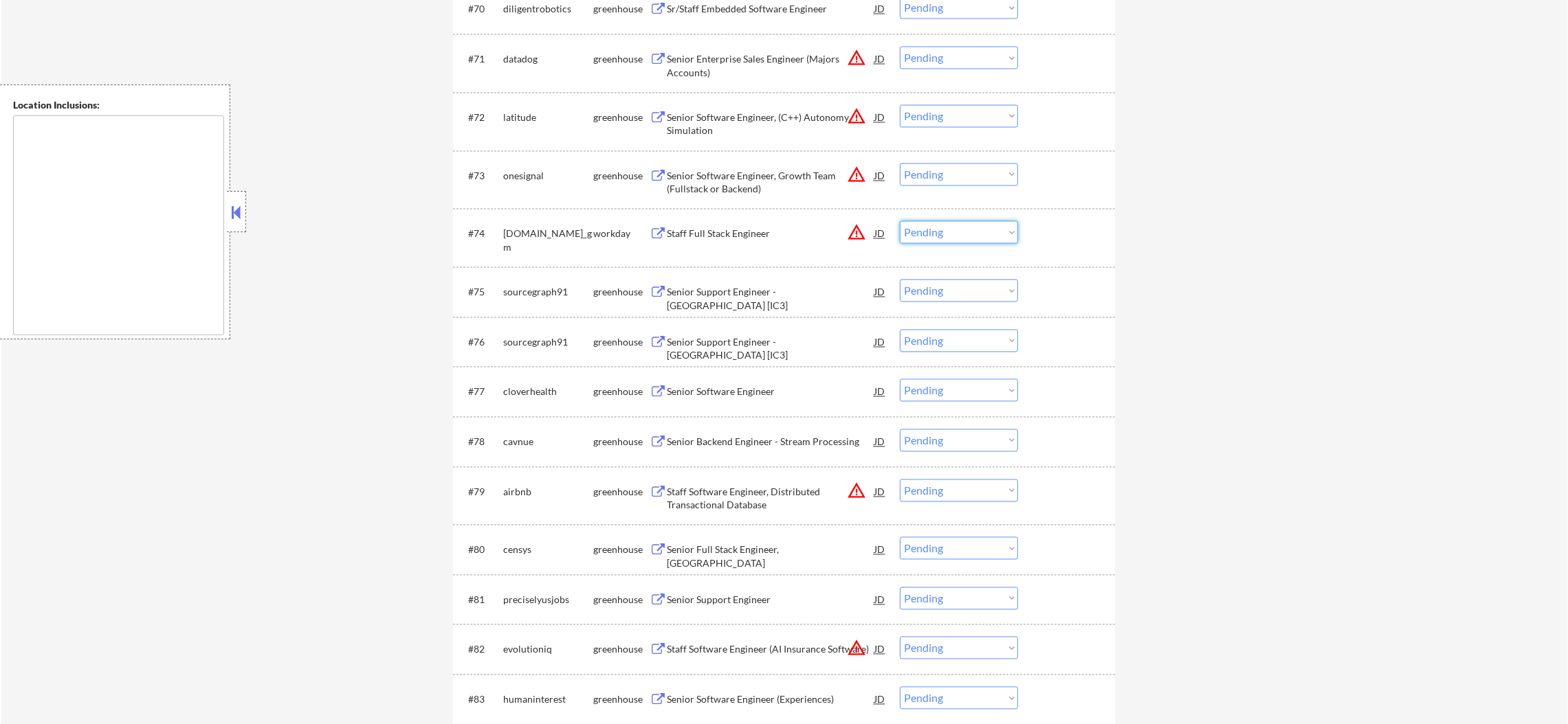
drag, startPoint x: 929, startPoint y: 226, endPoint x: 935, endPoint y: 241, distance: 16.2
click at [931, 229] on select "Choose an option... Pending Applied Excluded (Questions) Excluded (Expired) Exc…" at bounding box center [959, 232] width 118 height 23
click at [900, 221] on select "Choose an option... Pending Applied Excluded (Questions) Excluded (Expired) Exc…" at bounding box center [959, 232] width 118 height 23
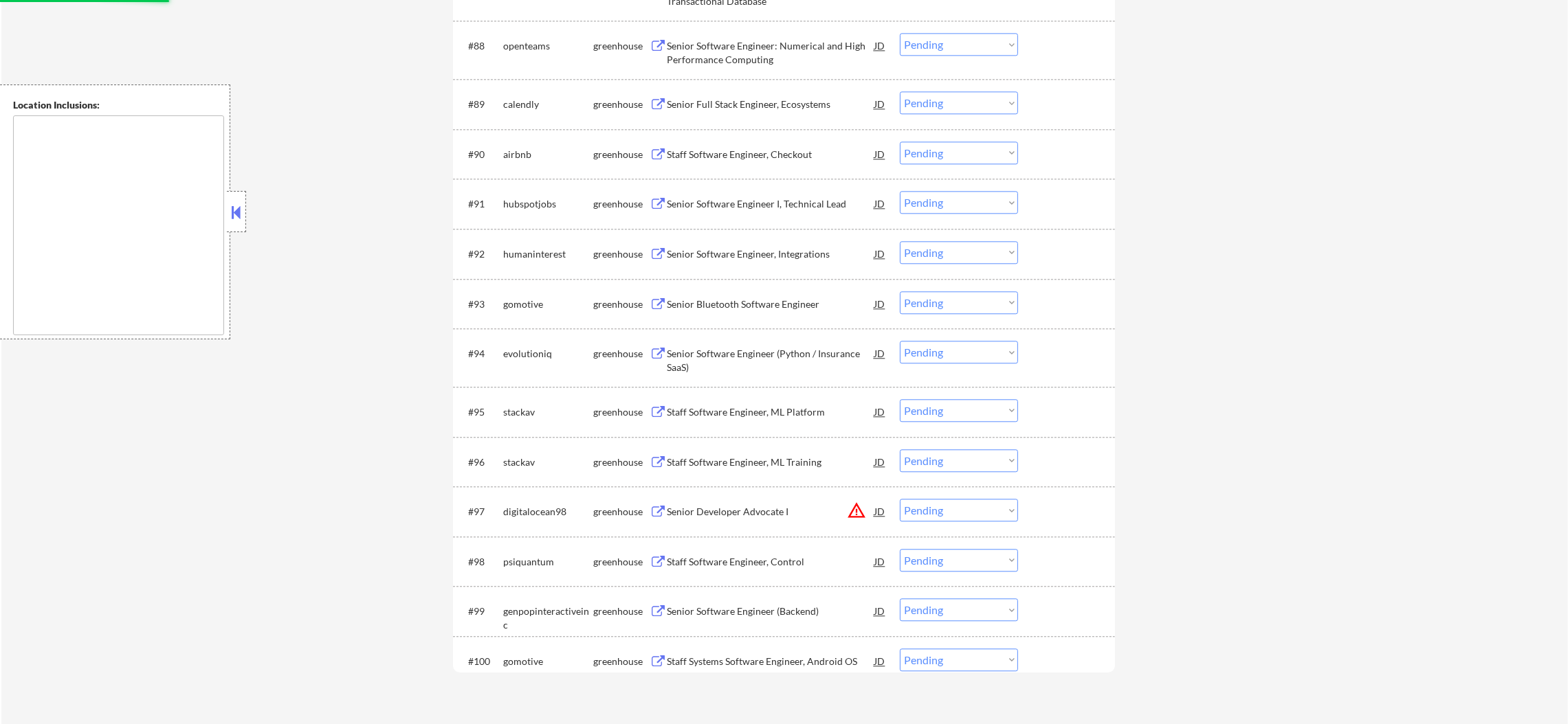
select select ""pending""
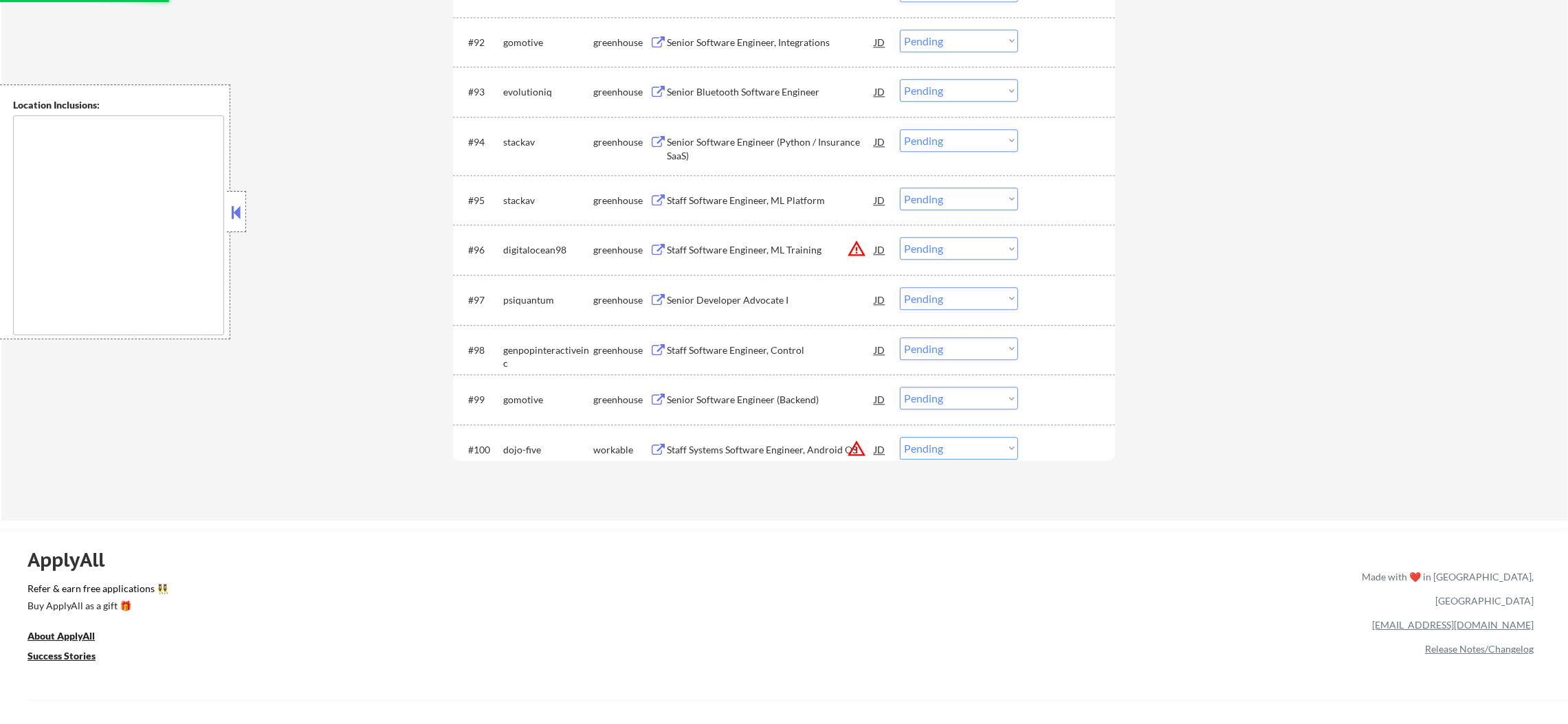
scroll to position [5222, 0]
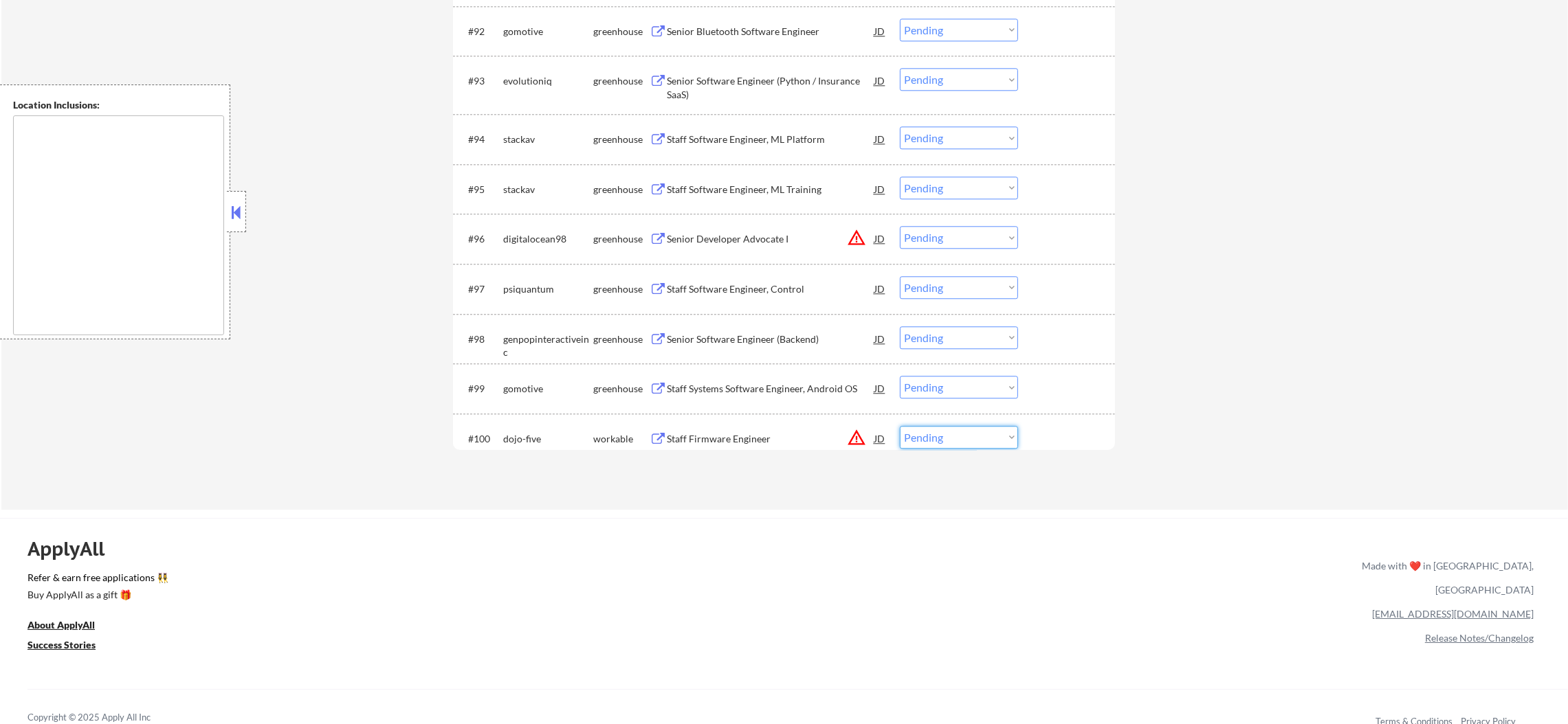
click at [922, 445] on select "Choose an option... Pending Applied Excluded (Questions) Excluded (Expired) Exc…" at bounding box center [959, 438] width 118 height 23
click at [900, 426] on select "Choose an option... Pending Applied Excluded (Questions) Excluded (Expired) Exc…" at bounding box center [959, 438] width 118 height 23
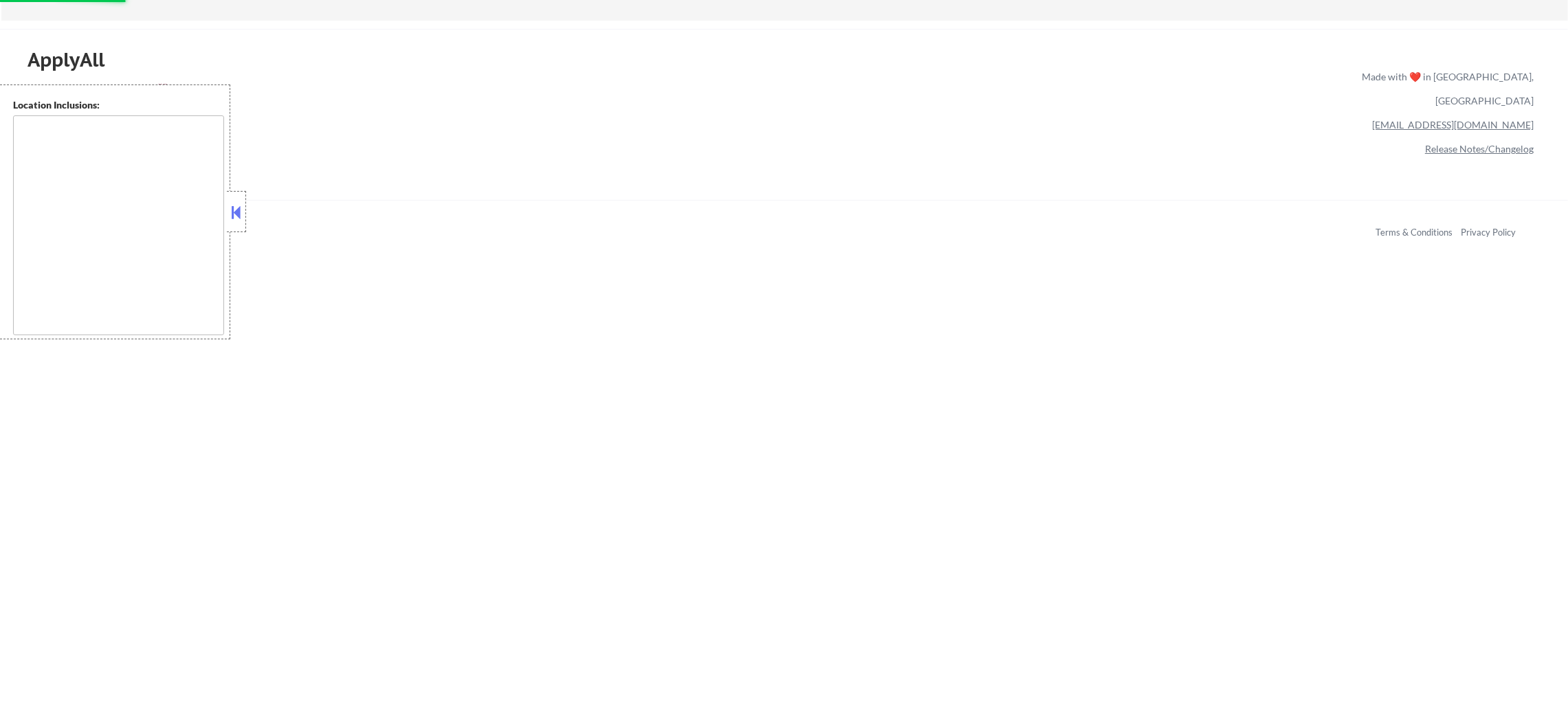
select select ""pending""
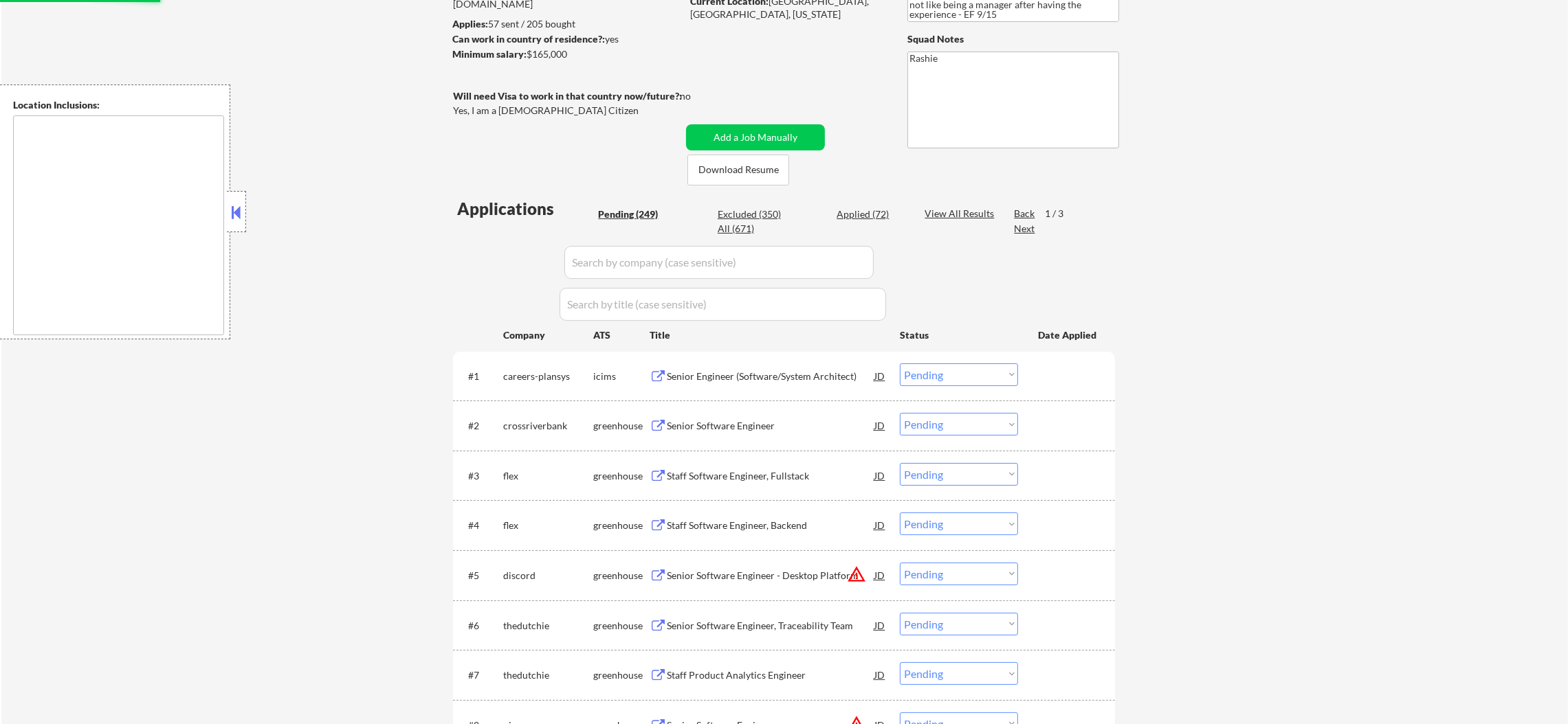
scroll to position [0, 0]
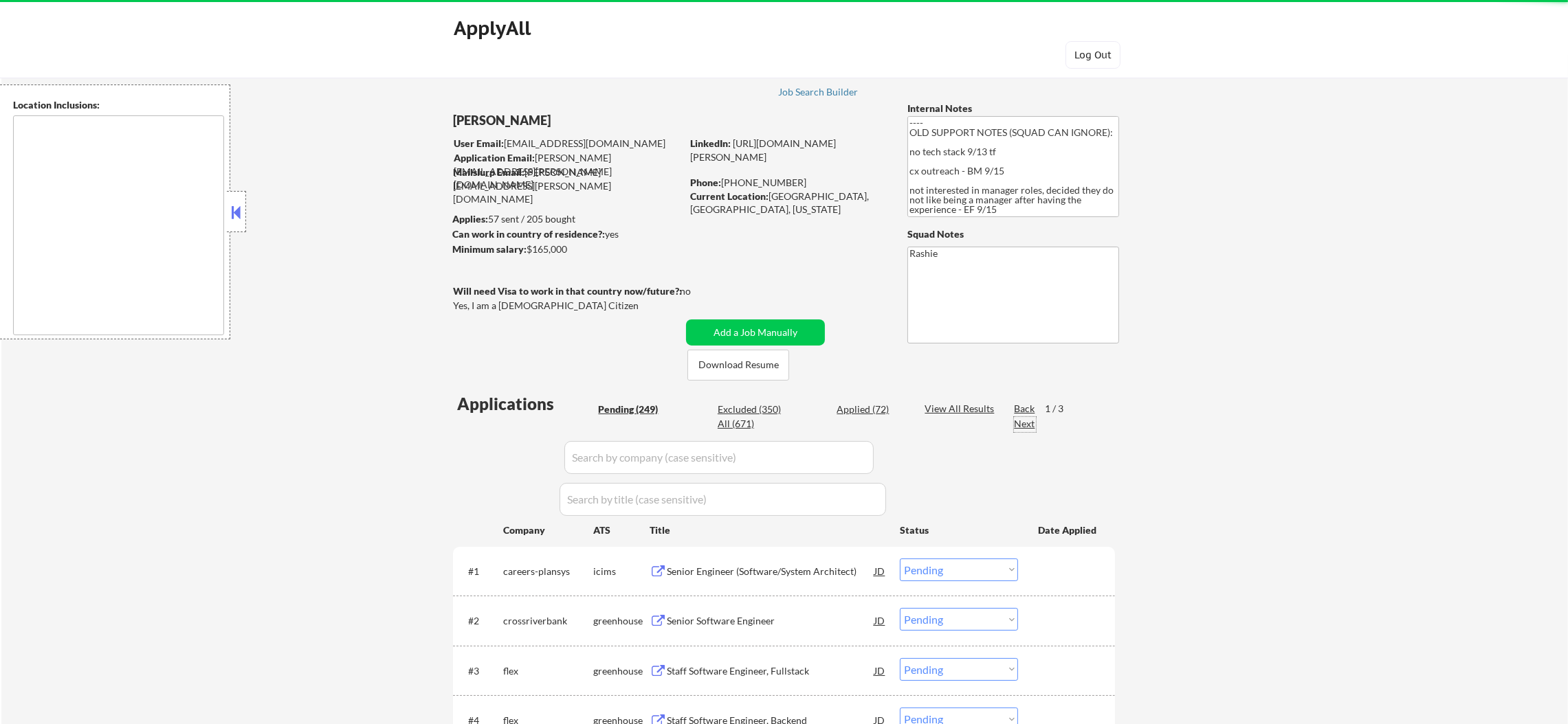
click at [1022, 428] on div "Next" at bounding box center [1025, 424] width 22 height 14
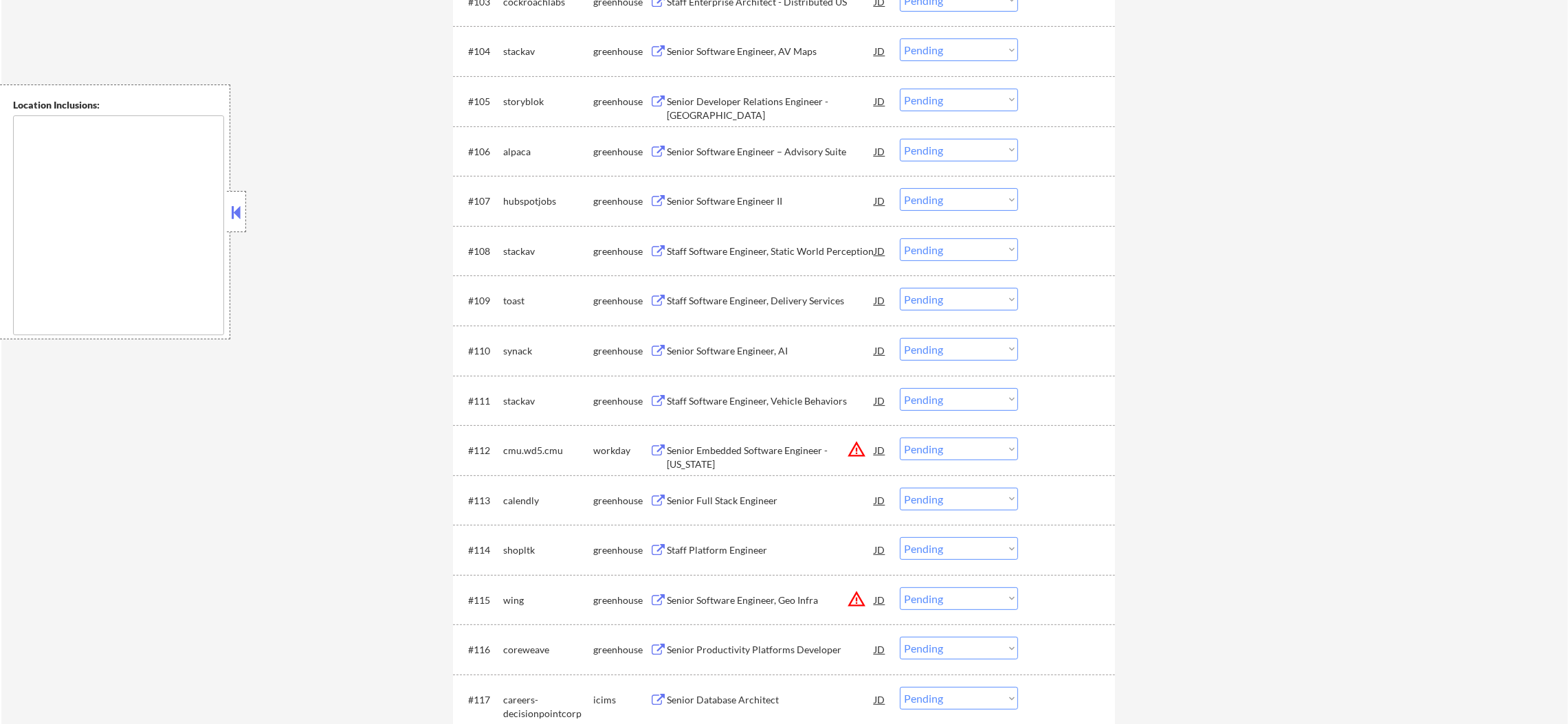
scroll to position [824, 0]
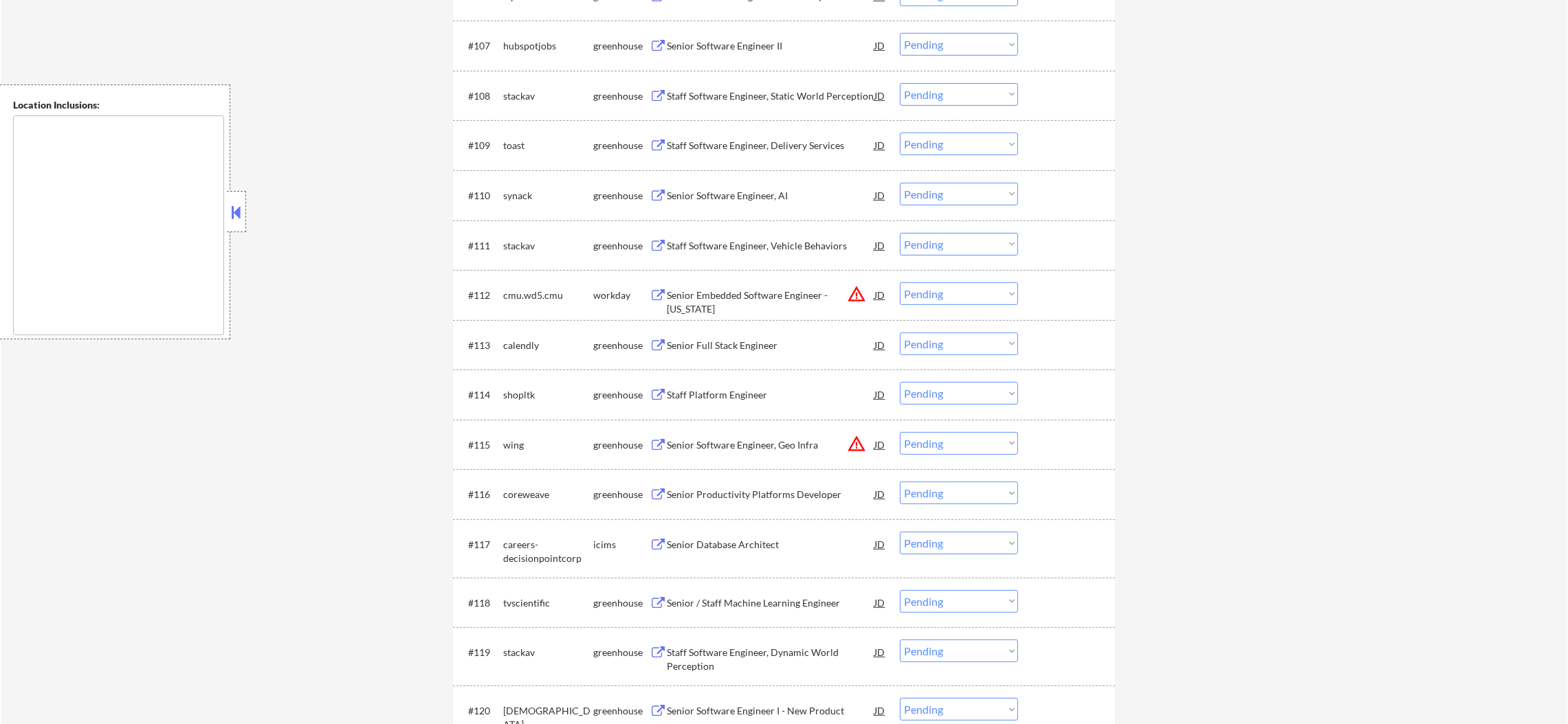
click at [977, 310] on div "#112 cmu.wd5.cmu workday Senior Embedded Software Engineer - [US_STATE] JD warn…" at bounding box center [782, 295] width 649 height 37
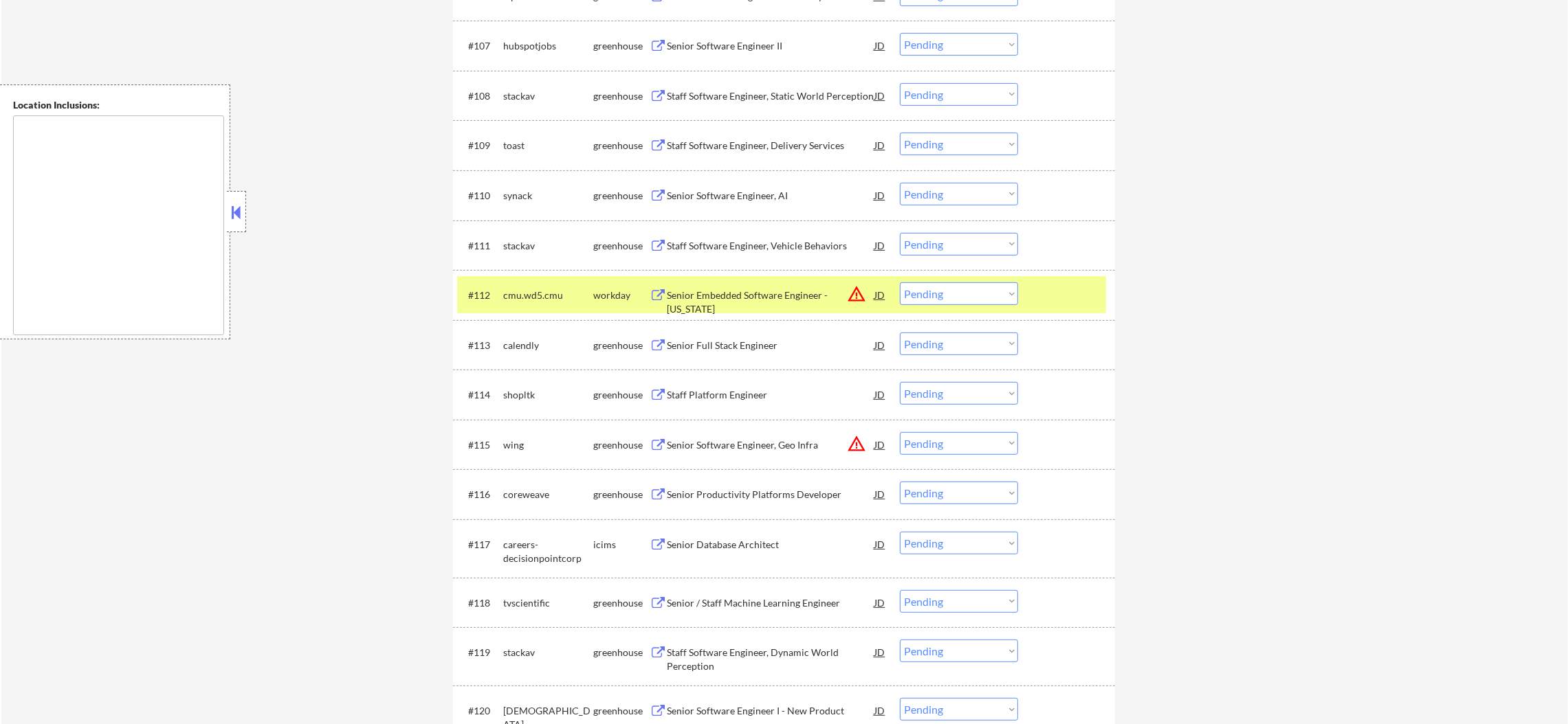
click at [1000, 299] on select "Choose an option... Pending Applied Excluded (Questions) Excluded (Expired) Exc…" at bounding box center [959, 294] width 118 height 23
click at [900, 282] on select "Choose an option... Pending Applied Excluded (Questions) Excluded (Expired) Exc…" at bounding box center [959, 294] width 118 height 23
click at [529, 300] on div "cmu.wd5.cmu" at bounding box center [549, 296] width 90 height 14
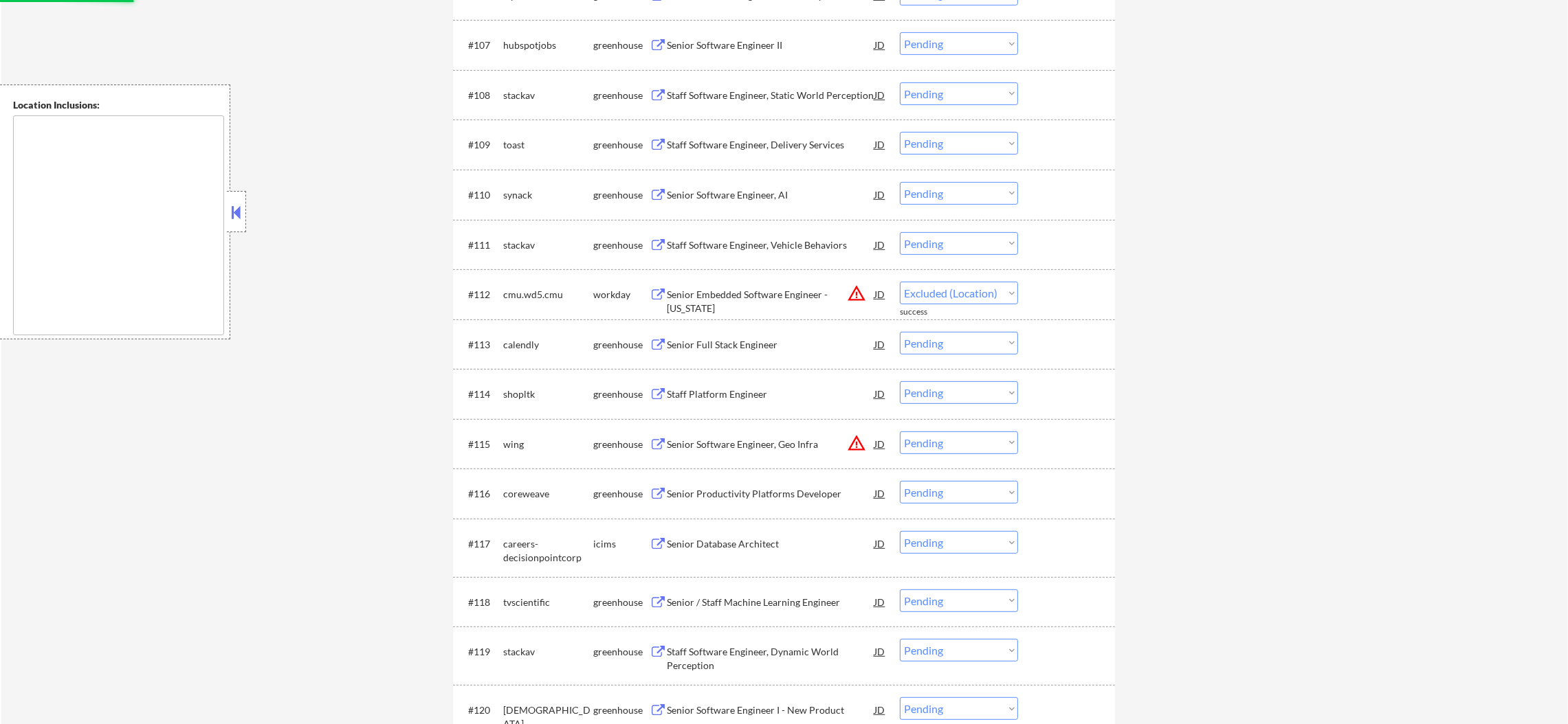
select select ""pending""
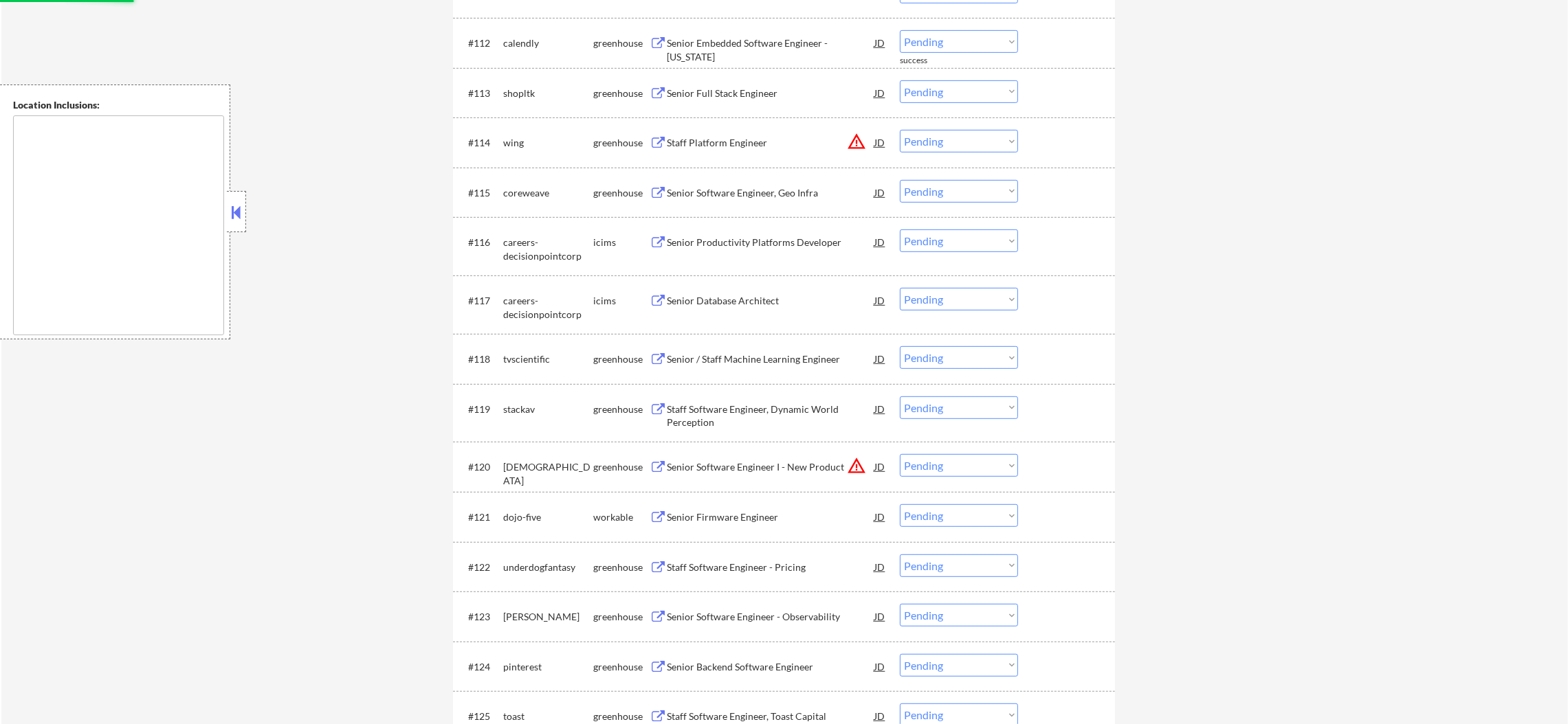
scroll to position [1305, 0]
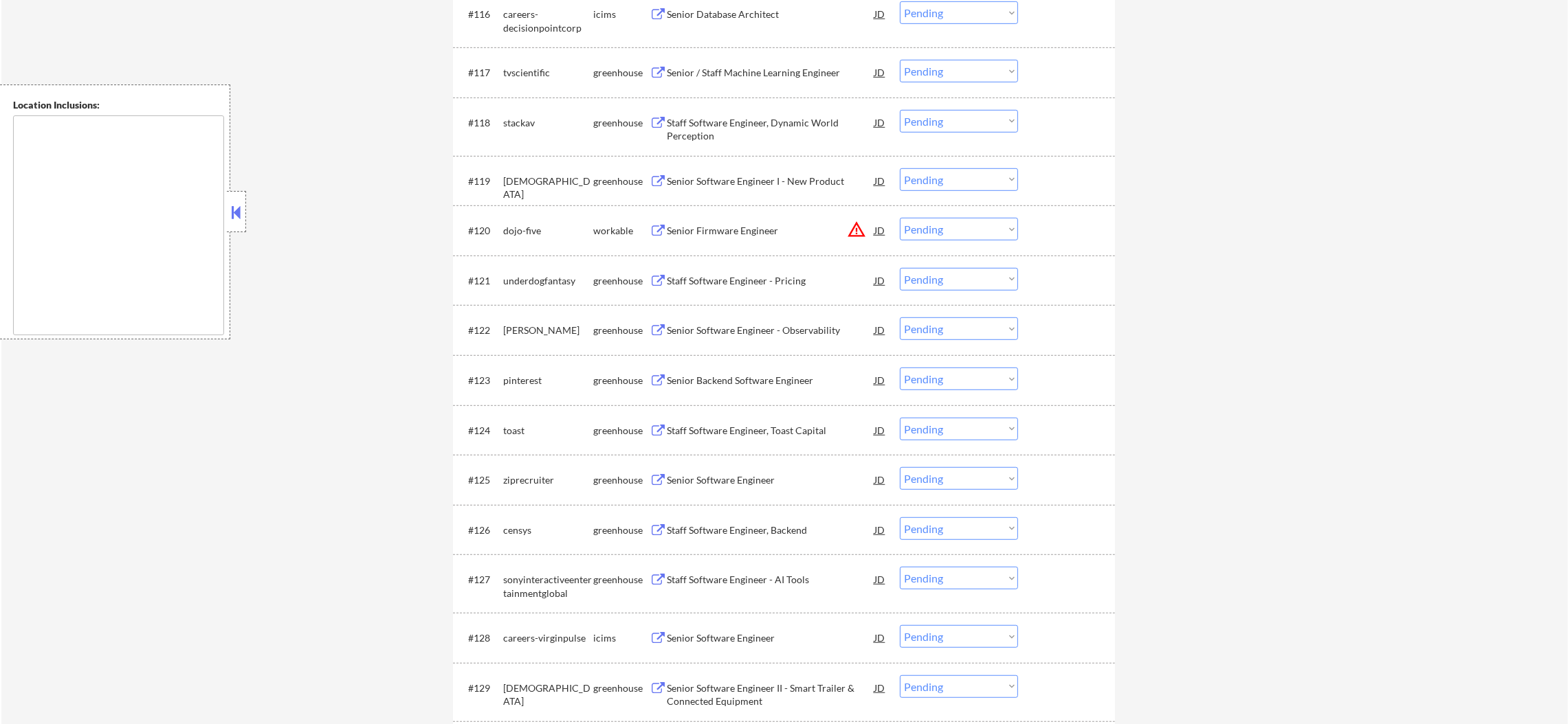
click at [934, 231] on select "Choose an option... Pending Applied Excluded (Questions) Excluded (Expired) Exc…" at bounding box center [959, 229] width 118 height 23
click at [900, 218] on select "Choose an option... Pending Applied Excluded (Questions) Excluded (Expired) Exc…" at bounding box center [959, 229] width 118 height 23
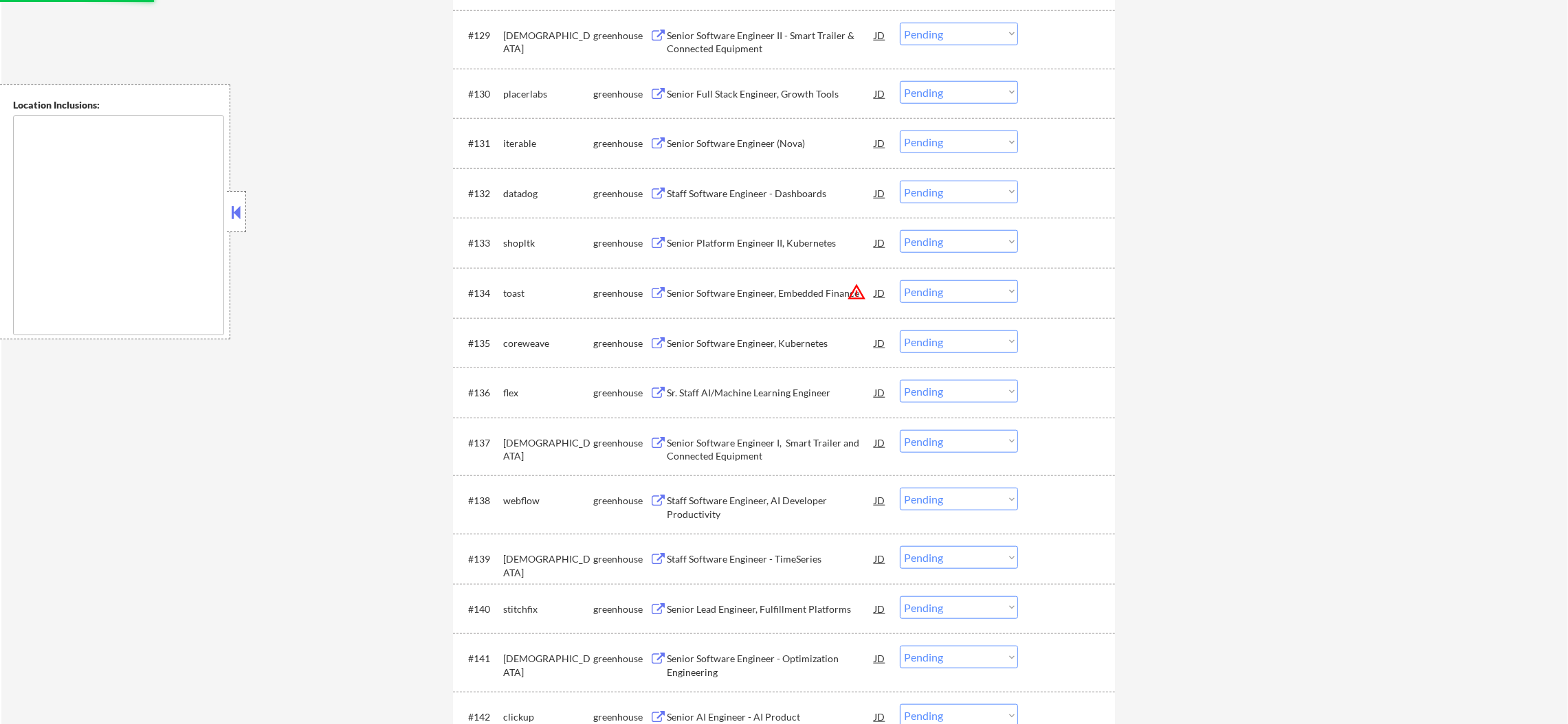
select select ""pending""
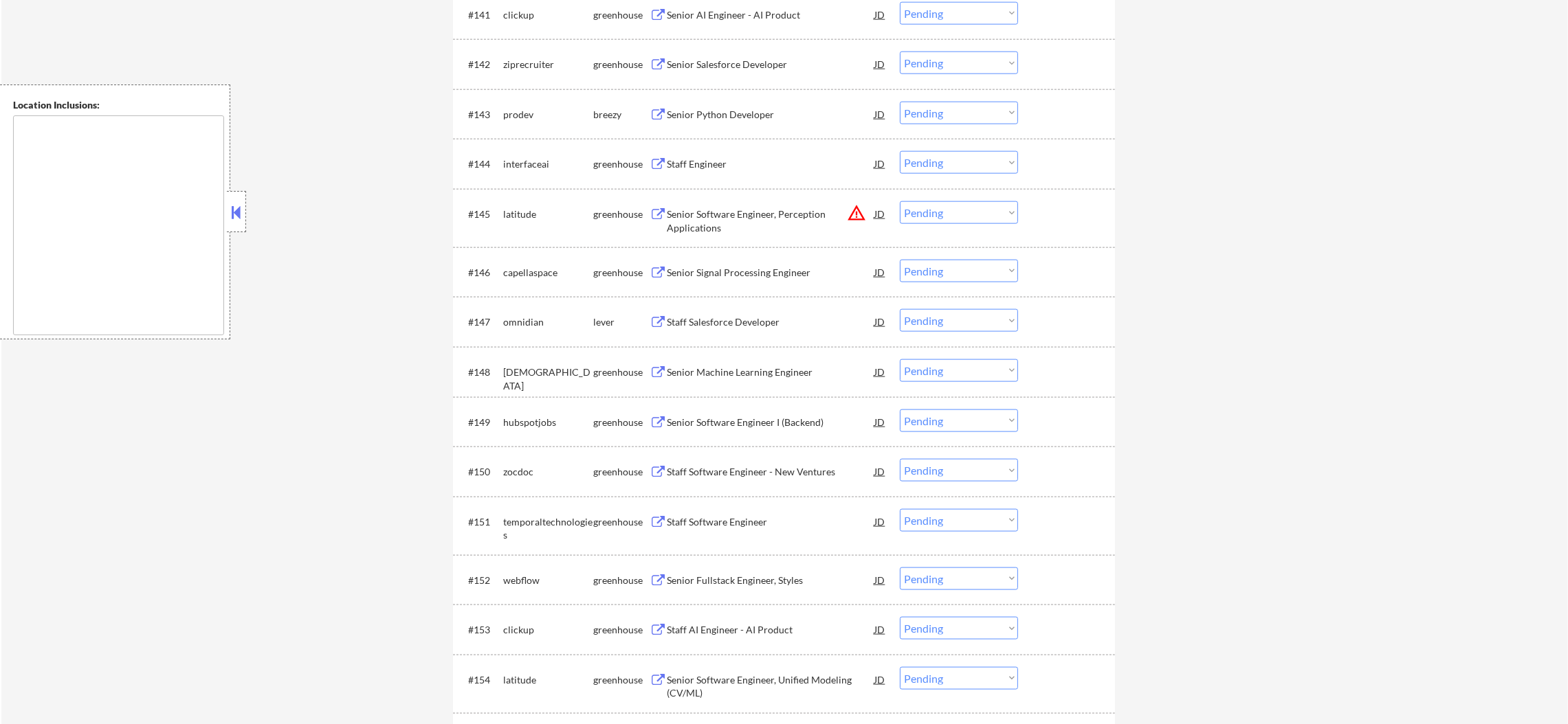
scroll to position [2611, 0]
click at [765, 106] on div "Senior Python Developer" at bounding box center [770, 113] width 208 height 25
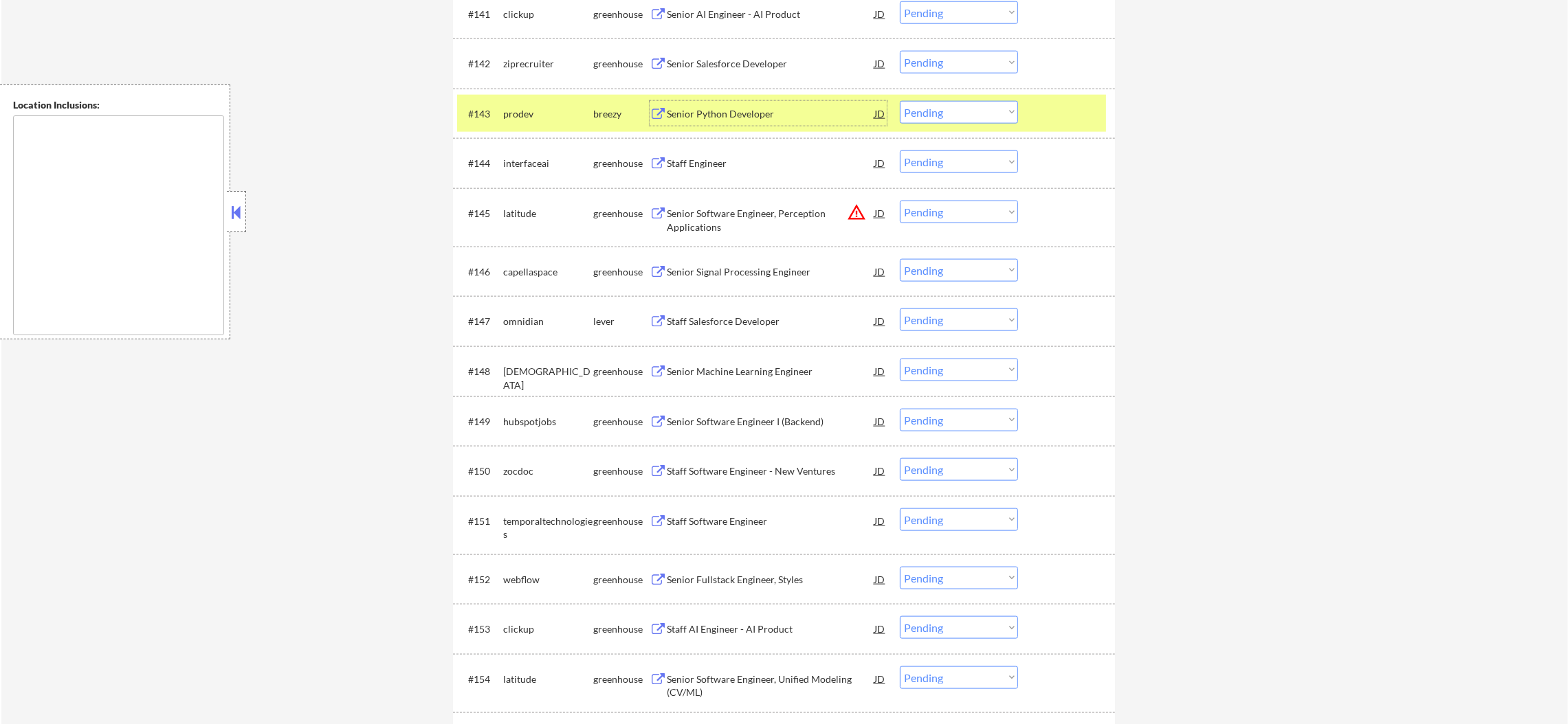
click at [927, 117] on select "Choose an option... Pending Applied Excluded (Questions) Excluded (Expired) Exc…" at bounding box center [959, 112] width 118 height 23
click at [900, 101] on select "Choose an option... Pending Applied Excluded (Questions) Excluded (Expired) Exc…" at bounding box center [959, 112] width 118 height 23
click at [519, 123] on div "prodev" at bounding box center [549, 113] width 90 height 25
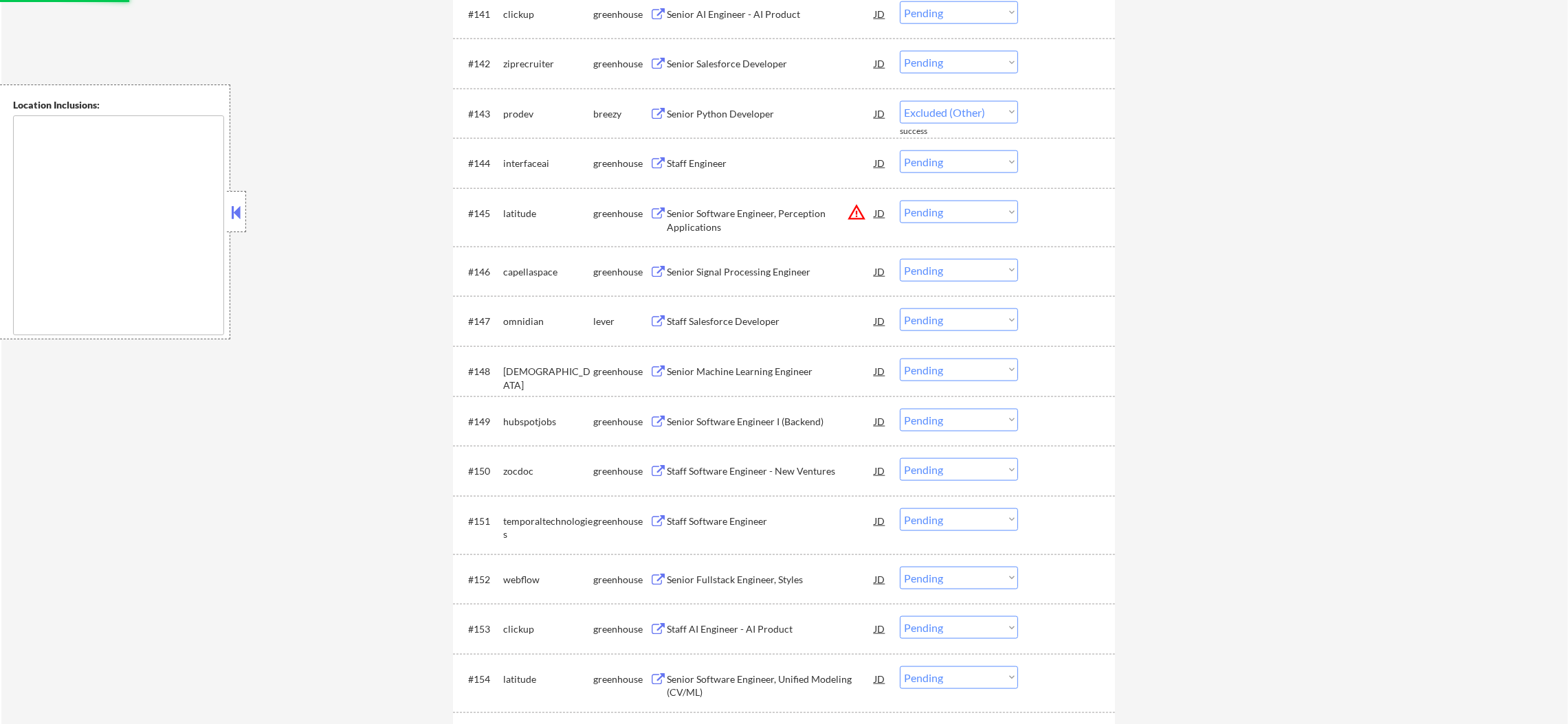
select select ""pending""
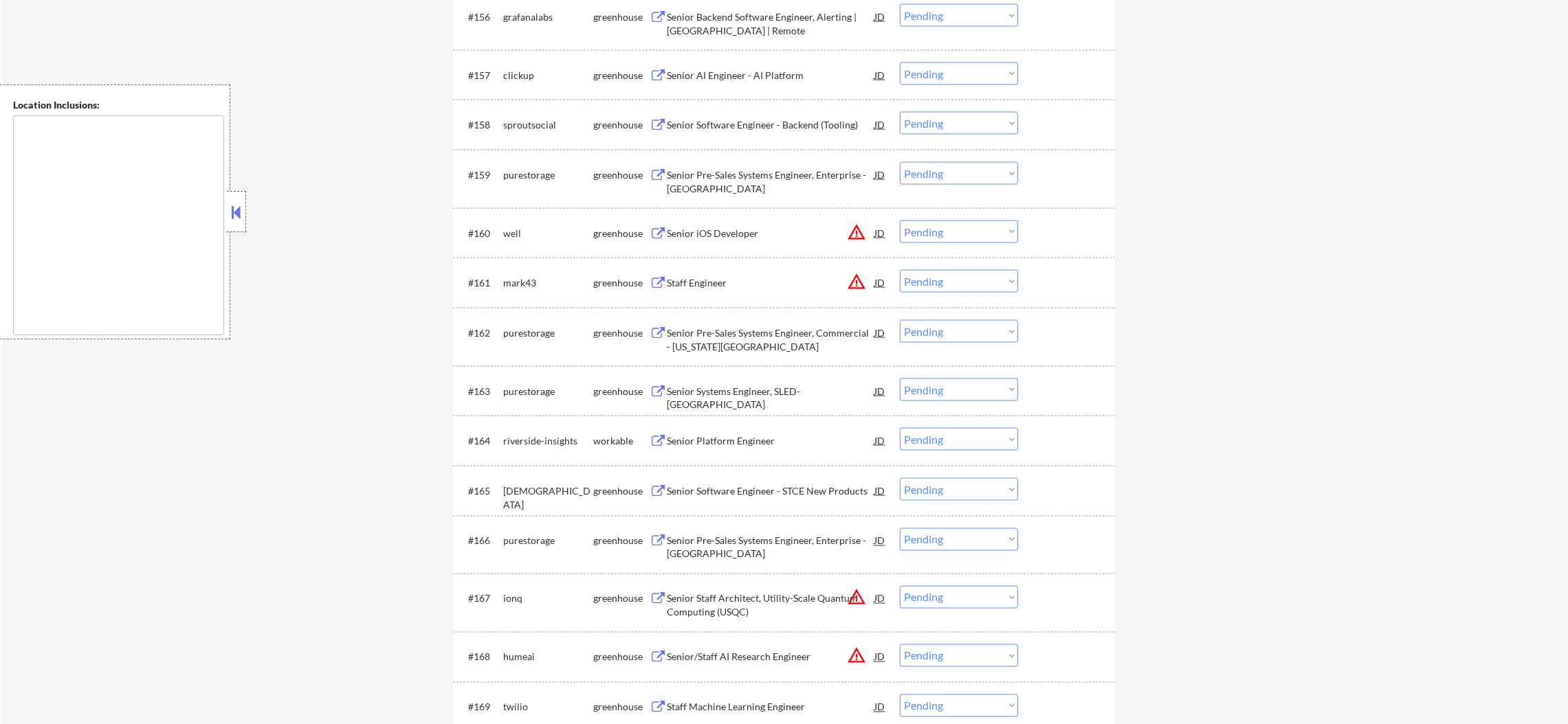
scroll to position [3572, 0]
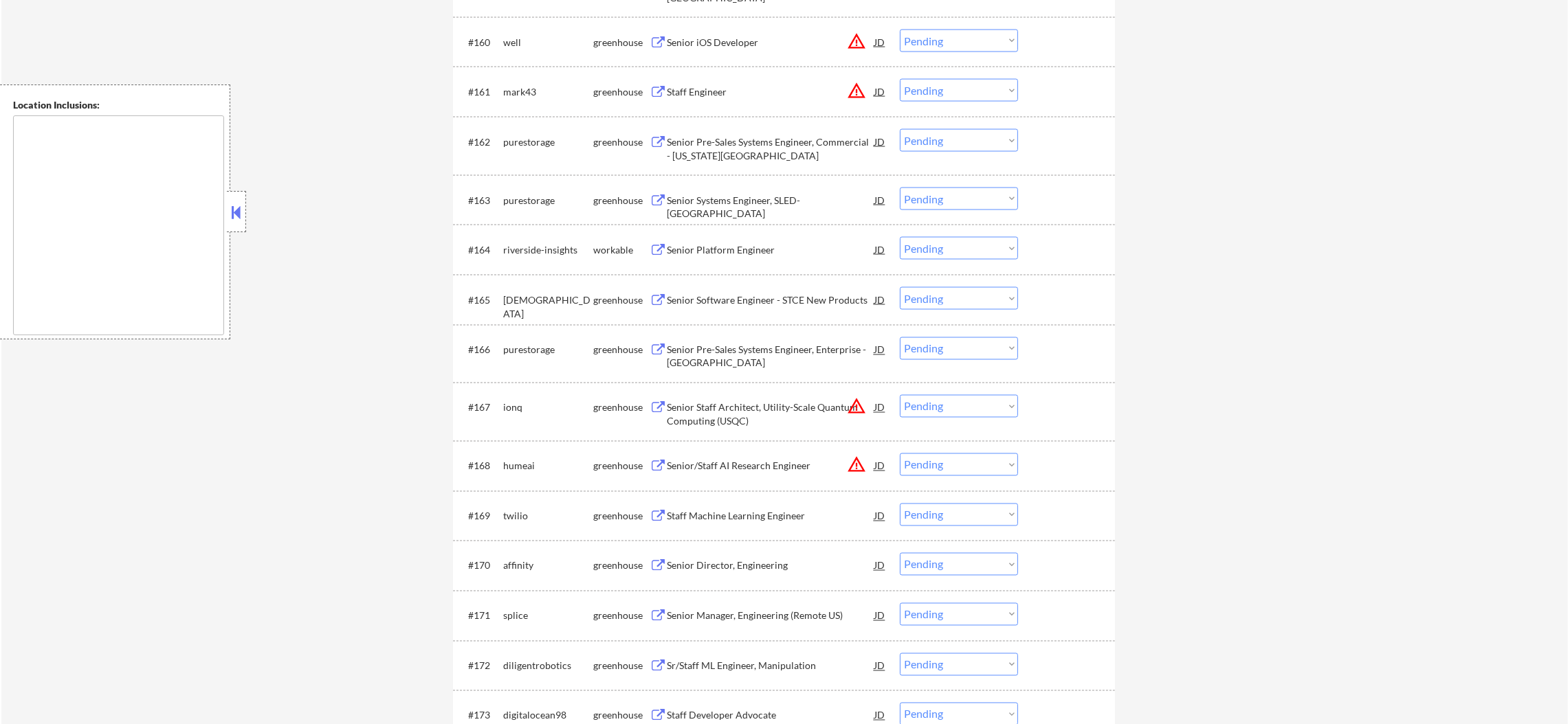
click at [780, 245] on div "Senior Platform Engineer" at bounding box center [770, 250] width 208 height 14
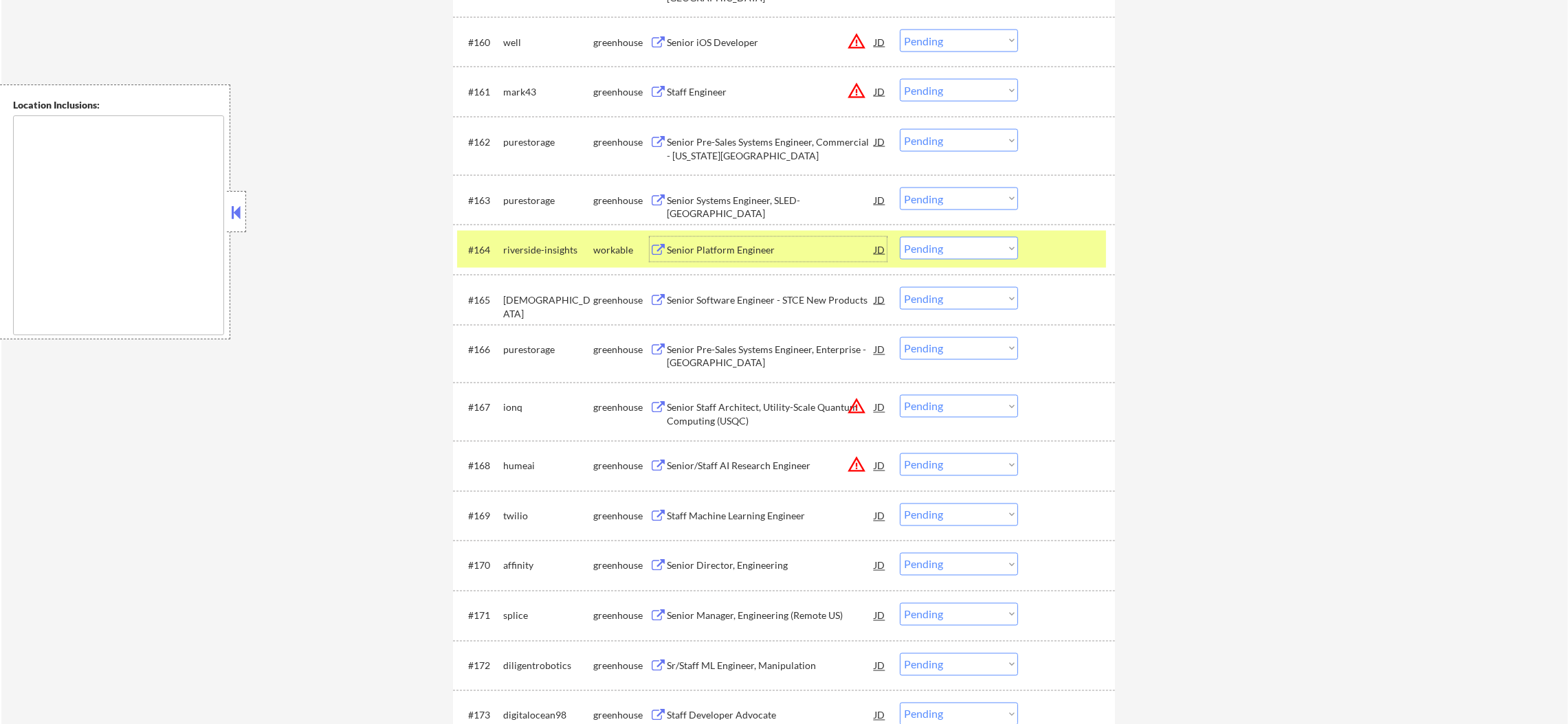
drag, startPoint x: 937, startPoint y: 245, endPoint x: 936, endPoint y: 253, distance: 8.1
click at [937, 245] on select "Choose an option... Pending Applied Excluded (Questions) Excluded (Expired) Exc…" at bounding box center [959, 249] width 118 height 23
click at [900, 237] on select "Choose an option... Pending Applied Excluded (Questions) Excluded (Expired) Exc…" at bounding box center [959, 249] width 118 height 23
click at [542, 243] on div "riverside-insights" at bounding box center [549, 250] width 90 height 14
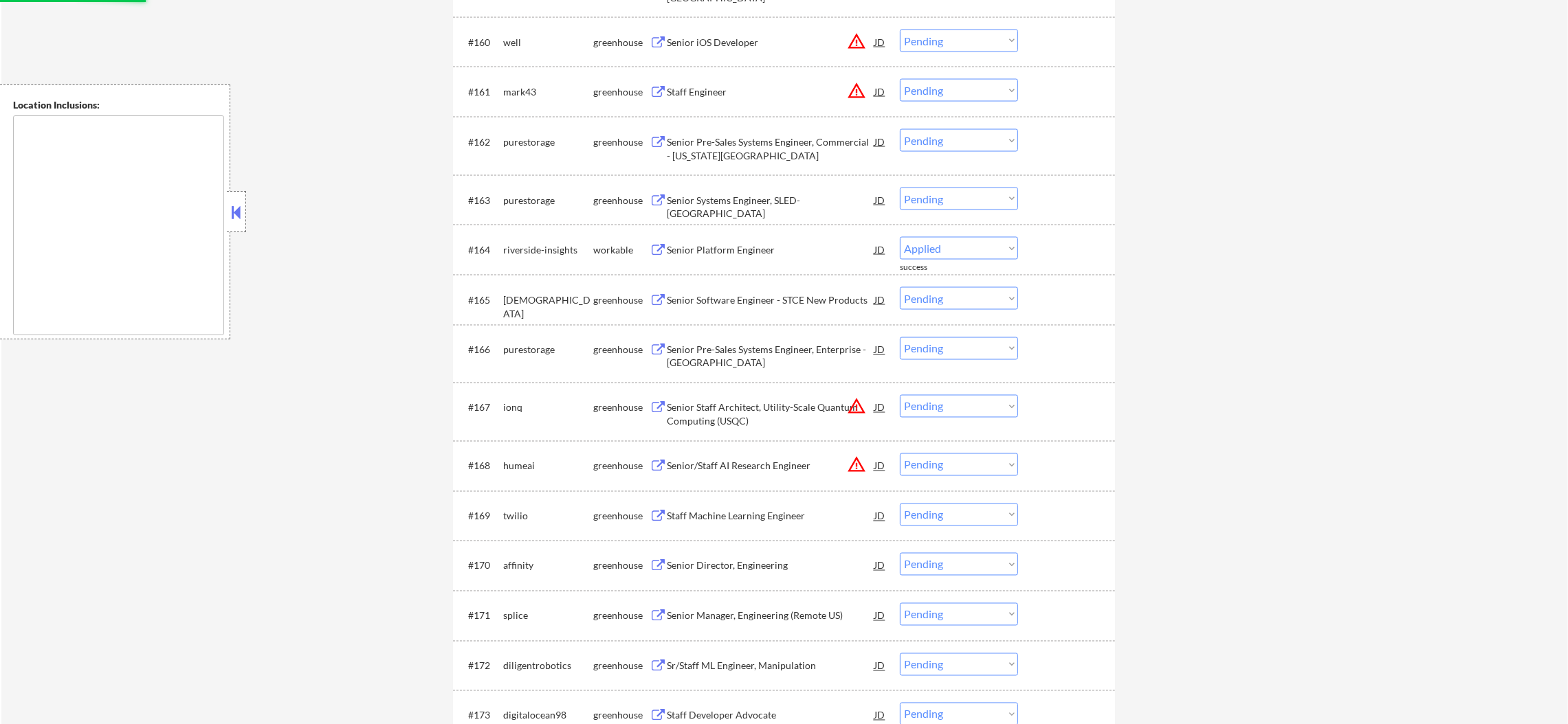
select select ""pending""
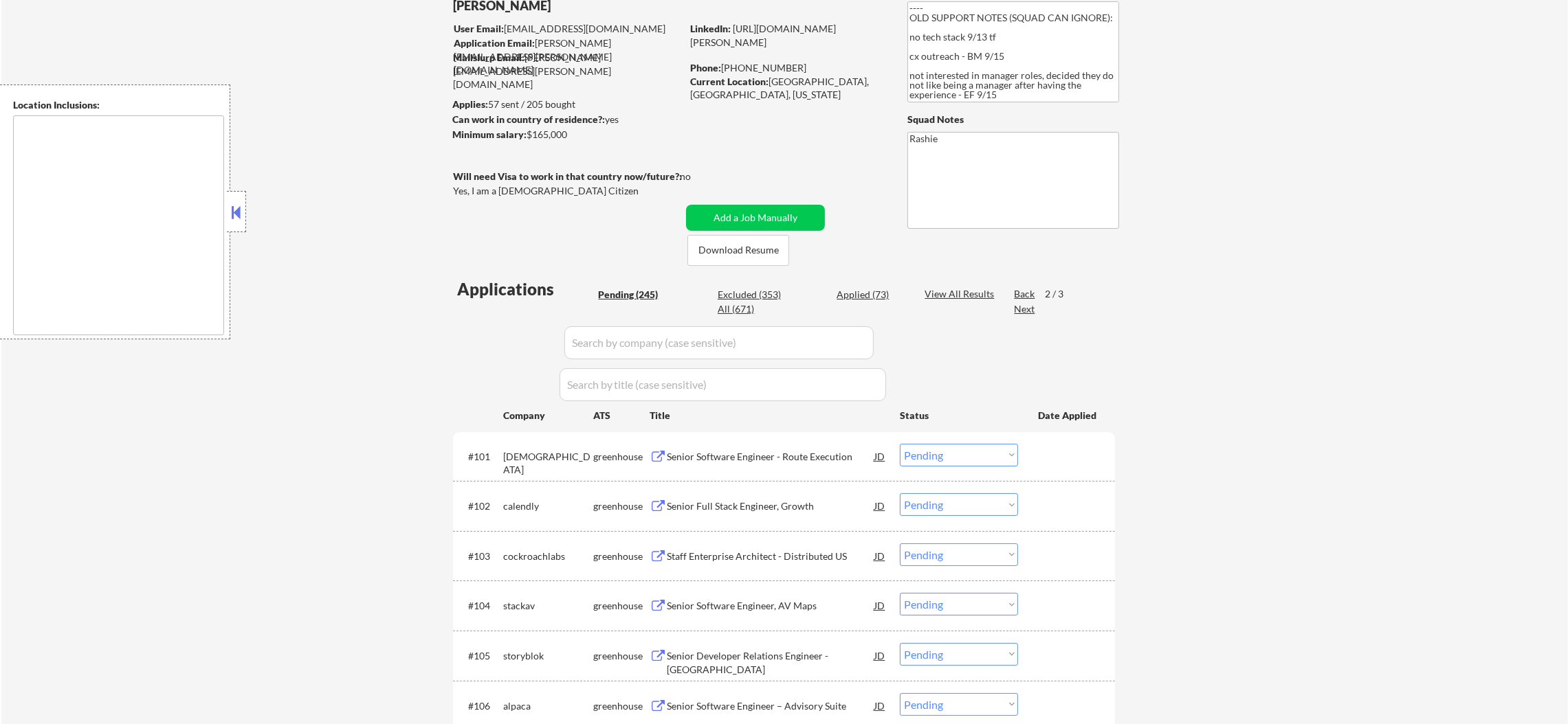
scroll to position [0, 0]
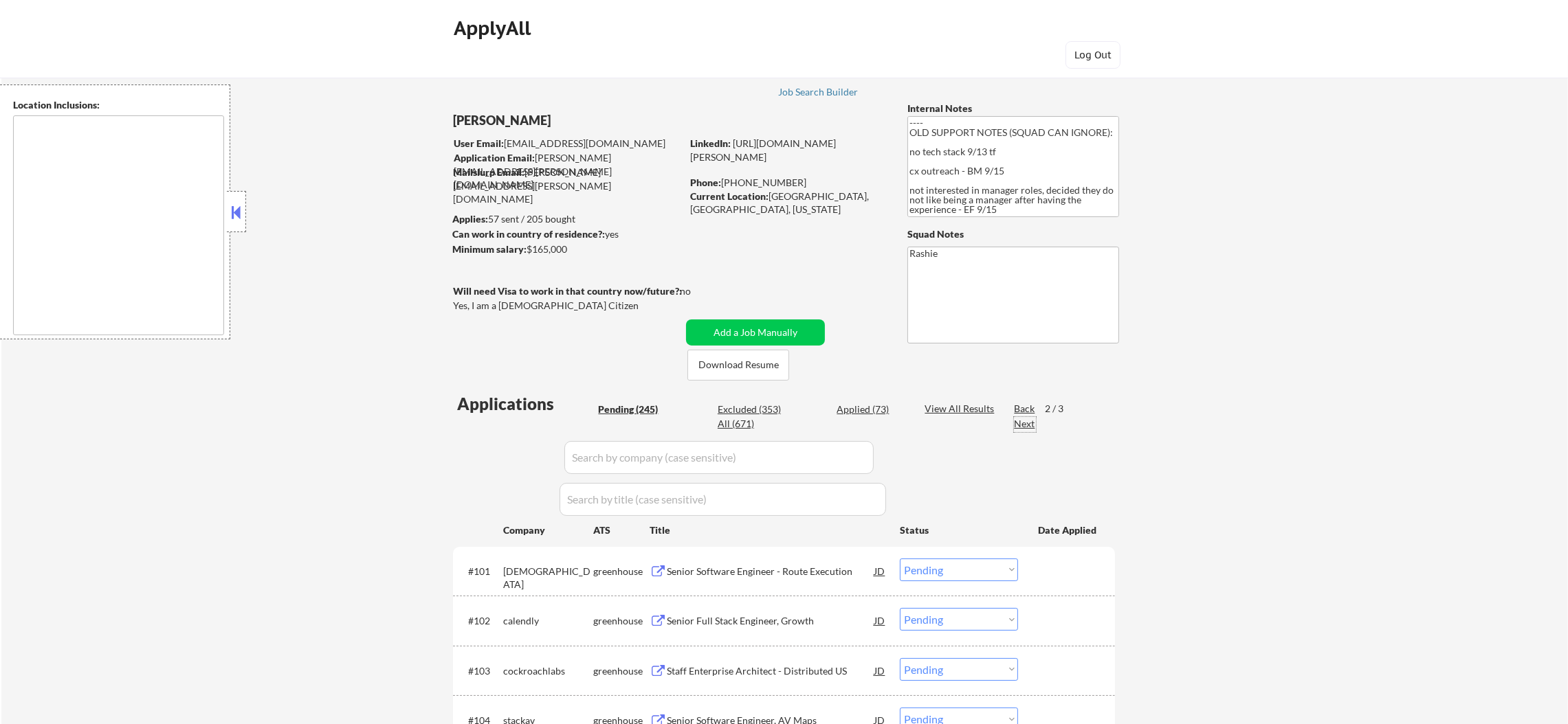
click at [1024, 426] on div "Next" at bounding box center [1025, 424] width 22 height 14
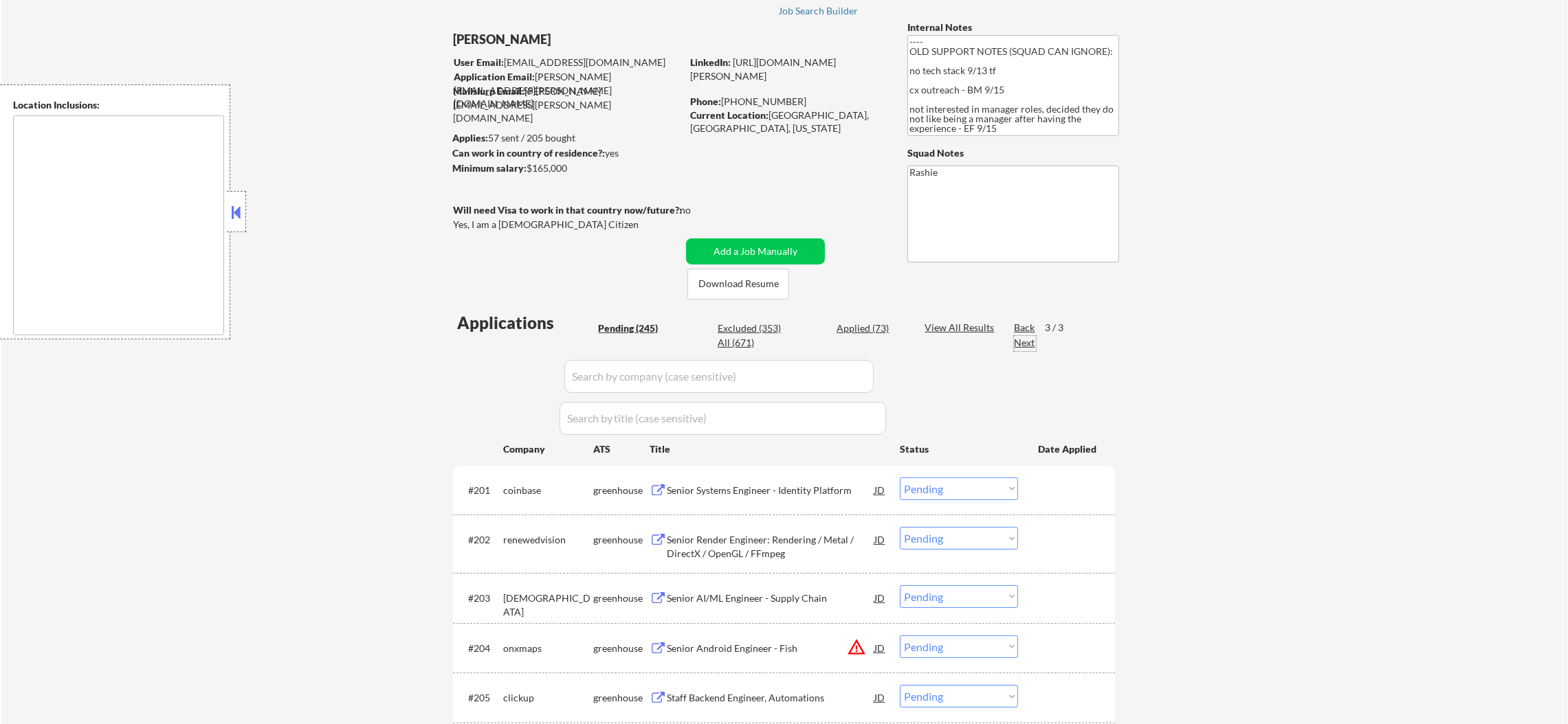
scroll to position [68, 0]
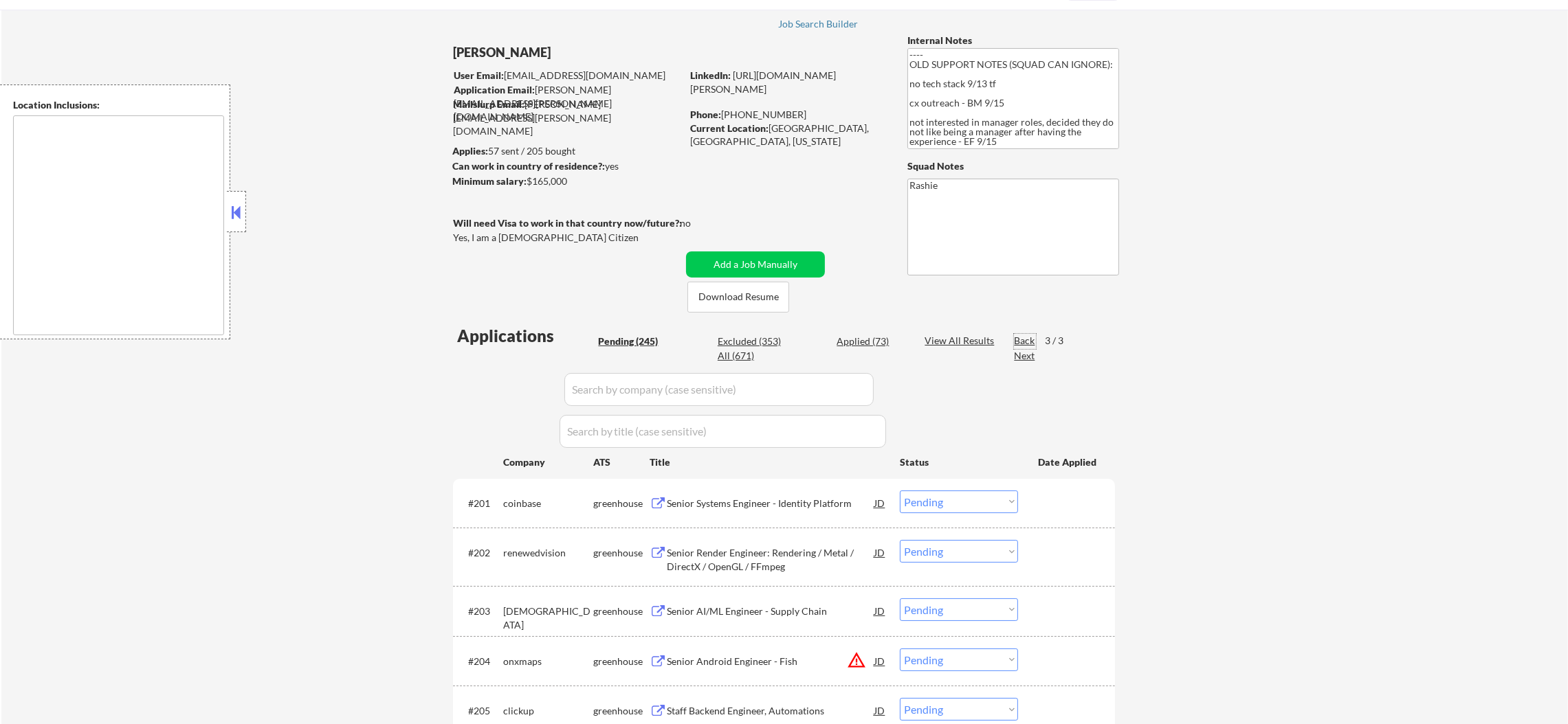
click at [1029, 338] on div "Back" at bounding box center [1025, 341] width 22 height 14
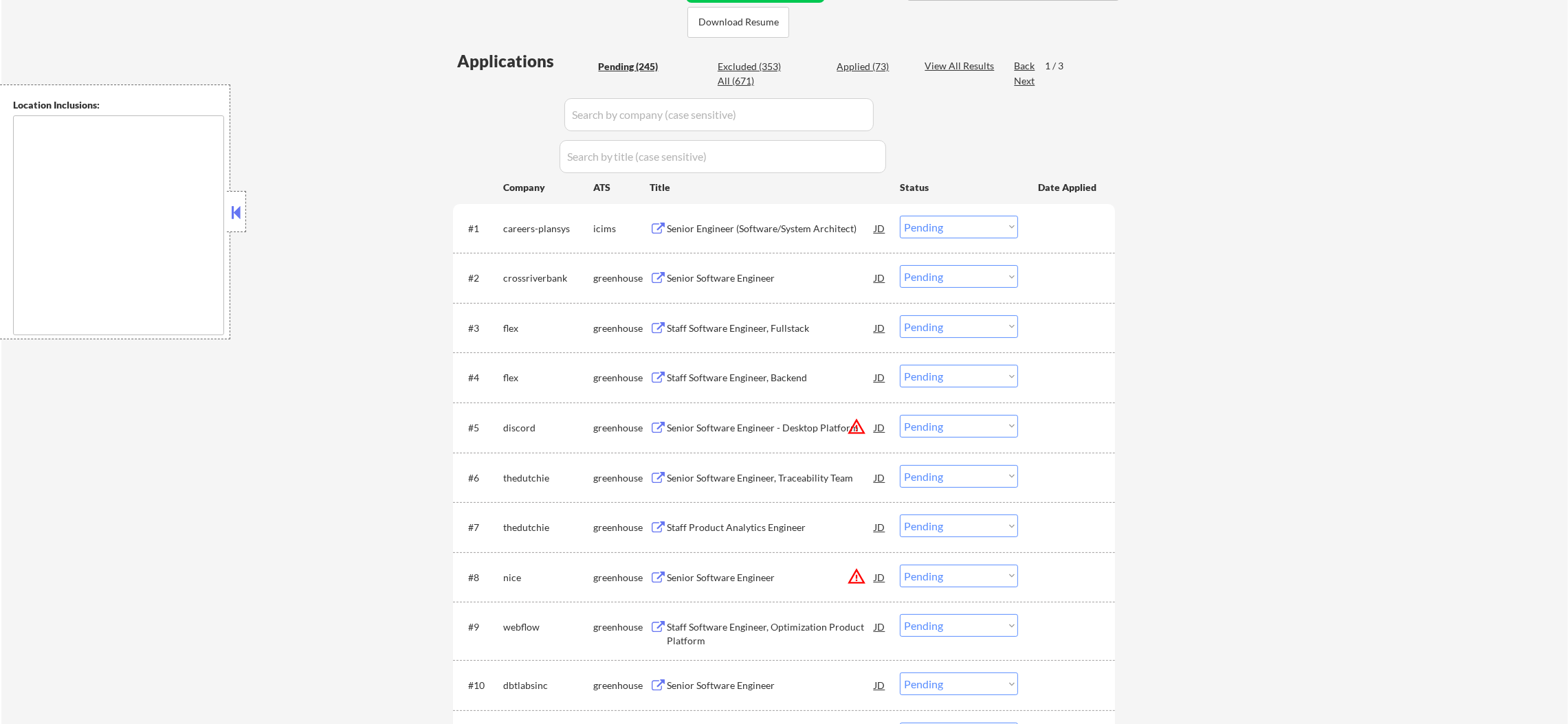
scroll to position [344, 0]
click at [789, 272] on div "Senior Software Engineer" at bounding box center [770, 277] width 208 height 14
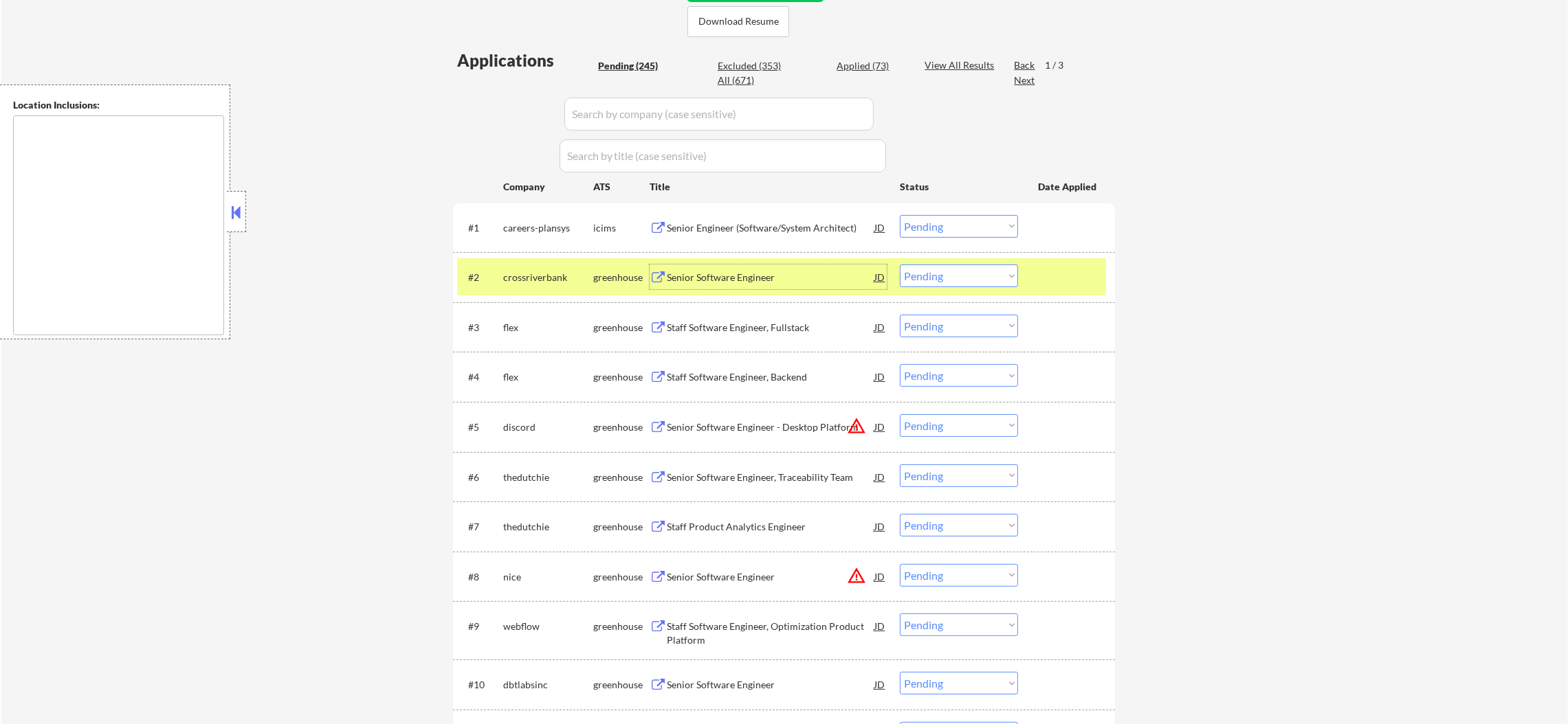
click at [522, 271] on div "crossriverbank" at bounding box center [549, 277] width 90 height 14
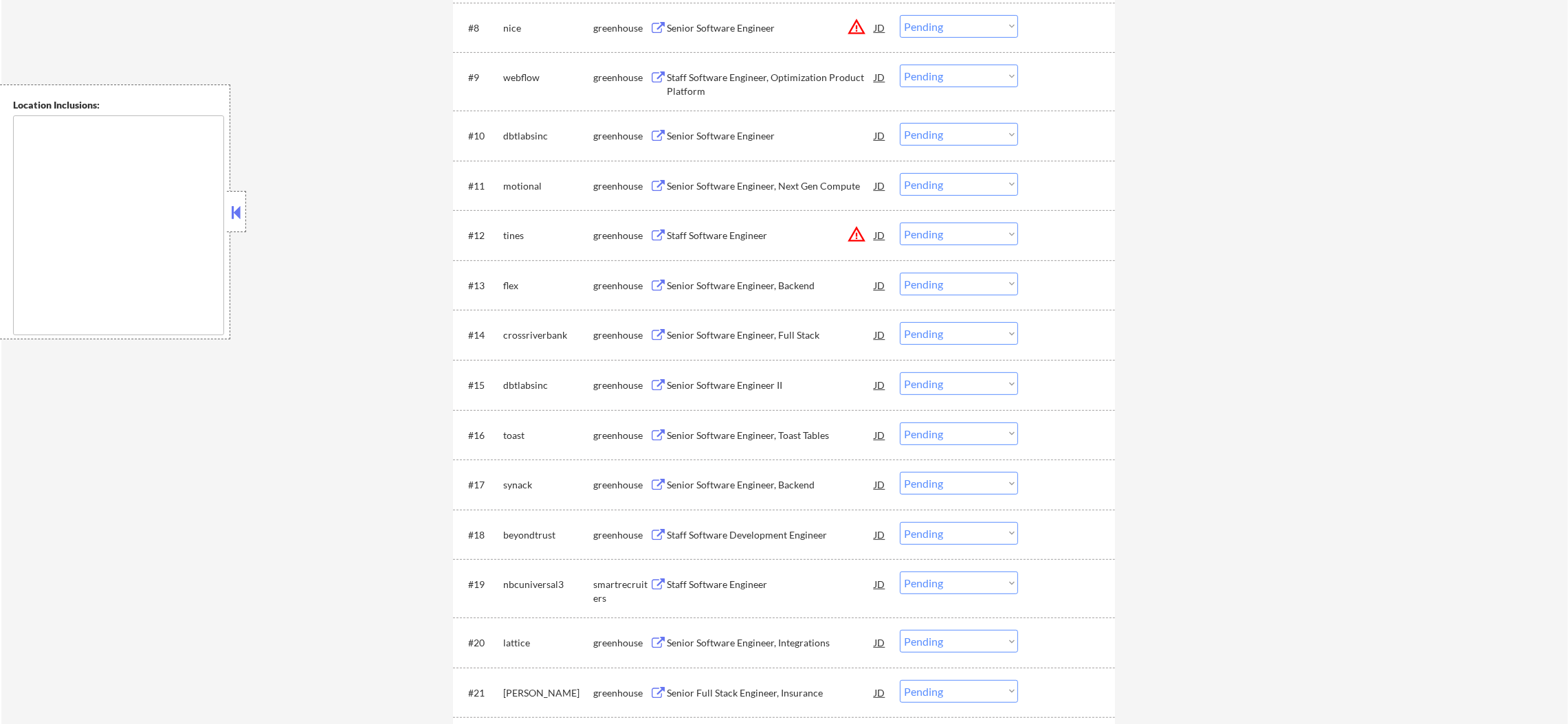
scroll to position [859, 0]
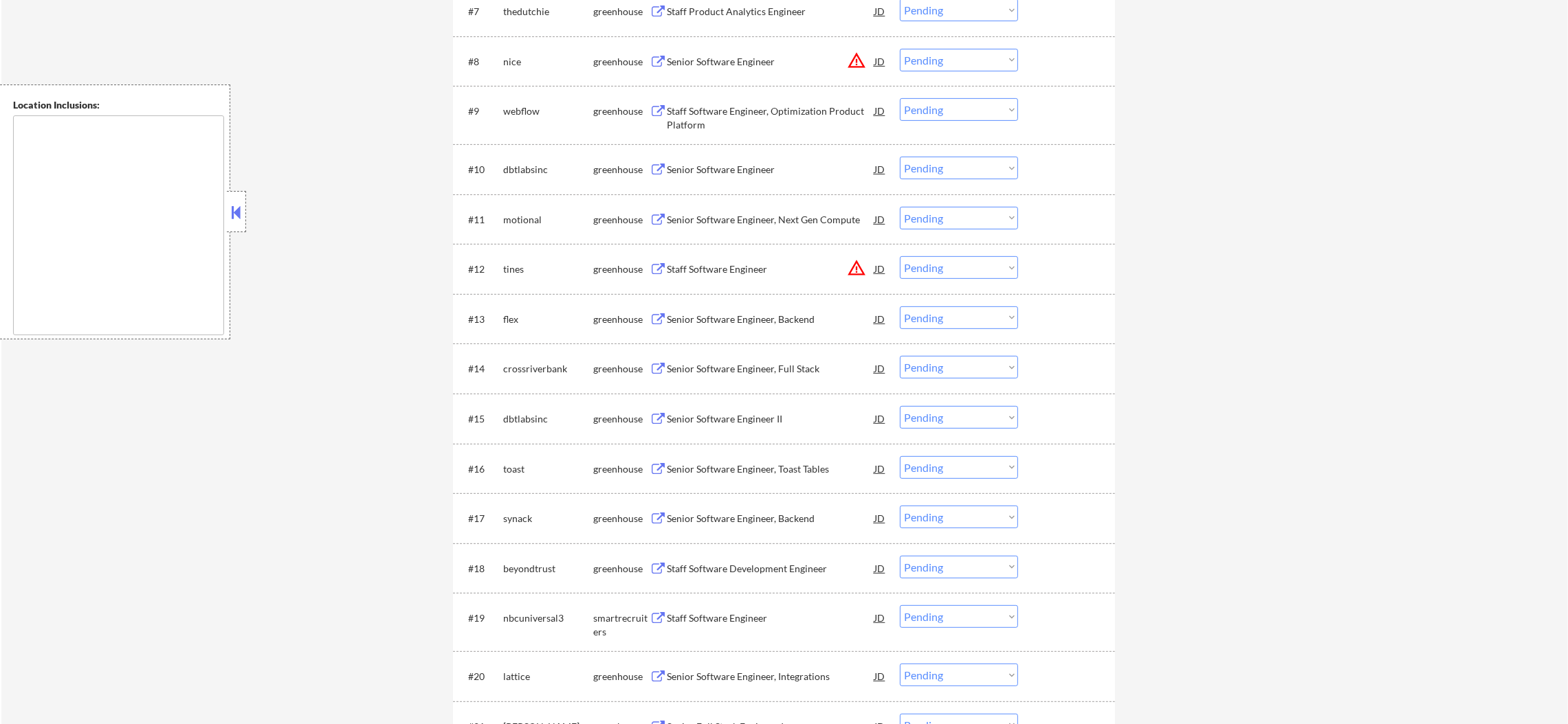
click at [857, 57] on button "warning_amber" at bounding box center [856, 60] width 19 height 19
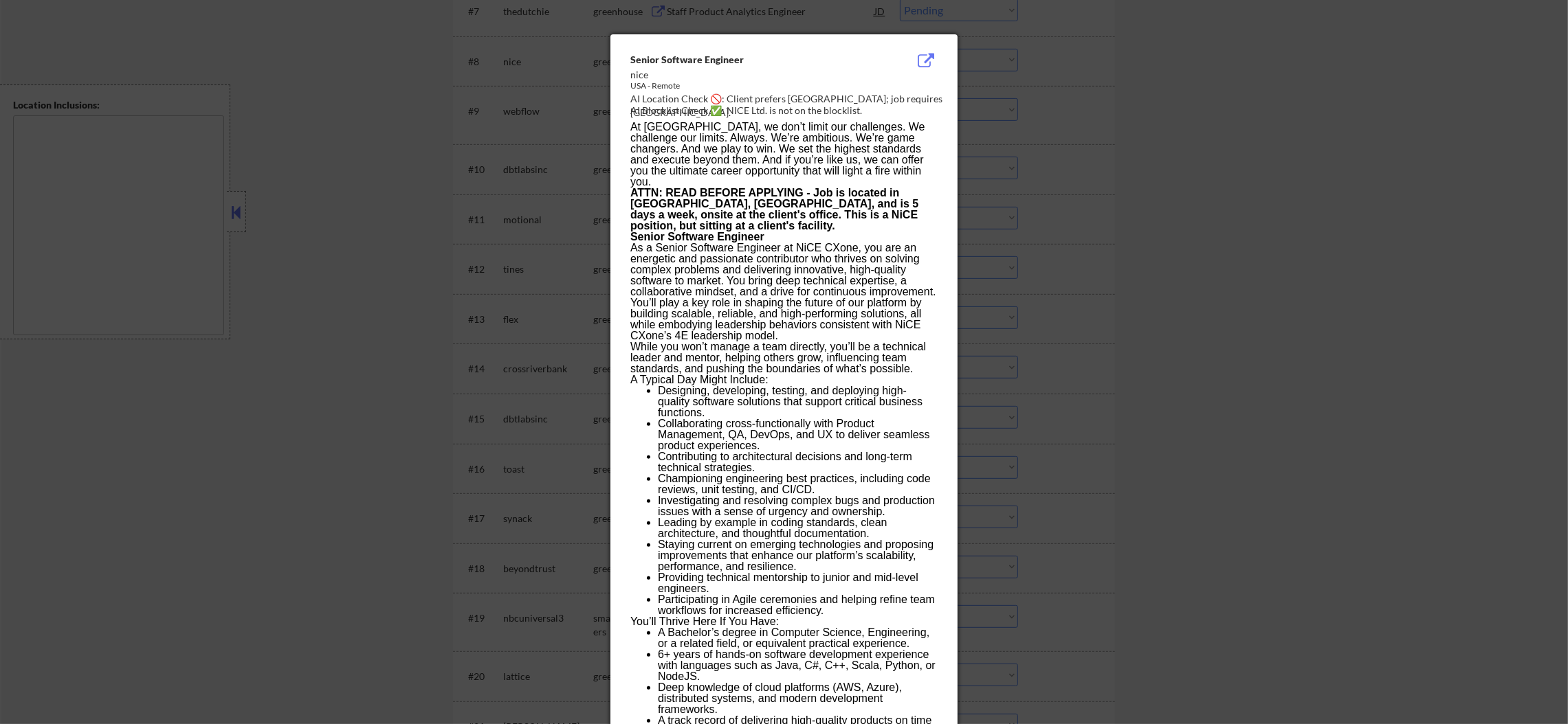
click at [1019, 65] on div at bounding box center [784, 362] width 1568 height 724
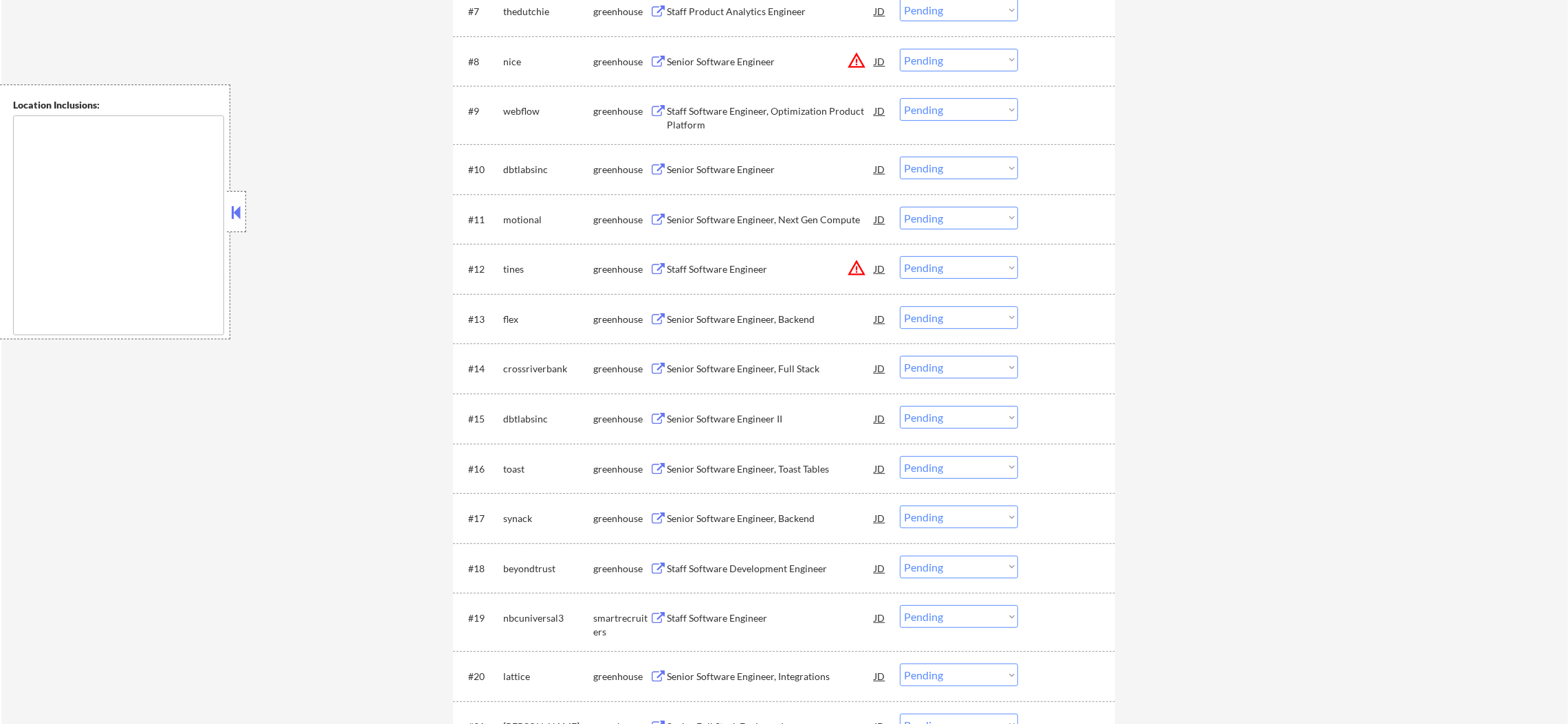
click at [1007, 67] on select "Choose an option... Pending Applied Excluded (Questions) Excluded (Expired) Exc…" at bounding box center [959, 60] width 118 height 23
click at [900, 48] on select "Choose an option... Pending Applied Excluded (Questions) Excluded (Expired) Exc…" at bounding box center [959, 60] width 118 height 23
select select ""pending""
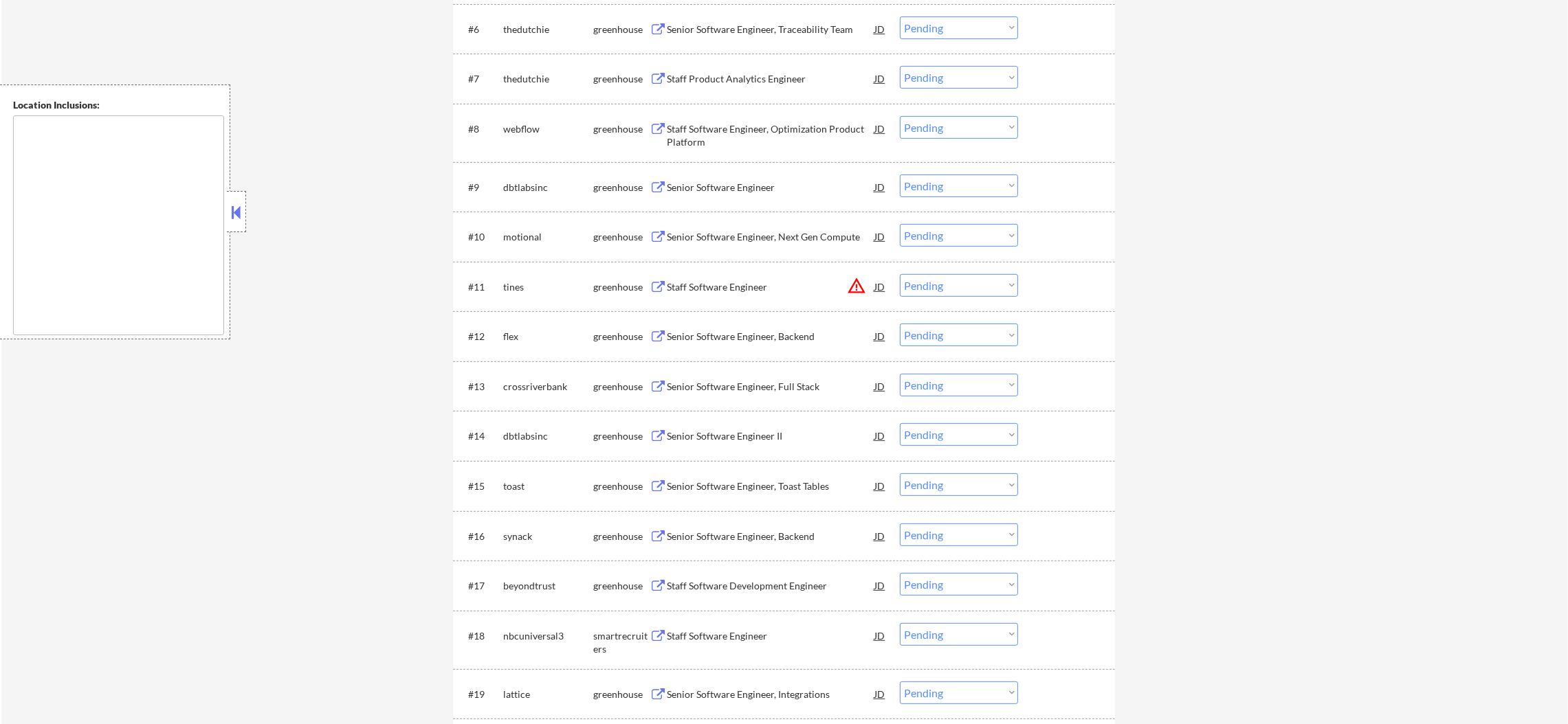
scroll to position [790, 0]
click at [727, 121] on div "Staff Software Engineer, Optimization Product Platform" at bounding box center [770, 135] width 208 height 33
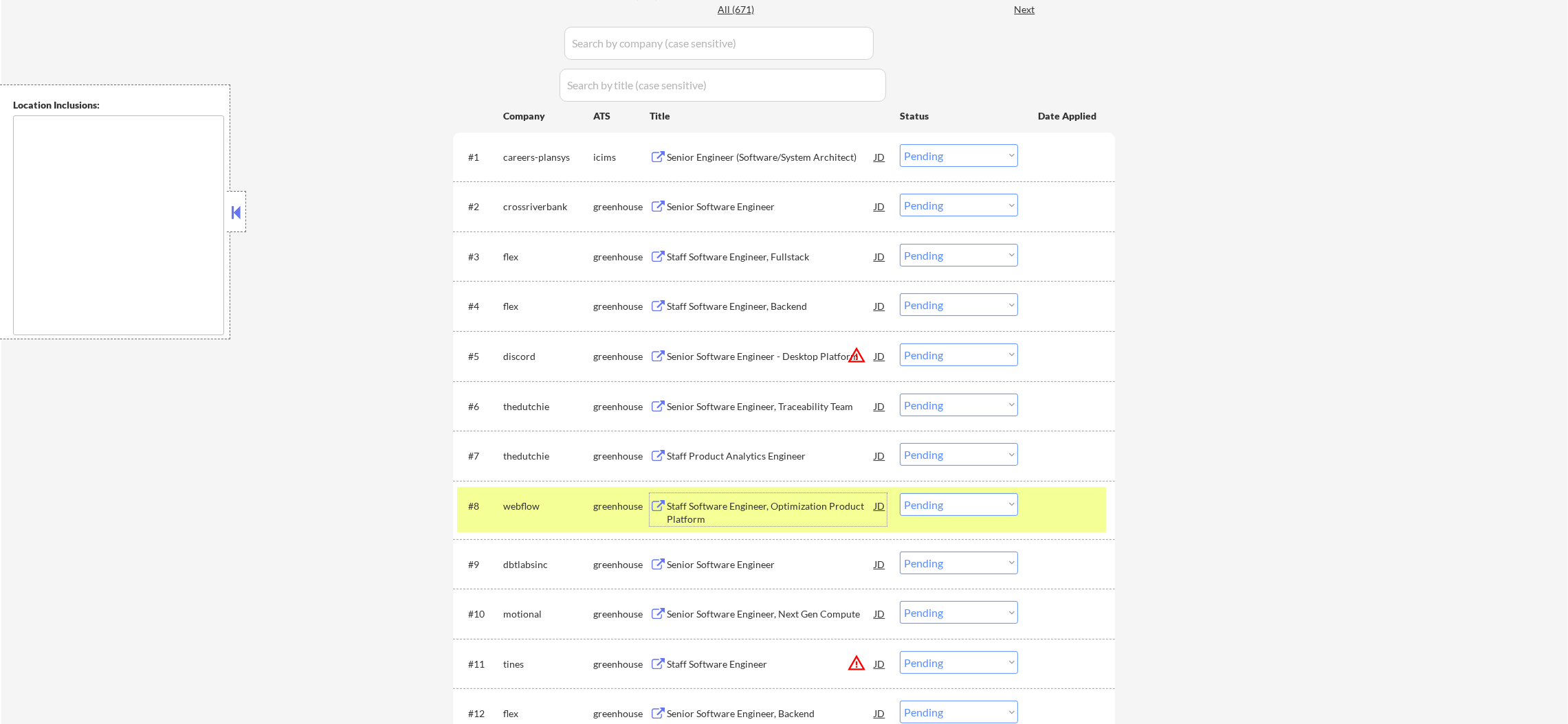
scroll to position [378, 0]
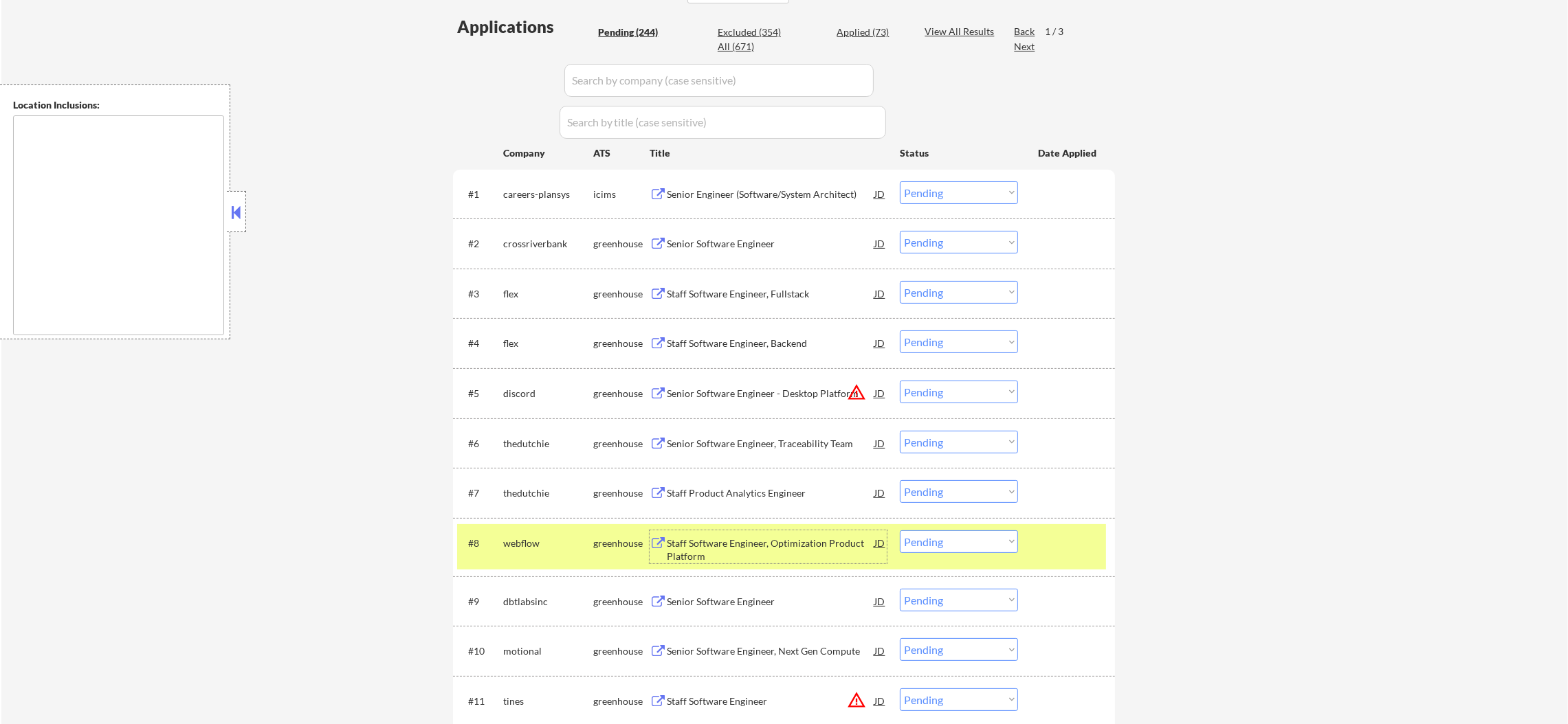
click at [501, 548] on div "#8 webflow greenhouse Staff Software Engineer, Optimization Product Platform JD…" at bounding box center [782, 547] width 649 height 45
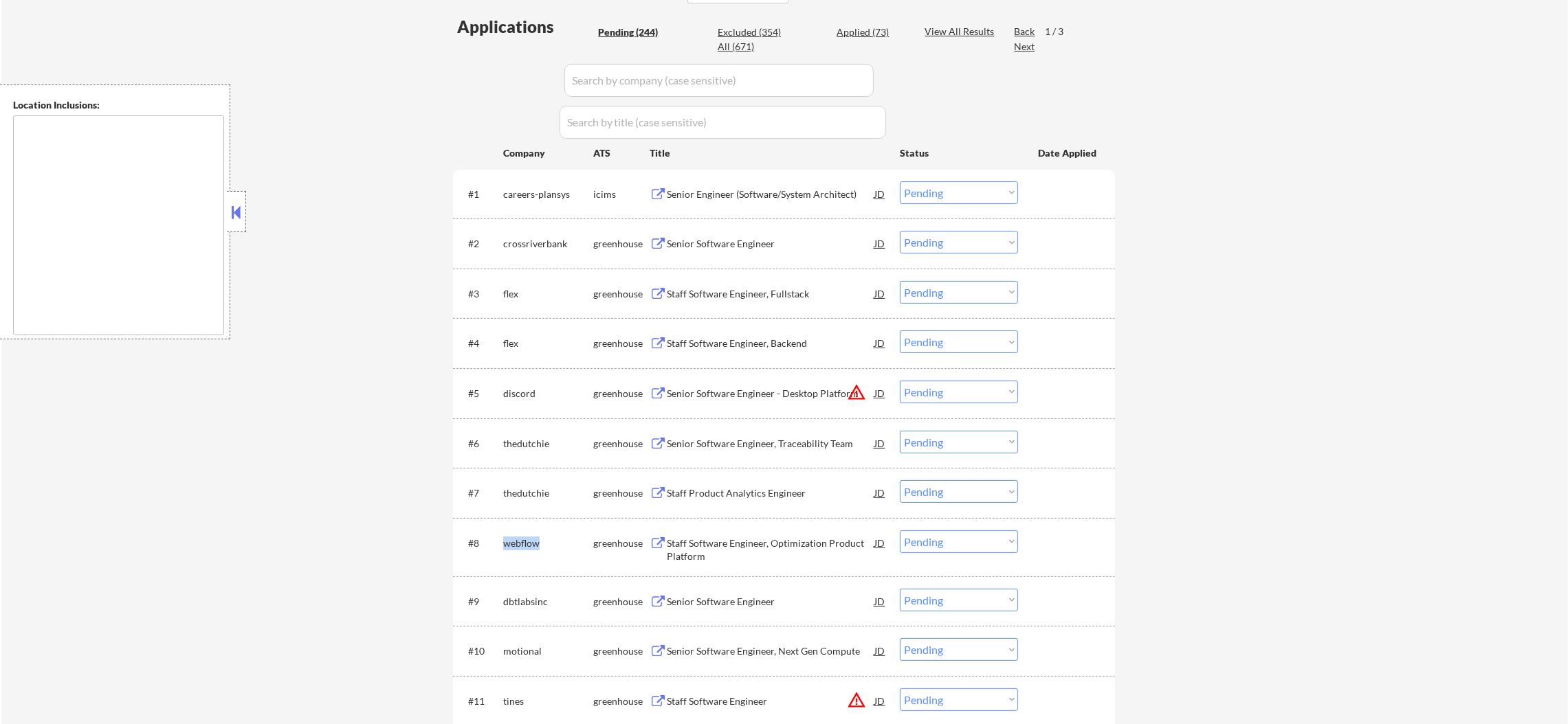
click at [501, 548] on div "#8 webflow greenhouse Staff Software Engineer, Optimization Product Platform JD…" at bounding box center [782, 547] width 649 height 45
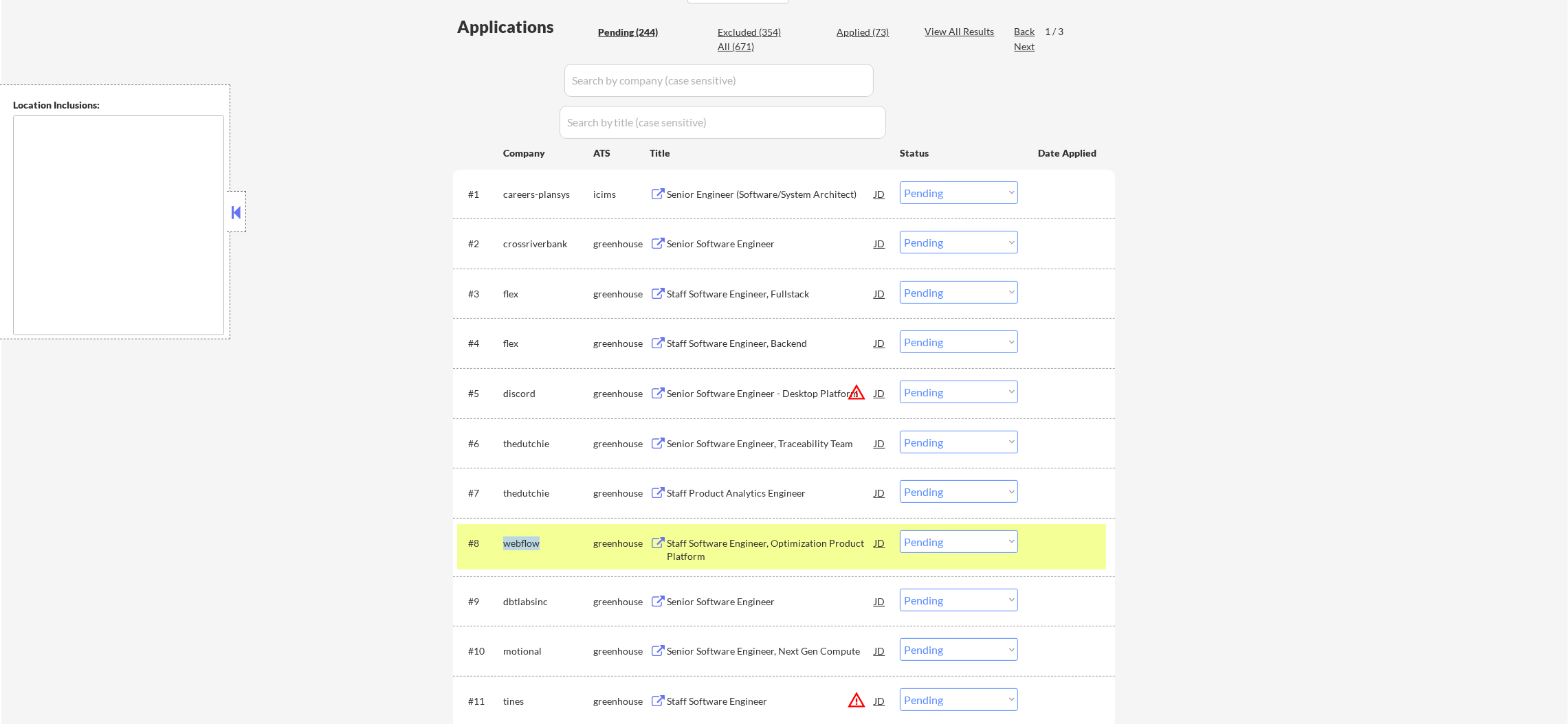
copy div "webflow"
click at [721, 44] on div "All (671)" at bounding box center [752, 47] width 69 height 14
select select ""applied""
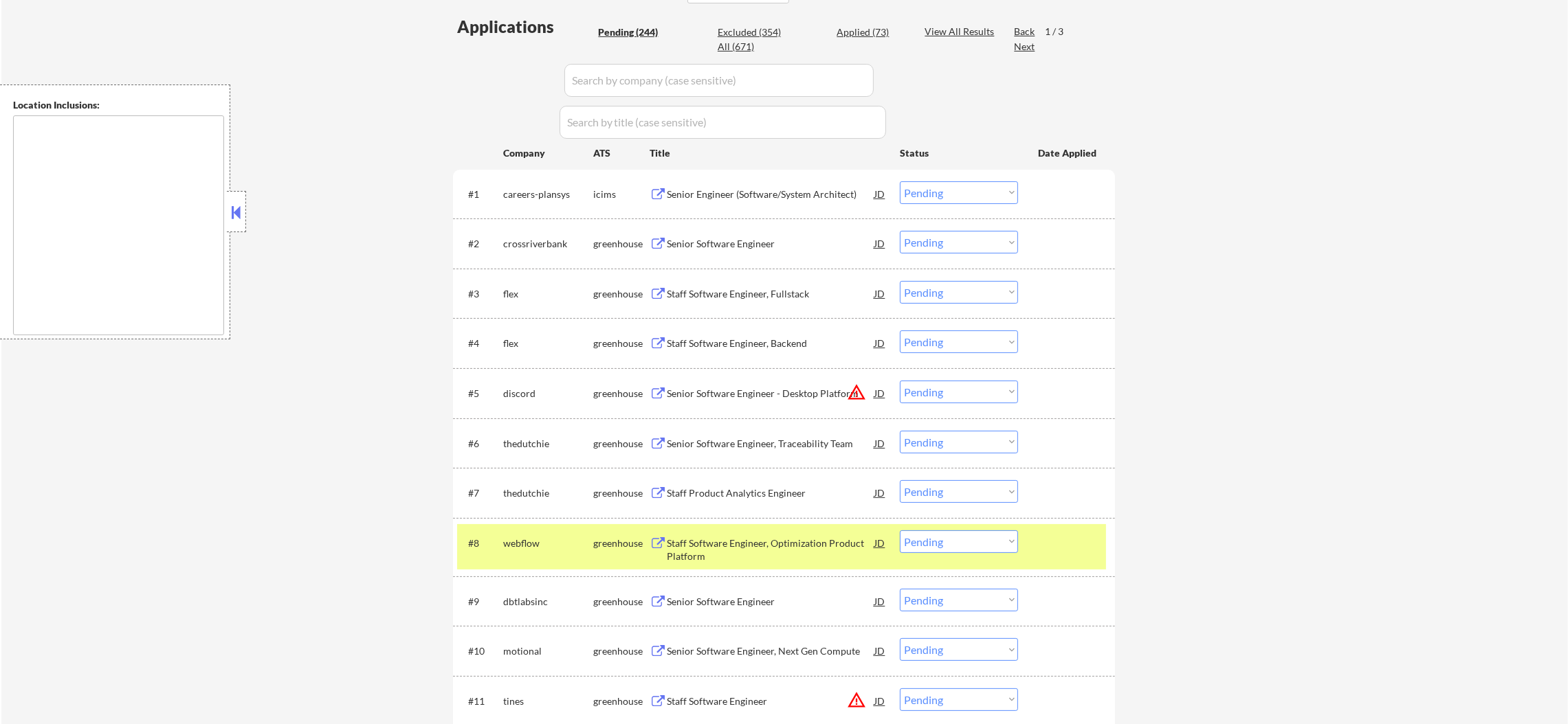
select select ""applied""
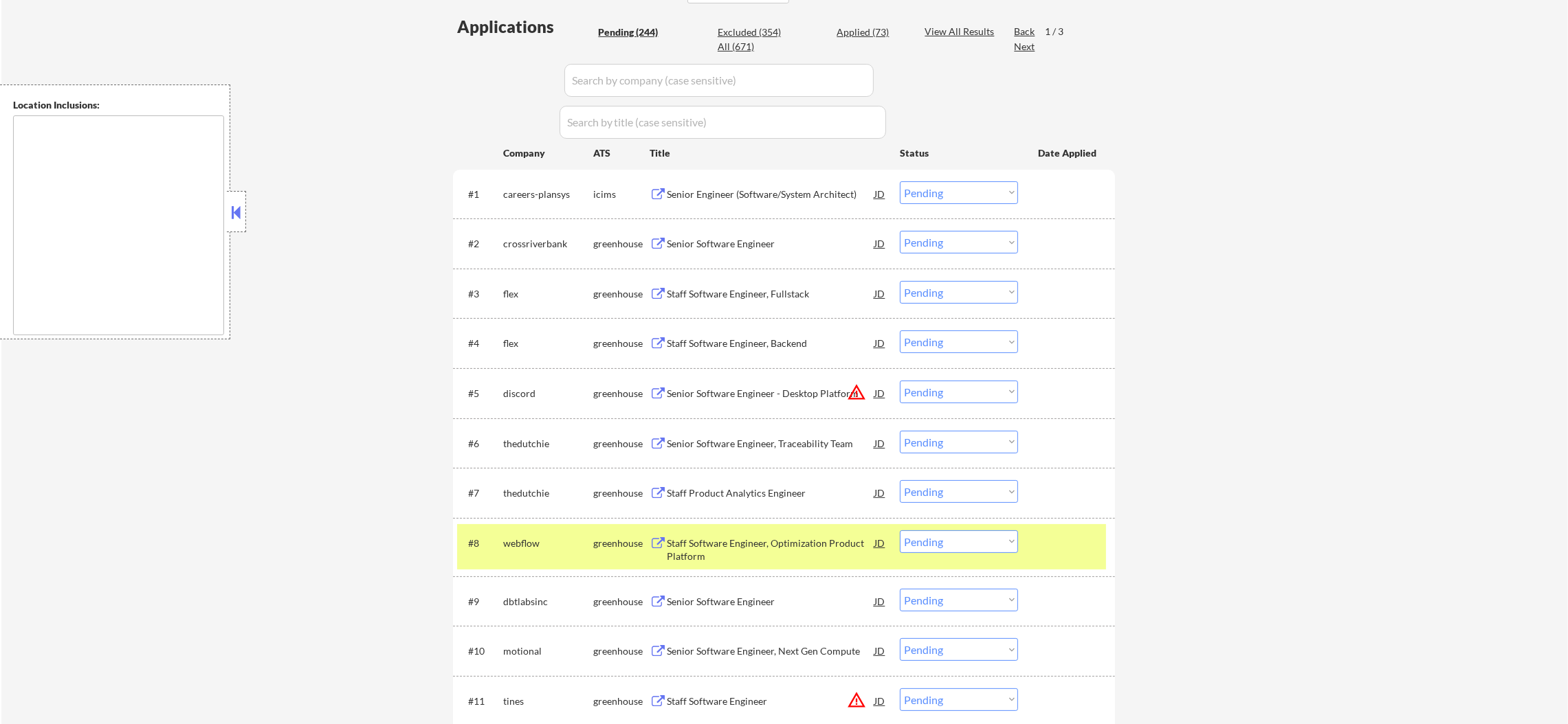
select select ""applied""
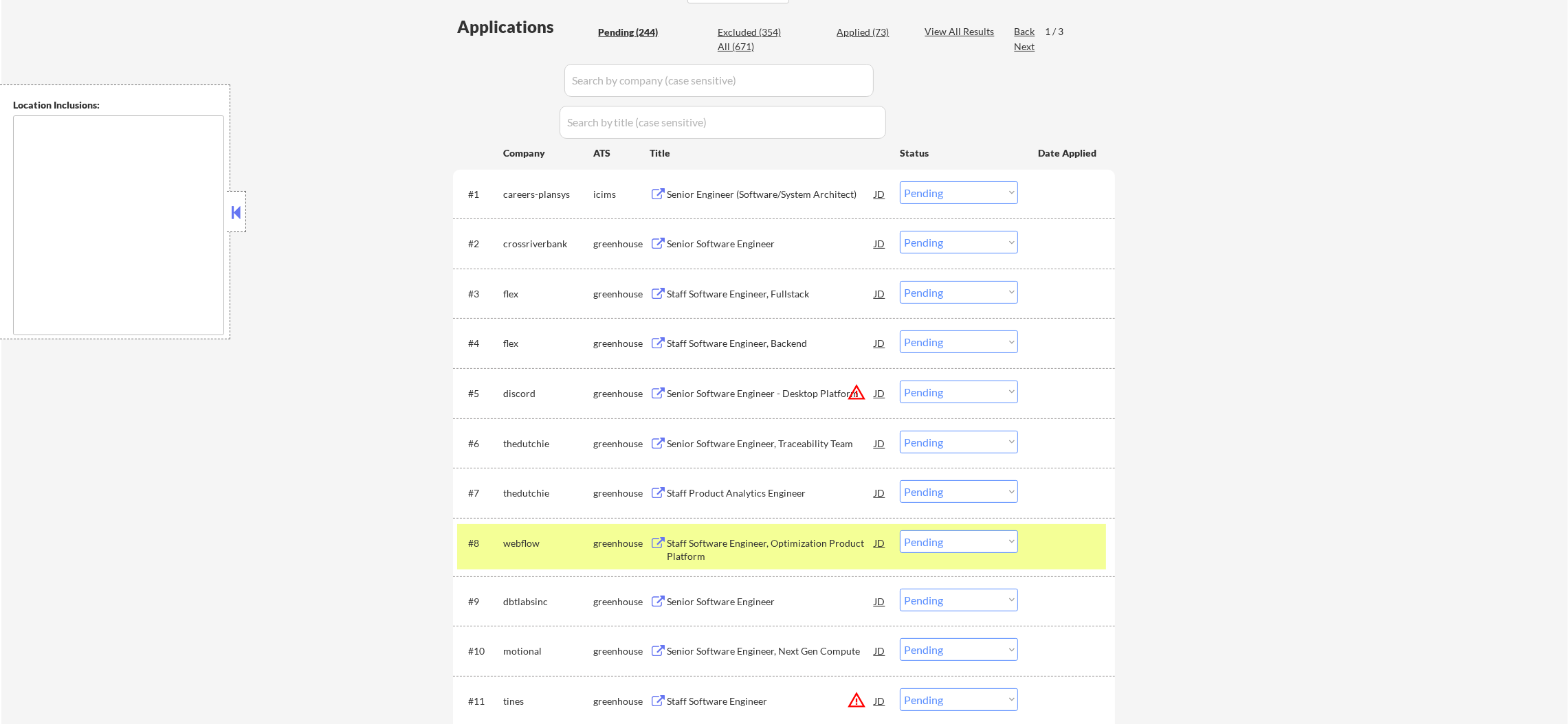
select select ""applied""
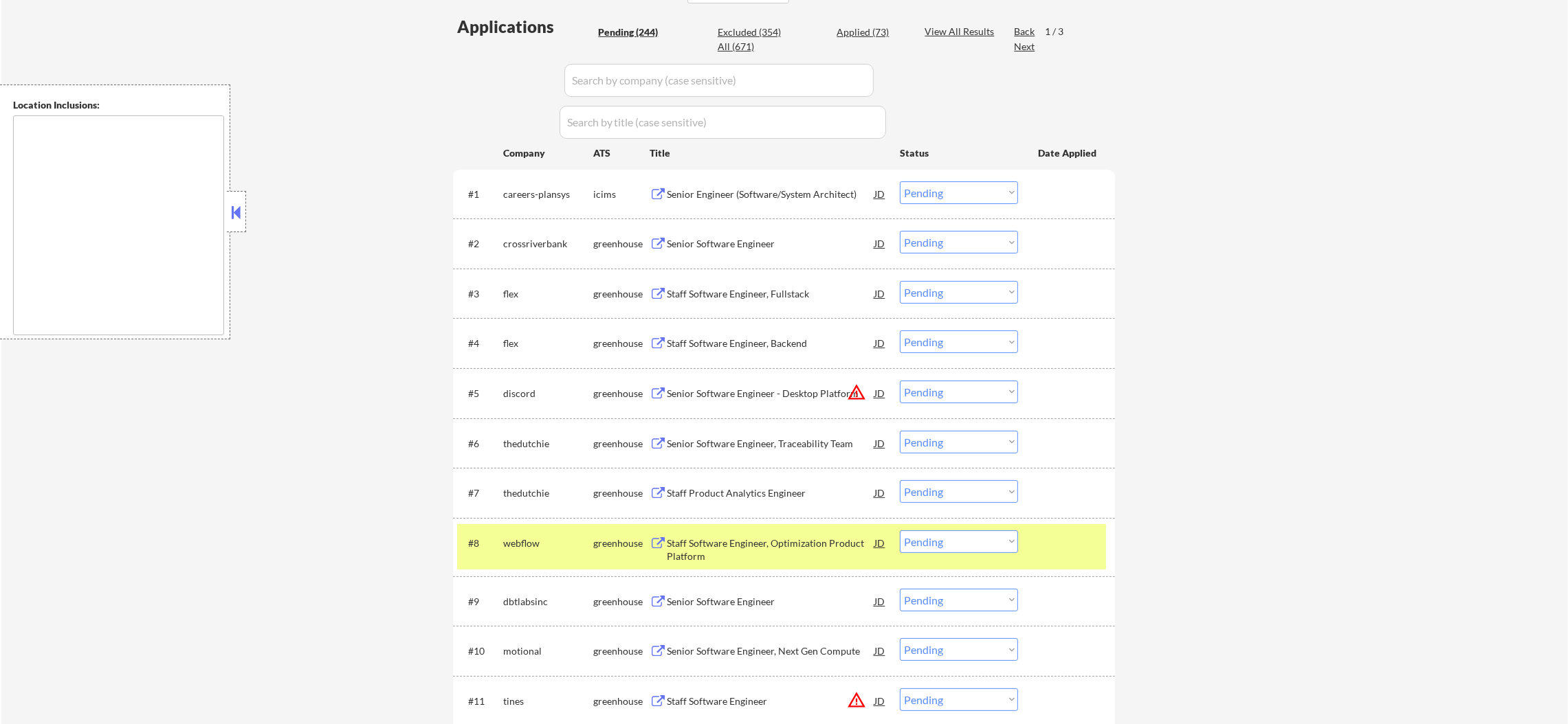
select select ""applied""
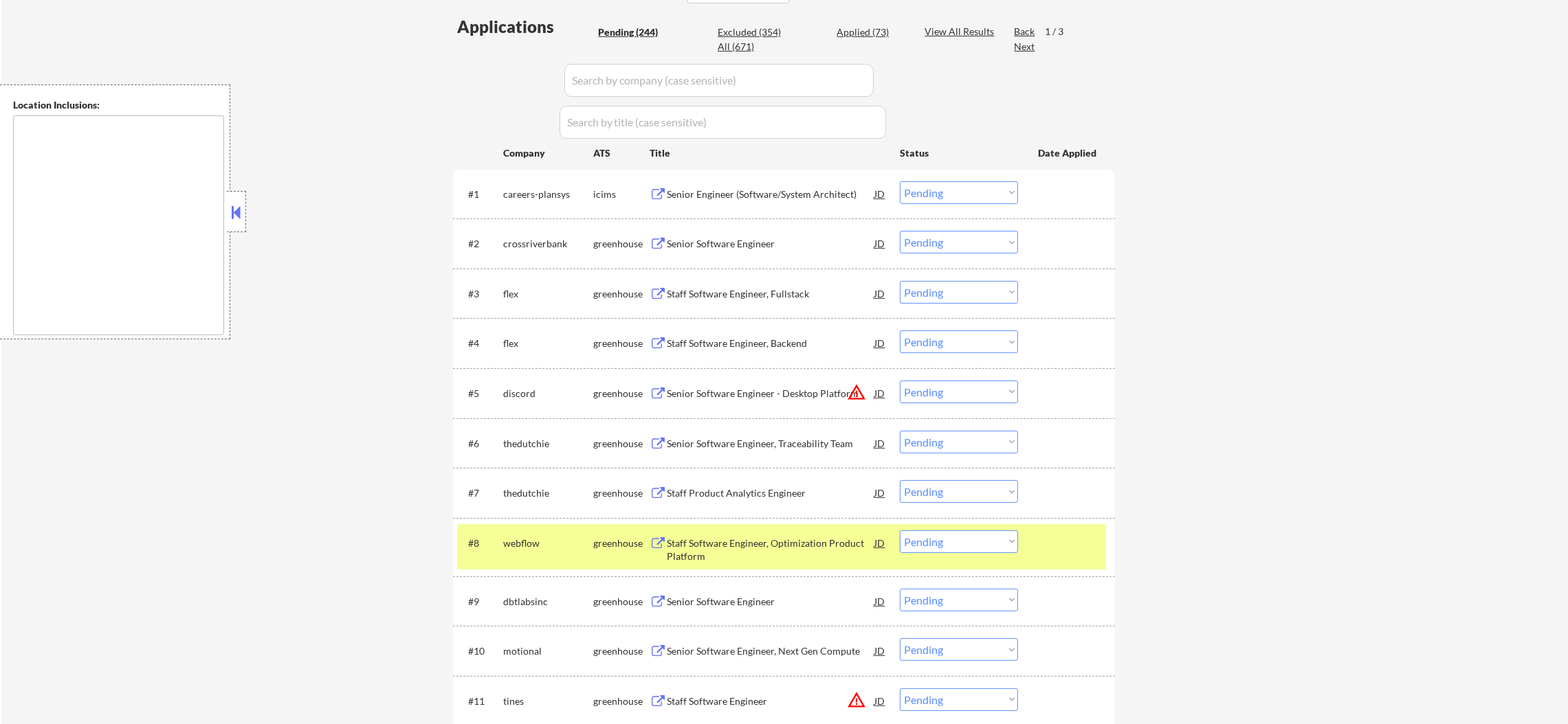
select select ""applied""
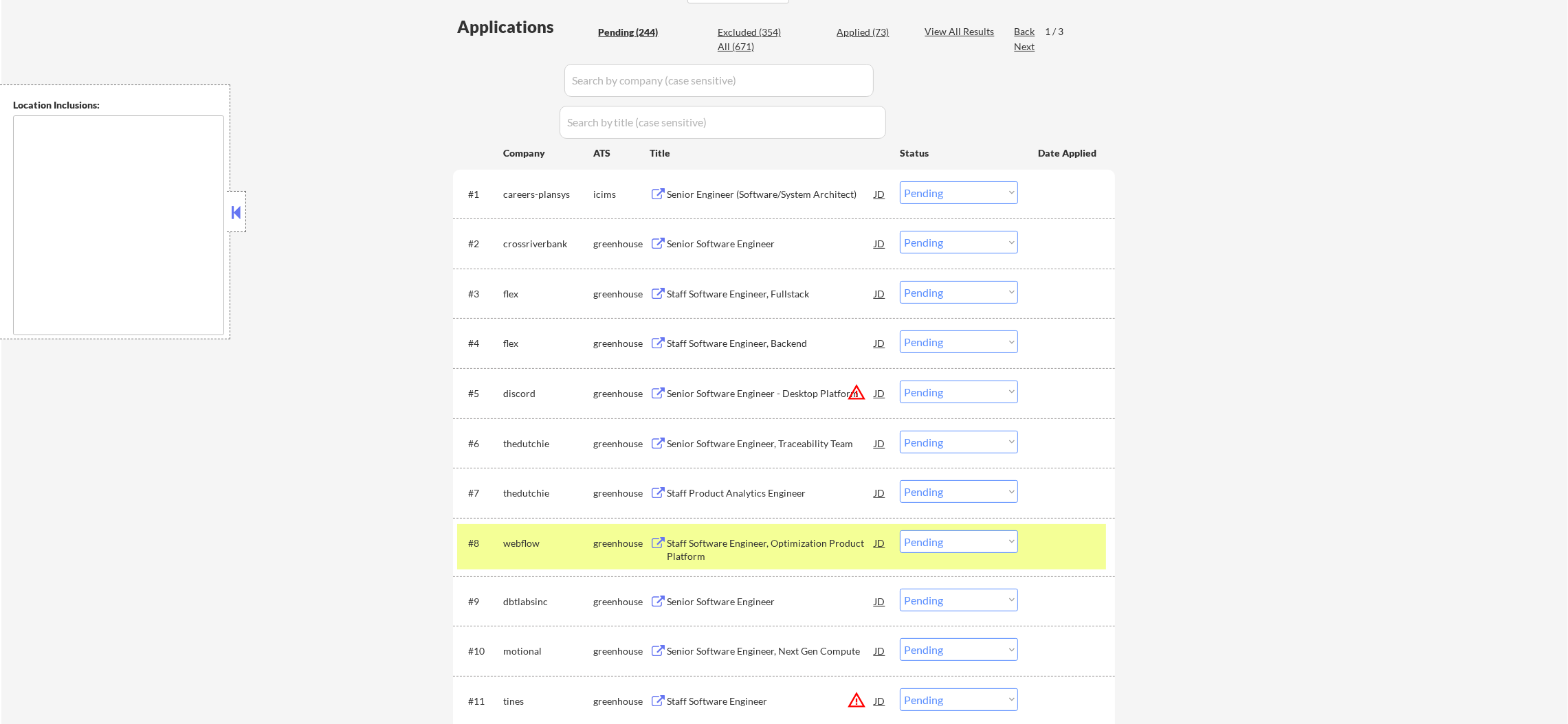
select select ""applied""
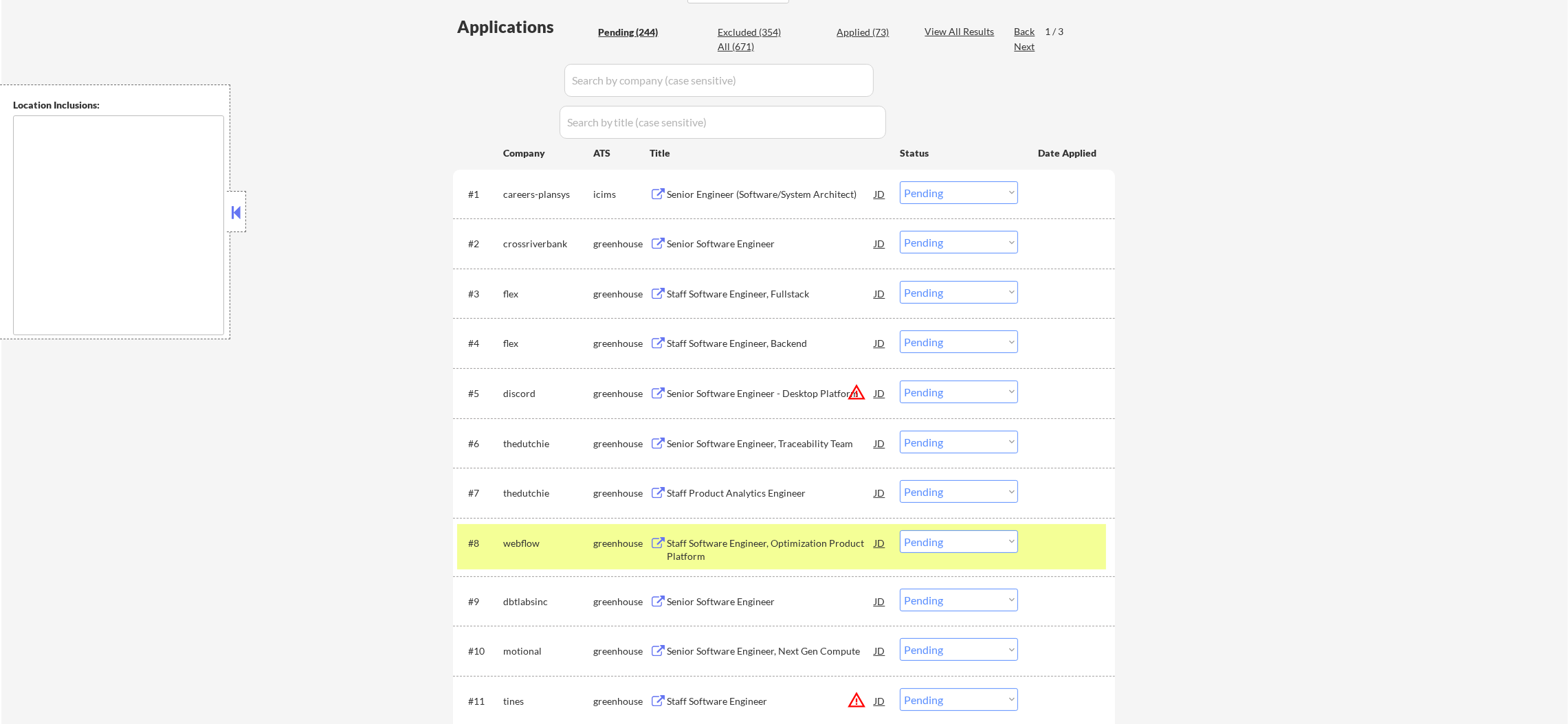
select select ""applied""
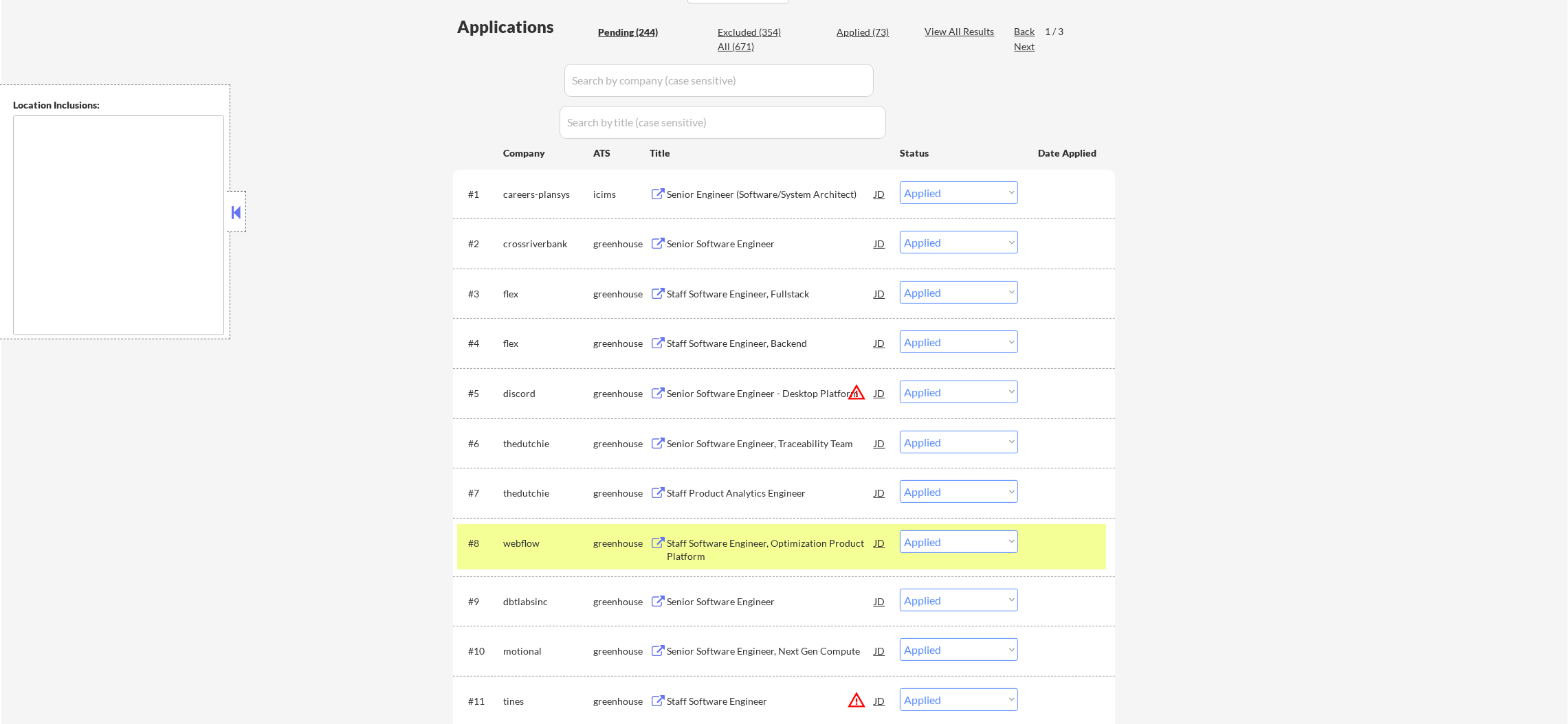
select select ""applied""
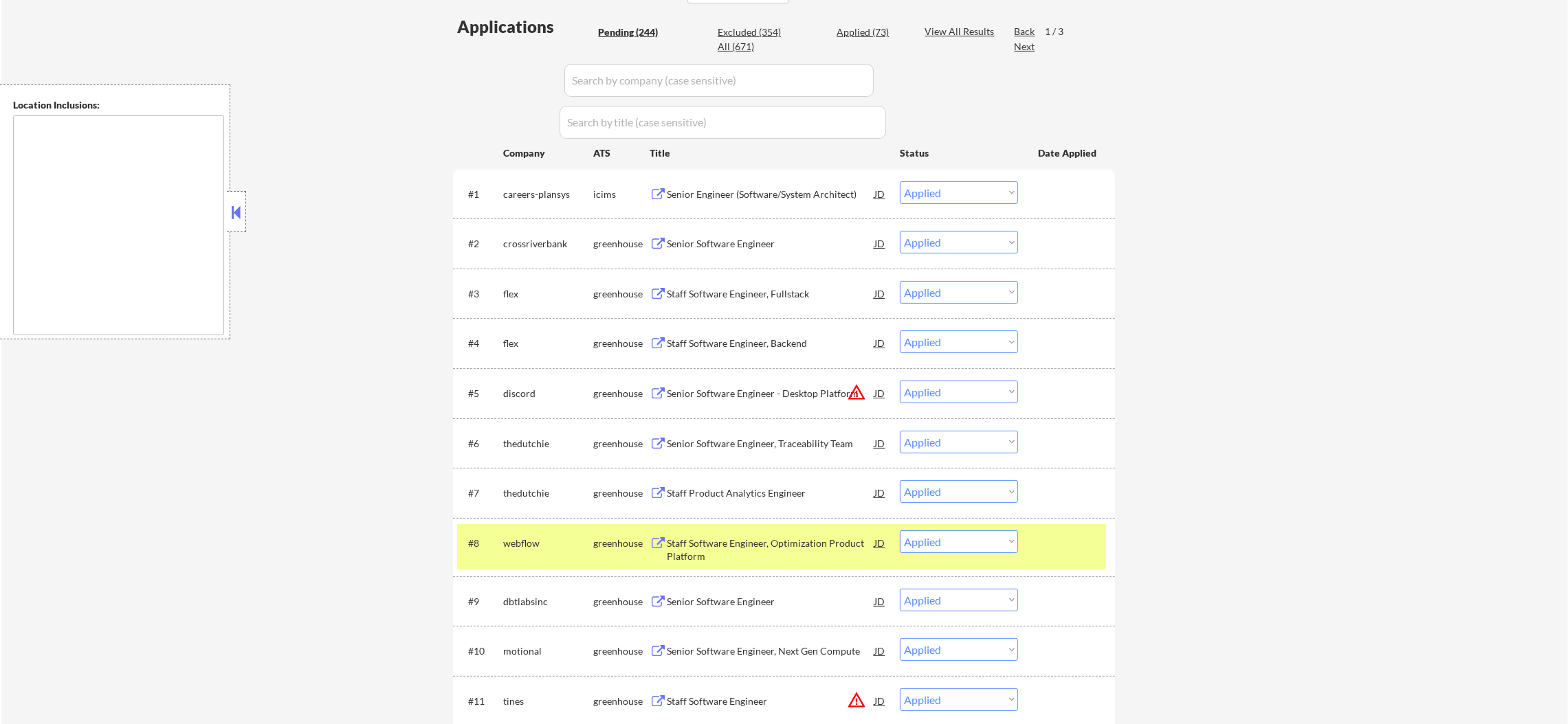
select select ""applied""
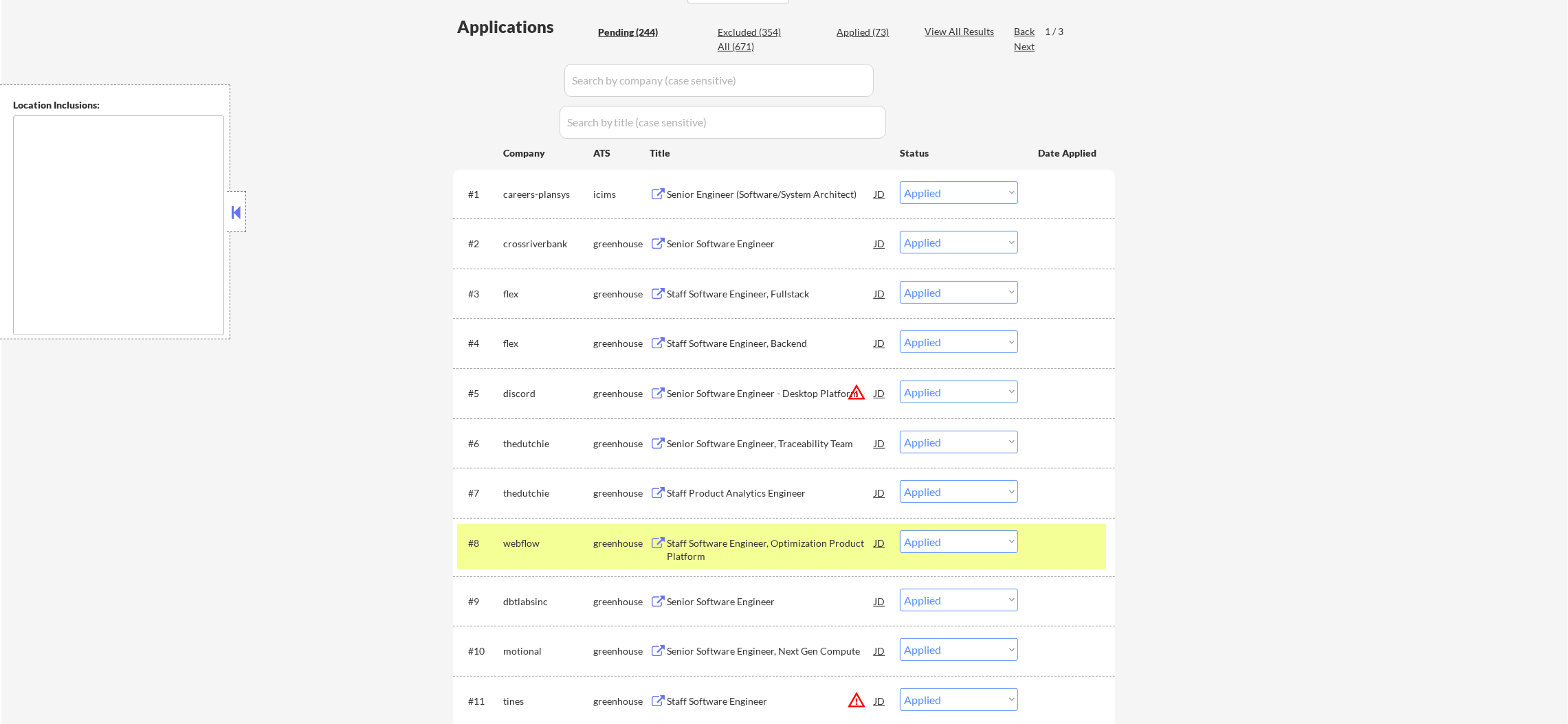
select select ""applied""
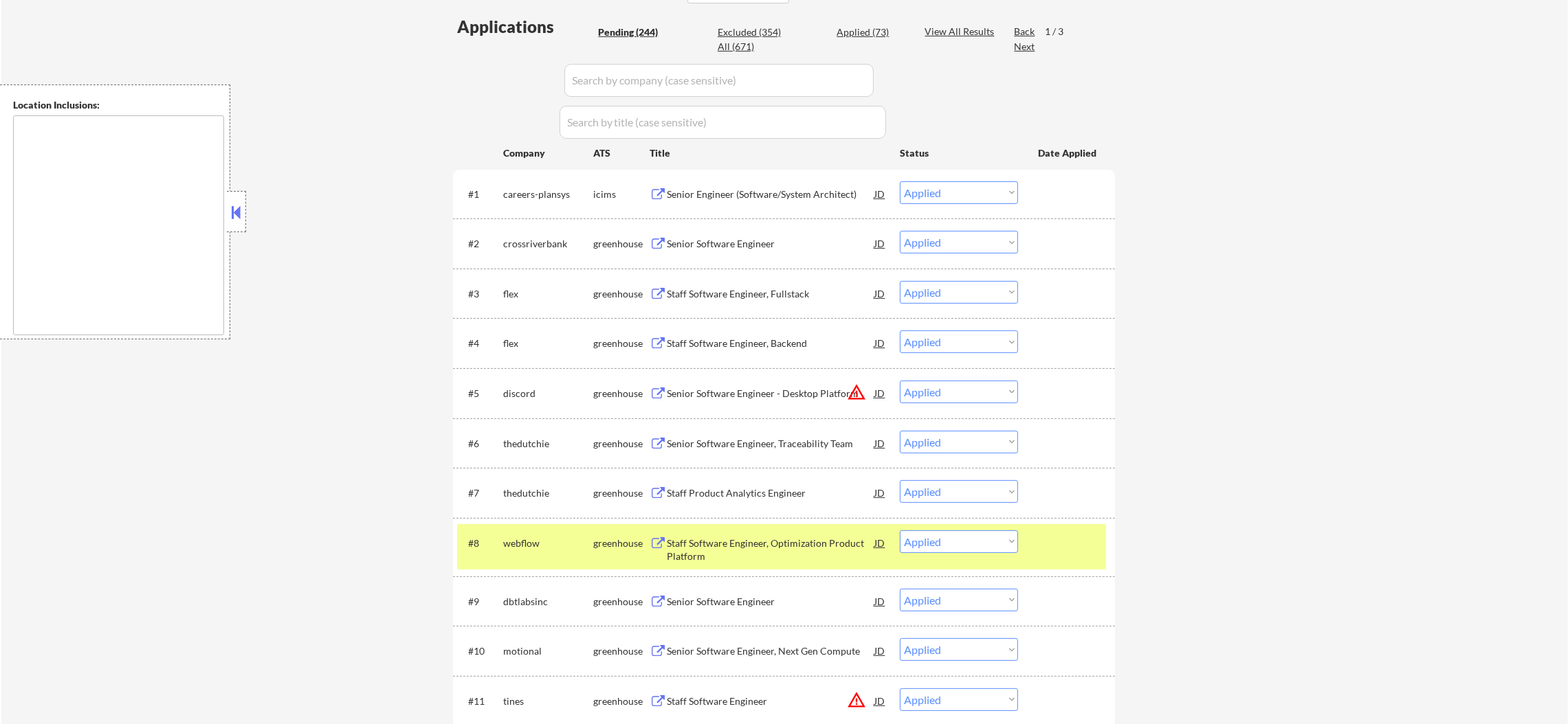
select select ""applied""
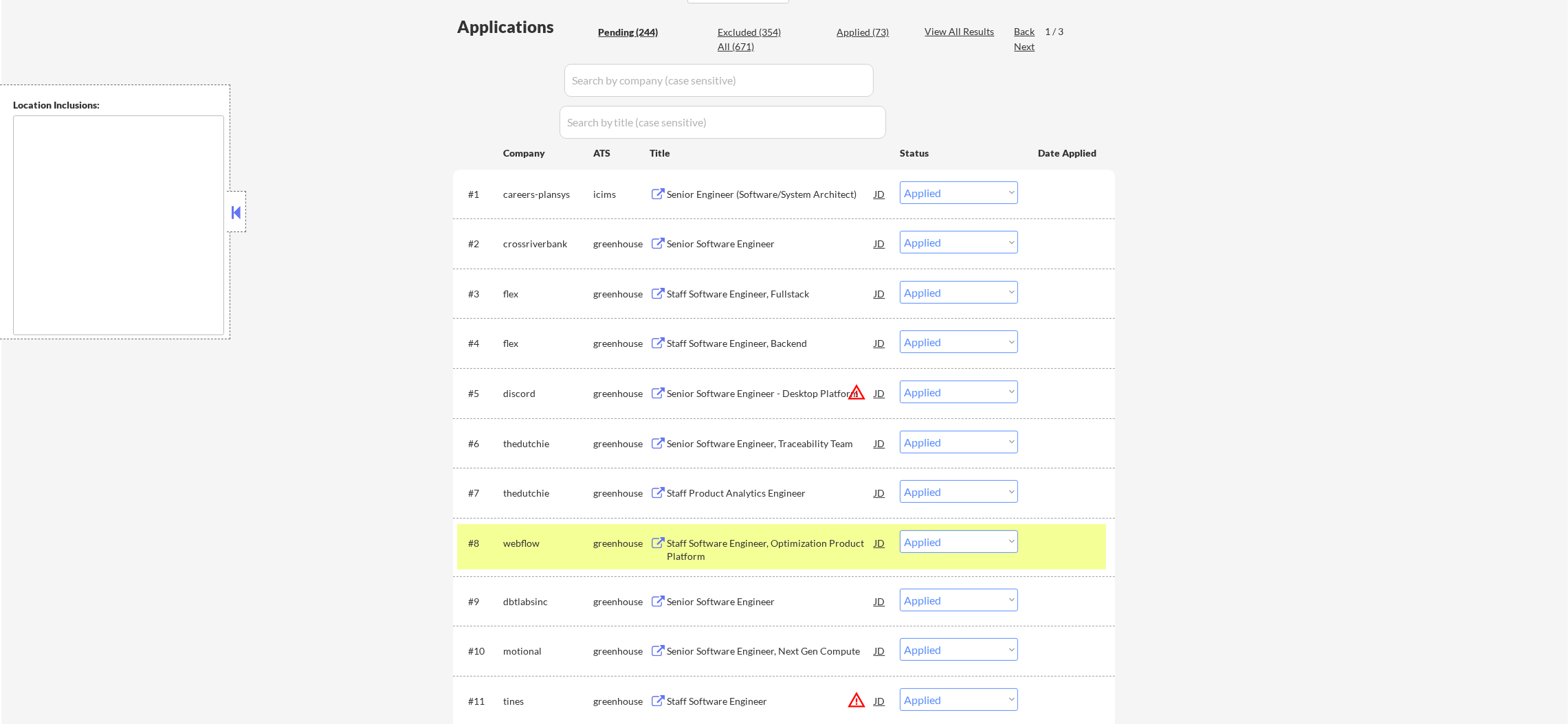
select select ""applied""
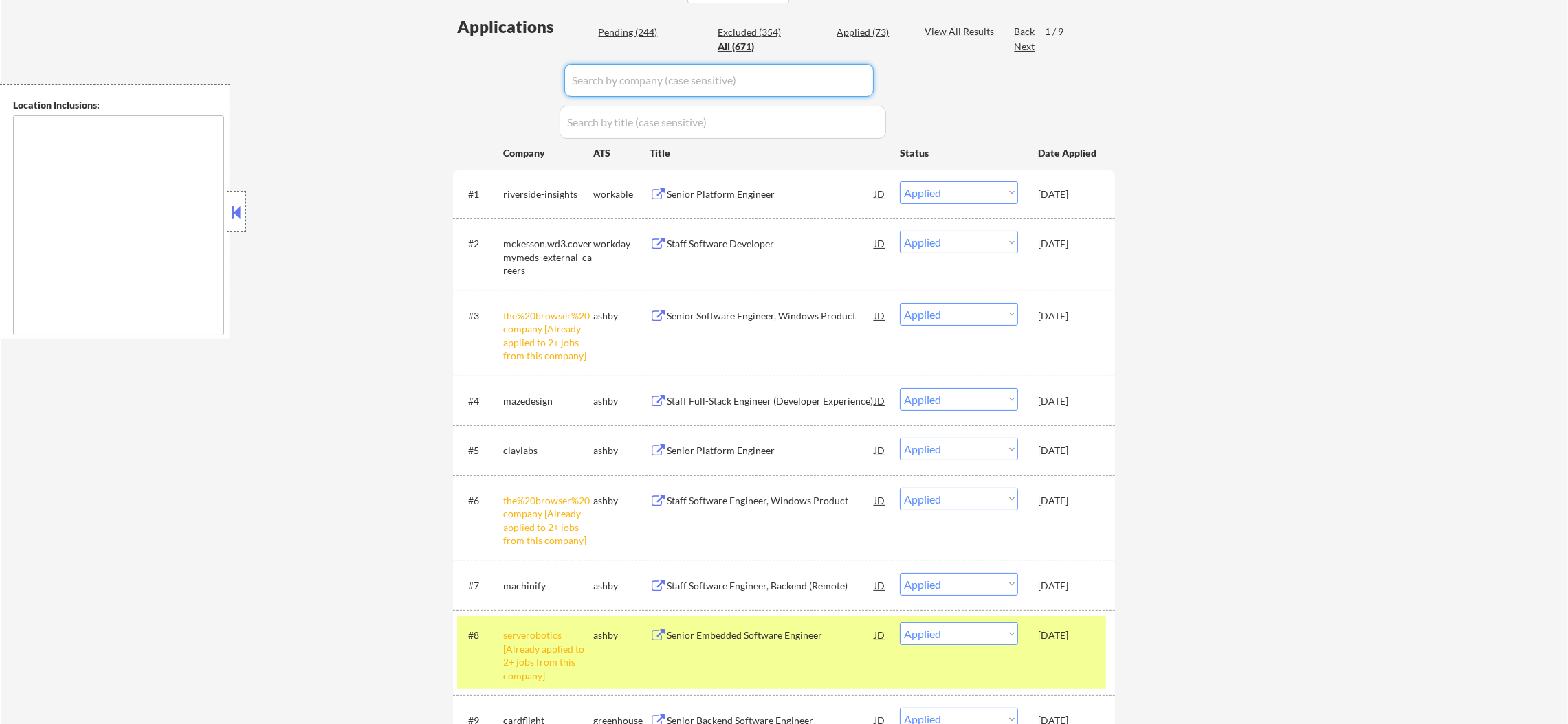
click at [656, 78] on input "input" at bounding box center [719, 80] width 310 height 33
paste input "webflow"
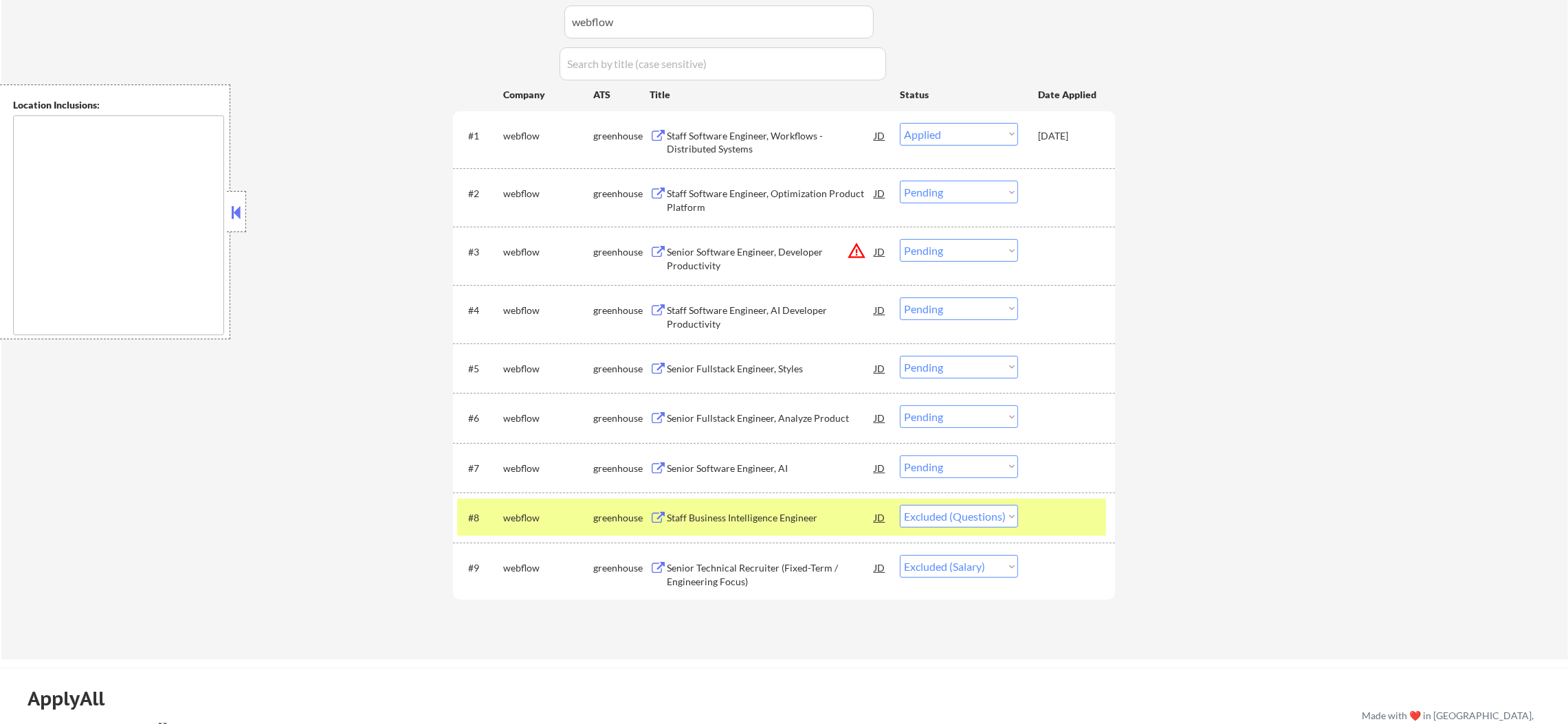
scroll to position [412, 0]
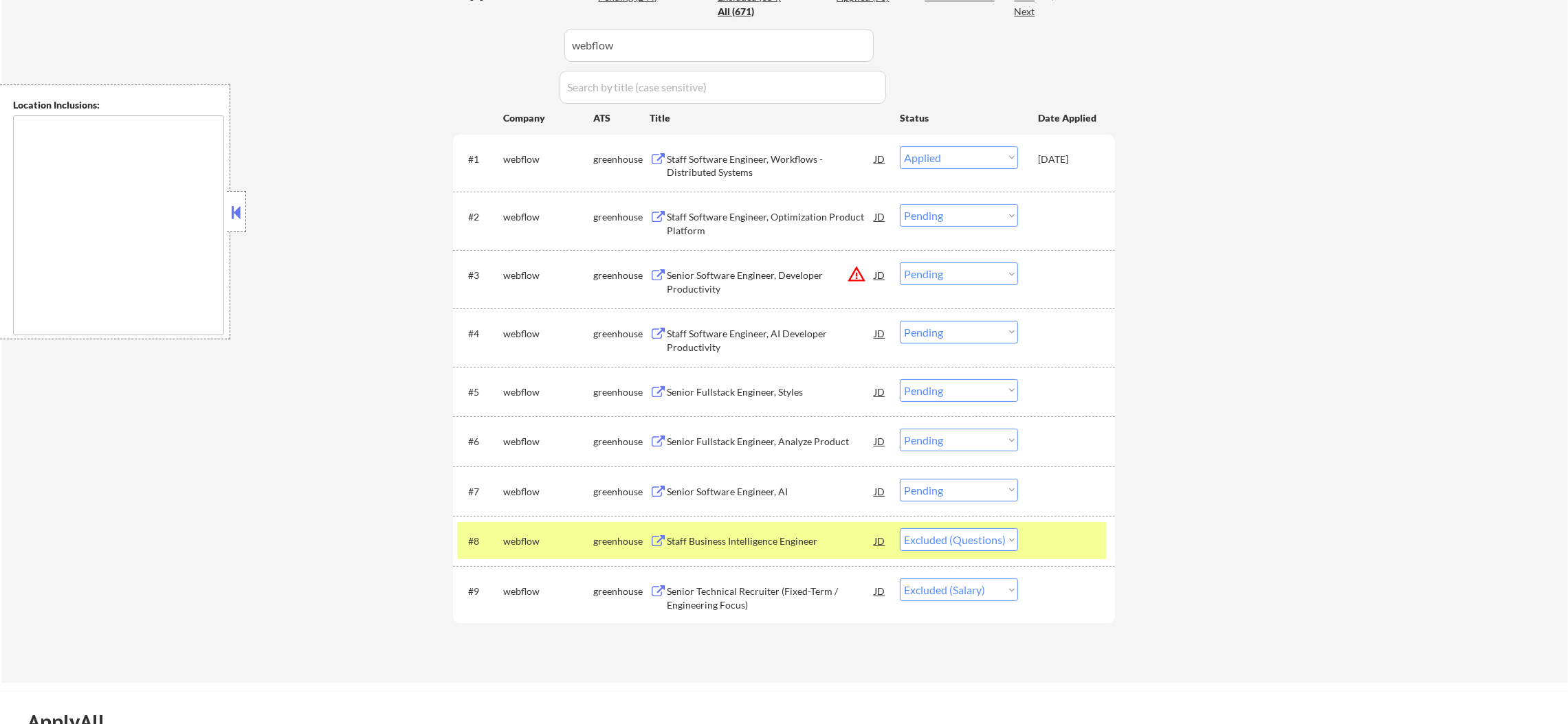
click at [567, 535] on div "webflow" at bounding box center [549, 541] width 90 height 14
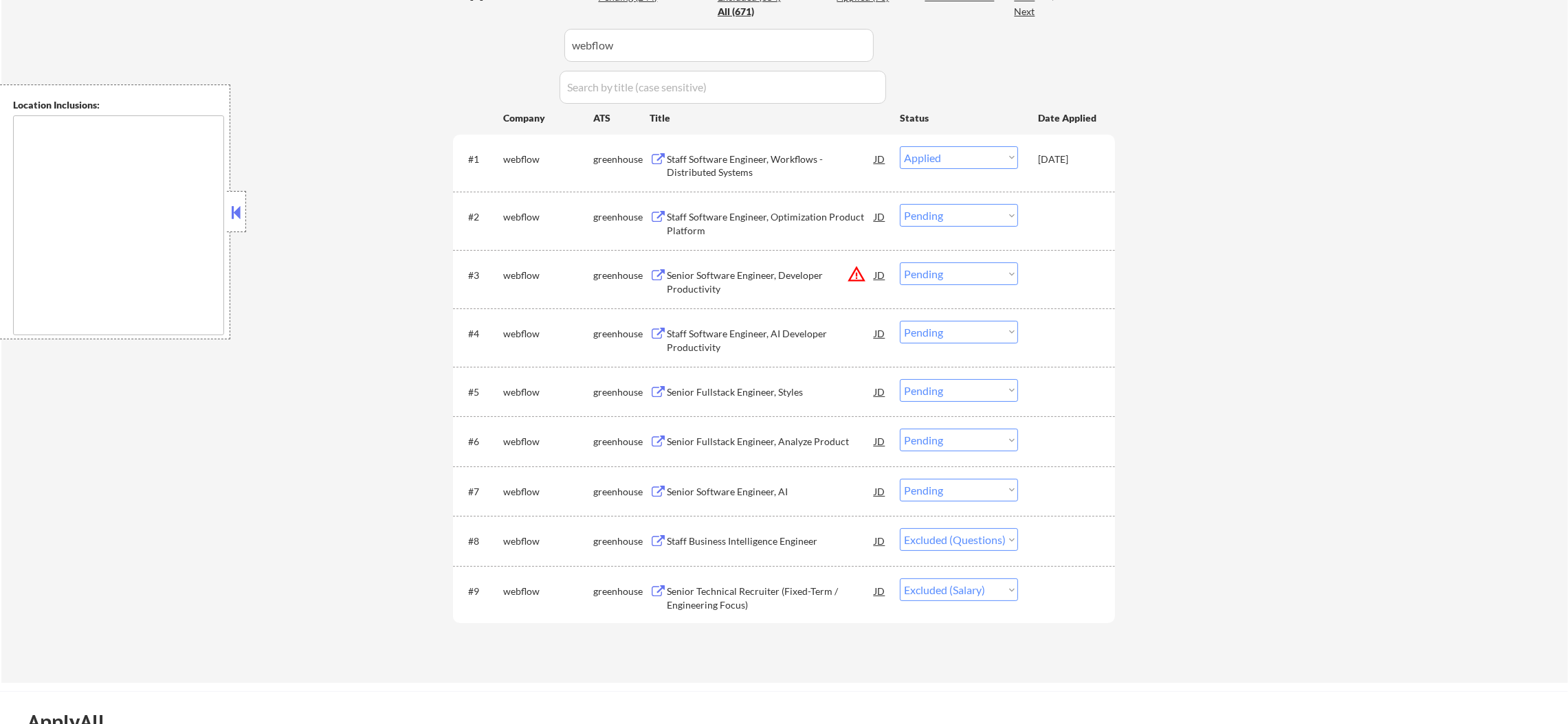
click at [784, 212] on div "Staff Software Engineer, Optimization Product Platform" at bounding box center [770, 223] width 208 height 27
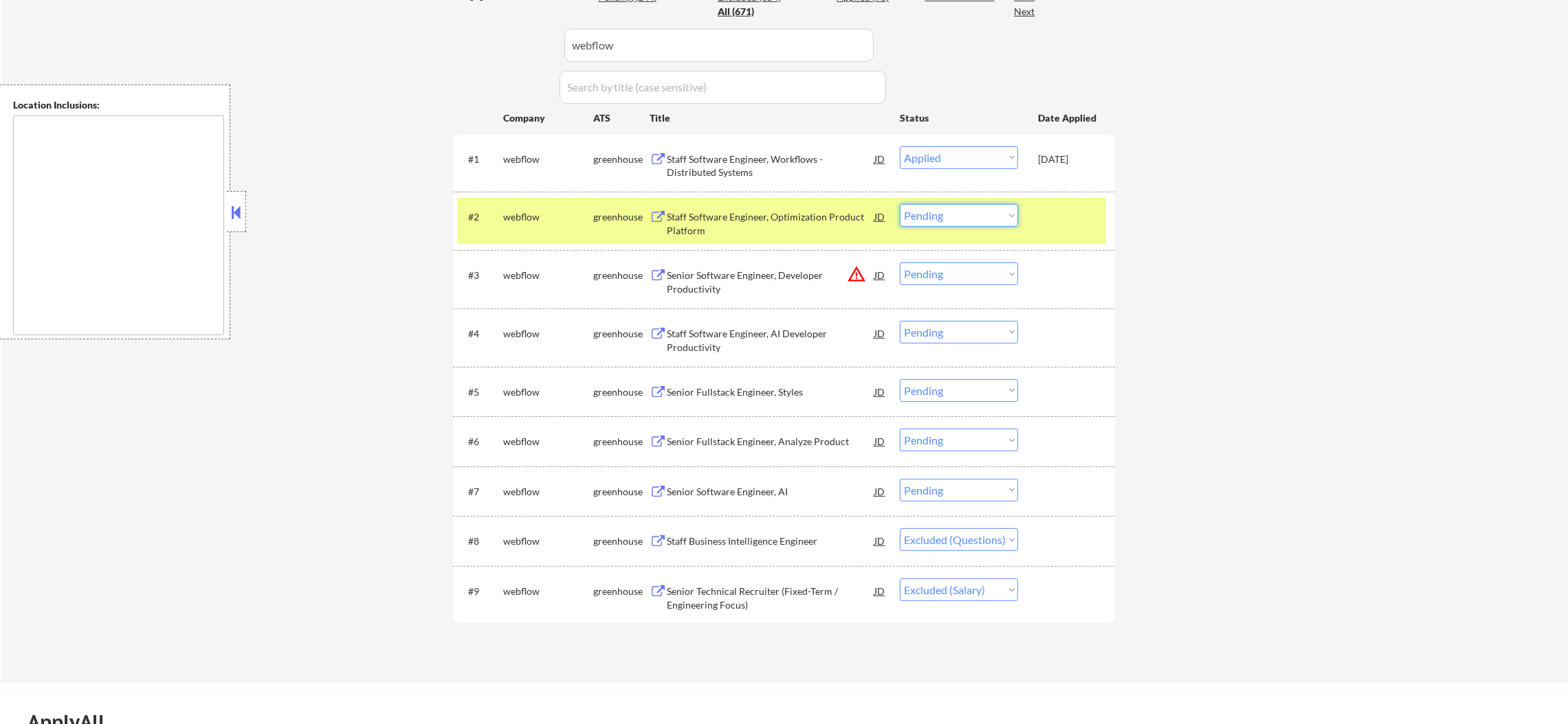
click at [986, 222] on select "Choose an option... Pending Applied Excluded (Questions) Excluded (Expired) Exc…" at bounding box center [959, 216] width 118 height 23
click at [900, 204] on select "Choose an option... Pending Applied Excluded (Questions) Excluded (Expired) Exc…" at bounding box center [959, 216] width 118 height 23
click at [517, 217] on div "webflow" at bounding box center [549, 217] width 90 height 14
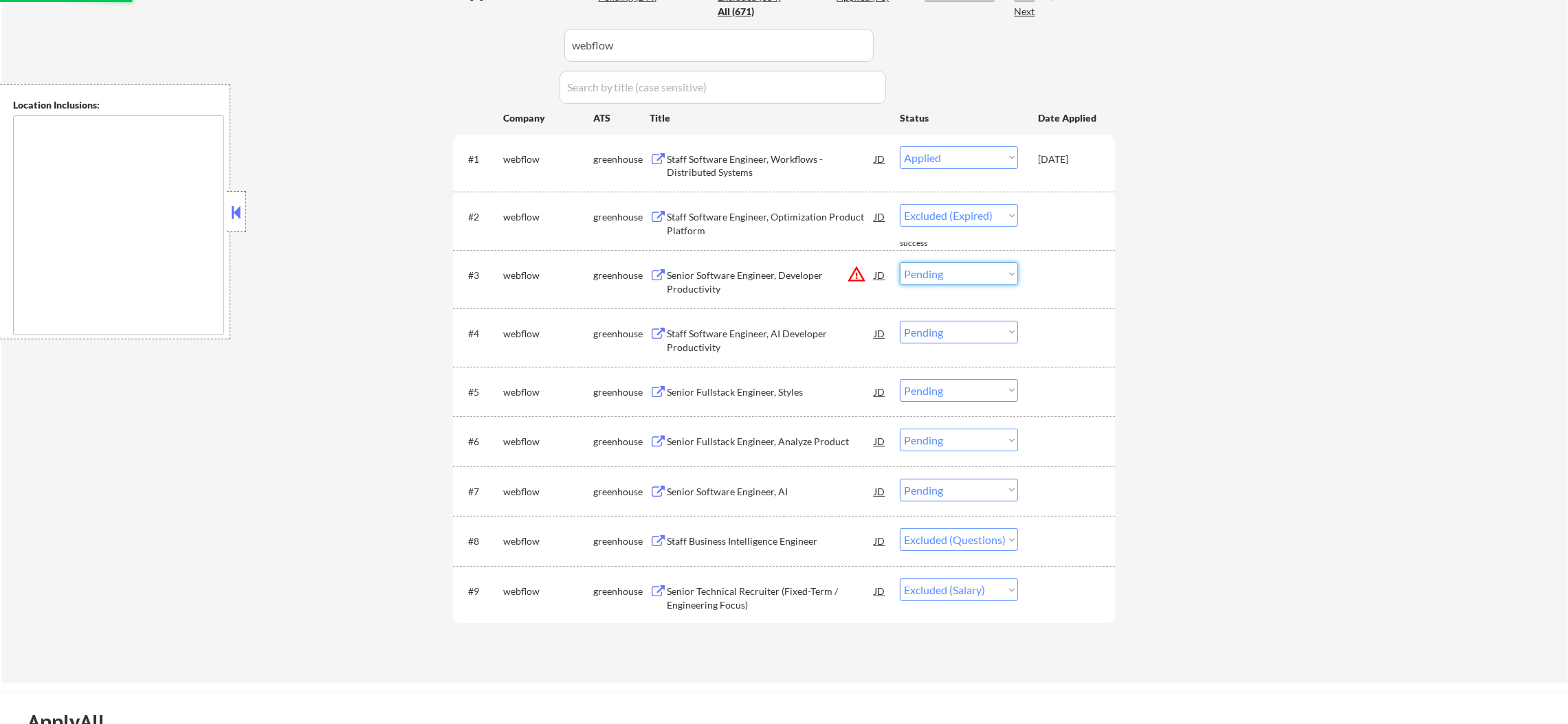
click at [977, 279] on select "Choose an option... Pending Applied Excluded (Questions) Excluded (Expired) Exc…" at bounding box center [959, 274] width 118 height 23
click at [900, 263] on select "Choose an option... Pending Applied Excluded (Questions) Excluded (Expired) Exc…" at bounding box center [959, 274] width 118 height 23
click at [766, 346] on div "Staff Software Engineer, AI Developer Productivity" at bounding box center [770, 340] width 208 height 27
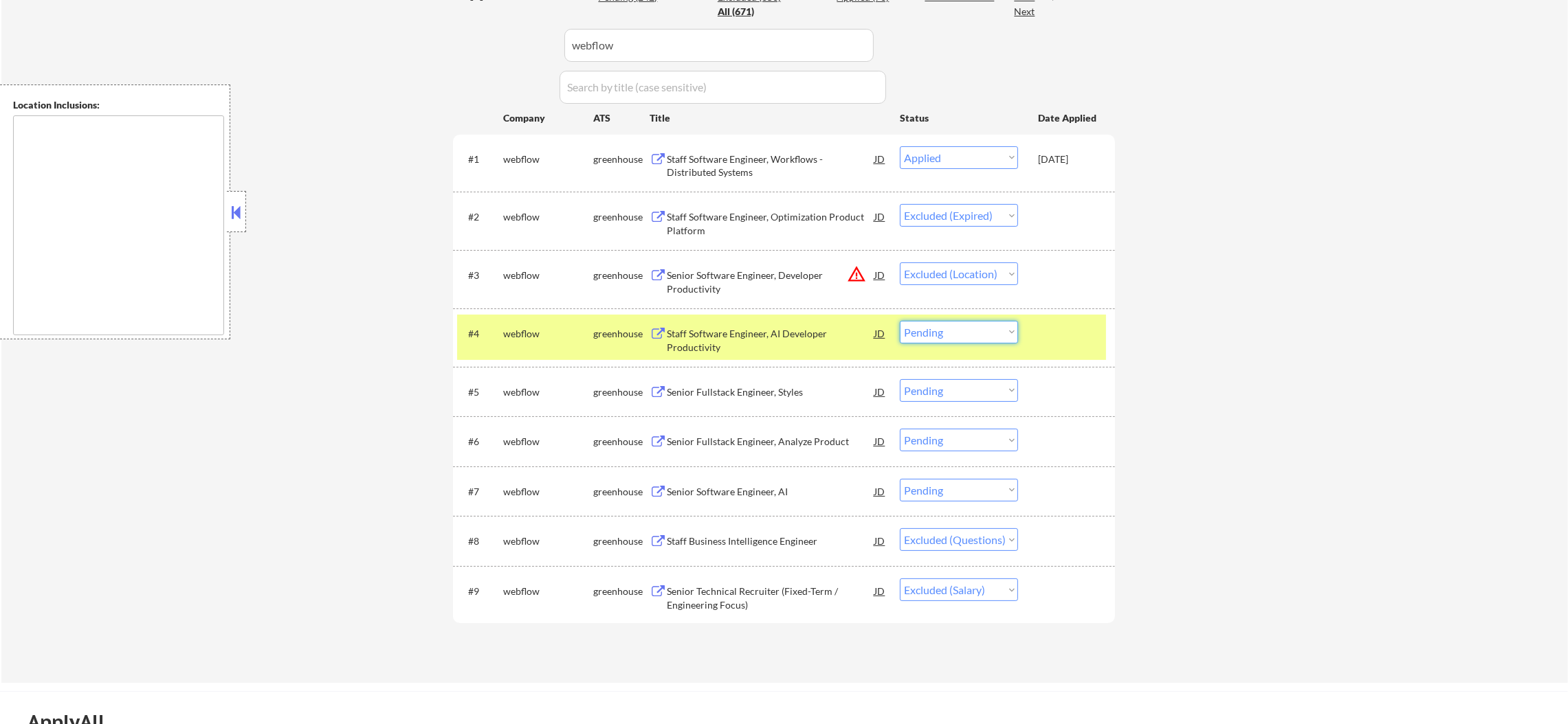
drag, startPoint x: 948, startPoint y: 334, endPoint x: 948, endPoint y: 341, distance: 7.0
click at [948, 334] on select "Choose an option... Pending Applied Excluded (Questions) Excluded (Expired) Exc…" at bounding box center [959, 332] width 118 height 23
click at [900, 321] on select "Choose an option... Pending Applied Excluded (Questions) Excluded (Expired) Exc…" at bounding box center [959, 332] width 118 height 23
click at [533, 337] on div "webflow" at bounding box center [549, 333] width 90 height 14
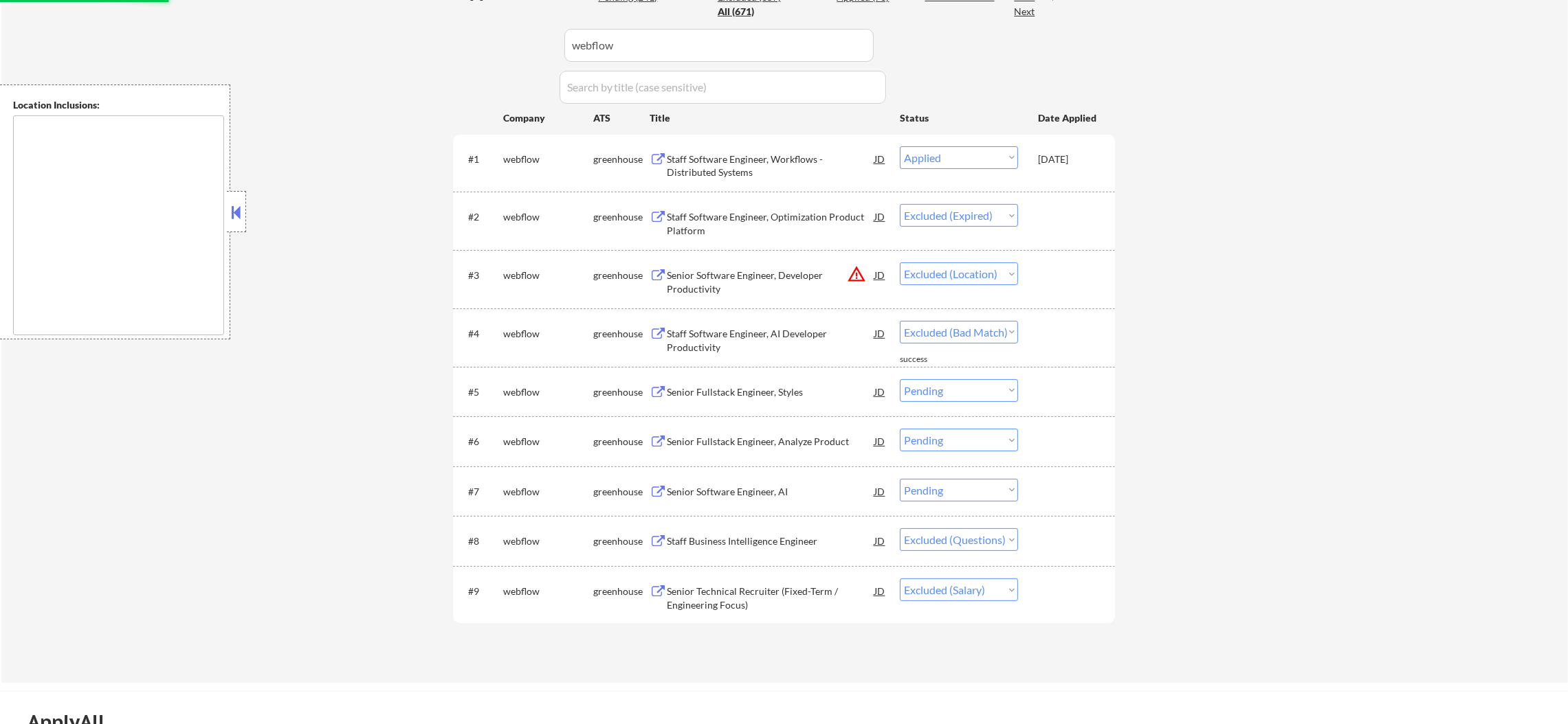
click at [813, 374] on div "#5 webflow greenhouse Senior Fullstack Engineer, Styles JD warning_amber Choose…" at bounding box center [782, 392] width 649 height 37
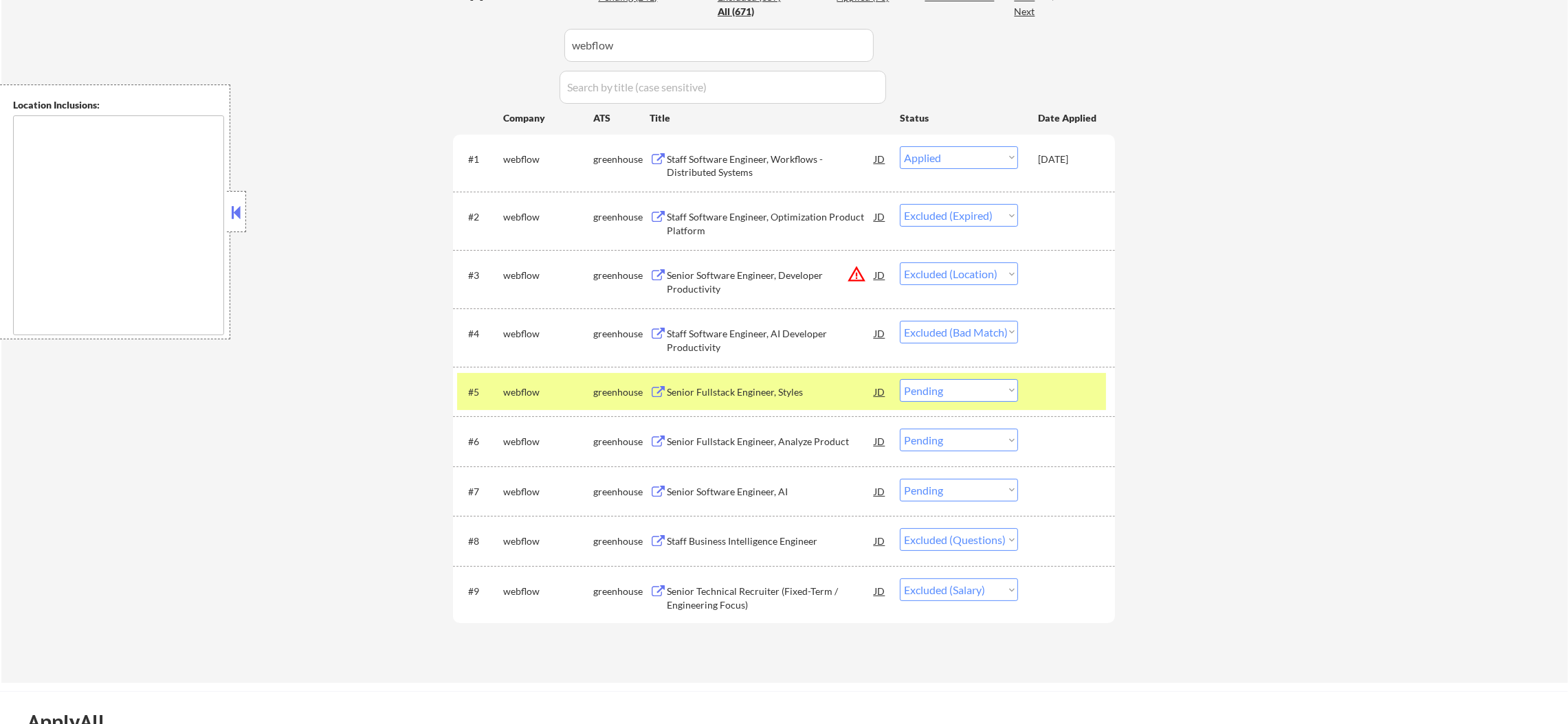
click at [563, 391] on div "webflow" at bounding box center [549, 392] width 90 height 14
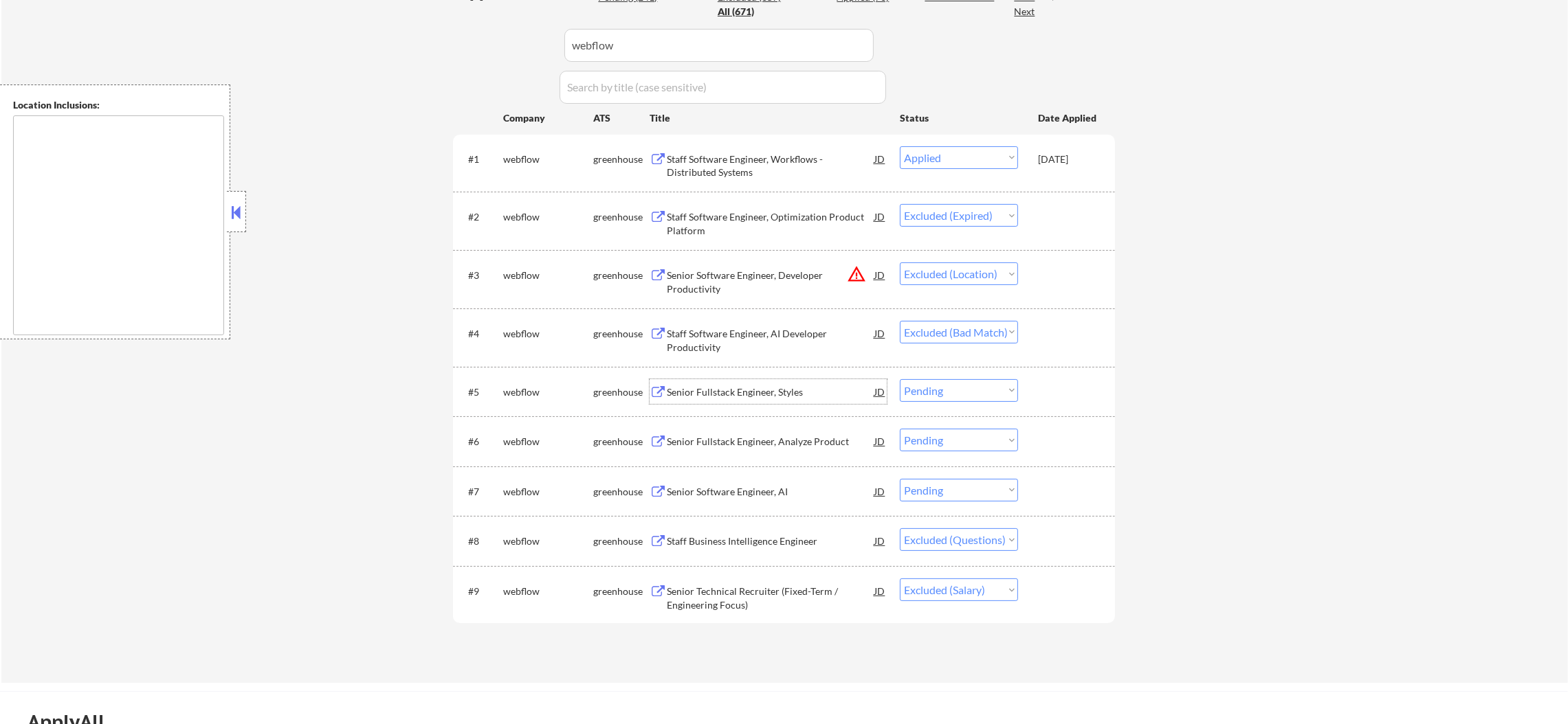
click at [742, 398] on div "Senior Fullstack Engineer, Styles" at bounding box center [770, 392] width 208 height 14
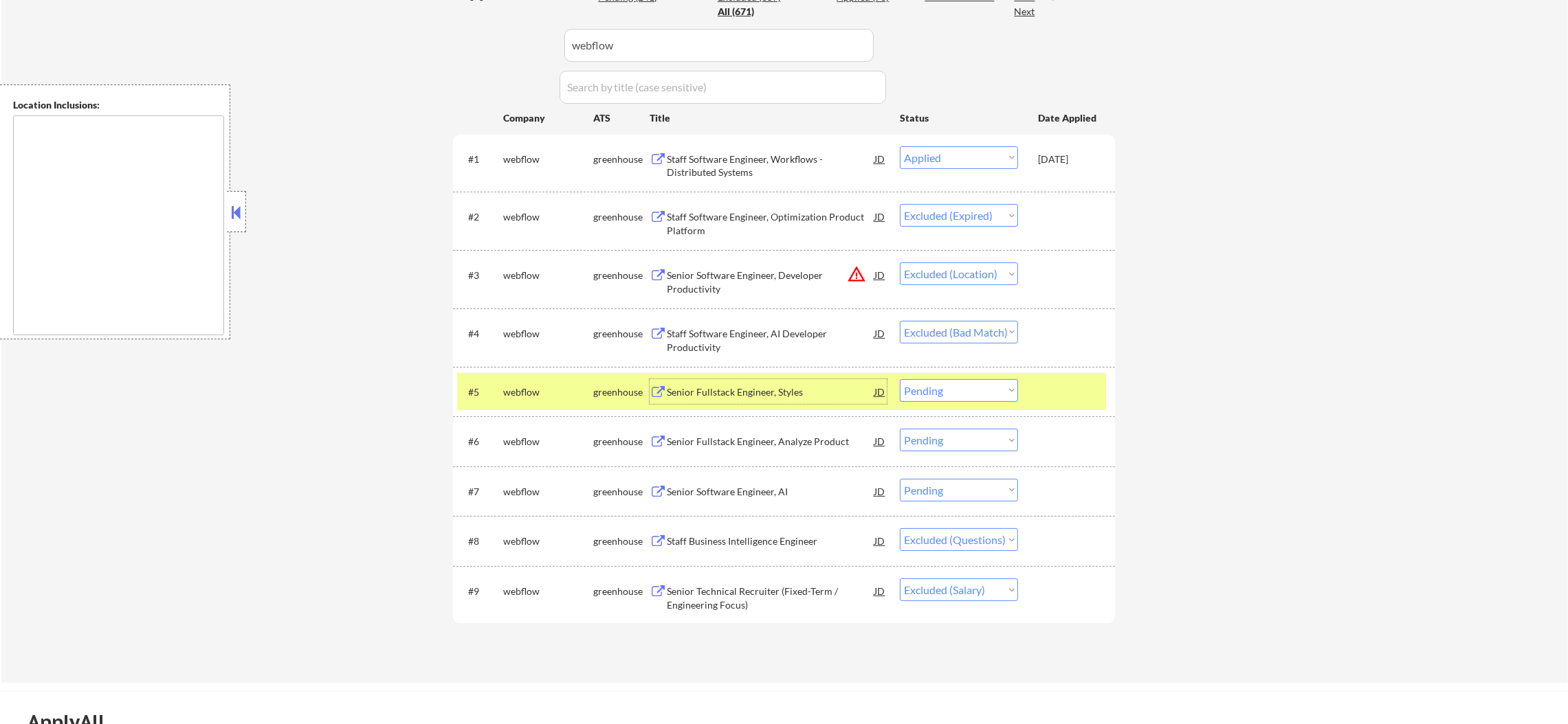
drag, startPoint x: 936, startPoint y: 387, endPoint x: 935, endPoint y: 396, distance: 9.1
click at [936, 387] on select "Choose an option... Pending Applied Excluded (Questions) Excluded (Expired) Exc…" at bounding box center [959, 391] width 118 height 23
click at [900, 379] on select "Choose an option... Pending Applied Excluded (Questions) Excluded (Expired) Exc…" at bounding box center [959, 391] width 118 height 23
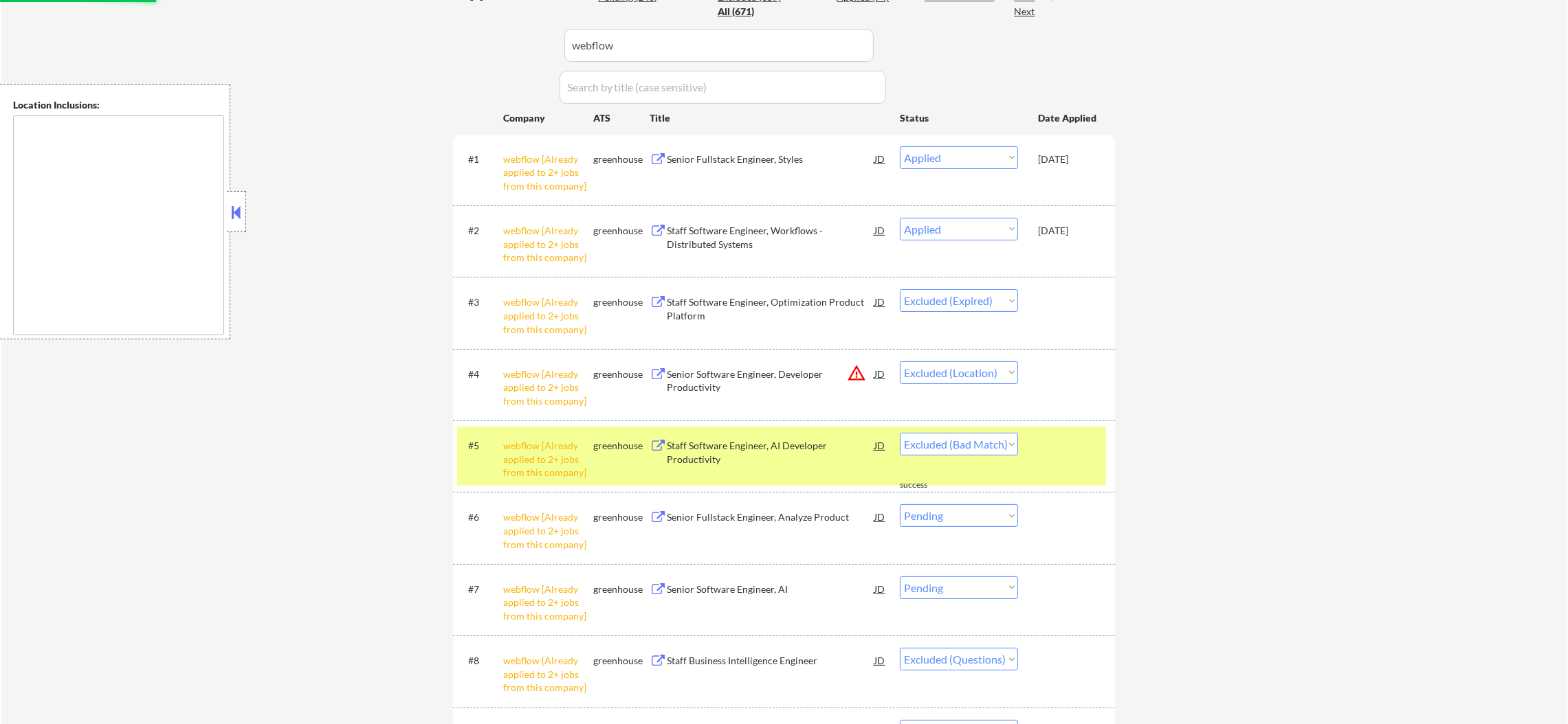
click at [538, 465] on div "webflow [Already applied to 2+ jobs from this company]" at bounding box center [549, 459] width 90 height 40
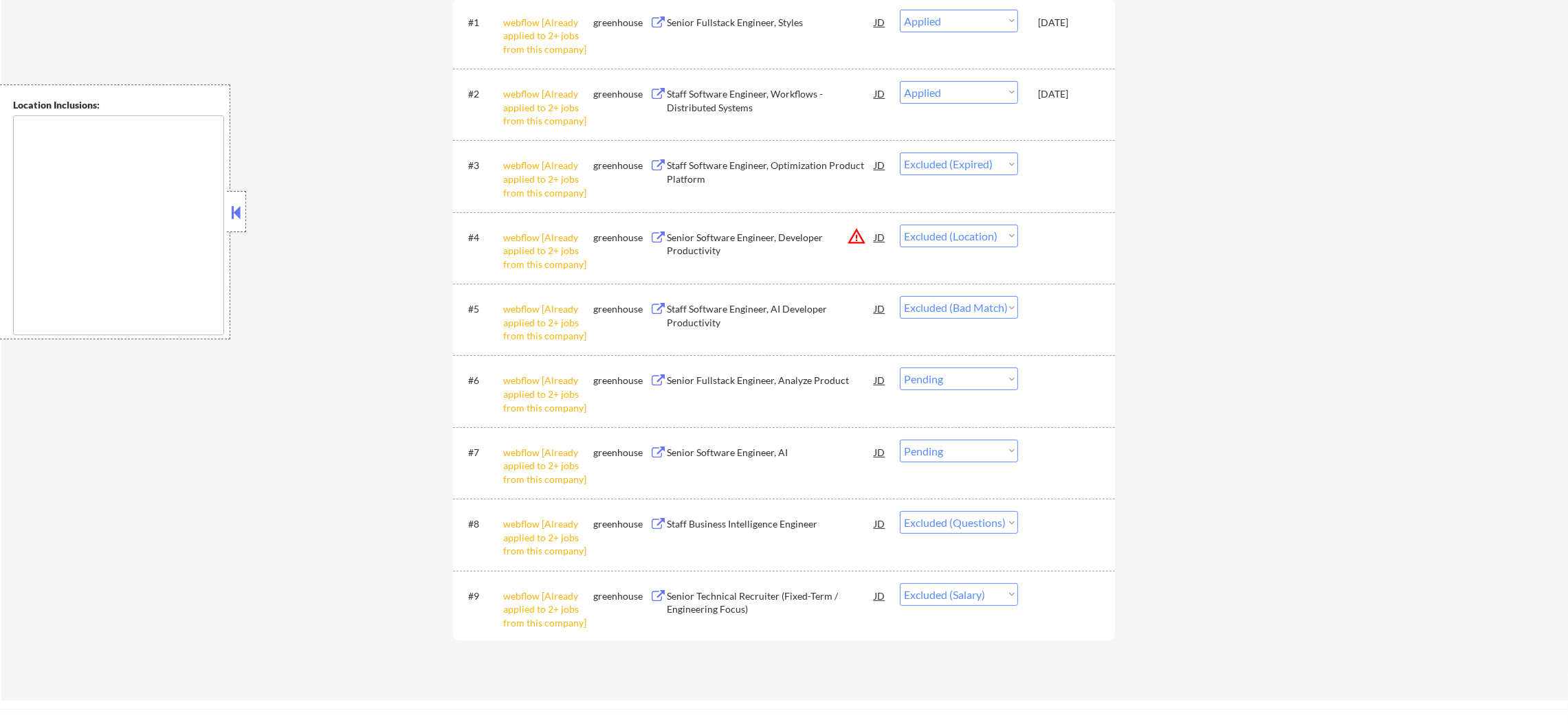
scroll to position [653, 0]
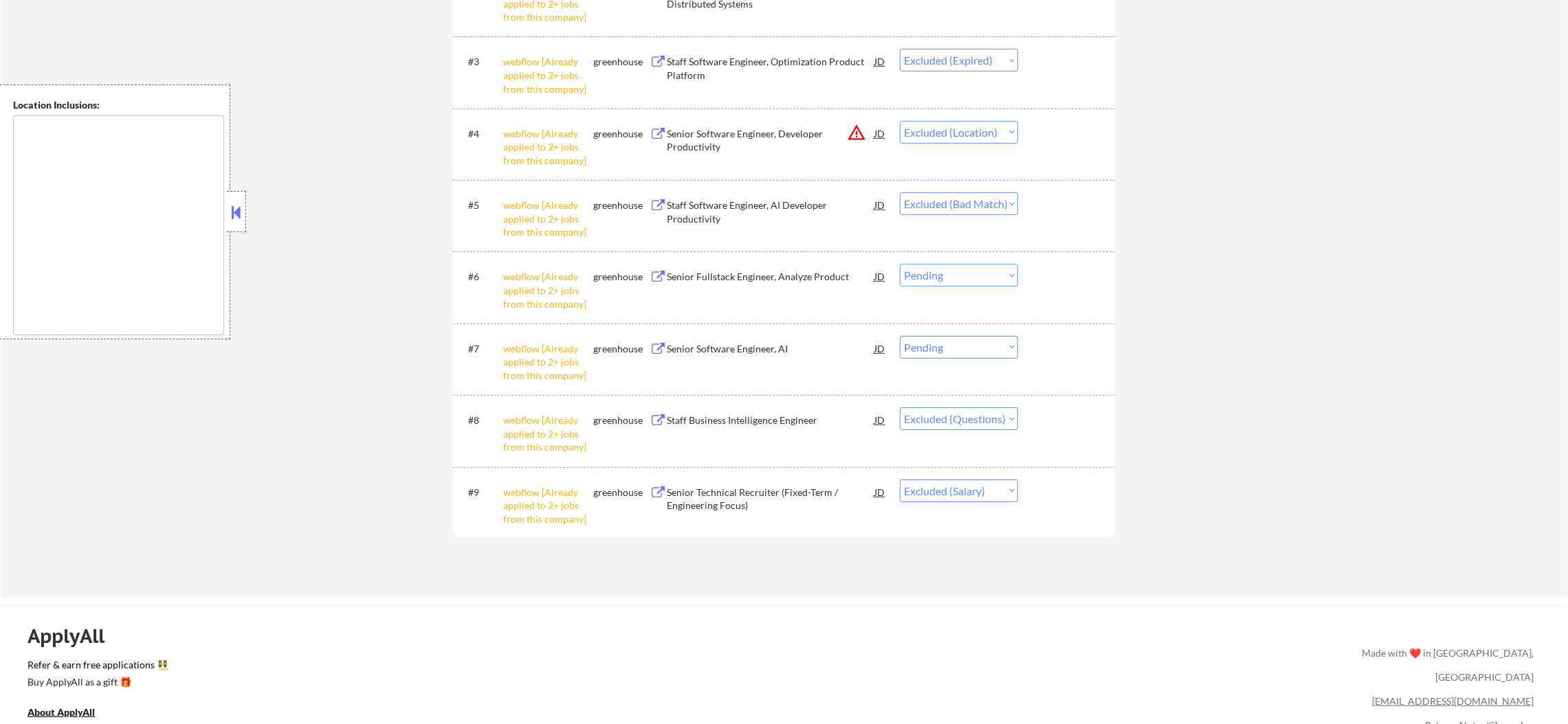
drag, startPoint x: 989, startPoint y: 266, endPoint x: 990, endPoint y: 284, distance: 18.0
click at [989, 266] on select "Choose an option... Pending Applied Excluded (Questions) Excluded (Expired) Exc…" at bounding box center [959, 275] width 118 height 23
click at [900, 263] on select "Choose an option... Pending Applied Excluded (Questions) Excluded (Expired) Exc…" at bounding box center [959, 275] width 118 height 23
click at [990, 350] on select "Choose an option... Pending Applied Excluded (Questions) Excluded (Expired) Exc…" at bounding box center [959, 347] width 118 height 23
click at [900, 336] on select "Choose an option... Pending Applied Excluded (Questions) Excluded (Expired) Exc…" at bounding box center [959, 347] width 118 height 23
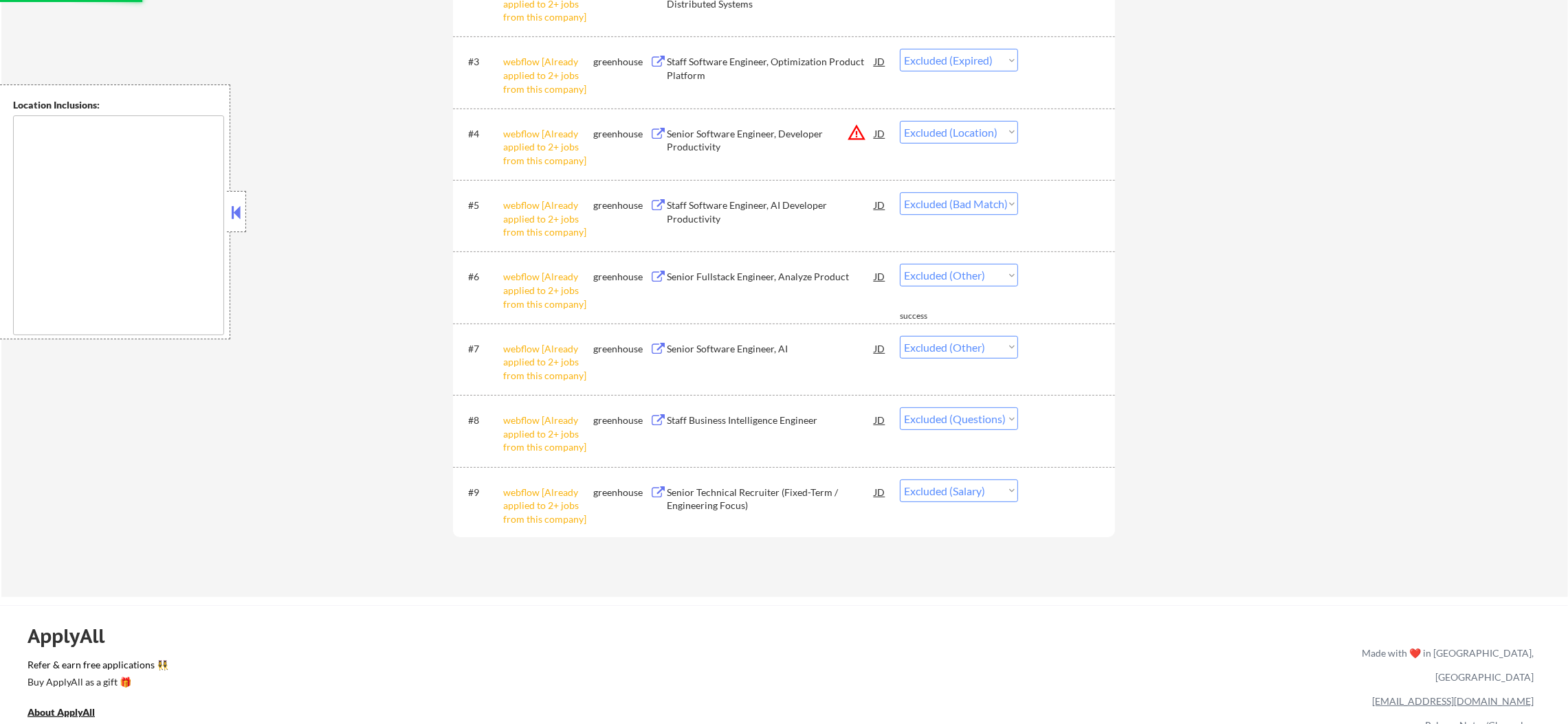
click at [1193, 474] on div "← Return to /applysquad Mailslurp Inbox Job Search Builder [PERSON_NAME] User E…" at bounding box center [785, 0] width 1567 height 1195
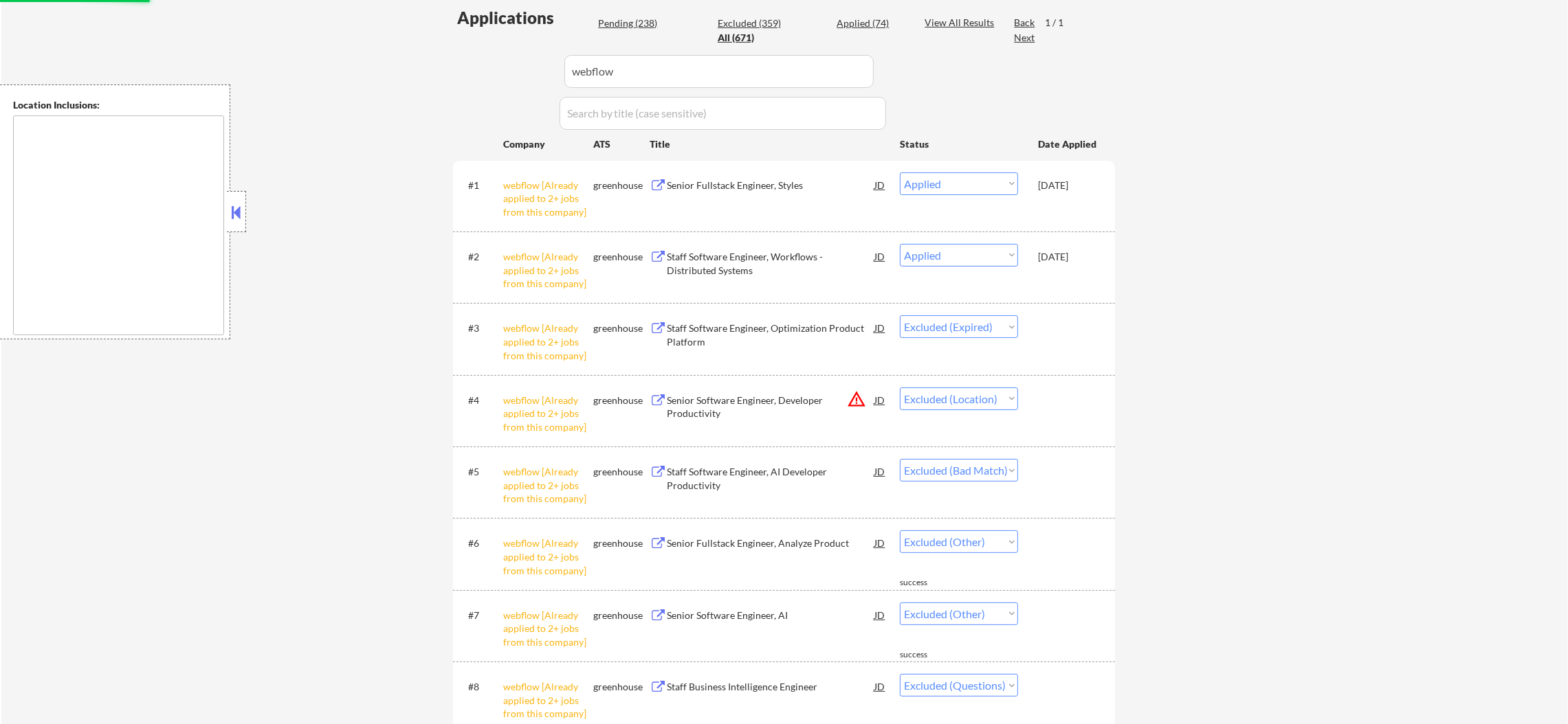
scroll to position [378, 0]
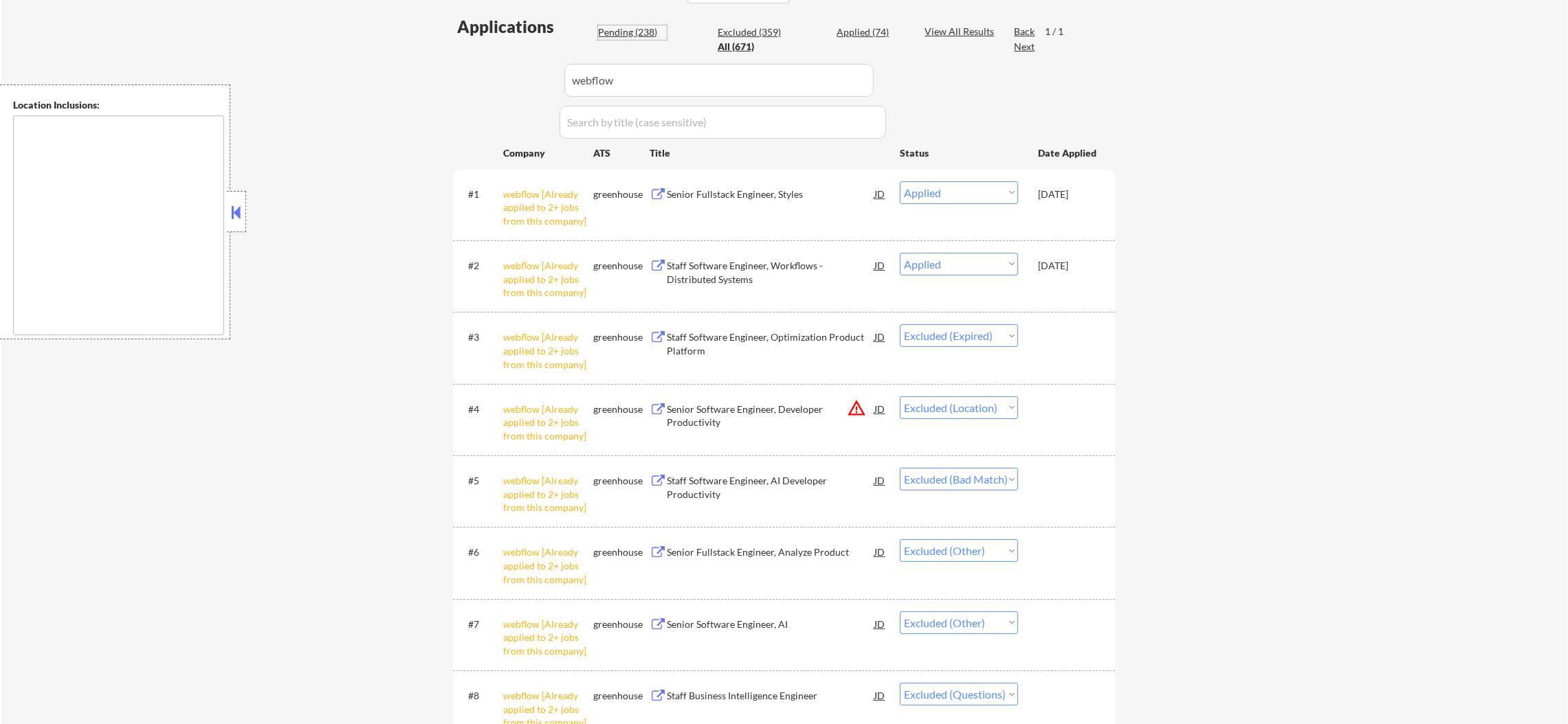
click at [631, 25] on div "Pending (238)" at bounding box center [632, 32] width 69 height 14
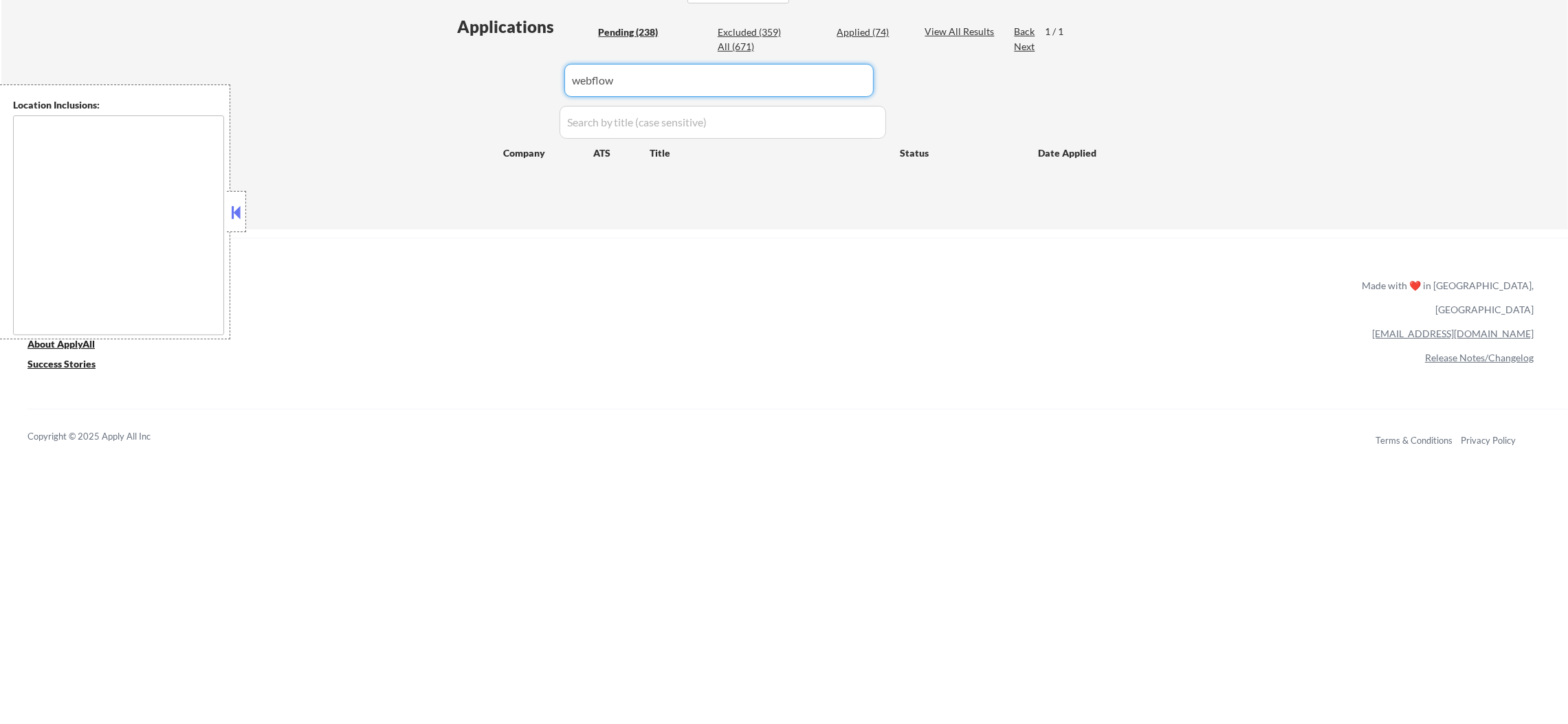
drag, startPoint x: 645, startPoint y: 73, endPoint x: 490, endPoint y: 74, distance: 155.0
click at [490, 74] on div "Applications Pending (238) Excluded (359) Applied (74) All (671) View All Resul…" at bounding box center [784, 108] width 662 height 188
click at [483, 76] on div "Applications Pending (238) Excluded (359) Applied (74) All (671) View All Resul…" at bounding box center [784, 108] width 662 height 188
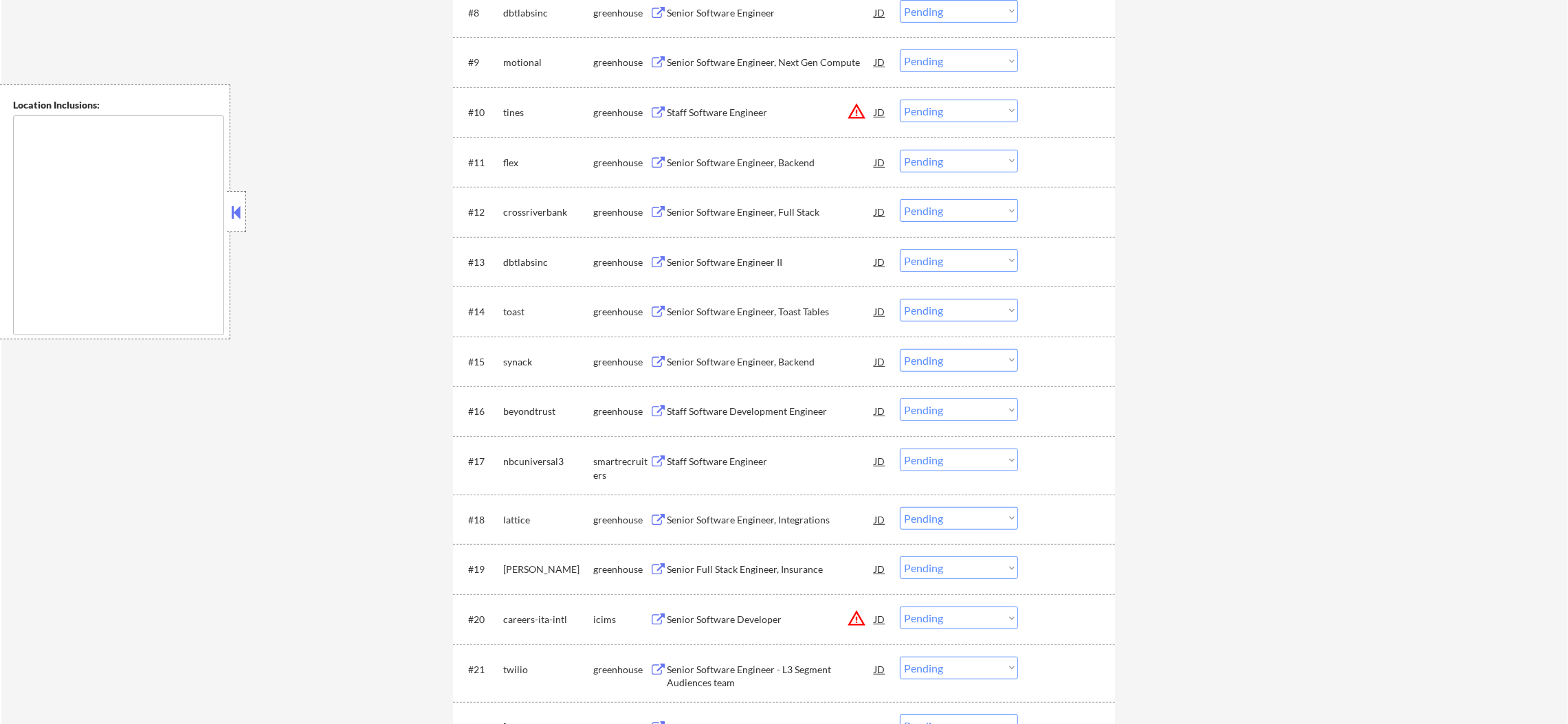
scroll to position [962, 0]
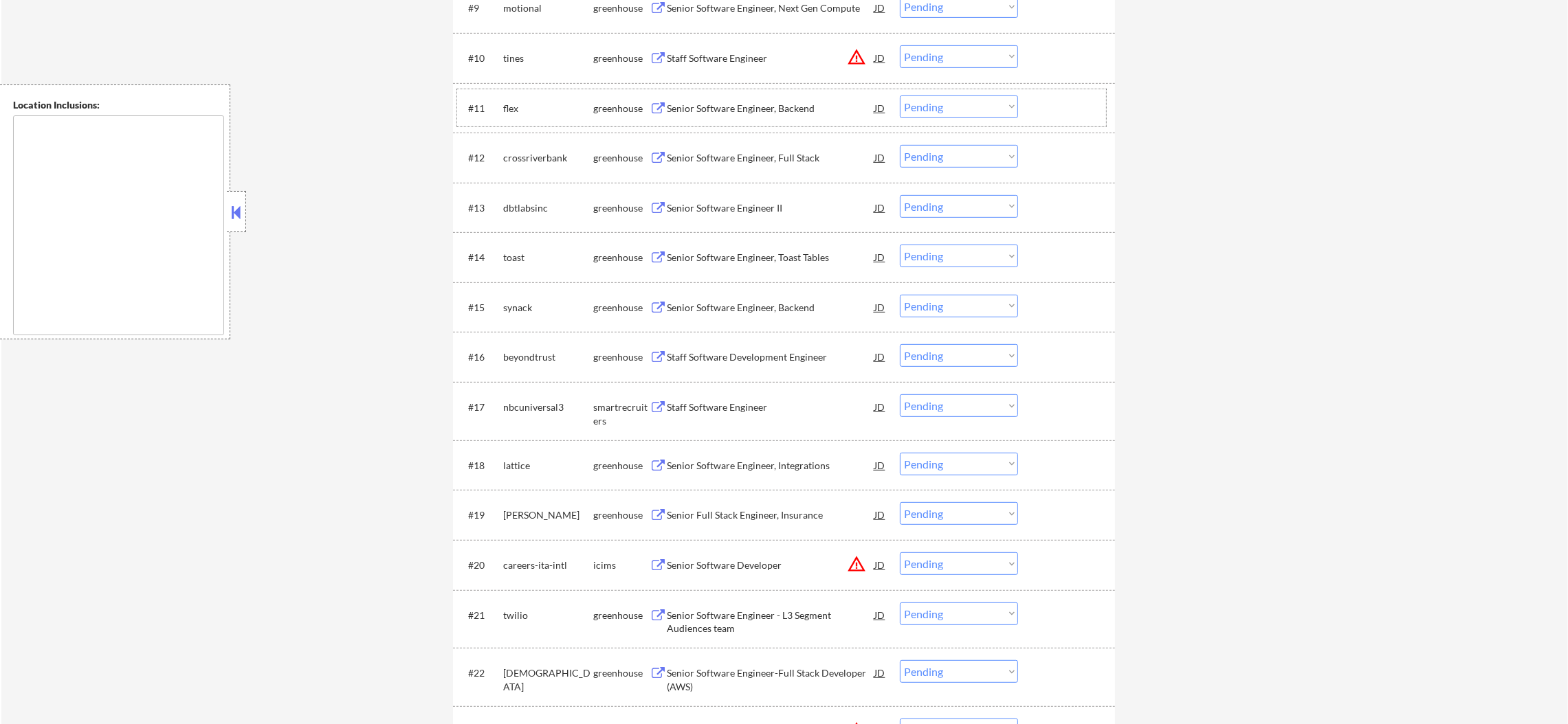
click at [749, 92] on div "#11 flex greenhouse Senior Software Engineer, Backend JD warning_amber Choose a…" at bounding box center [782, 108] width 649 height 37
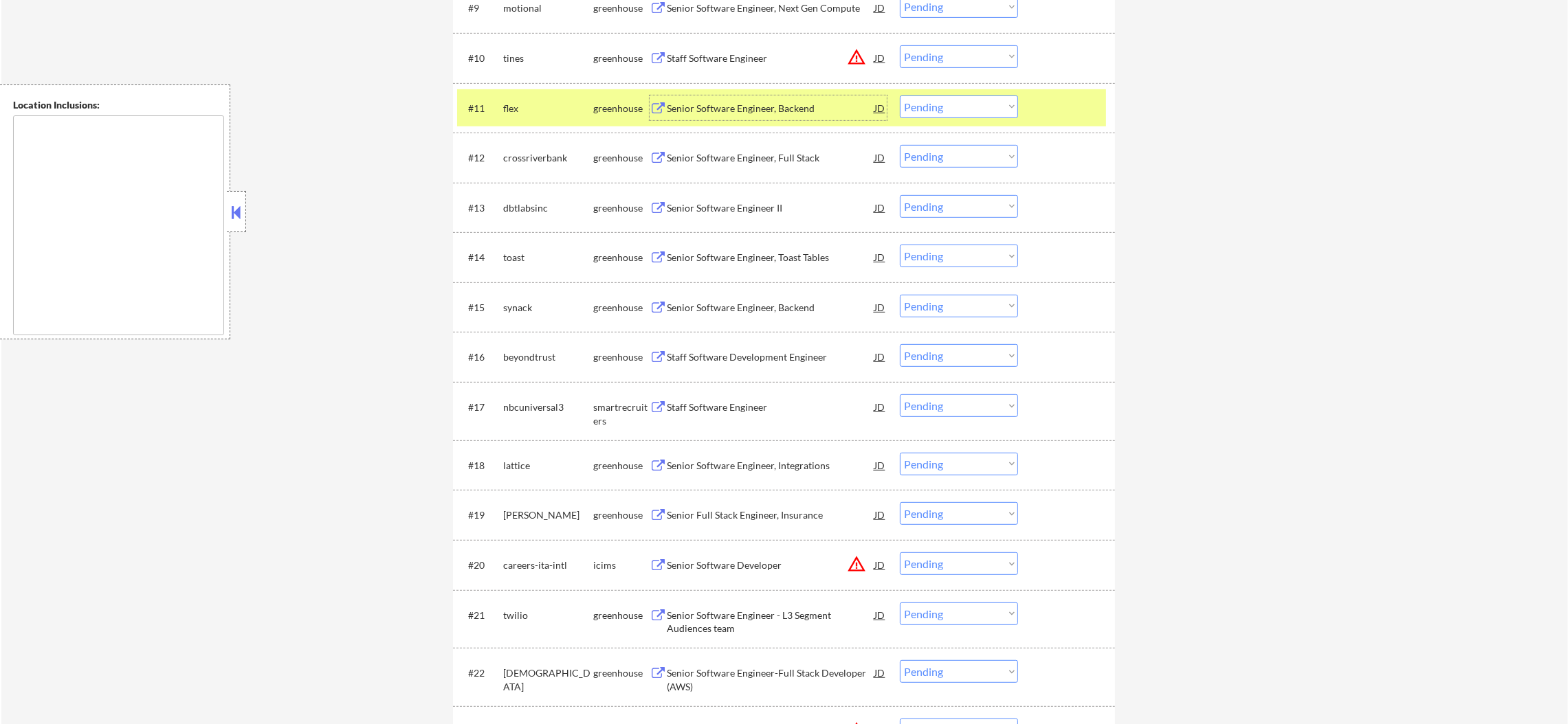
click at [744, 103] on div "Senior Software Engineer, Backend" at bounding box center [770, 108] width 208 height 14
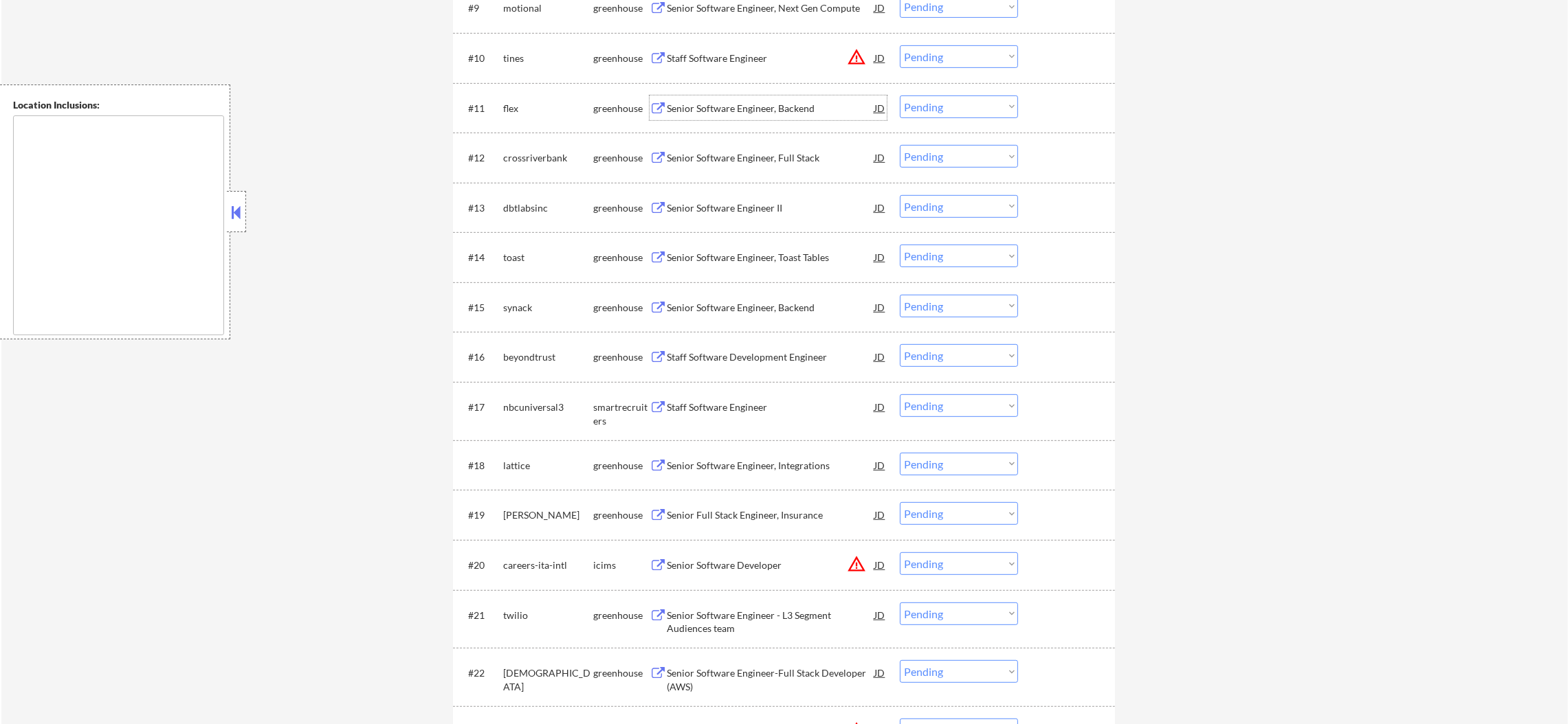
click at [923, 103] on select "Choose an option... Pending Applied Excluded (Questions) Excluded (Expired) Exc…" at bounding box center [959, 107] width 118 height 23
click at [900, 95] on select "Choose an option... Pending Applied Excluded (Questions) Excluded (Expired) Exc…" at bounding box center [959, 107] width 118 height 23
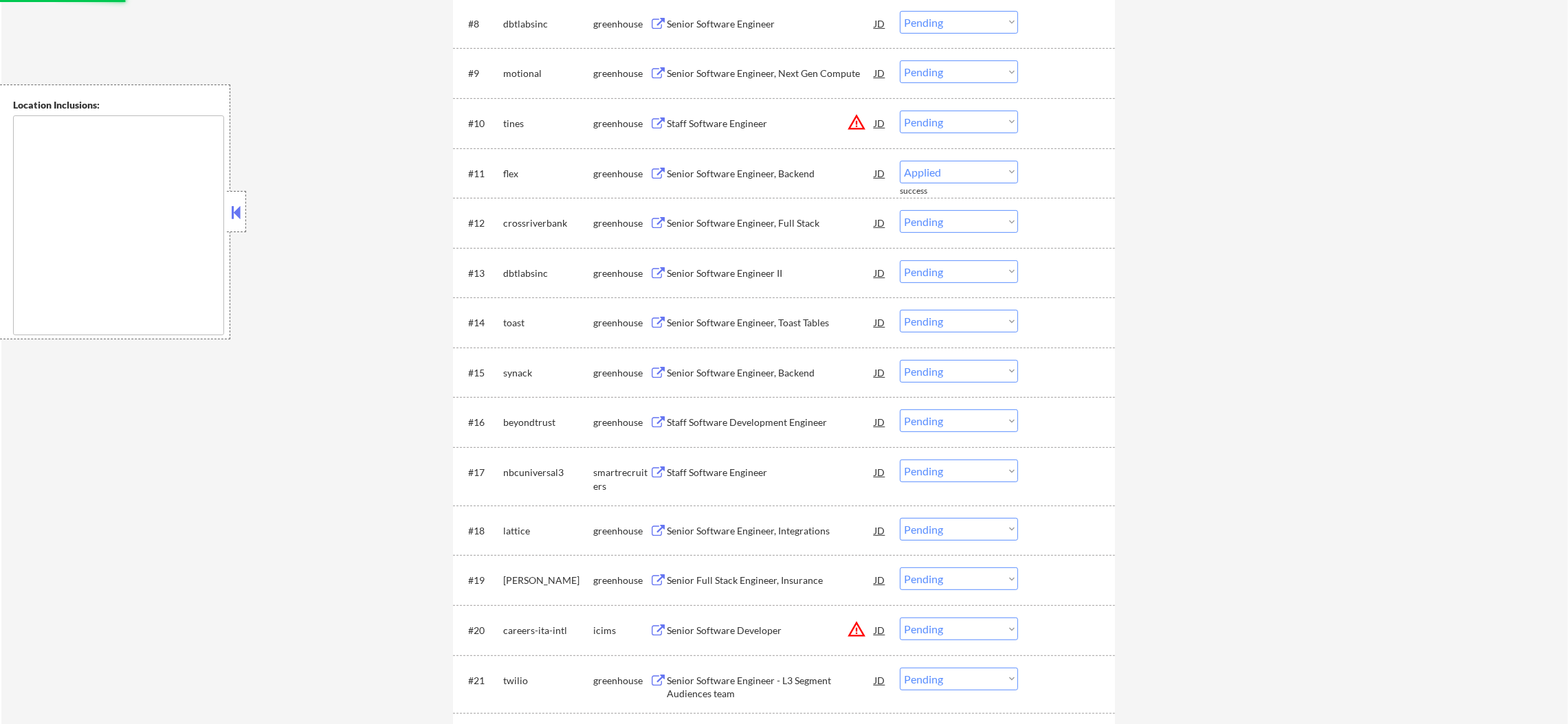
scroll to position [892, 0]
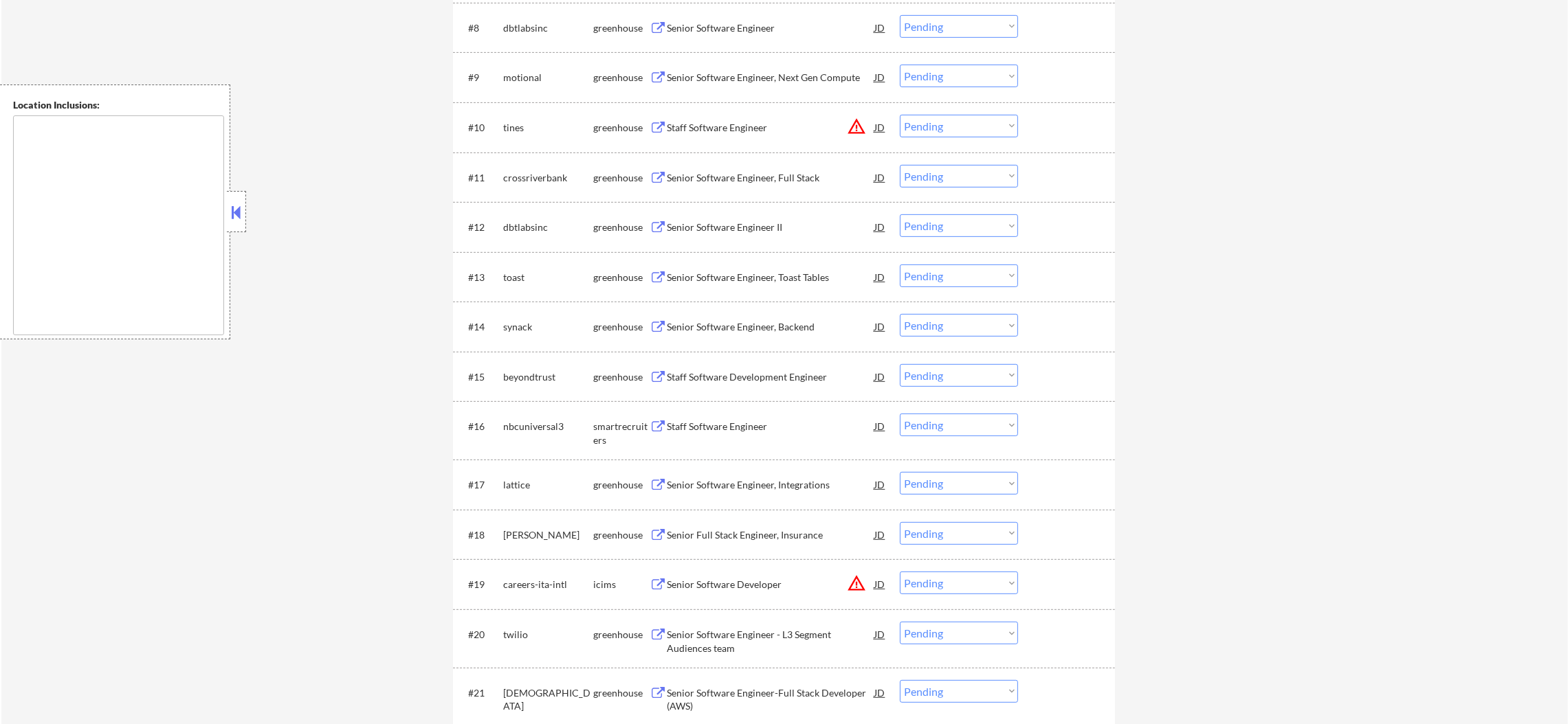
click at [936, 126] on select "Choose an option... Pending Applied Excluded (Questions) Excluded (Expired) Exc…" at bounding box center [959, 126] width 118 height 23
click at [900, 115] on select "Choose an option... Pending Applied Excluded (Questions) Excluded (Expired) Exc…" at bounding box center [959, 126] width 118 height 23
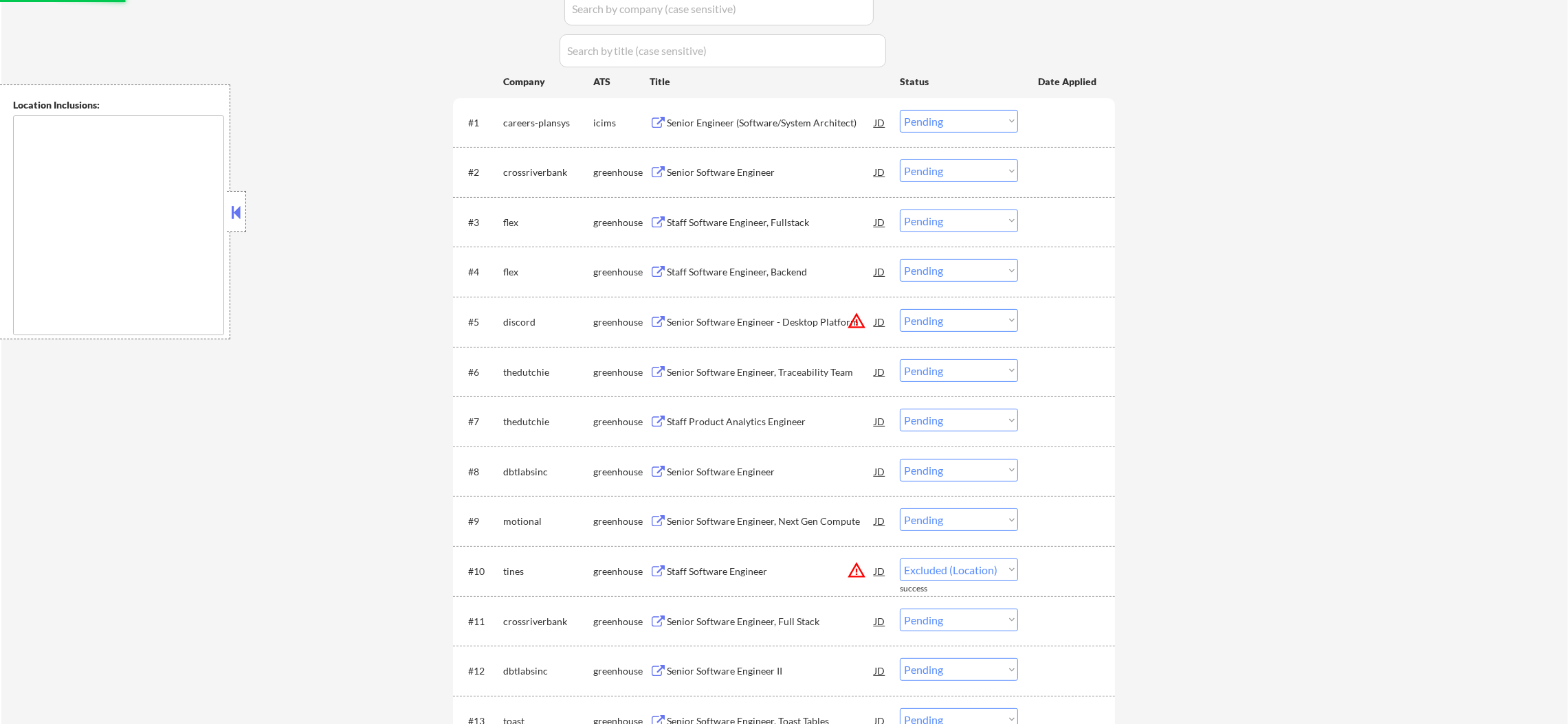
scroll to position [447, 0]
click at [954, 328] on select "Choose an option... Pending Applied Excluded (Questions) Excluded (Expired) Exc…" at bounding box center [959, 323] width 118 height 23
click at [900, 311] on select "Choose an option... Pending Applied Excluded (Questions) Excluded (Expired) Exc…" at bounding box center [959, 323] width 118 height 23
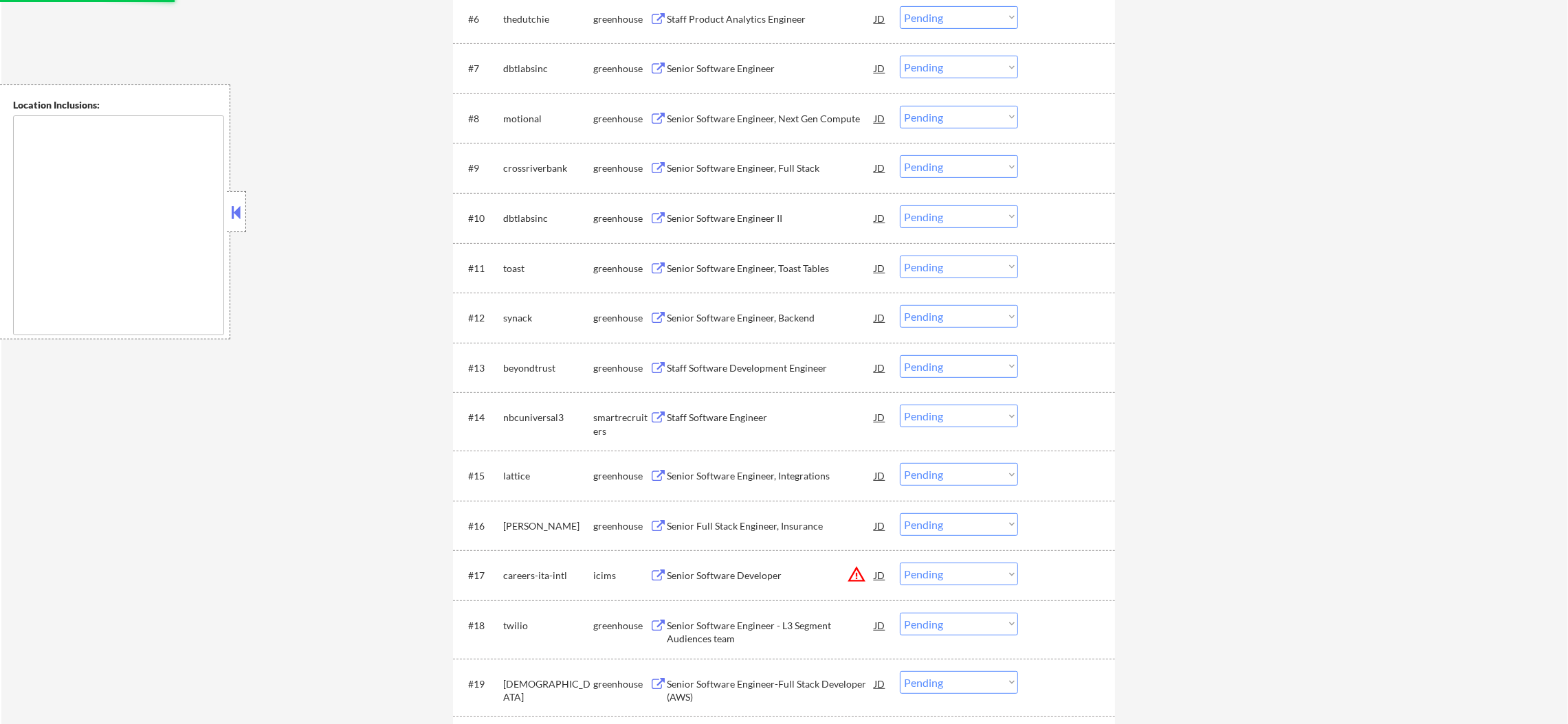
scroll to position [859, 0]
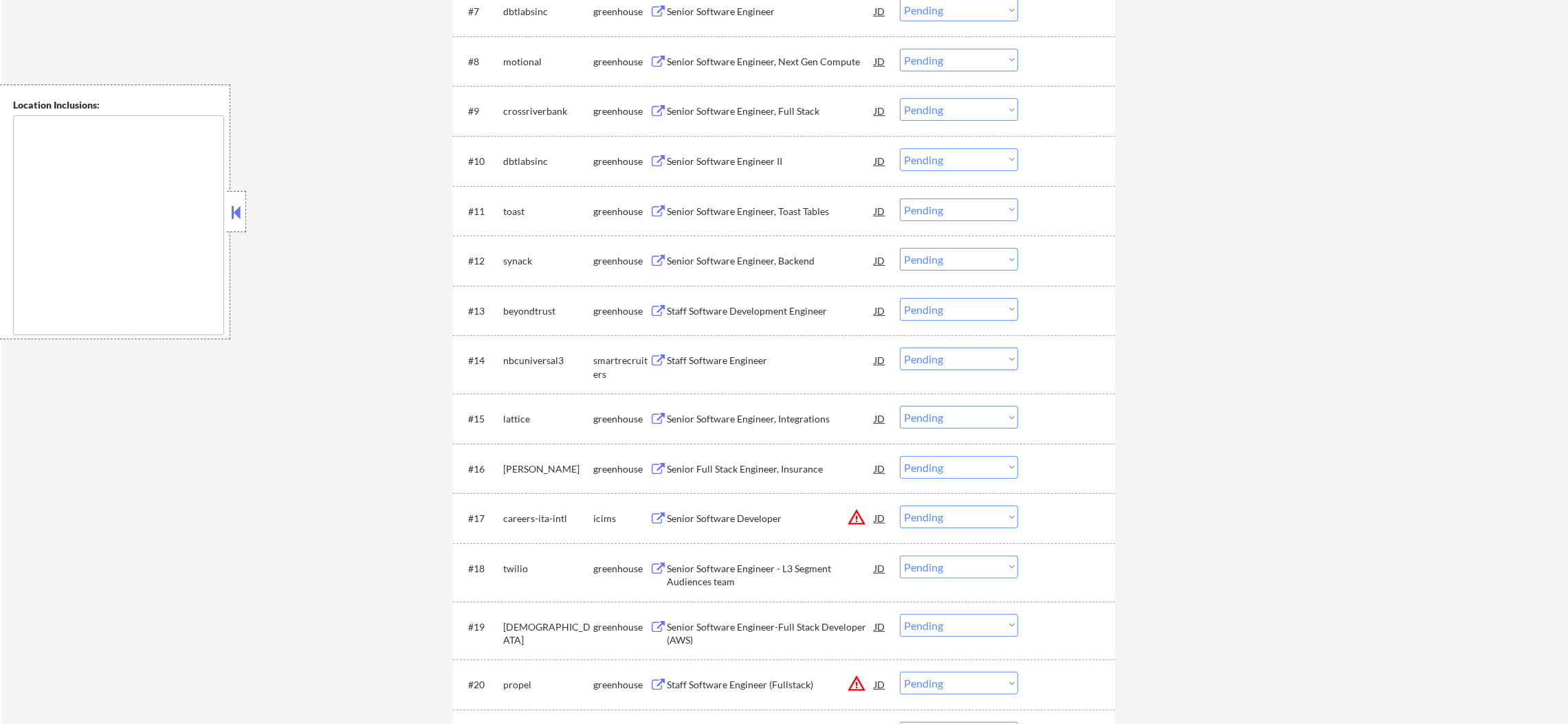
click at [766, 103] on div "Senior Software Engineer, Full Stack" at bounding box center [770, 111] width 208 height 25
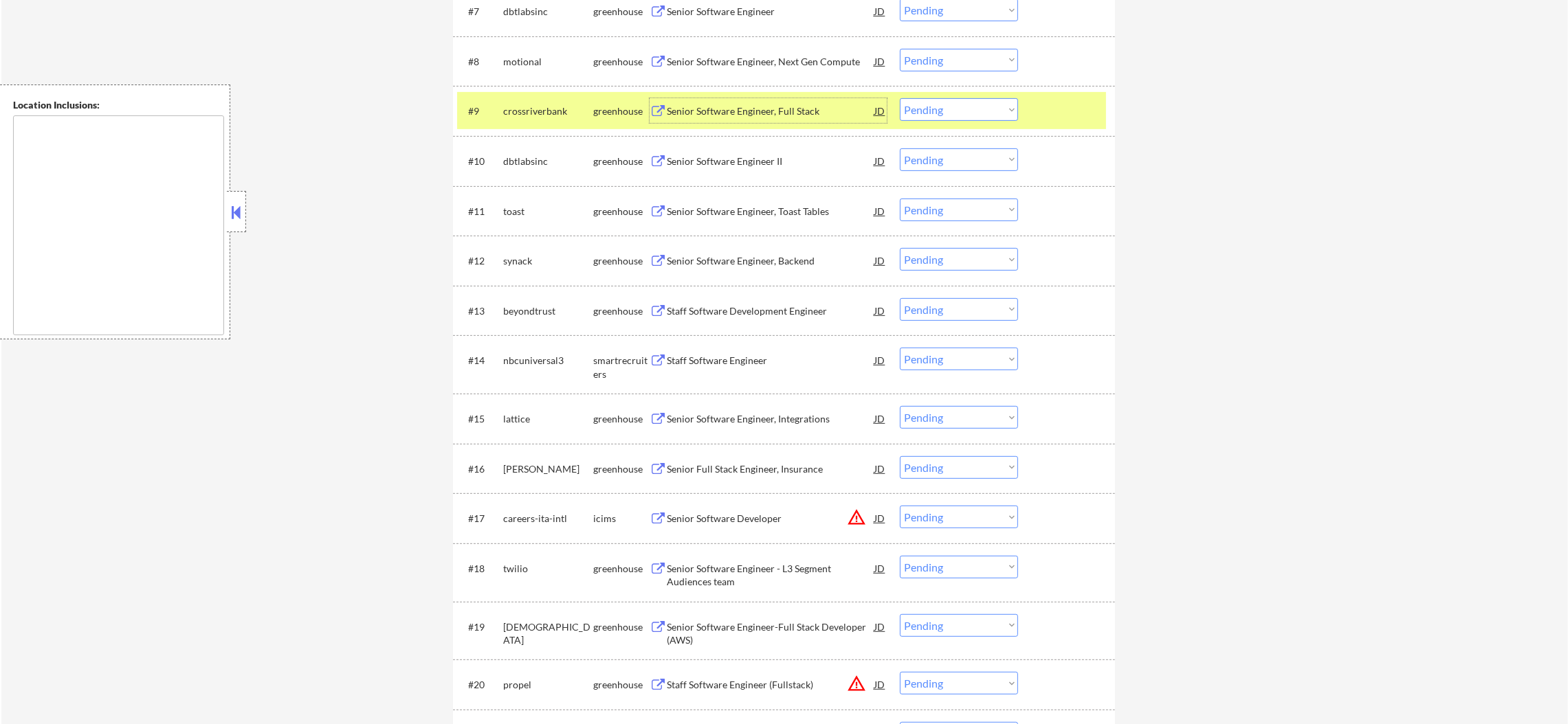
scroll to position [927, 0]
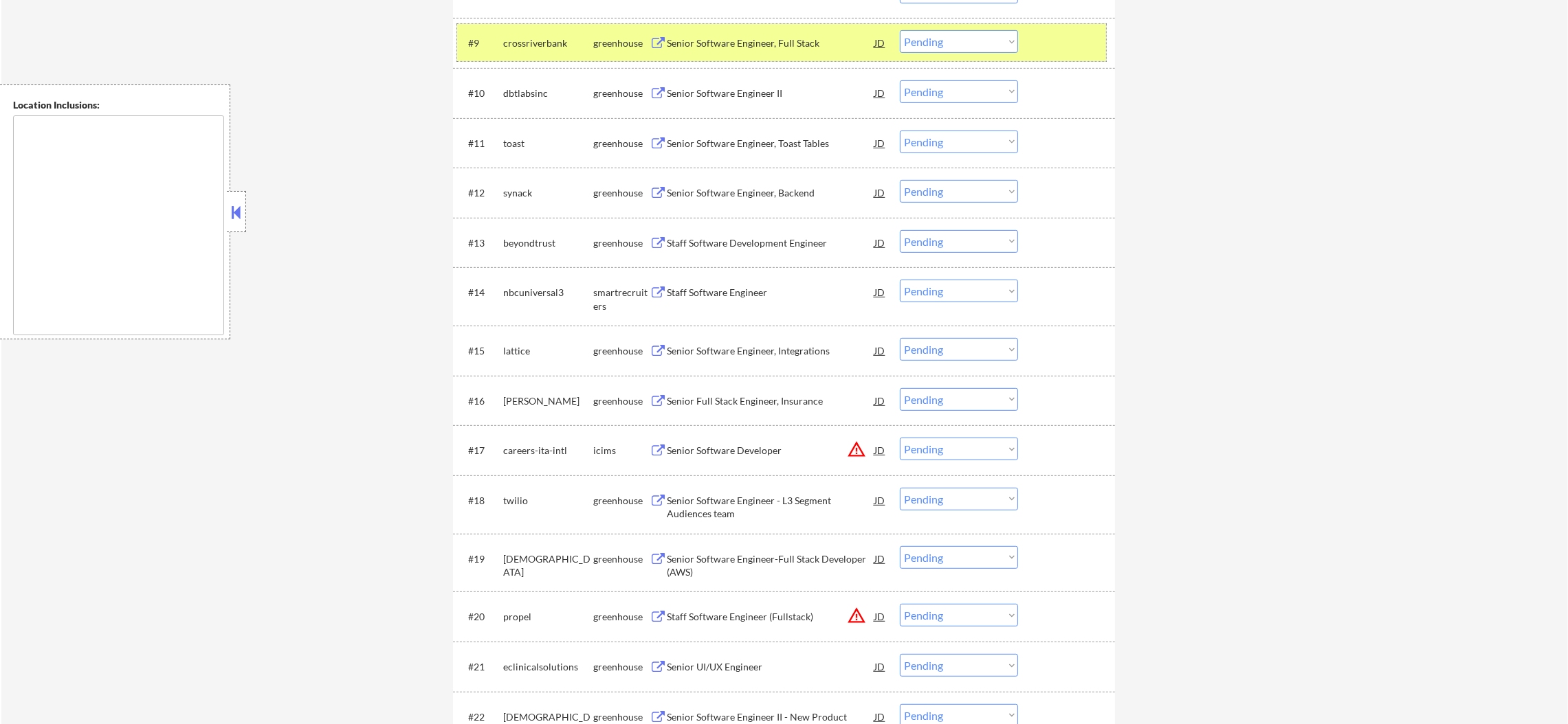
click at [517, 52] on div "crossriverbank" at bounding box center [549, 43] width 90 height 25
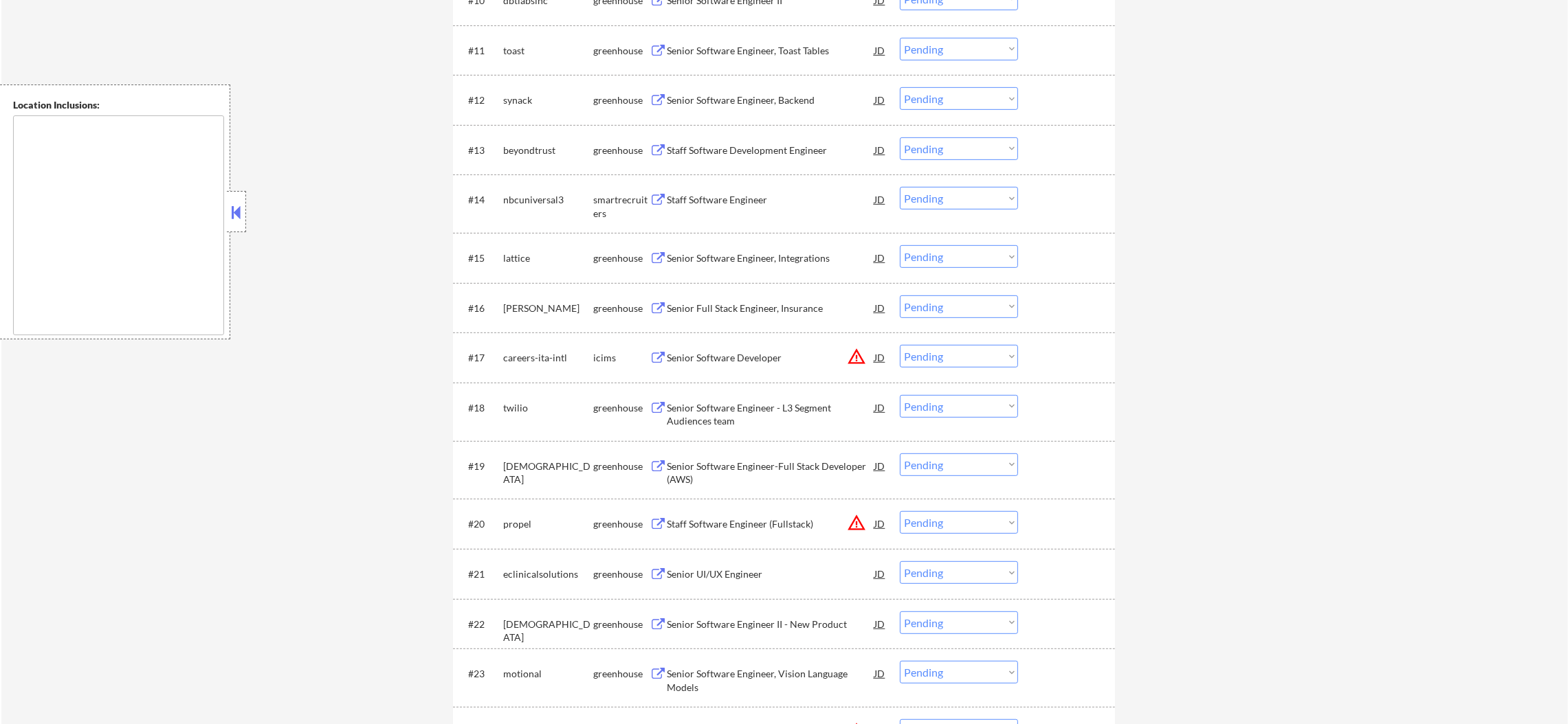
scroll to position [1030, 0]
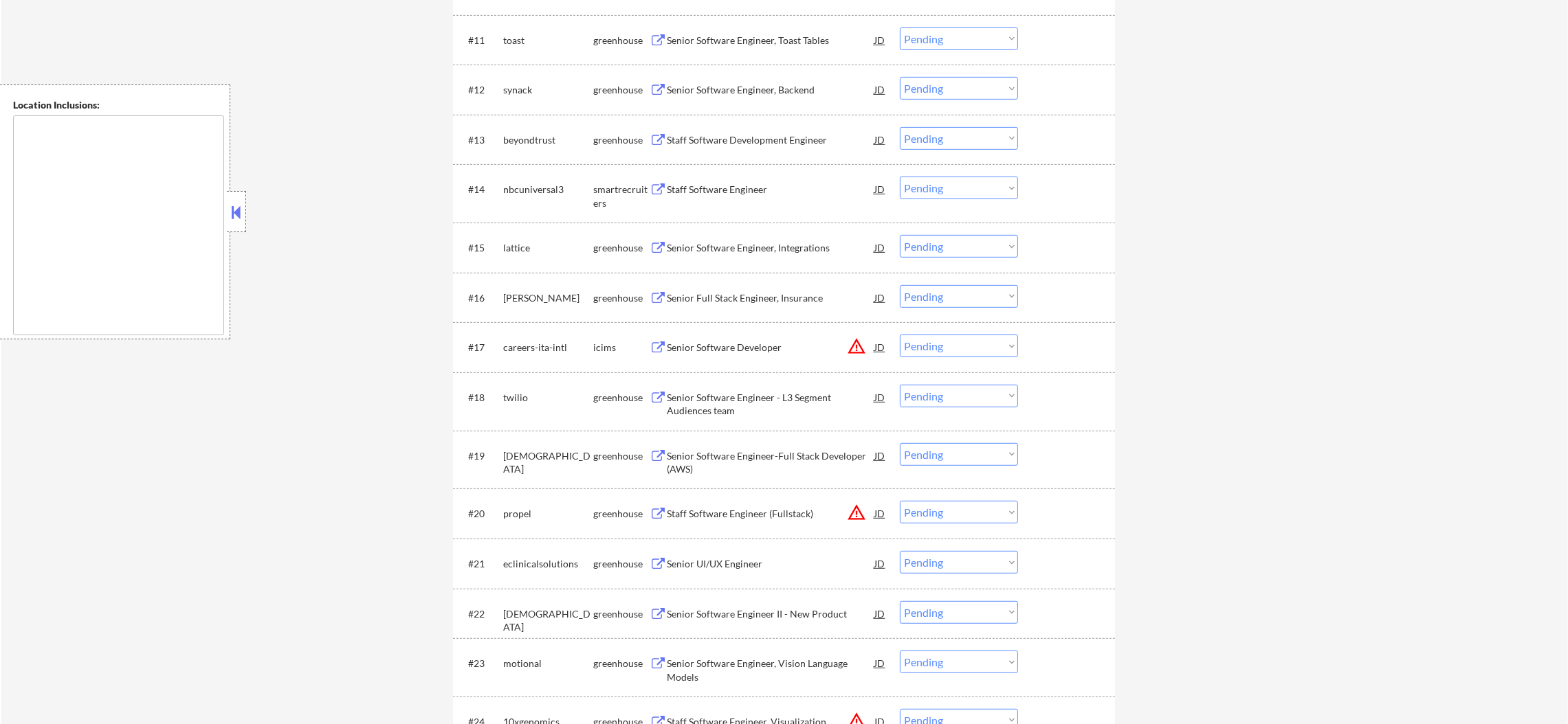
click at [765, 23] on div "#11 toast greenhouse Senior Software Engineer, Toast Tables JD warning_amber Ch…" at bounding box center [782, 39] width 649 height 37
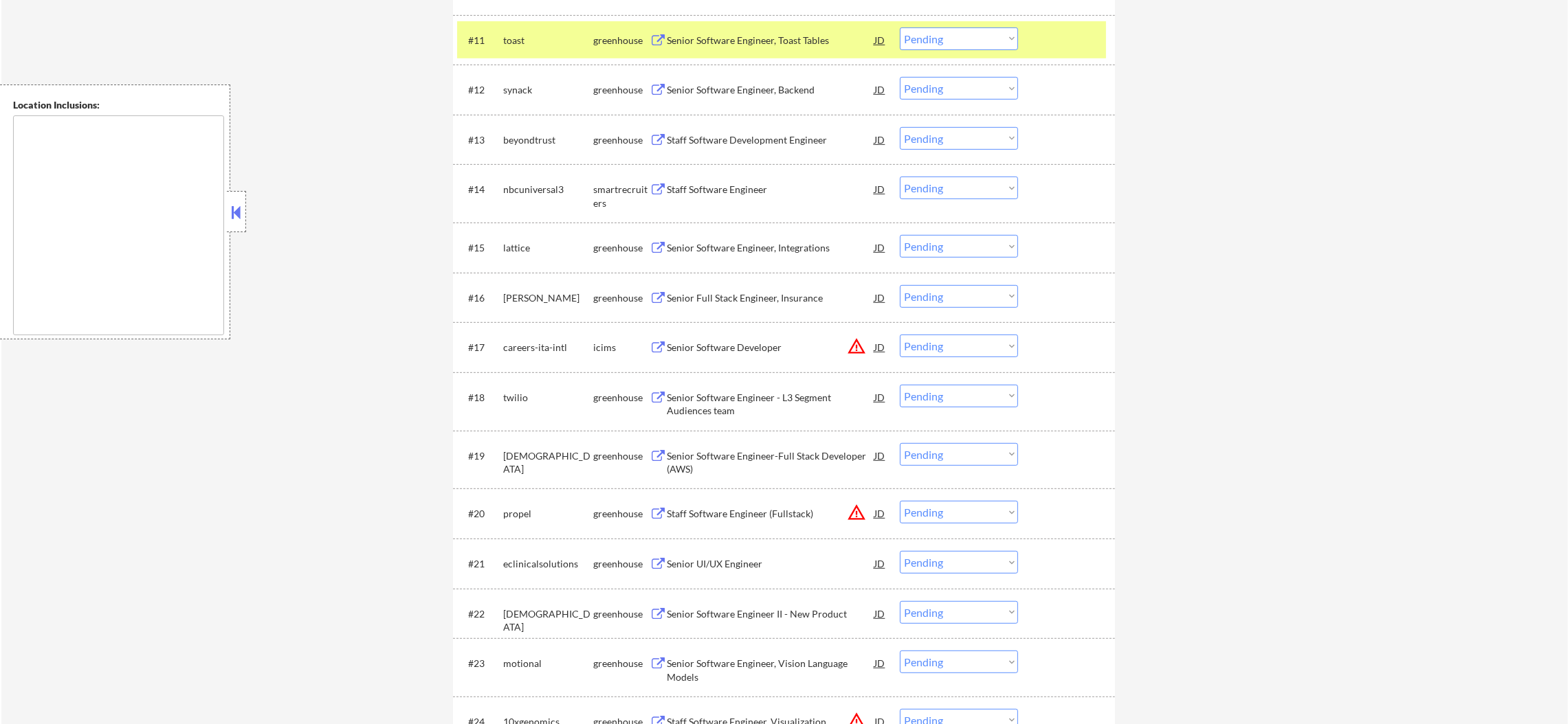
click at [762, 41] on div "Senior Software Engineer, Toast Tables" at bounding box center [770, 40] width 208 height 14
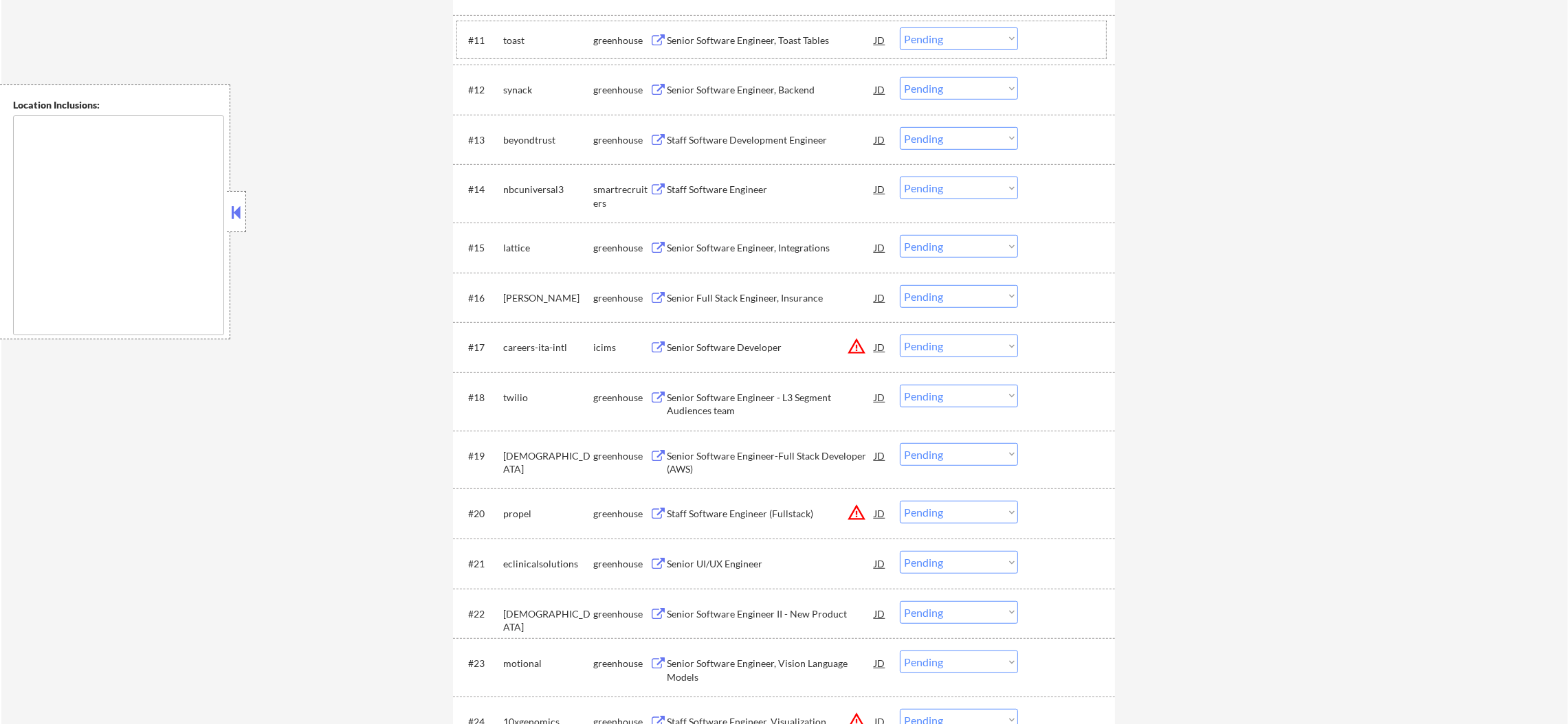
click at [538, 49] on div "toast" at bounding box center [549, 39] width 90 height 25
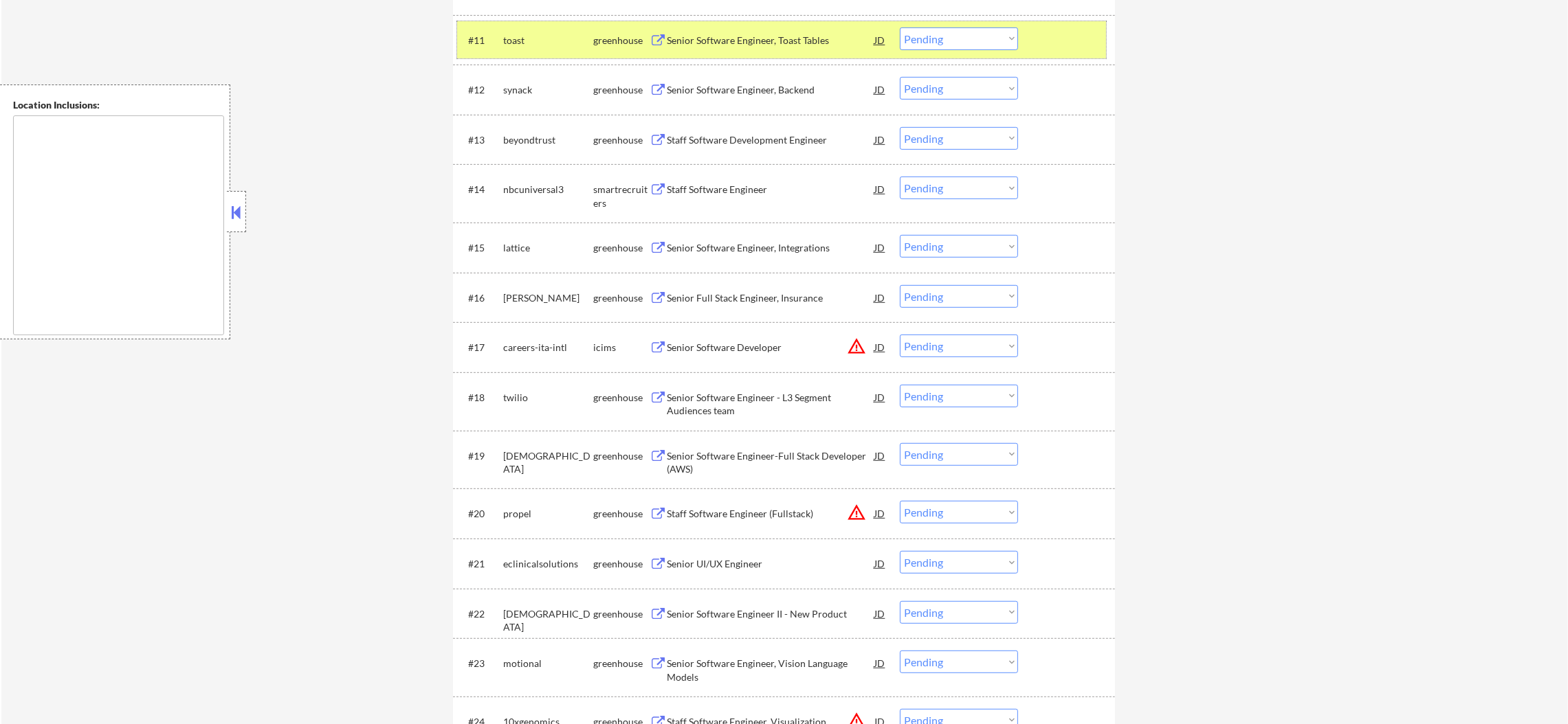
click at [935, 44] on select "Choose an option... Pending Applied Excluded (Questions) Excluded (Expired) Exc…" at bounding box center [959, 39] width 118 height 23
click at [900, 27] on select "Choose an option... Pending Applied Excluded (Questions) Excluded (Expired) Exc…" at bounding box center [959, 39] width 118 height 23
click at [513, 39] on div "toast" at bounding box center [549, 40] width 90 height 14
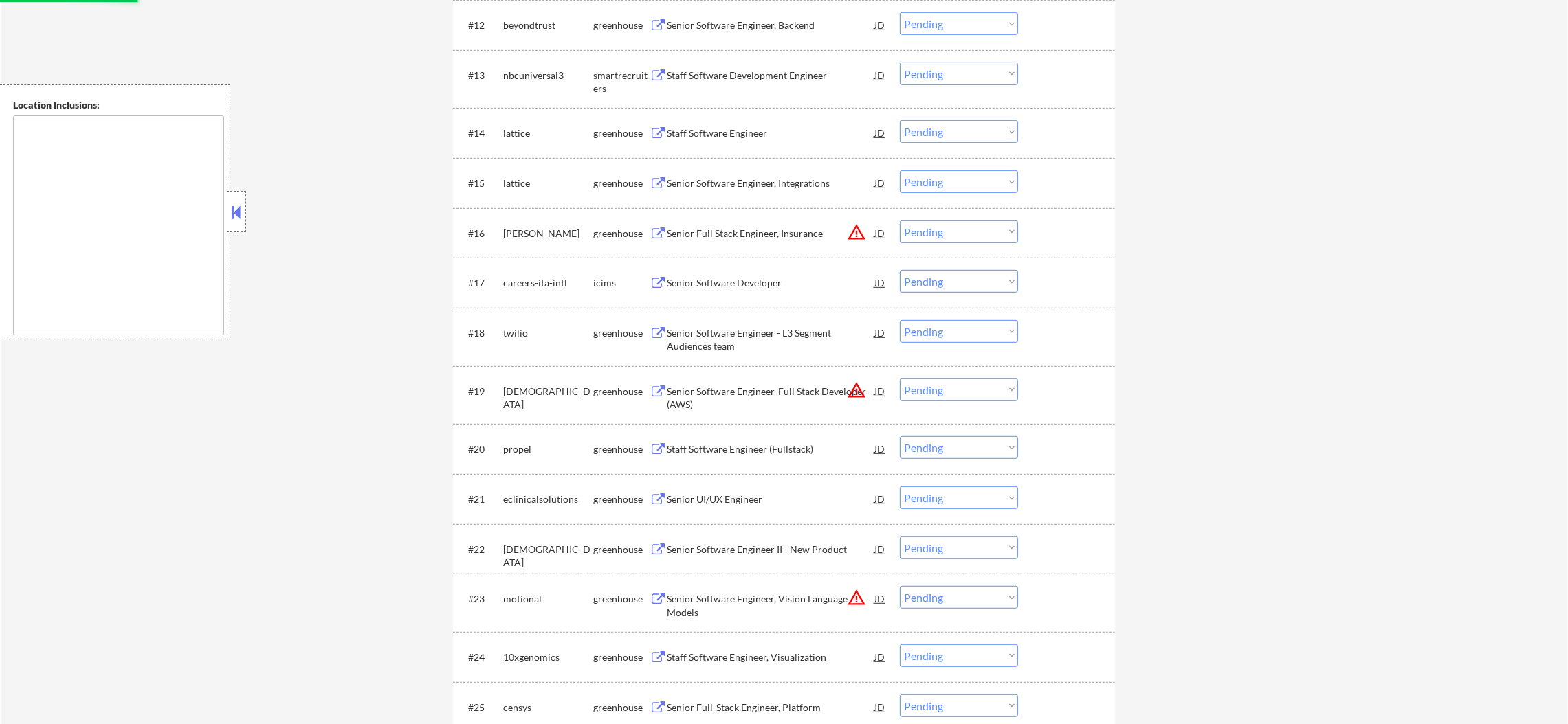
scroll to position [1065, 0]
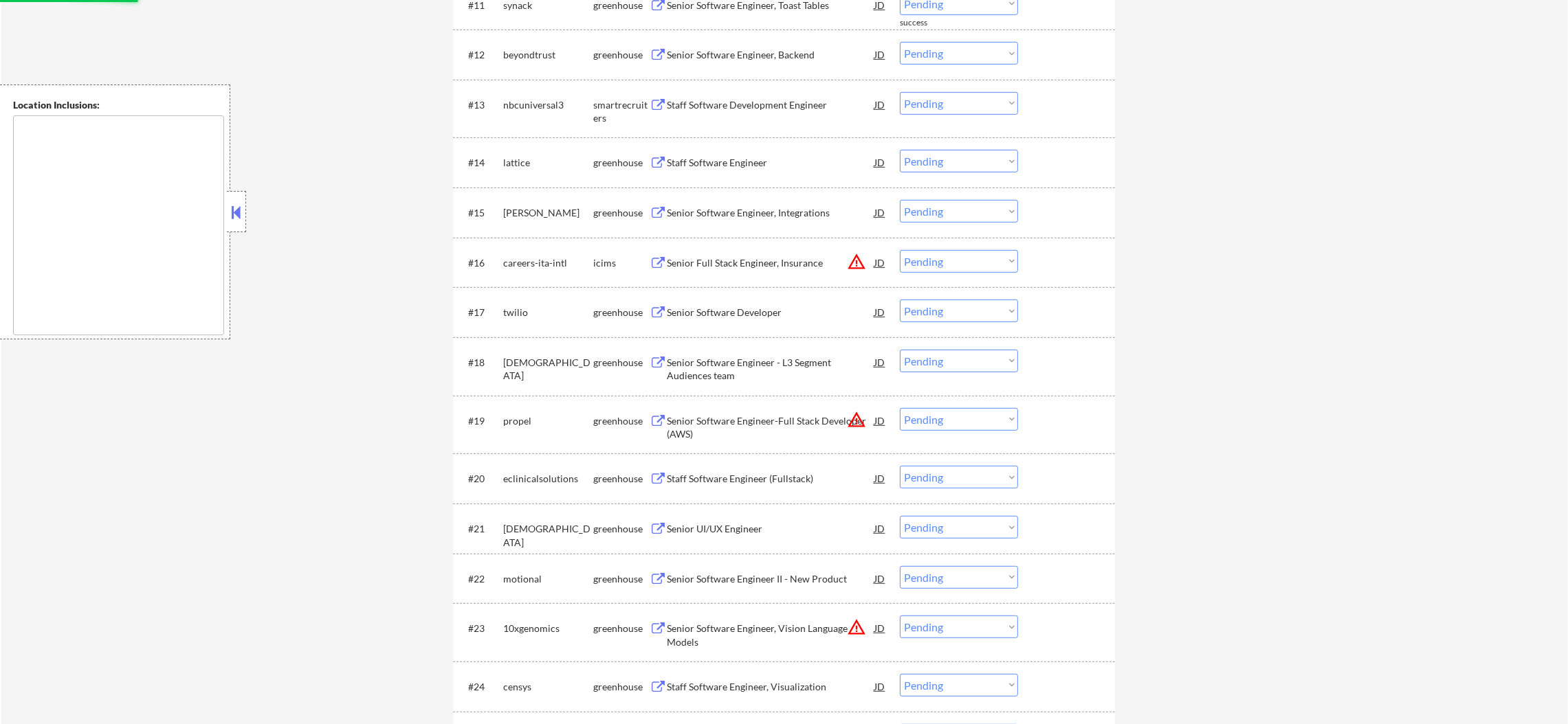
click at [745, 53] on div "Senior Software Engineer, Backend" at bounding box center [770, 55] width 208 height 14
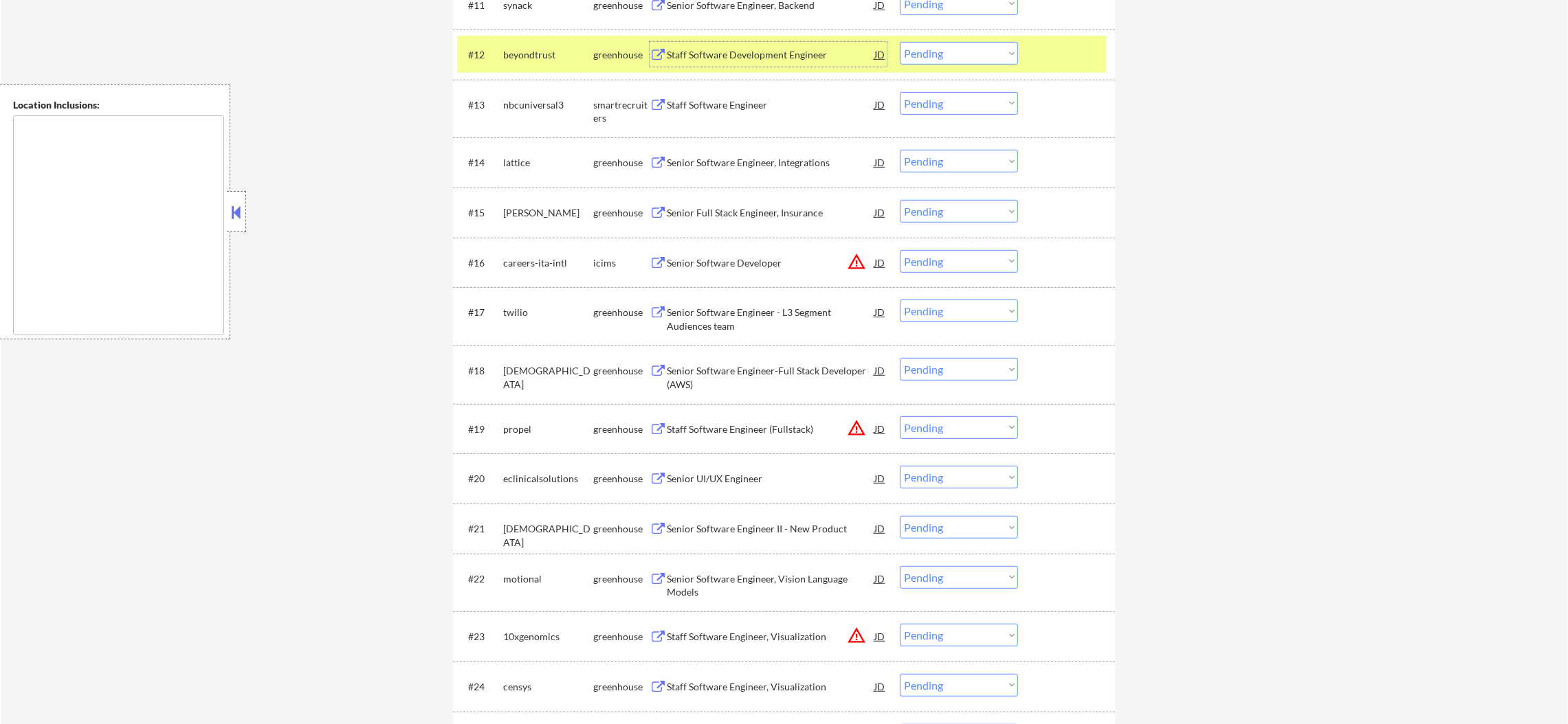
click at [951, 57] on select "Choose an option... Pending Applied Excluded (Questions) Excluded (Expired) Exc…" at bounding box center [959, 53] width 118 height 23
click at [900, 42] on select "Choose an option... Pending Applied Excluded (Questions) Excluded (Expired) Exc…" at bounding box center [959, 53] width 118 height 23
click at [545, 55] on div "beyondtrust" at bounding box center [549, 55] width 90 height 14
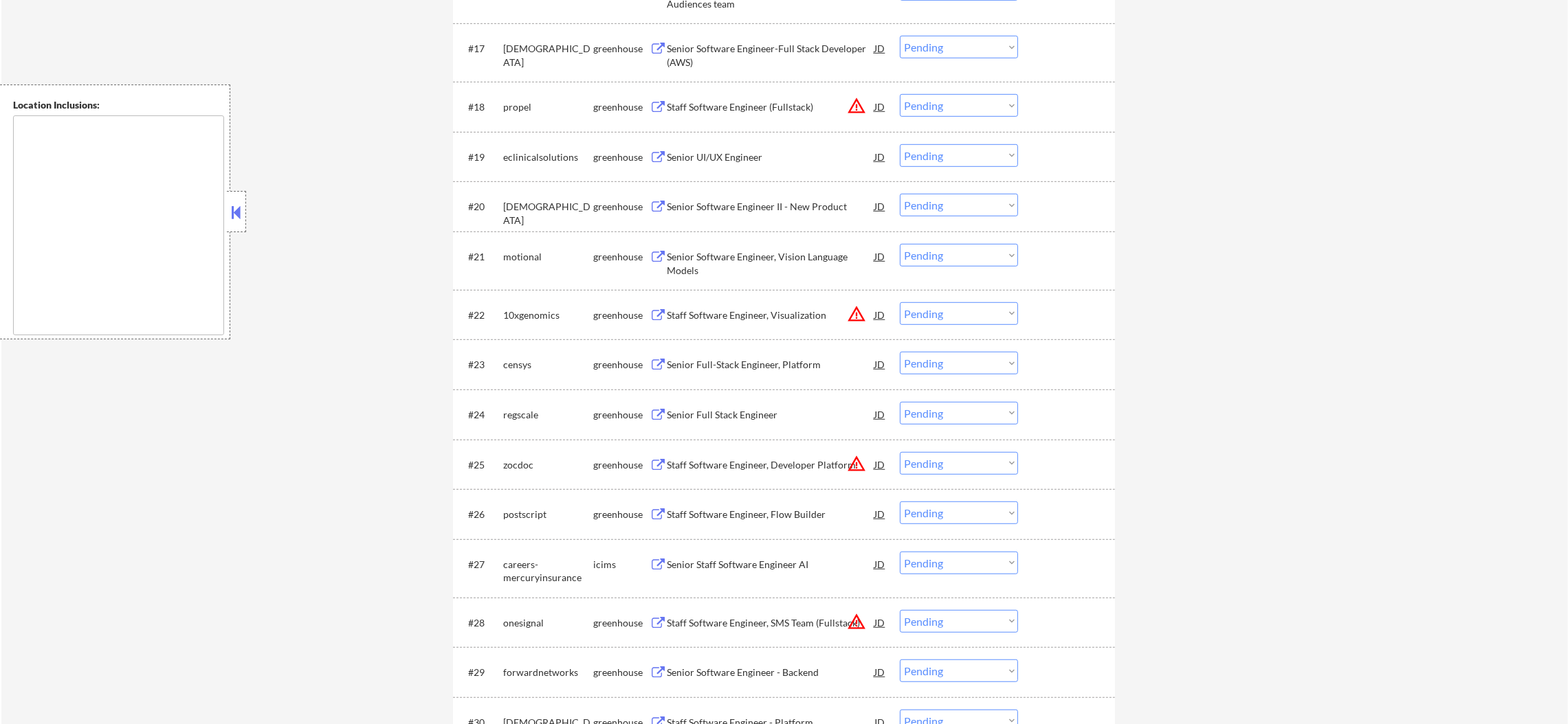
scroll to position [1374, 0]
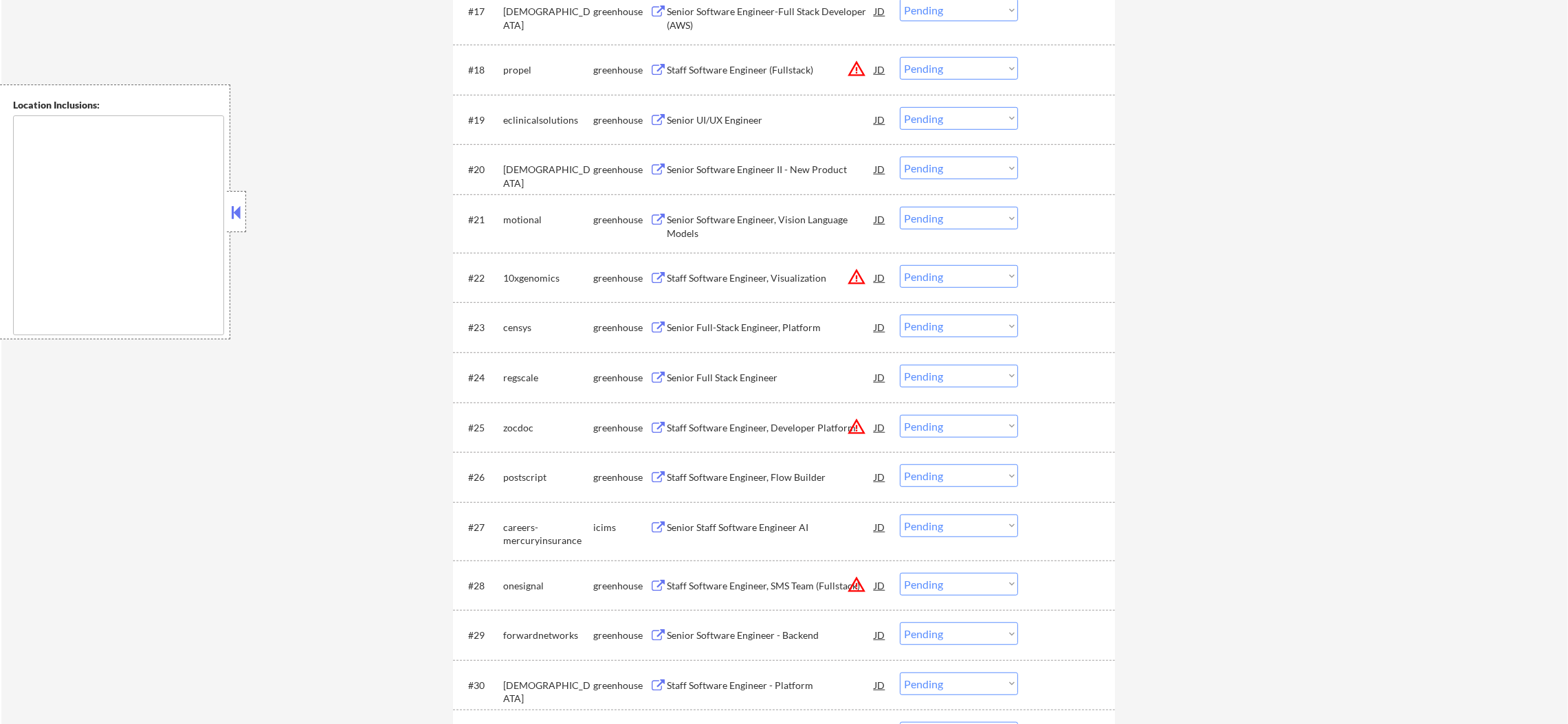
click at [947, 57] on select "Choose an option... Pending Applied Excluded (Questions) Excluded (Expired) Exc…" at bounding box center [959, 68] width 118 height 23
click at [900, 57] on select "Choose an option... Pending Applied Excluded (Questions) Excluded (Expired) Exc…" at bounding box center [959, 68] width 118 height 23
click at [774, 119] on div "Senior UI/UX Engineer" at bounding box center [770, 120] width 208 height 14
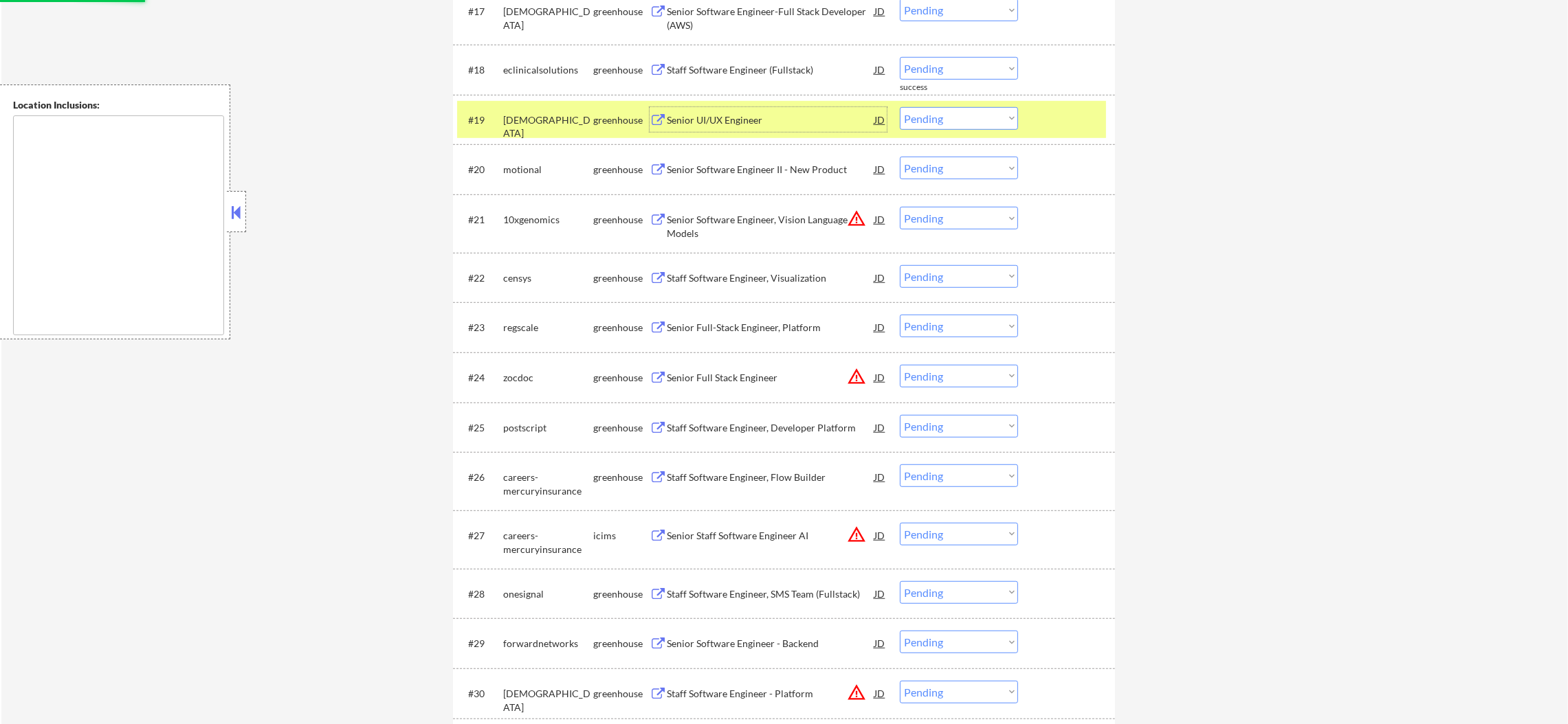
scroll to position [1408, 0]
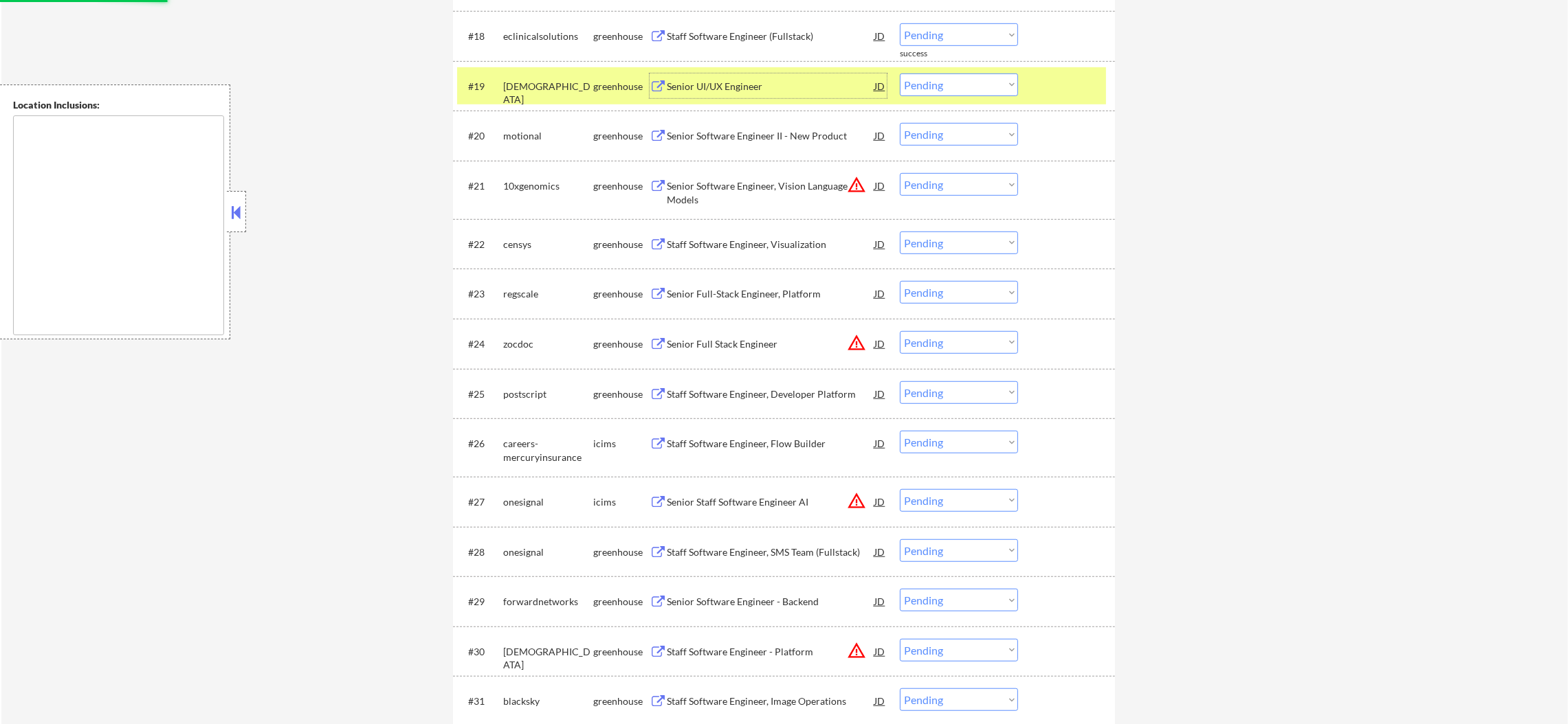
click at [550, 80] on div "[DEMOGRAPHIC_DATA]" at bounding box center [549, 93] width 90 height 27
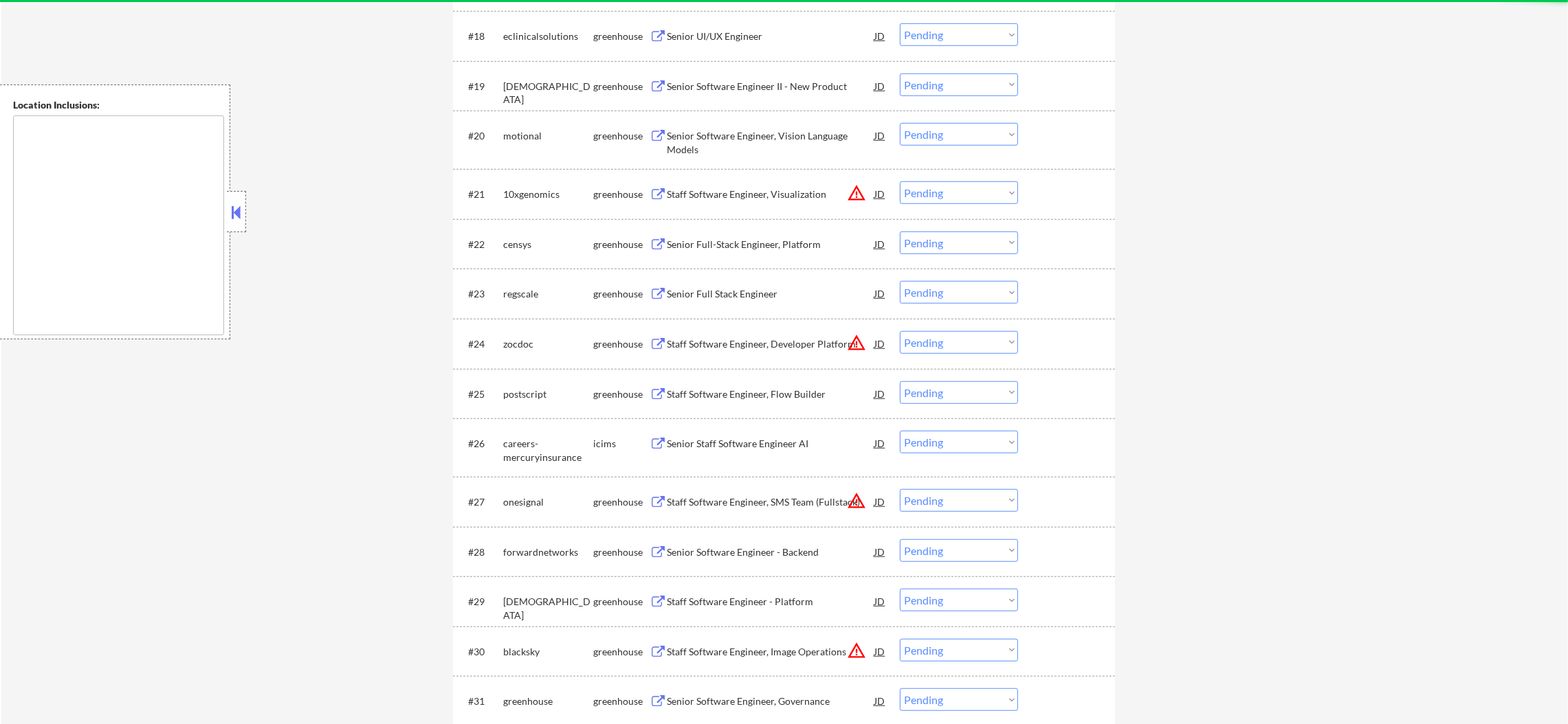
click at [566, 26] on div "eclinicalsolutions" at bounding box center [549, 35] width 90 height 25
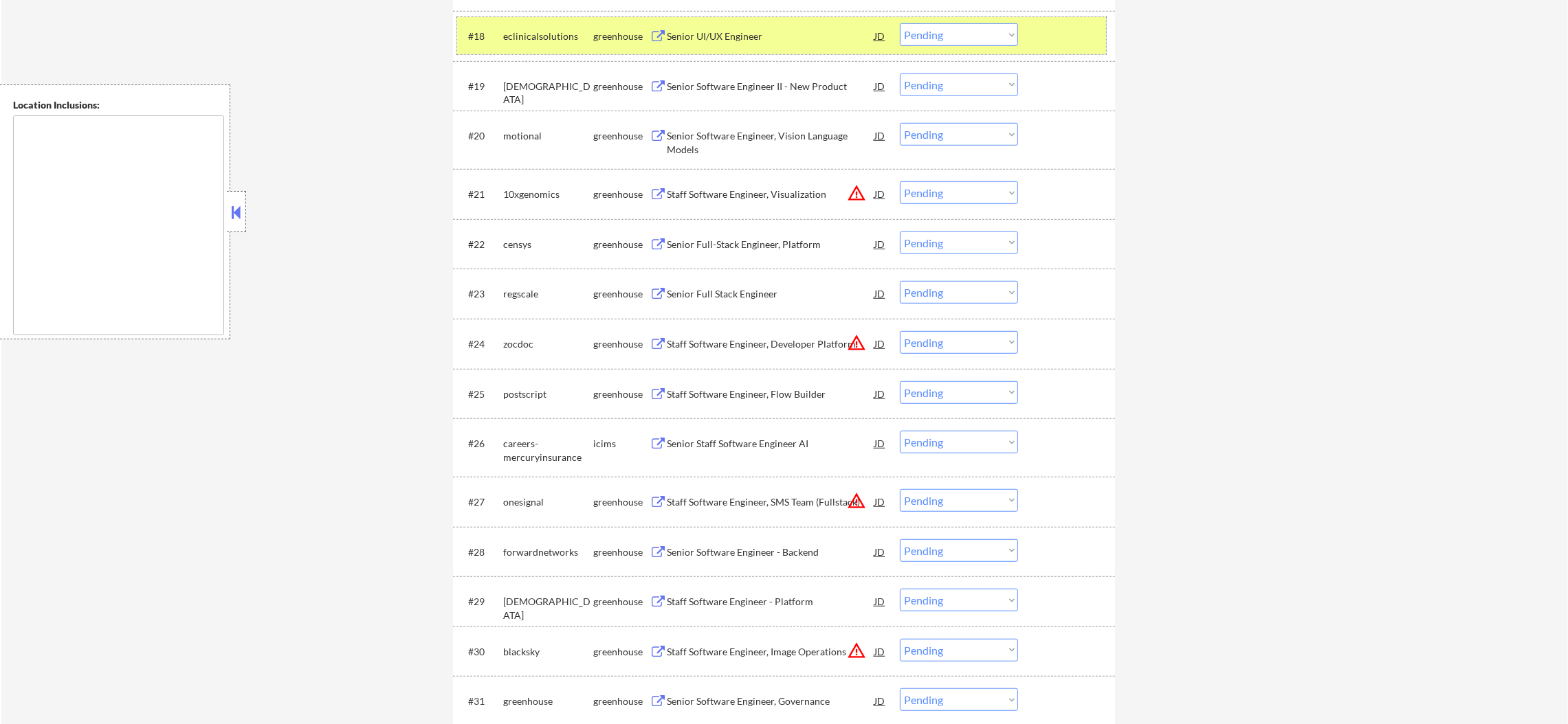
click at [950, 41] on select "Choose an option... Pending Applied Excluded (Questions) Excluded (Expired) Exc…" at bounding box center [959, 34] width 118 height 23
click at [900, 23] on select "Choose an option... Pending Applied Excluded (Questions) Excluded (Expired) Exc…" at bounding box center [959, 34] width 118 height 23
click at [556, 52] on div "#18 eclinicalsolutions greenhouse Senior UI/UX Engineer JD warning_amber Choose…" at bounding box center [782, 35] width 649 height 37
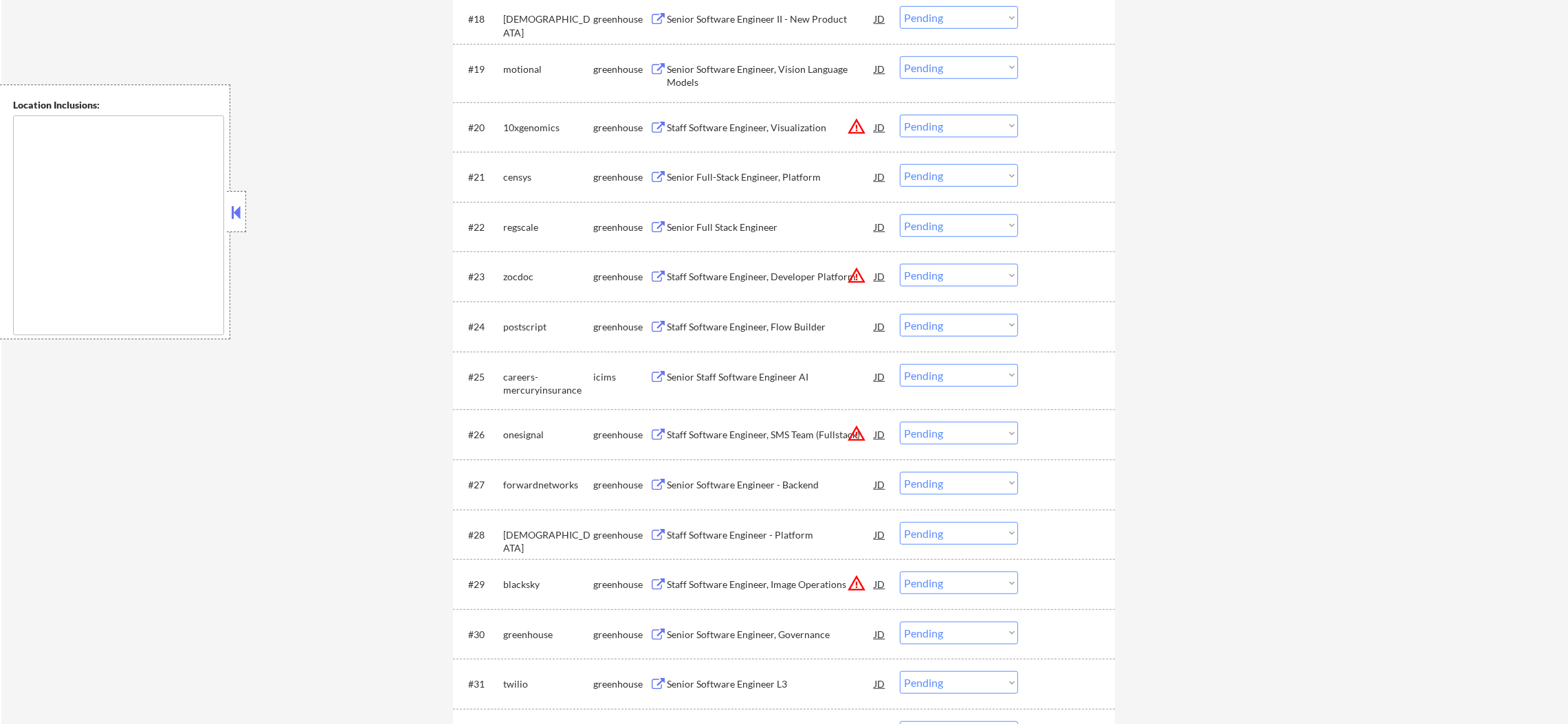
scroll to position [1478, 0]
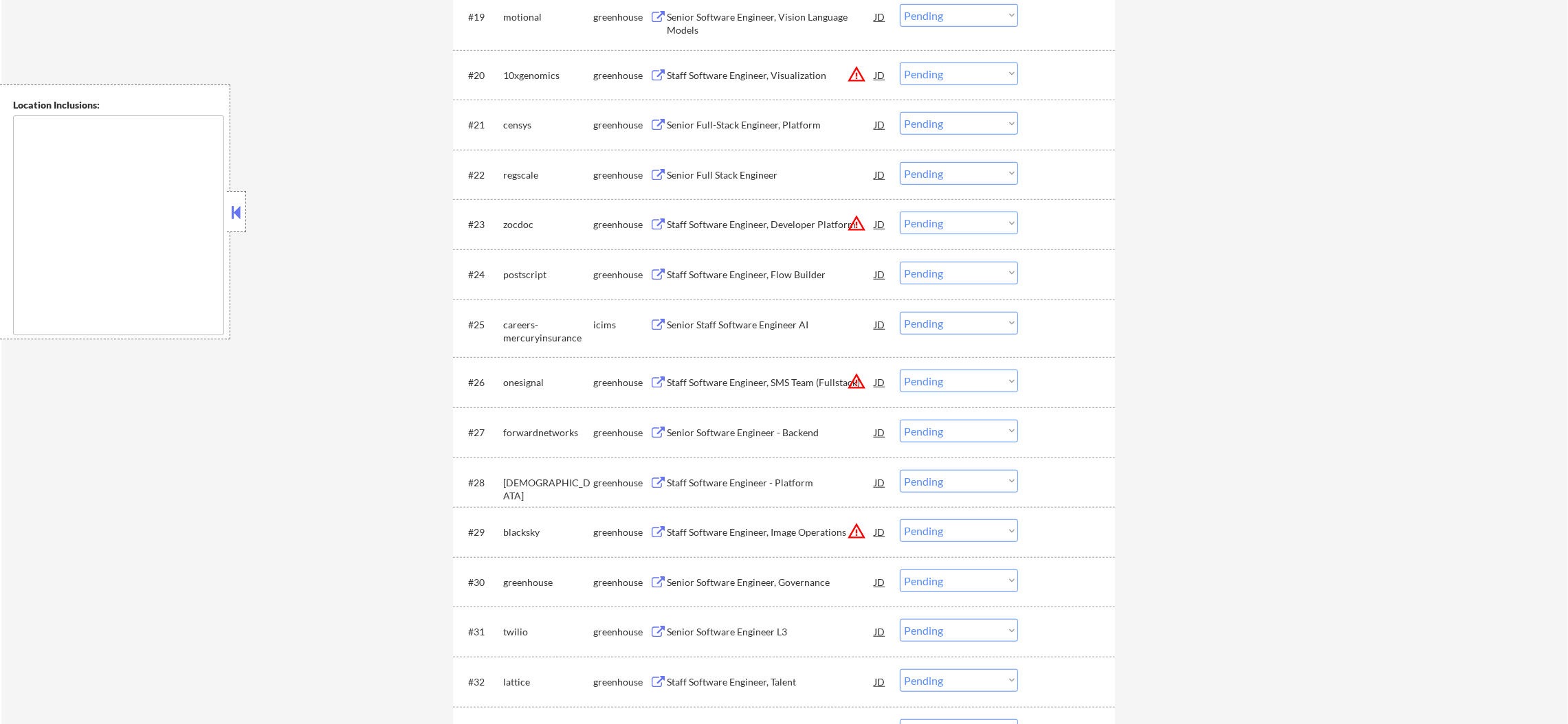
click at [963, 72] on select "Choose an option... Pending Applied Excluded (Questions) Excluded (Expired) Exc…" at bounding box center [959, 74] width 118 height 23
click at [900, 62] on select "Choose an option... Pending Applied Excluded (Questions) Excluded (Expired) Exc…" at bounding box center [959, 74] width 118 height 23
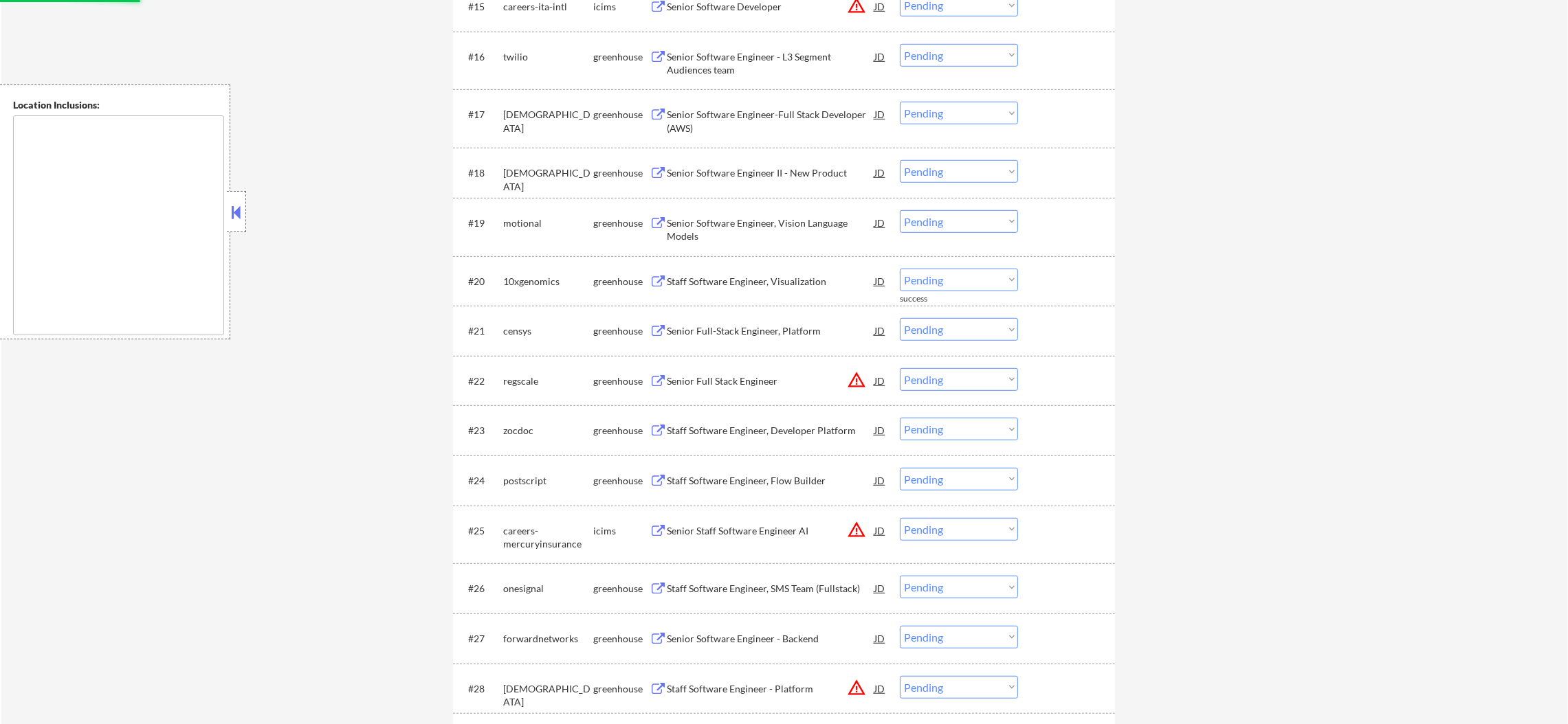
scroll to position [1305, 0]
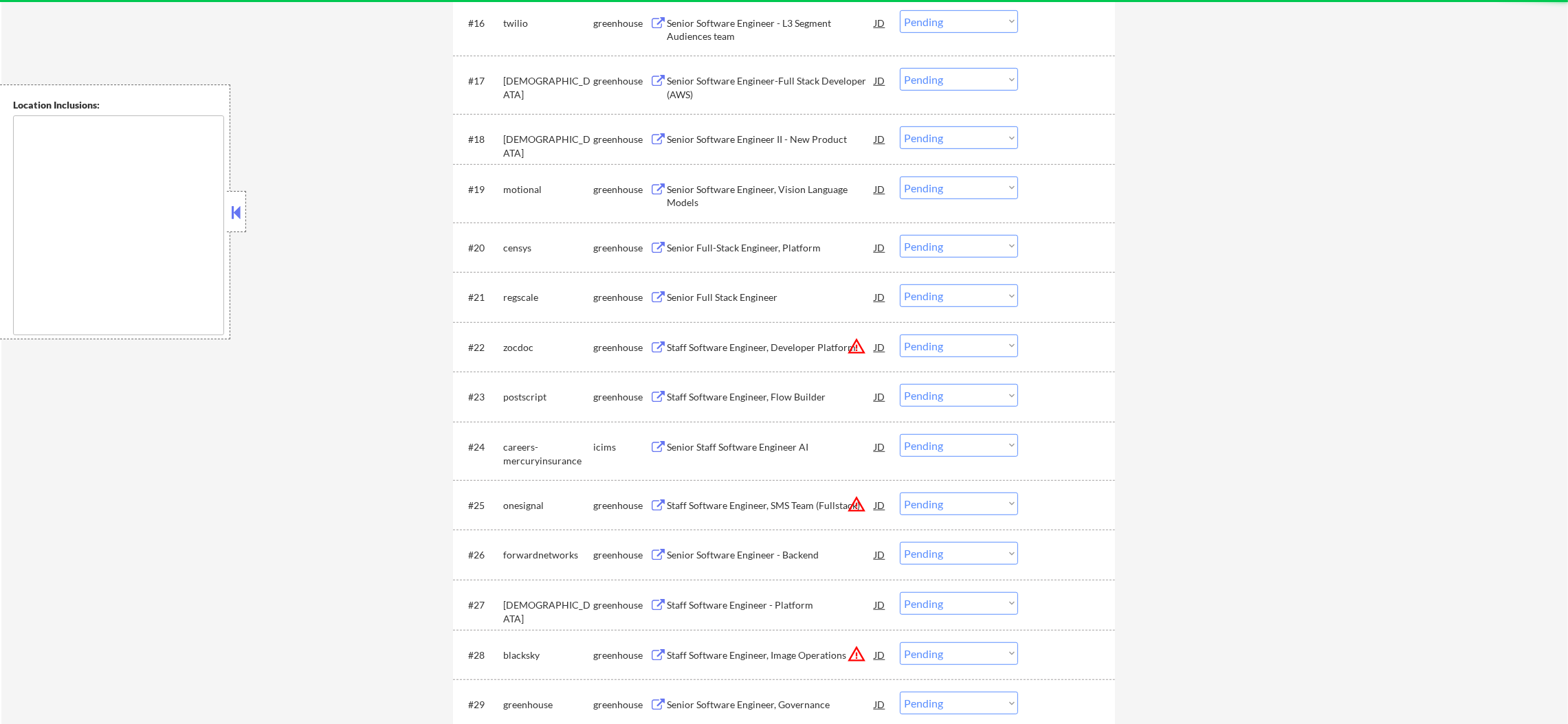
click at [752, 259] on div "Senior Full-Stack Engineer, Platform" at bounding box center [770, 247] width 208 height 25
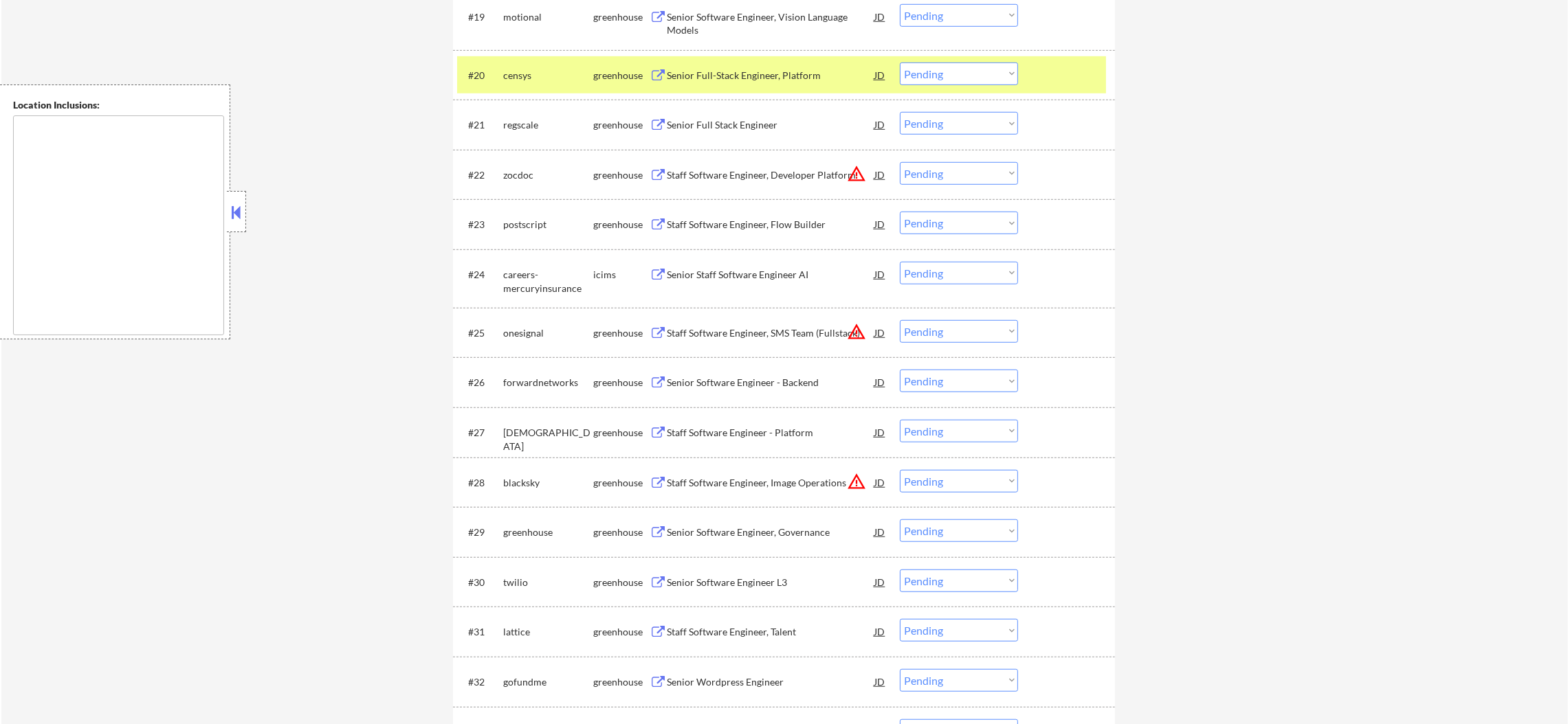
scroll to position [1511, 0]
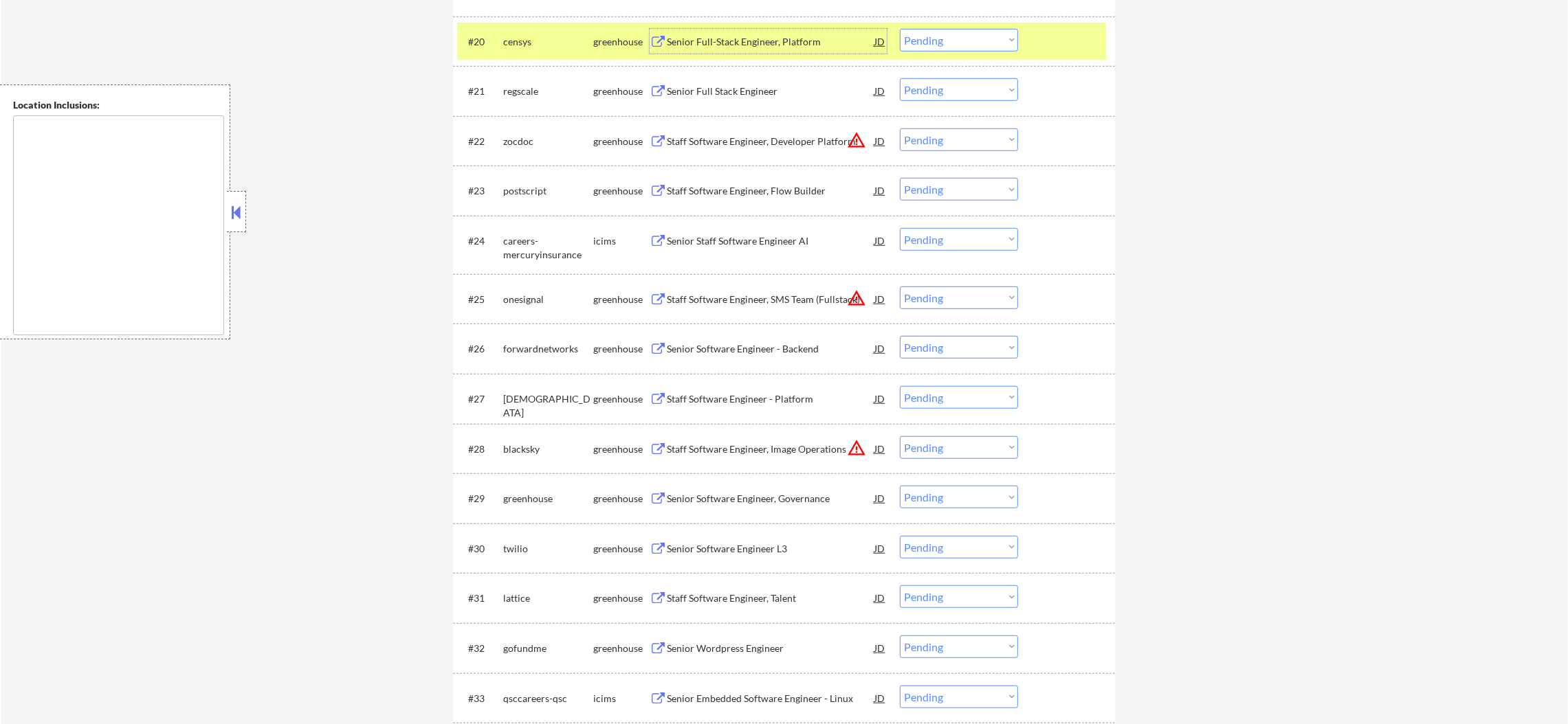
click at [542, 57] on div "#20 censys greenhouse Senior Full-Stack Engineer, Platform JD warning_amber Cho…" at bounding box center [782, 41] width 649 height 37
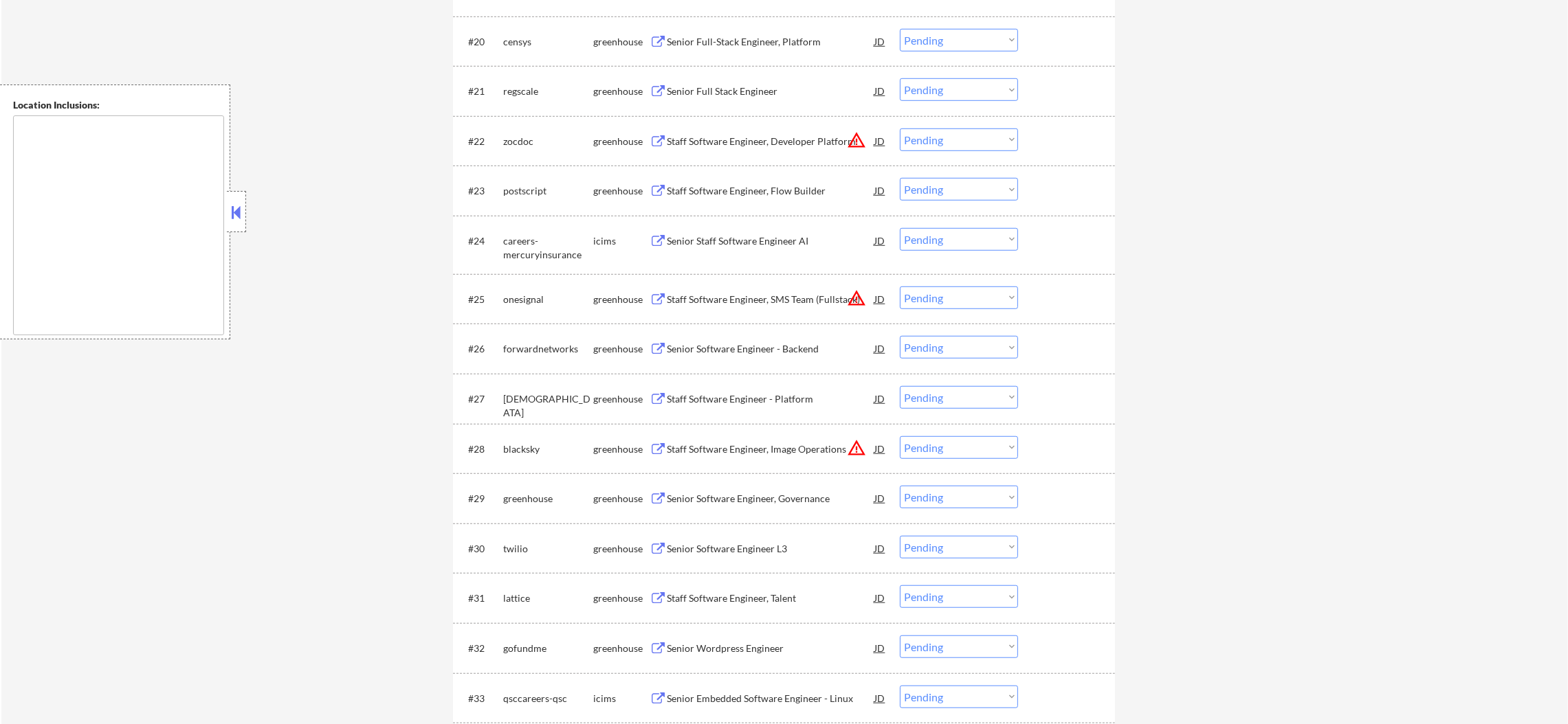
click at [753, 92] on div "Senior Full Stack Engineer" at bounding box center [770, 91] width 208 height 14
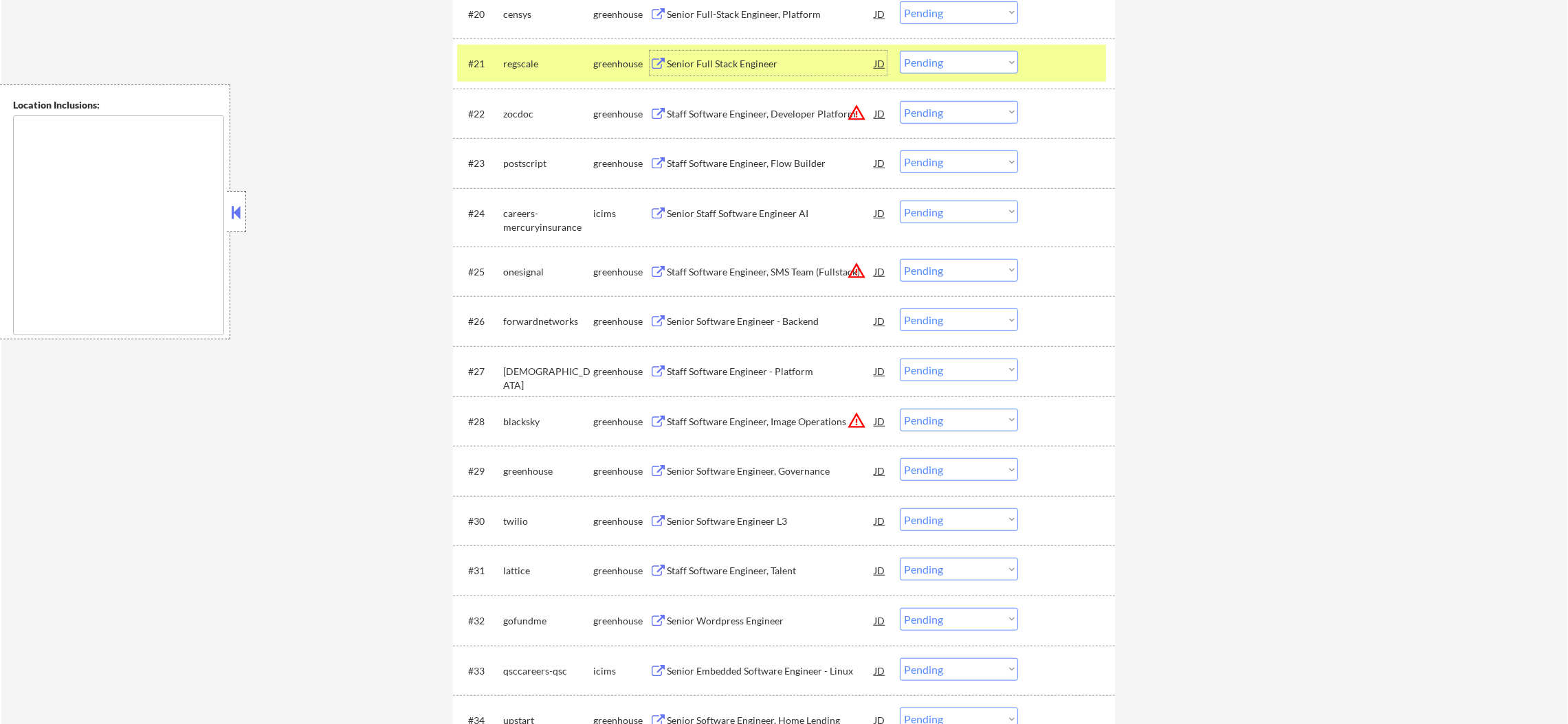
scroll to position [1580, 0]
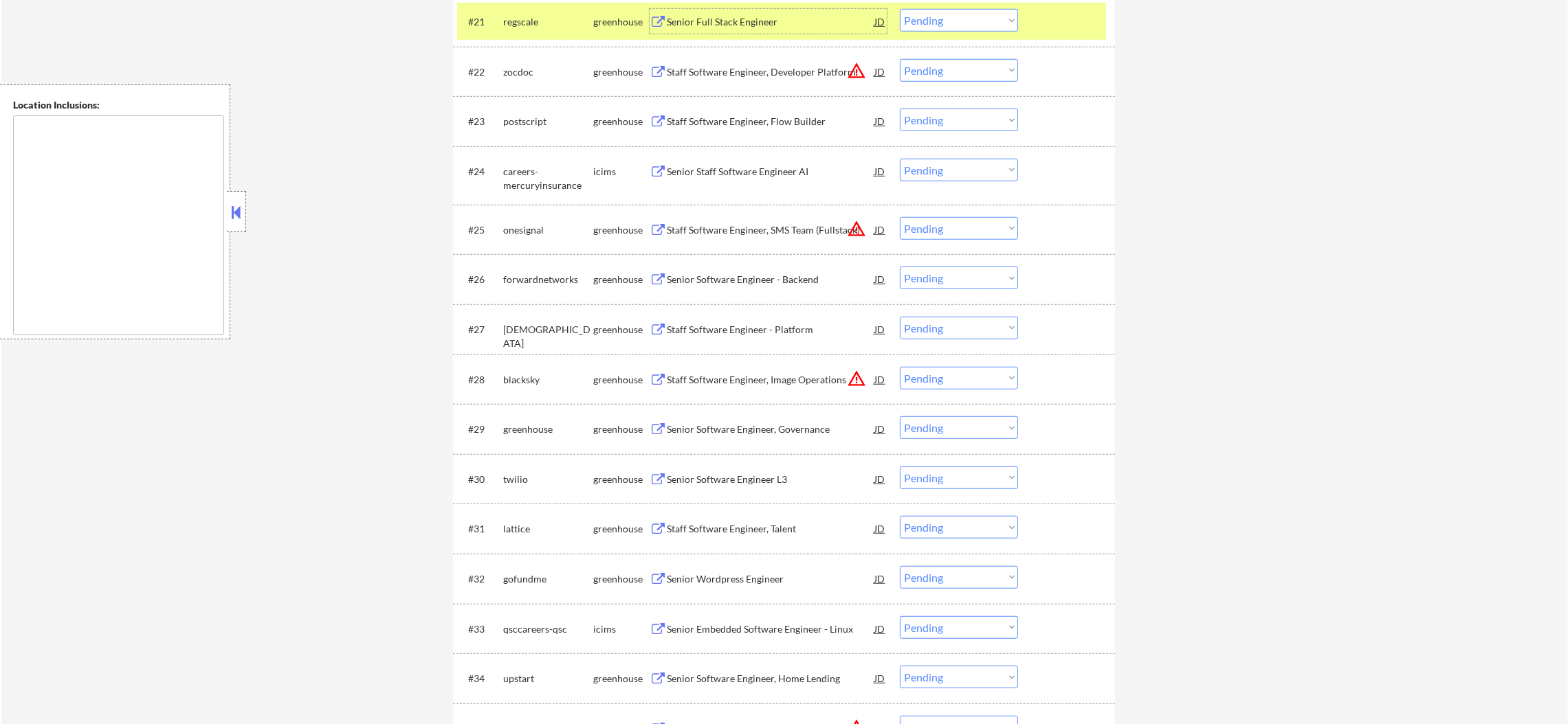
click at [931, 19] on select "Choose an option... Pending Applied Excluded (Questions) Excluded (Expired) Exc…" at bounding box center [959, 21] width 118 height 23
click at [900, 9] on select "Choose an option... Pending Applied Excluded (Questions) Excluded (Expired) Exc…" at bounding box center [959, 21] width 118 height 23
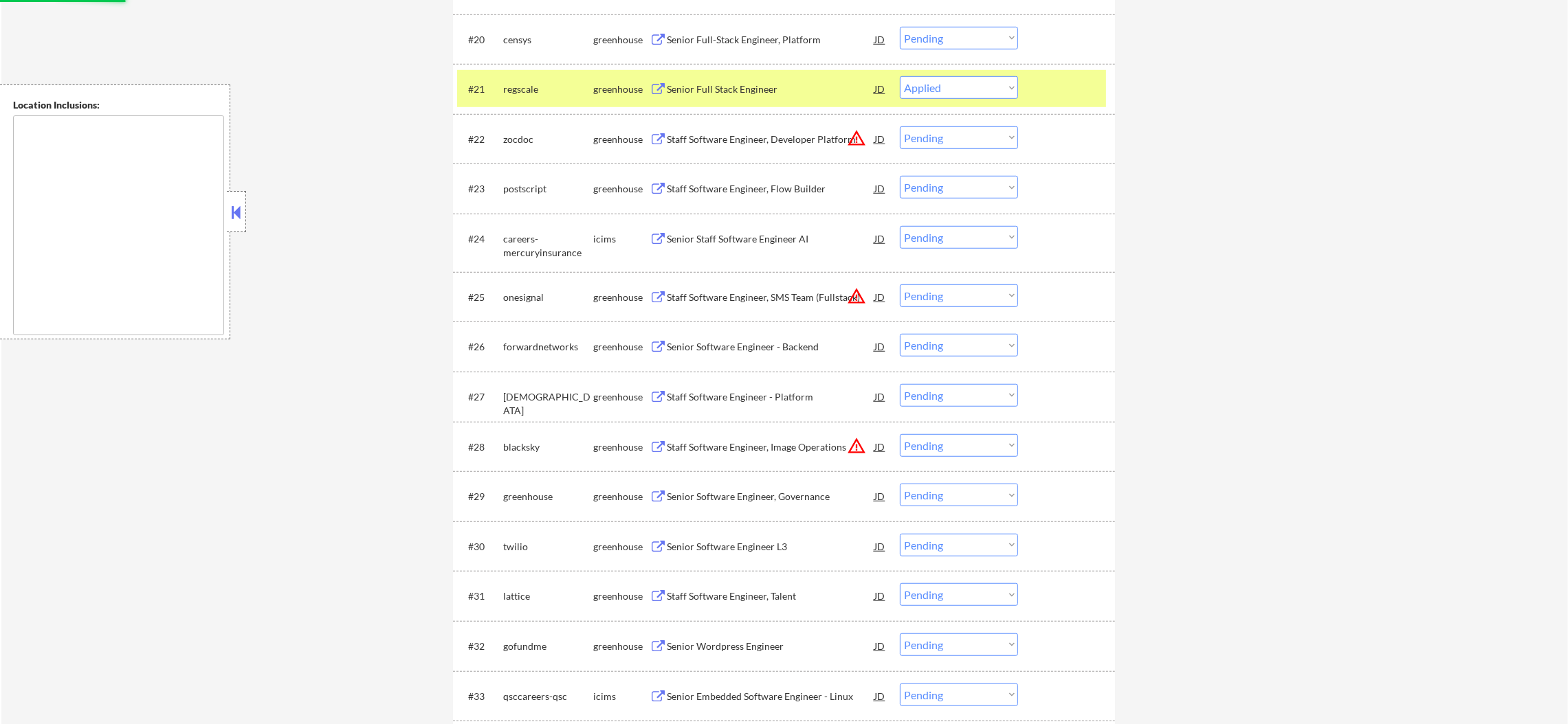
scroll to position [1511, 0]
click at [519, 85] on div "regscale" at bounding box center [549, 91] width 90 height 14
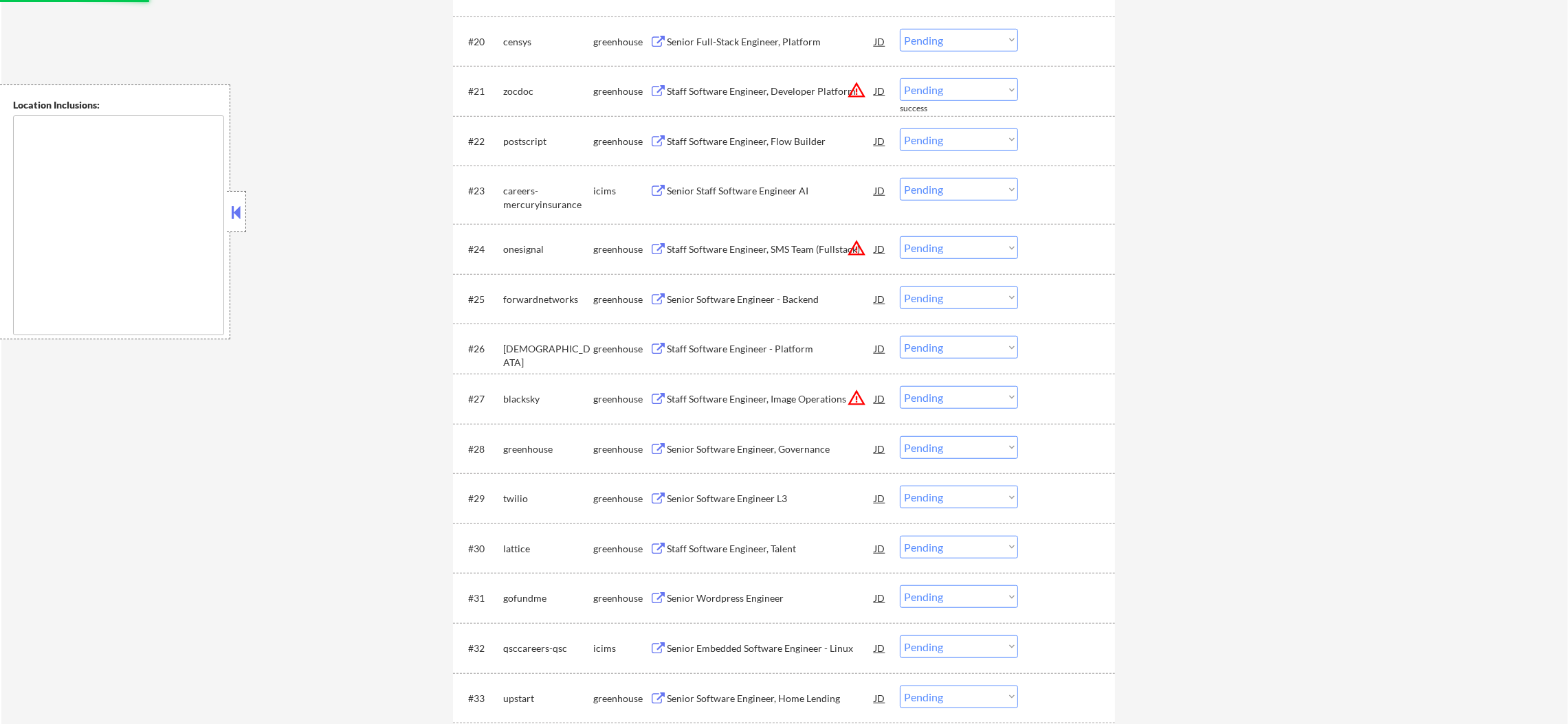
scroll to position [1546, 0]
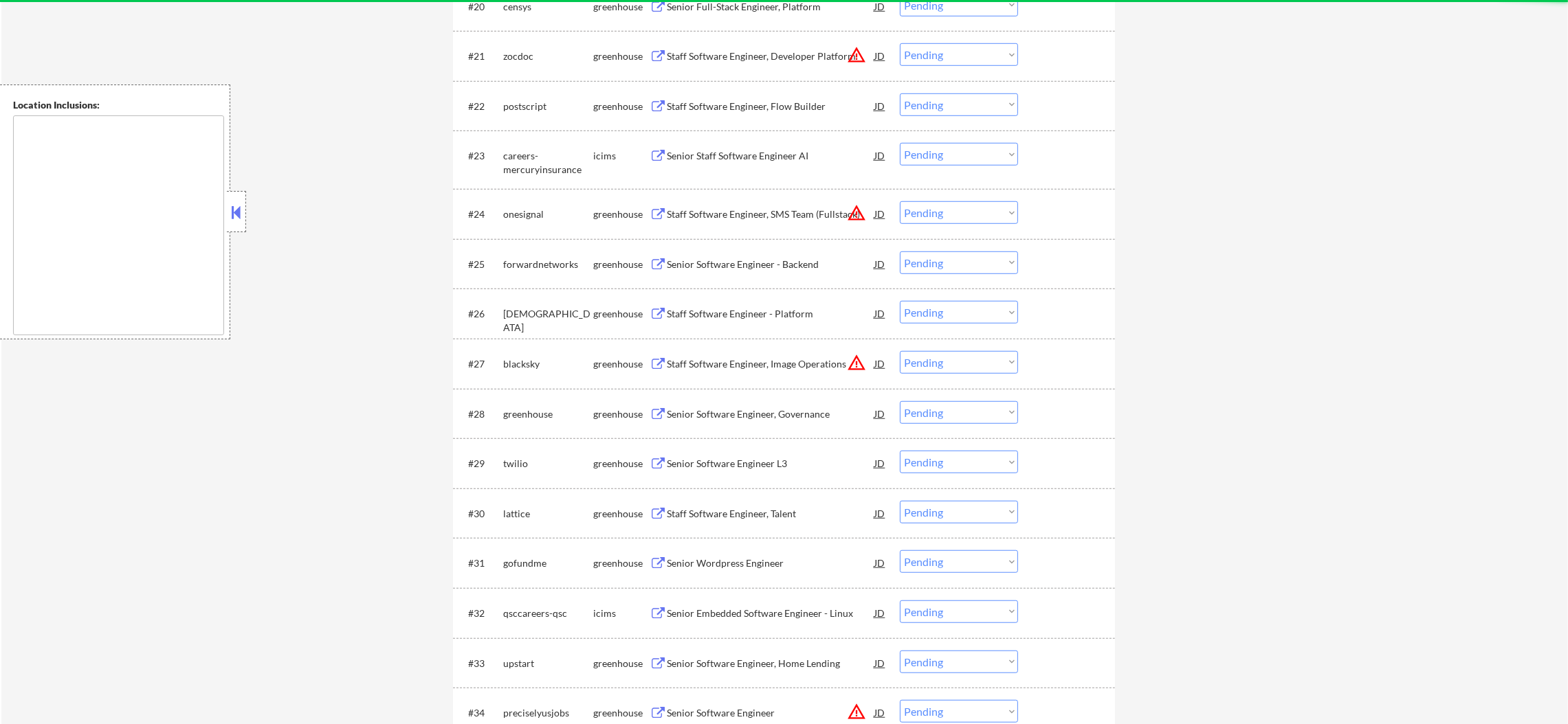
click at [753, 122] on div "#22 postscript greenhouse Staff Software Engineer, Flow Builder JD warning_ambe…" at bounding box center [782, 105] width 649 height 37
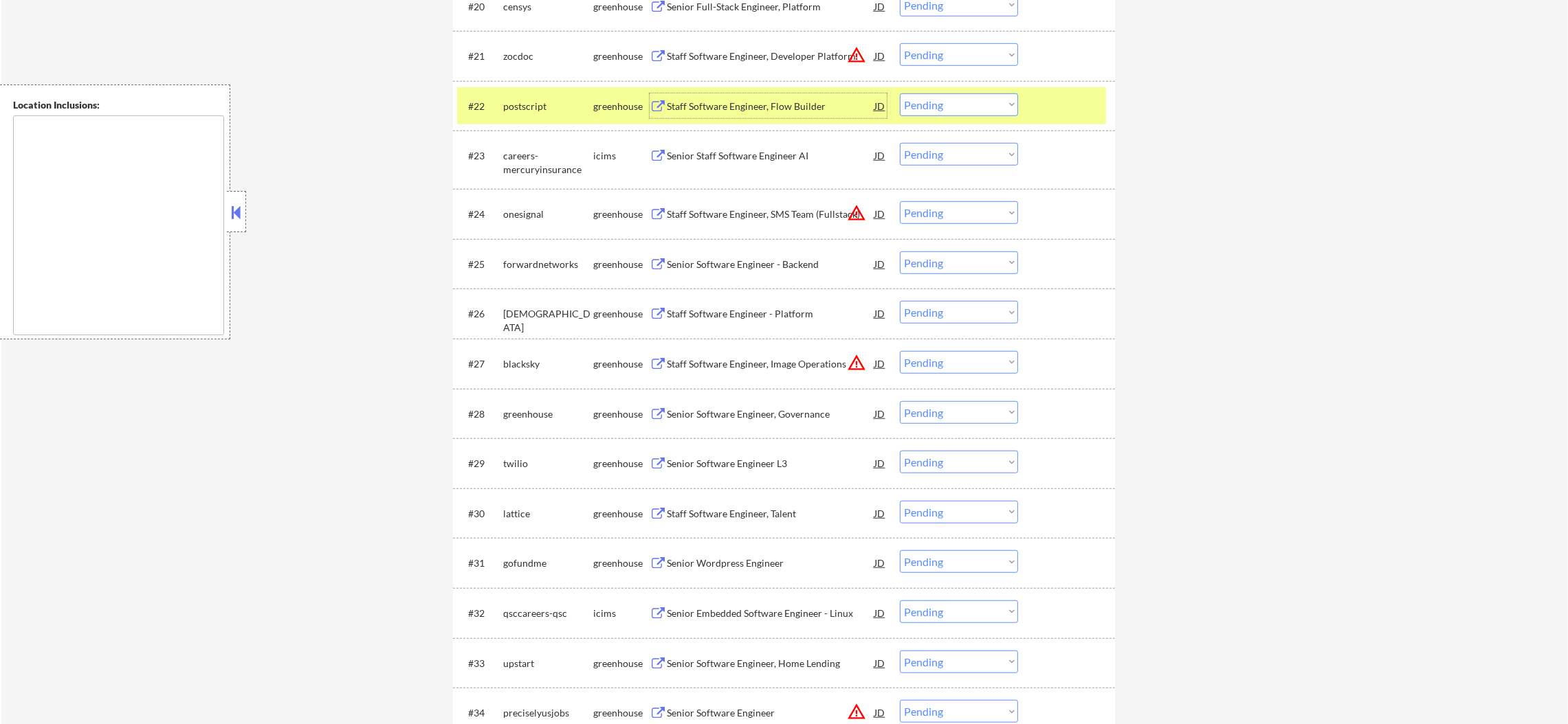
click at [762, 102] on div "Staff Software Engineer, Flow Builder" at bounding box center [770, 106] width 208 height 14
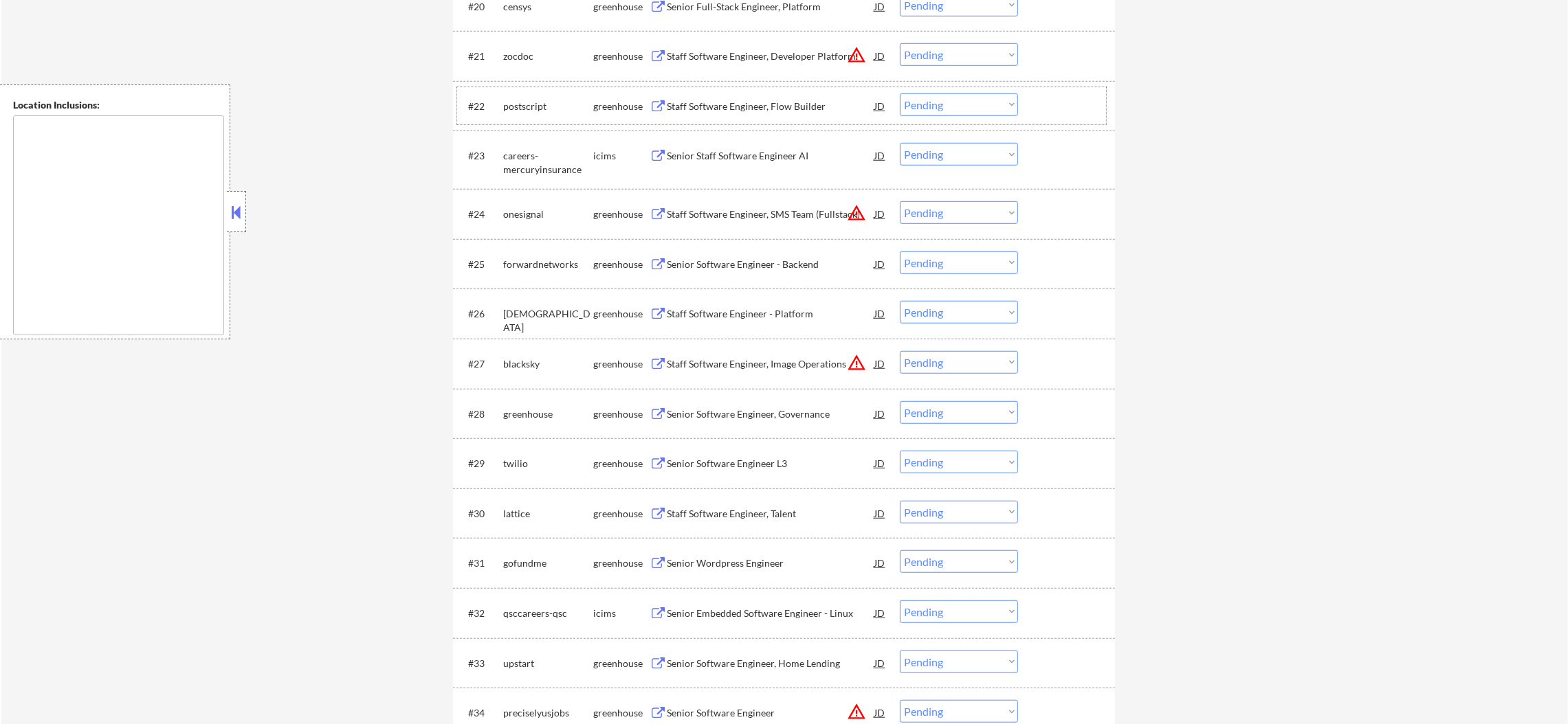
click at [526, 102] on div "postscript" at bounding box center [549, 106] width 90 height 14
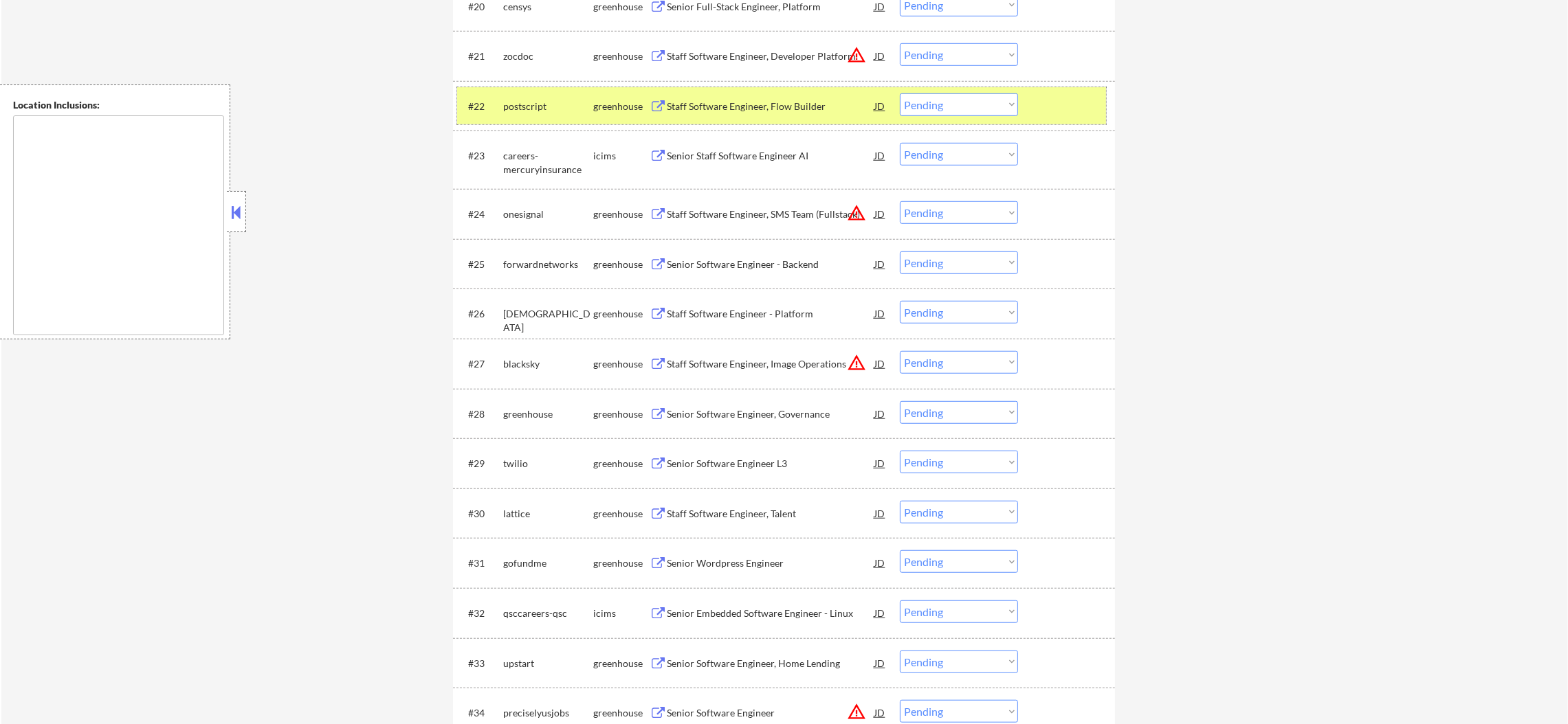
click at [511, 105] on div "postscript" at bounding box center [549, 106] width 90 height 14
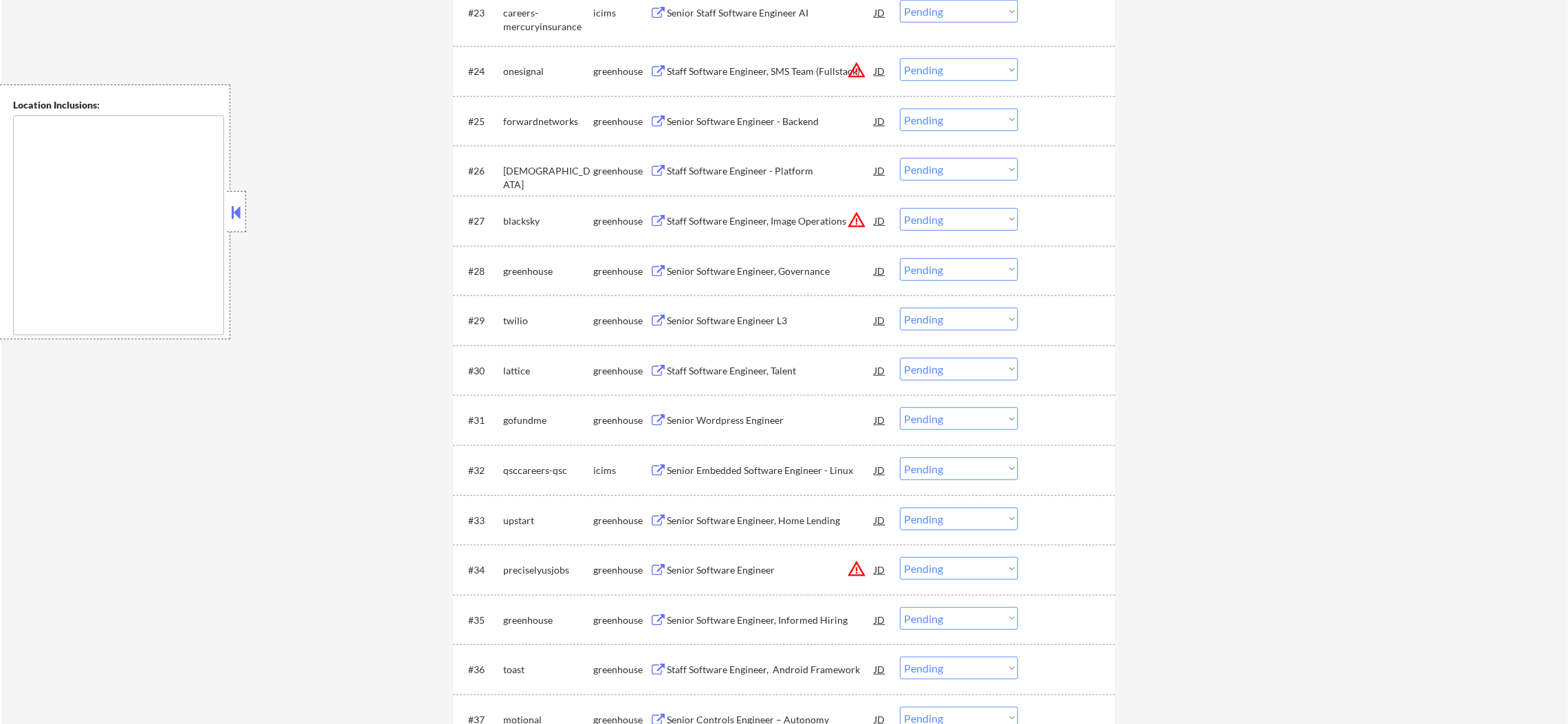
scroll to position [1684, 0]
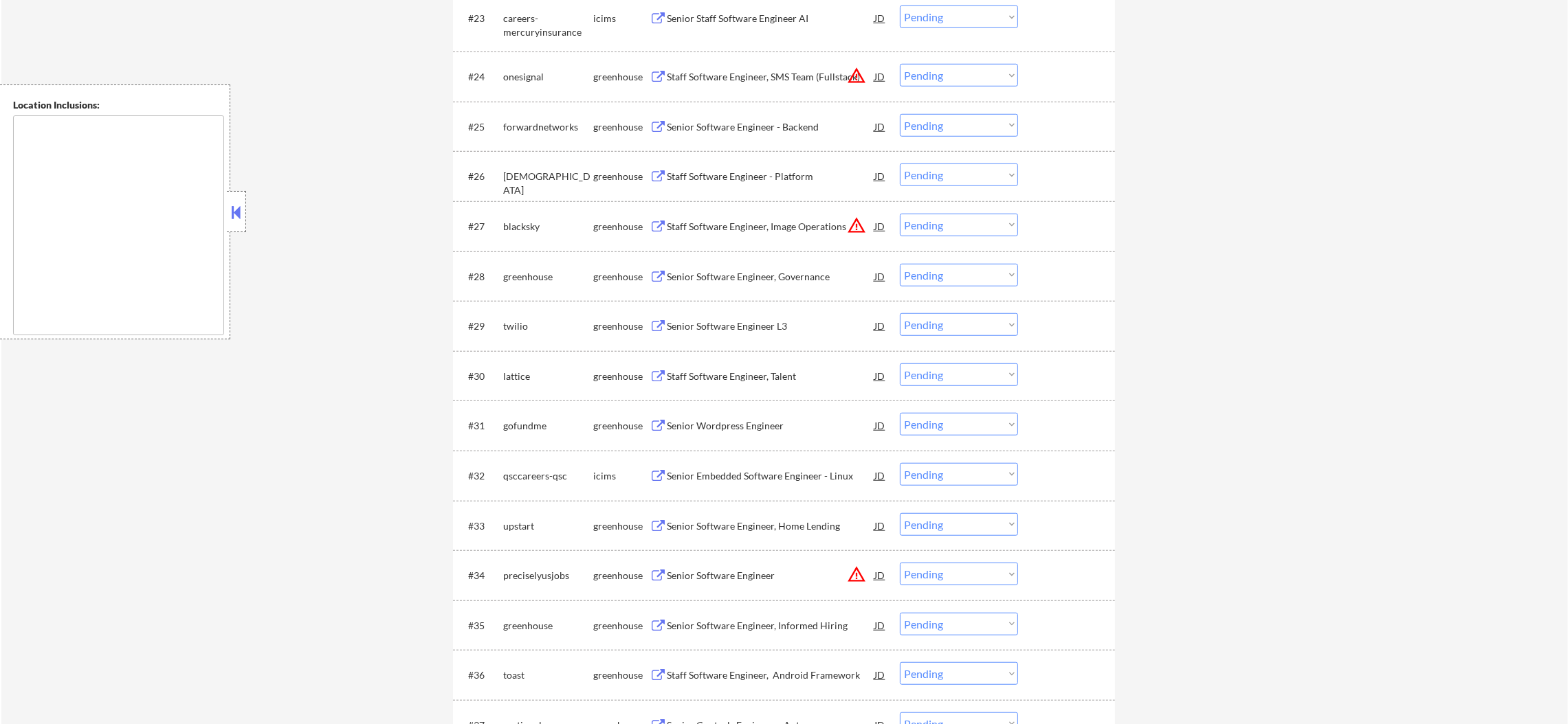
click at [986, 76] on select "Choose an option... Pending Applied Excluded (Questions) Excluded (Expired) Exc…" at bounding box center [959, 76] width 118 height 23
click at [900, 64] on select "Choose an option... Pending Applied Excluded (Questions) Excluded (Expired) Exc…" at bounding box center [959, 76] width 118 height 23
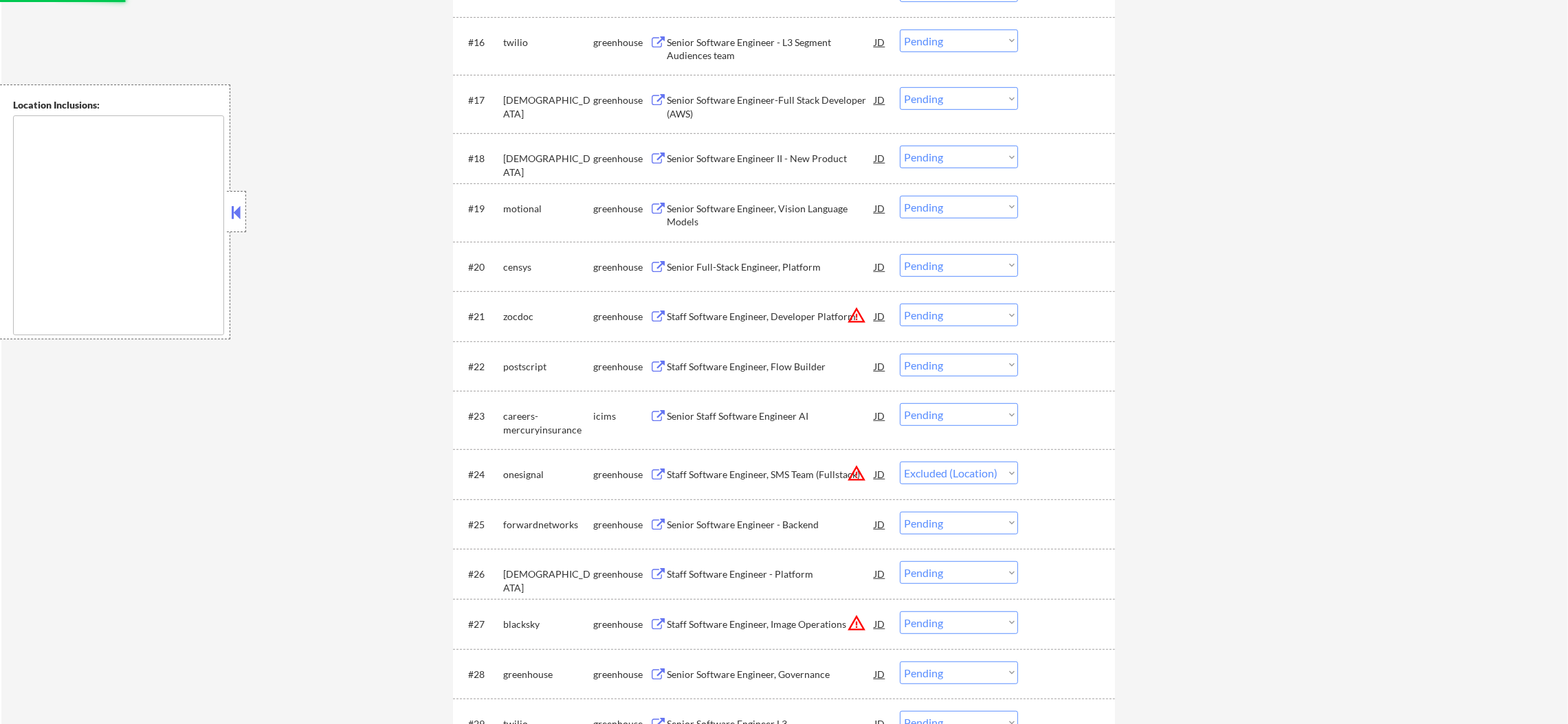
scroll to position [1272, 0]
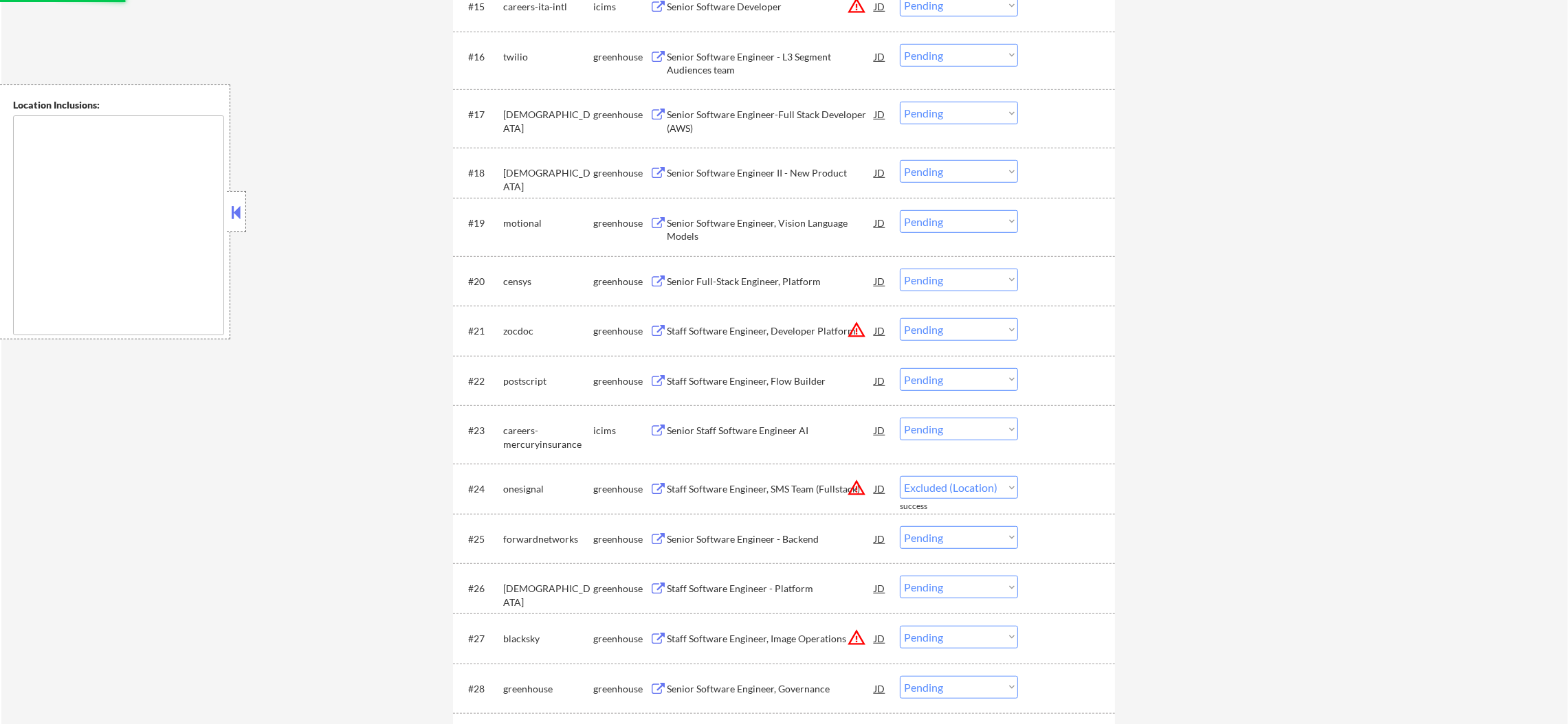
click at [941, 341] on div "#21 zocdoc greenhouse Staff Software Engineer, Developer Platform JD warning_am…" at bounding box center [782, 330] width 649 height 37
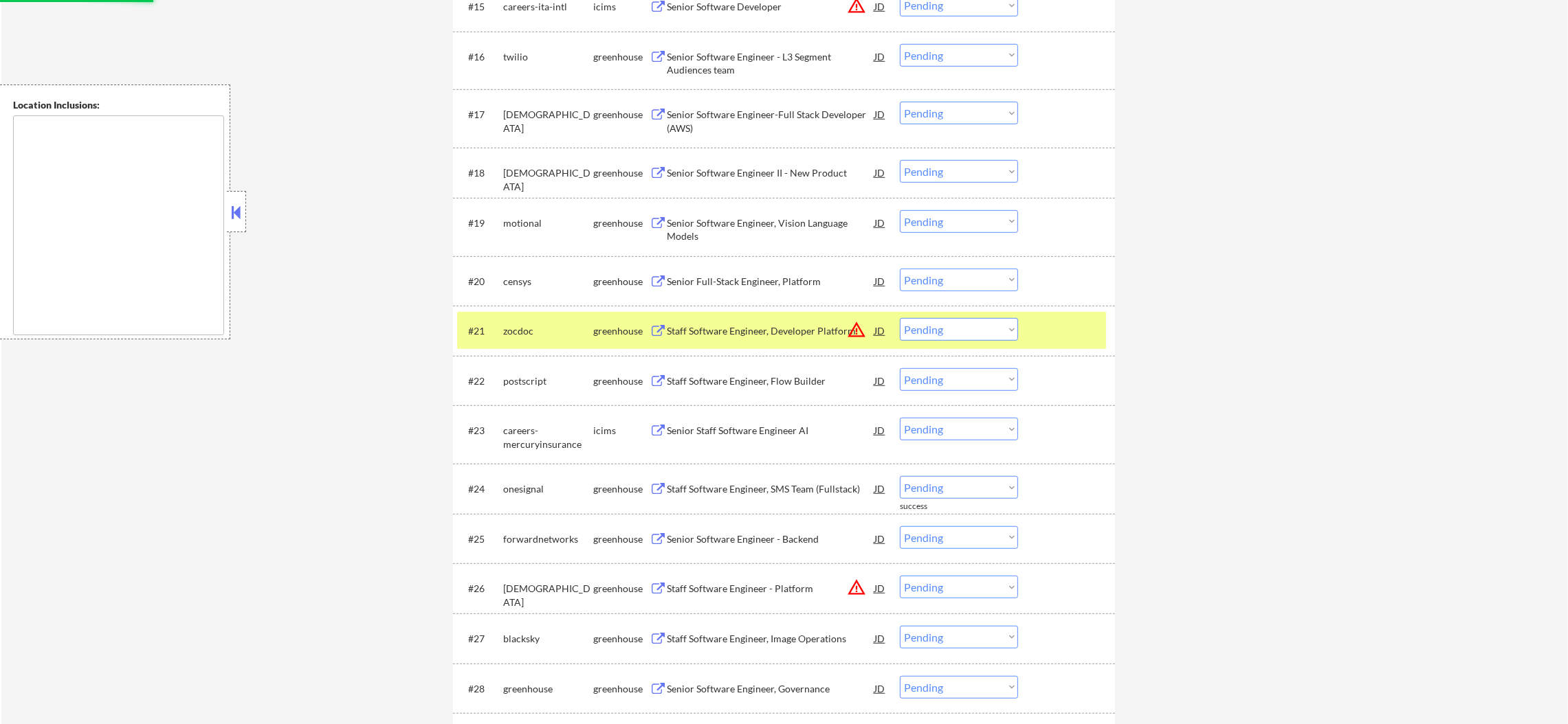
click at [956, 328] on select "Choose an option... Pending Applied Excluded (Questions) Excluded (Expired) Exc…" at bounding box center [959, 330] width 118 height 23
click at [900, 318] on select "Choose an option... Pending Applied Excluded (Questions) Excluded (Expired) Exc…" at bounding box center [959, 330] width 118 height 23
click at [584, 325] on div "zocdoc" at bounding box center [549, 331] width 90 height 14
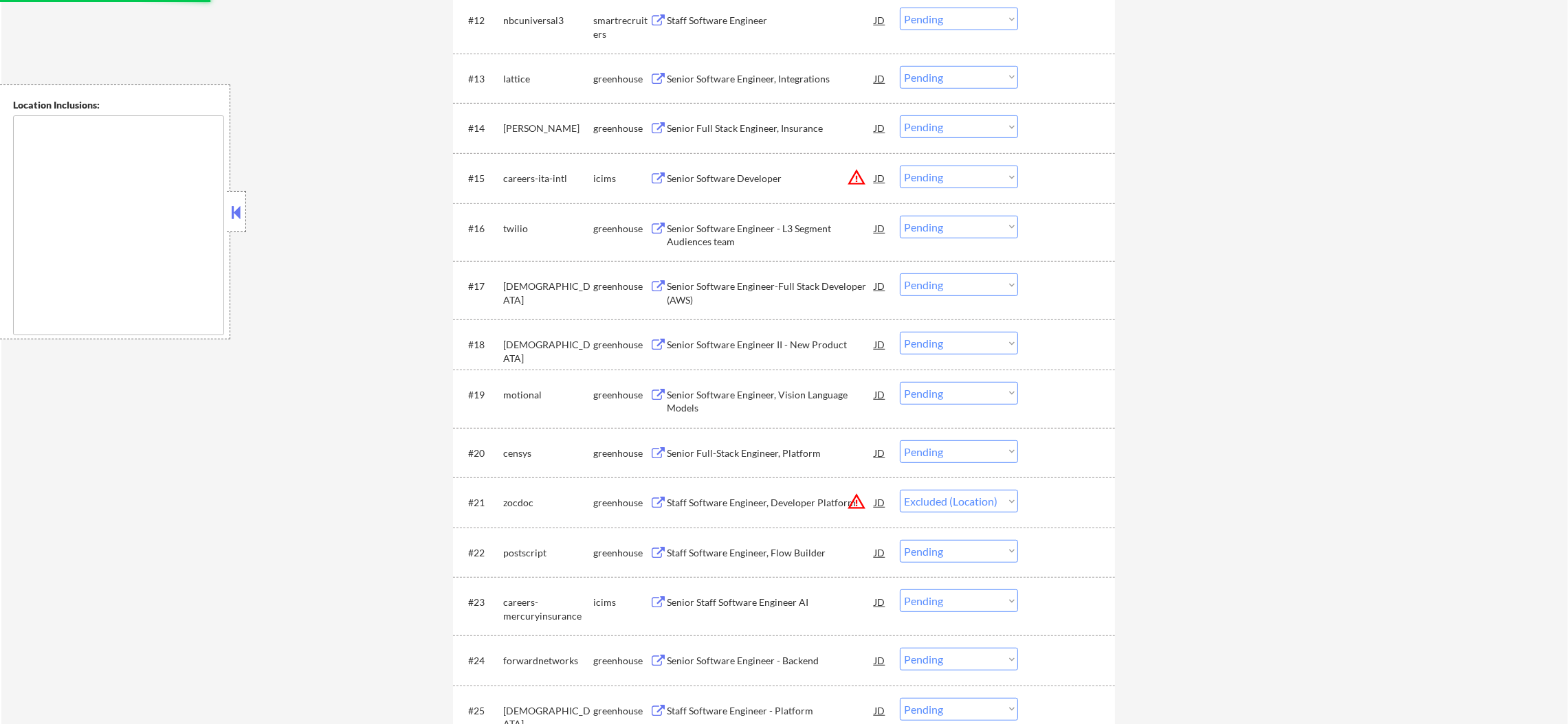
scroll to position [1098, 0]
drag, startPoint x: 931, startPoint y: 173, endPoint x: 937, endPoint y: 186, distance: 14.3
click at [931, 173] on select "Choose an option... Pending Applied Excluded (Questions) Excluded (Expired) Exc…" at bounding box center [959, 178] width 118 height 23
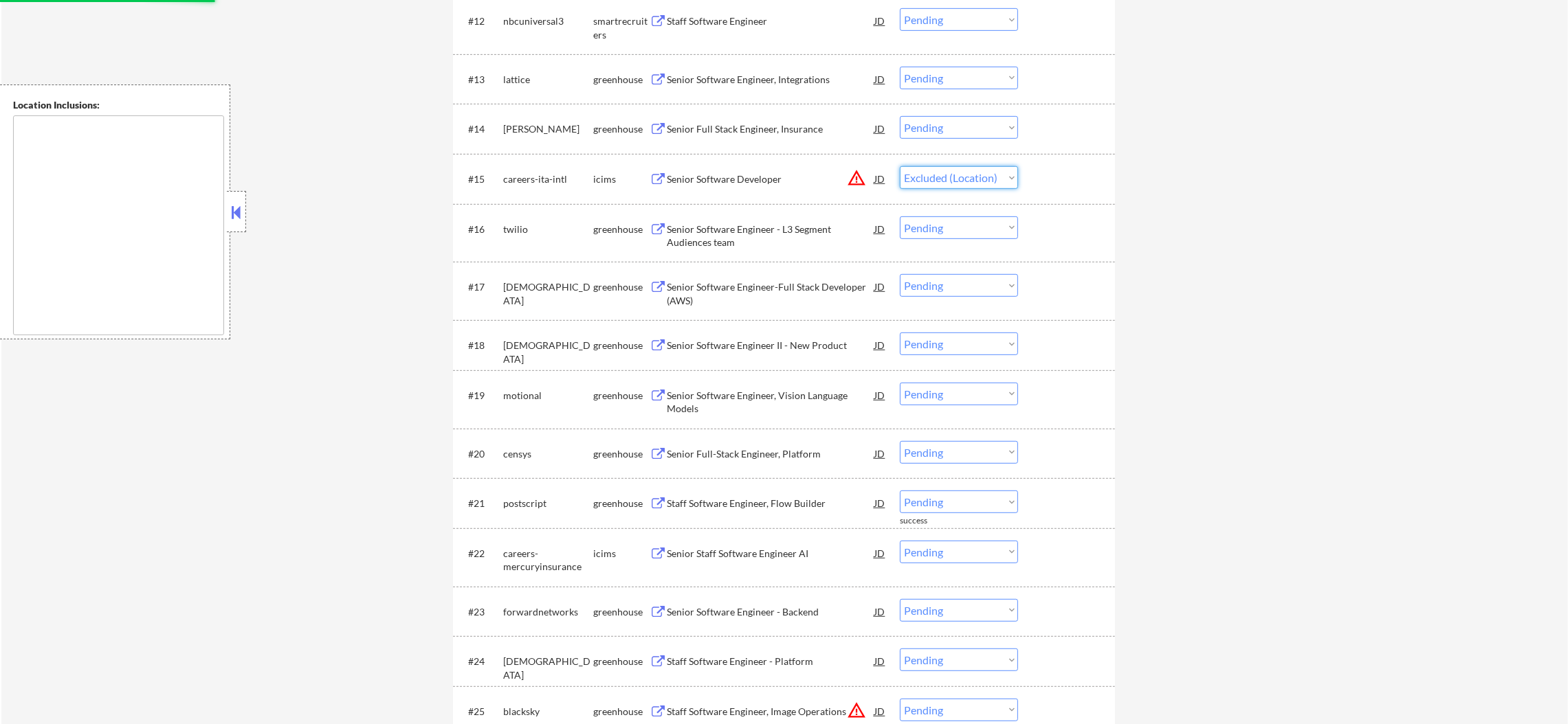
click at [900, 167] on select "Choose an option... Pending Applied Excluded (Questions) Excluded (Expired) Exc…" at bounding box center [959, 178] width 118 height 23
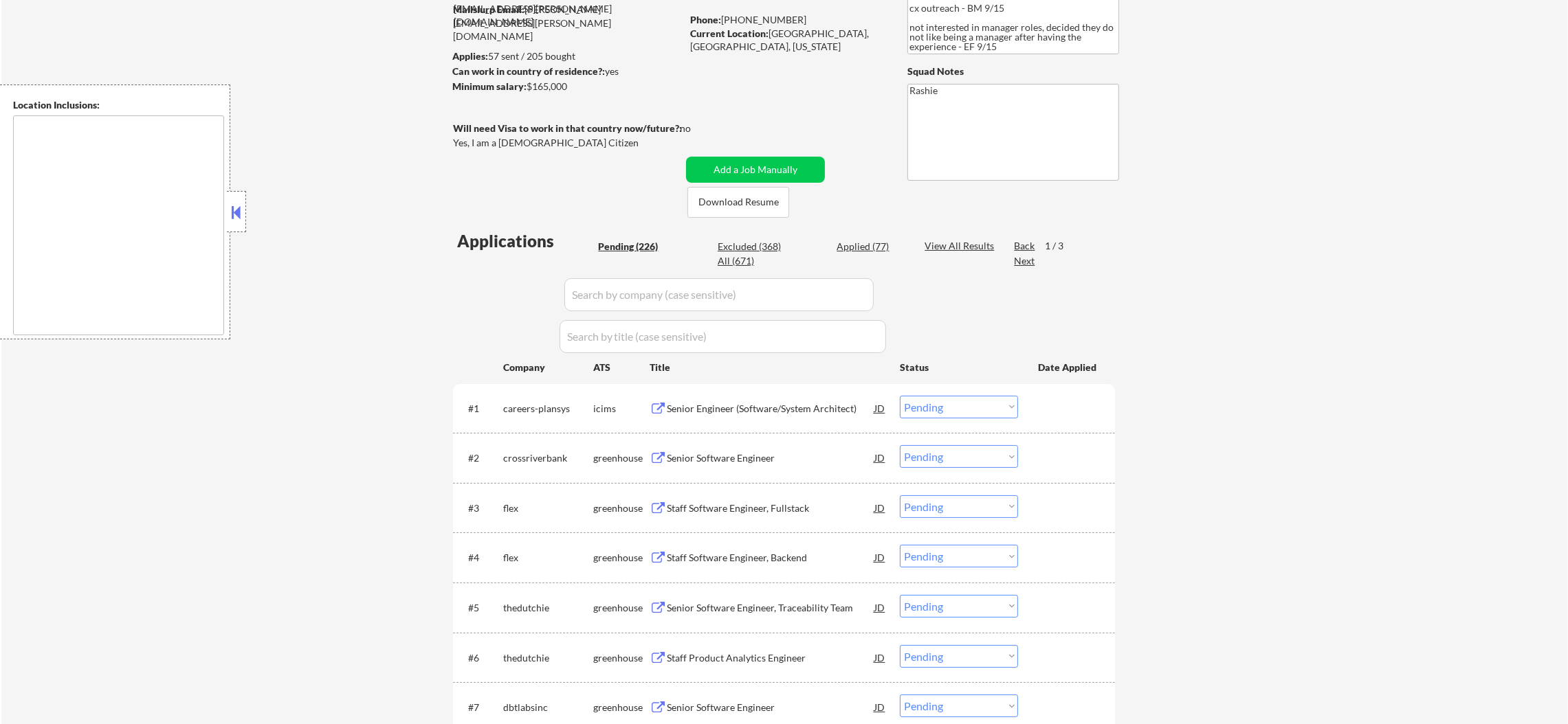
scroll to position [129, 0]
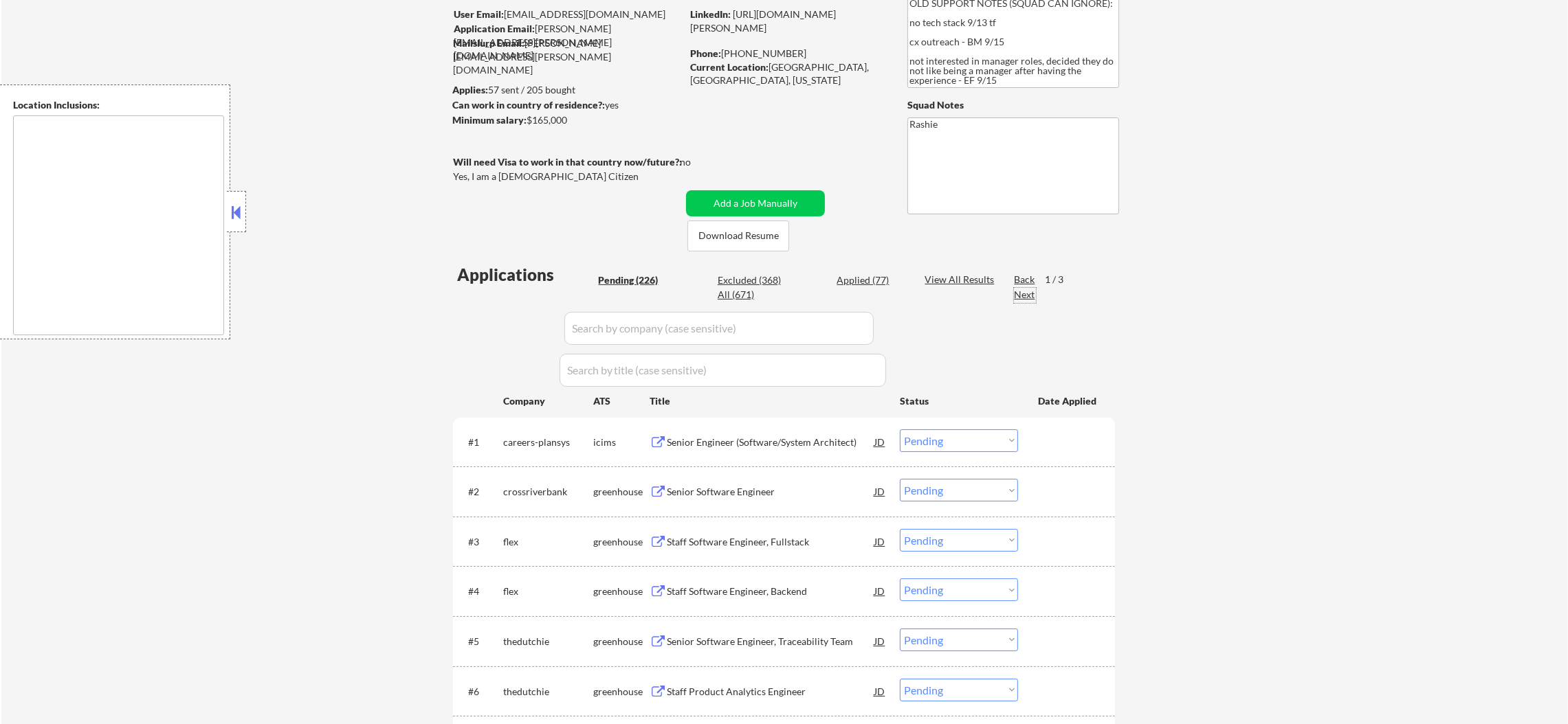
click at [1021, 291] on div "Next" at bounding box center [1025, 295] width 22 height 14
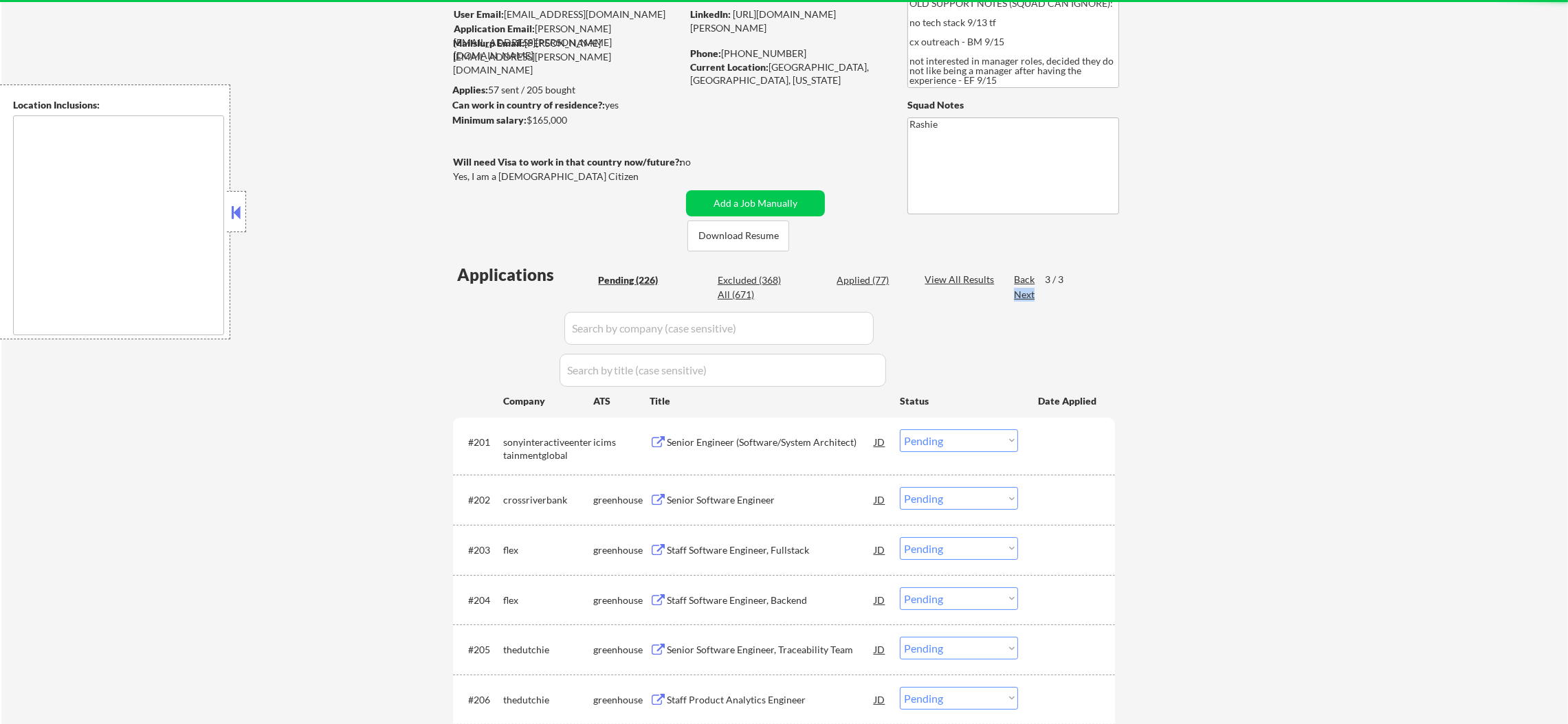
click at [1021, 291] on div "Next" at bounding box center [1025, 295] width 22 height 14
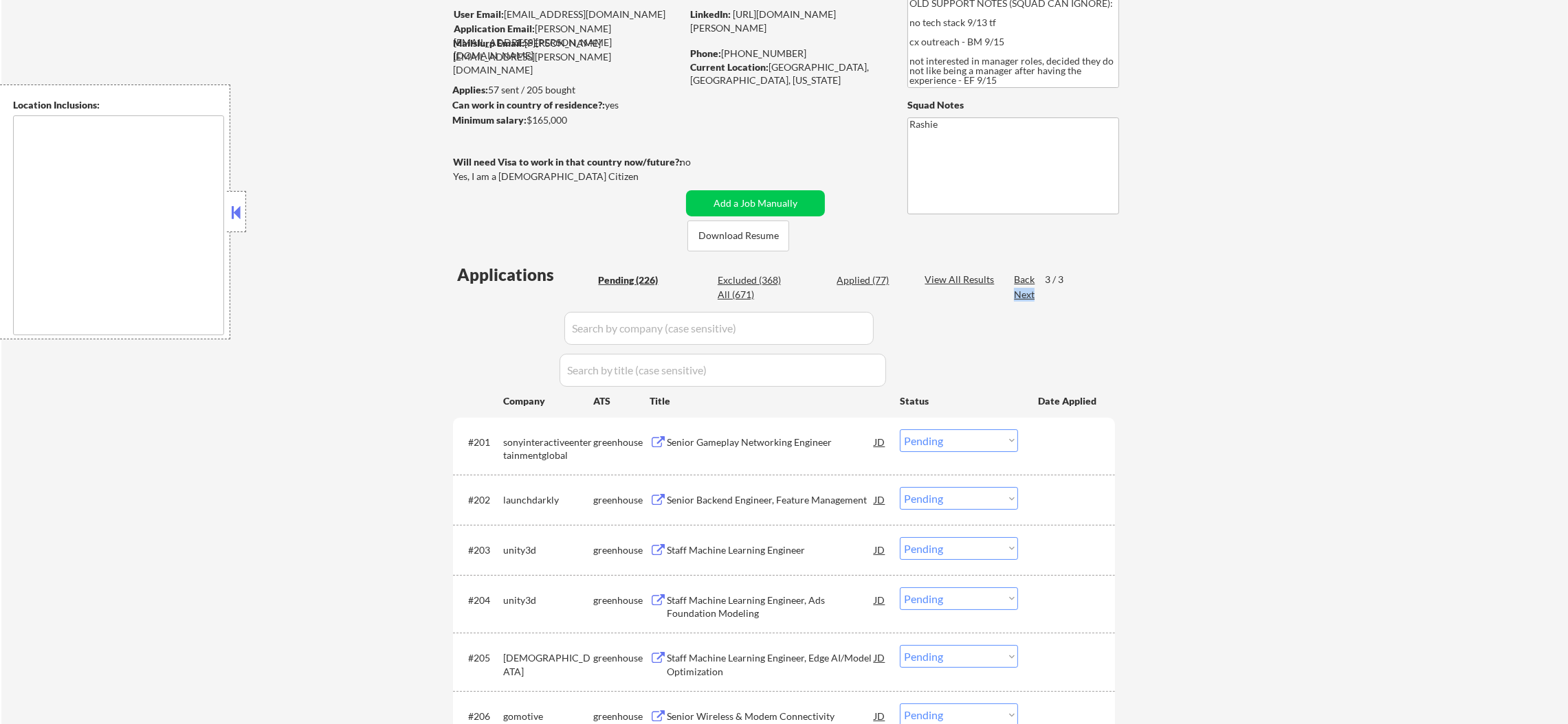
click at [1021, 291] on div "Next" at bounding box center [1025, 295] width 22 height 14
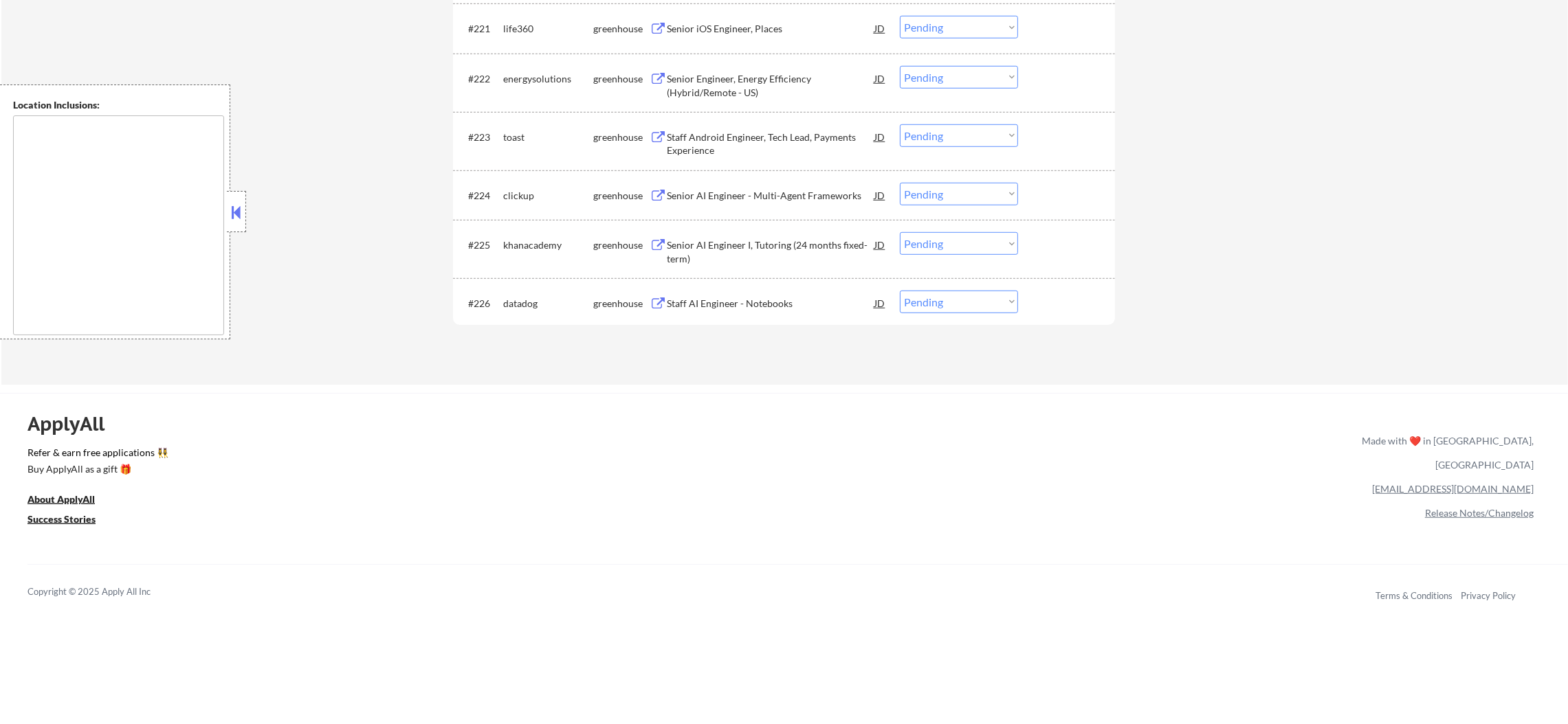
scroll to position [1611, 0]
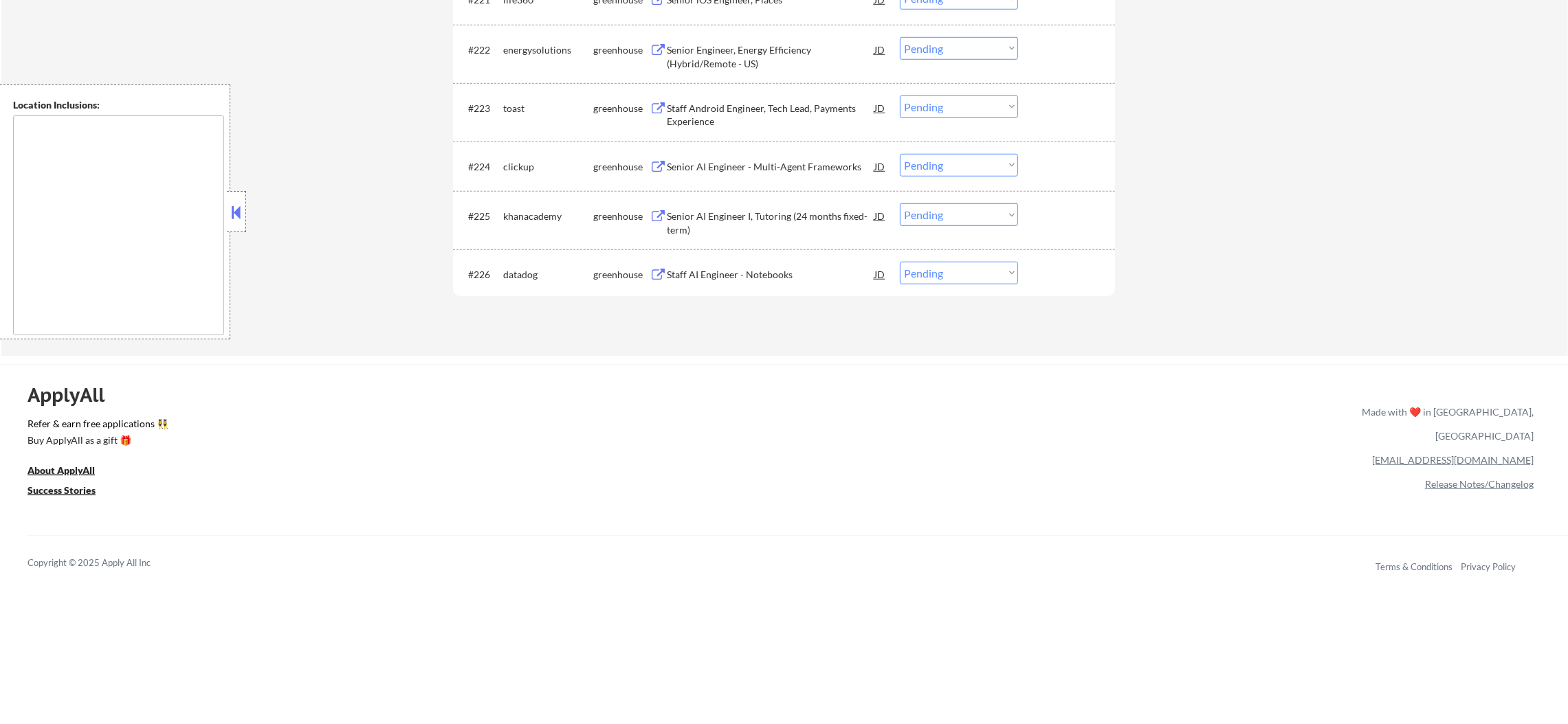
click at [791, 277] on div "Staff AI Engineer - Notebooks" at bounding box center [770, 274] width 208 height 14
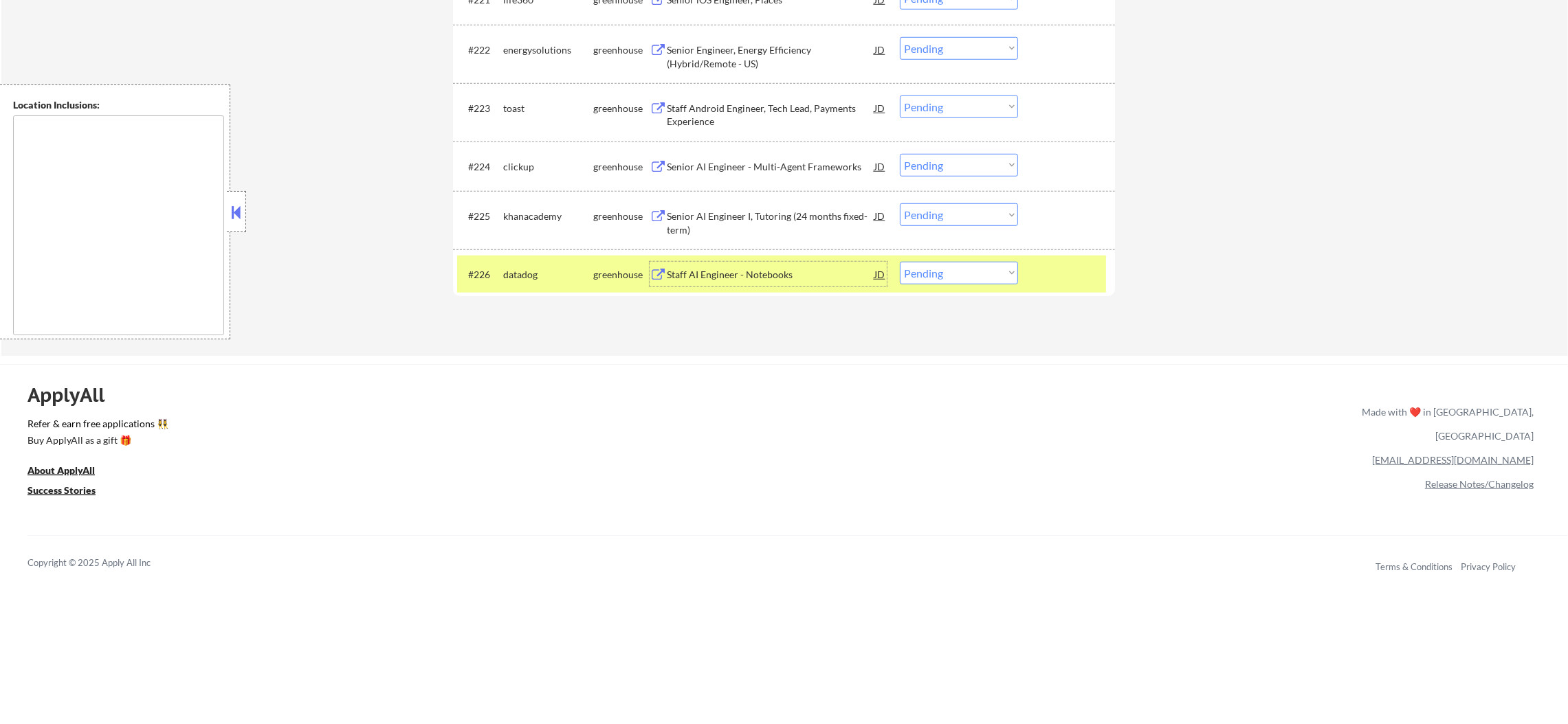
drag, startPoint x: 922, startPoint y: 271, endPoint x: 925, endPoint y: 282, distance: 11.4
click at [922, 273] on select "Choose an option... Pending Applied Excluded (Questions) Excluded (Expired) Exc…" at bounding box center [959, 273] width 118 height 23
click at [900, 262] on select "Choose an option... Pending Applied Excluded (Questions) Excluded (Expired) Exc…" at bounding box center [959, 273] width 118 height 23
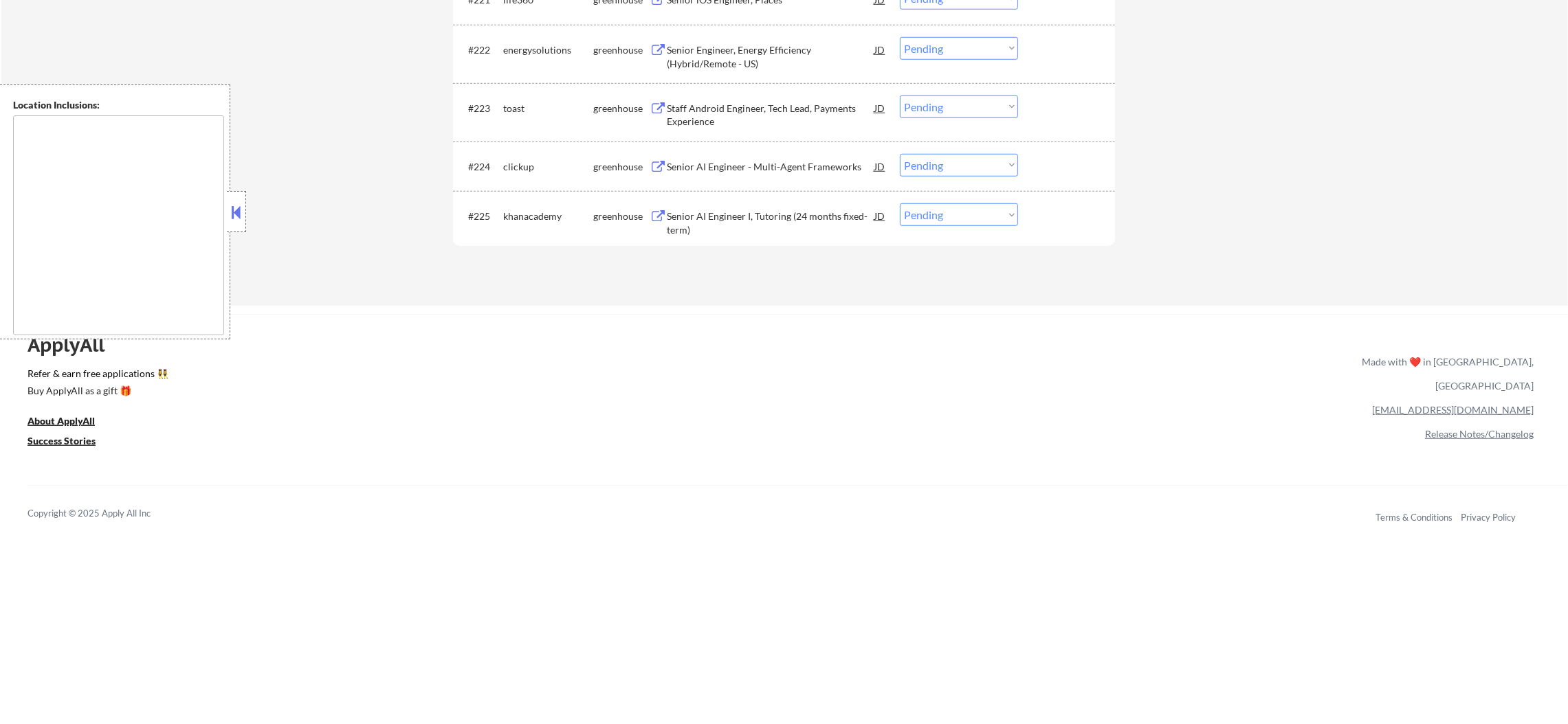
click at [745, 204] on div "Senior AI Engineer I, Tutoring (24 months fixed-term)" at bounding box center [770, 220] width 208 height 33
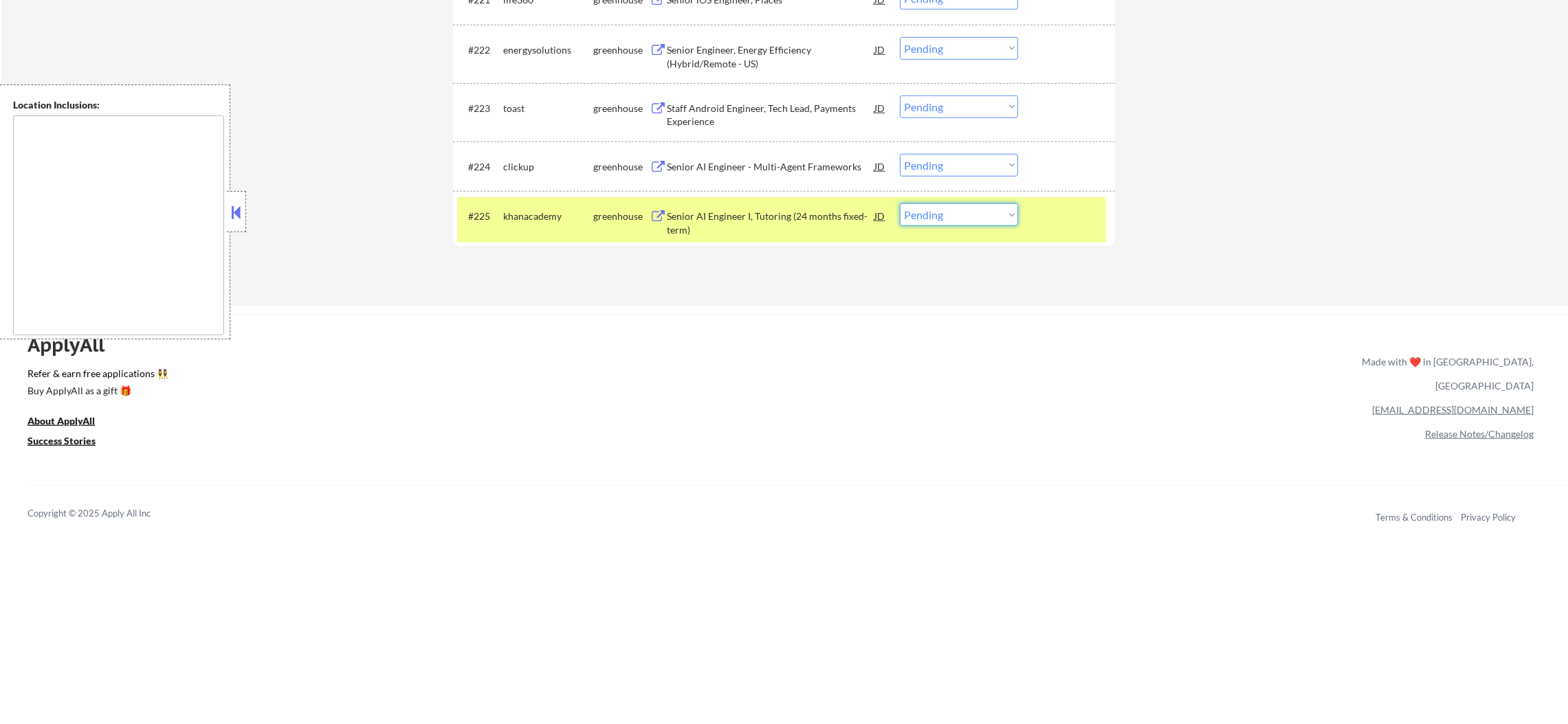
click at [922, 220] on select "Choose an option... Pending Applied Excluded (Questions) Excluded (Expired) Exc…" at bounding box center [959, 215] width 118 height 23
click at [900, 204] on select "Choose an option... Pending Applied Excluded (Questions) Excluded (Expired) Exc…" at bounding box center [959, 215] width 118 height 23
click at [545, 225] on div "khanacademy" at bounding box center [549, 216] width 90 height 25
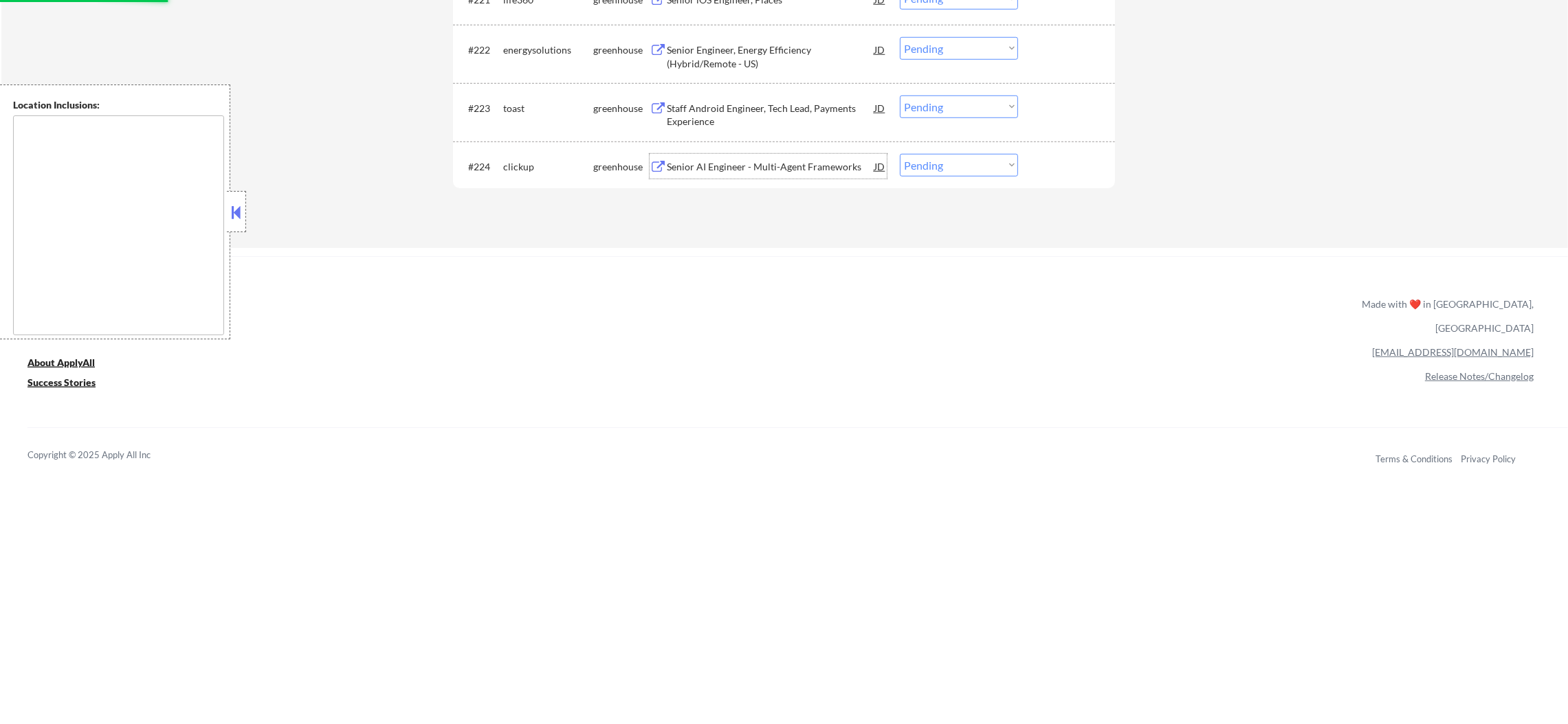
click at [758, 154] on div "Senior AI Engineer - Multi-Agent Frameworks" at bounding box center [770, 167] width 208 height 25
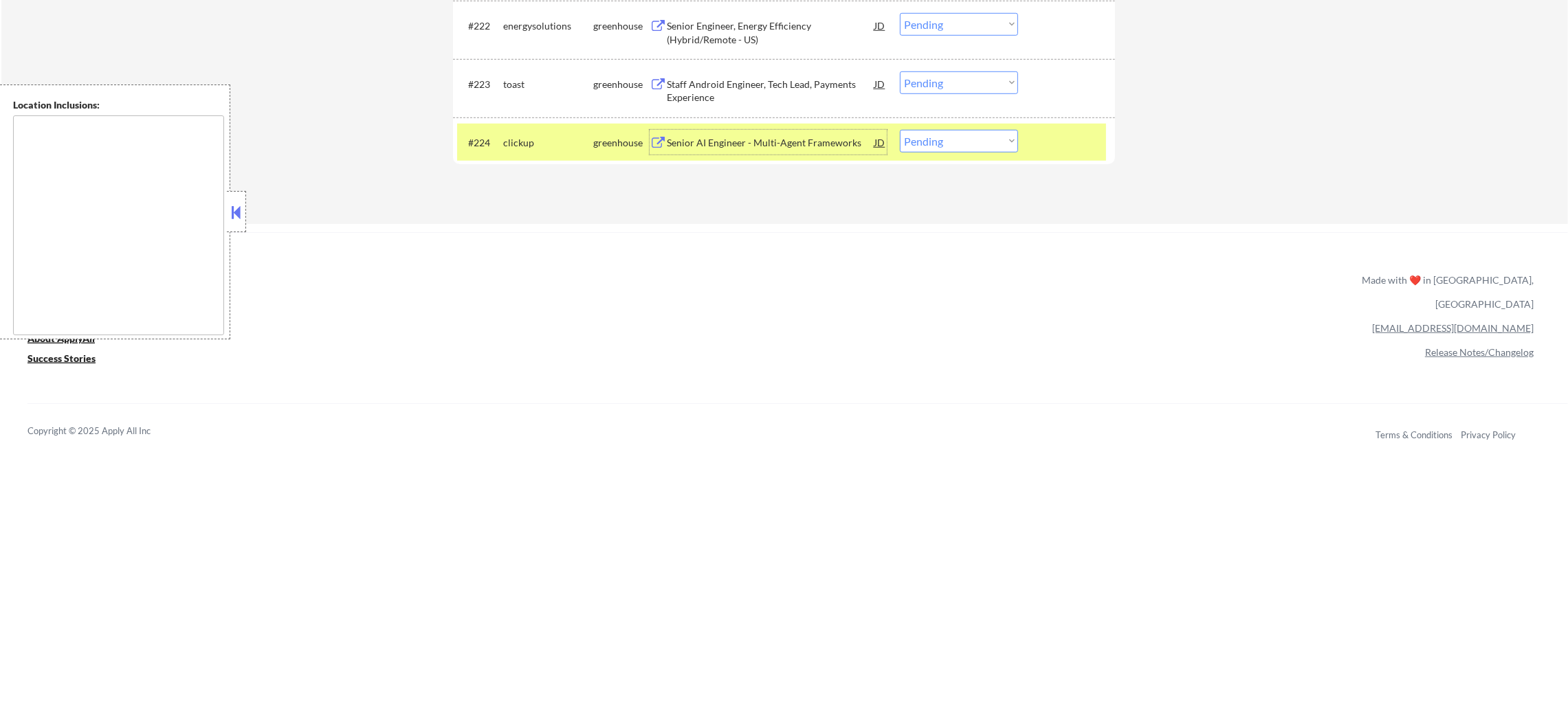
scroll to position [1679, 0]
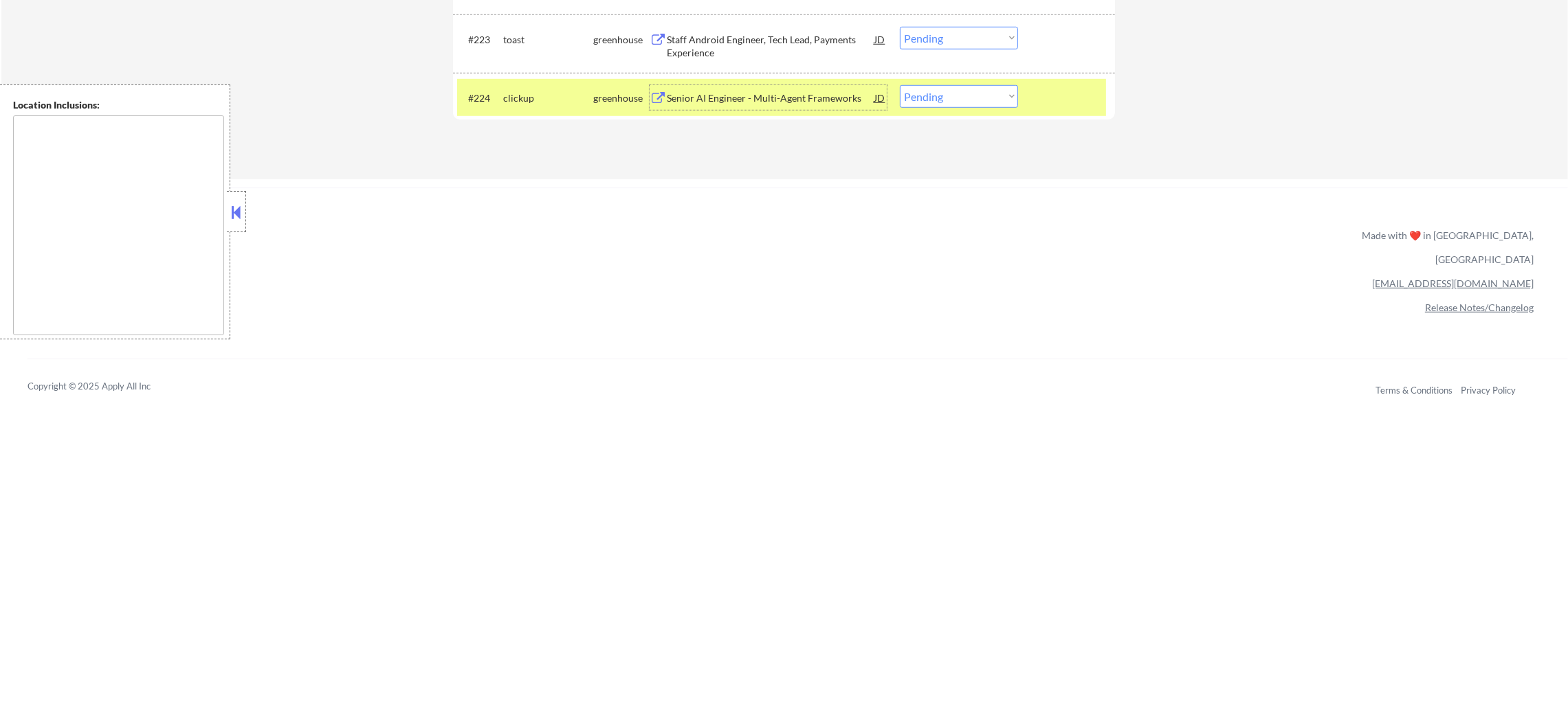
click at [913, 108] on div "#224 clickup greenhouse Senior AI Engineer - Multi-Agent Frameworks JD warning_…" at bounding box center [782, 97] width 649 height 37
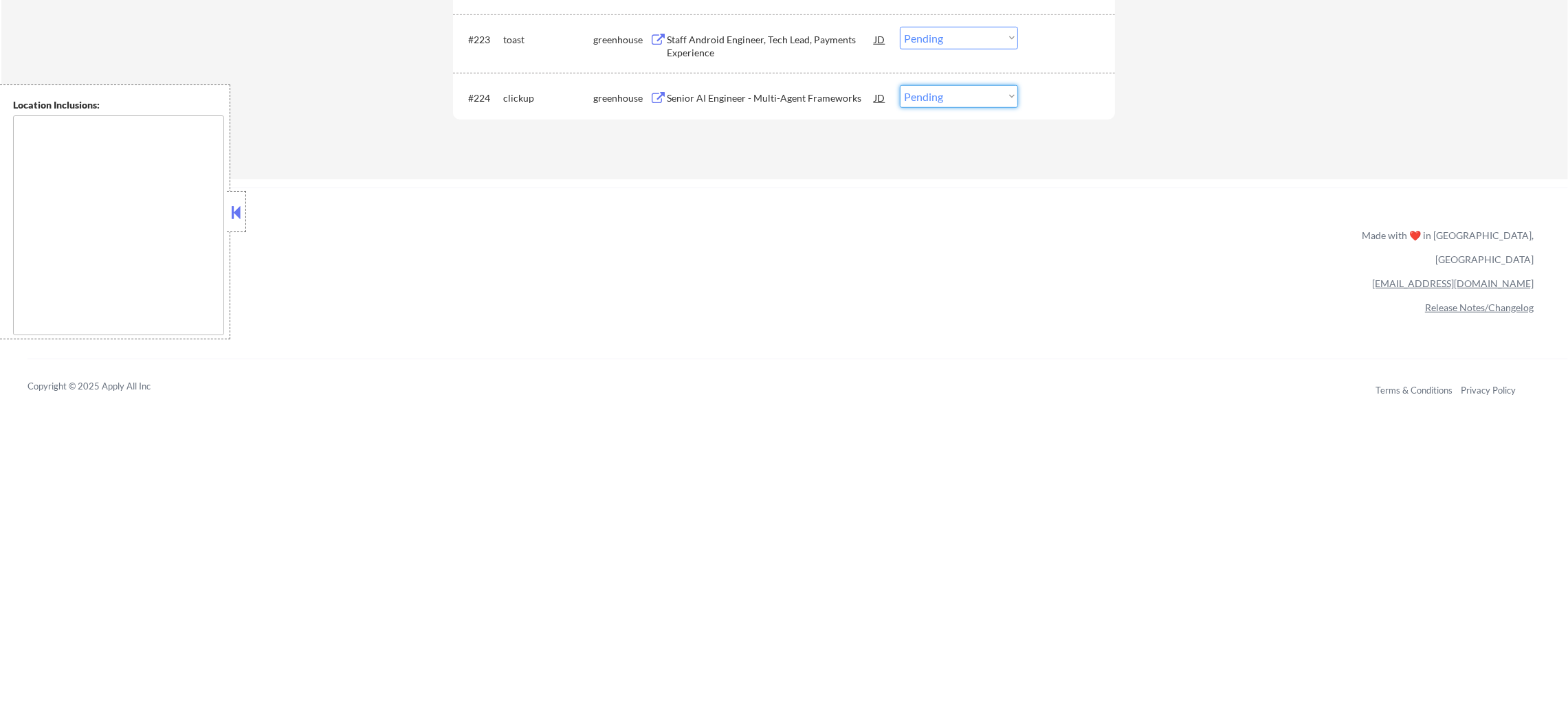
drag, startPoint x: 973, startPoint y: 96, endPoint x: 973, endPoint y: 105, distance: 9.0
click at [973, 96] on select "Choose an option... Pending Applied Excluded (Questions) Excluded (Expired) Exc…" at bounding box center [959, 97] width 118 height 23
click at [900, 85] on select "Choose an option... Pending Applied Excluded (Questions) Excluded (Expired) Exc…" at bounding box center [959, 97] width 118 height 23
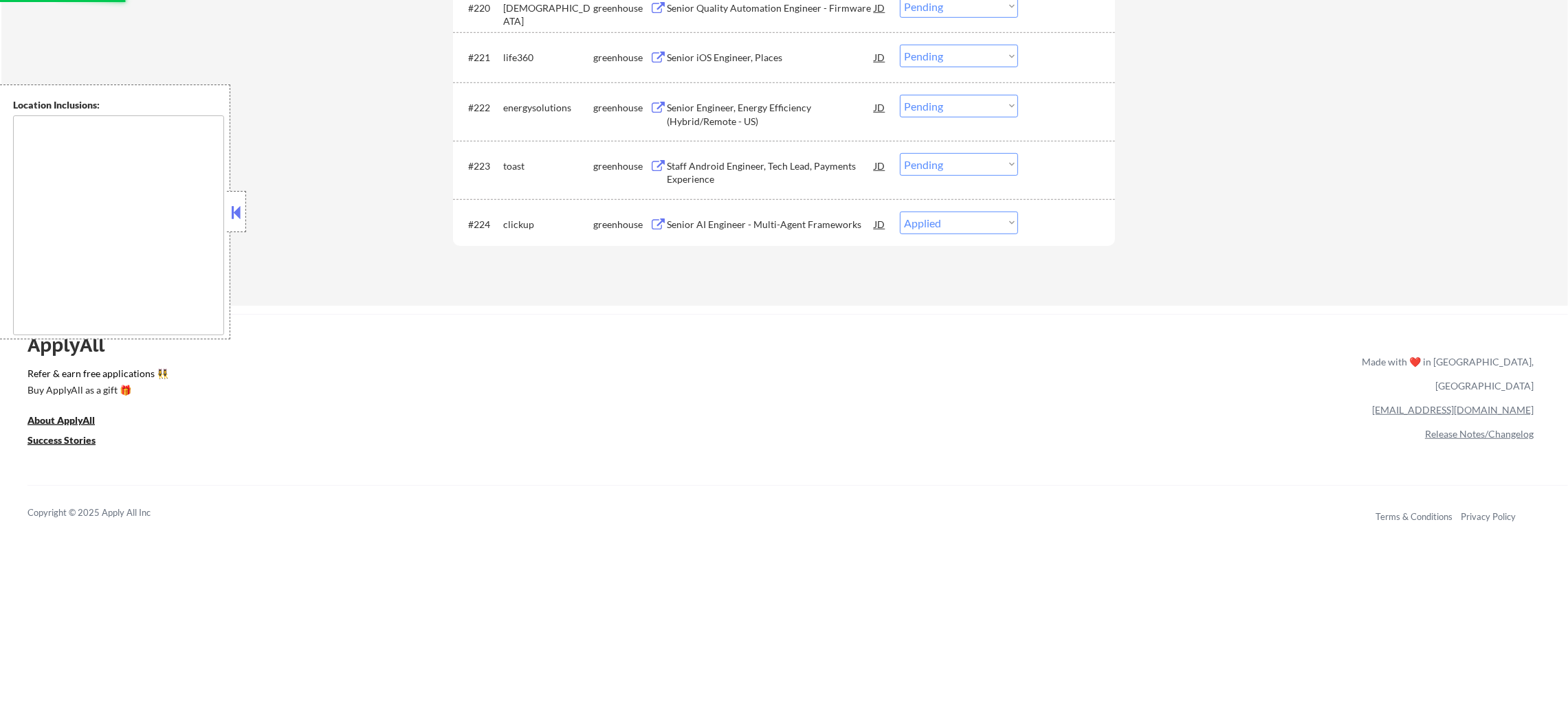
scroll to position [1473, 0]
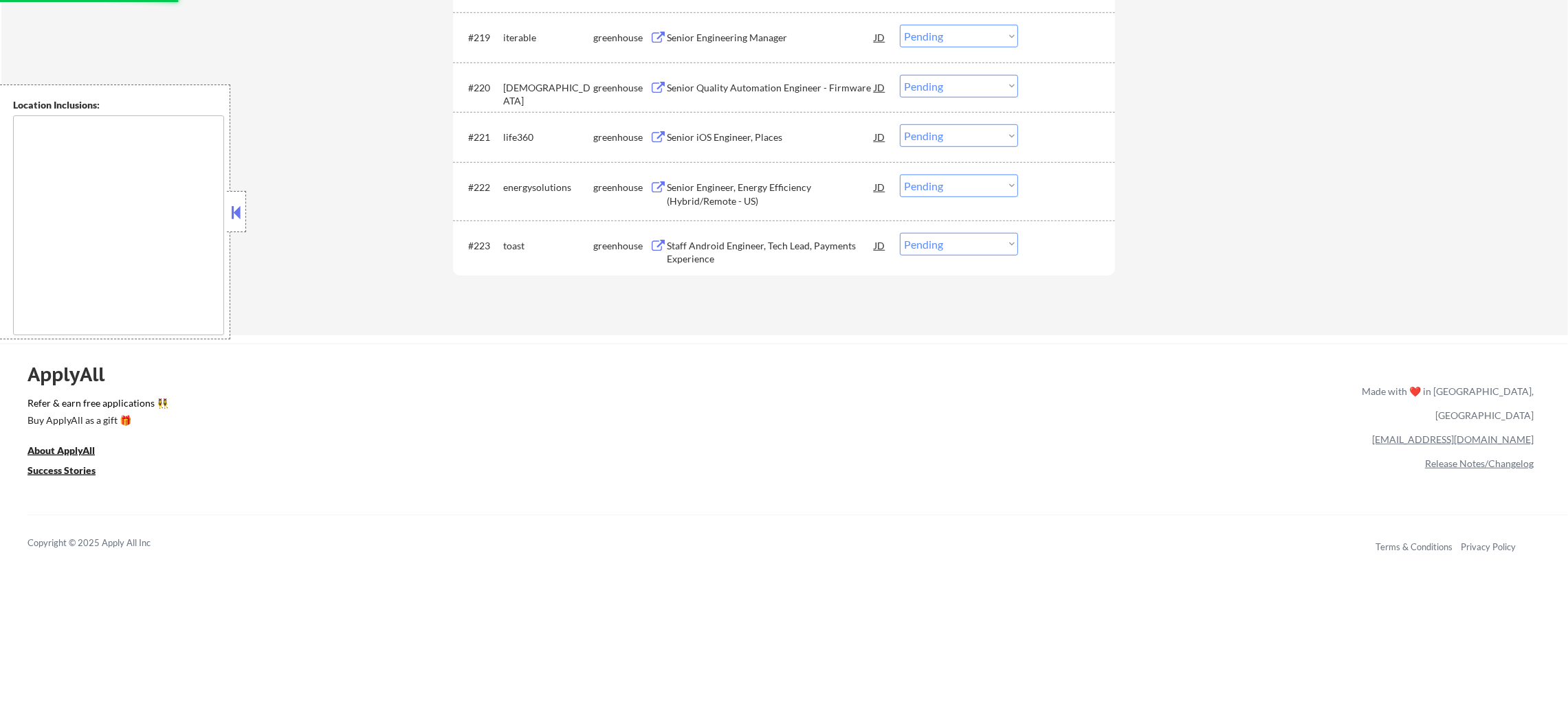
click at [720, 241] on div "Staff Android Engineer, Tech Lead, Payments Experience" at bounding box center [770, 252] width 208 height 27
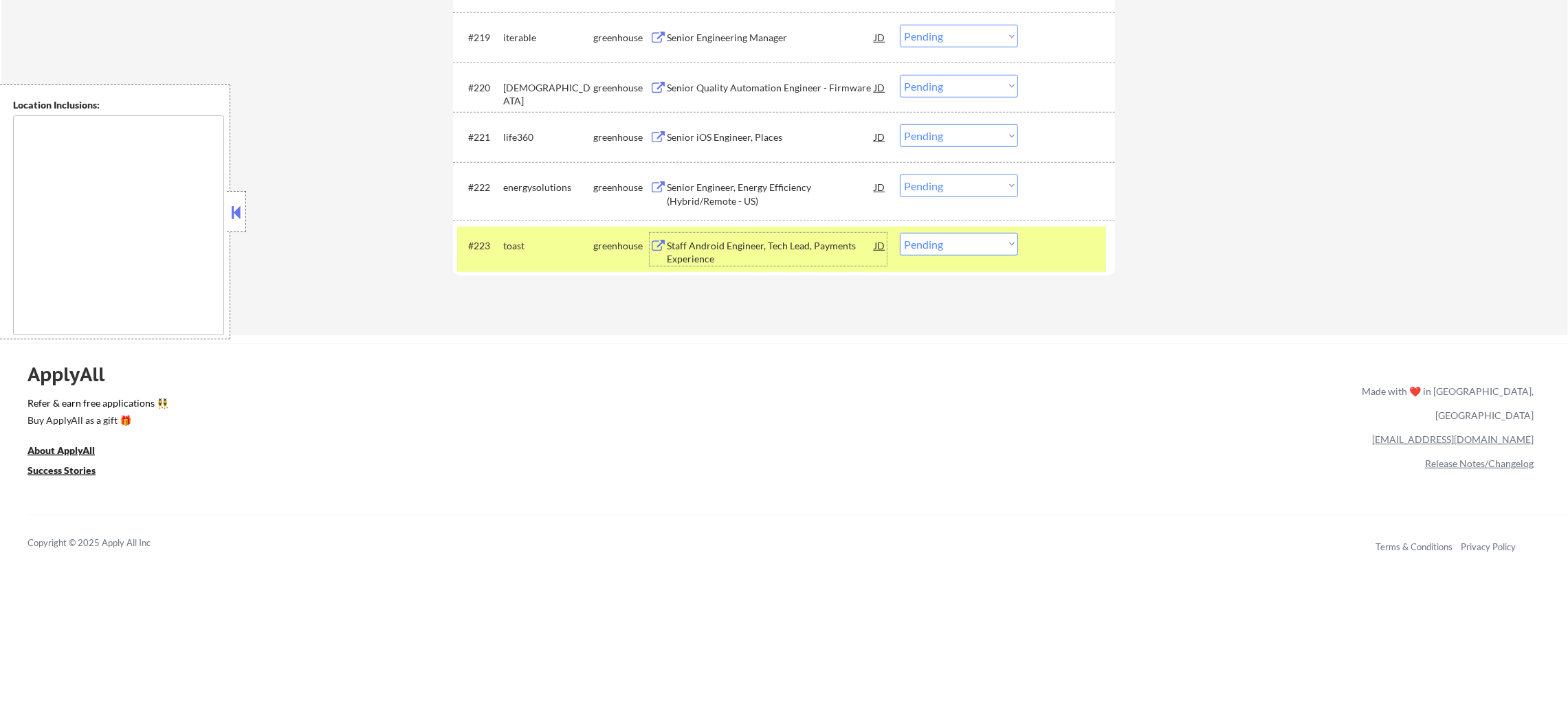
click at [937, 251] on select "Choose an option... Pending Applied Excluded (Questions) Excluded (Expired) Exc…" at bounding box center [959, 245] width 118 height 23
click at [900, 233] on select "Choose an option... Pending Applied Excluded (Questions) Excluded (Expired) Exc…" at bounding box center [959, 245] width 118 height 23
click at [531, 245] on div "toast" at bounding box center [549, 245] width 90 height 14
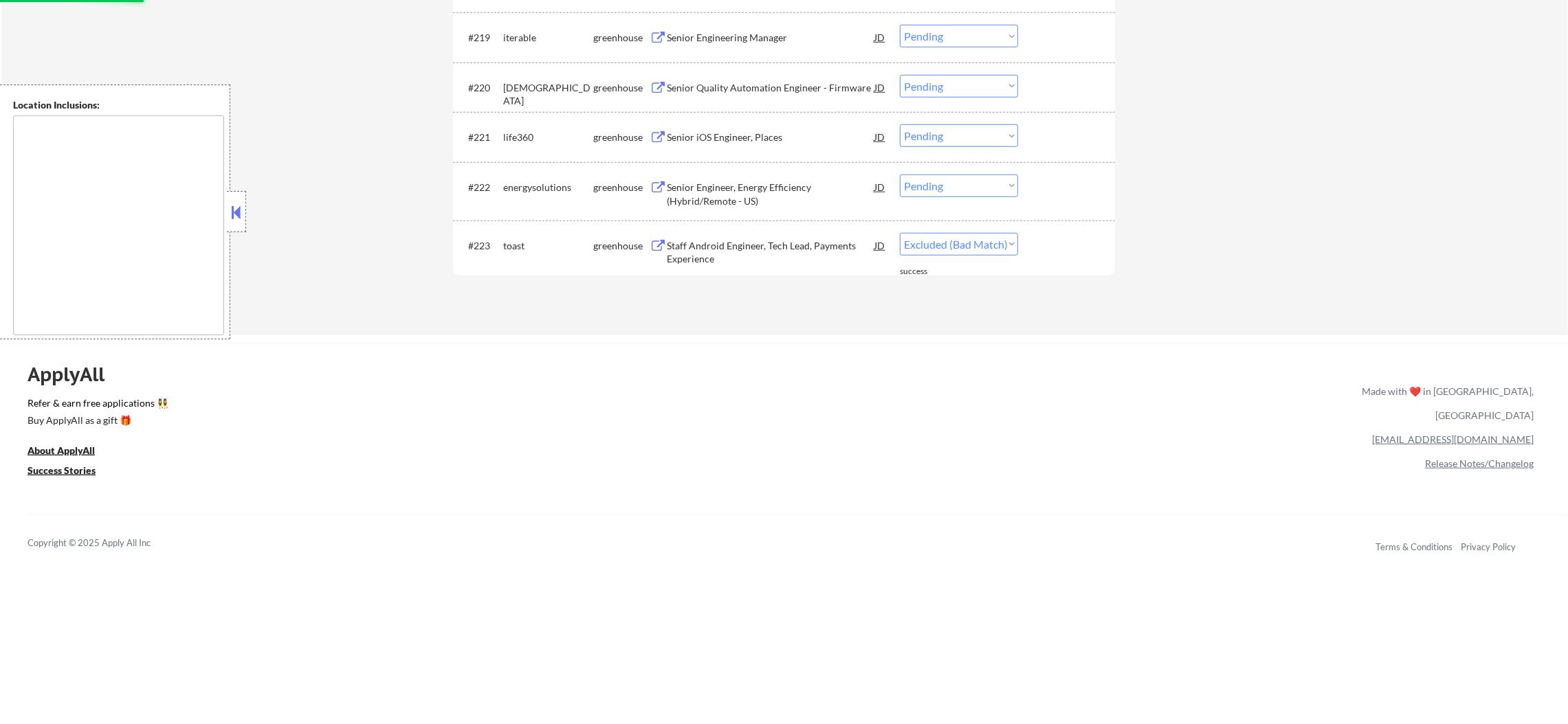
click at [750, 181] on div "Senior Engineer, Energy Efficiency (Hybrid/Remote - US)" at bounding box center [770, 194] width 208 height 27
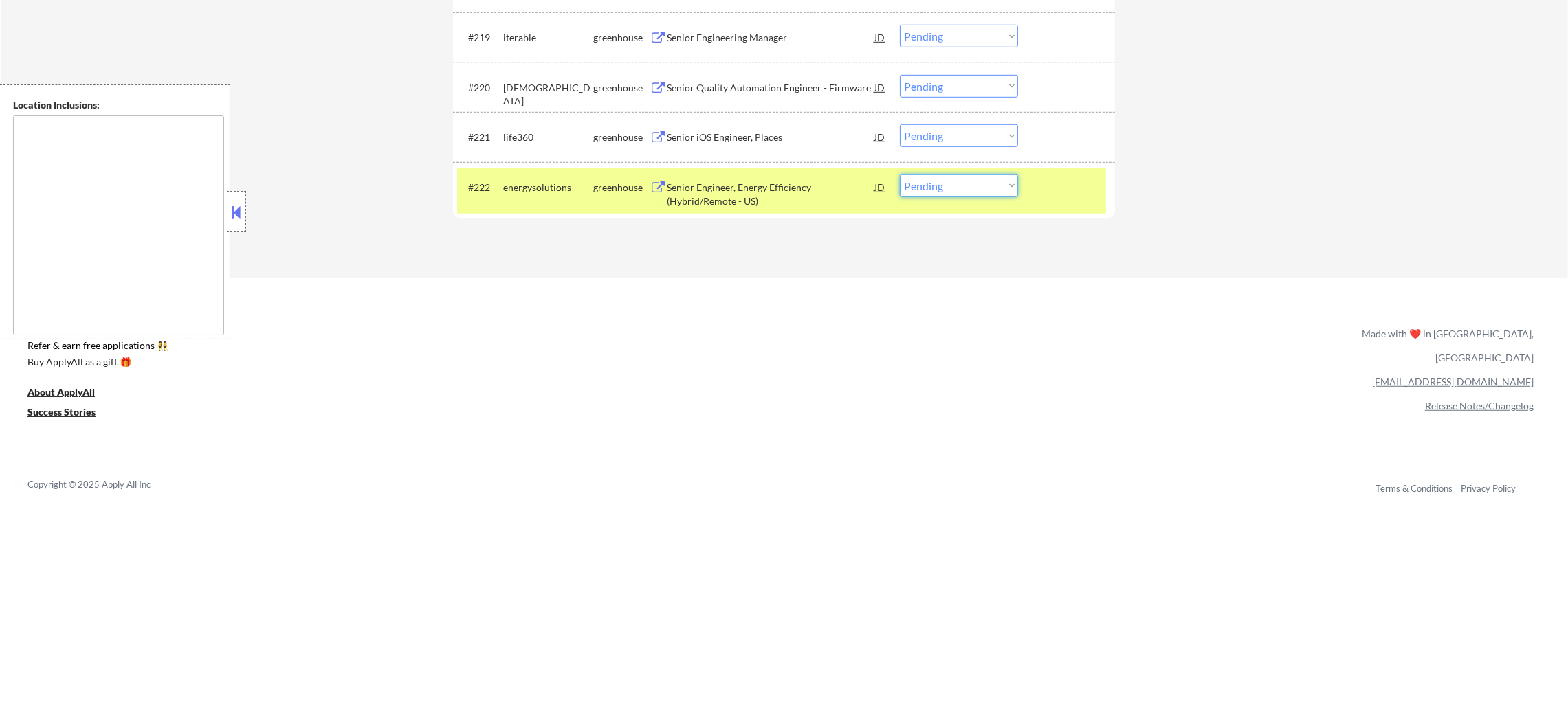
drag, startPoint x: 975, startPoint y: 186, endPoint x: 975, endPoint y: 195, distance: 9.0
click at [975, 190] on select "Choose an option... Pending Applied Excluded (Questions) Excluded (Expired) Exc…" at bounding box center [959, 186] width 118 height 23
click at [900, 175] on select "Choose an option... Pending Applied Excluded (Questions) Excluded (Expired) Exc…" at bounding box center [959, 186] width 118 height 23
click at [563, 186] on div "energysolutions" at bounding box center [549, 187] width 90 height 14
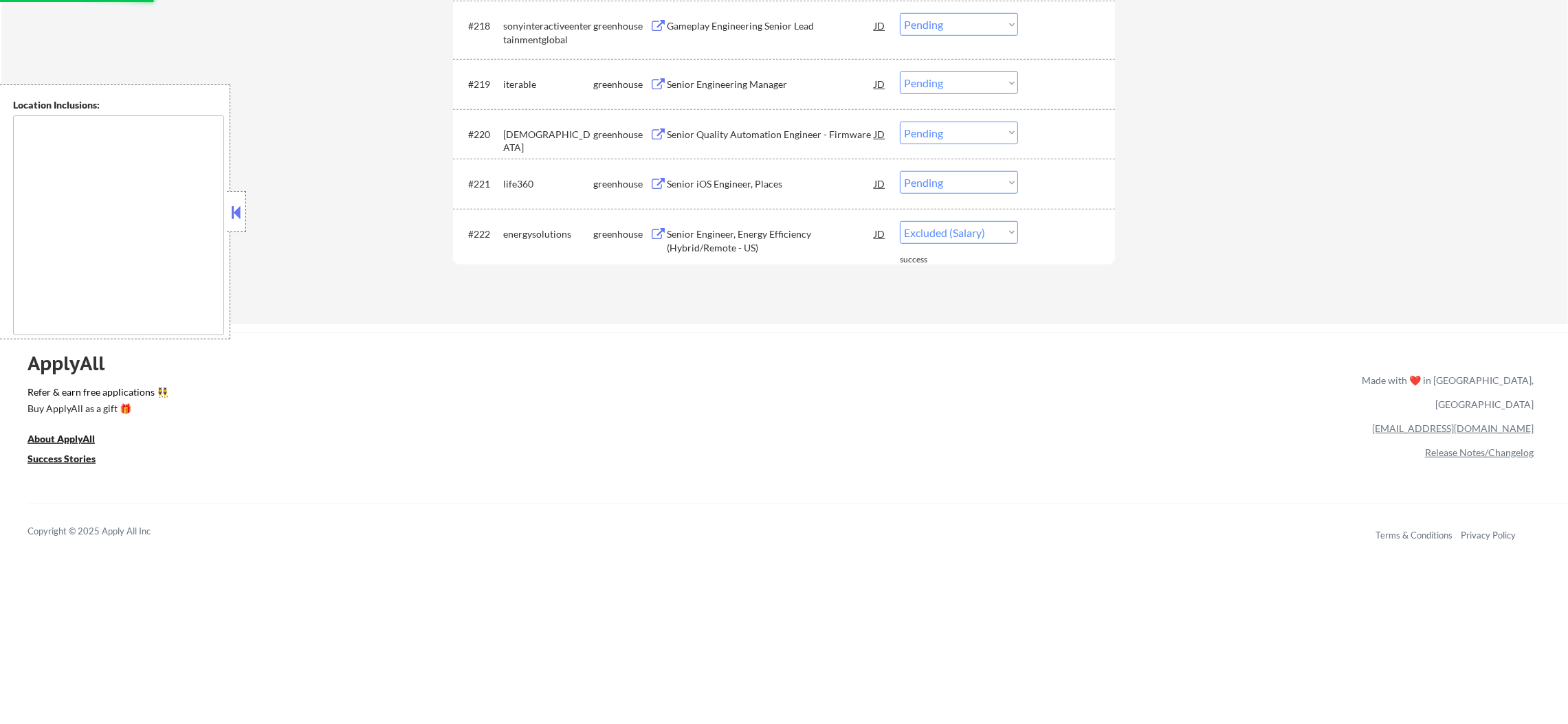
scroll to position [1404, 0]
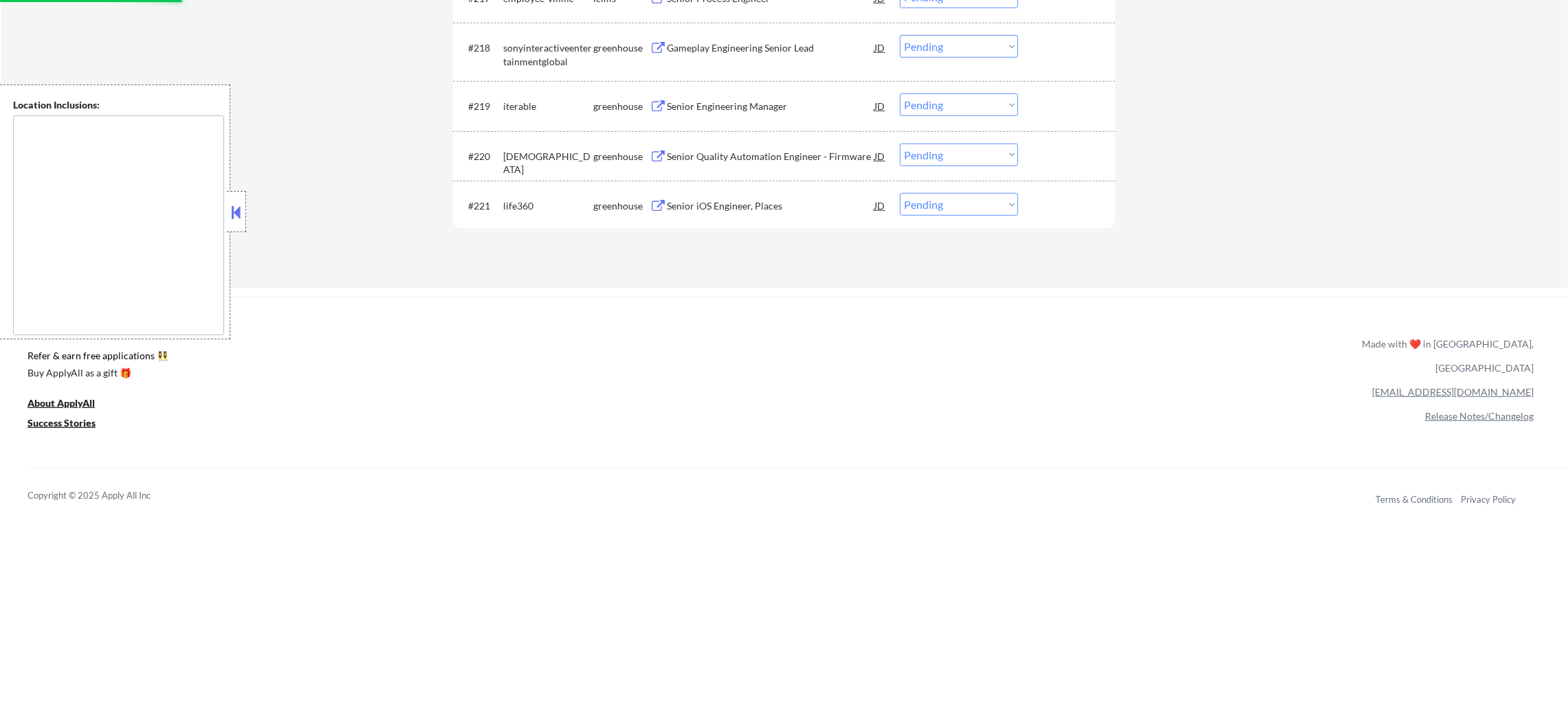
click at [712, 204] on div "Senior iOS Engineer, Places" at bounding box center [770, 206] width 208 height 14
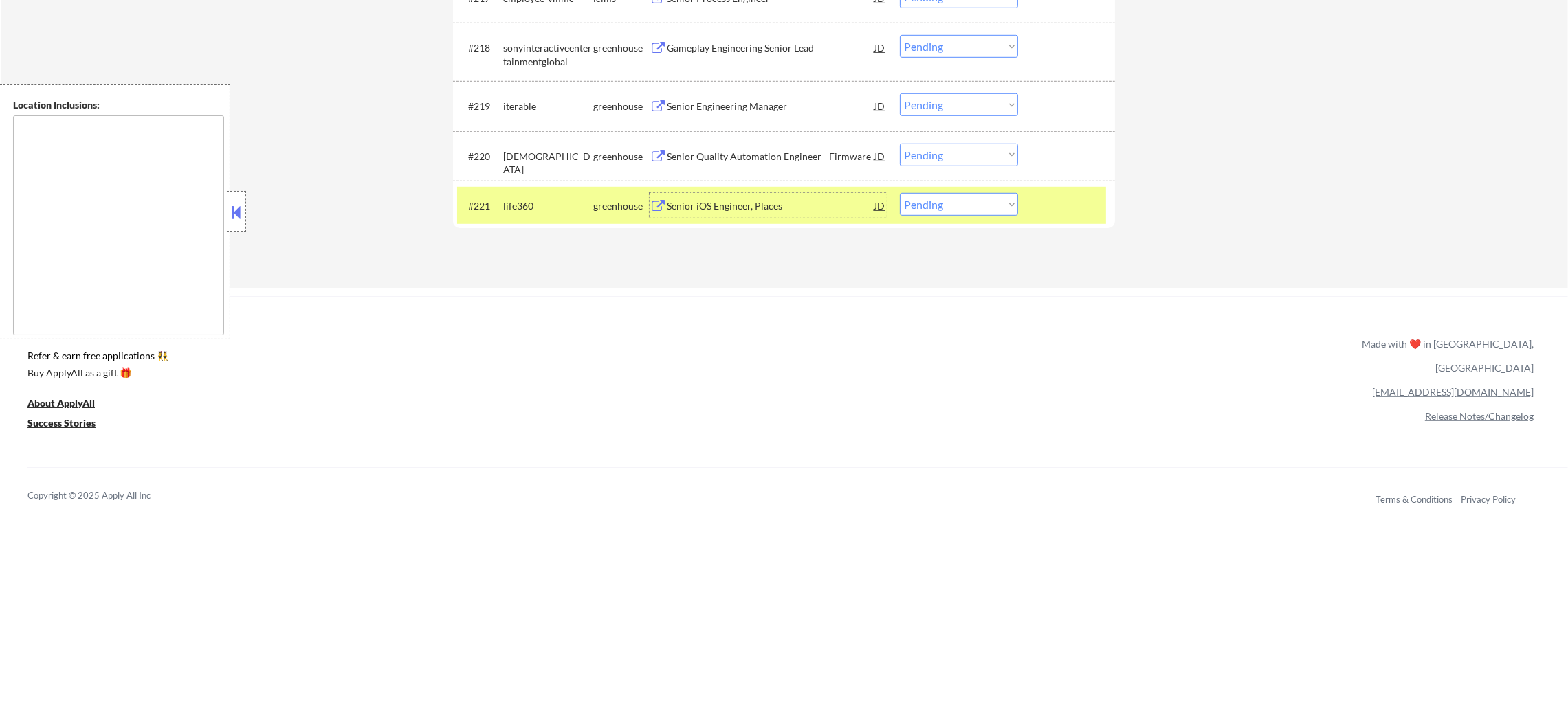
click at [910, 200] on select "Choose an option... Pending Applied Excluded (Questions) Excluded (Expired) Exc…" at bounding box center [959, 204] width 118 height 23
click at [900, 193] on select "Choose an option... Pending Applied Excluded (Questions) Excluded (Expired) Exc…" at bounding box center [959, 204] width 118 height 23
click at [513, 197] on div "life360" at bounding box center [549, 205] width 90 height 25
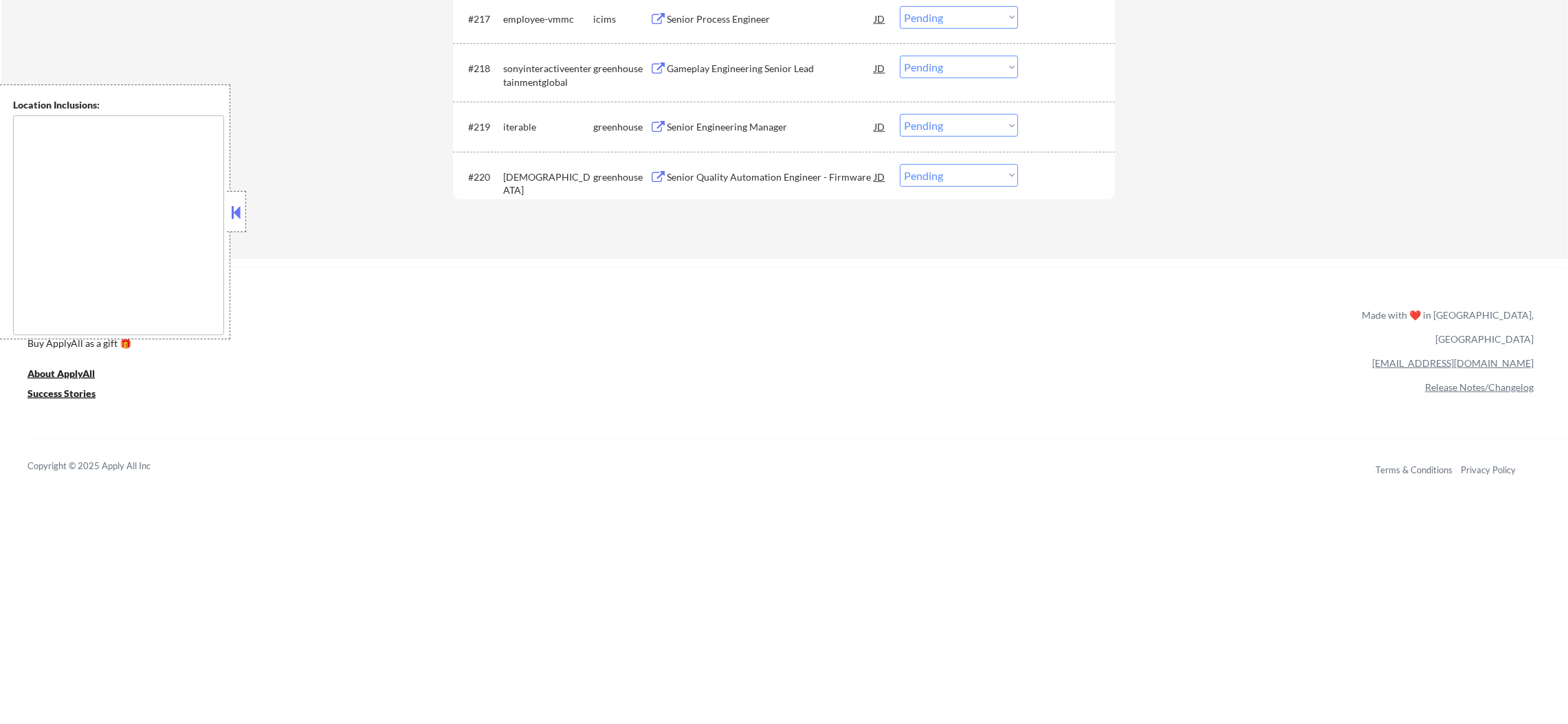
scroll to position [1336, 0]
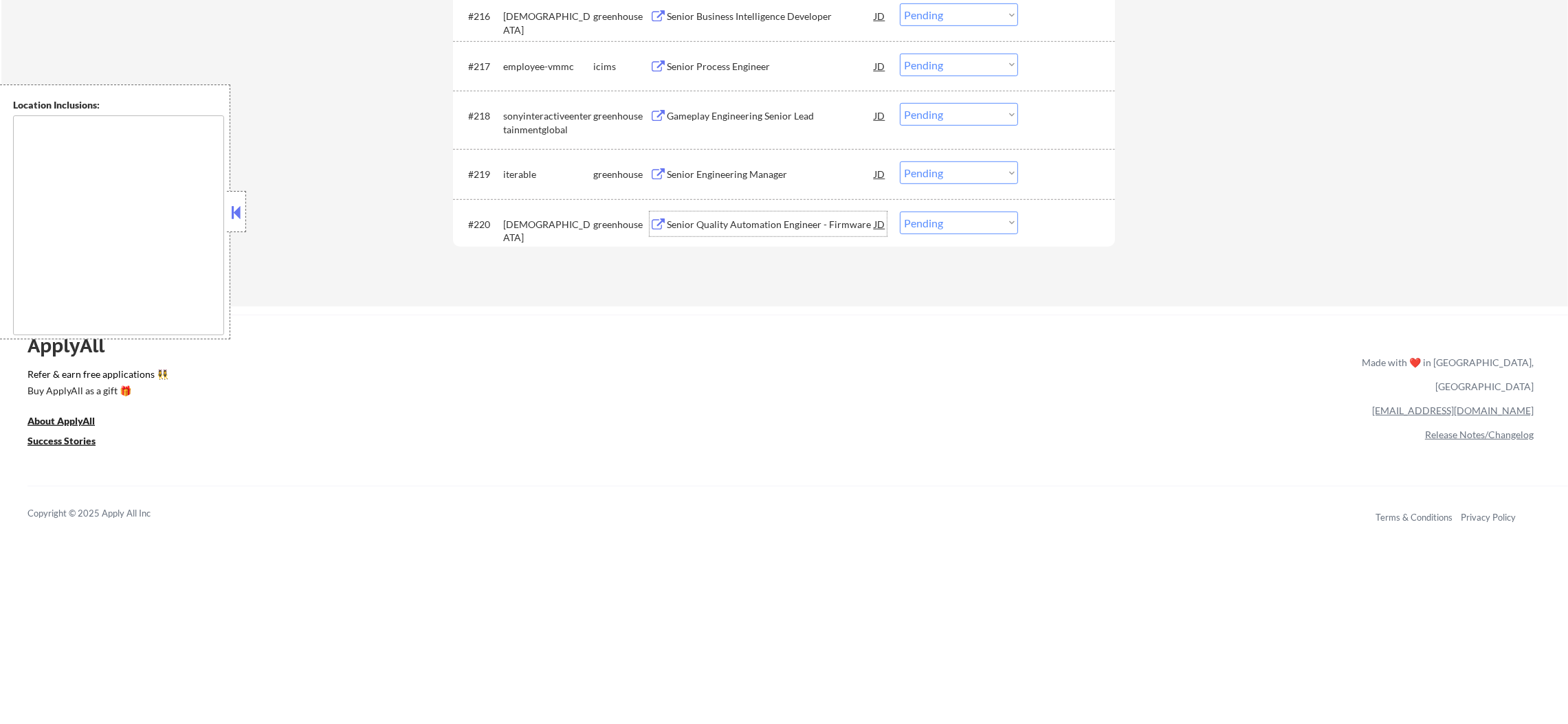
click at [768, 218] on div "Senior Quality Automation Engineer - Firmware" at bounding box center [770, 224] width 208 height 14
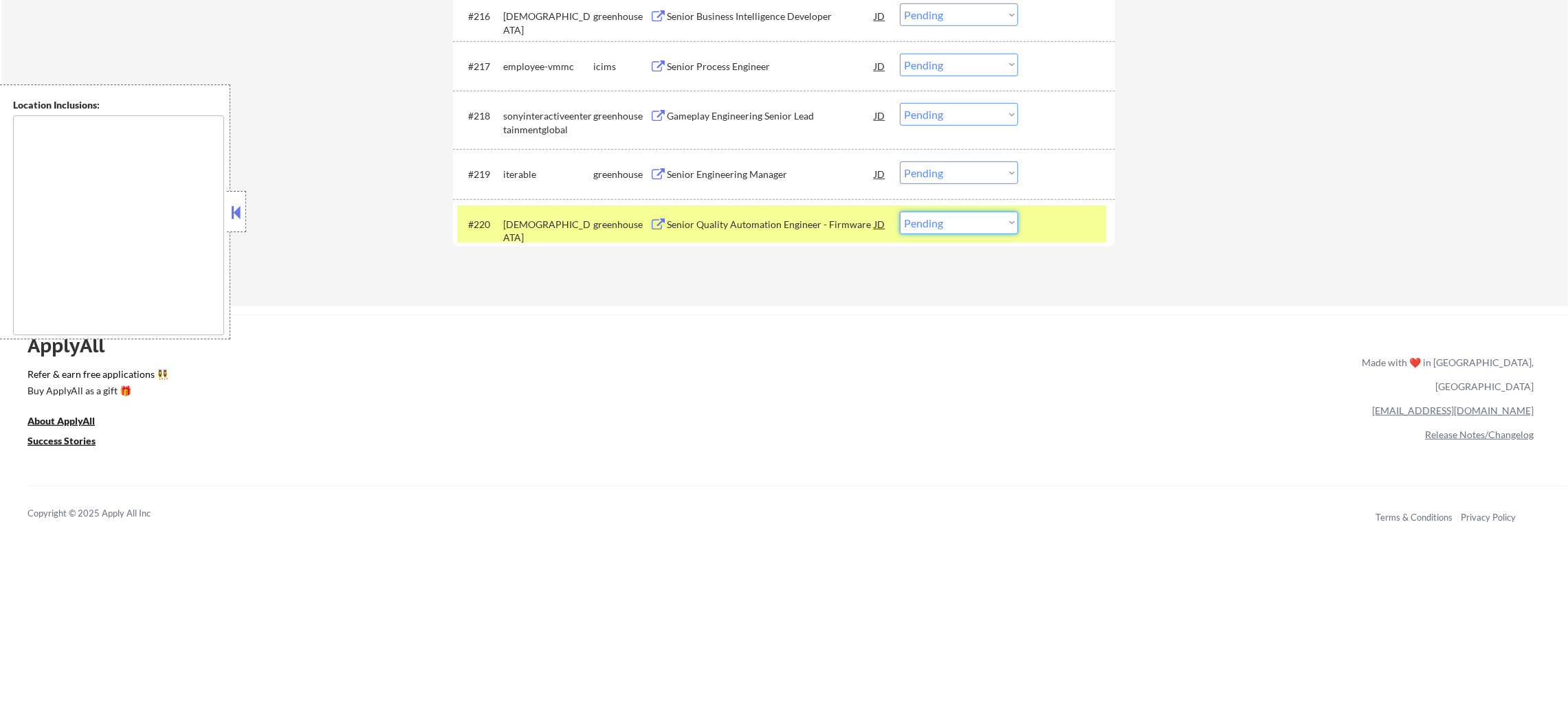
click at [930, 218] on select "Choose an option... Pending Applied Excluded (Questions) Excluded (Expired) Exc…" at bounding box center [959, 223] width 118 height 23
click at [900, 212] on select "Choose an option... Pending Applied Excluded (Questions) Excluded (Expired) Exc…" at bounding box center [959, 223] width 118 height 23
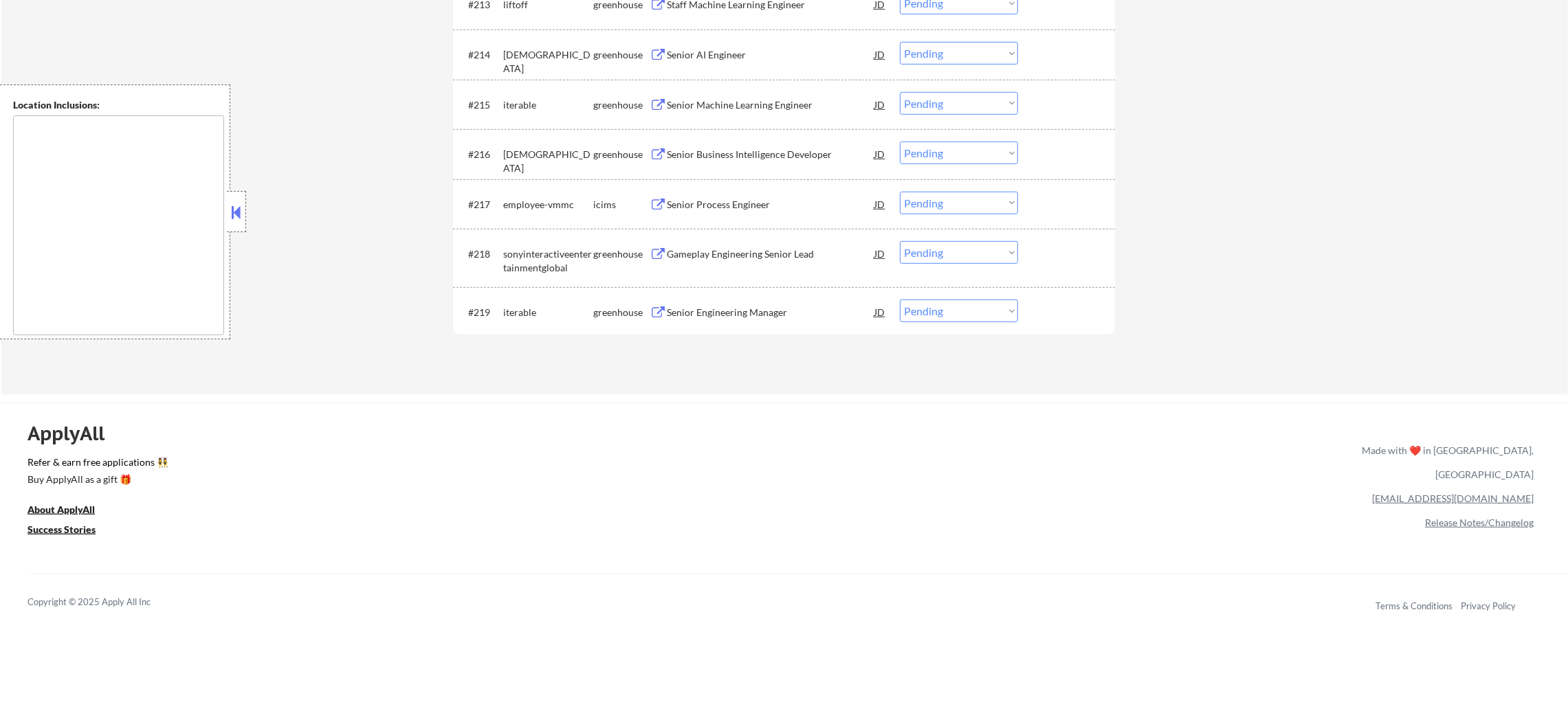
scroll to position [0, 0]
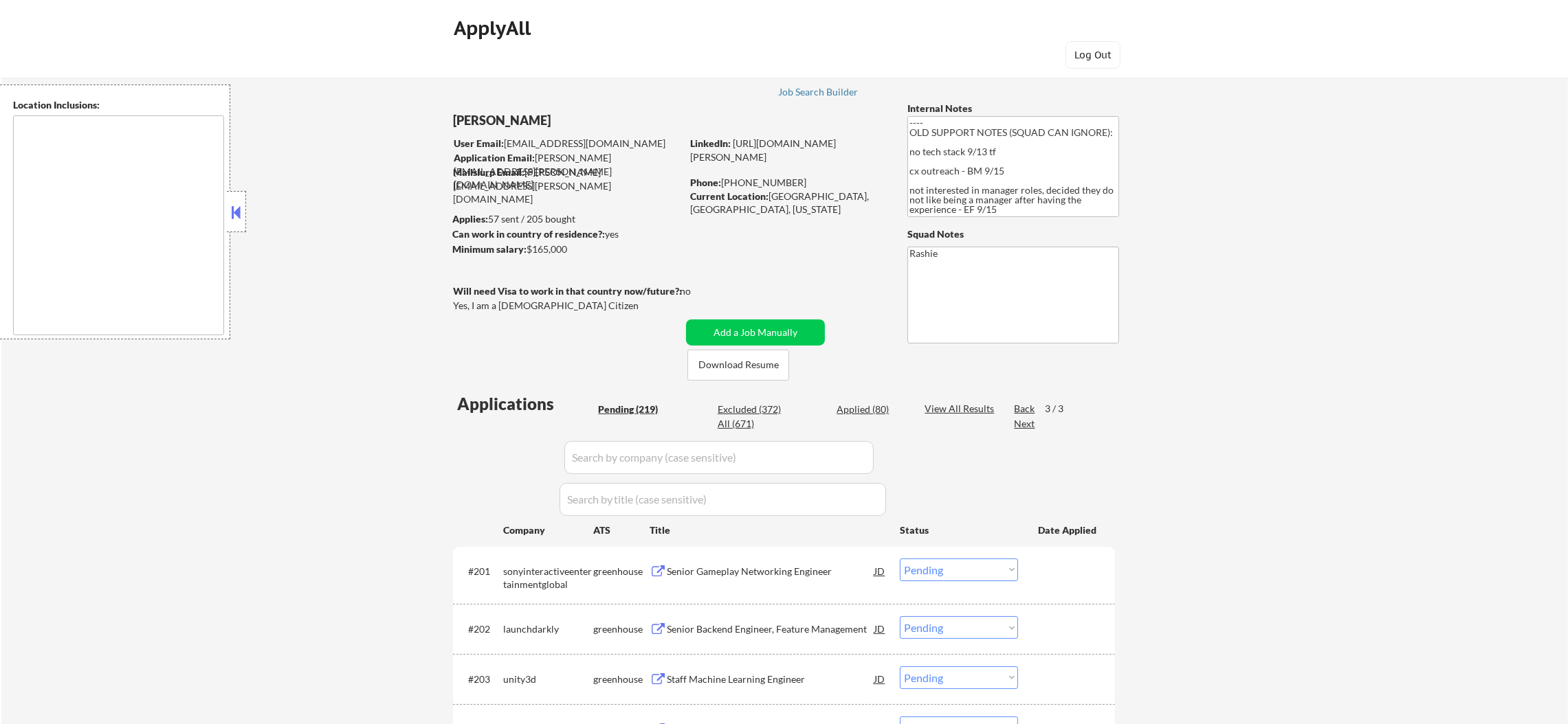
click at [884, 403] on div "Applied (80)" at bounding box center [871, 410] width 69 height 14
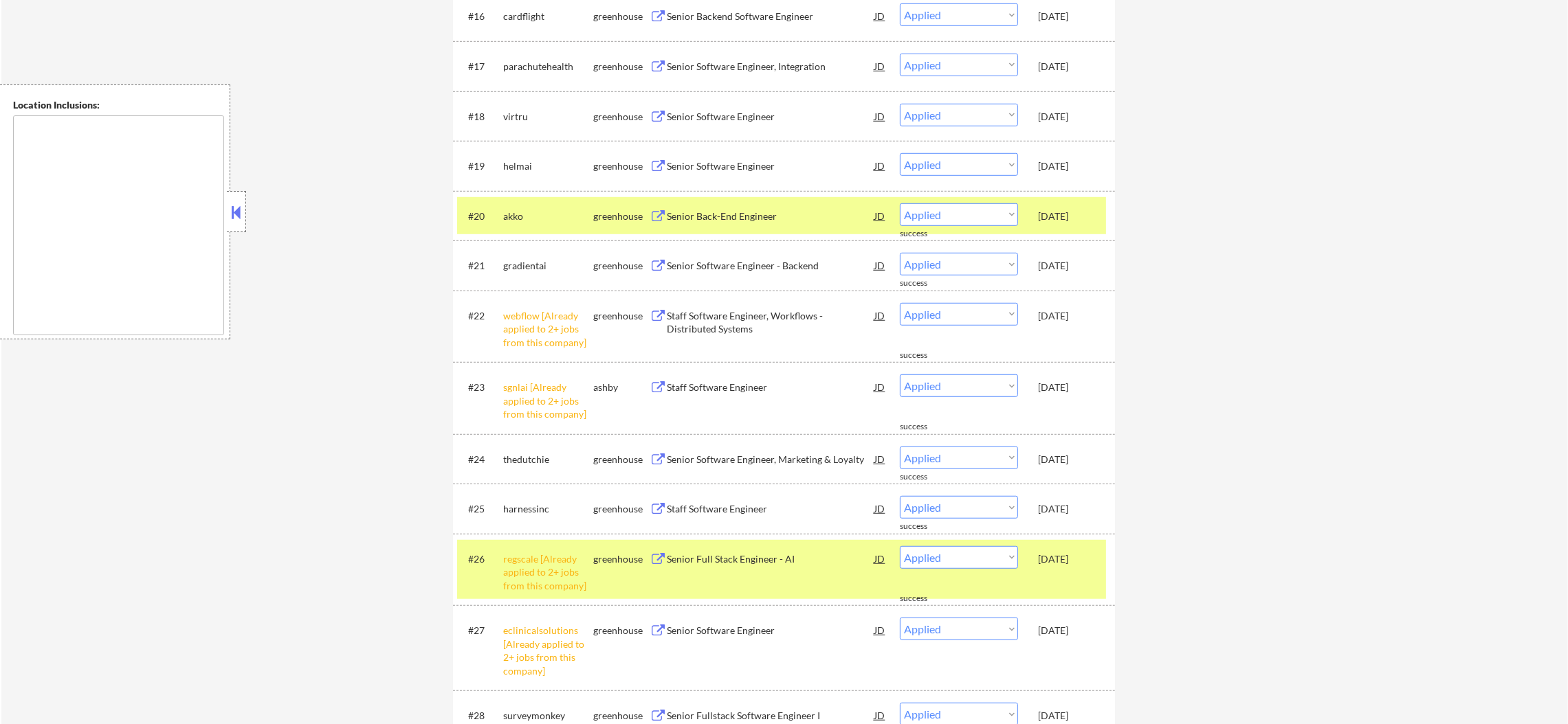
scroll to position [1511, 0]
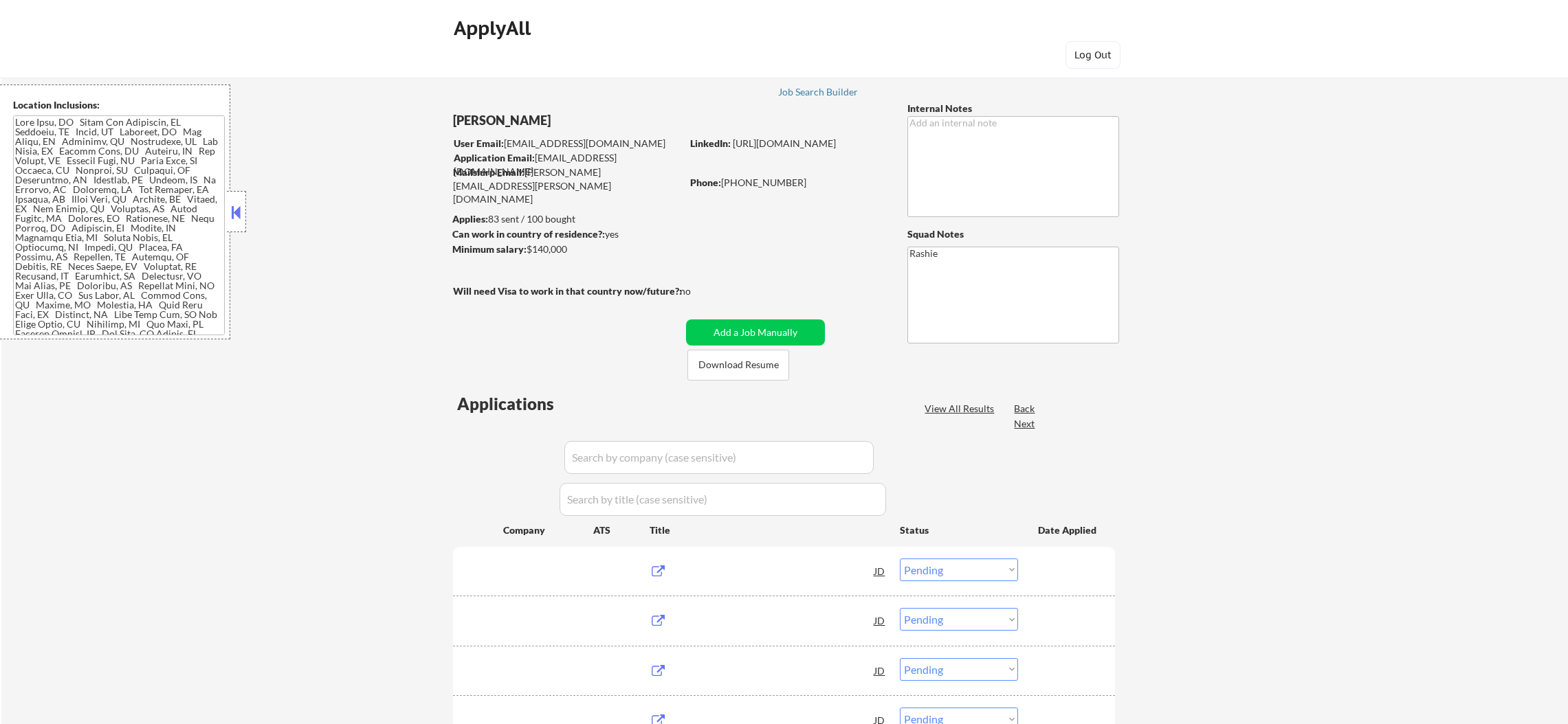
select select ""pending""
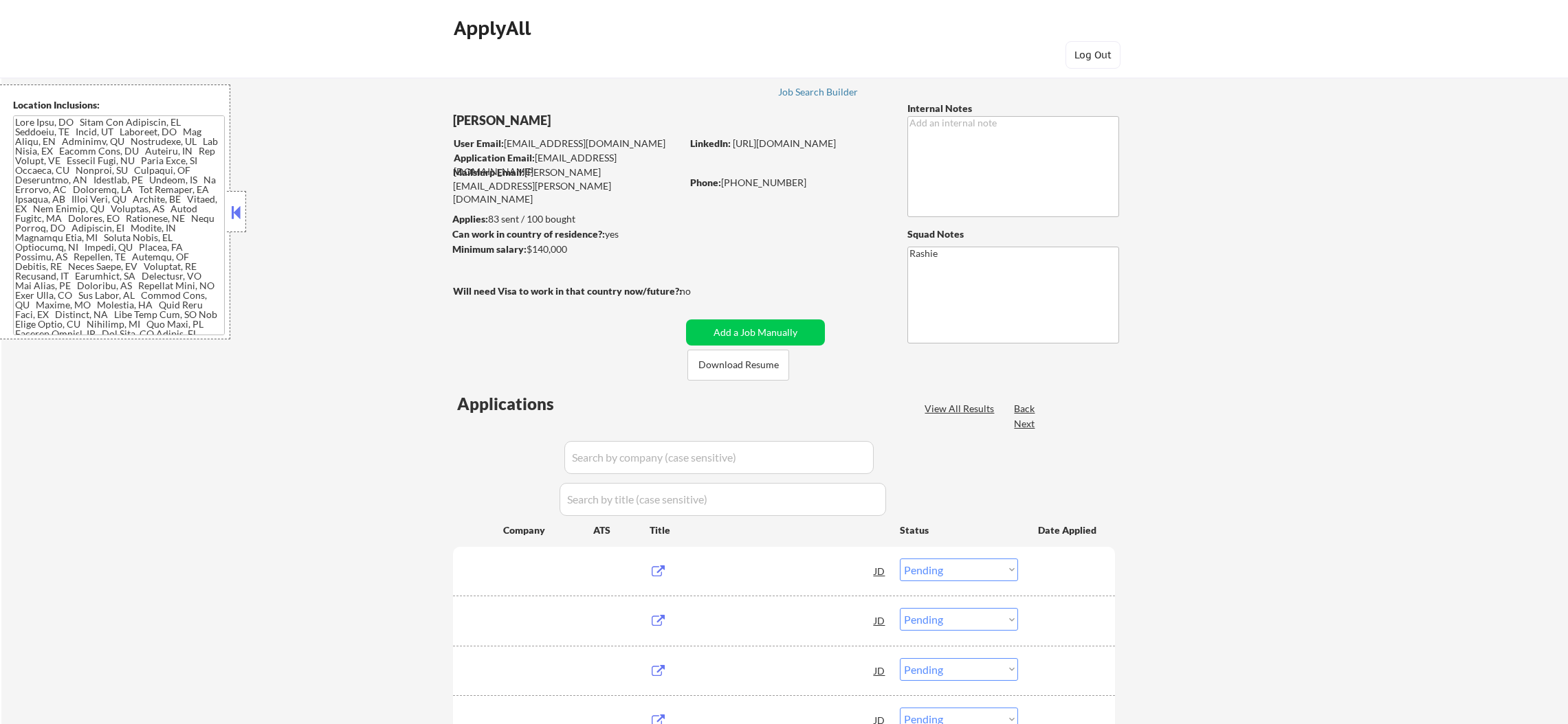
select select ""pending""
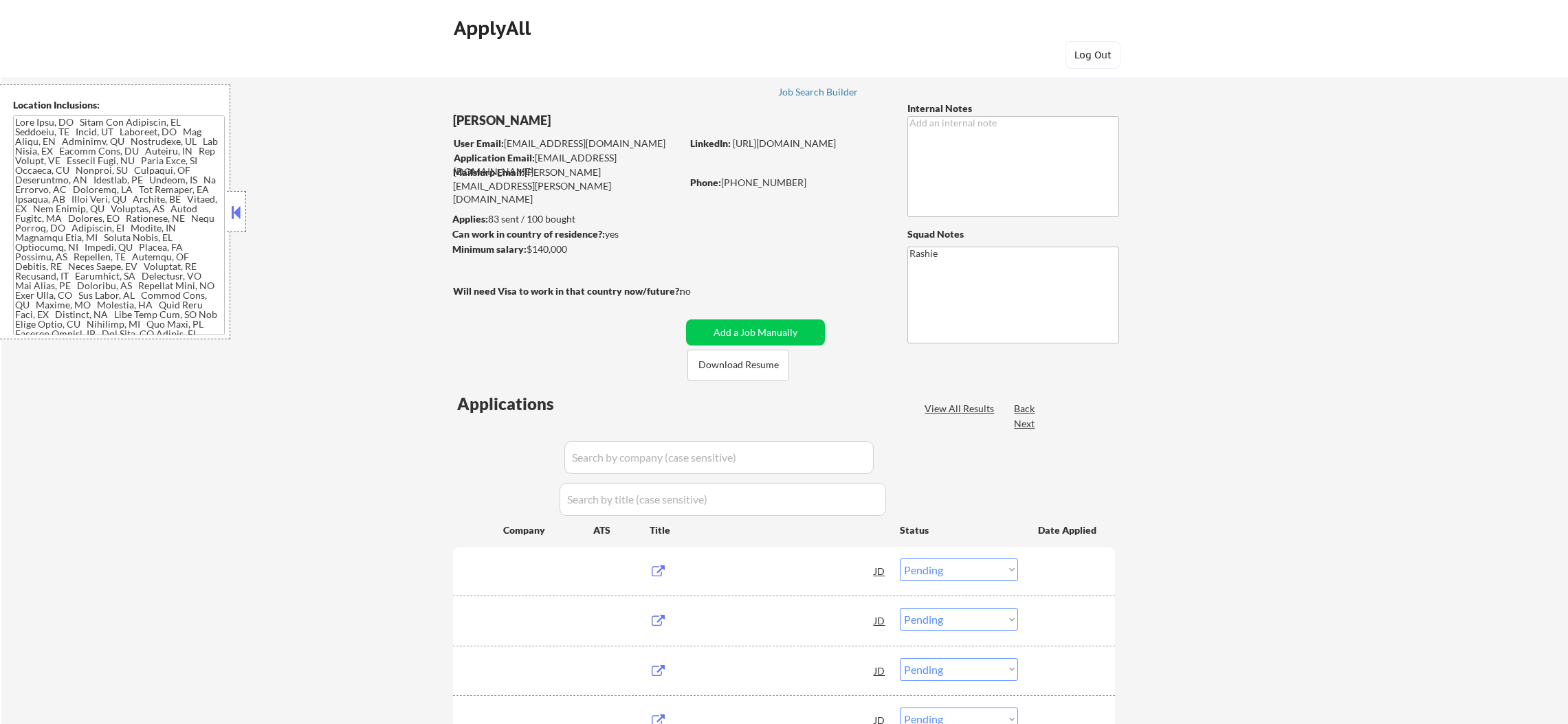
select select ""pending""
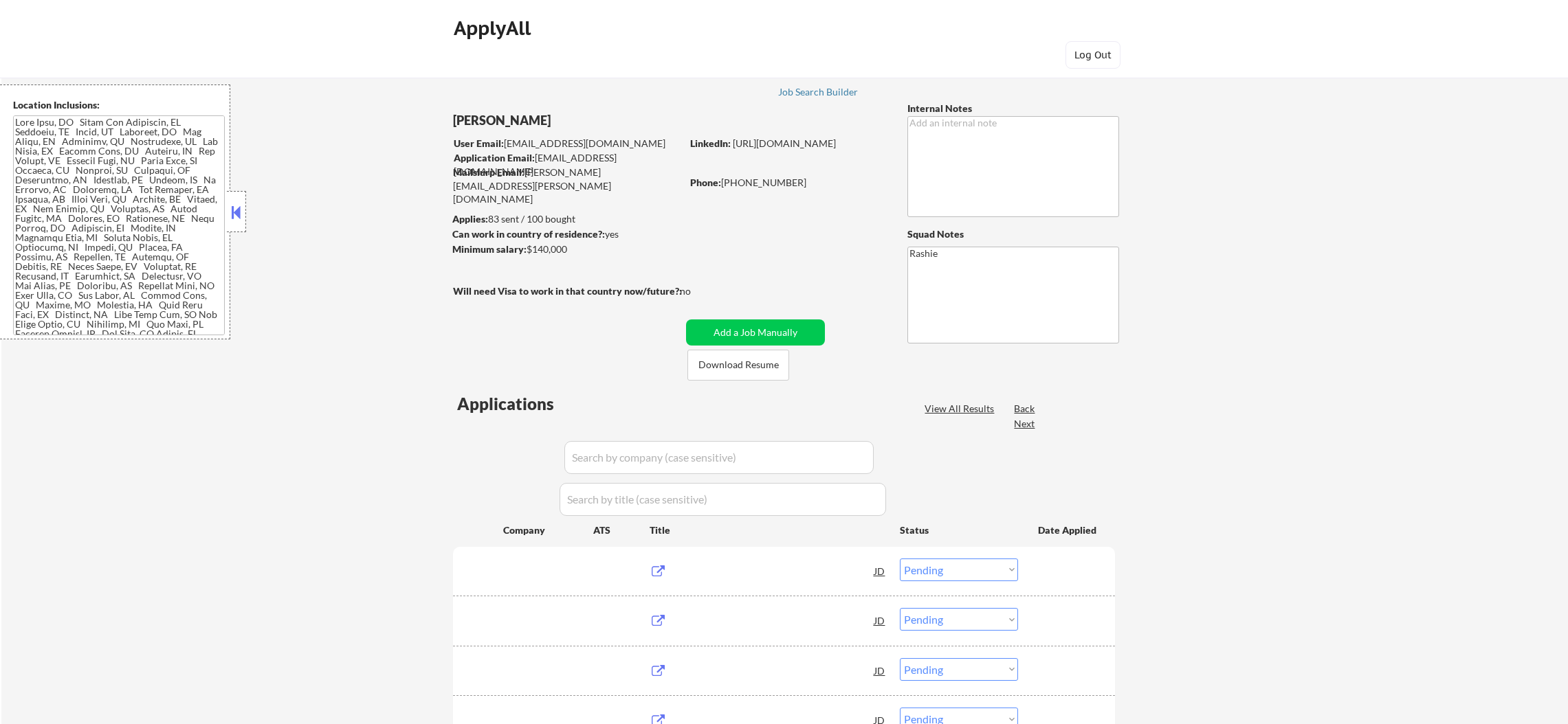
select select ""pending""
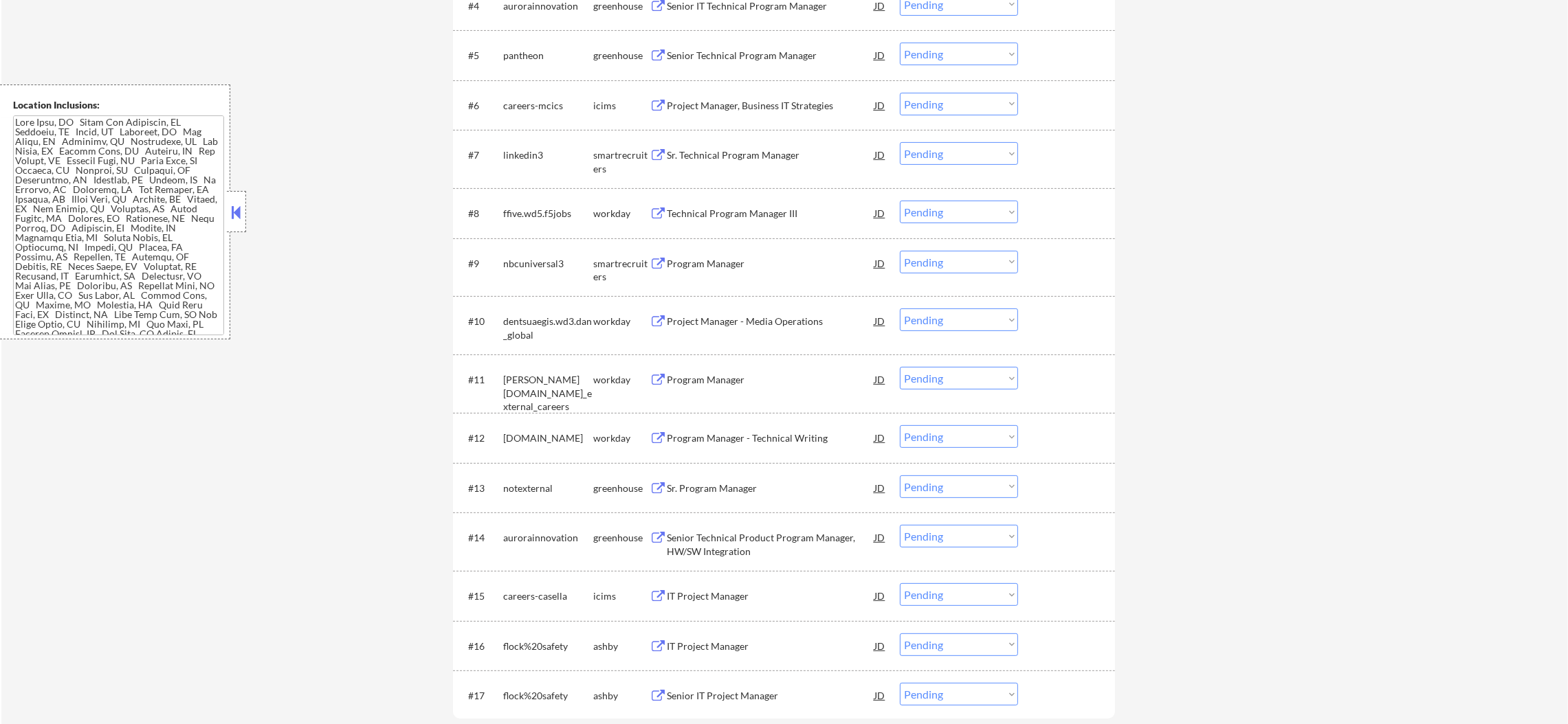
scroll to position [824, 0]
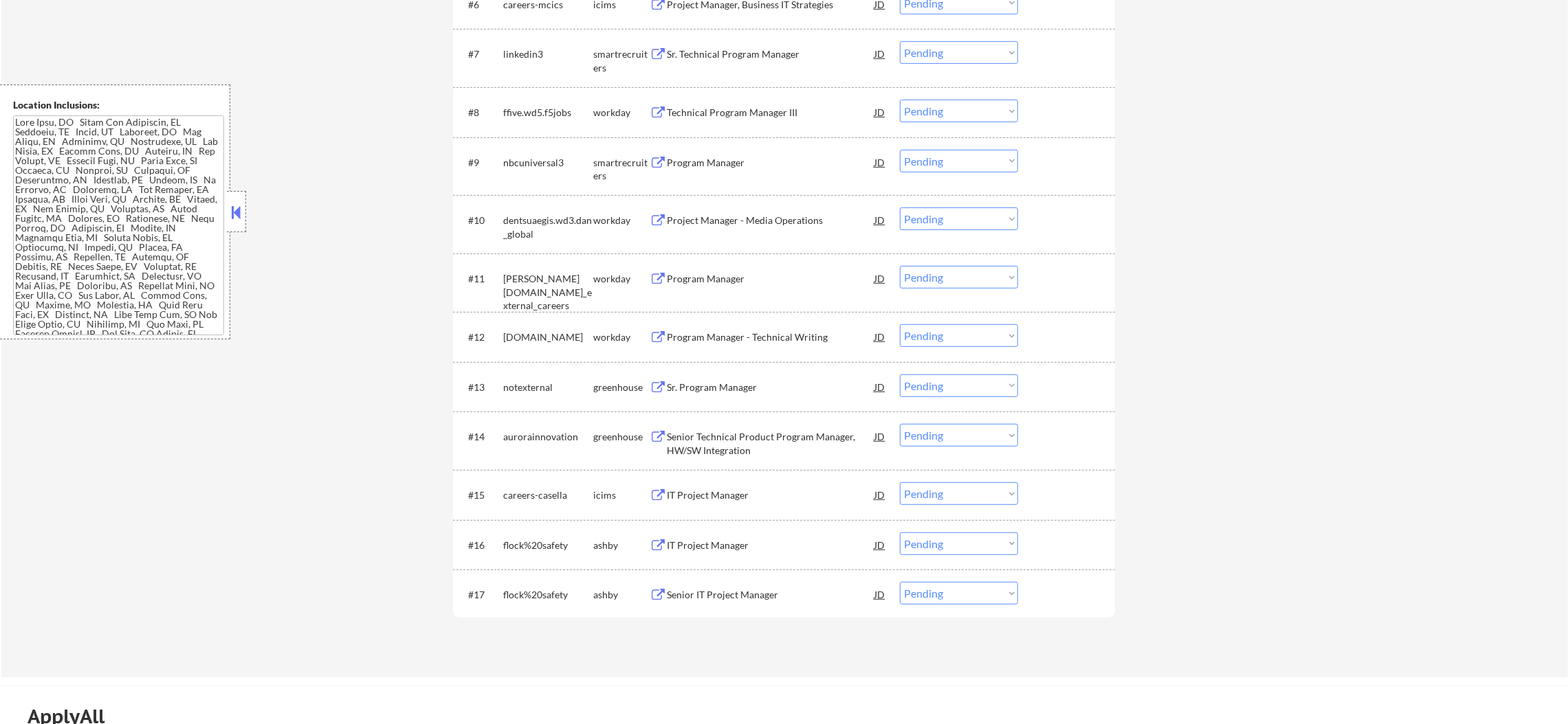
click at [696, 612] on div "#17 flock%20safety ashby Senior IT Project Manager JD Choose an option... Pendi…" at bounding box center [782, 593] width 649 height 37
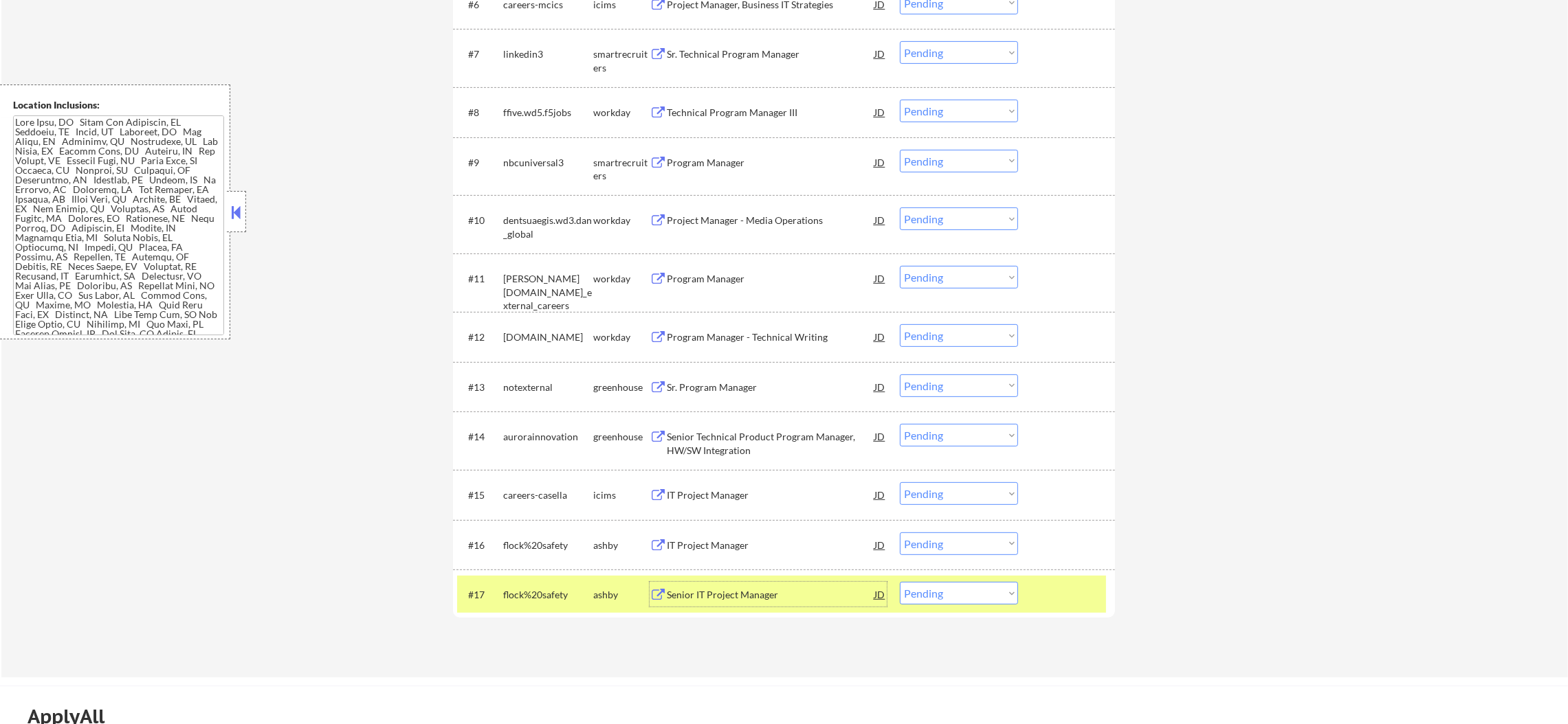
click at [705, 593] on div "Senior IT Project Manager" at bounding box center [770, 595] width 208 height 14
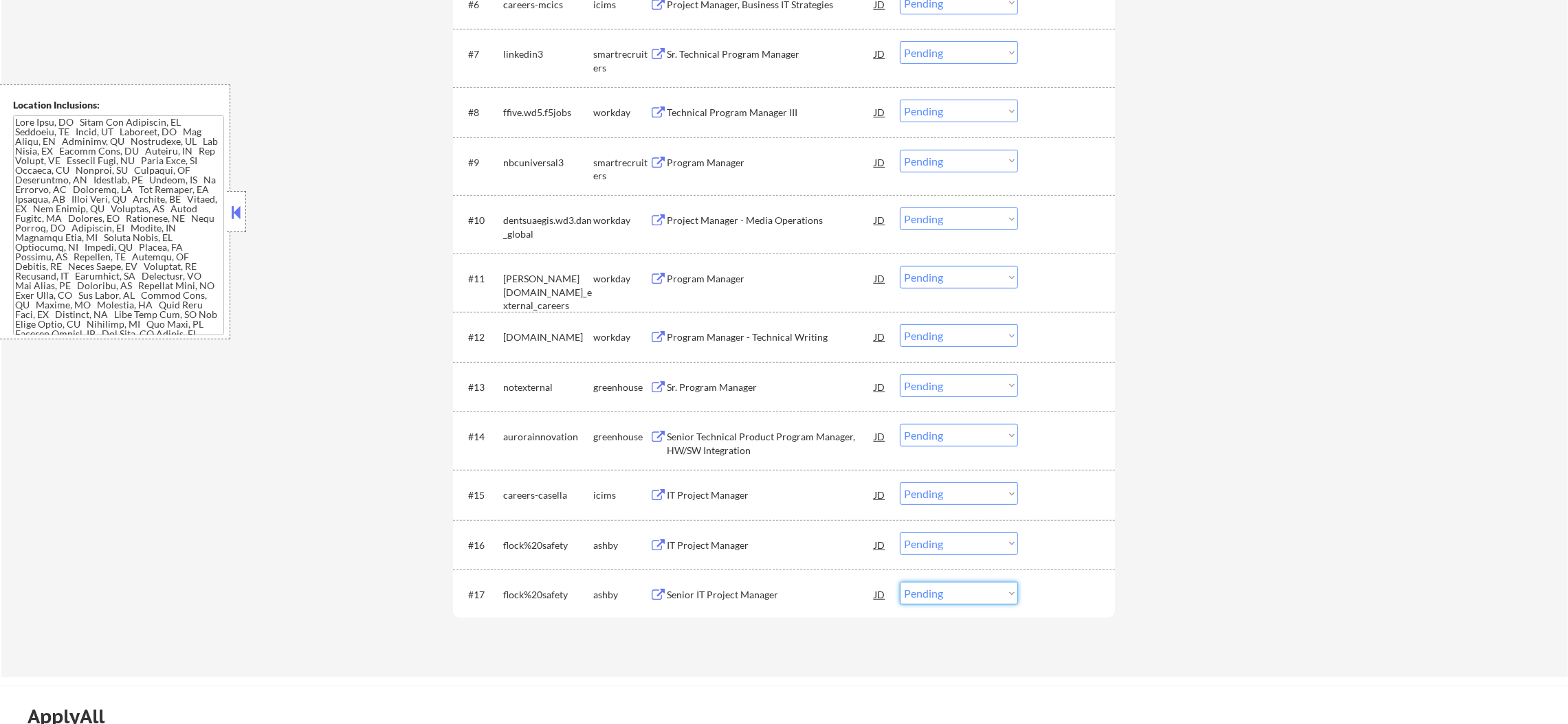
click at [954, 584] on select "Choose an option... Pending Applied Excluded (Questions) Excluded (Expired) Exc…" at bounding box center [959, 593] width 118 height 23
select select ""excluded__expired_""
click at [900, 582] on select "Choose an option... Pending Applied Excluded (Questions) Excluded (Expired) Exc…" at bounding box center [959, 593] width 118 height 23
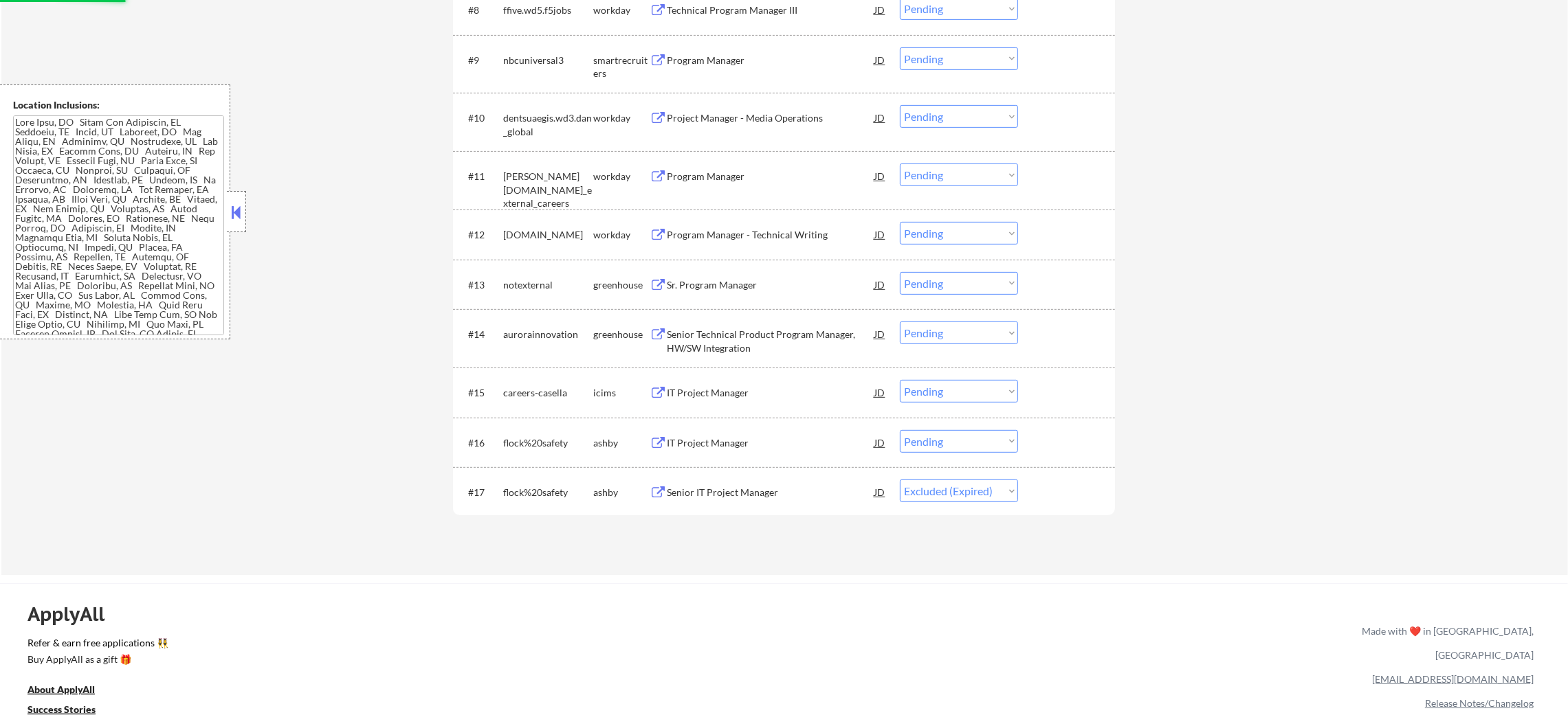
scroll to position [1030, 0]
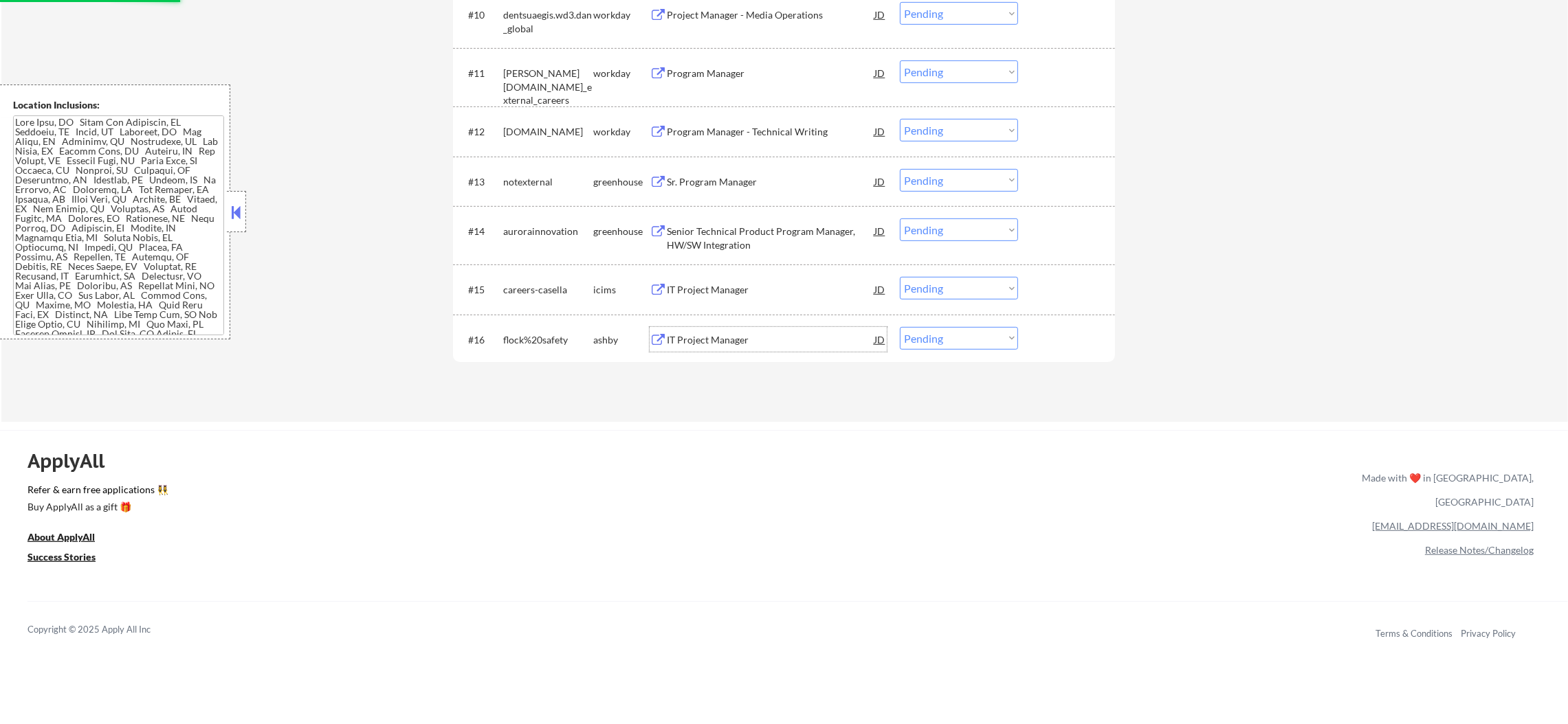
click at [745, 341] on div "IT Project Manager" at bounding box center [770, 340] width 208 height 14
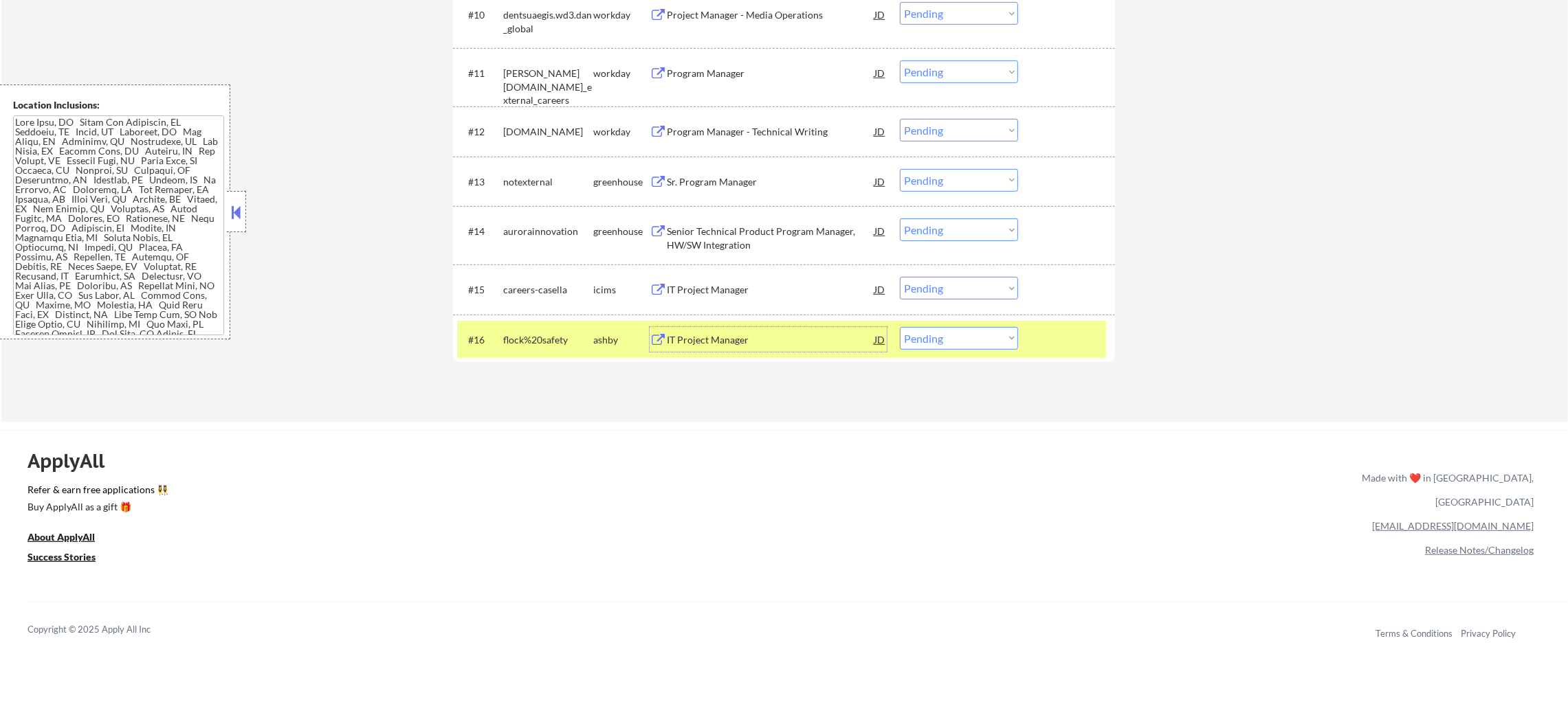
click at [962, 340] on select "Choose an option... Pending Applied Excluded (Questions) Excluded (Expired) Exc…" at bounding box center [959, 338] width 118 height 23
select select ""excluded__expired_""
click at [900, 327] on select "Choose an option... Pending Applied Excluded (Questions) Excluded (Expired) Exc…" at bounding box center [959, 338] width 118 height 23
click at [545, 330] on div "flock%20safety" at bounding box center [549, 339] width 90 height 25
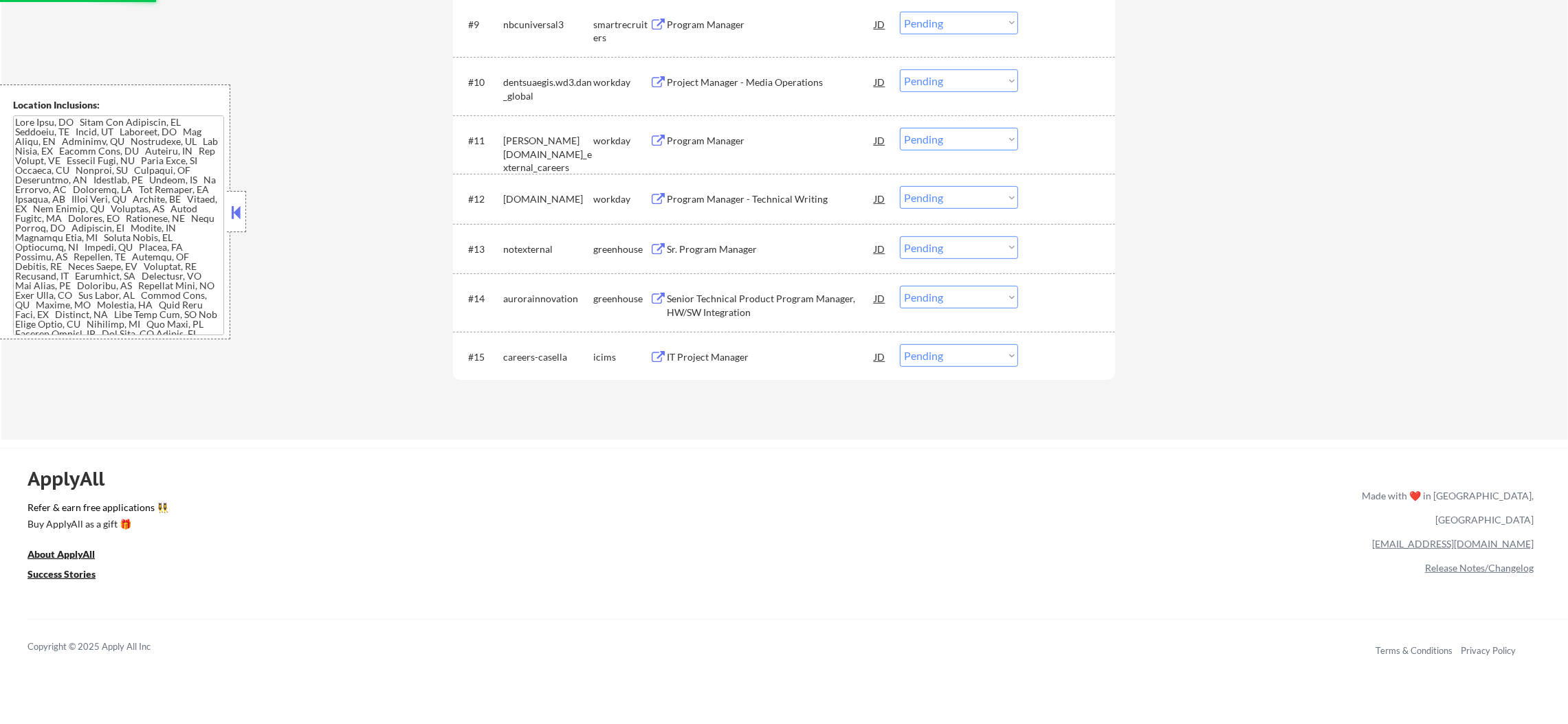
scroll to position [962, 0]
click at [750, 290] on div "Senior Technical Product Program Manager, HW/SW Integration" at bounding box center [770, 303] width 208 height 33
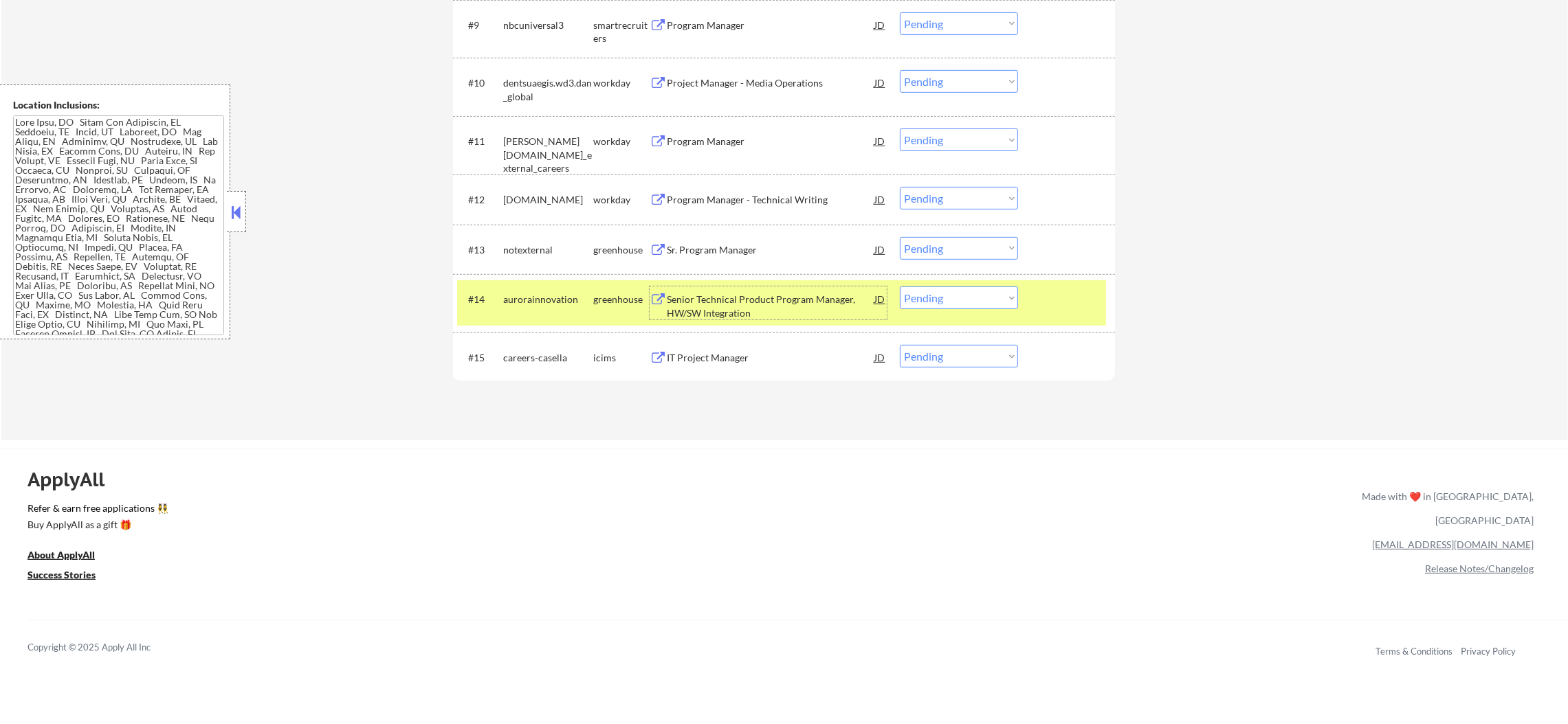
click at [960, 300] on select "Choose an option... Pending Applied Excluded (Questions) Excluded (Expired) Exc…" at bounding box center [959, 298] width 118 height 23
click at [900, 286] on select "Choose an option... Pending Applied Excluded (Questions) Excluded (Expired) Exc…" at bounding box center [959, 298] width 118 height 23
select select ""pending""
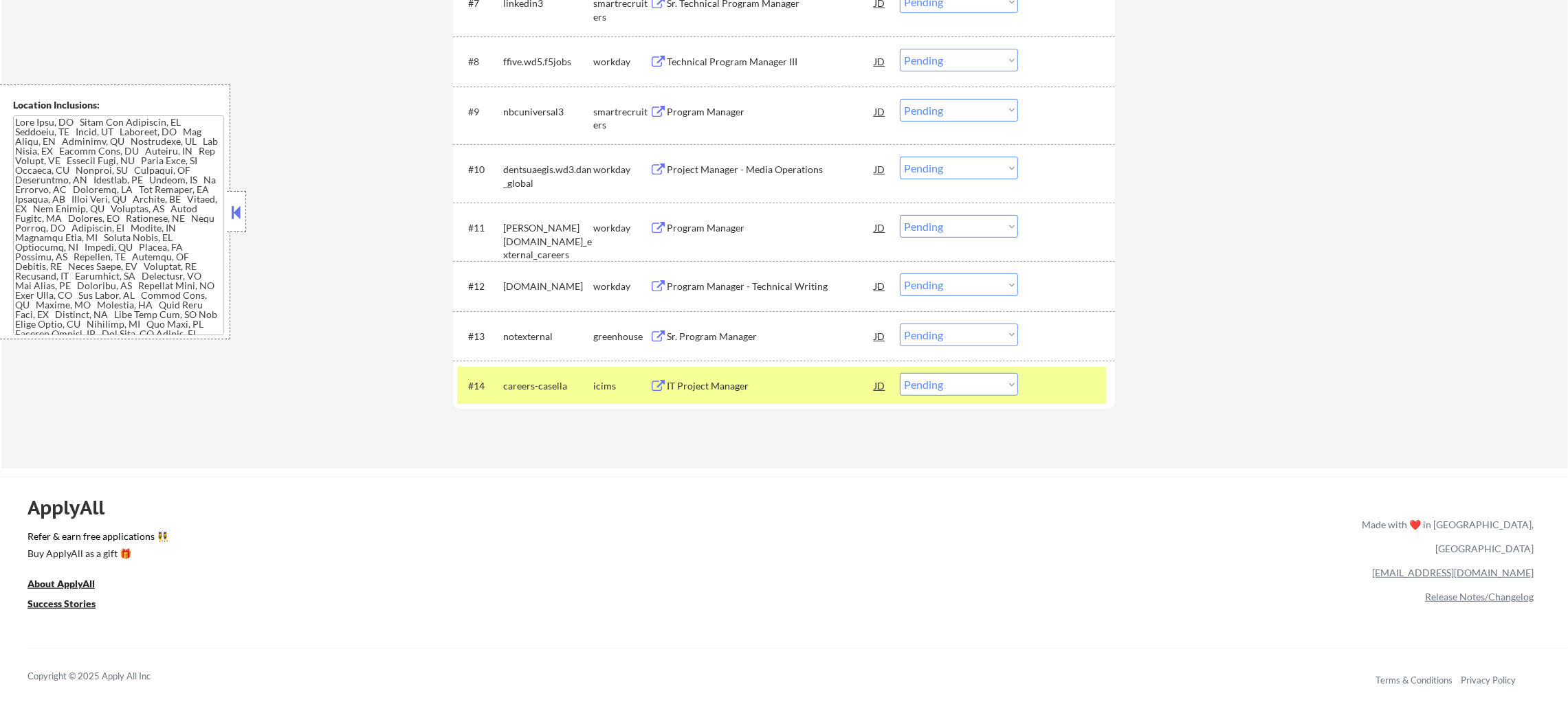
scroll to position [824, 0]
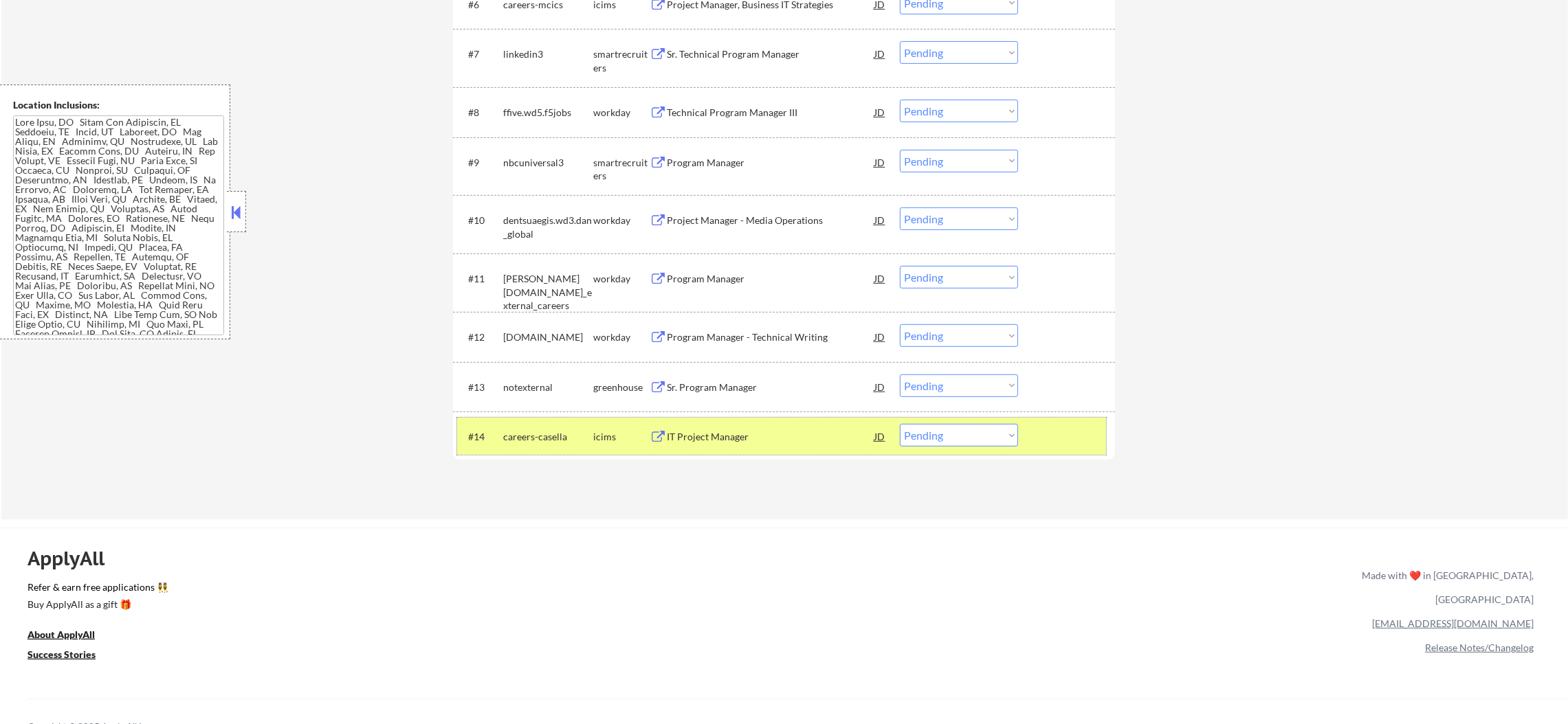
click at [560, 432] on div "careers-casella" at bounding box center [549, 437] width 90 height 14
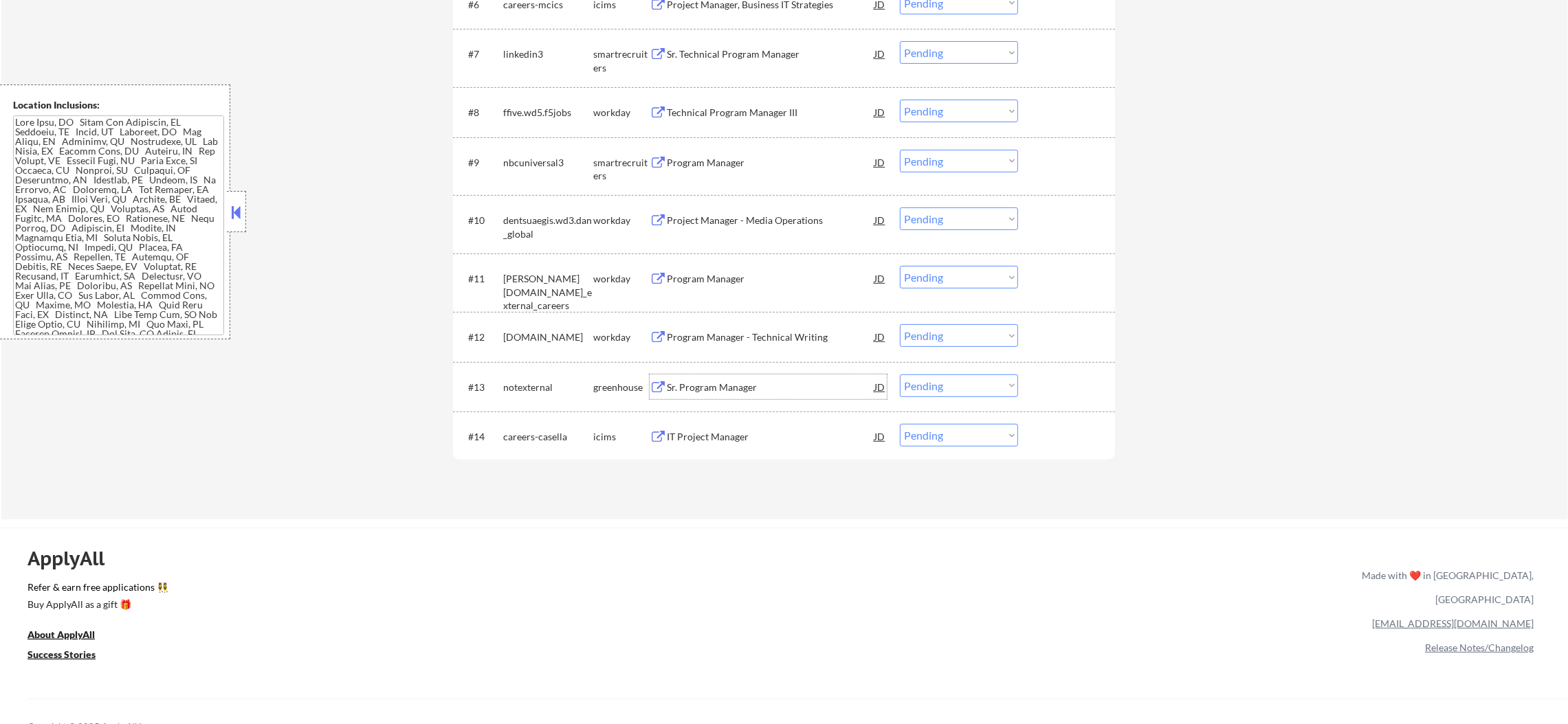
click at [719, 381] on div "Sr. Program Manager" at bounding box center [770, 387] width 208 height 14
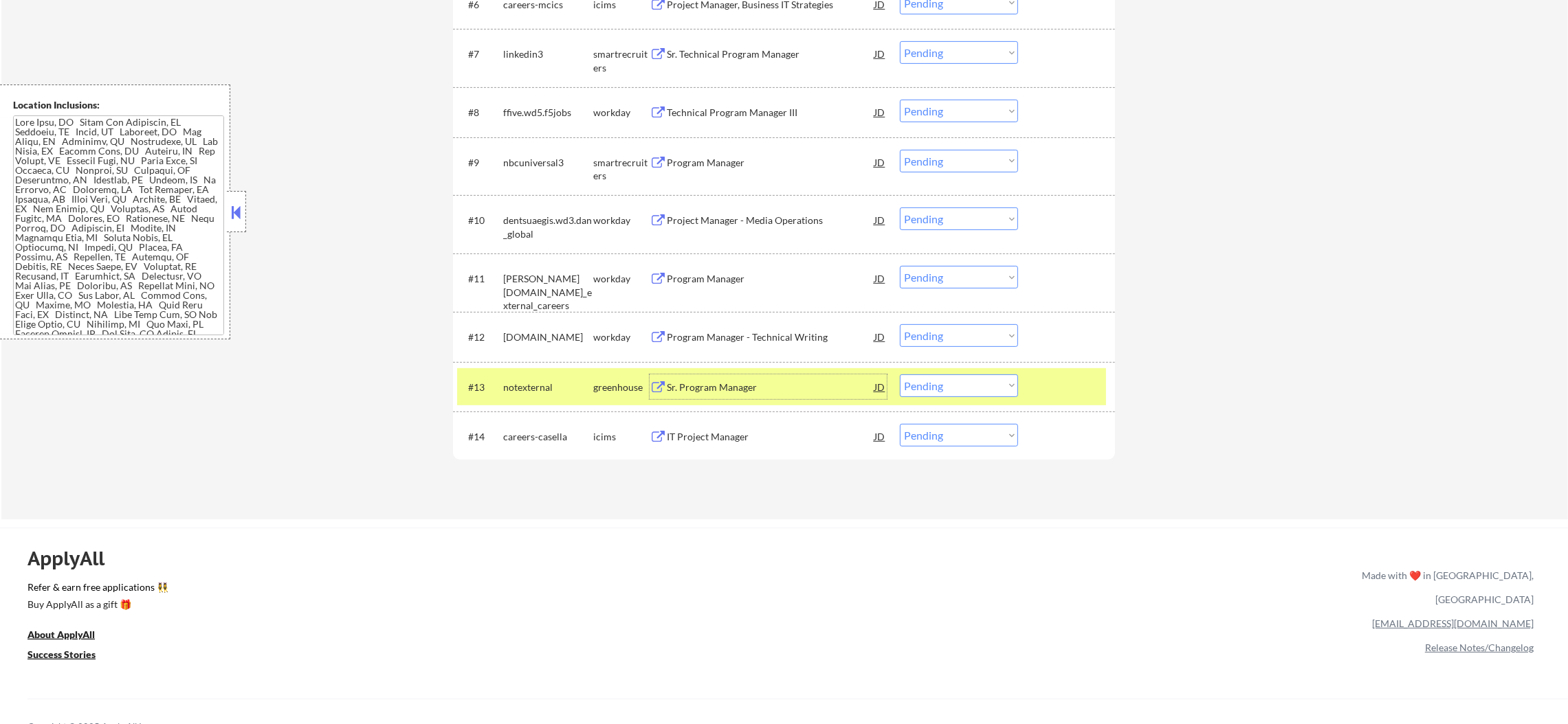
drag, startPoint x: 960, startPoint y: 383, endPoint x: 962, endPoint y: 394, distance: 11.2
click at [960, 383] on select "Choose an option... Pending Applied Excluded (Questions) Excluded (Expired) Exc…" at bounding box center [959, 386] width 118 height 23
click at [900, 374] on select "Choose an option... Pending Applied Excluded (Questions) Excluded (Expired) Exc…" at bounding box center [959, 386] width 118 height 23
click at [536, 389] on div "notexternal" at bounding box center [549, 387] width 90 height 14
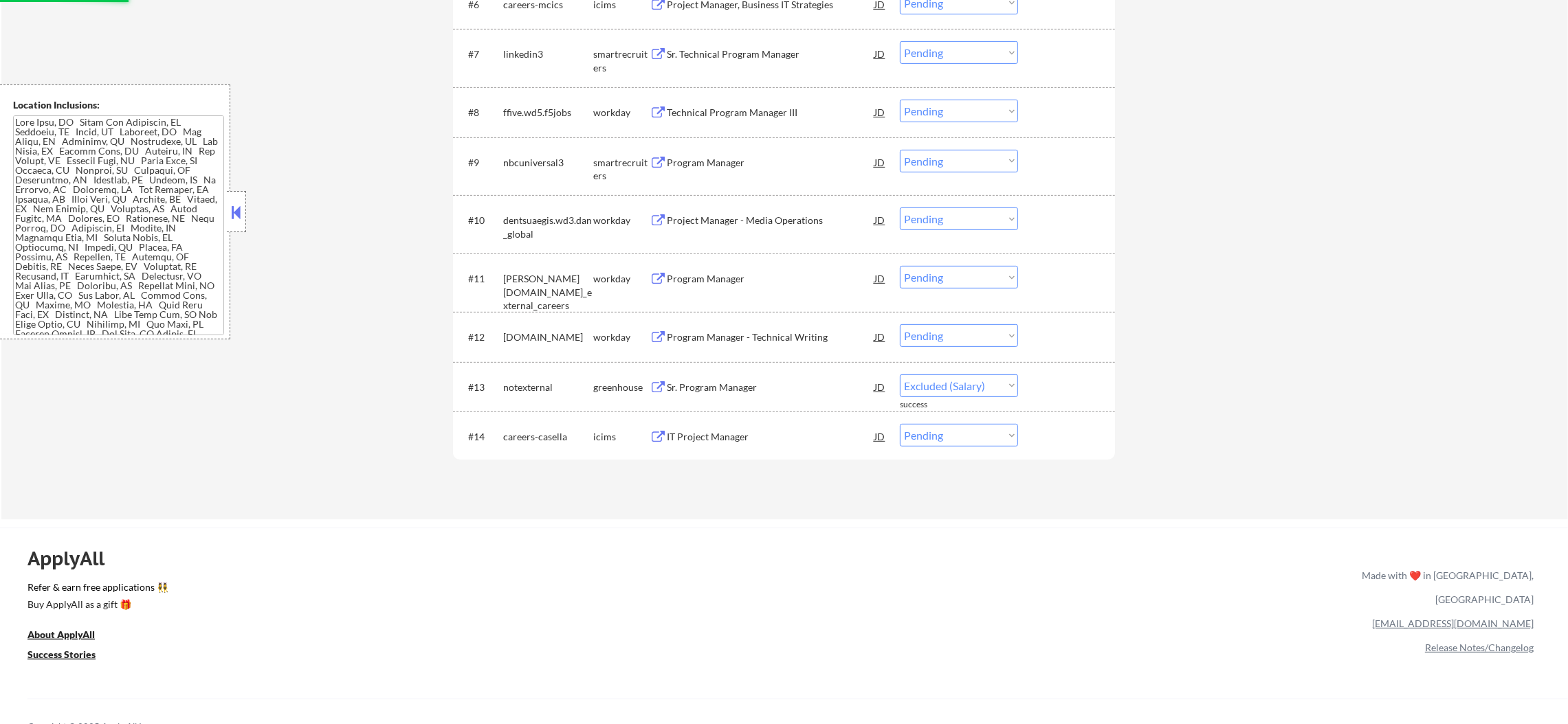
select select ""pending""
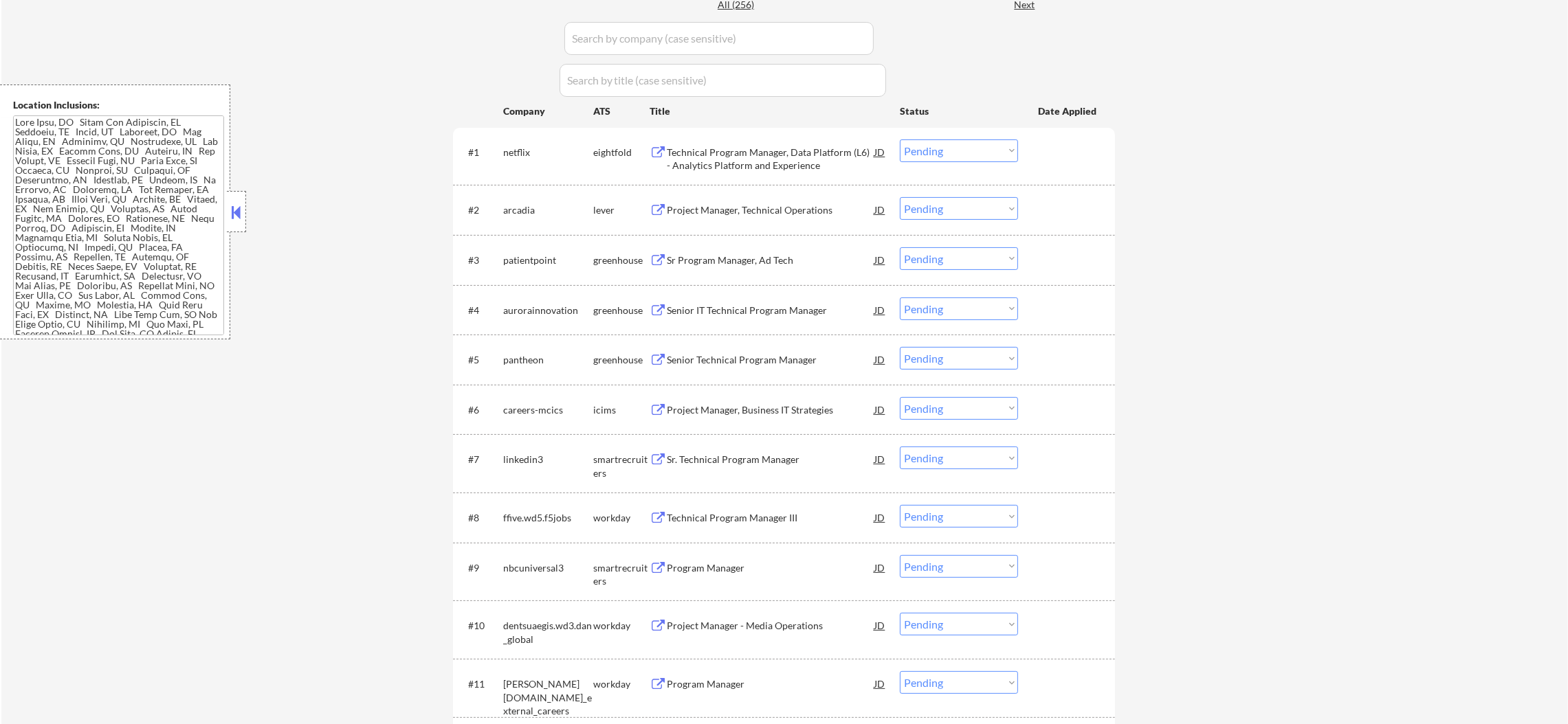
scroll to position [412, 0]
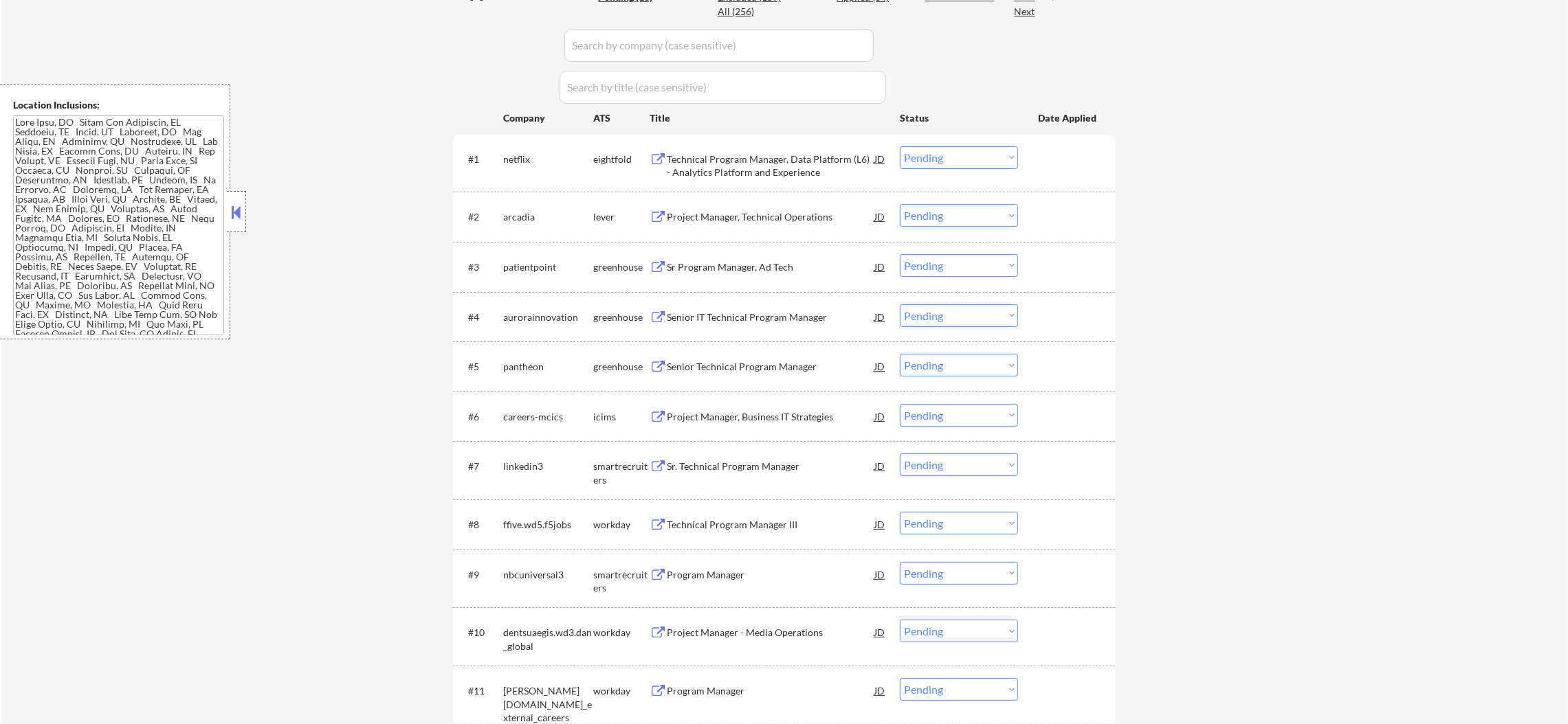
click at [761, 213] on div "Project Manager, Technical Operations" at bounding box center [770, 217] width 208 height 14
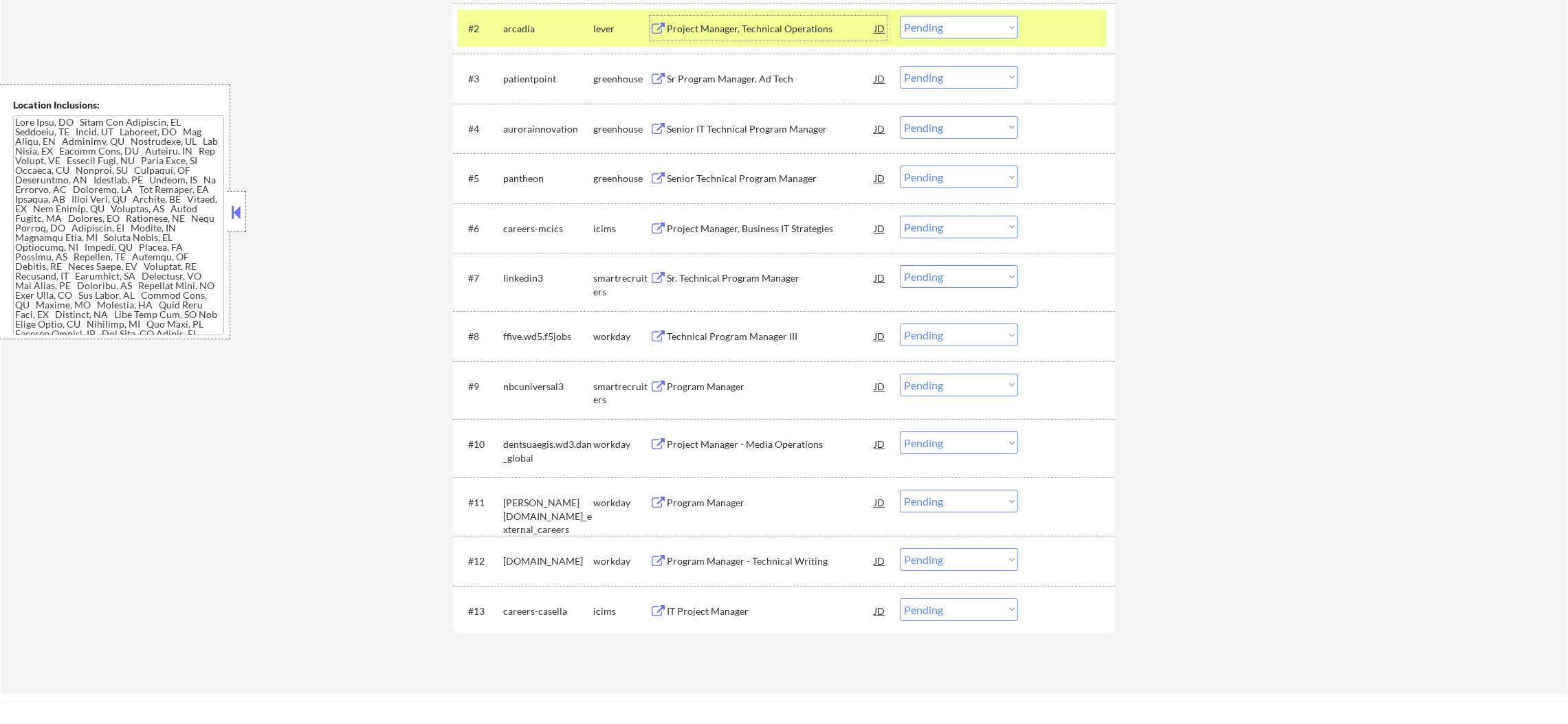
scroll to position [584, 0]
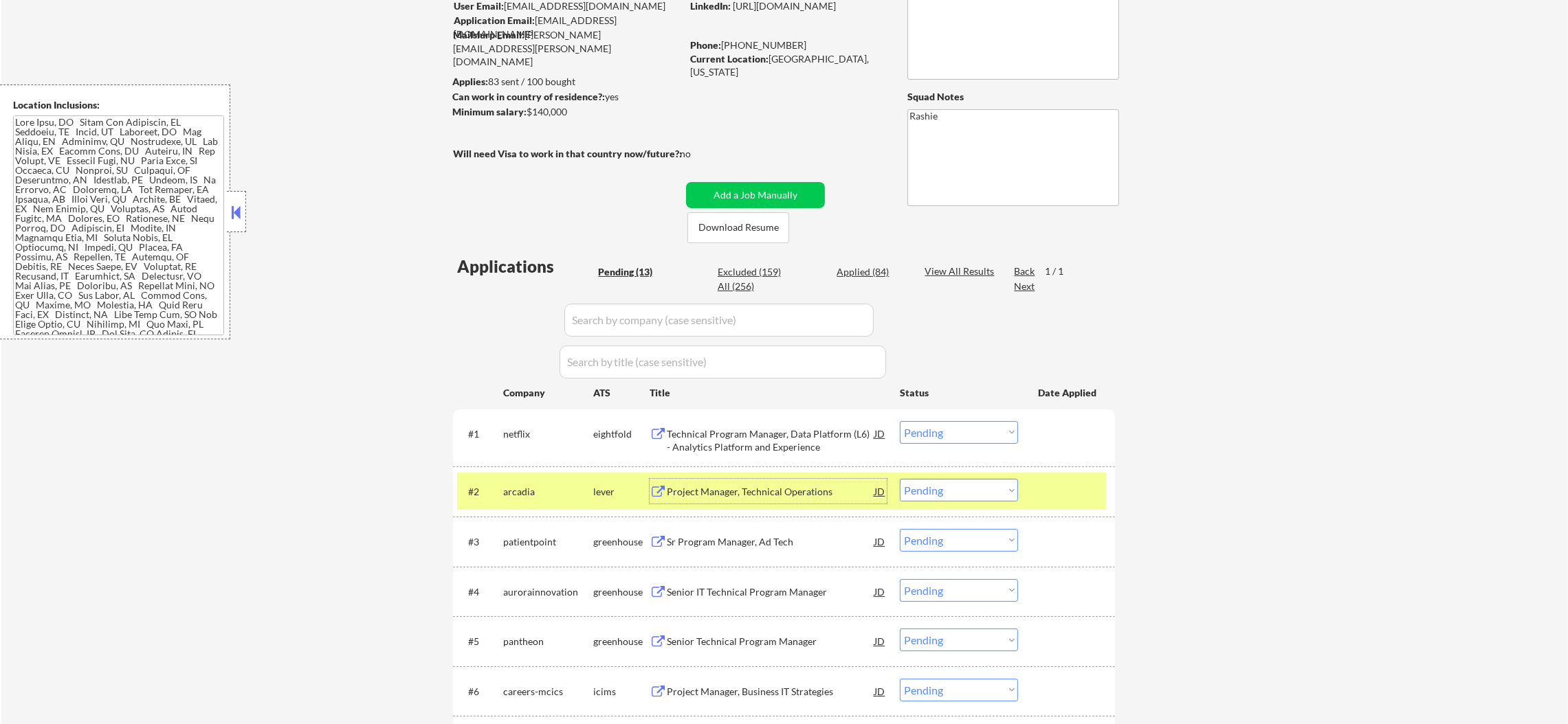
click at [517, 500] on div "arcadia" at bounding box center [549, 491] width 90 height 25
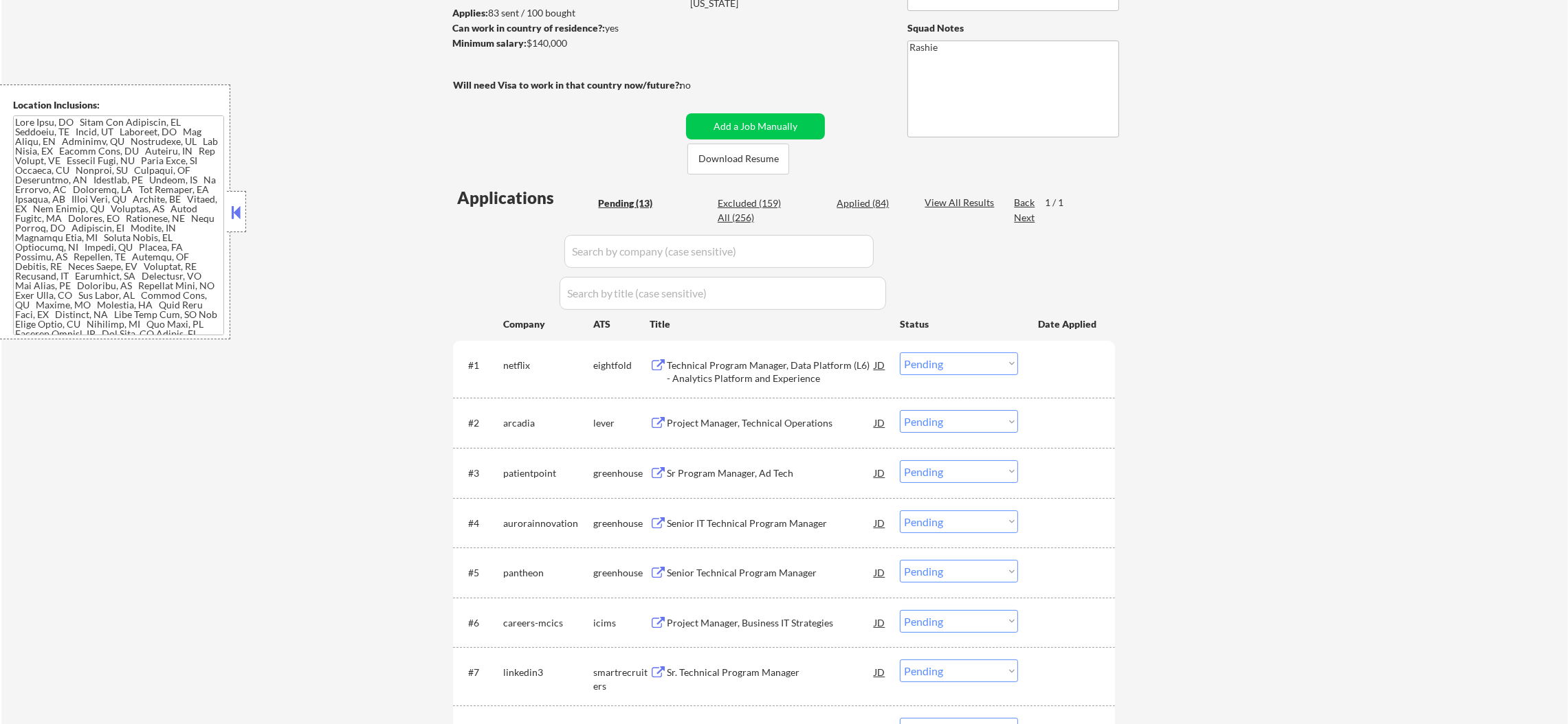
scroll to position [412, 0]
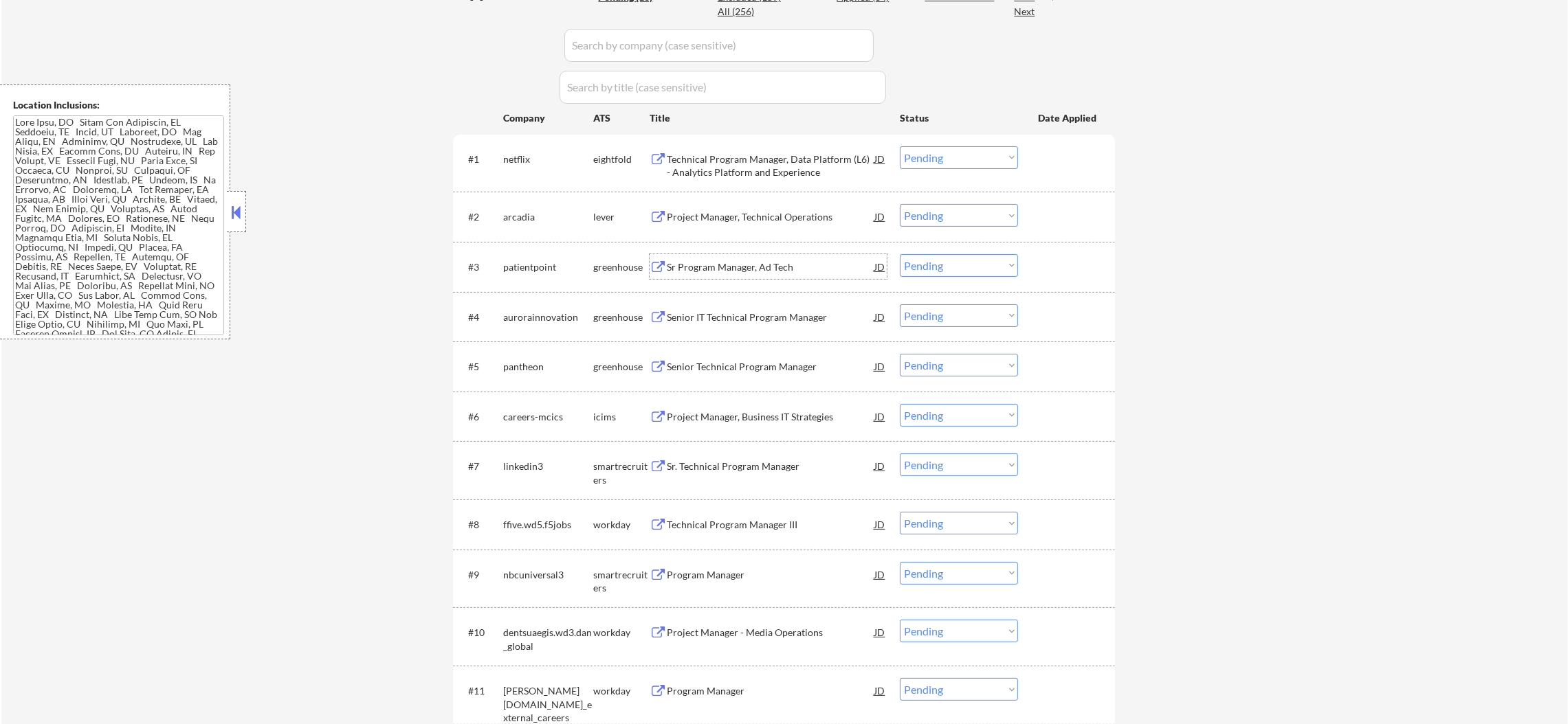
click at [758, 268] on div "Sr Program Manager, Ad Tech" at bounding box center [770, 267] width 208 height 14
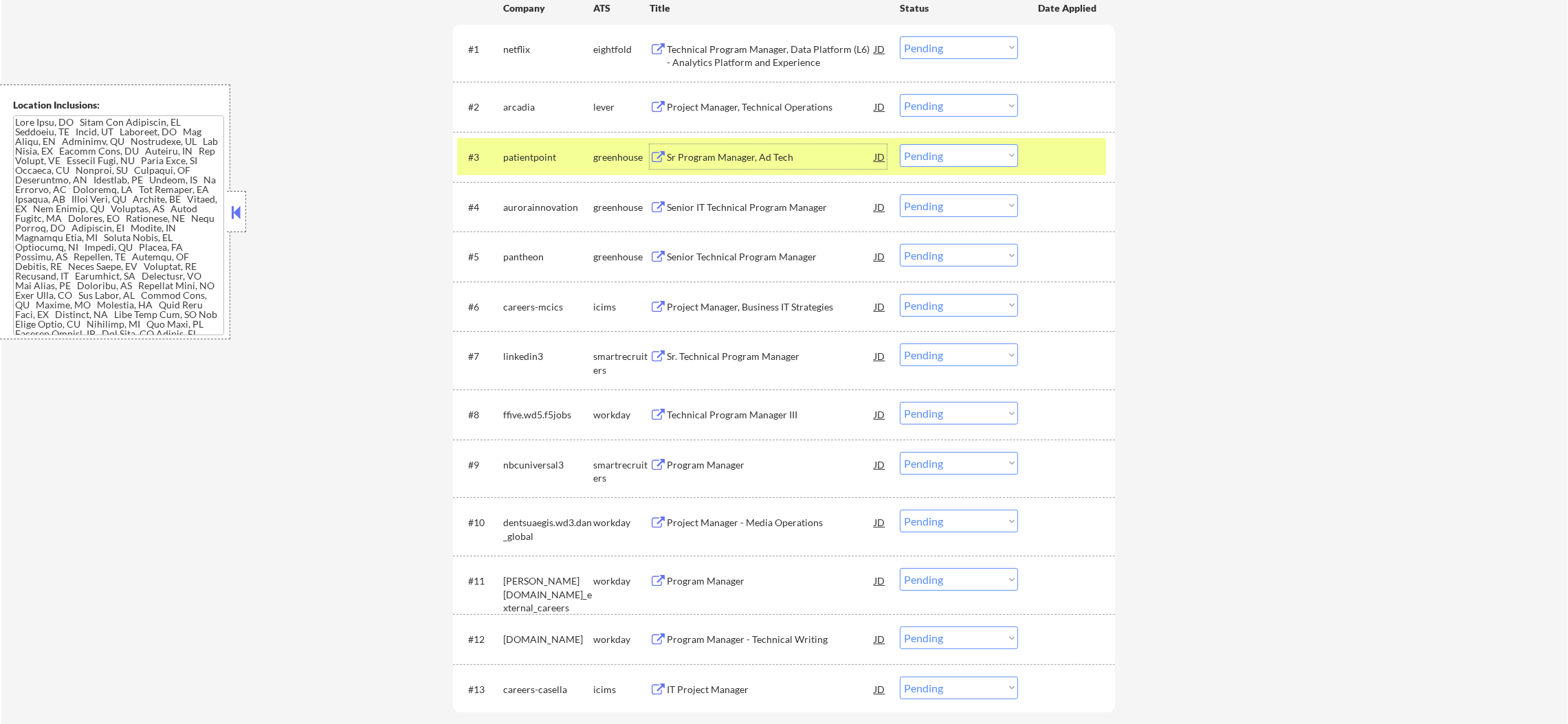
scroll to position [618, 0]
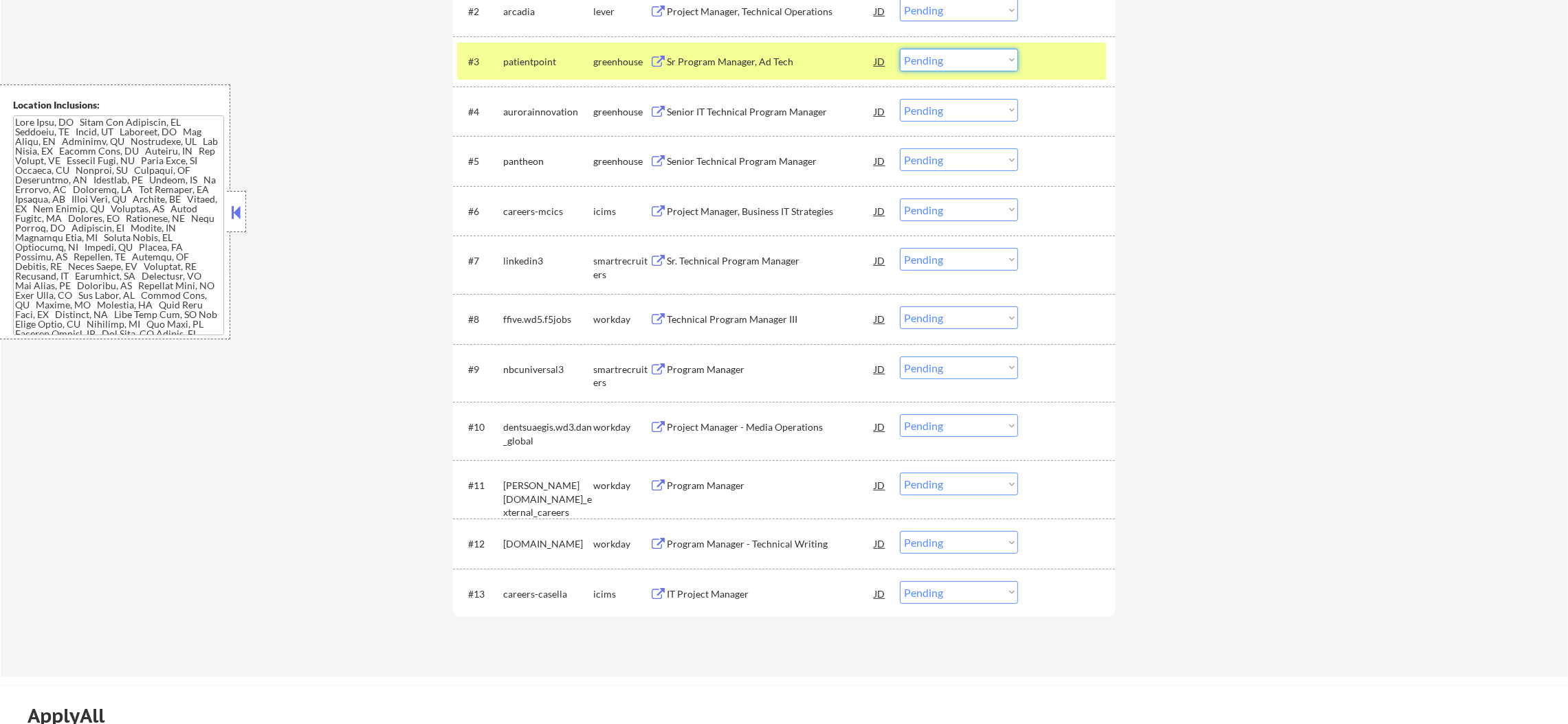
click at [958, 64] on select "Choose an option... Pending Applied Excluded (Questions) Excluded (Expired) Exc…" at bounding box center [959, 60] width 118 height 23
click at [900, 48] on select "Choose an option... Pending Applied Excluded (Questions) Excluded (Expired) Exc…" at bounding box center [959, 60] width 118 height 23
click at [549, 57] on div "patientpoint" at bounding box center [549, 62] width 90 height 14
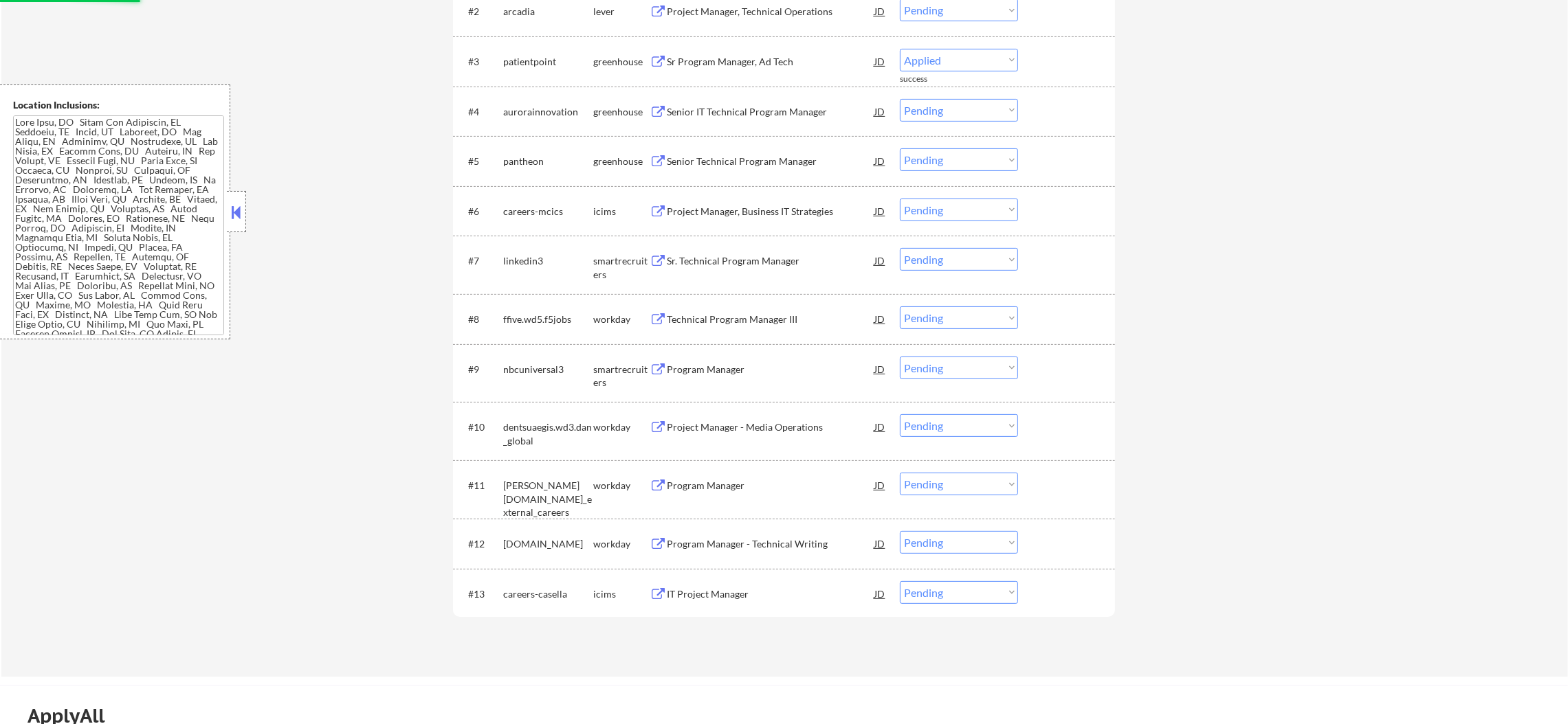
select select ""pending""
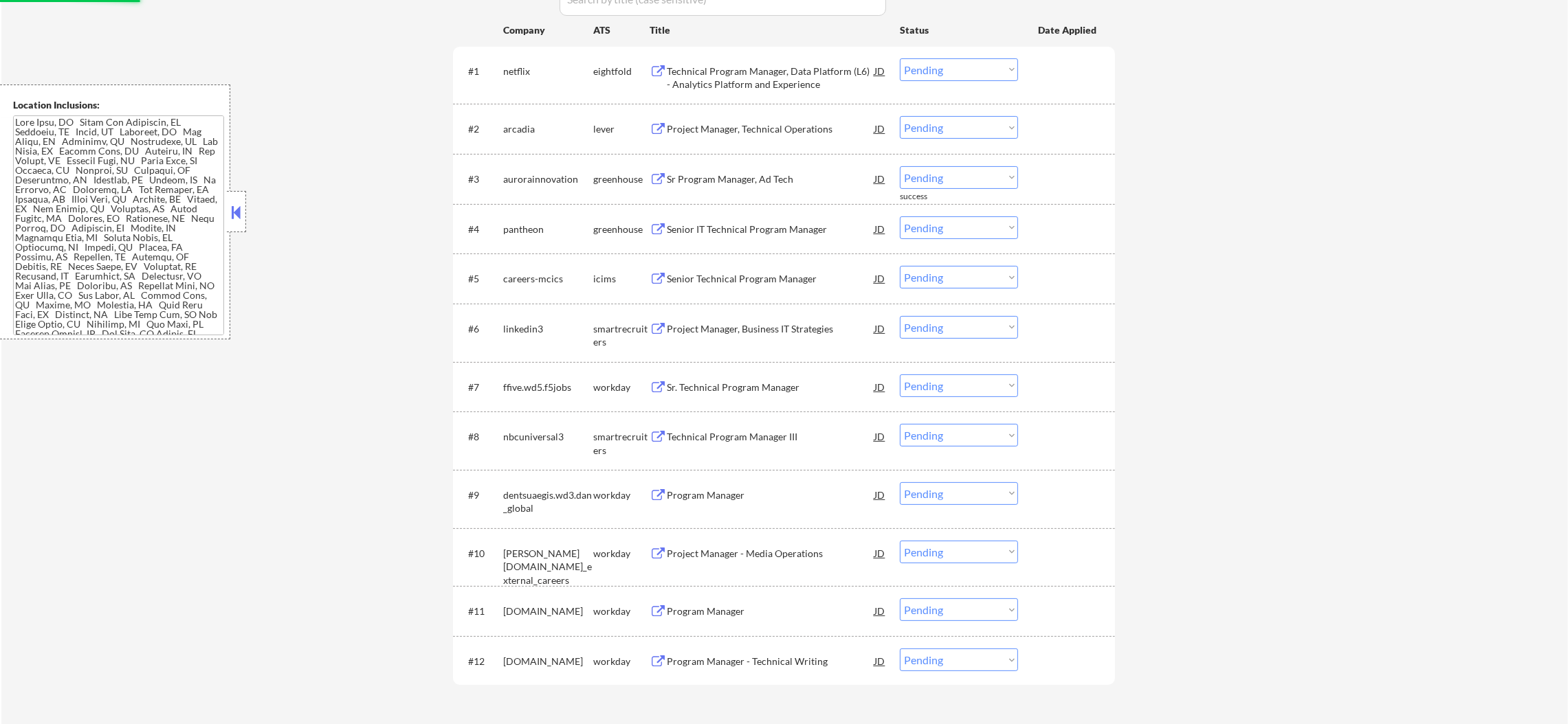
scroll to position [480, 0]
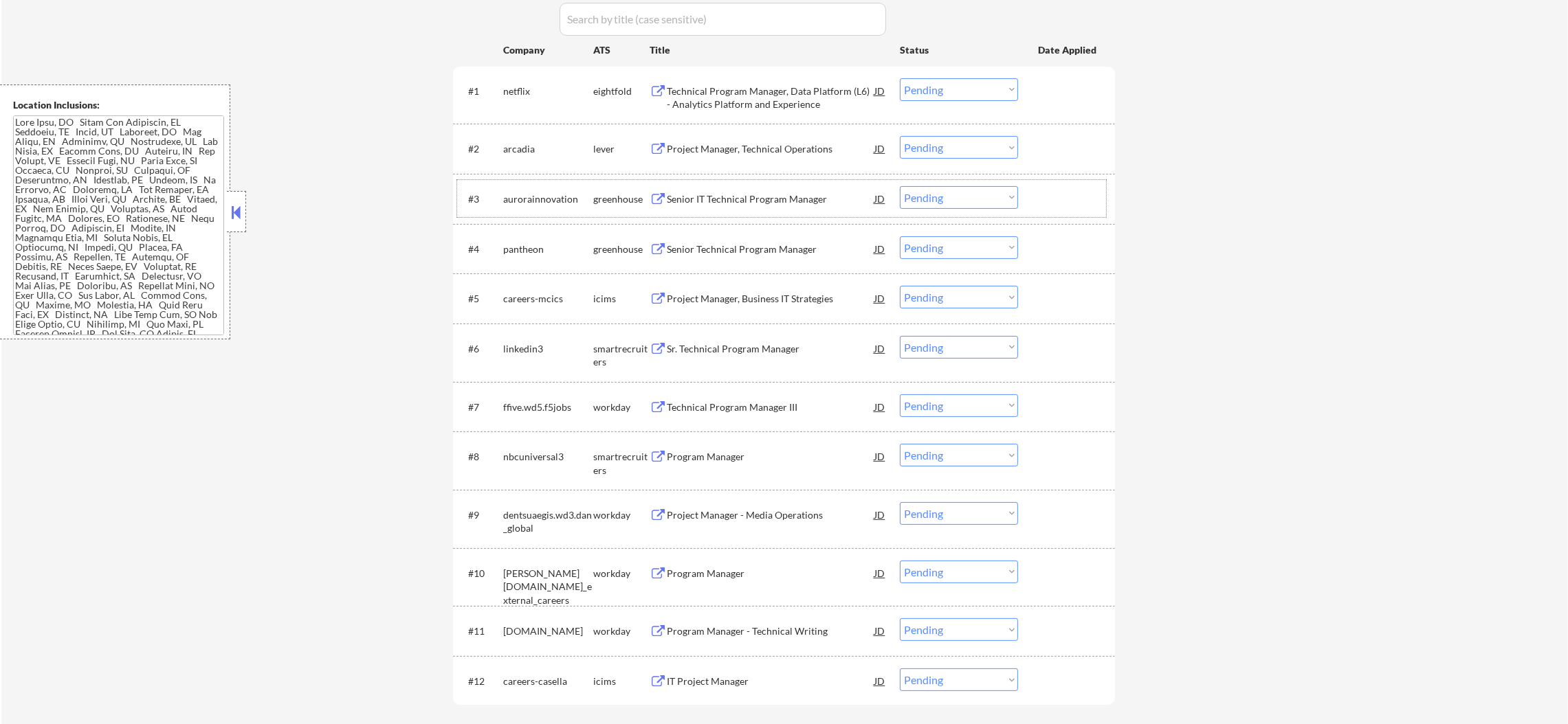
click at [723, 202] on div "Senior IT Technical Program Manager" at bounding box center [770, 199] width 208 height 14
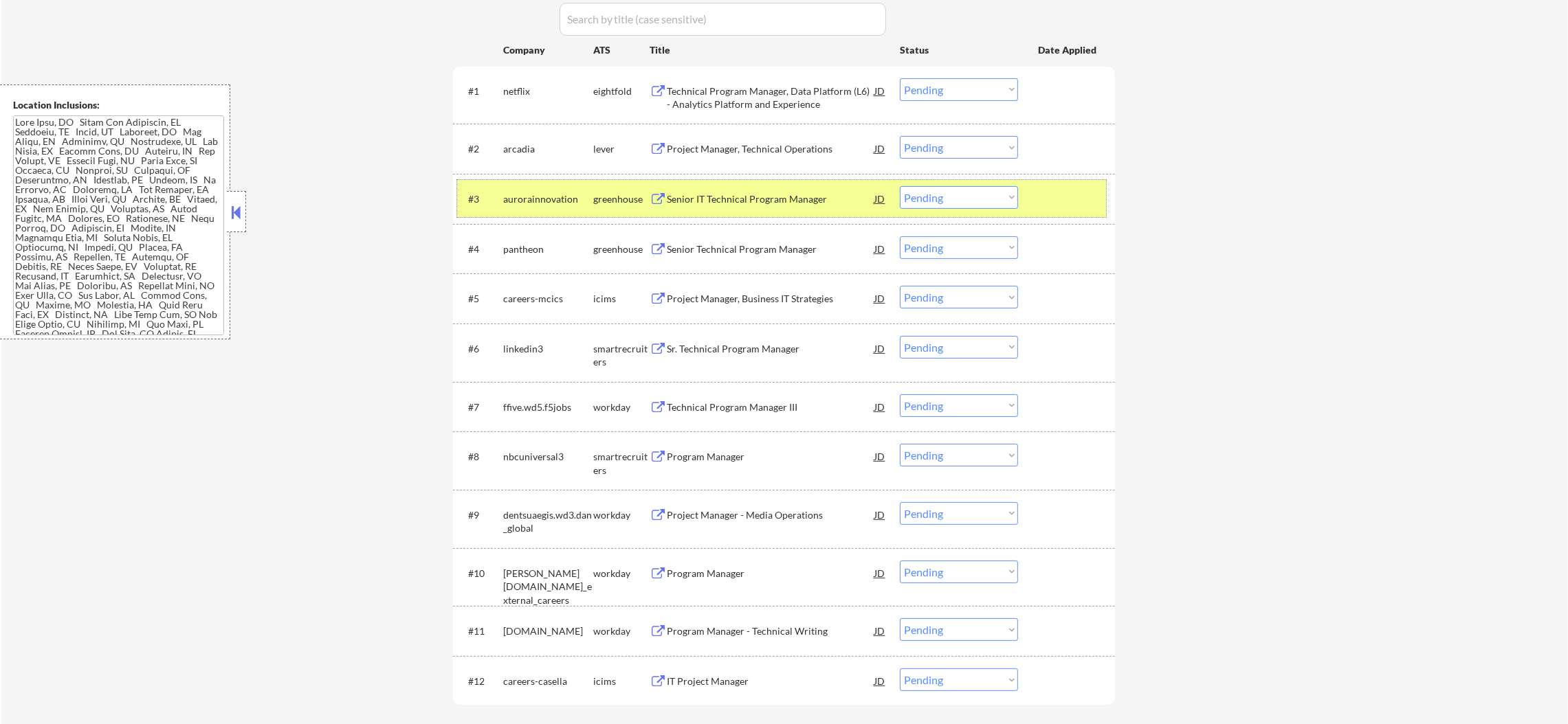
click at [522, 191] on div "aurorainnovation" at bounding box center [549, 199] width 90 height 25
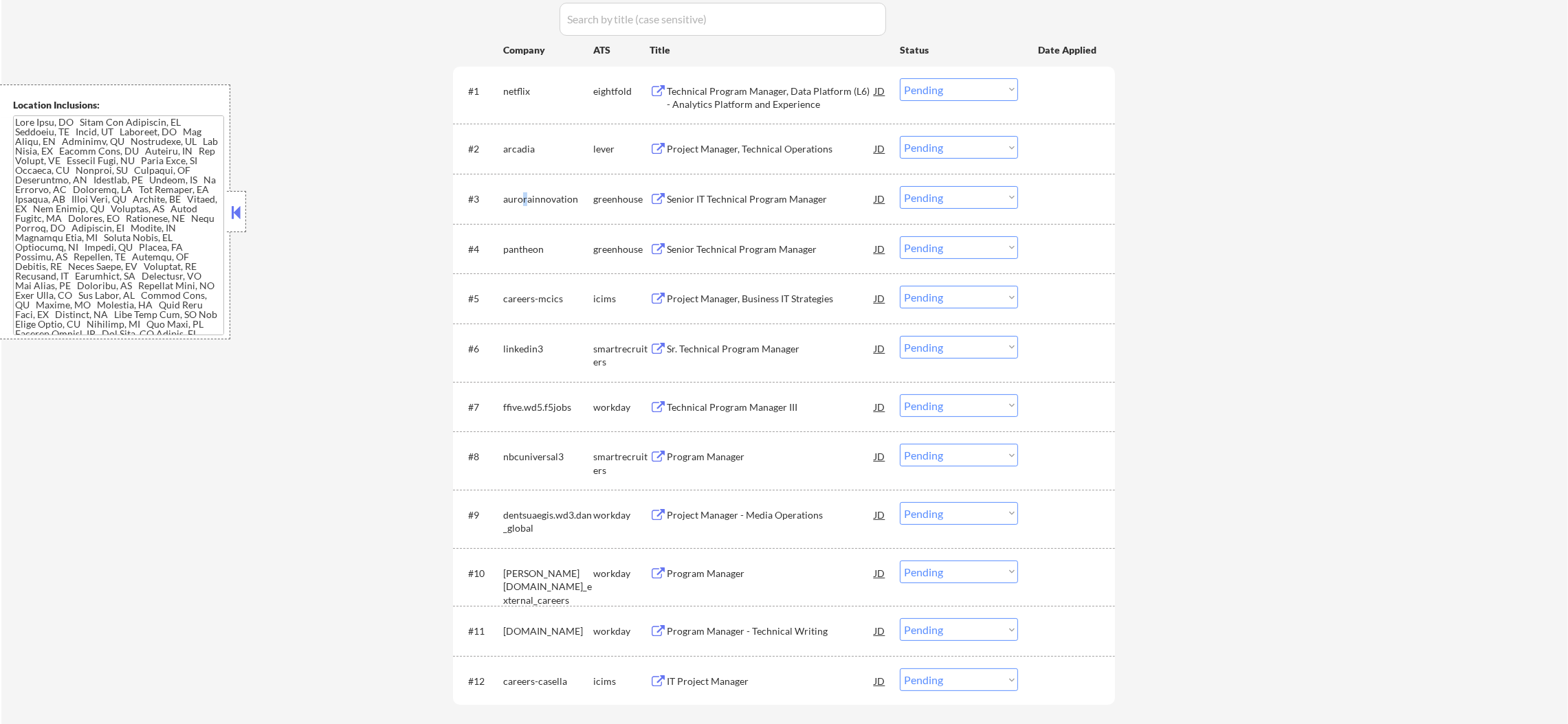
click at [782, 136] on div "Project Manager, Technical Operations" at bounding box center [770, 149] width 208 height 25
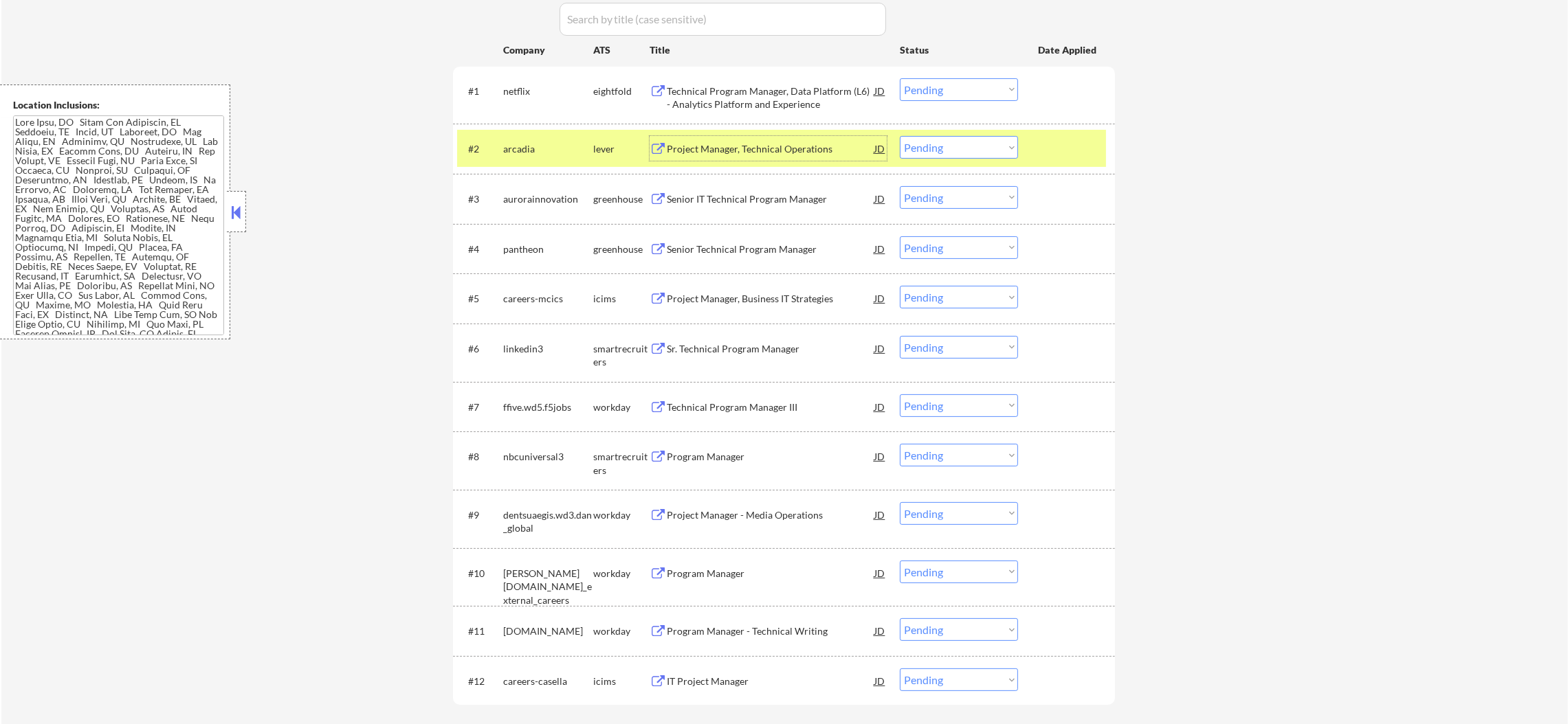
click at [538, 171] on div "#2 arcadia lever Project Manager, Technical Operations JD Choose an option... P…" at bounding box center [784, 149] width 662 height 50
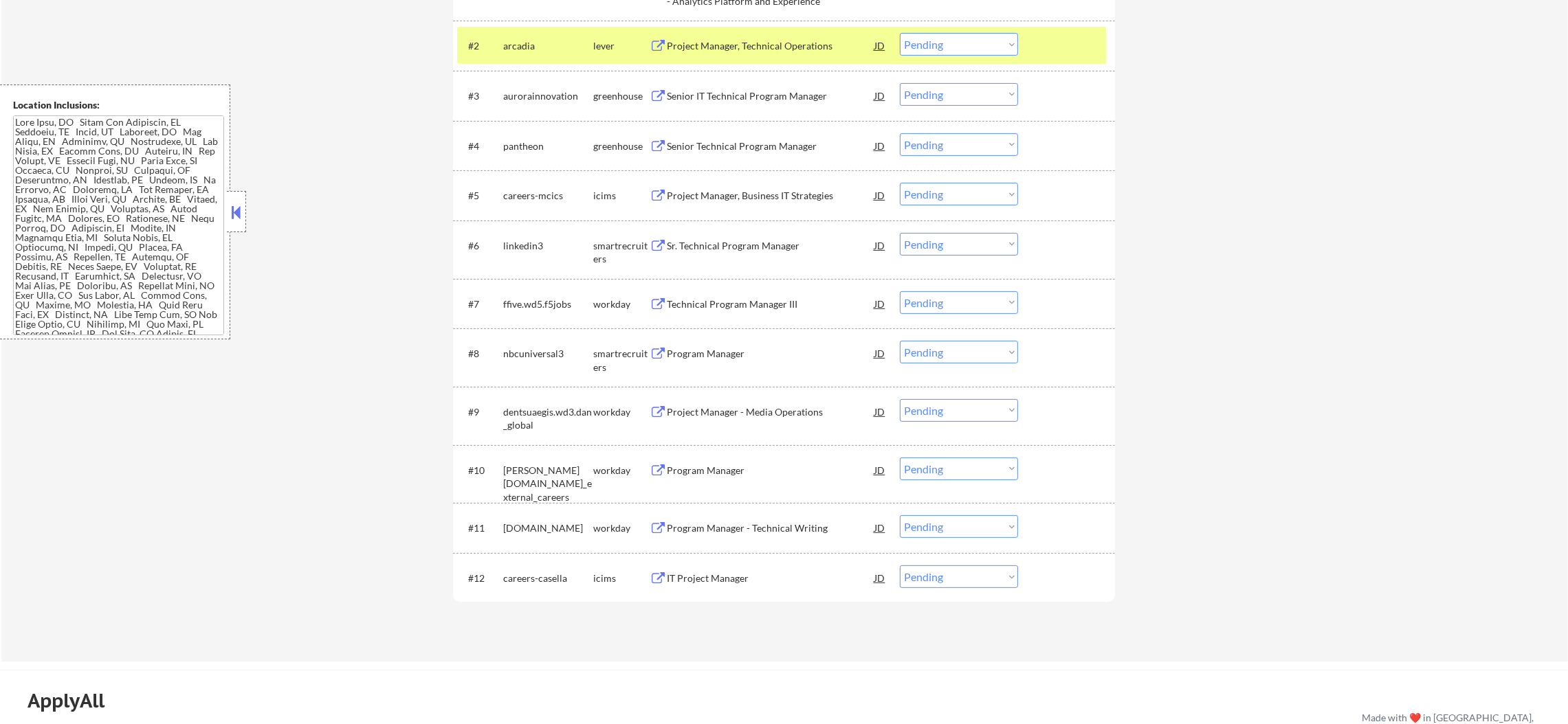
click at [537, 43] on div "arcadia" at bounding box center [549, 46] width 90 height 14
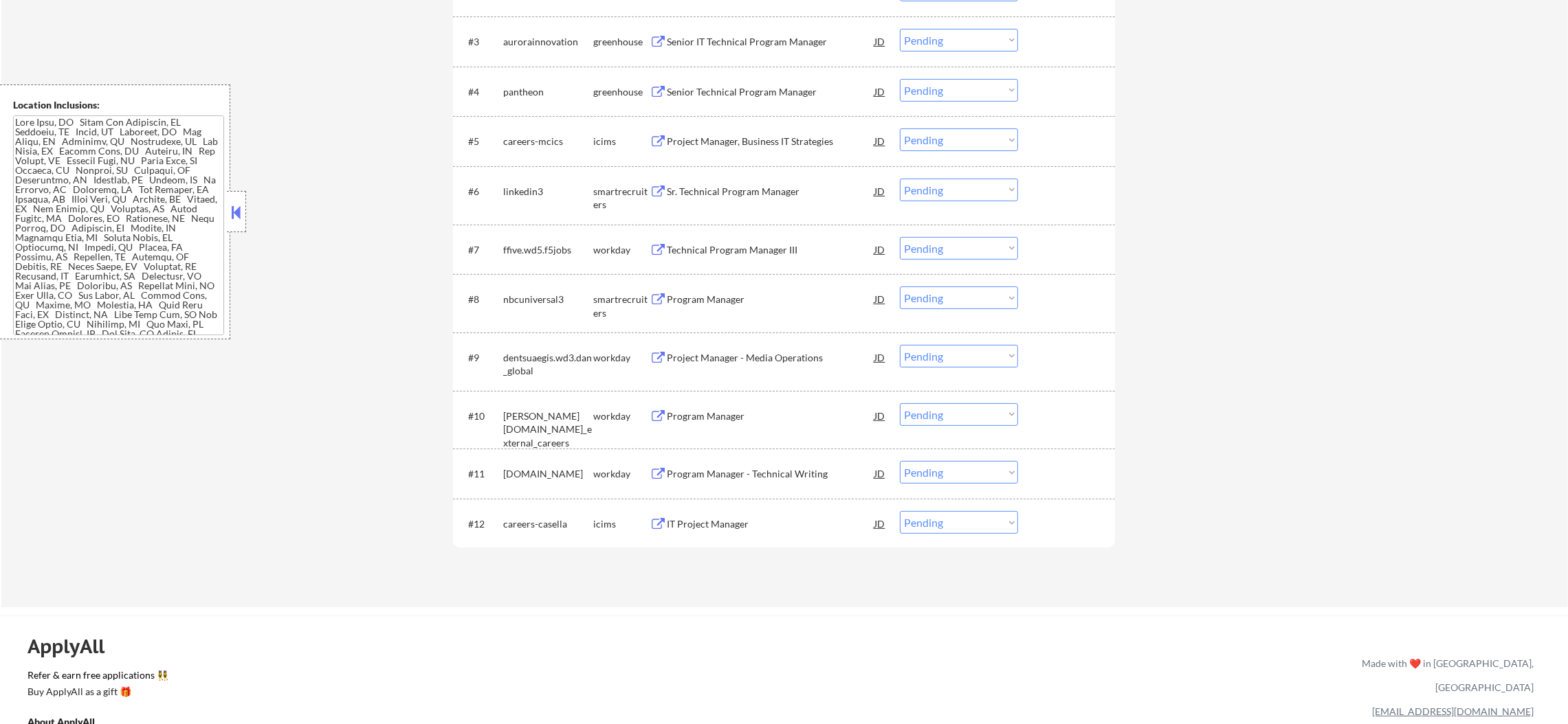
scroll to position [686, 0]
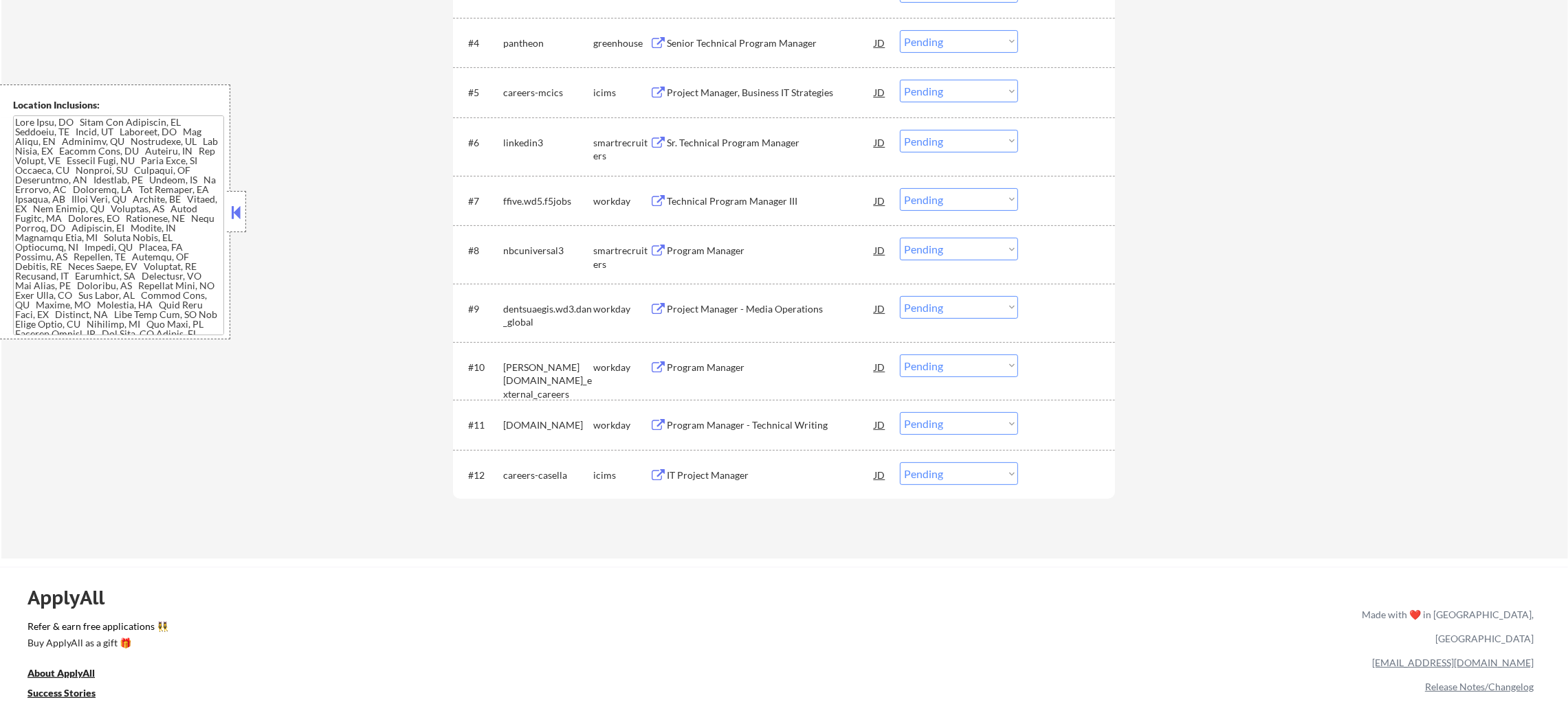
click at [770, 36] on div "Senior Technical Program Manager" at bounding box center [770, 43] width 208 height 14
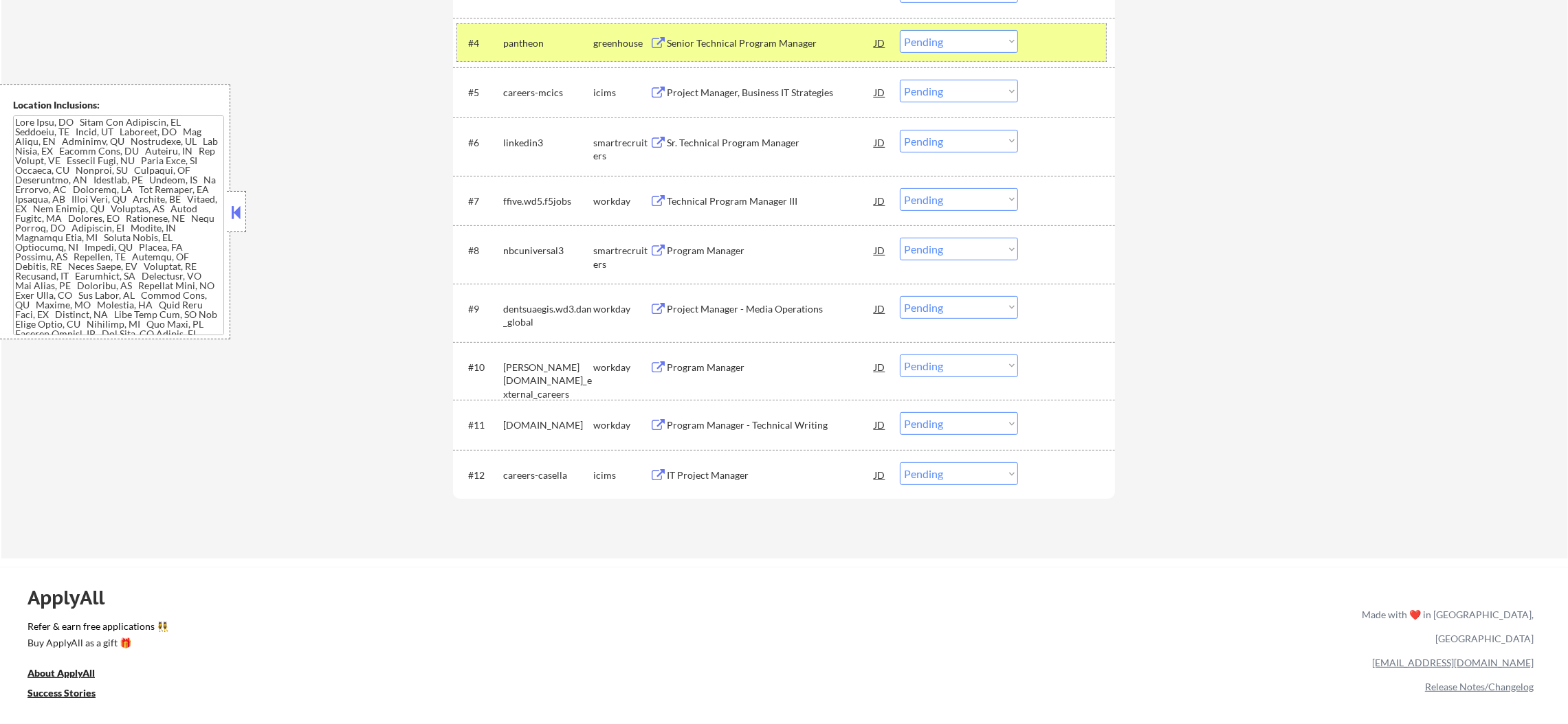
click at [946, 25] on div "#4 pantheon greenhouse Senior Technical Program Manager JD Choose an option... …" at bounding box center [782, 42] width 649 height 37
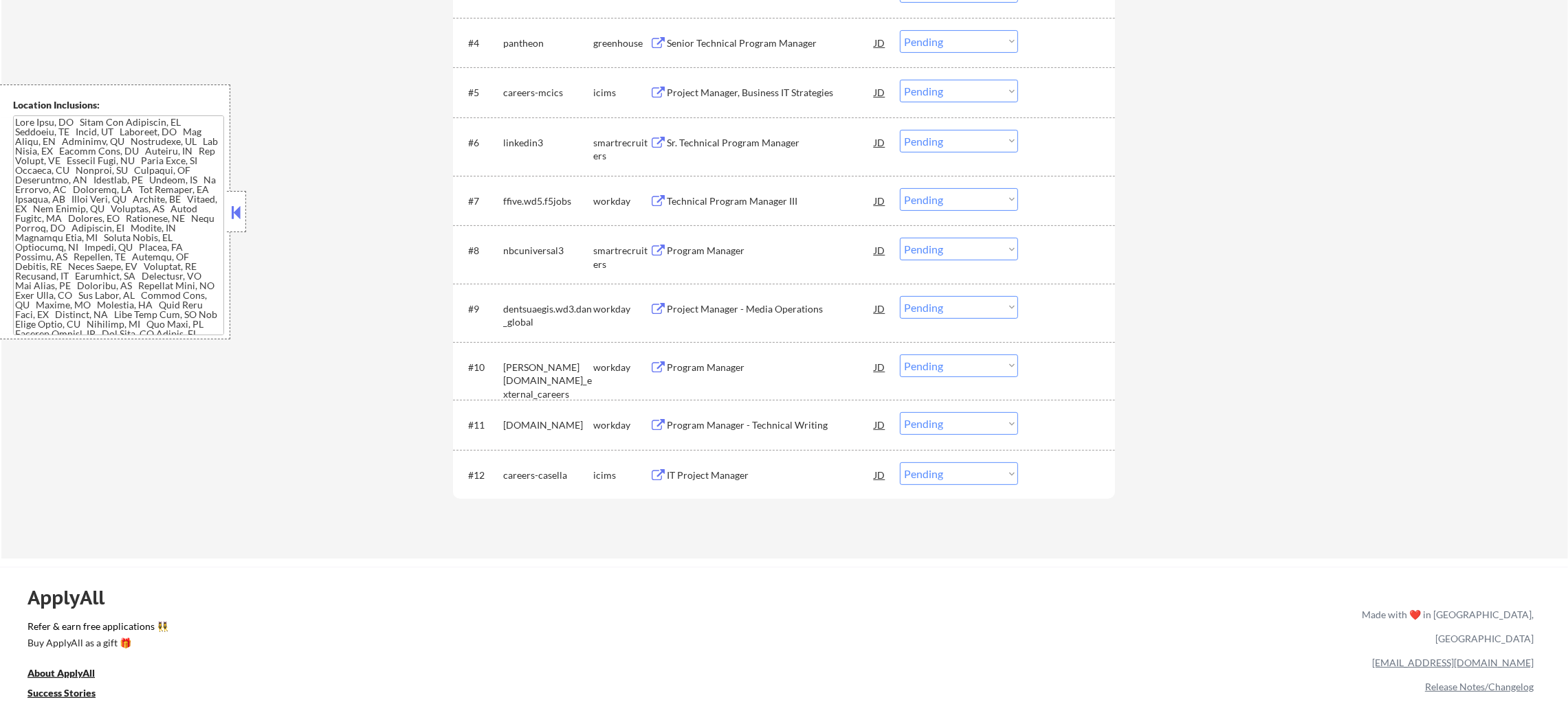
drag, startPoint x: 950, startPoint y: 39, endPoint x: 950, endPoint y: 48, distance: 9.0
click at [950, 44] on select "Choose an option... Pending Applied Excluded (Questions) Excluded (Expired) Exc…" at bounding box center [959, 42] width 118 height 23
click at [900, 30] on select "Choose an option... Pending Applied Excluded (Questions) Excluded (Expired) Exc…" at bounding box center [959, 42] width 118 height 23
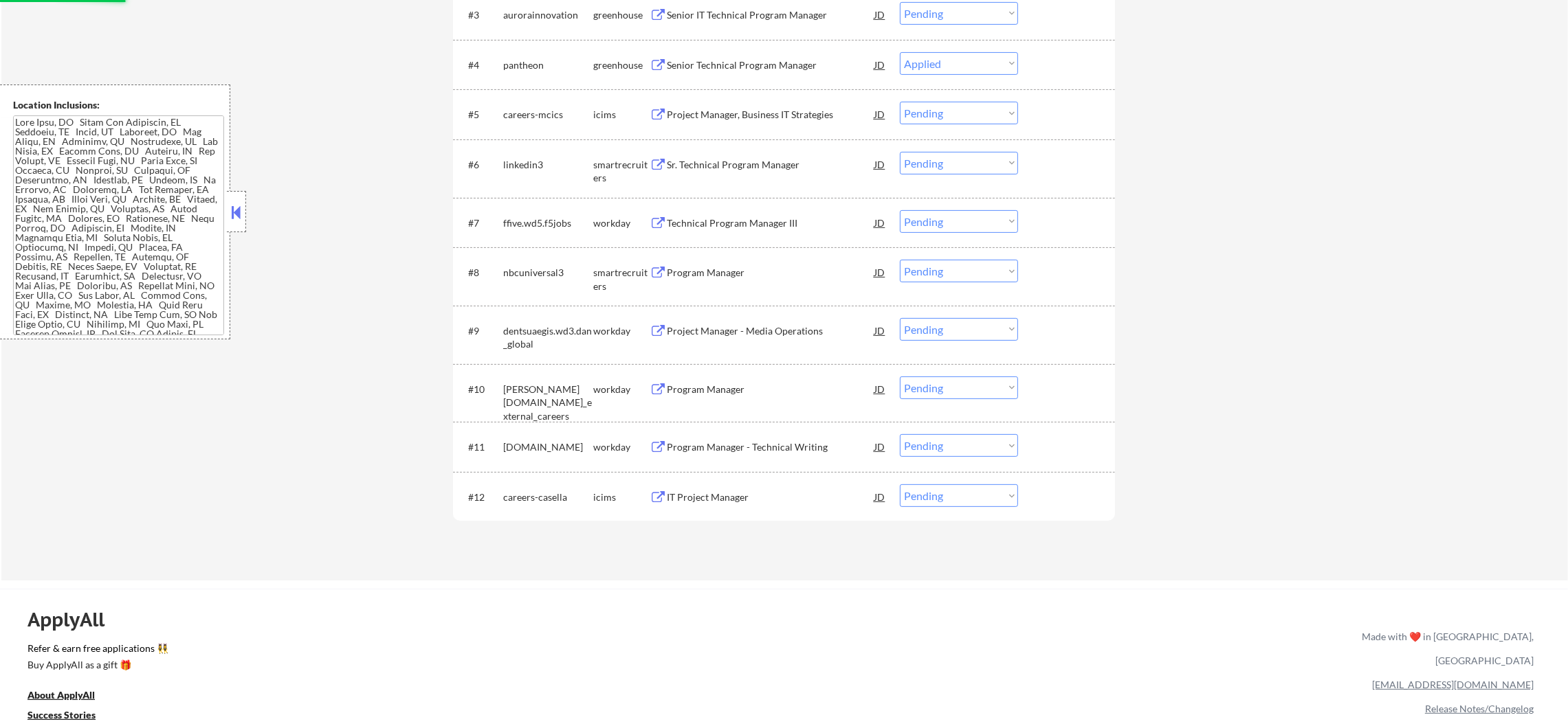
scroll to position [584, 0]
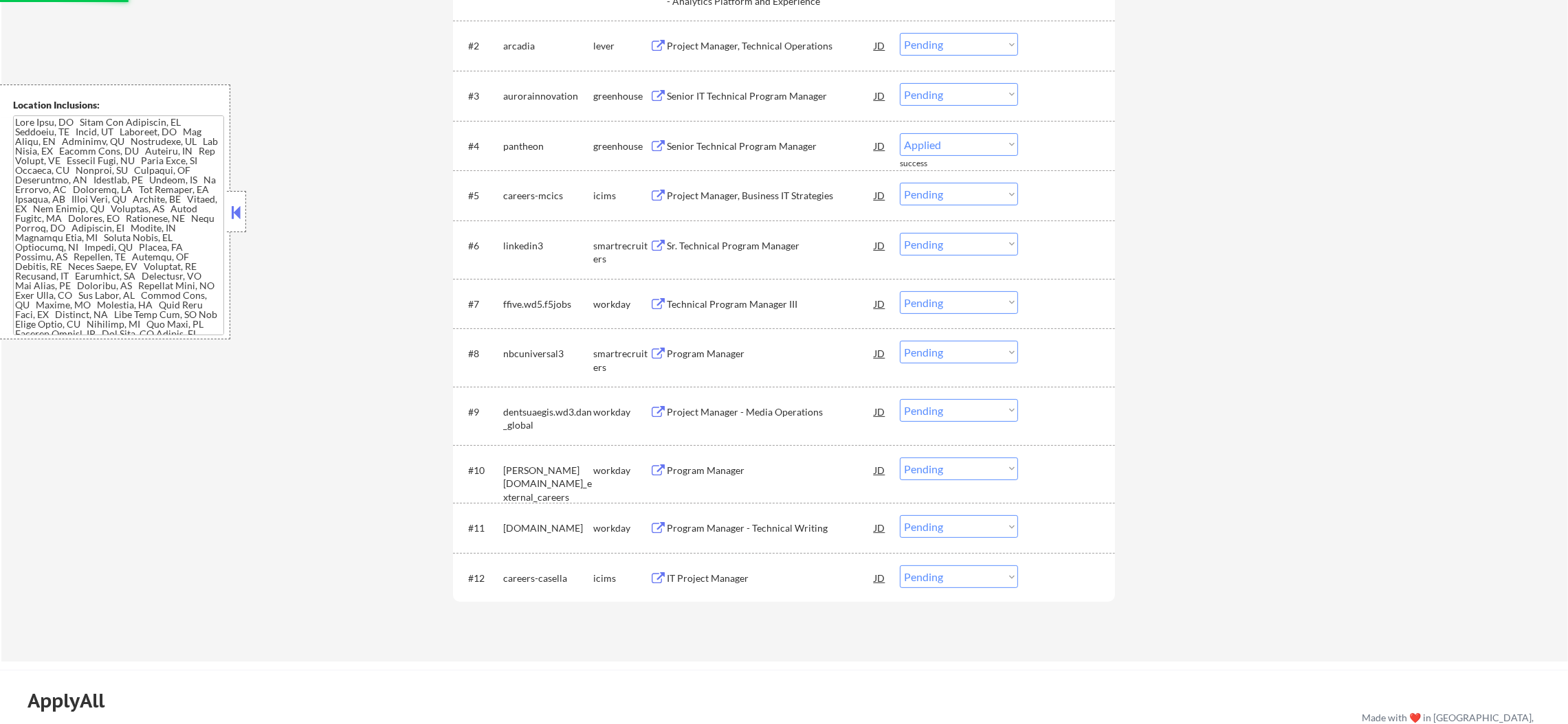
select select ""pending""
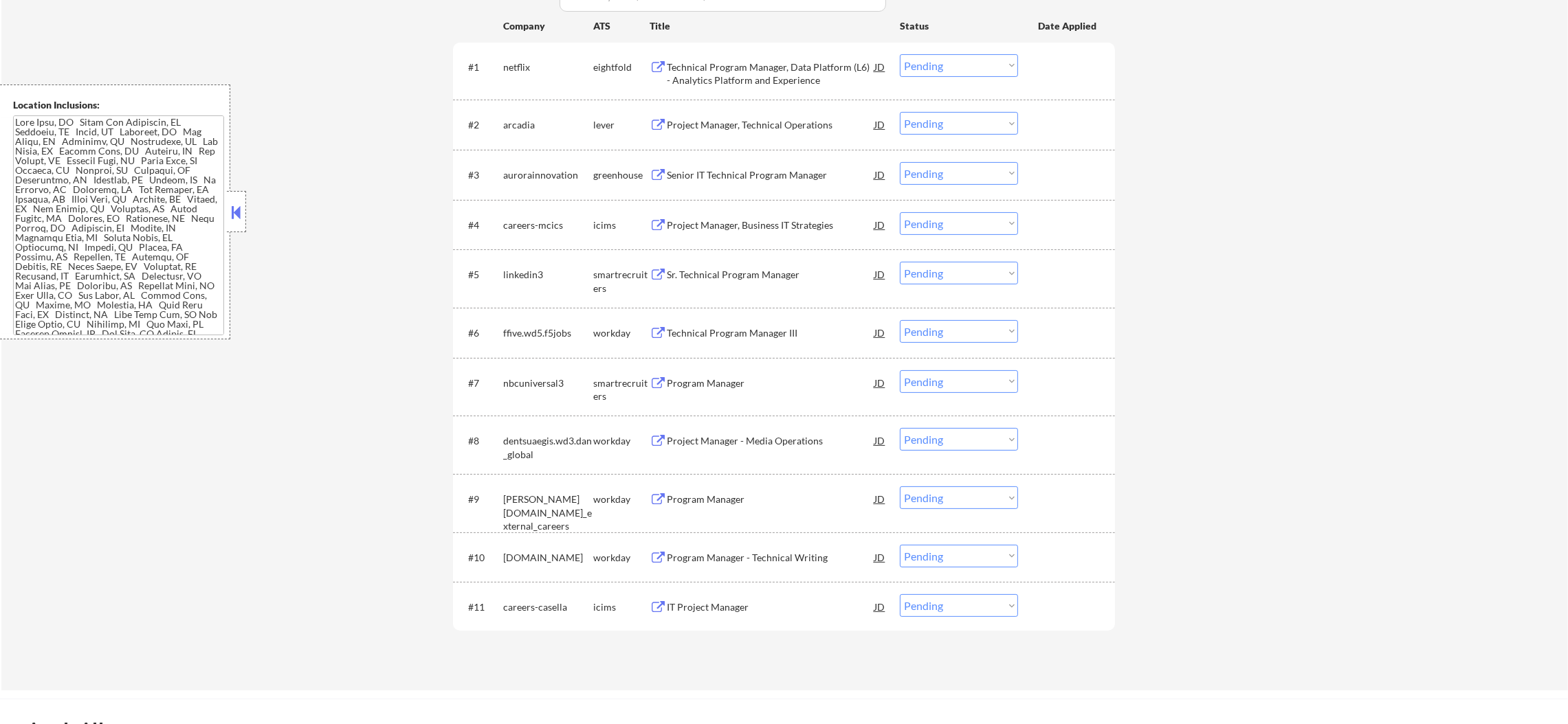
scroll to position [515, 0]
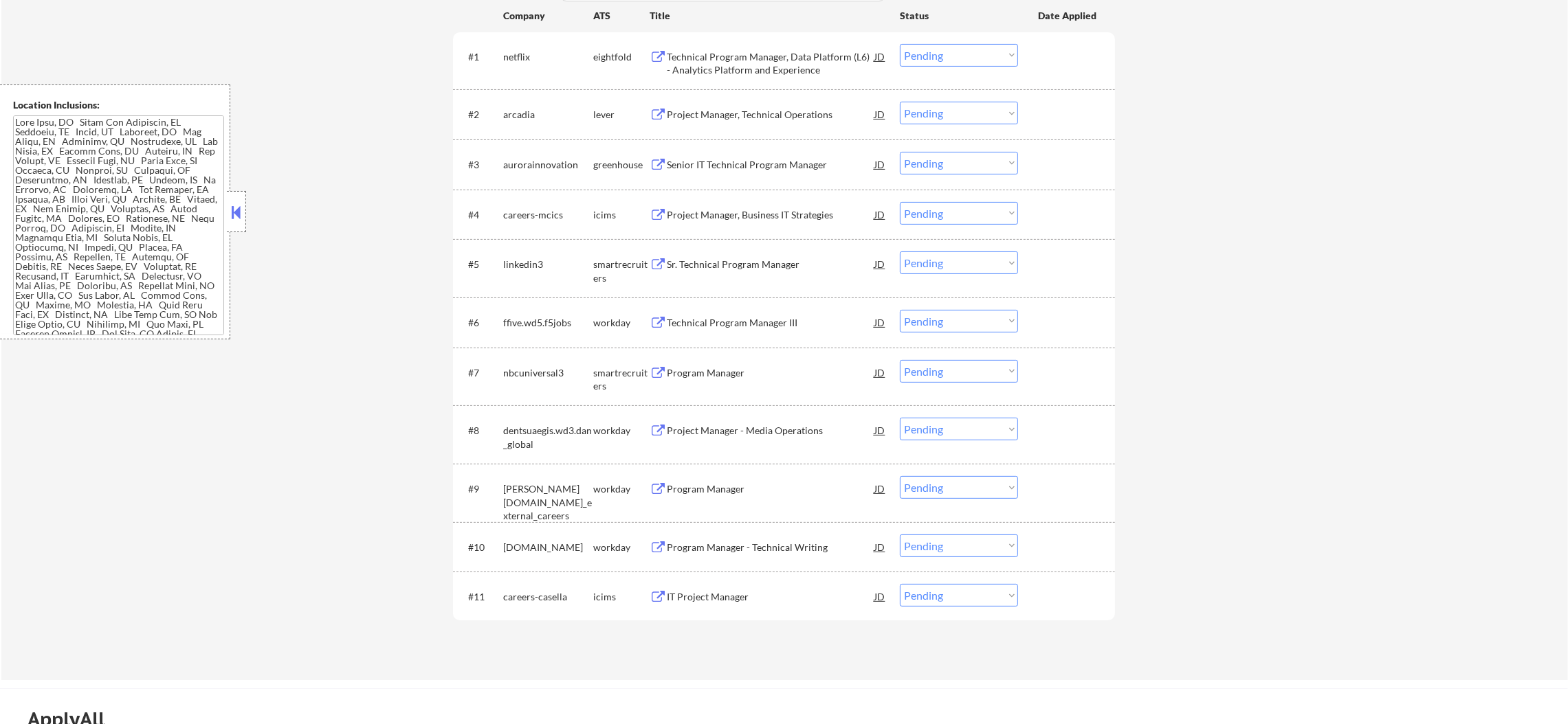
click at [731, 158] on div "Senior IT Technical Program Manager" at bounding box center [770, 165] width 208 height 14
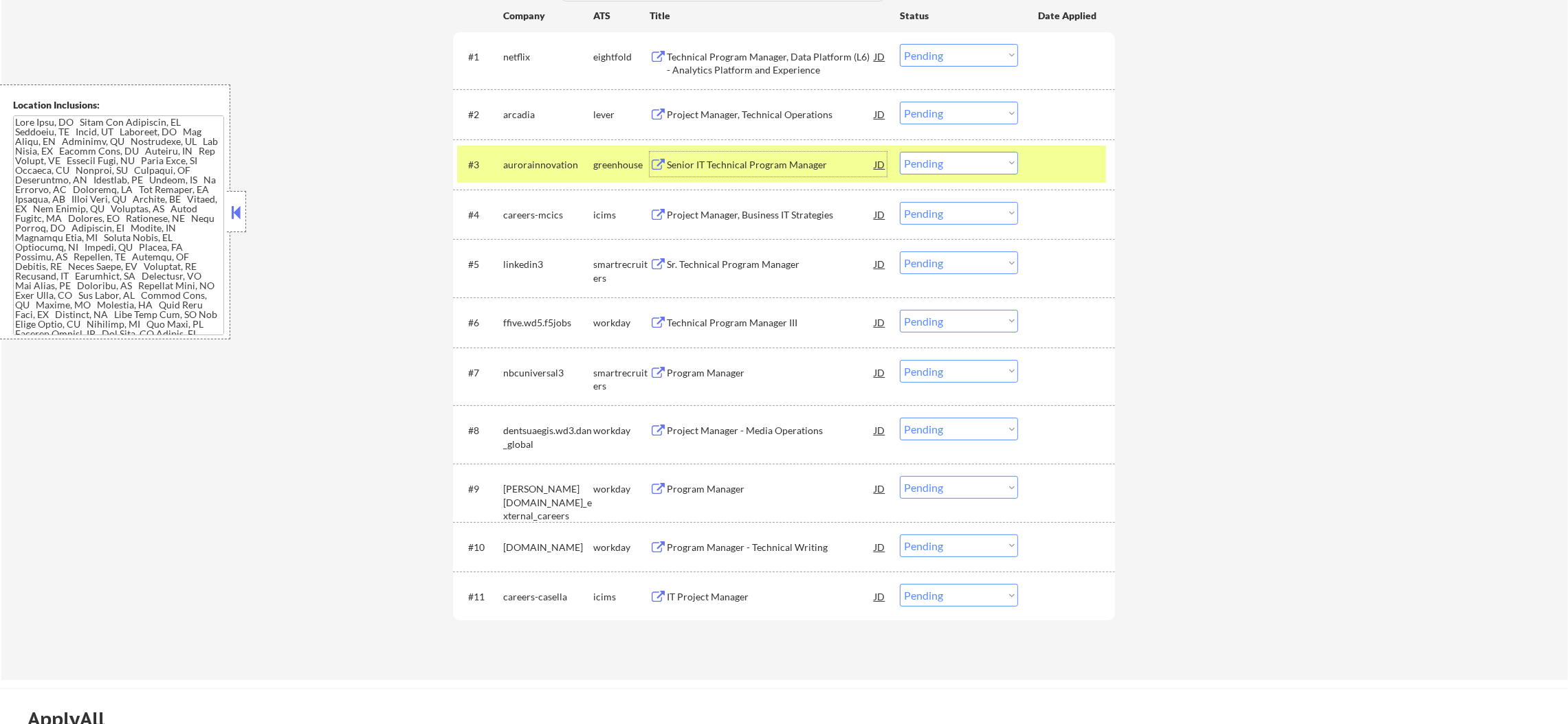
click at [937, 172] on select "Choose an option... Pending Applied Excluded (Questions) Excluded (Expired) Exc…" at bounding box center [959, 163] width 118 height 23
click at [900, 152] on select "Choose an option... Pending Applied Excluded (Questions) Excluded (Expired) Exc…" at bounding box center [959, 163] width 118 height 23
click at [551, 158] on div "aurorainnovation" at bounding box center [549, 165] width 90 height 14
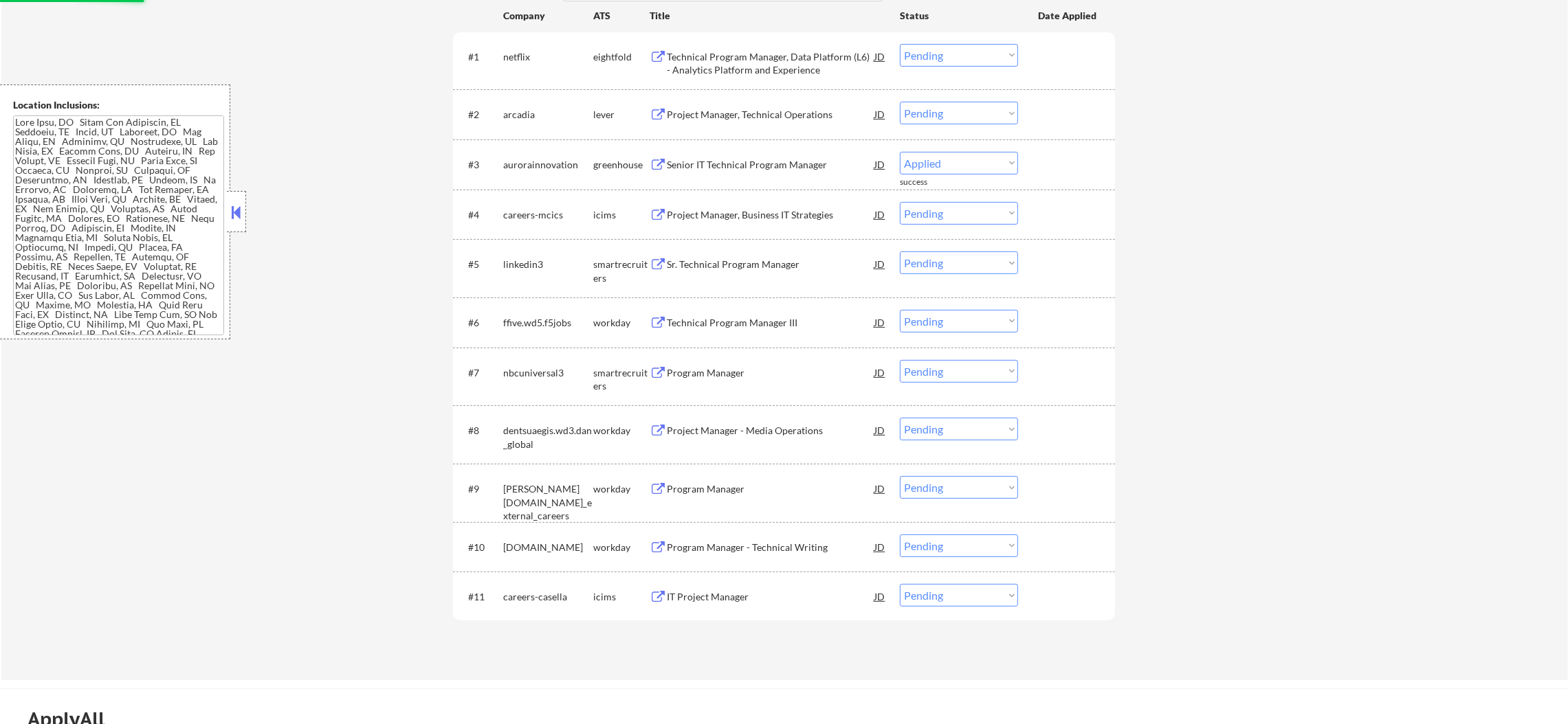
select select ""pending""
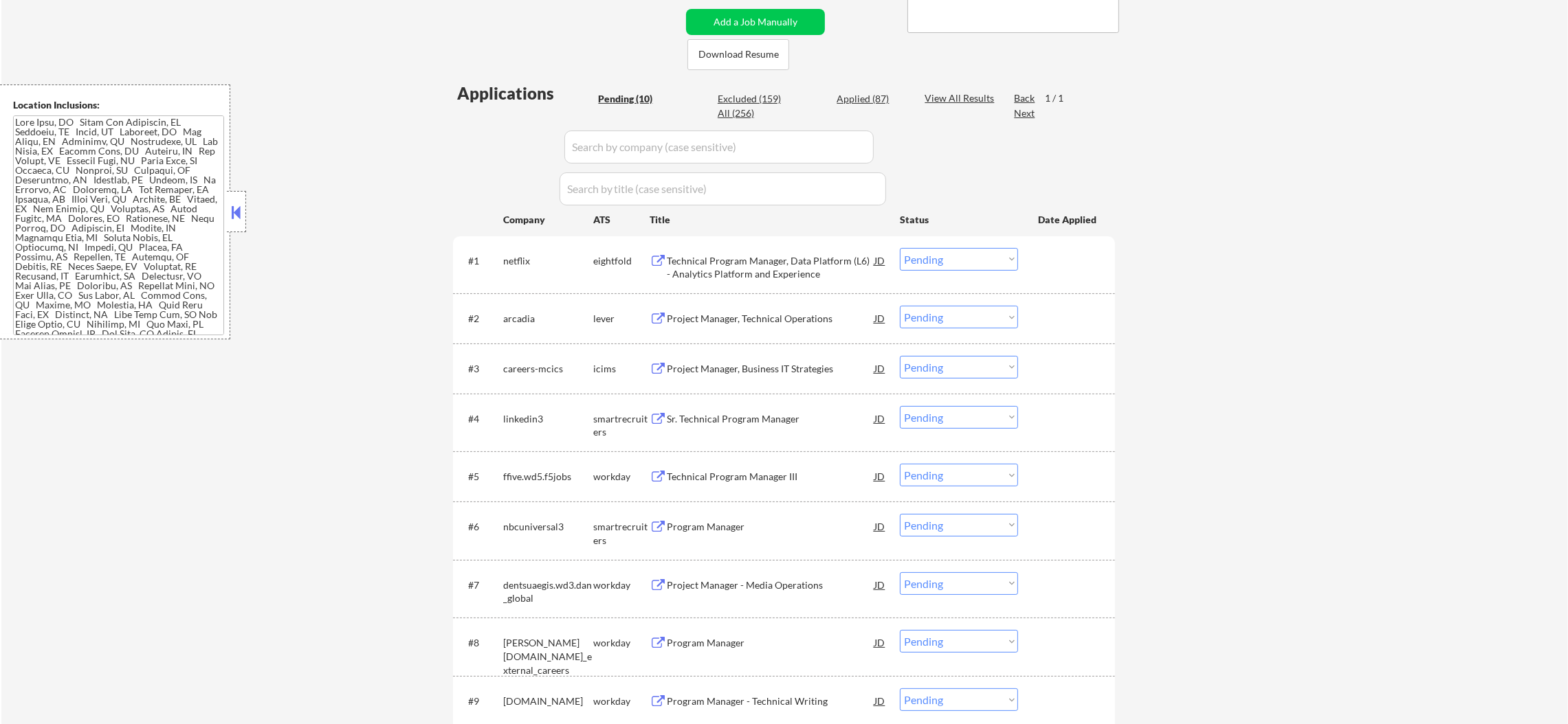
scroll to position [309, 0]
click at [749, 261] on div "Technical Program Manager, Data Platform (L6) - Analytics Platform and Experien…" at bounding box center [770, 269] width 208 height 27
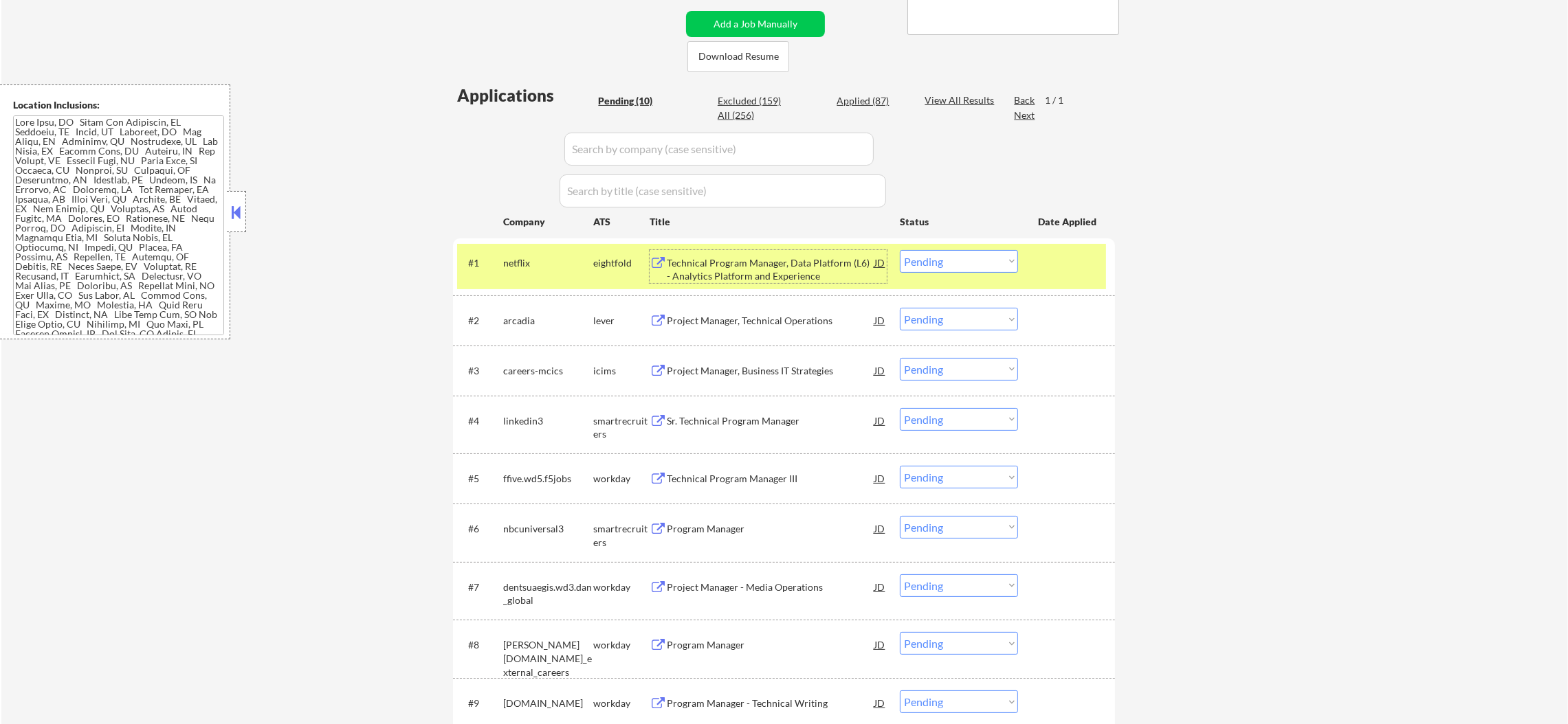
drag, startPoint x: 513, startPoint y: 276, endPoint x: 617, endPoint y: 312, distance: 110.1
click at [517, 277] on div "#1 netflix eightfold Technical Program Manager, Data Platform (L6) - Analytics …" at bounding box center [782, 266] width 649 height 45
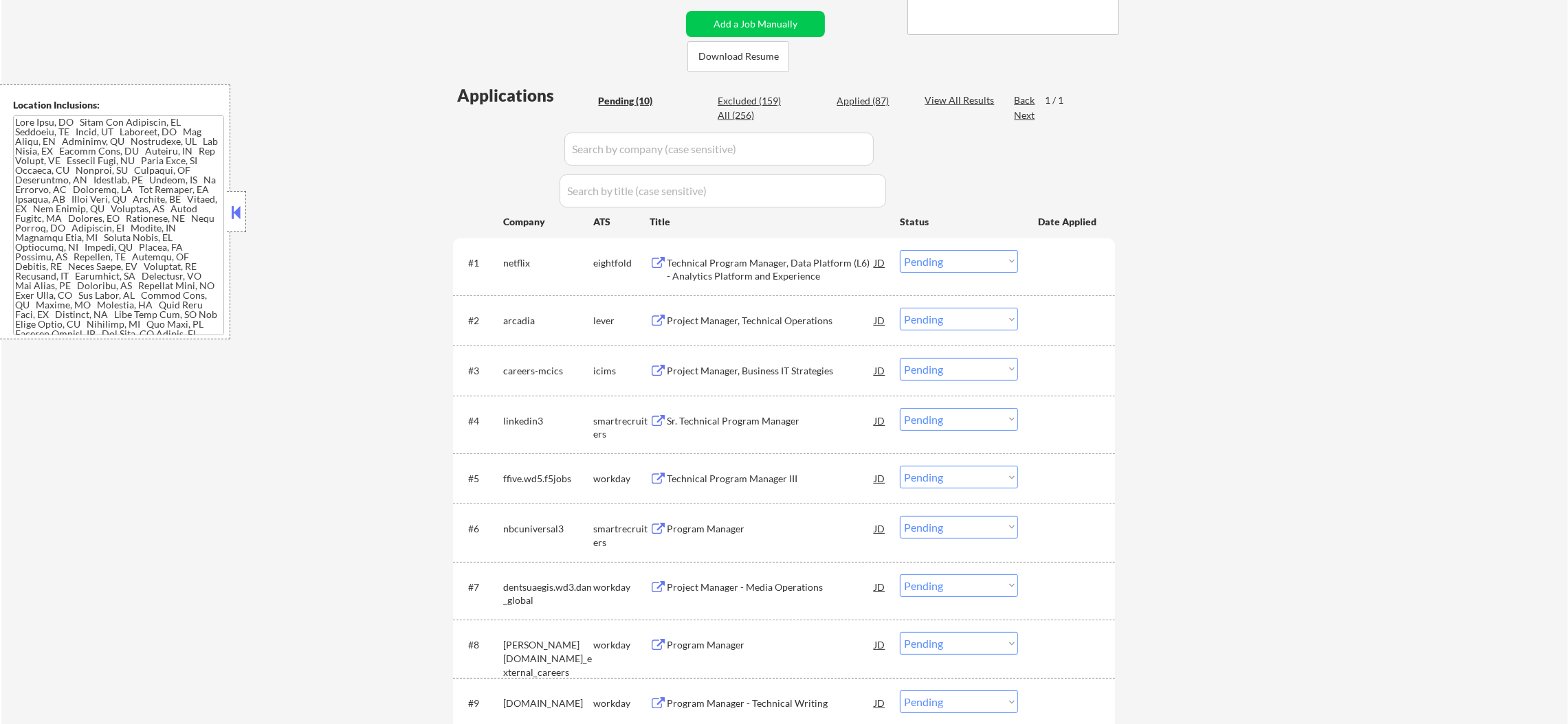
click at [774, 314] on div "Project Manager, Technical Operations" at bounding box center [770, 321] width 208 height 14
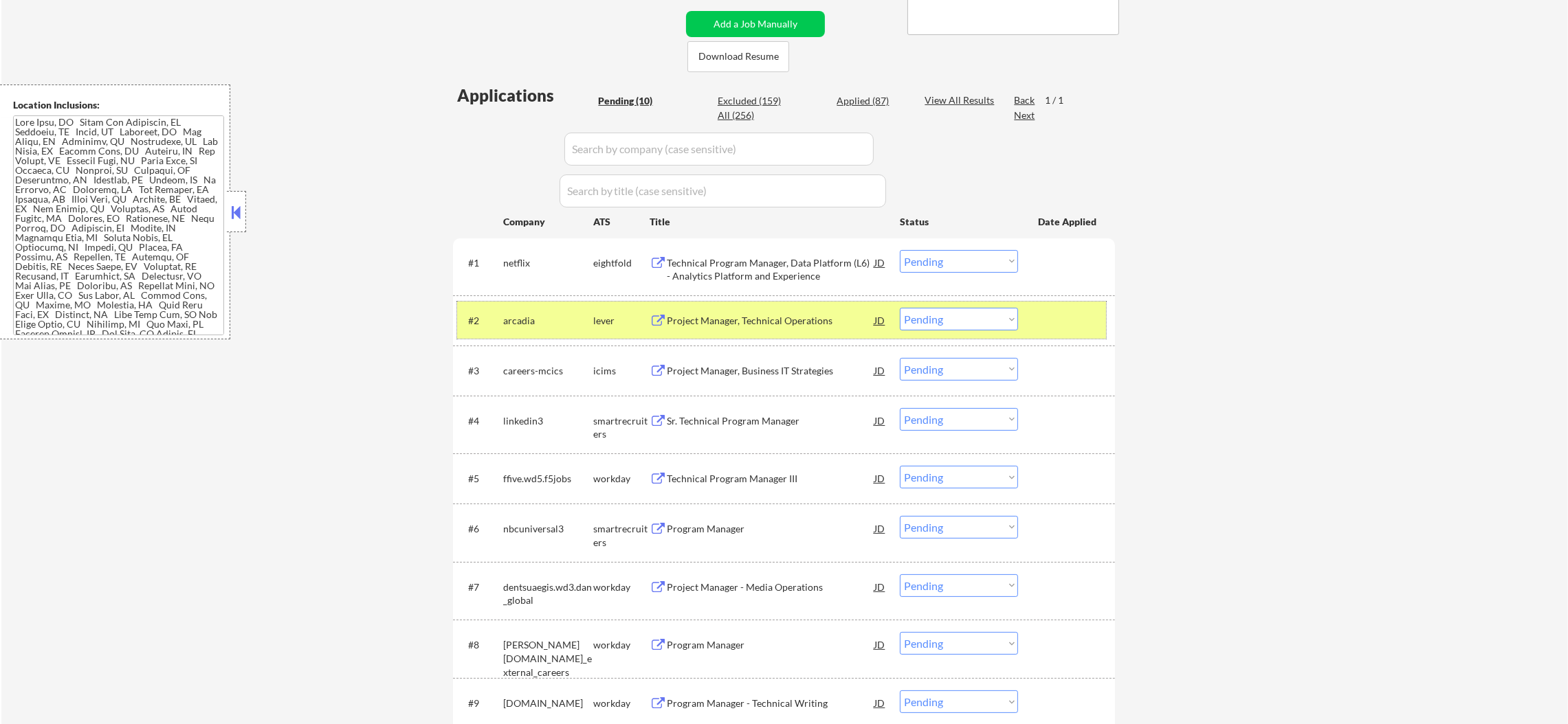
drag, startPoint x: 559, startPoint y: 306, endPoint x: 601, endPoint y: 696, distance: 392.3
click at [560, 306] on div "#2 arcadia lever Project Manager, Technical Operations JD Choose an option... P…" at bounding box center [782, 319] width 649 height 37
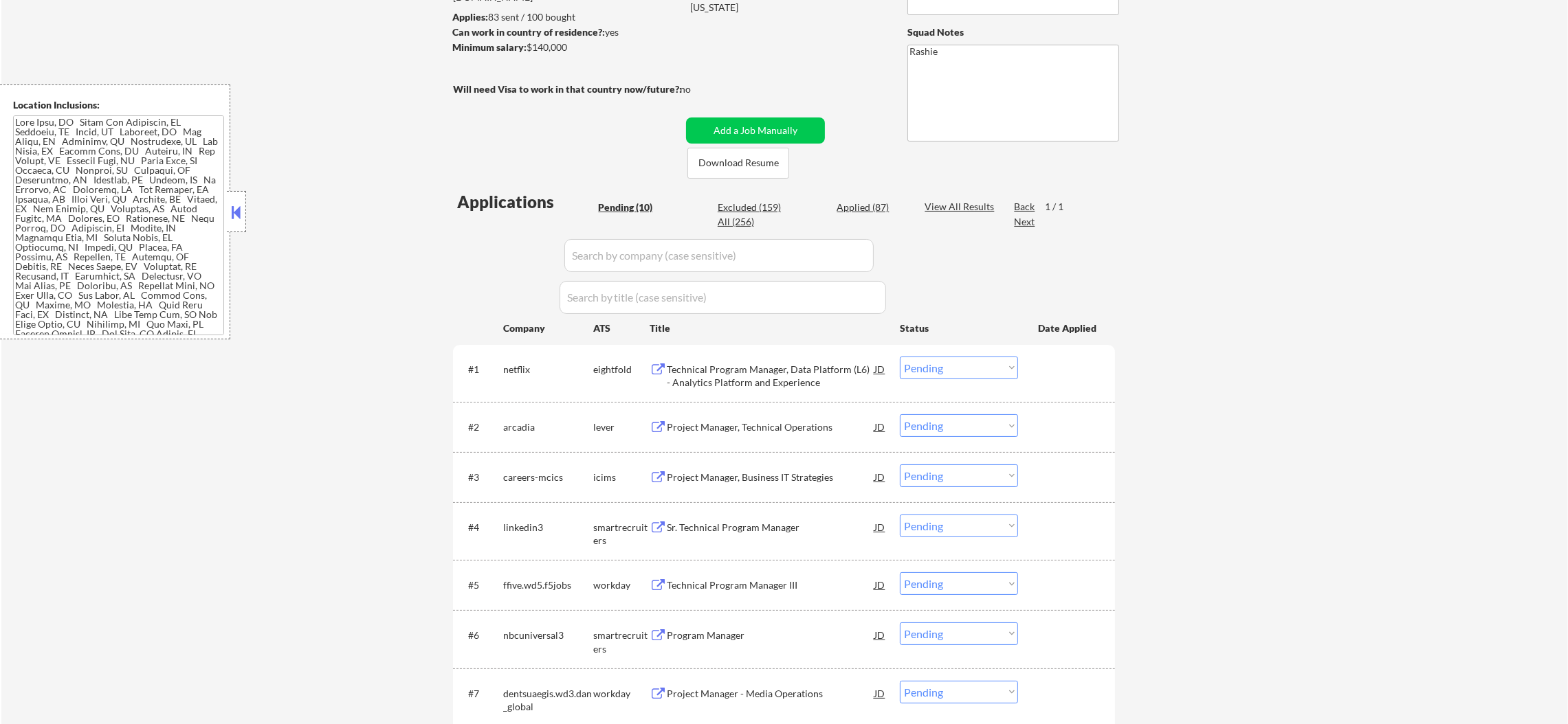
scroll to position [103, 0]
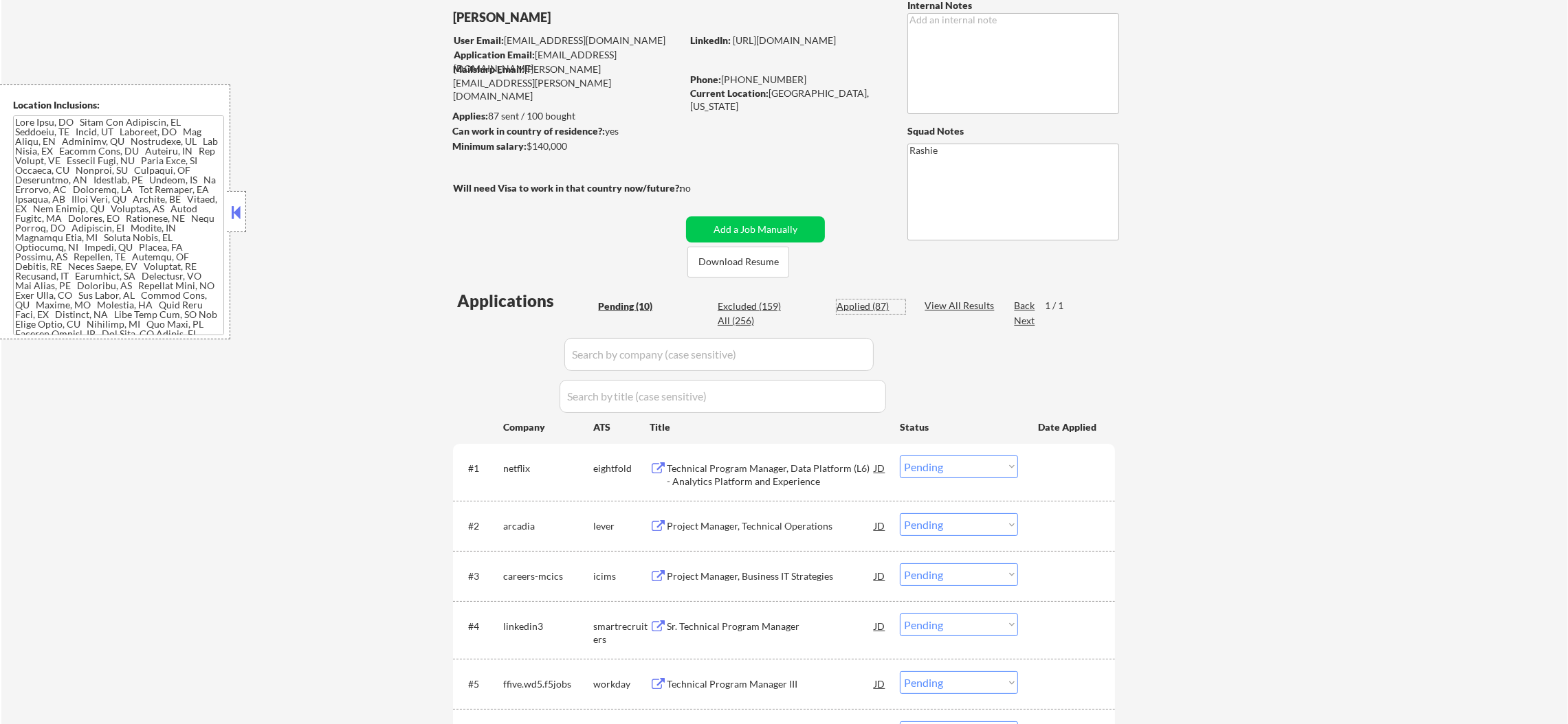
click at [881, 304] on div "Applied (87)" at bounding box center [871, 306] width 69 height 14
select select ""applied""
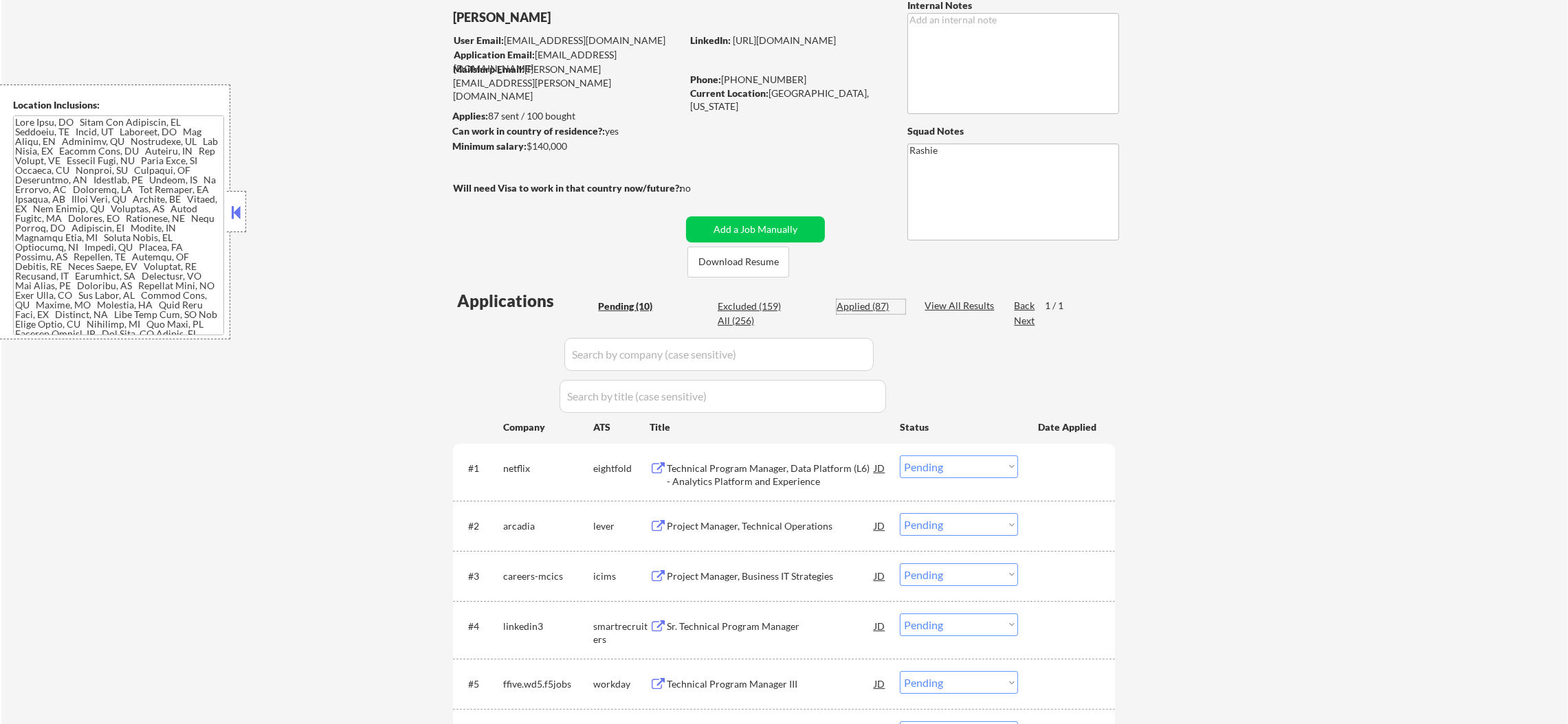
select select ""applied""
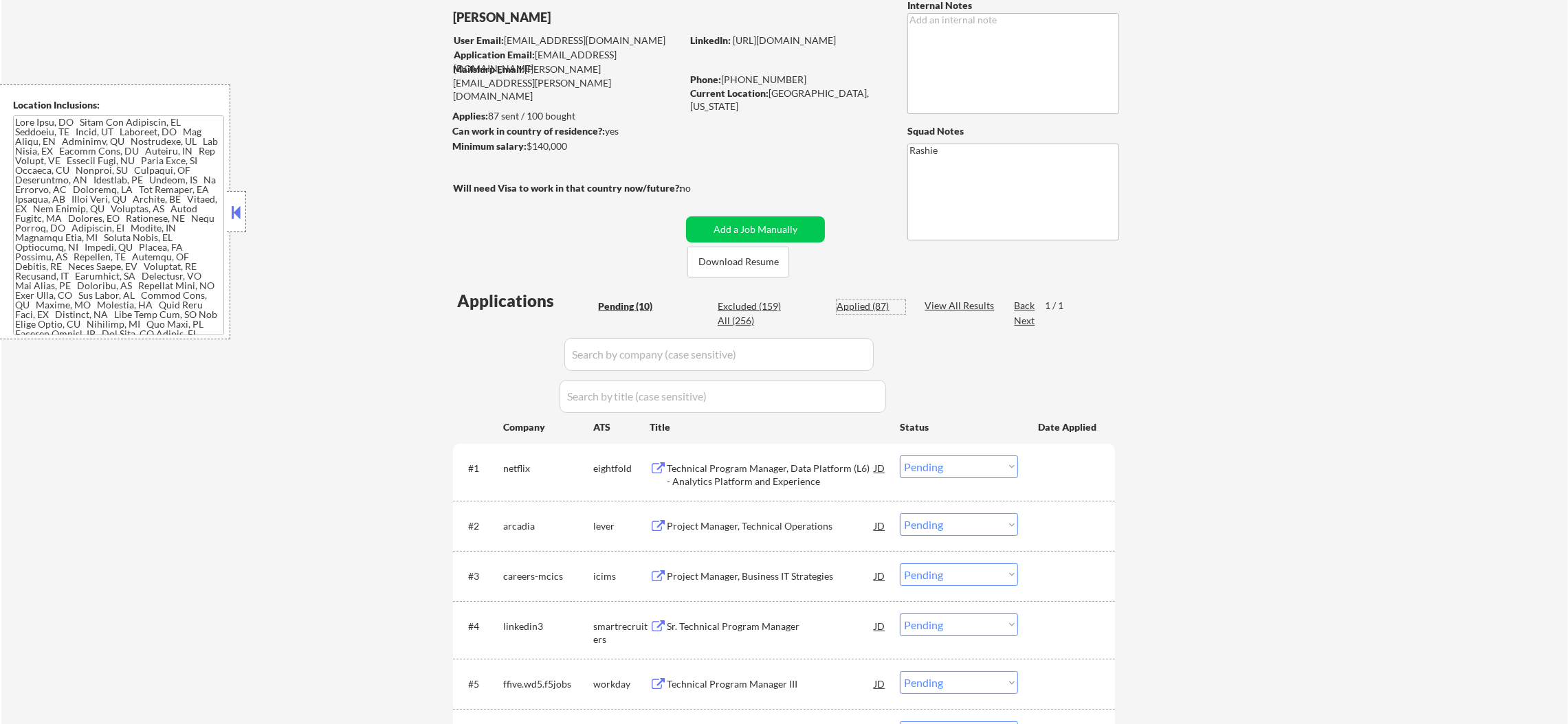
select select ""applied""
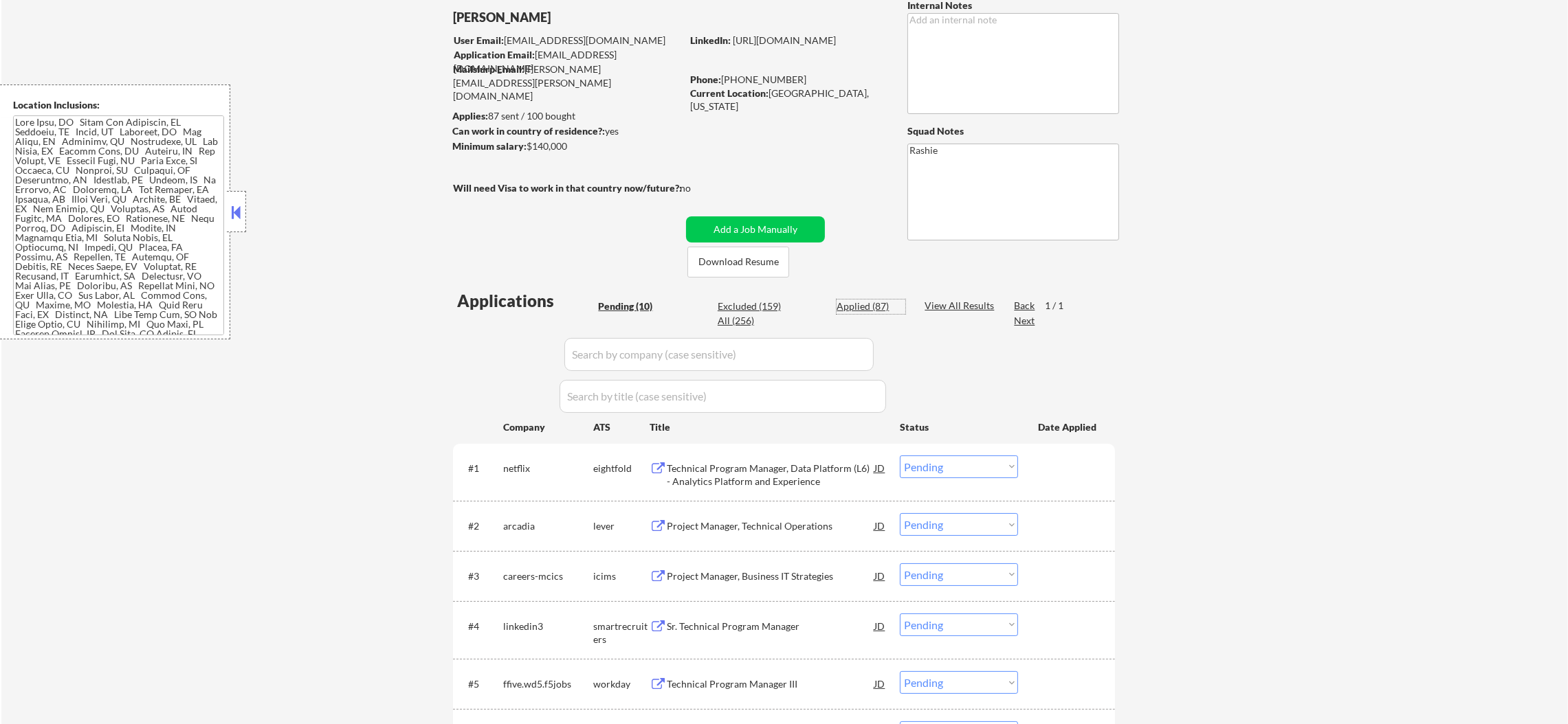
select select ""applied""
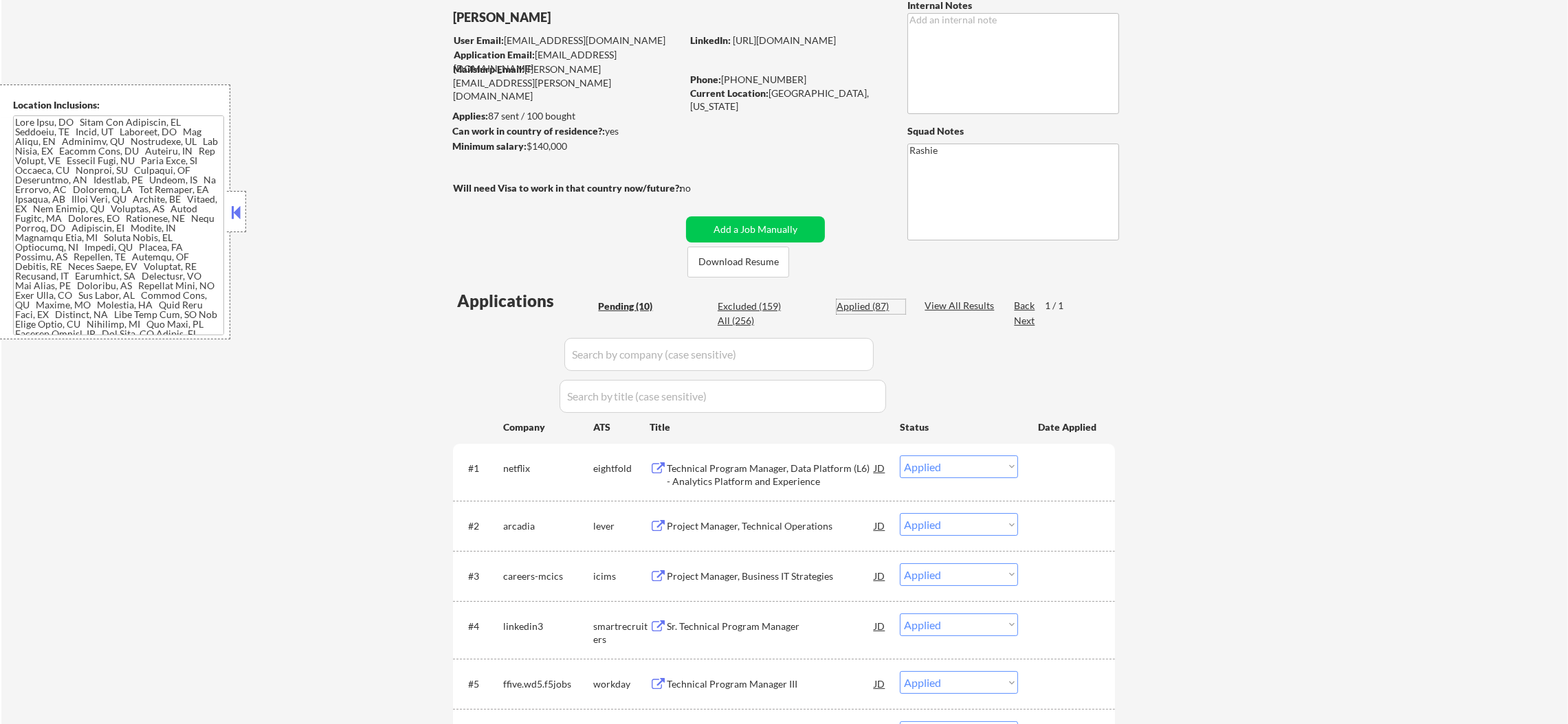
select select ""applied""
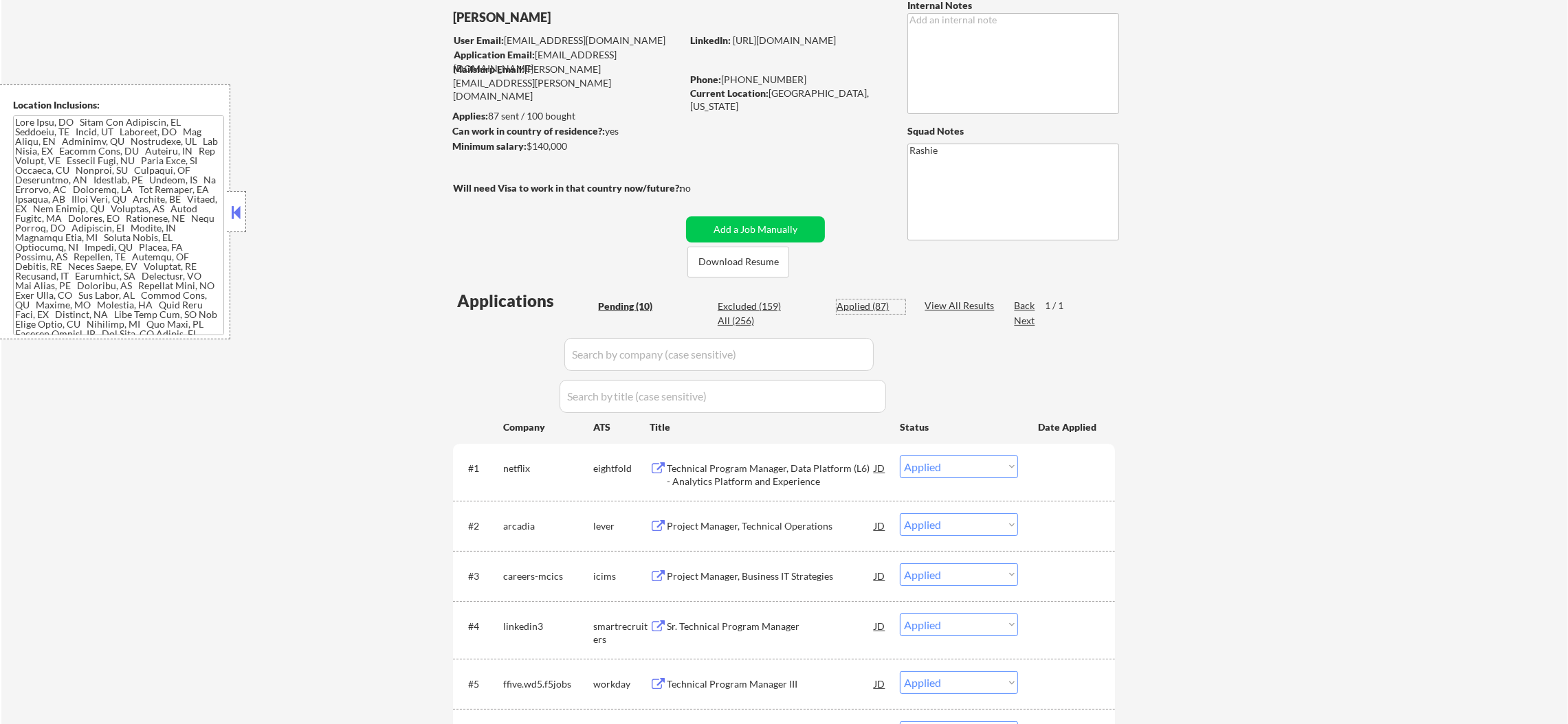
select select ""applied""
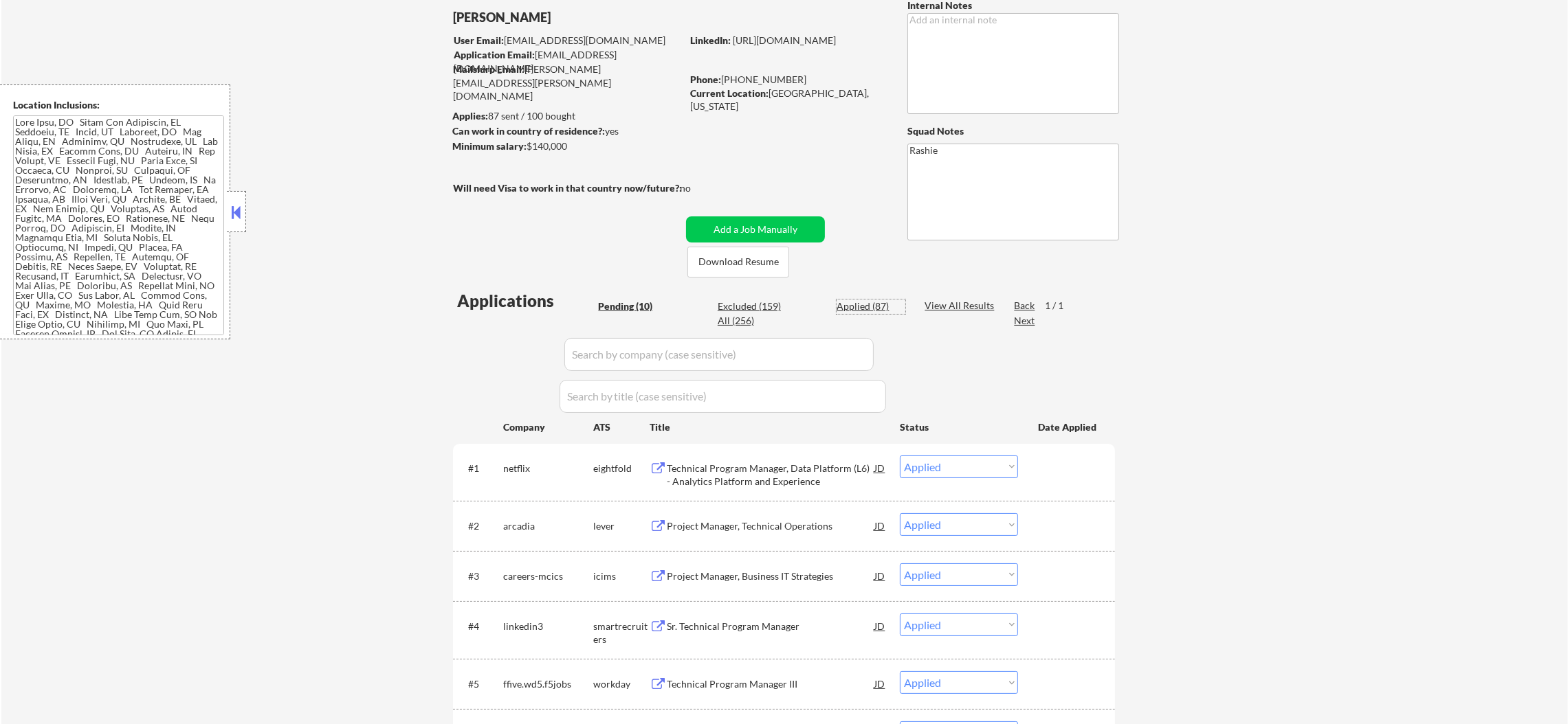
select select ""applied""
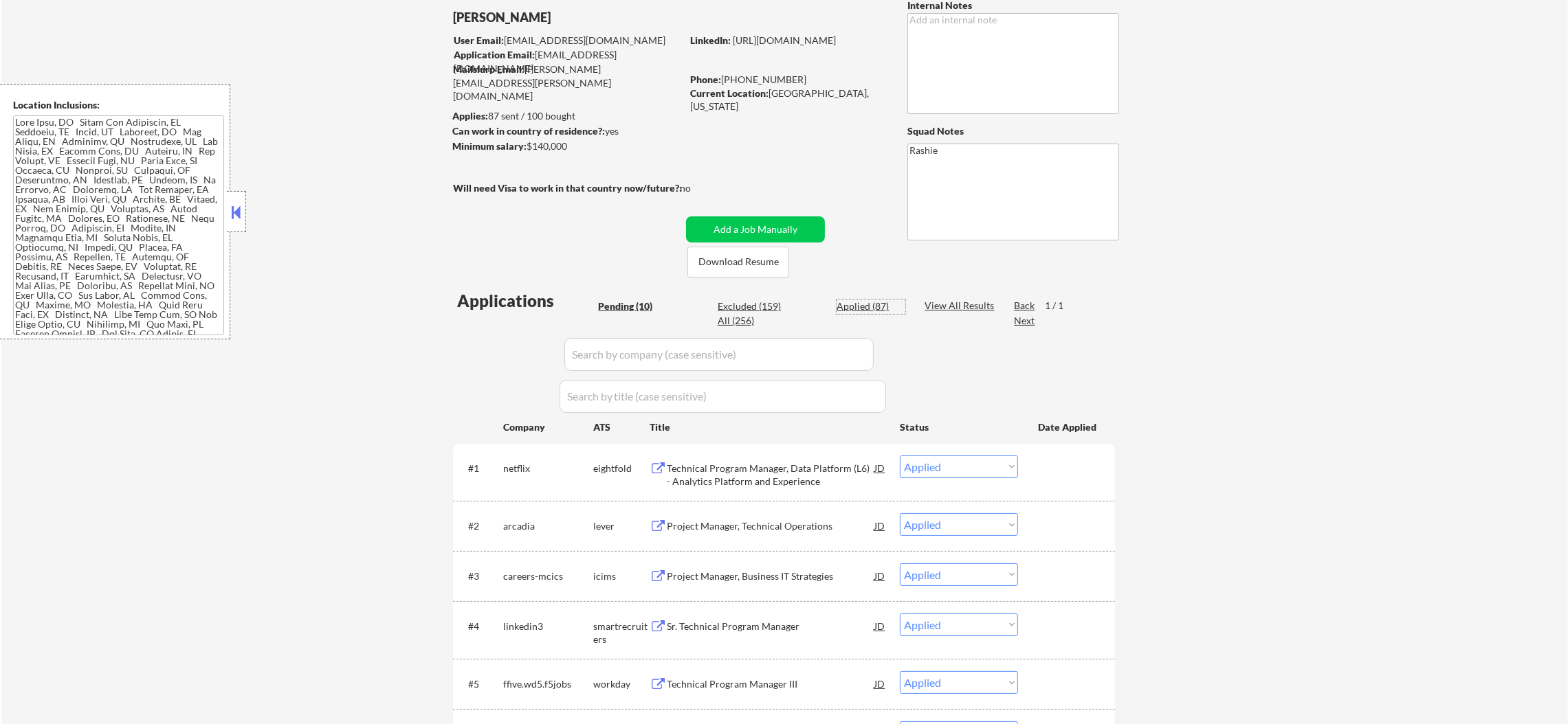
select select ""applied""
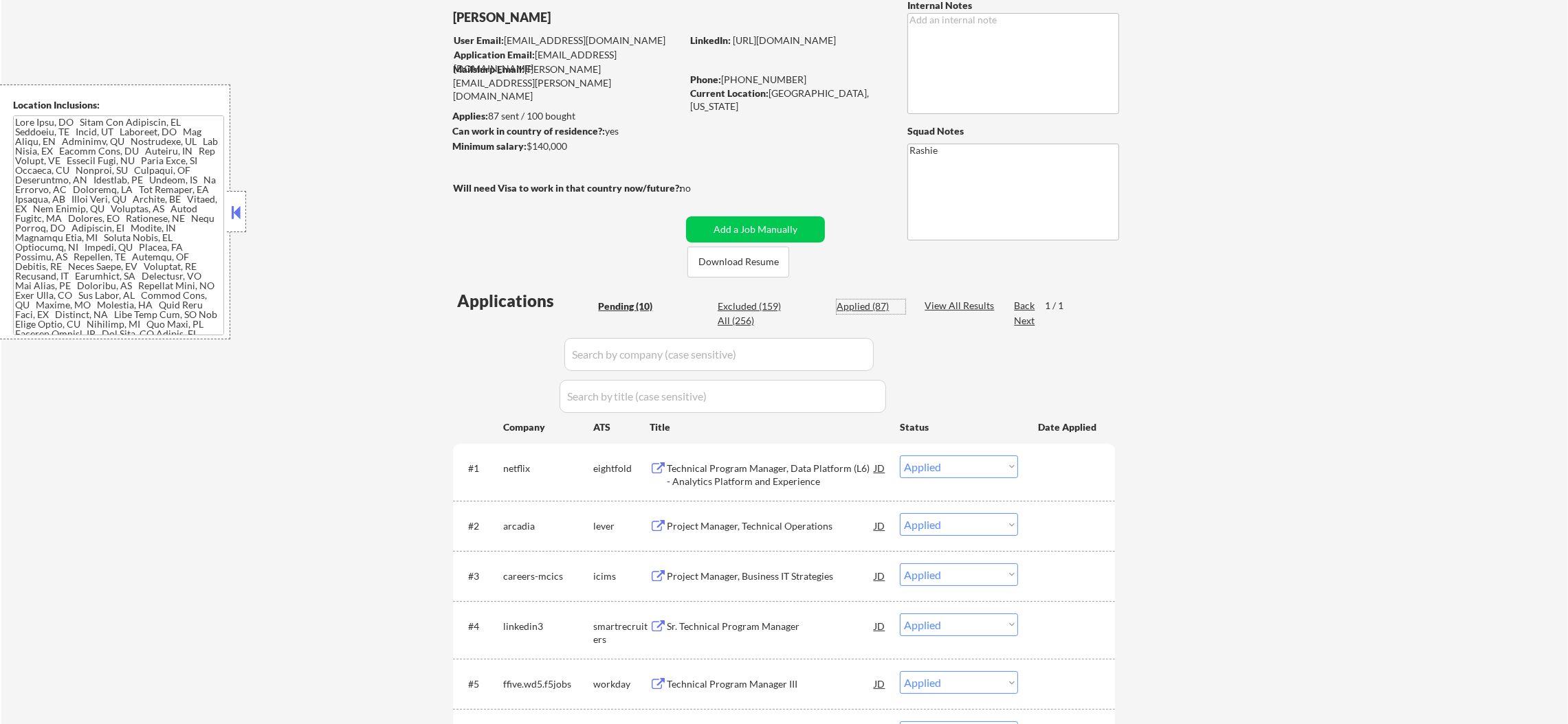
select select ""applied""
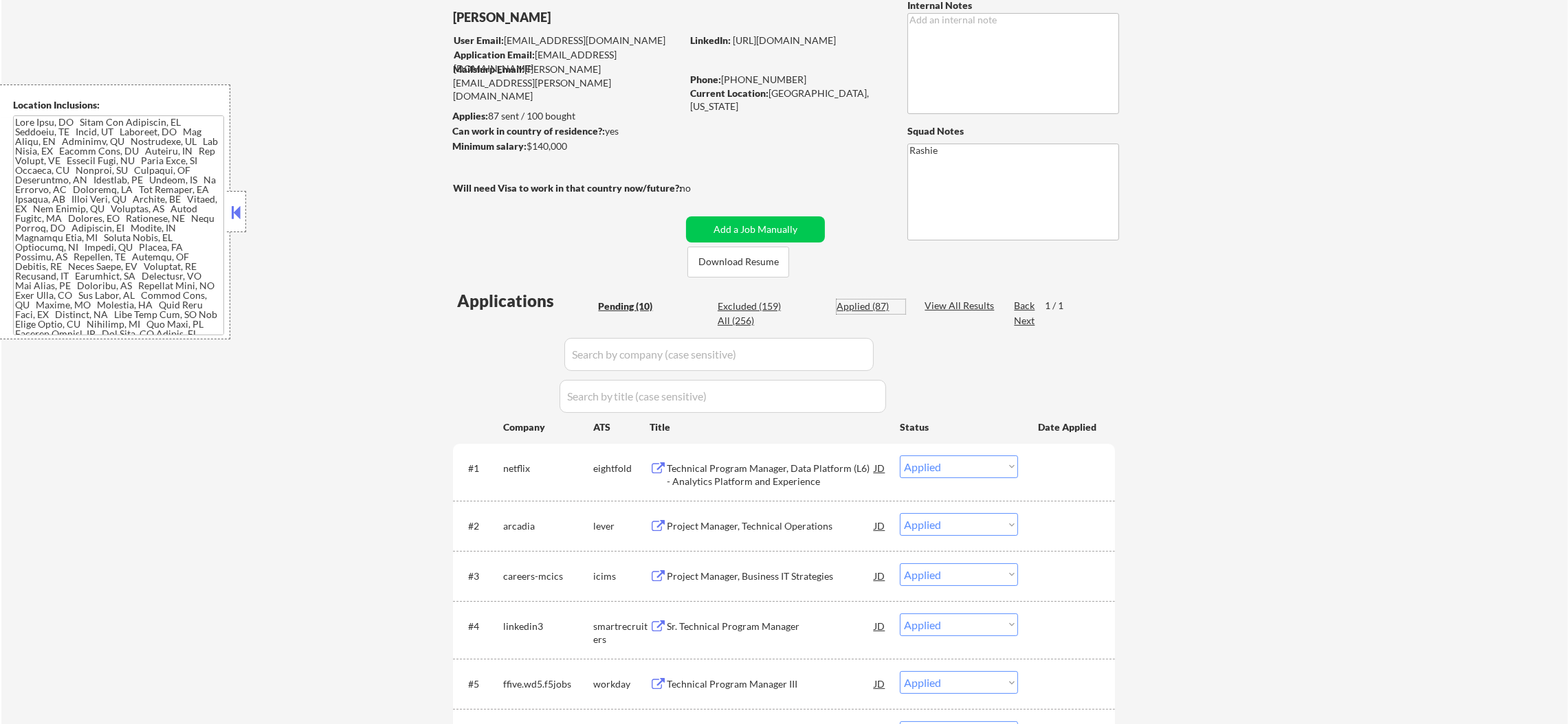
select select ""applied""
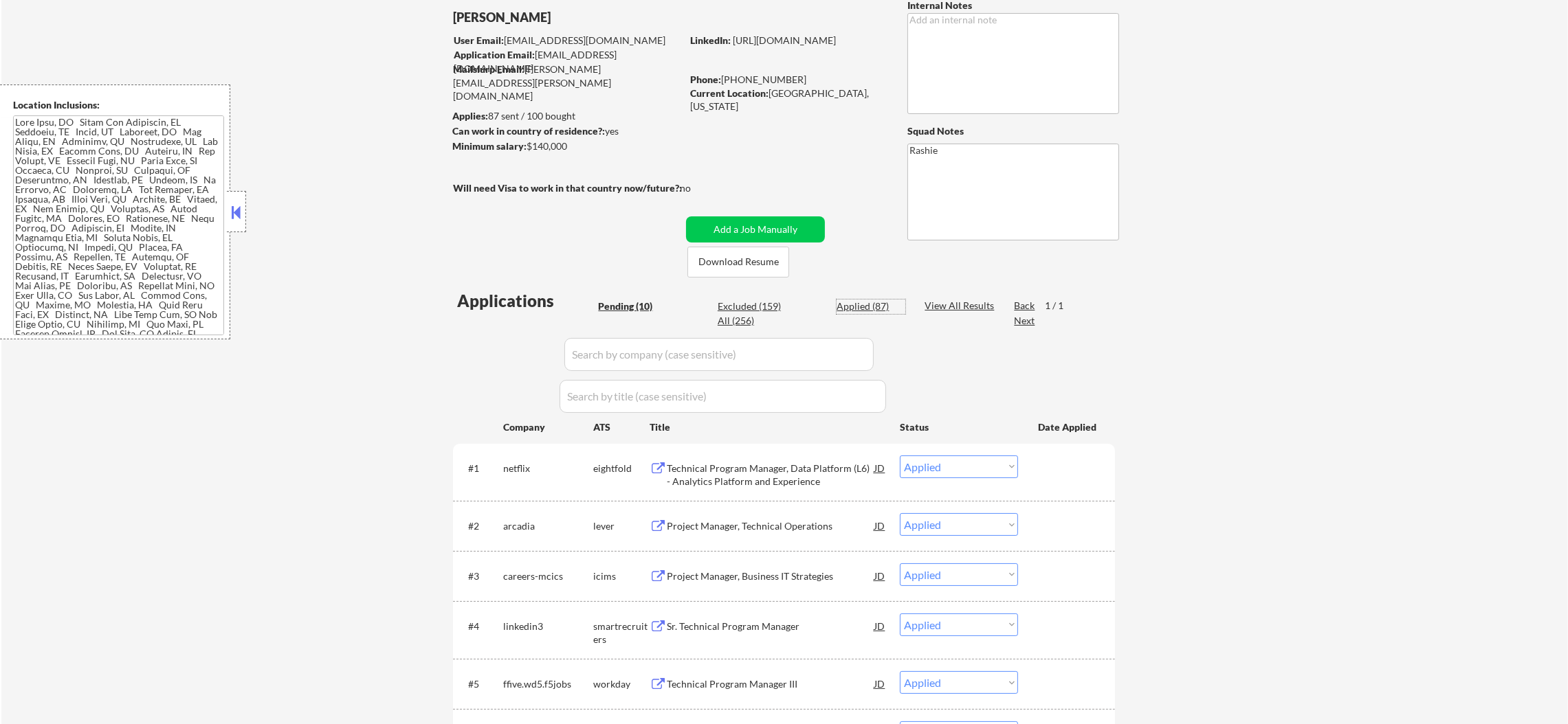
select select ""applied""
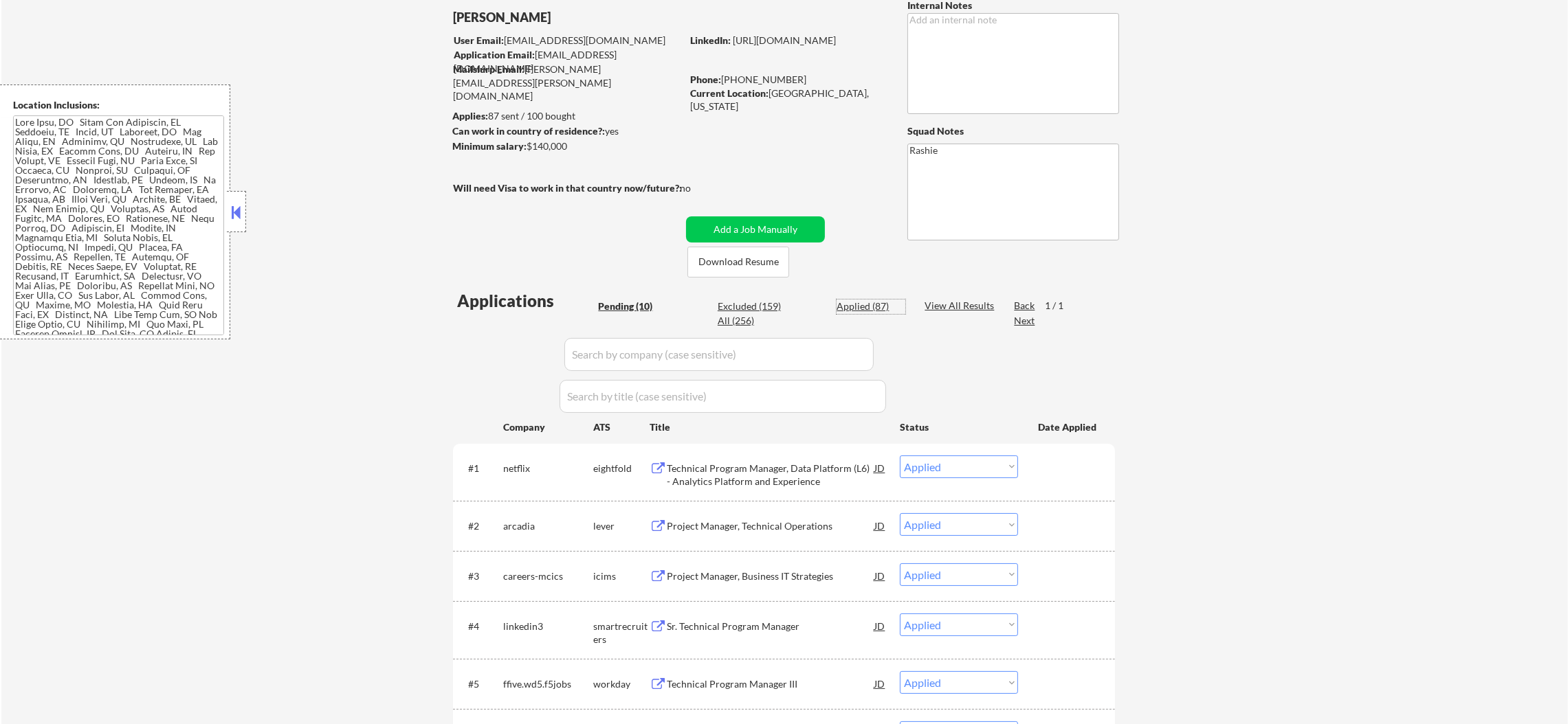
select select ""applied""
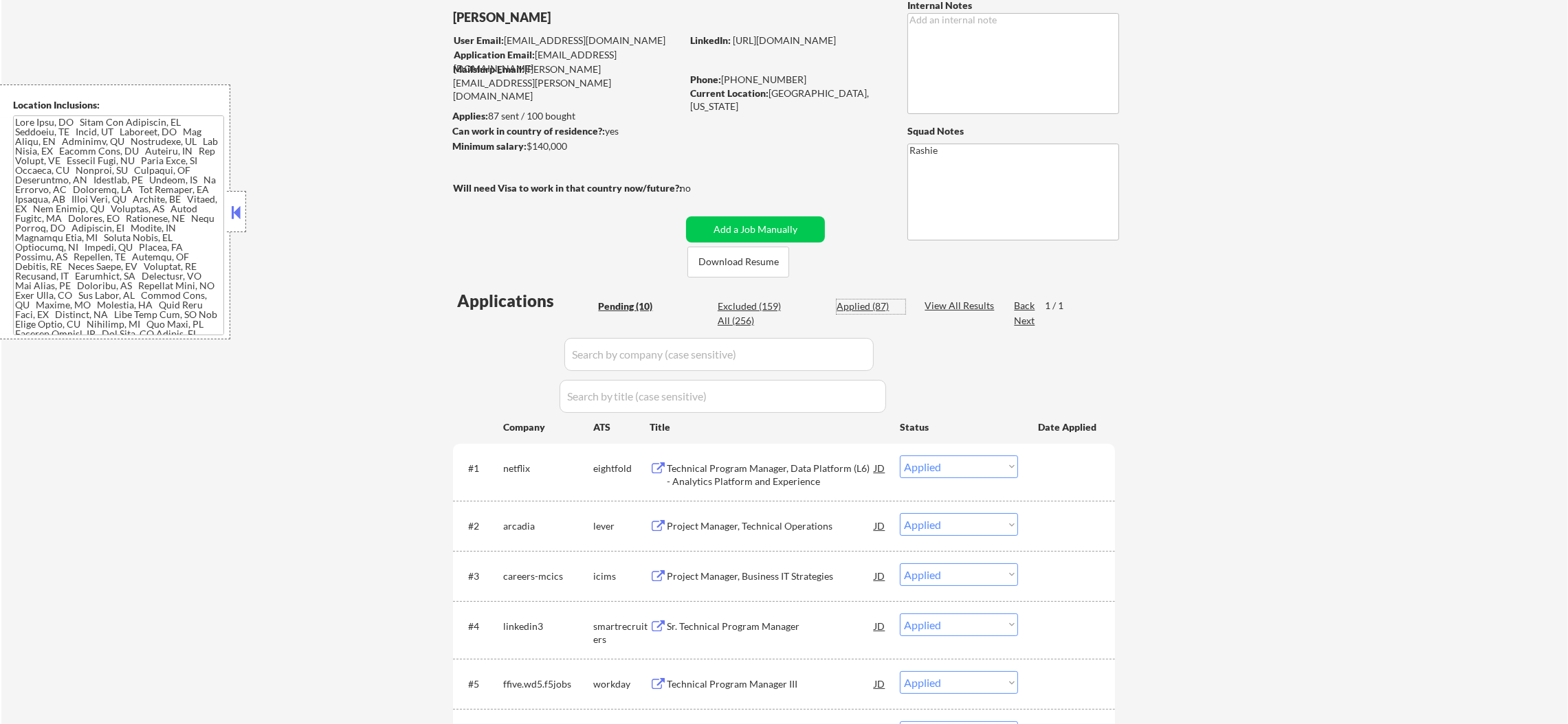
select select ""applied""
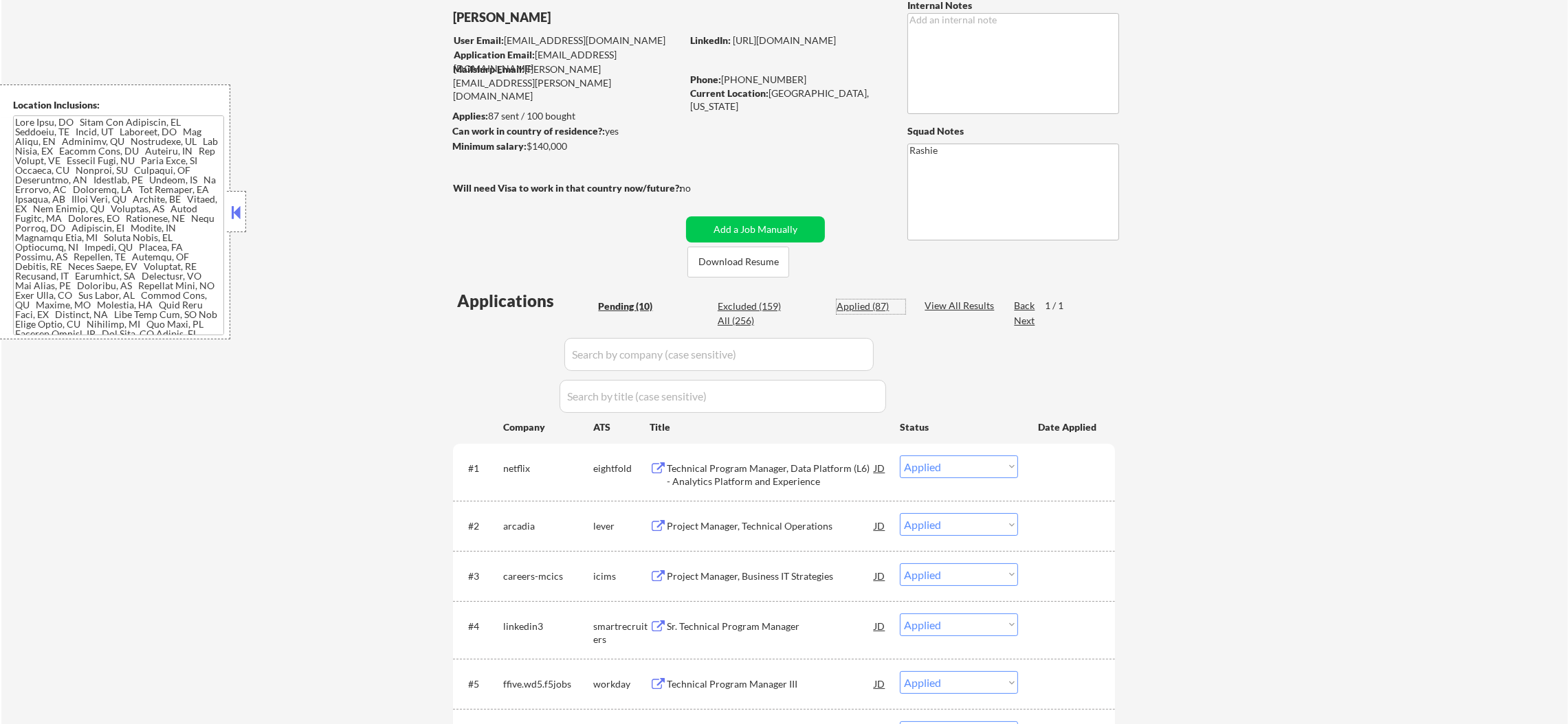
select select ""applied""
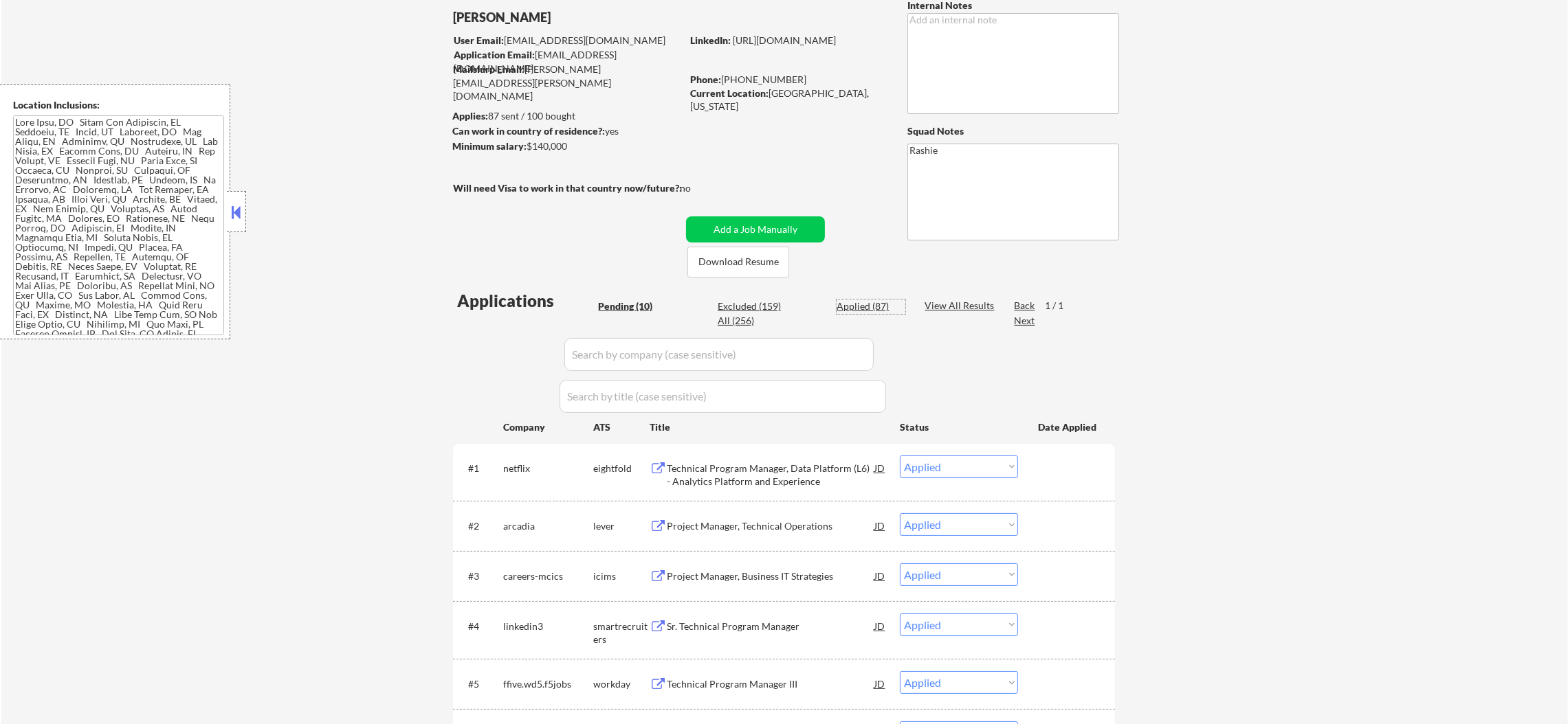
select select ""applied""
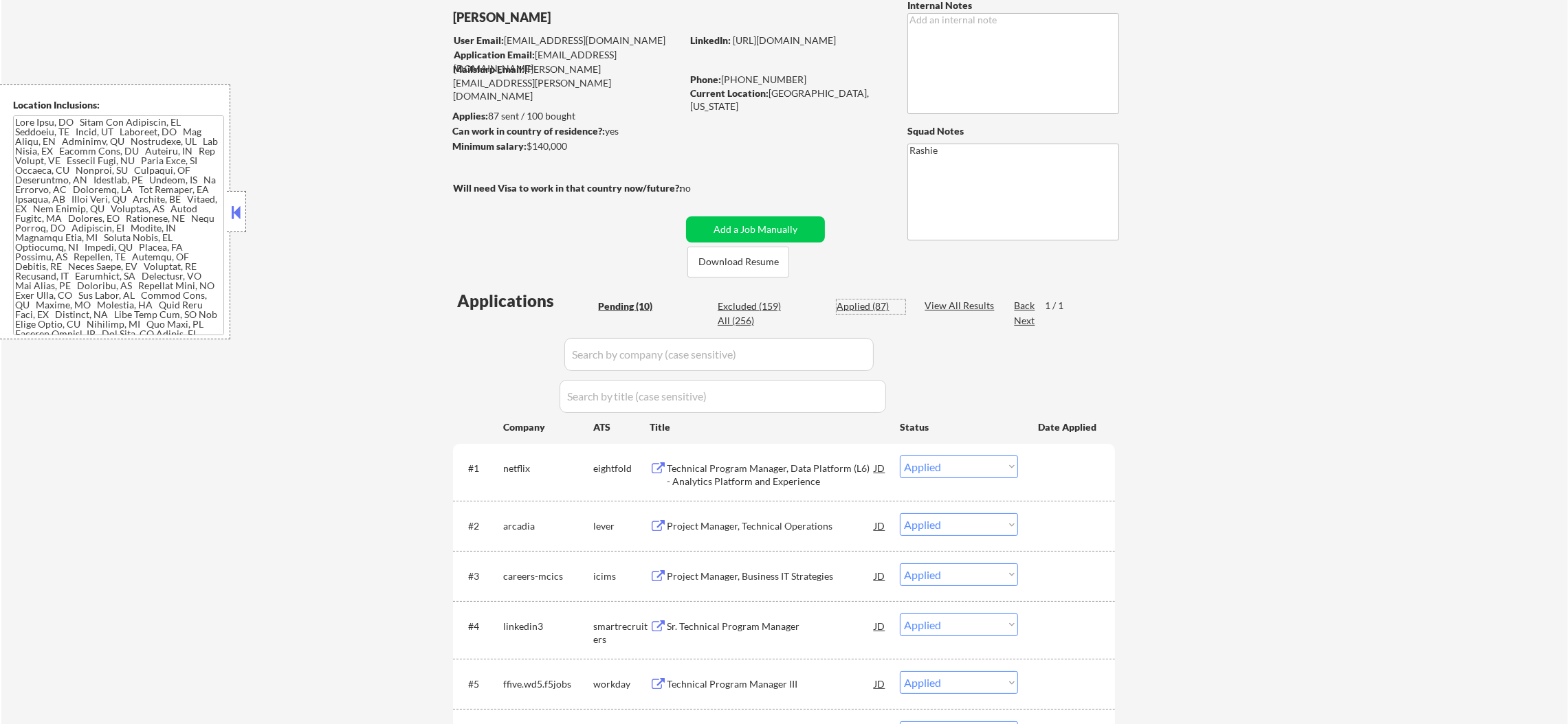
select select ""applied""
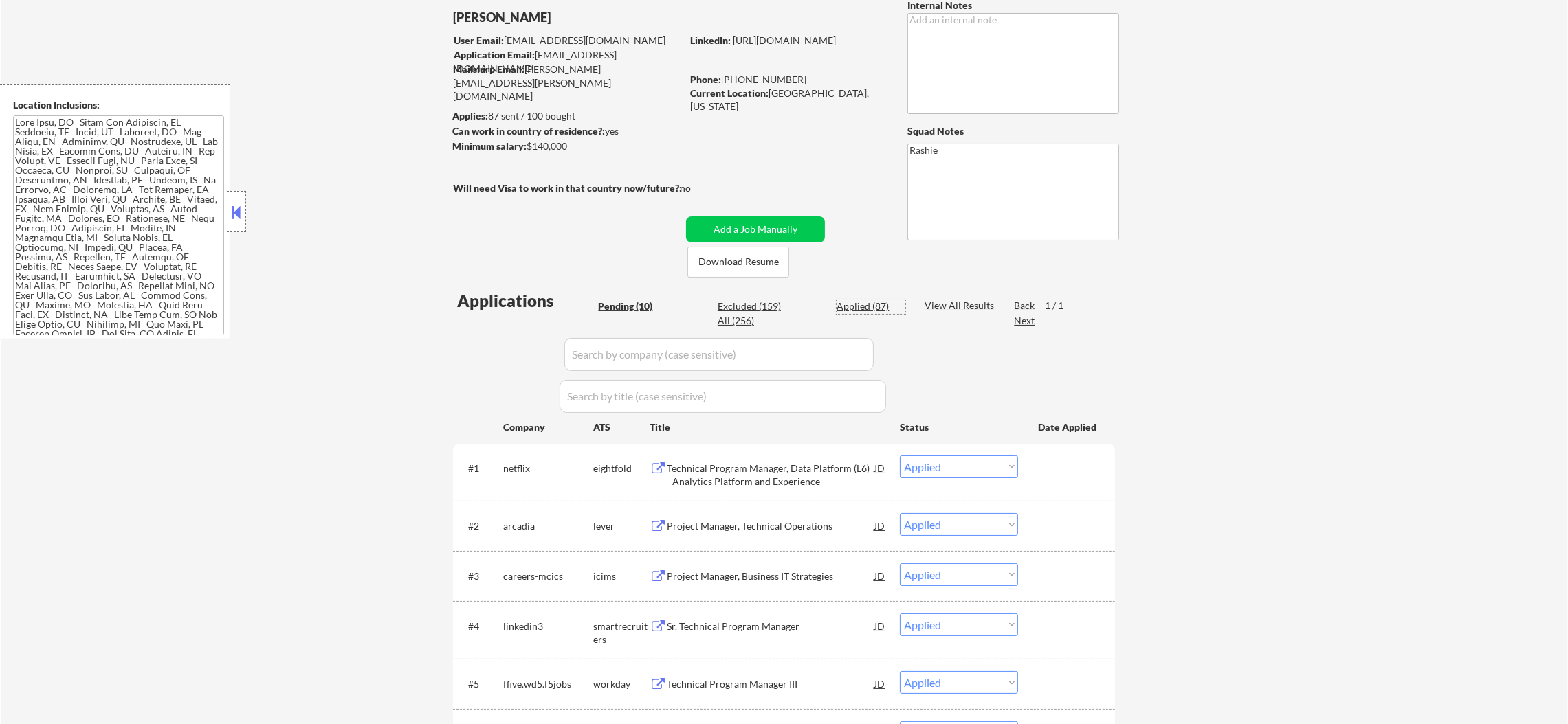
select select ""applied""
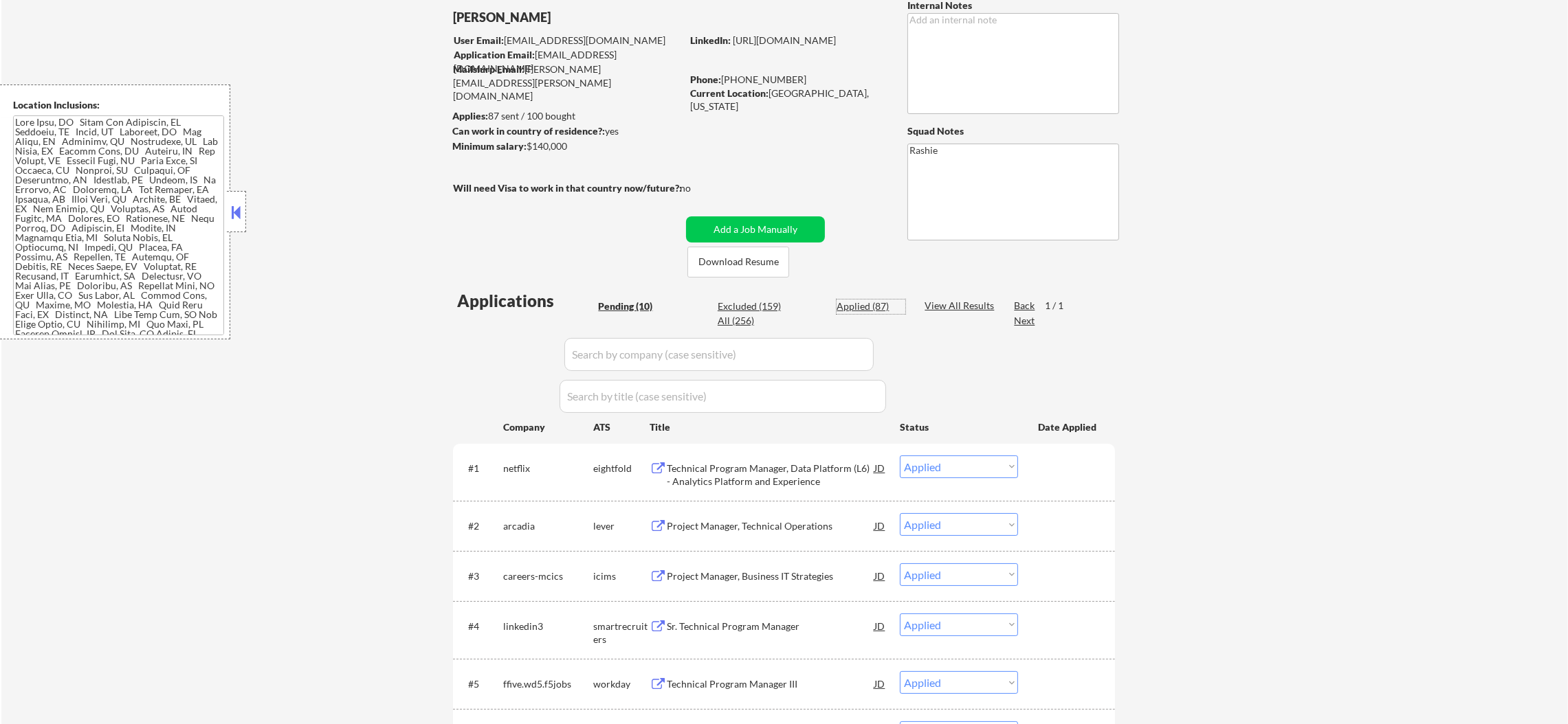
select select ""applied""
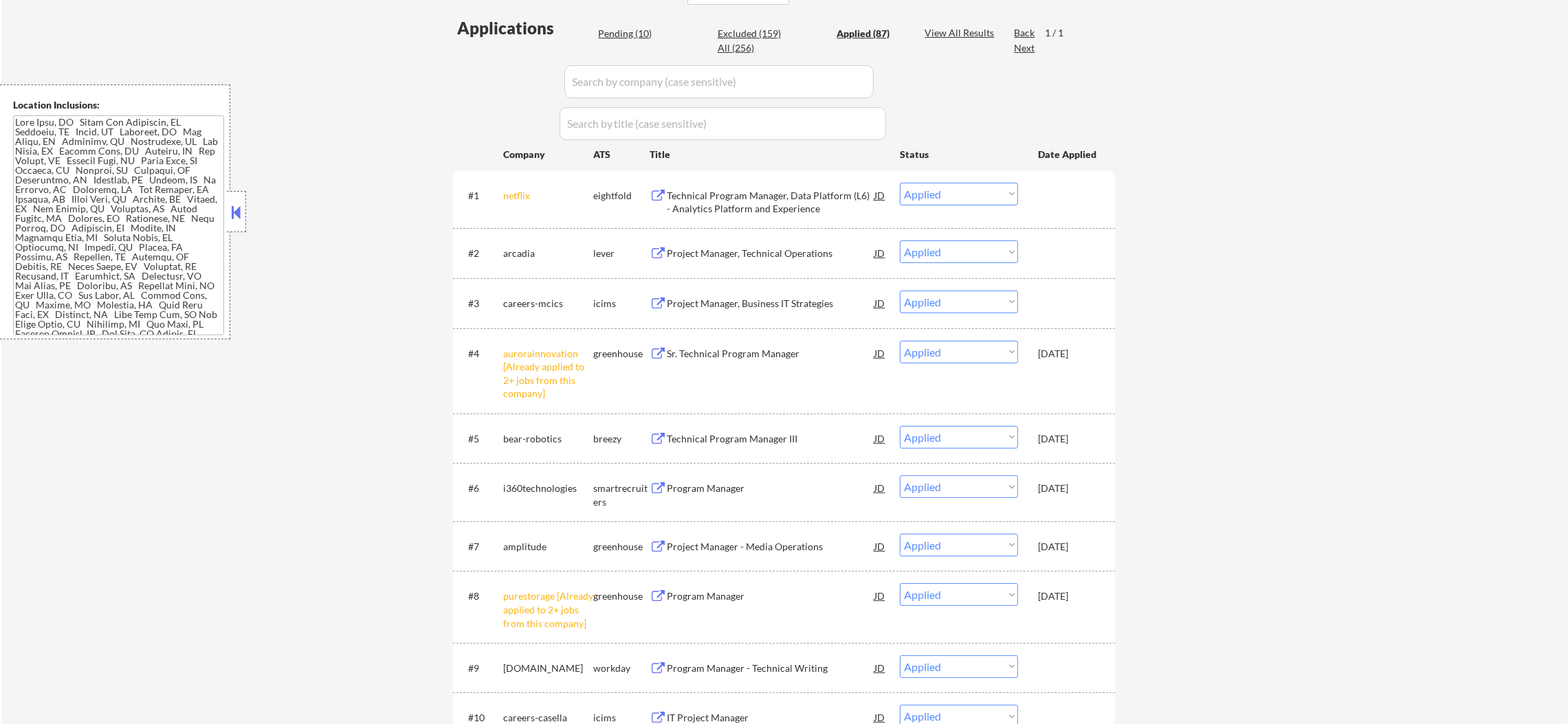
scroll to position [378, 0]
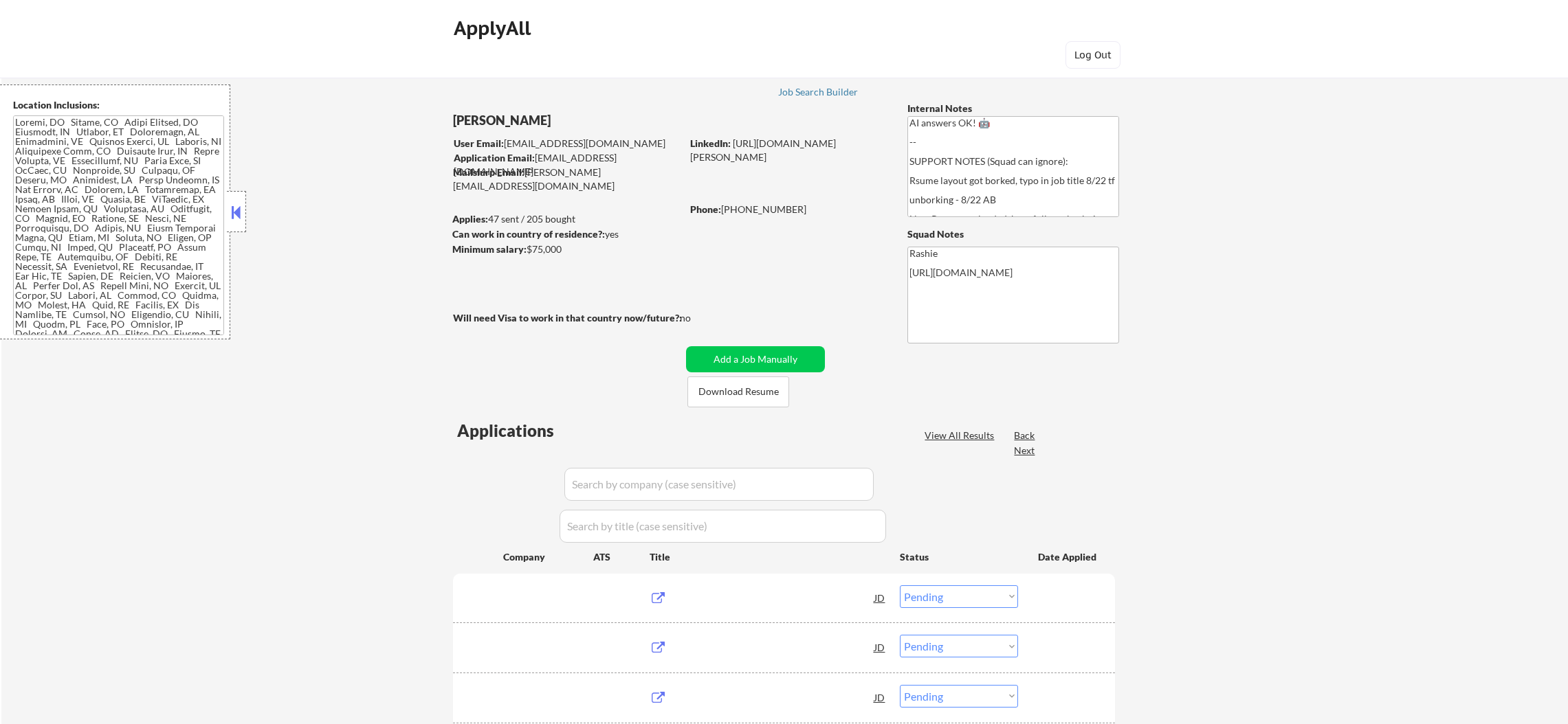
select select ""pending""
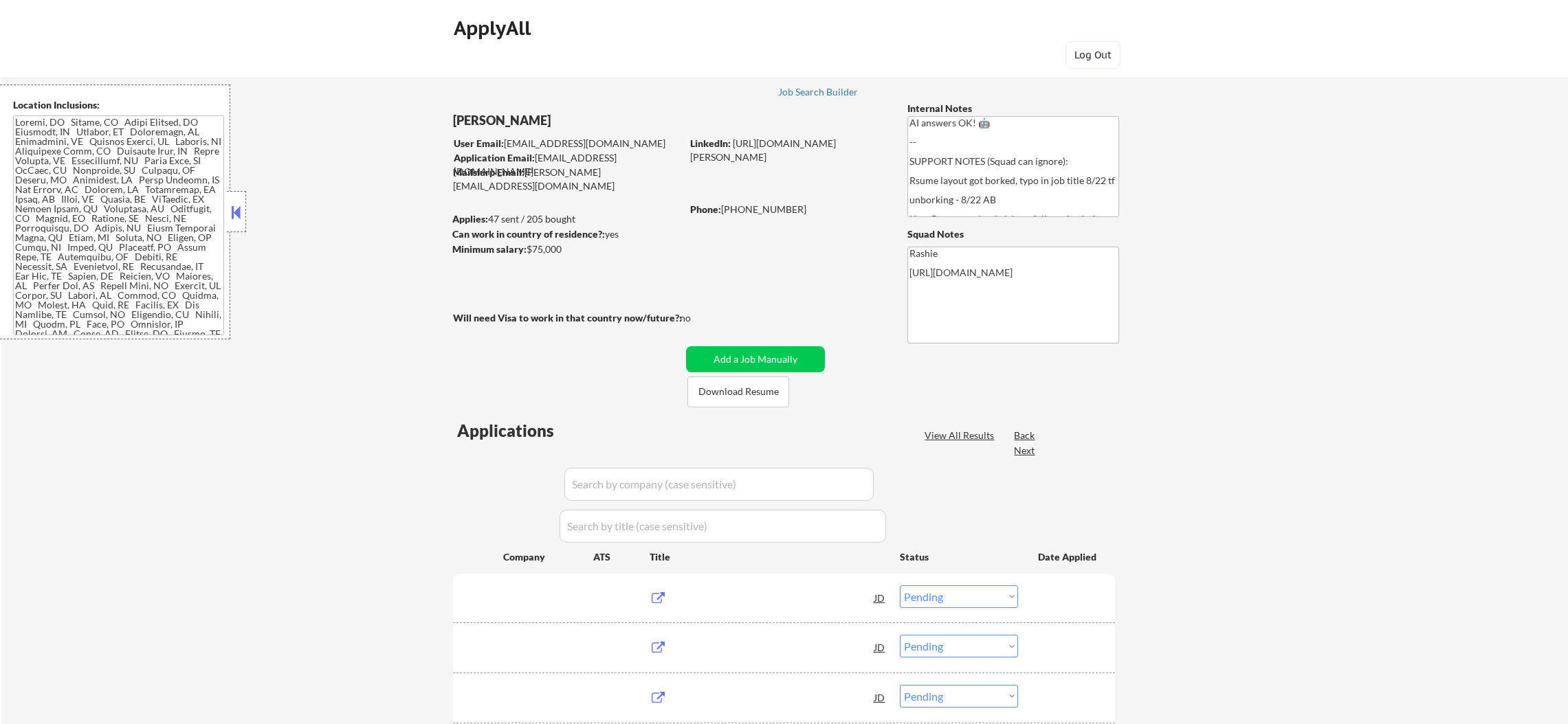
select select ""pending""
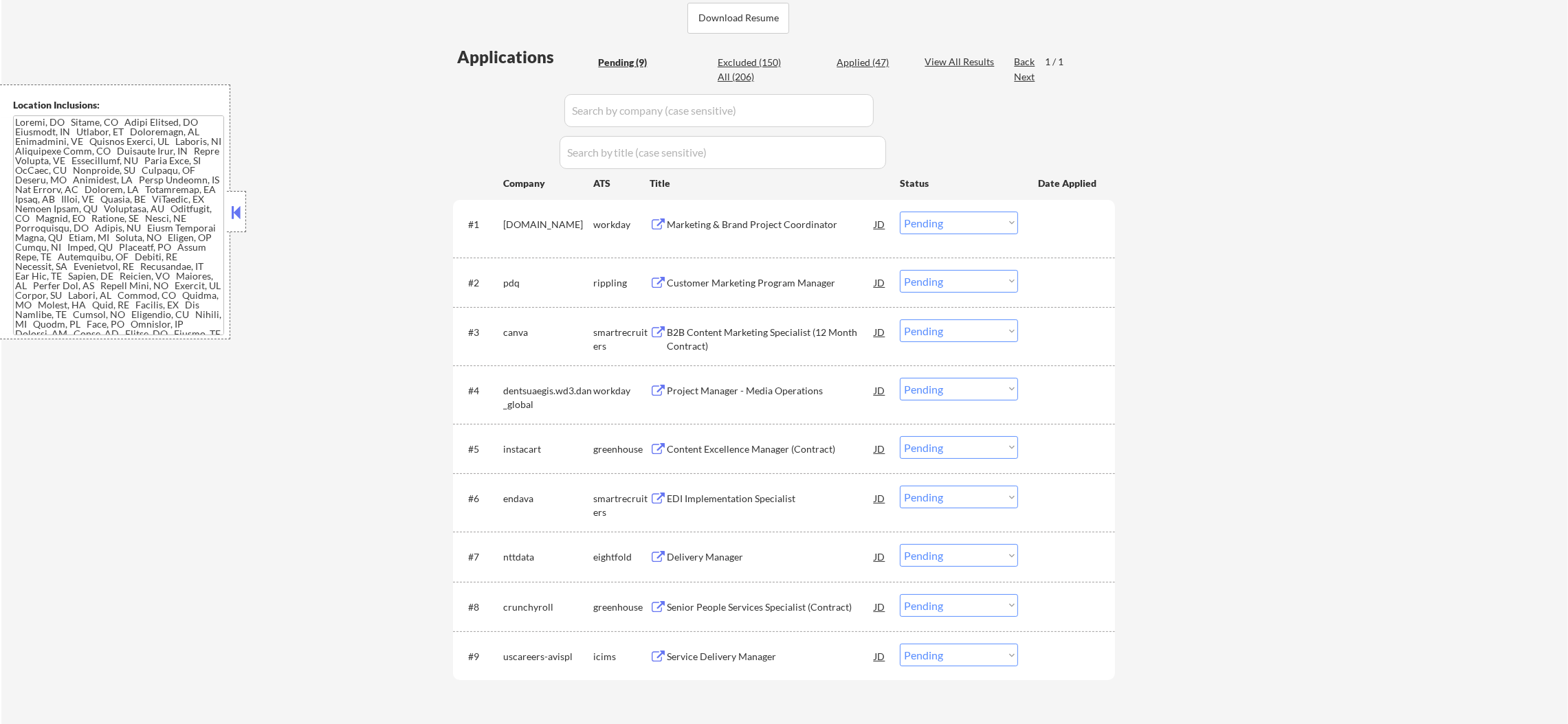
scroll to position [480, 0]
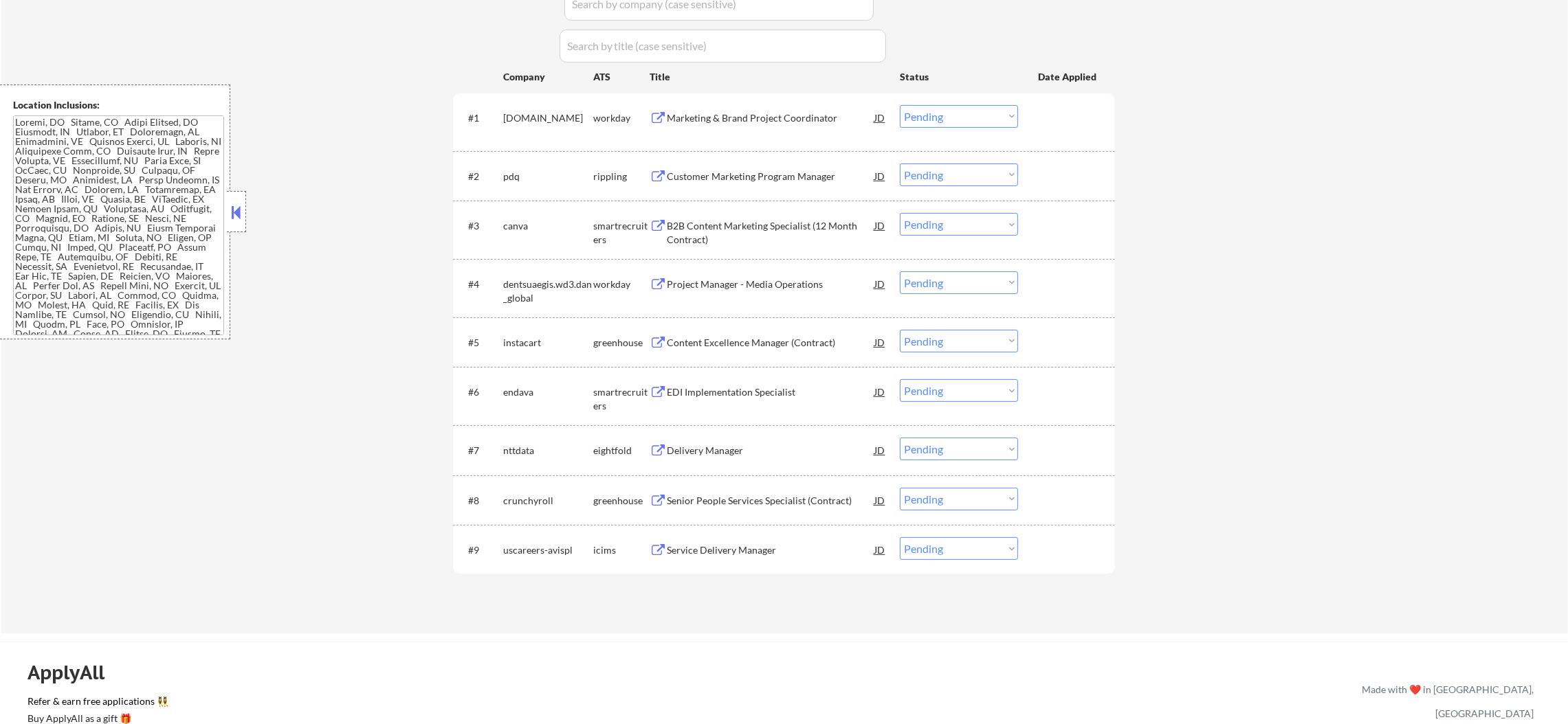
click at [766, 163] on div "Customer Marketing Program Manager" at bounding box center [770, 176] width 208 height 25
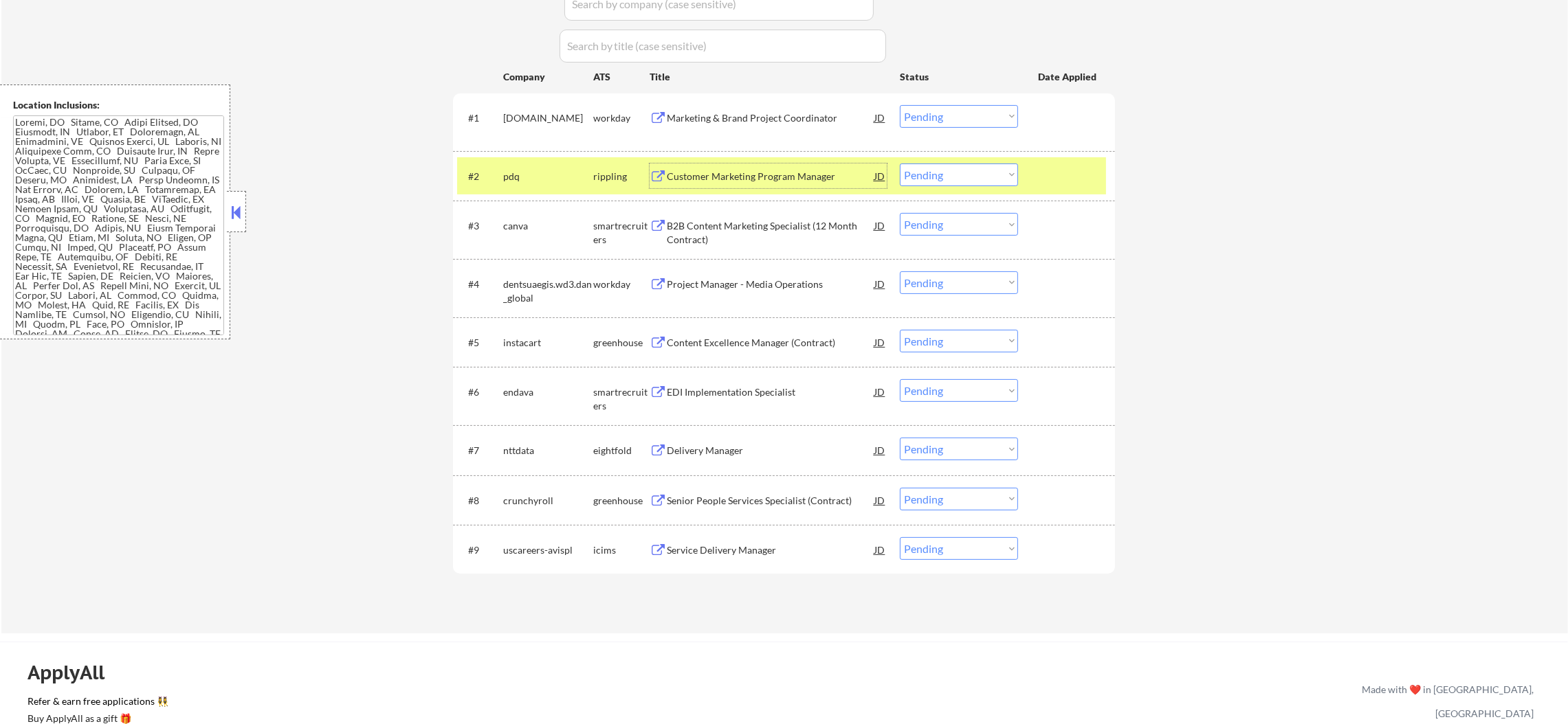
click at [947, 184] on select "Choose an option... Pending Applied Excluded (Questions) Excluded (Expired) Exc…" at bounding box center [959, 175] width 118 height 23
click at [900, 163] on select "Choose an option... Pending Applied Excluded (Questions) Excluded (Expired) Exc…" at bounding box center [959, 175] width 118 height 23
select select ""pending""
